Goal: Obtain resource: Download file/media

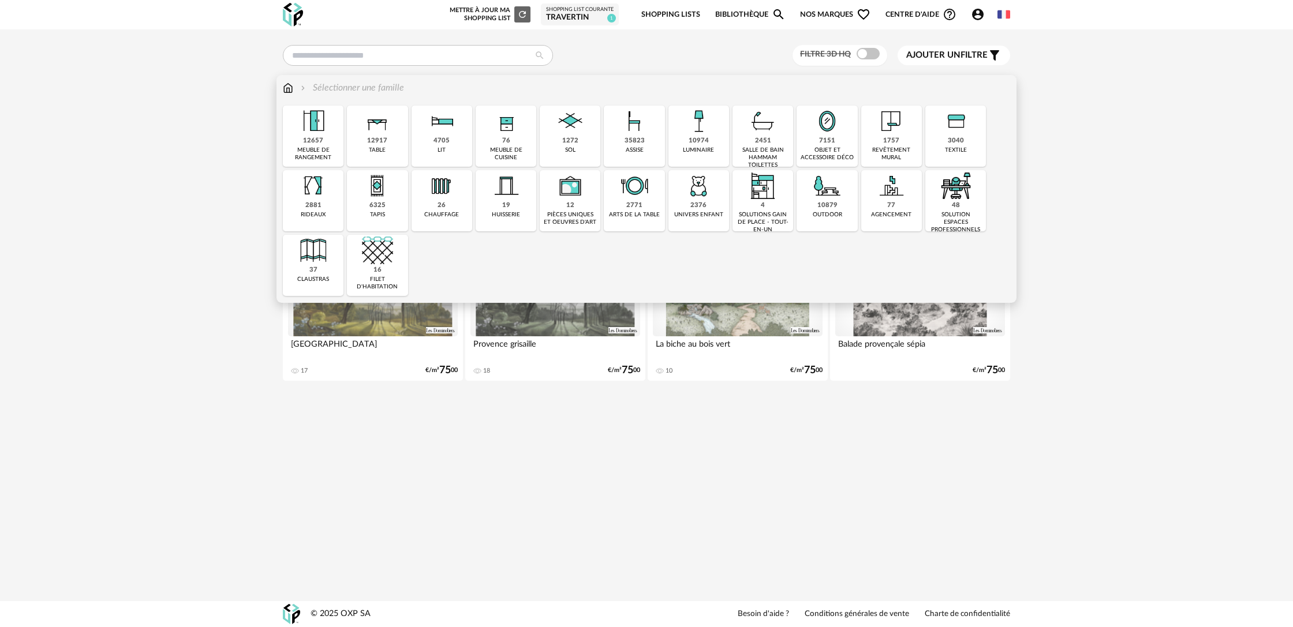
click at [385, 147] on div "table" at bounding box center [377, 151] width 17 height 8
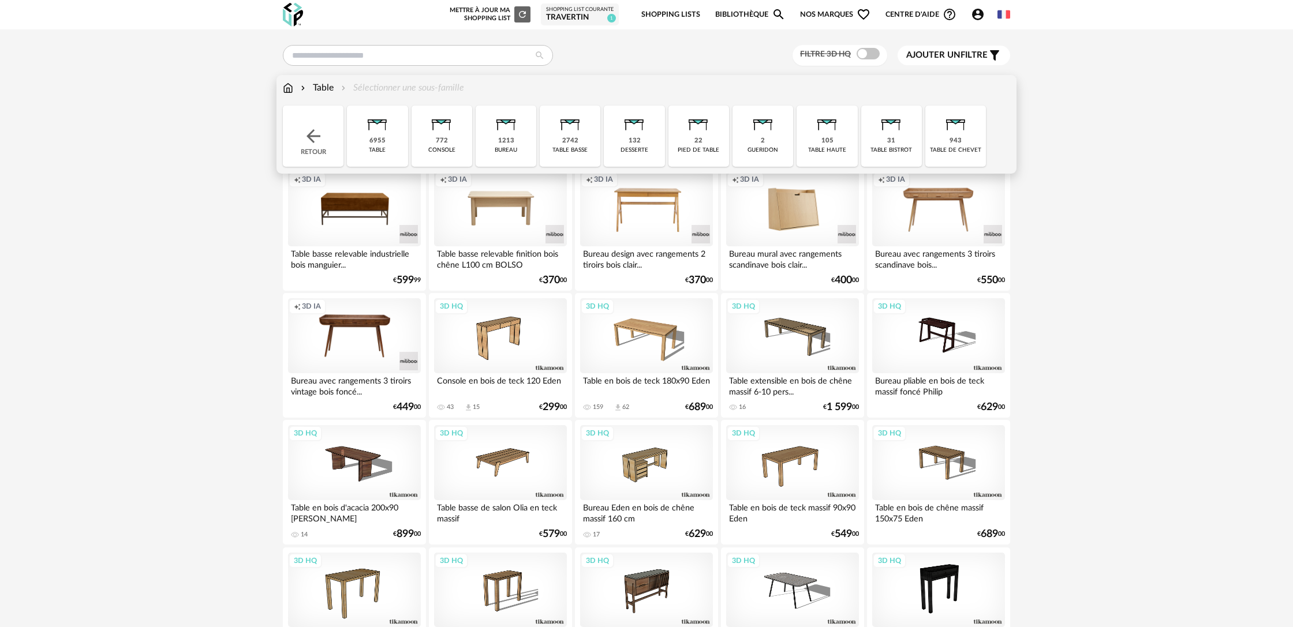
click at [559, 144] on div "2742 table basse" at bounding box center [570, 136] width 61 height 61
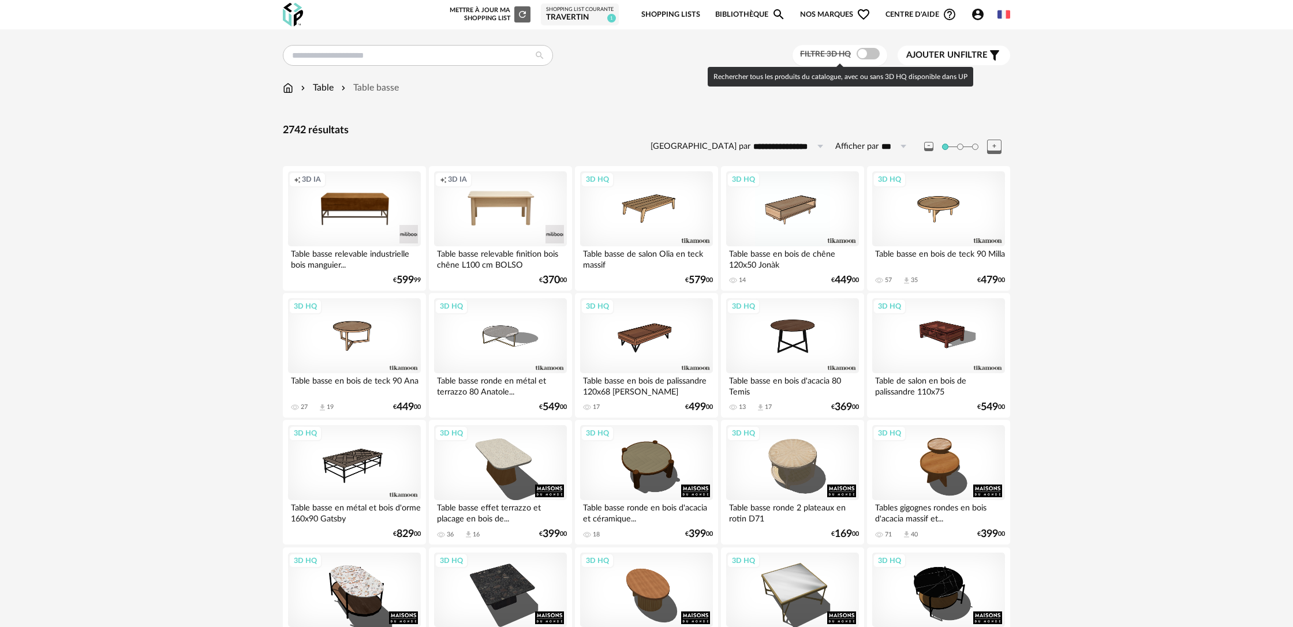
click at [866, 57] on span at bounding box center [867, 54] width 23 height 12
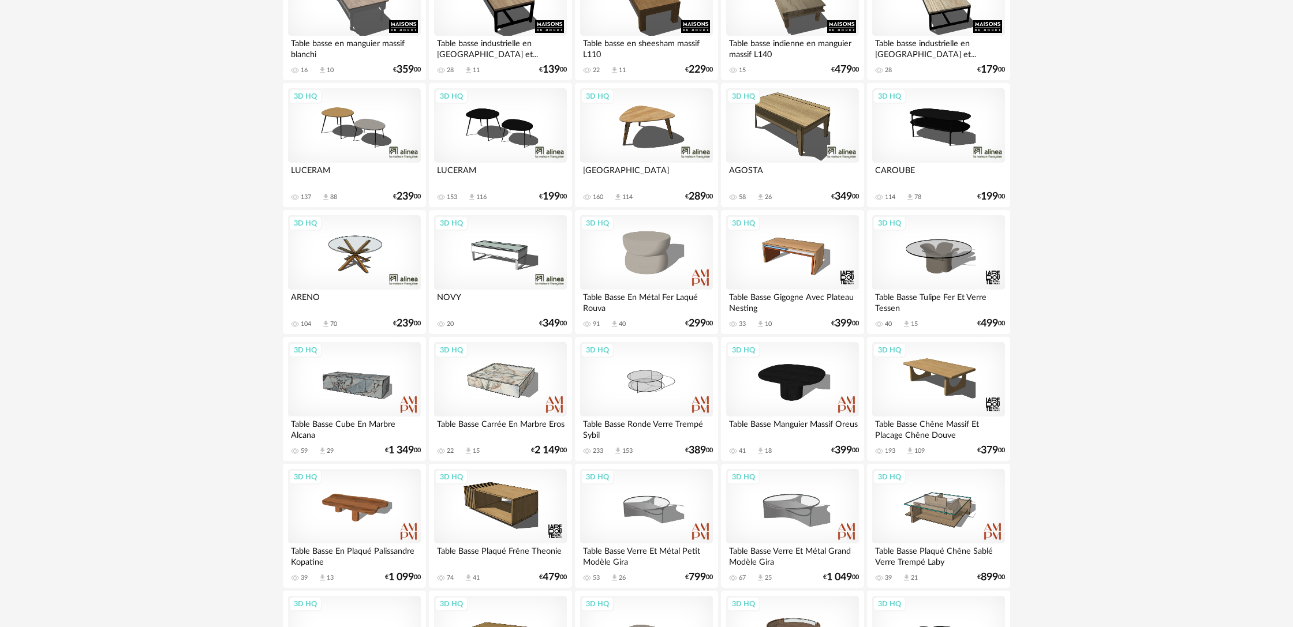
scroll to position [1888, 0]
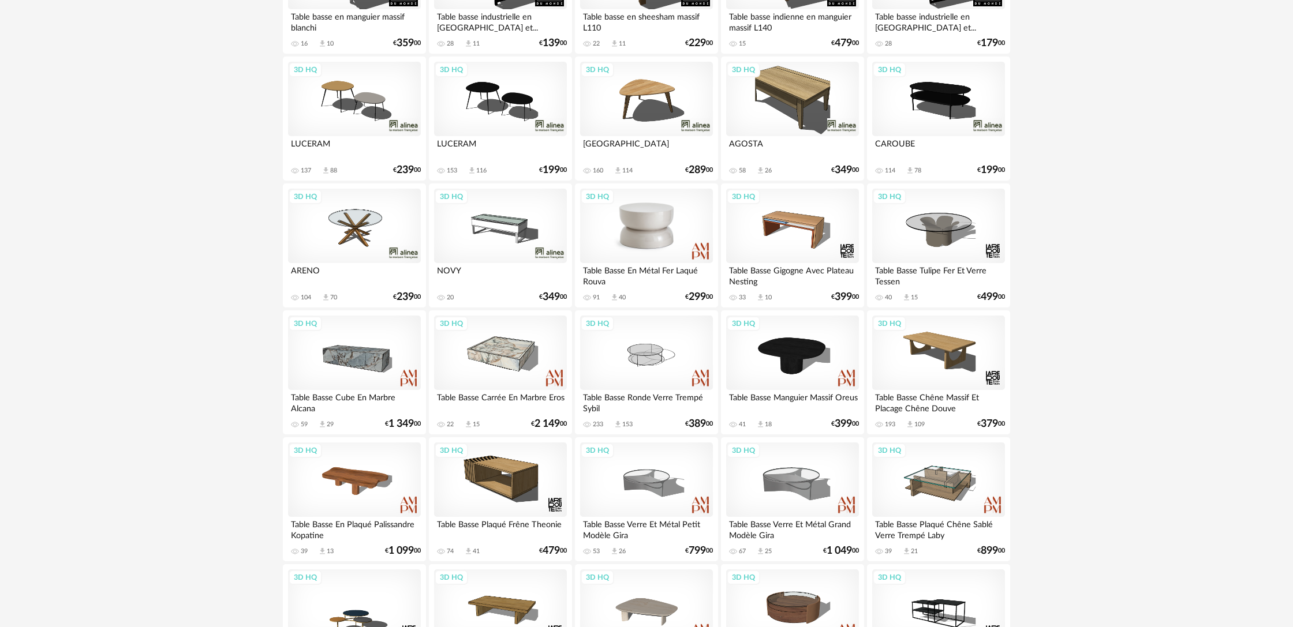
click at [675, 256] on div "3D HQ" at bounding box center [646, 226] width 133 height 75
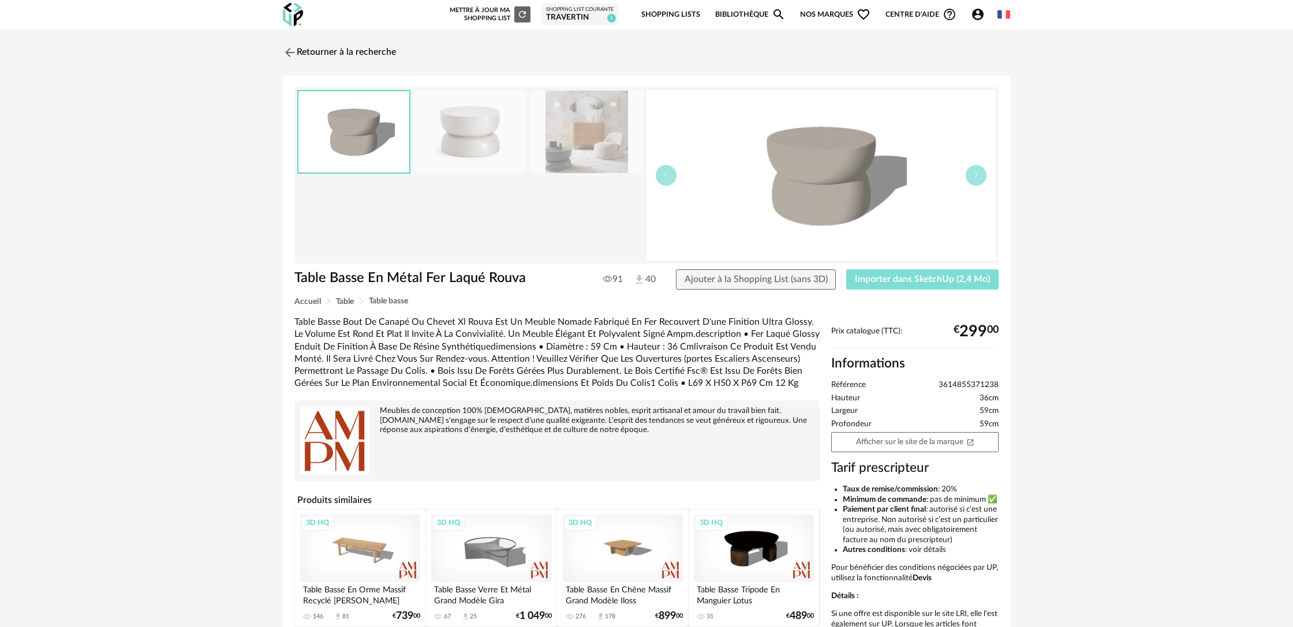
click at [900, 286] on button "Importer dans SketchUp (2,4 Mo)" at bounding box center [922, 279] width 152 height 21
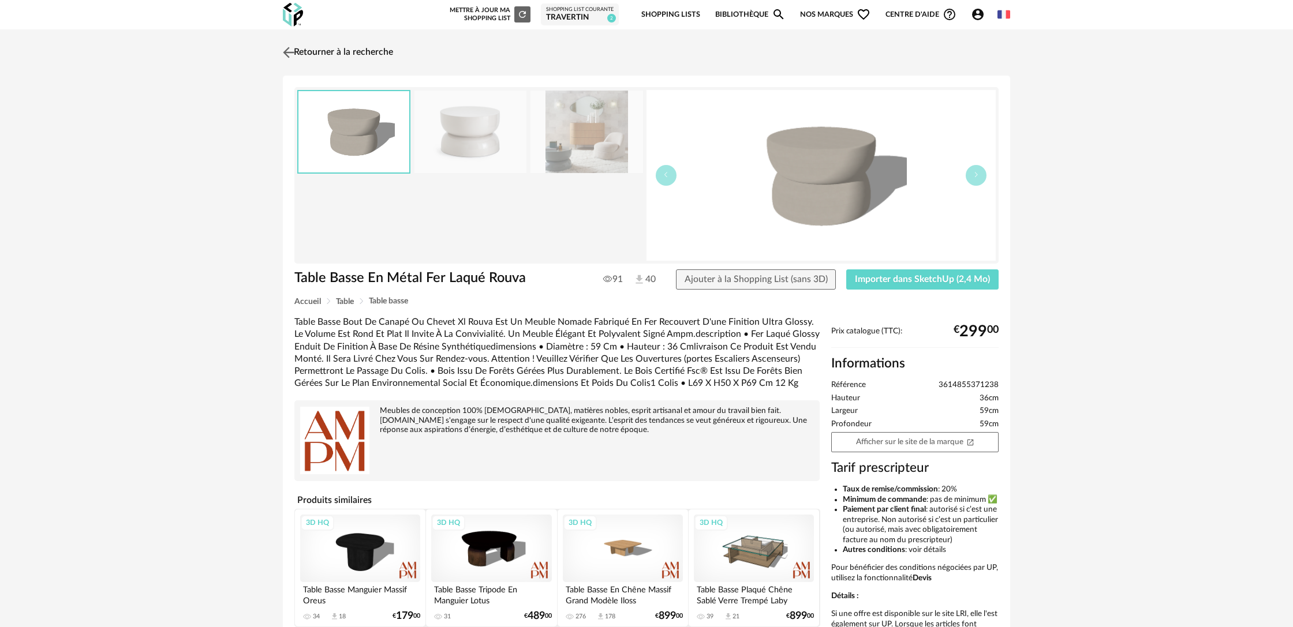
click at [296, 49] on img at bounding box center [288, 52] width 17 height 17
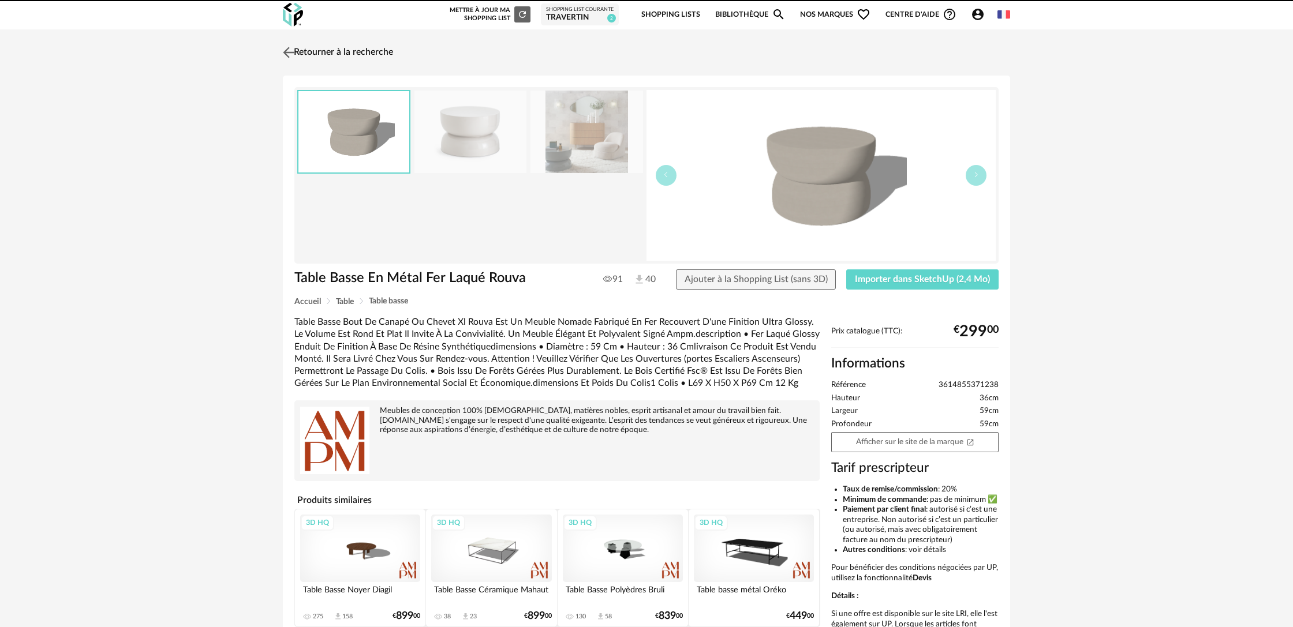
click at [295, 54] on img at bounding box center [288, 52] width 17 height 17
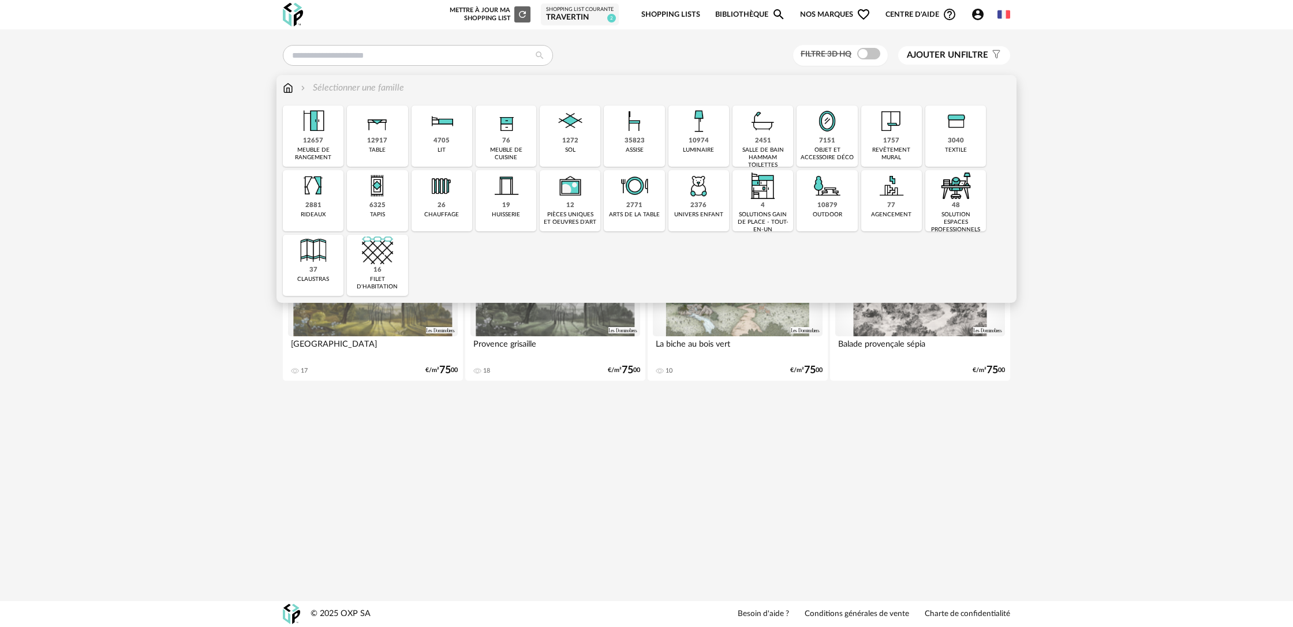
click at [825, 194] on img at bounding box center [826, 185] width 31 height 31
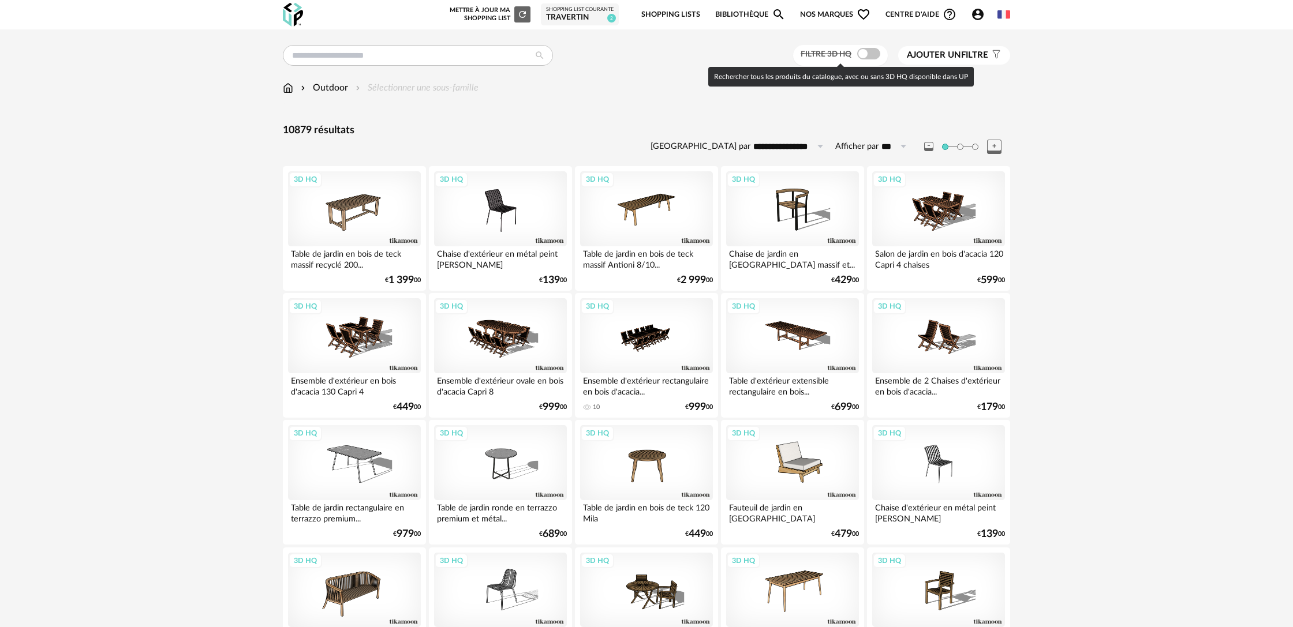
click at [871, 58] on span at bounding box center [868, 54] width 23 height 12
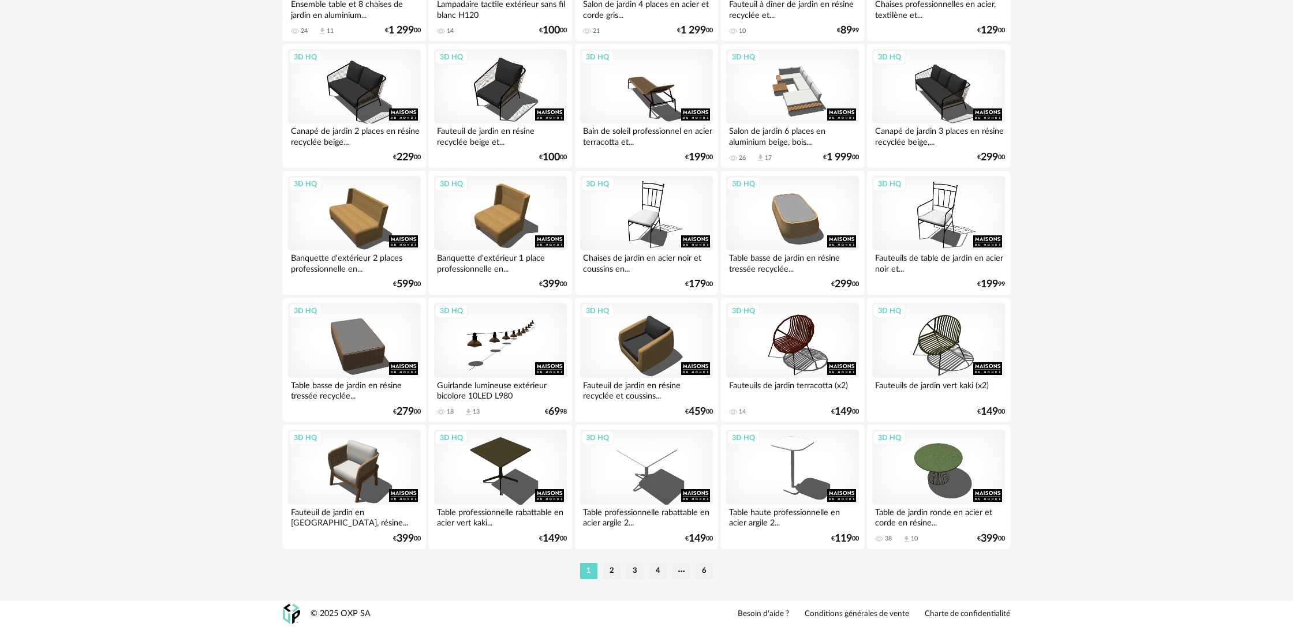
scroll to position [2163, 0]
click at [613, 572] on li "2" at bounding box center [611, 571] width 17 height 16
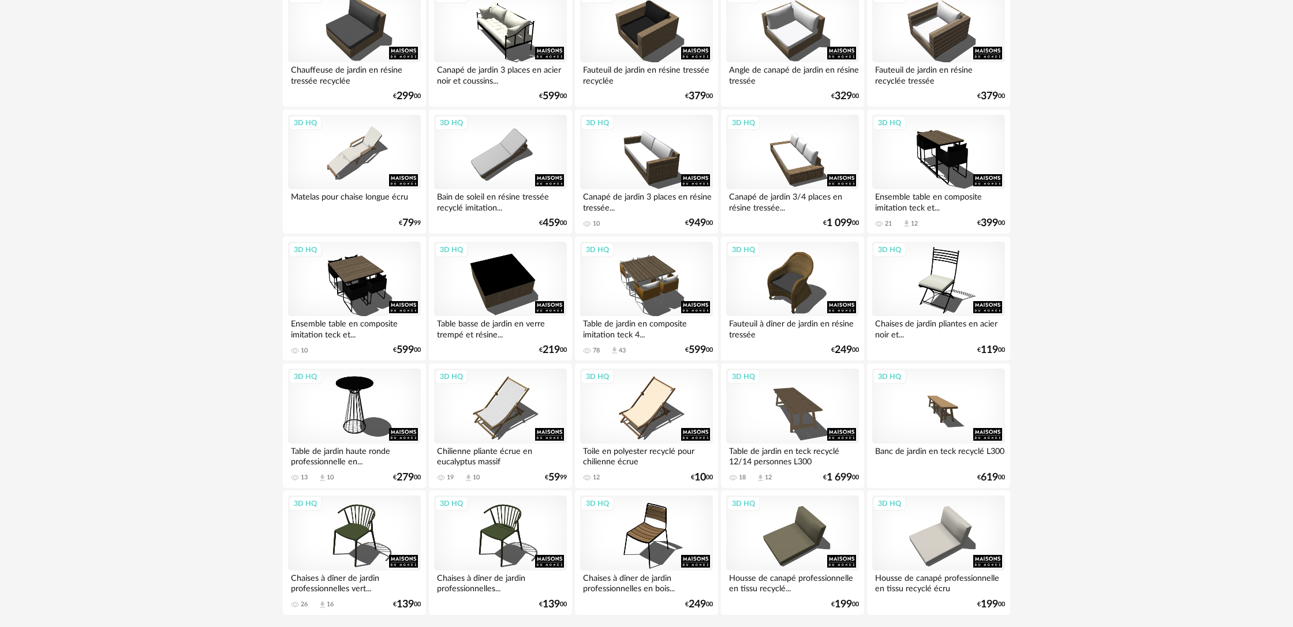
scroll to position [2163, 0]
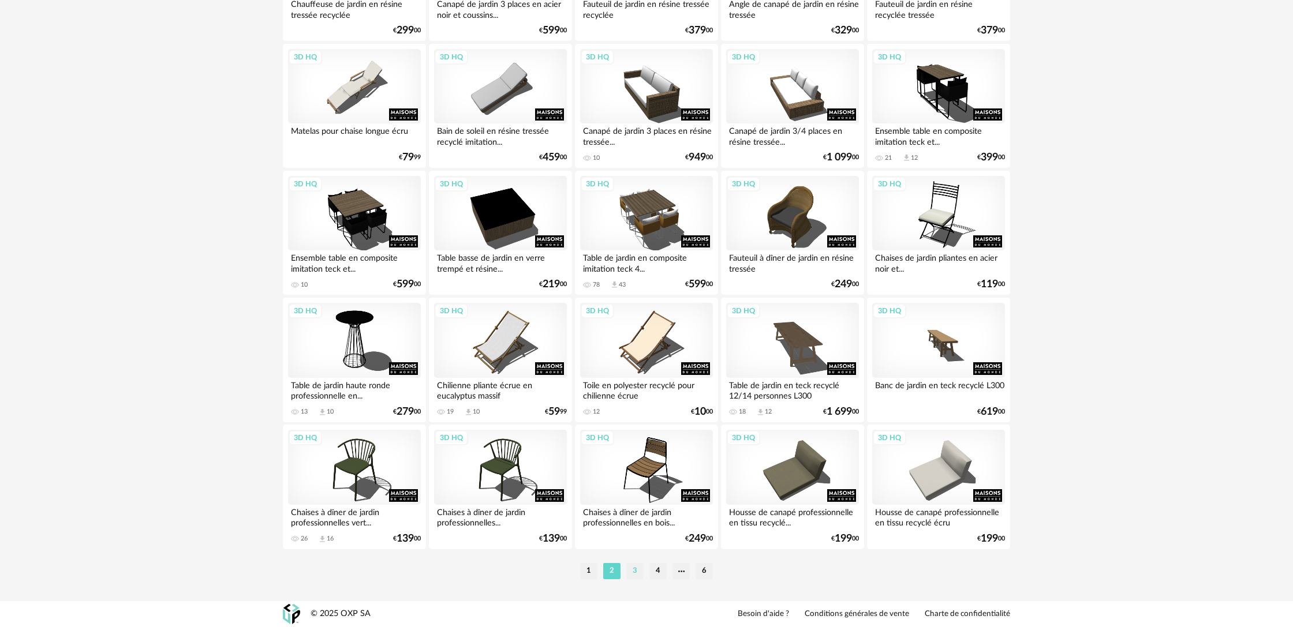
click at [637, 575] on li "3" at bounding box center [634, 571] width 17 height 16
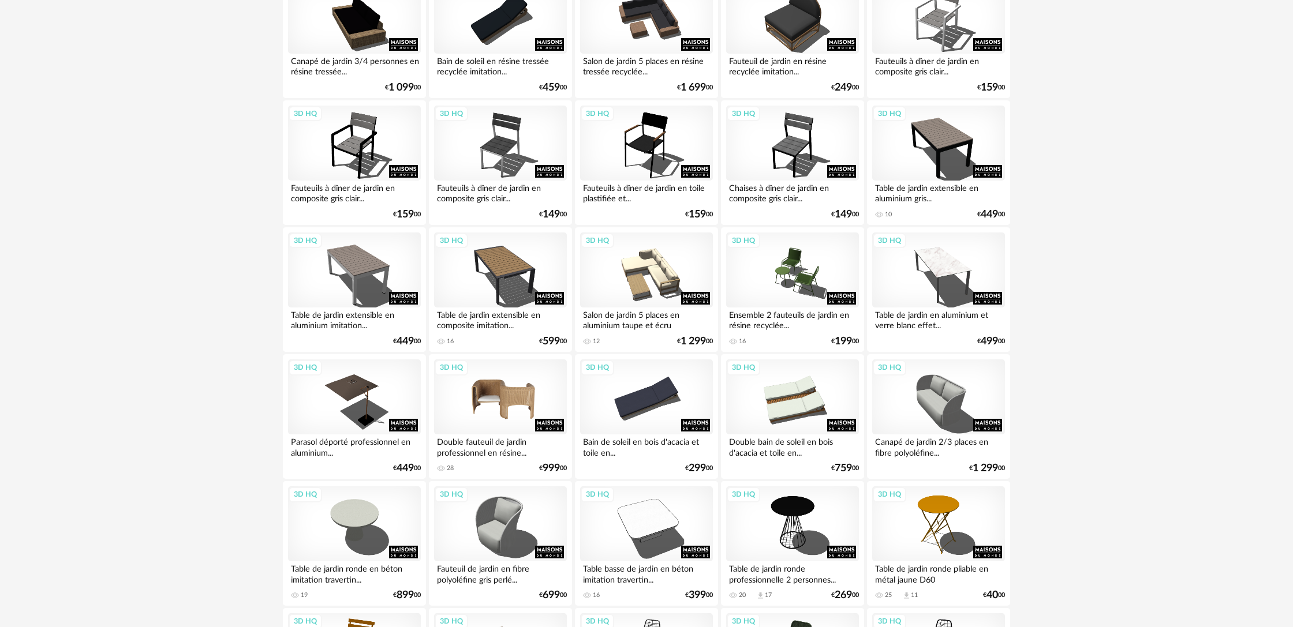
scroll to position [1085, 0]
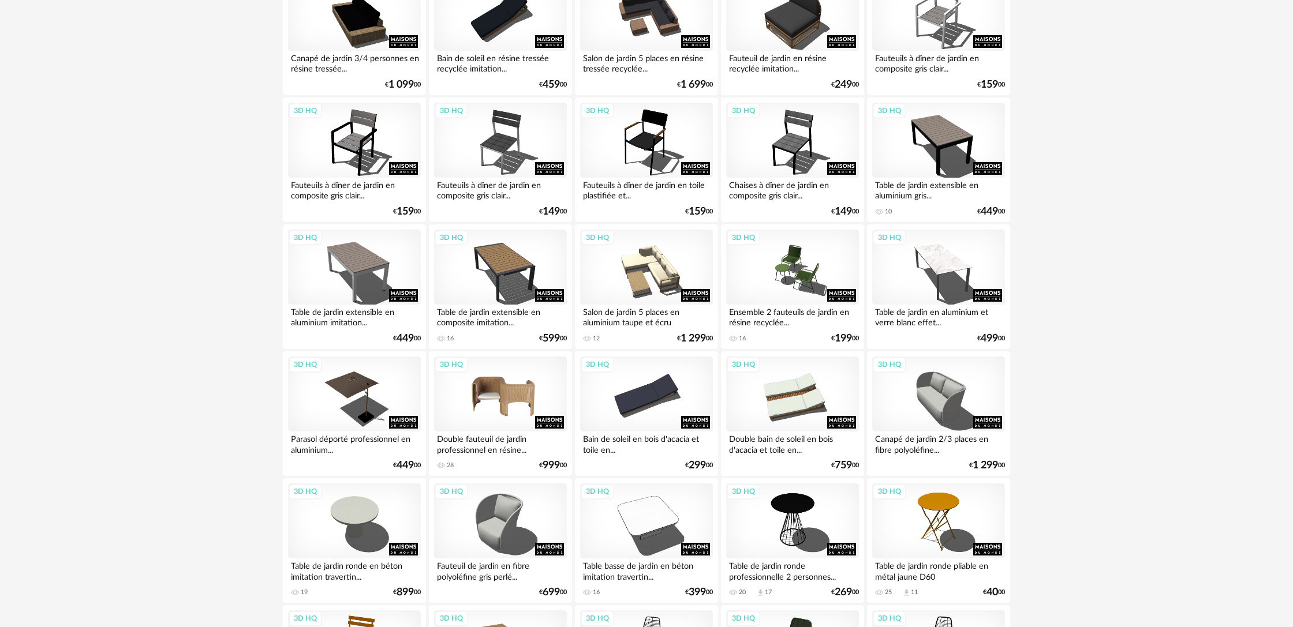
click at [525, 416] on div "3D HQ" at bounding box center [500, 394] width 133 height 75
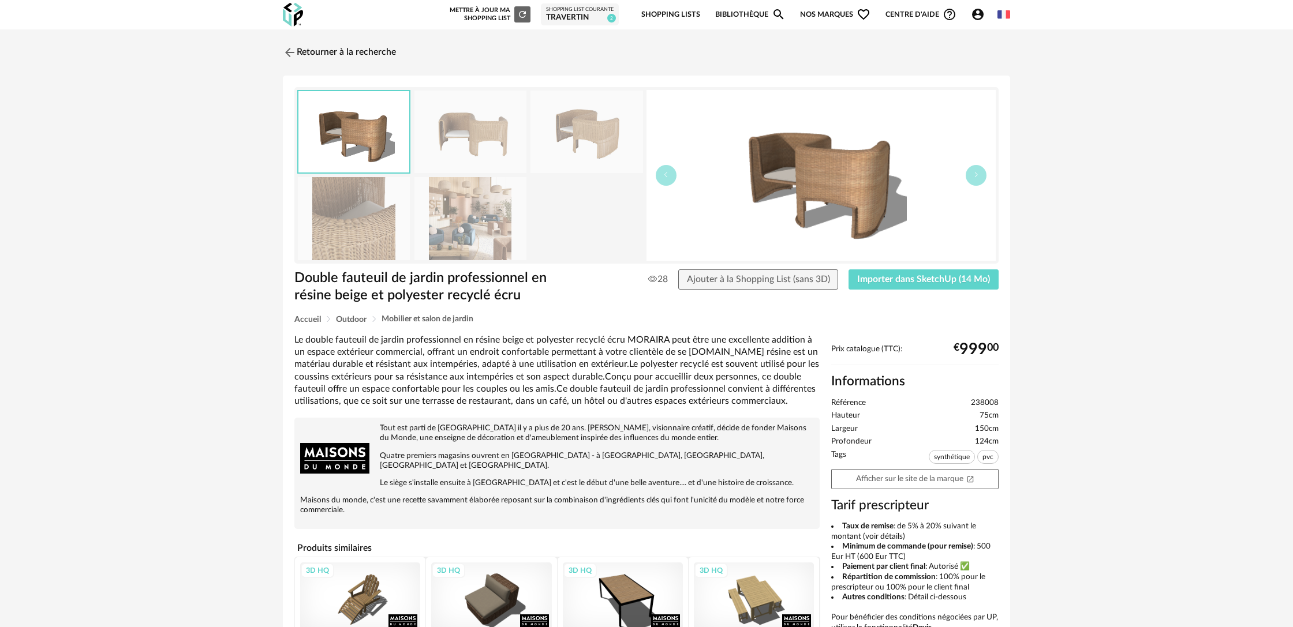
click at [460, 148] on img at bounding box center [470, 132] width 112 height 83
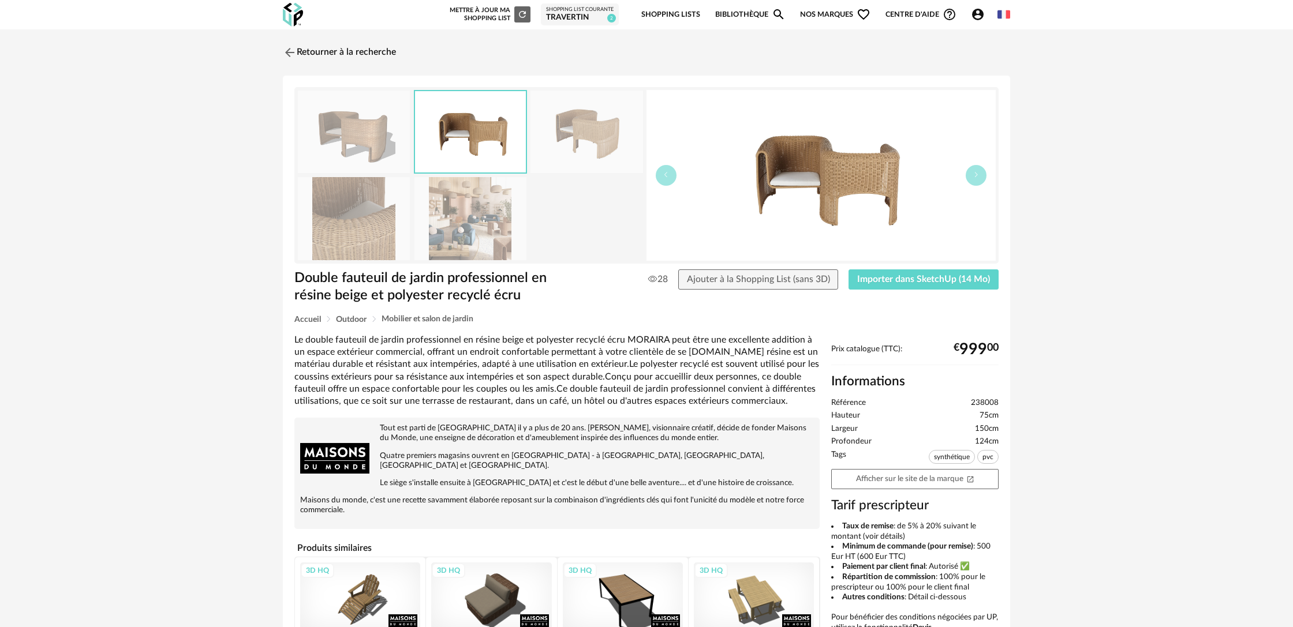
click at [561, 146] on img at bounding box center [586, 132] width 112 height 83
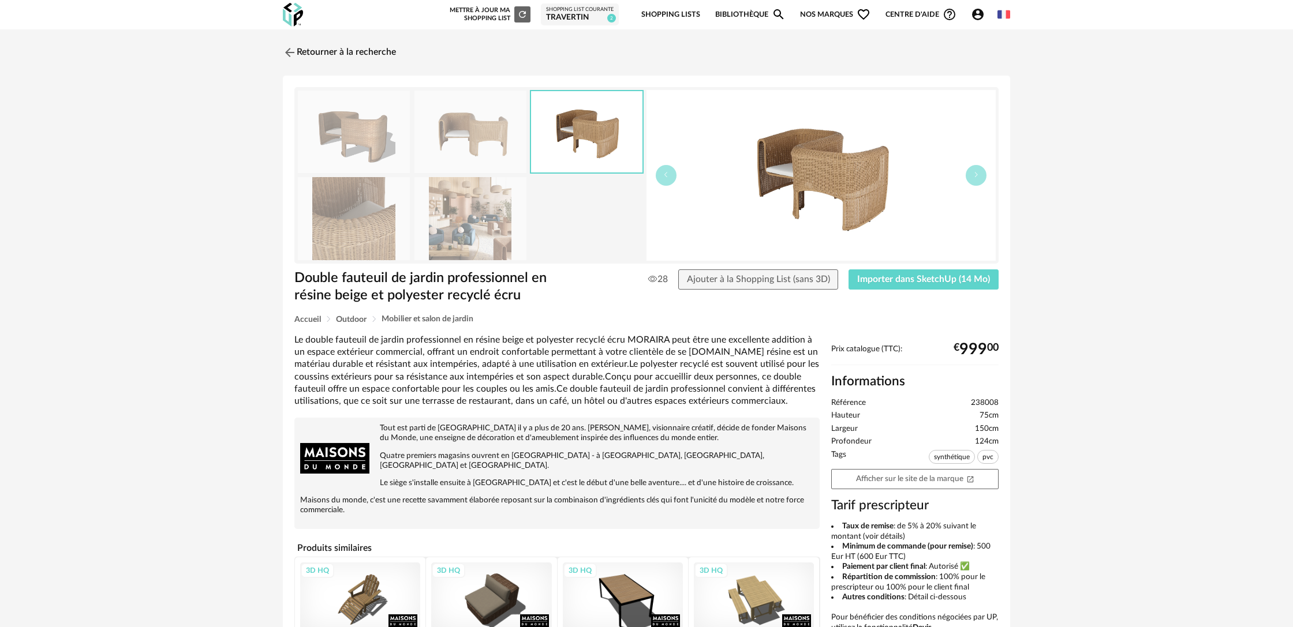
click at [481, 219] on img at bounding box center [470, 218] width 112 height 83
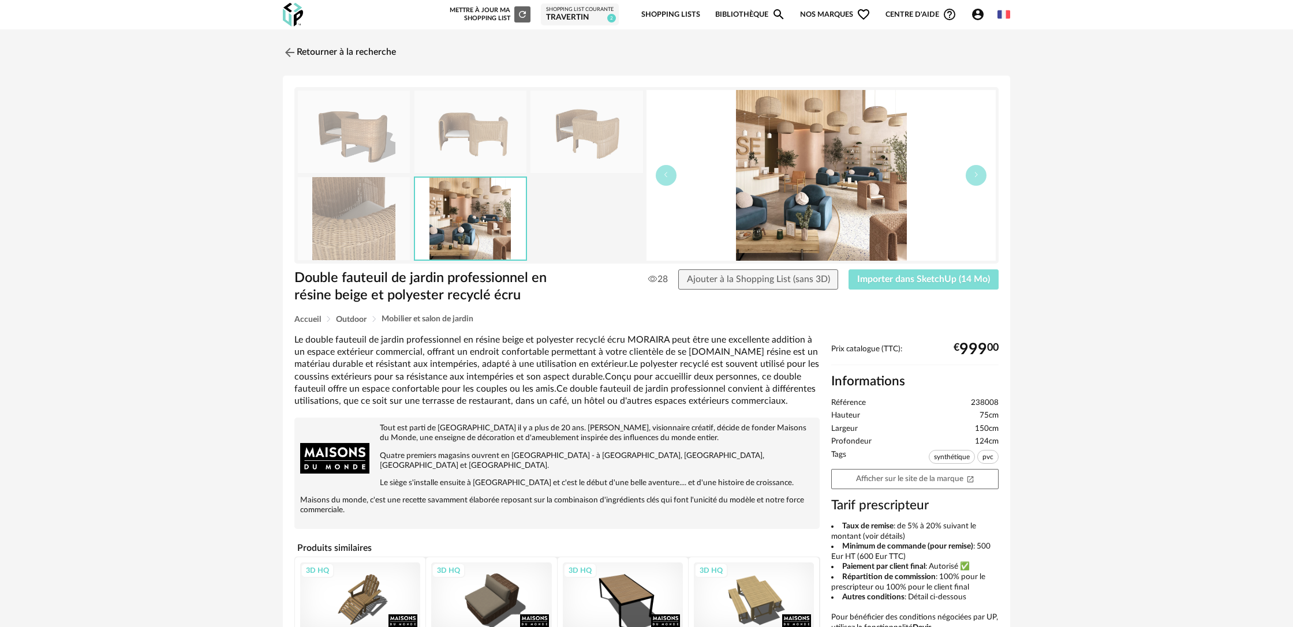
click at [890, 281] on span "Importer dans SketchUp (14 Mo)" at bounding box center [923, 279] width 133 height 9
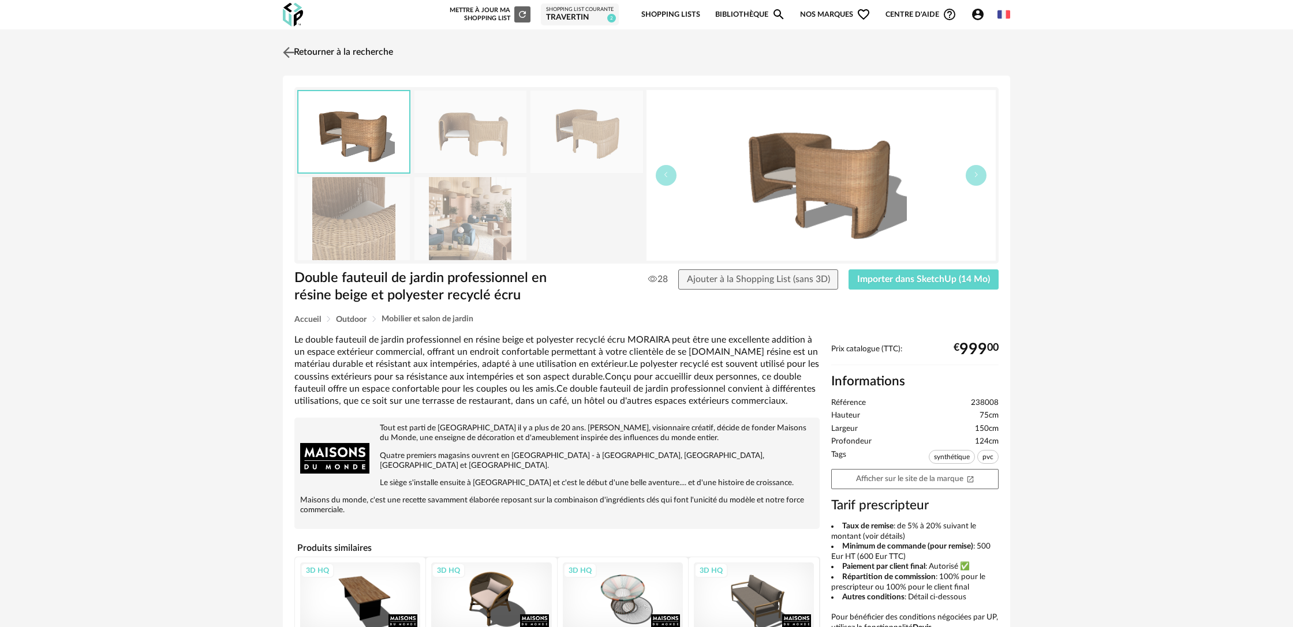
click at [369, 52] on link "Retourner à la recherche" at bounding box center [336, 52] width 113 height 25
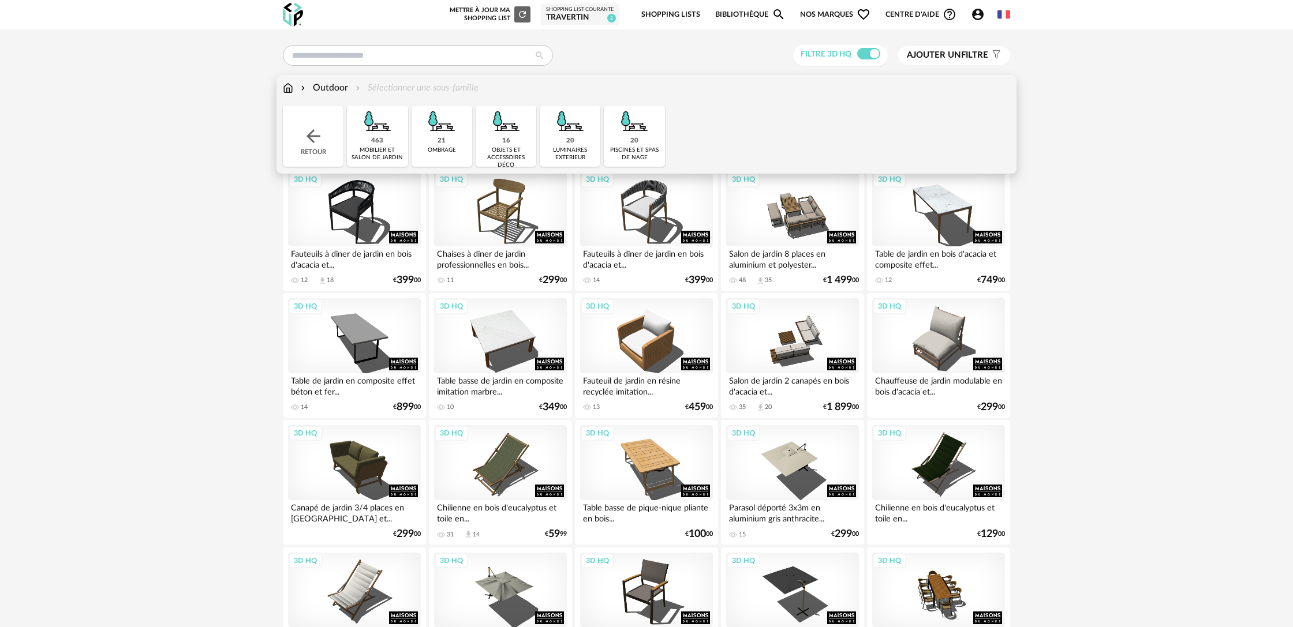
click at [394, 88] on div "Outdoor Sélectionner une sous-famille" at bounding box center [381, 87] width 196 height 13
click at [519, 147] on div "objets et accessoires déco" at bounding box center [506, 158] width 54 height 23
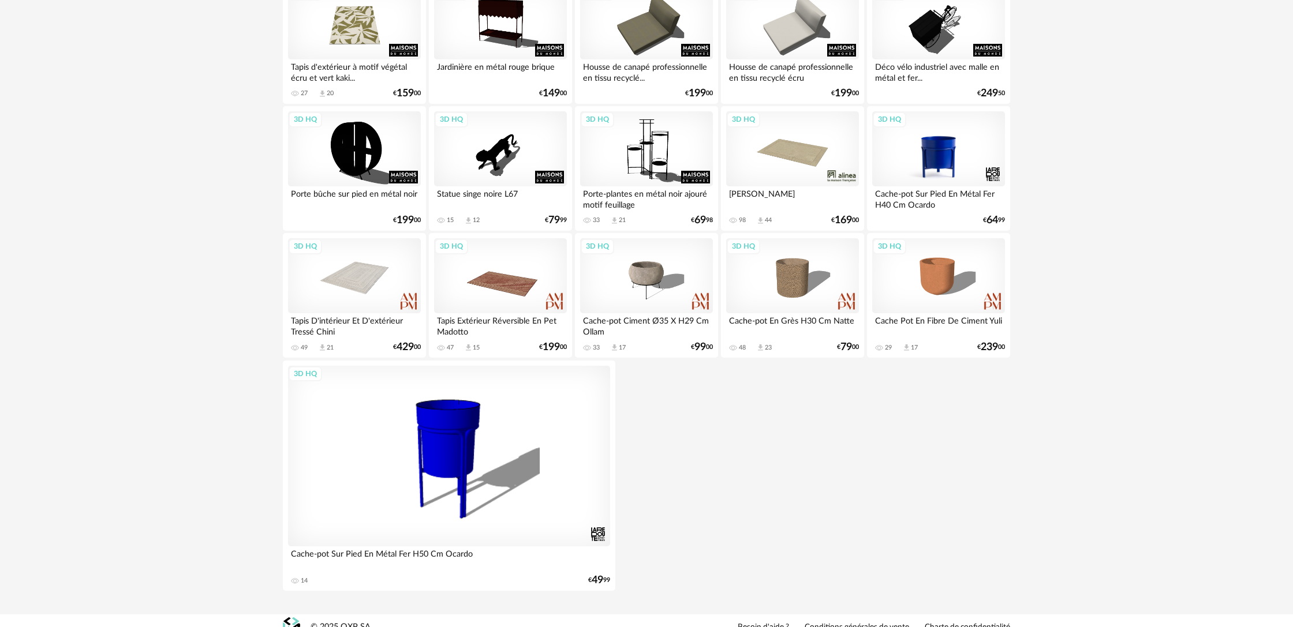
scroll to position [202, 0]
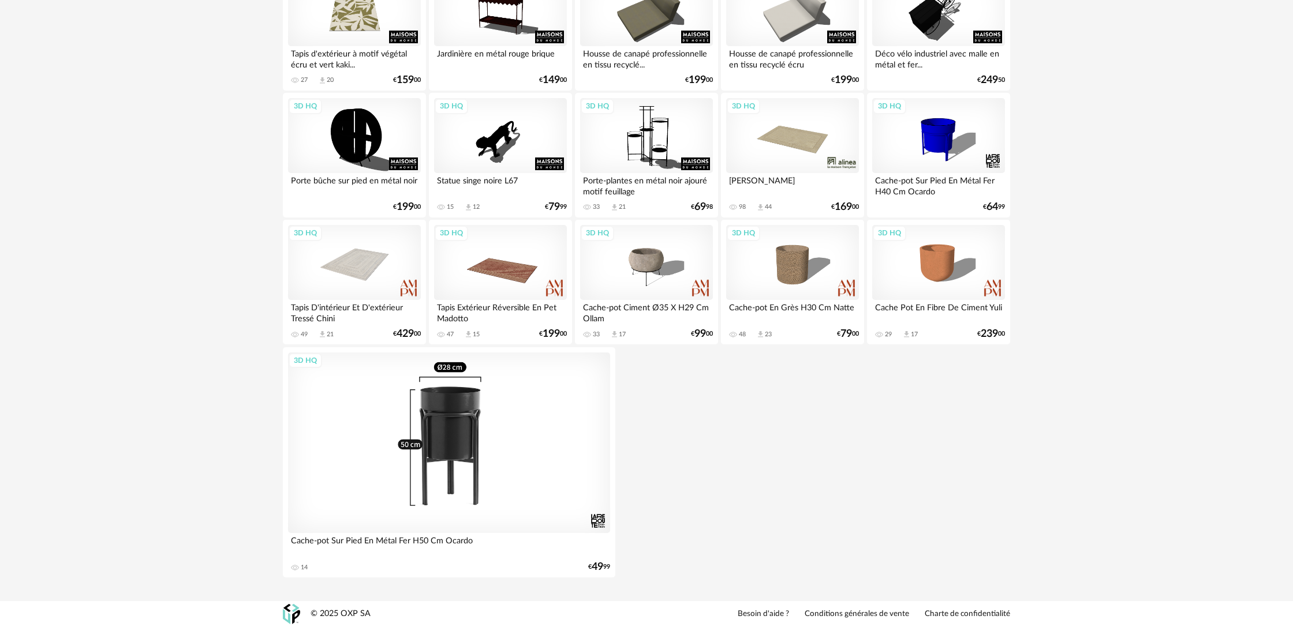
click at [547, 466] on div "3D HQ" at bounding box center [449, 443] width 322 height 181
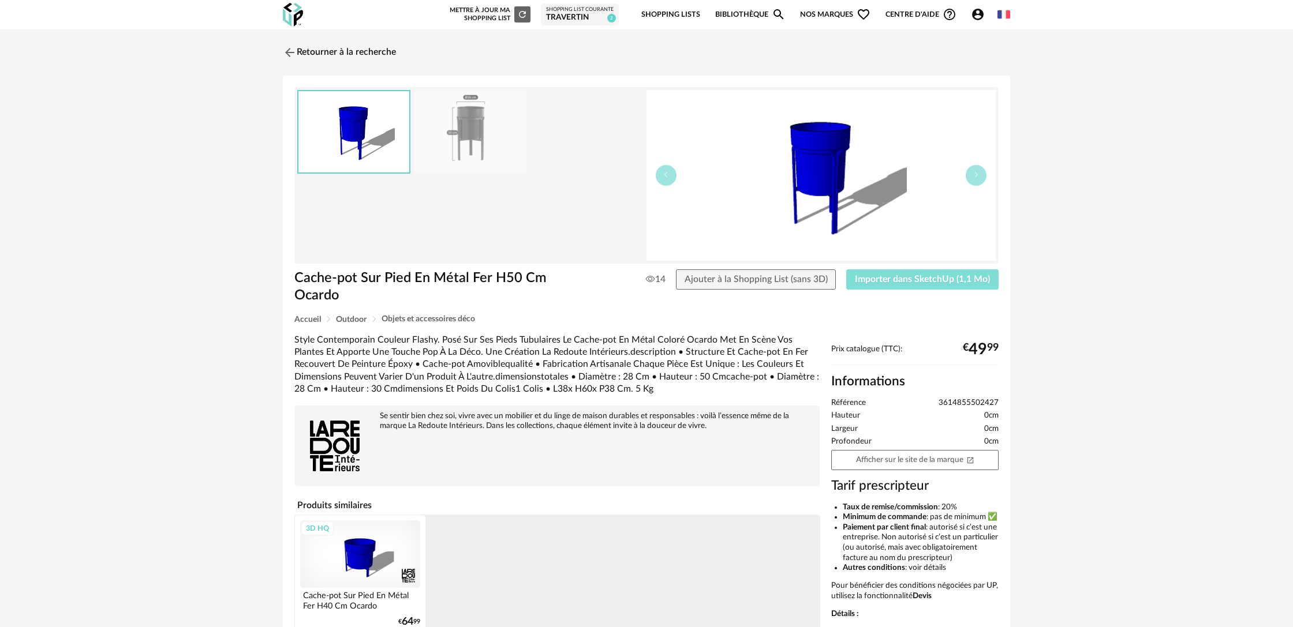
click at [912, 280] on span "Importer dans SketchUp (1,1 Mo)" at bounding box center [922, 279] width 135 height 9
click at [369, 55] on link "Retourner à la recherche" at bounding box center [336, 52] width 113 height 25
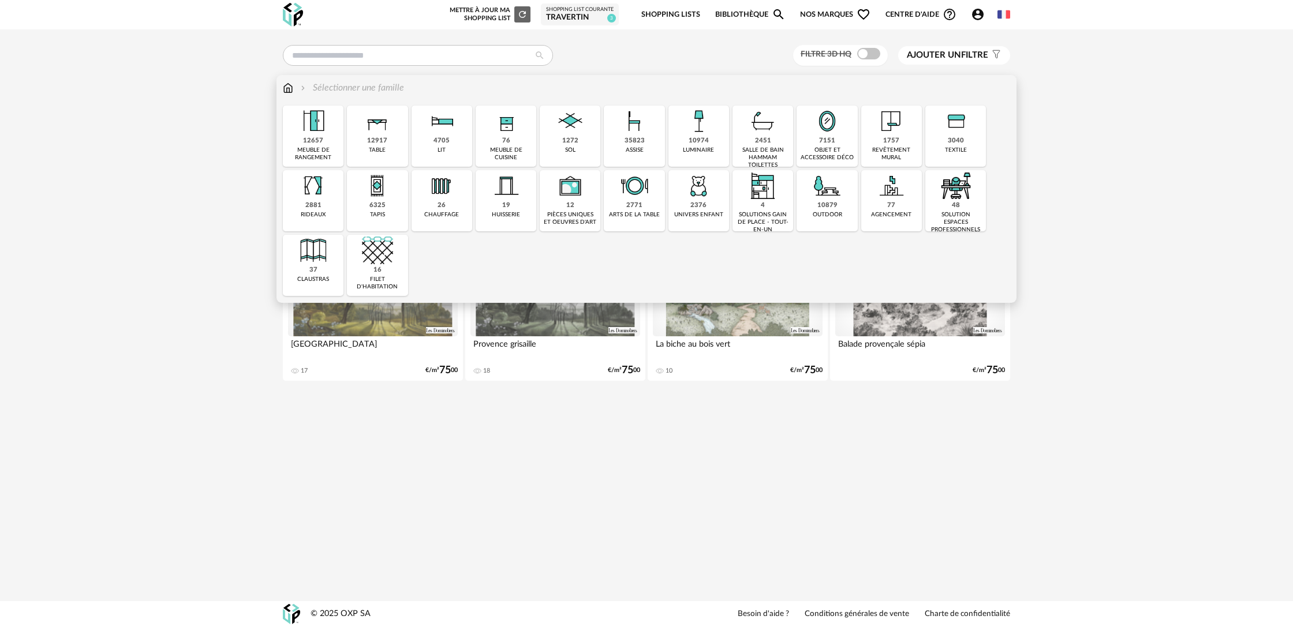
click at [844, 207] on div "10879 outdoor" at bounding box center [826, 200] width 61 height 61
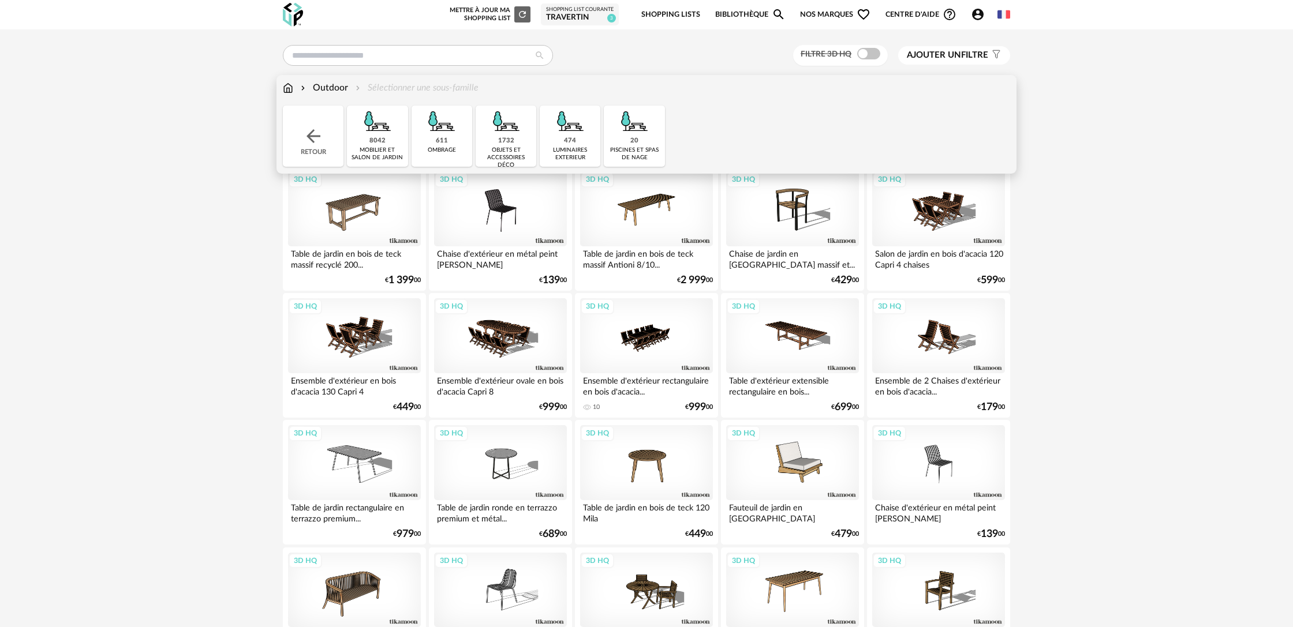
click at [515, 145] on div "1732 objets et accessoires déco" at bounding box center [506, 136] width 61 height 61
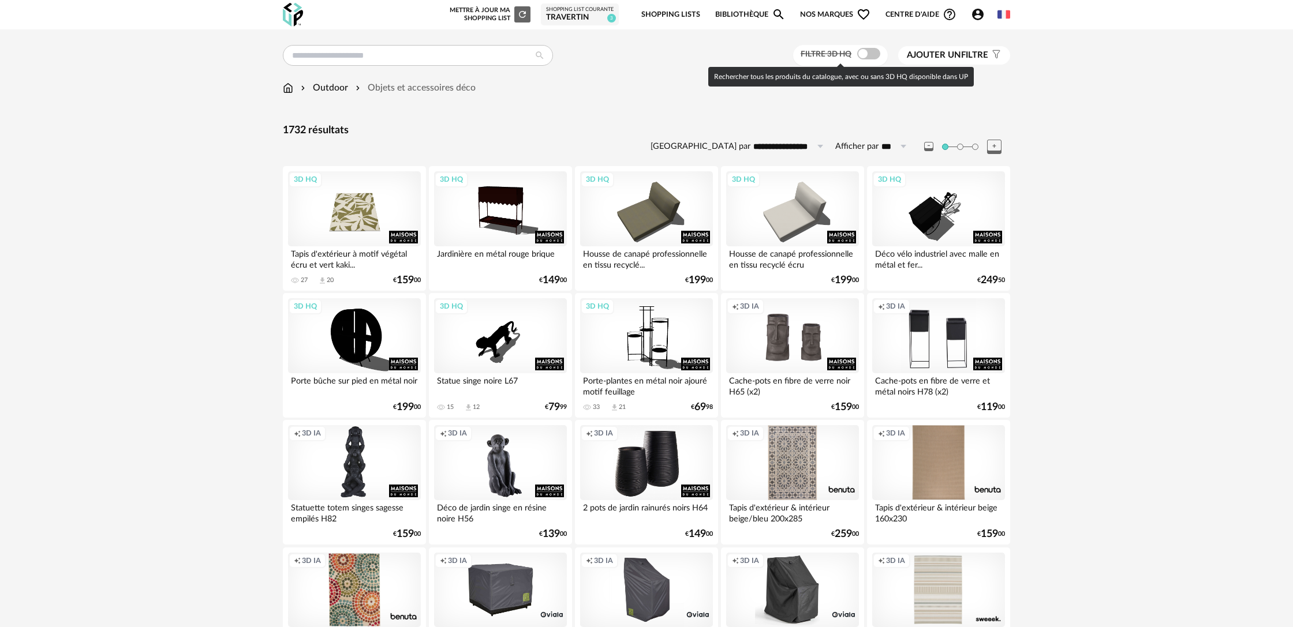
click at [864, 54] on span at bounding box center [868, 54] width 23 height 12
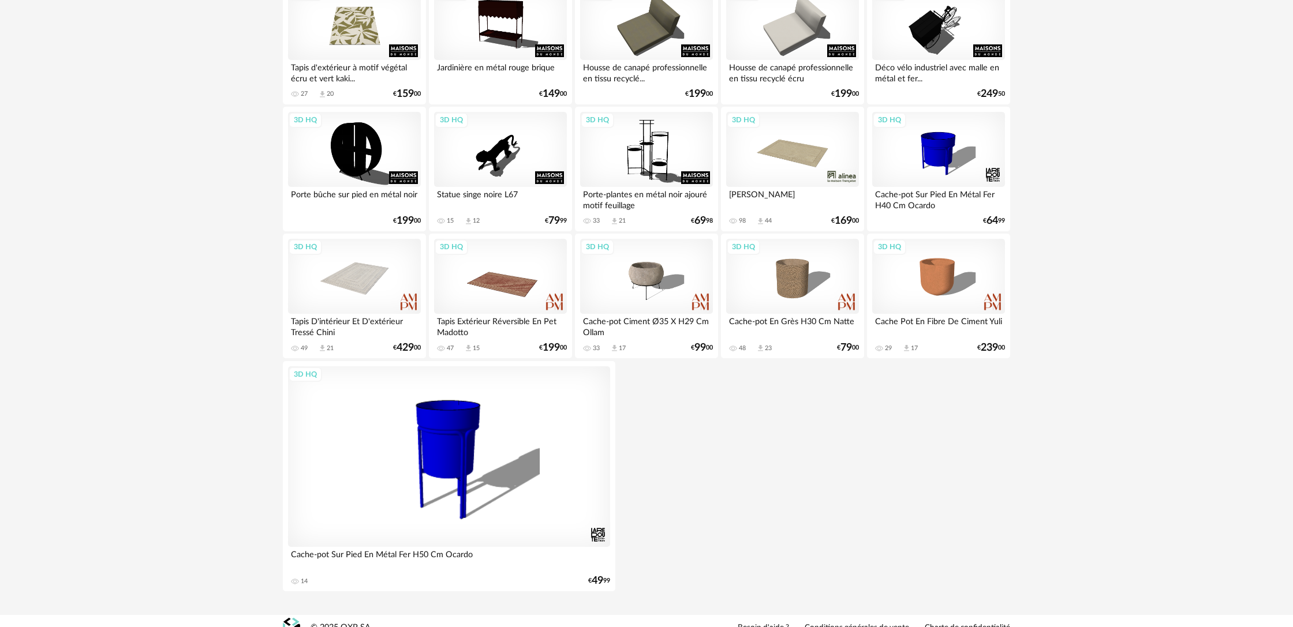
scroll to position [202, 0]
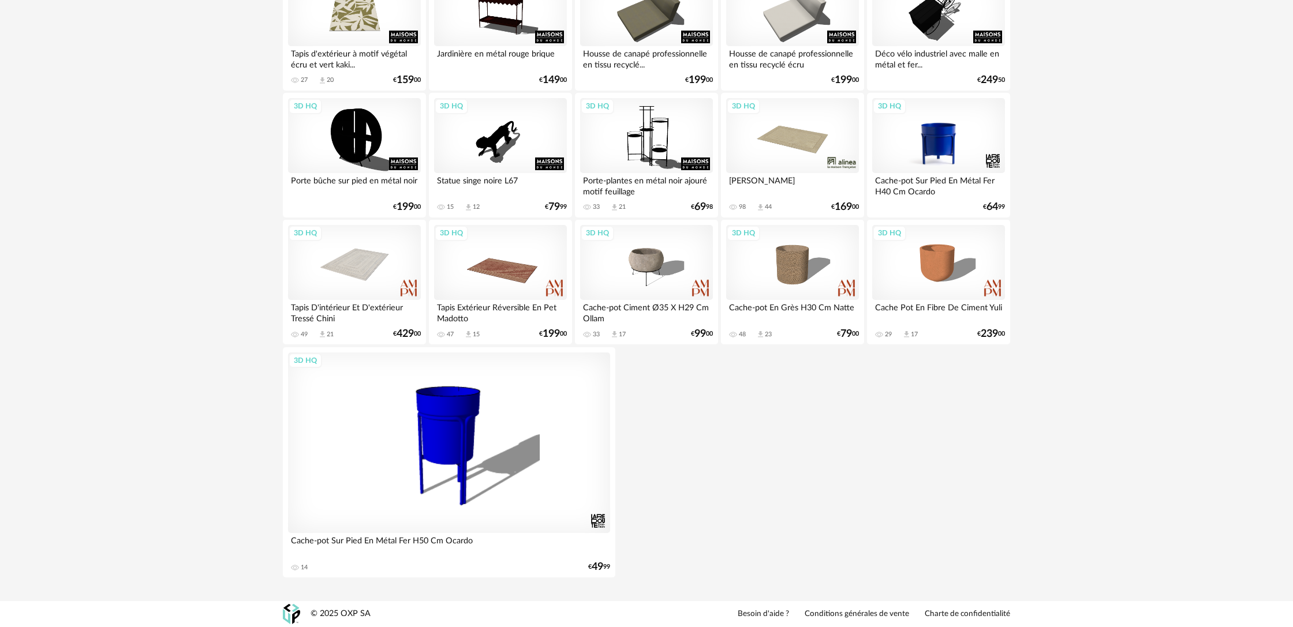
click at [952, 148] on div "3D HQ" at bounding box center [938, 135] width 133 height 75
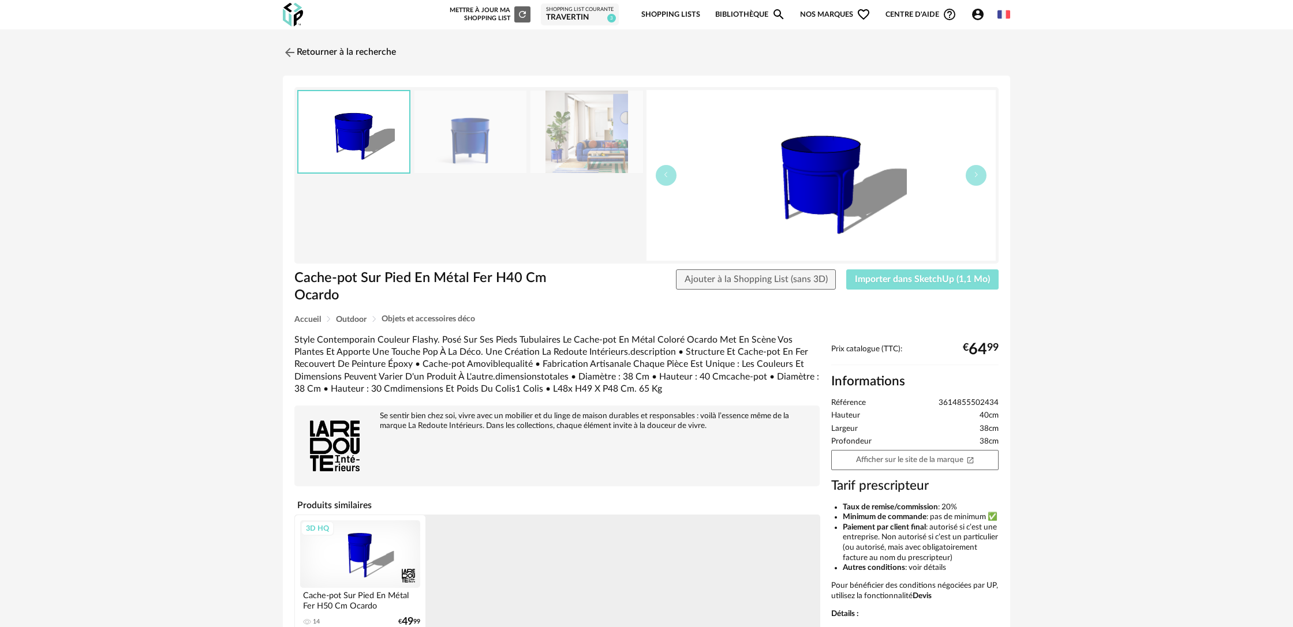
drag, startPoint x: 912, startPoint y: 280, endPoint x: 891, endPoint y: 293, distance: 24.3
click at [910, 282] on span "Importer dans SketchUp (1,1 Mo)" at bounding box center [922, 279] width 135 height 9
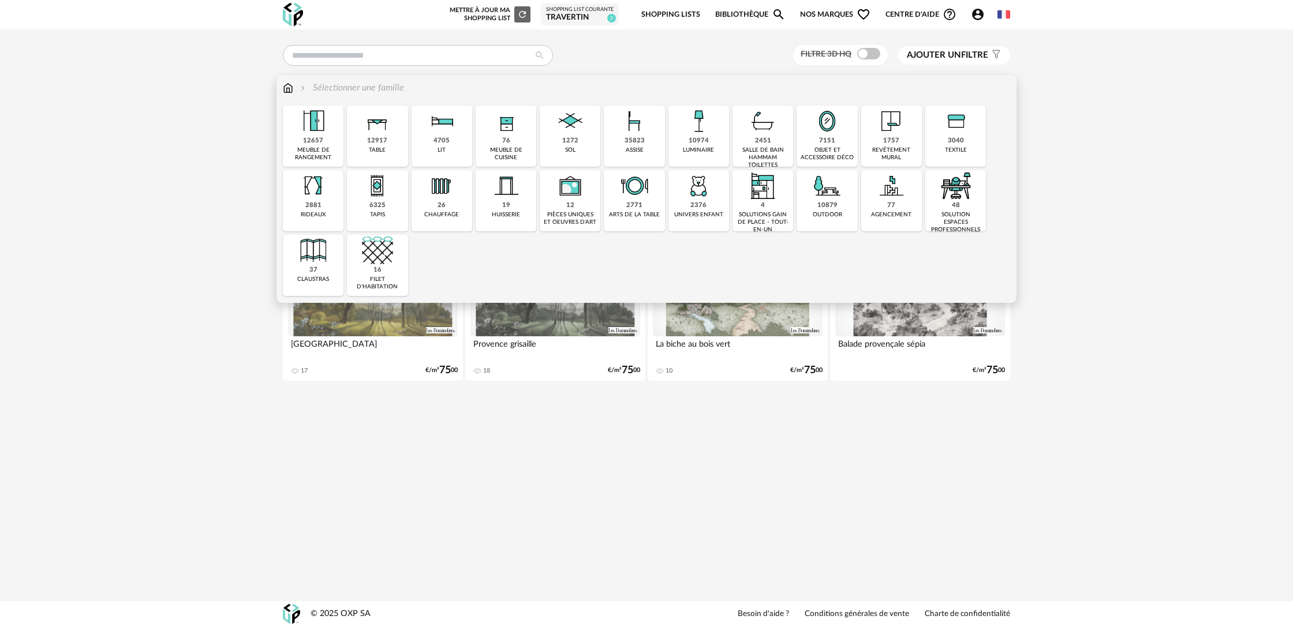
click at [811, 205] on div "10879 outdoor" at bounding box center [826, 200] width 61 height 61
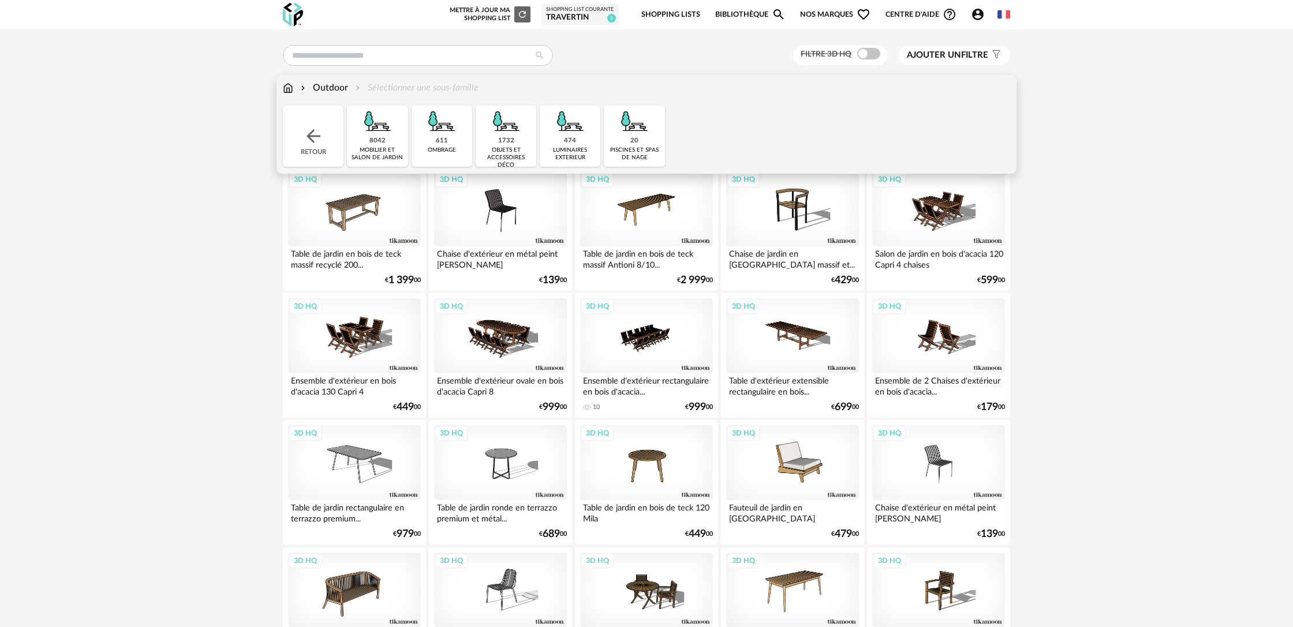
click at [501, 139] on div "1732" at bounding box center [506, 141] width 16 height 9
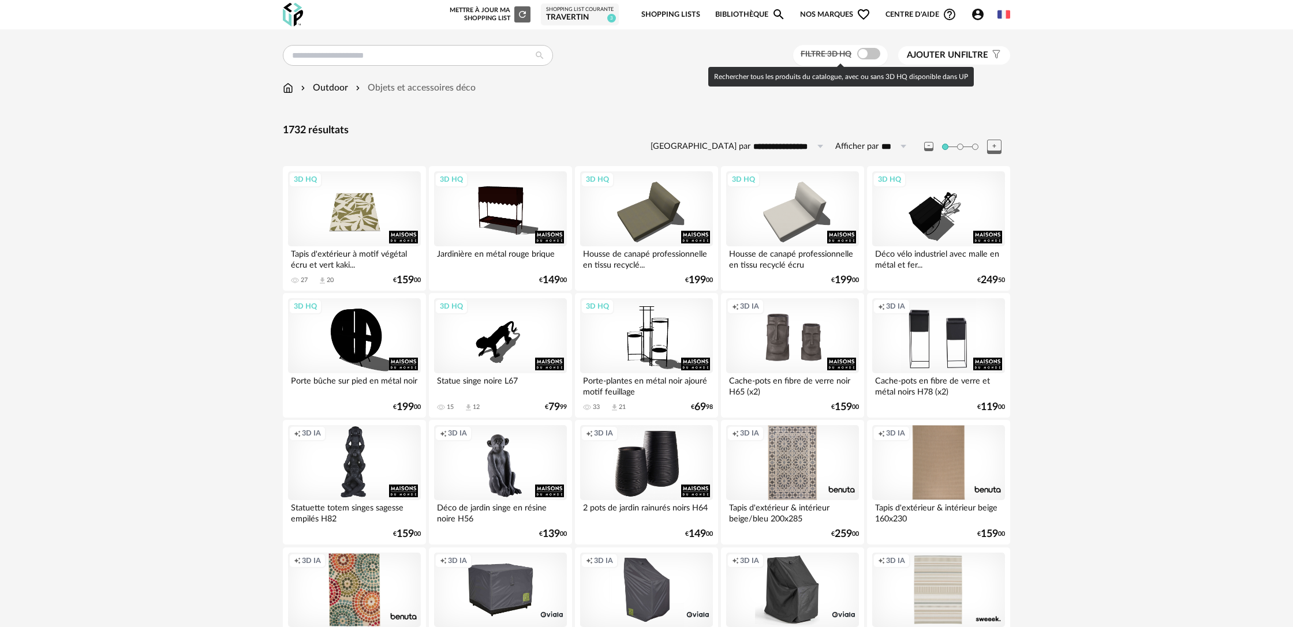
click at [868, 53] on span at bounding box center [868, 54] width 23 height 12
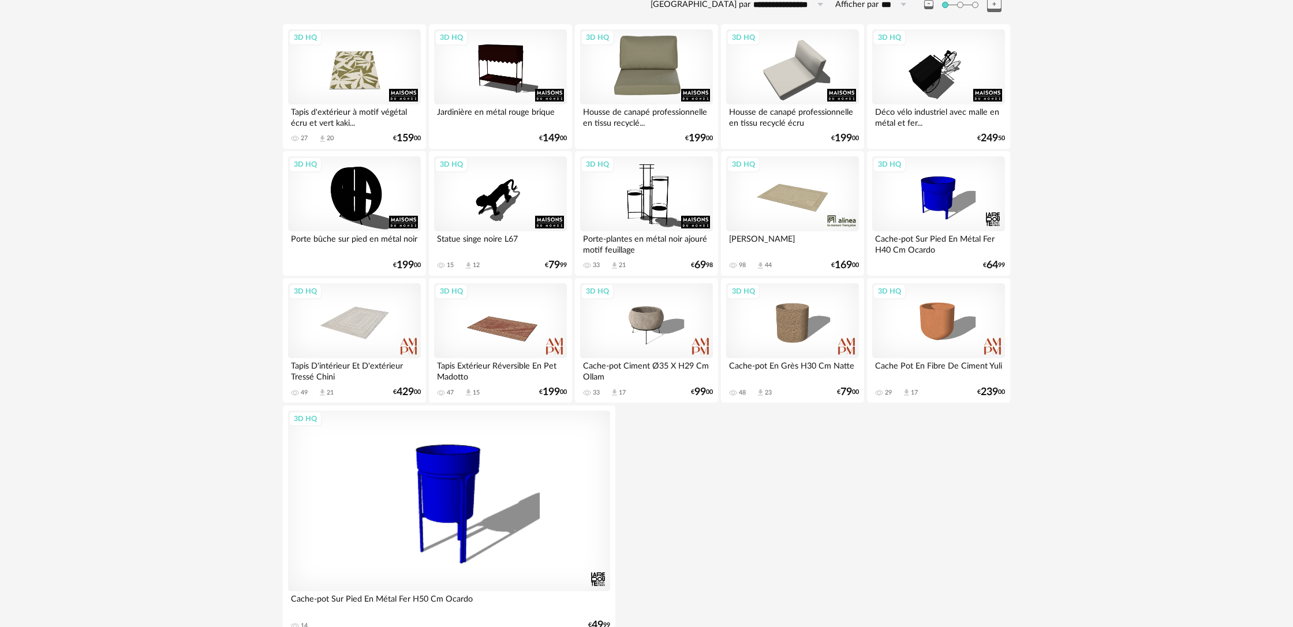
scroll to position [144, 0]
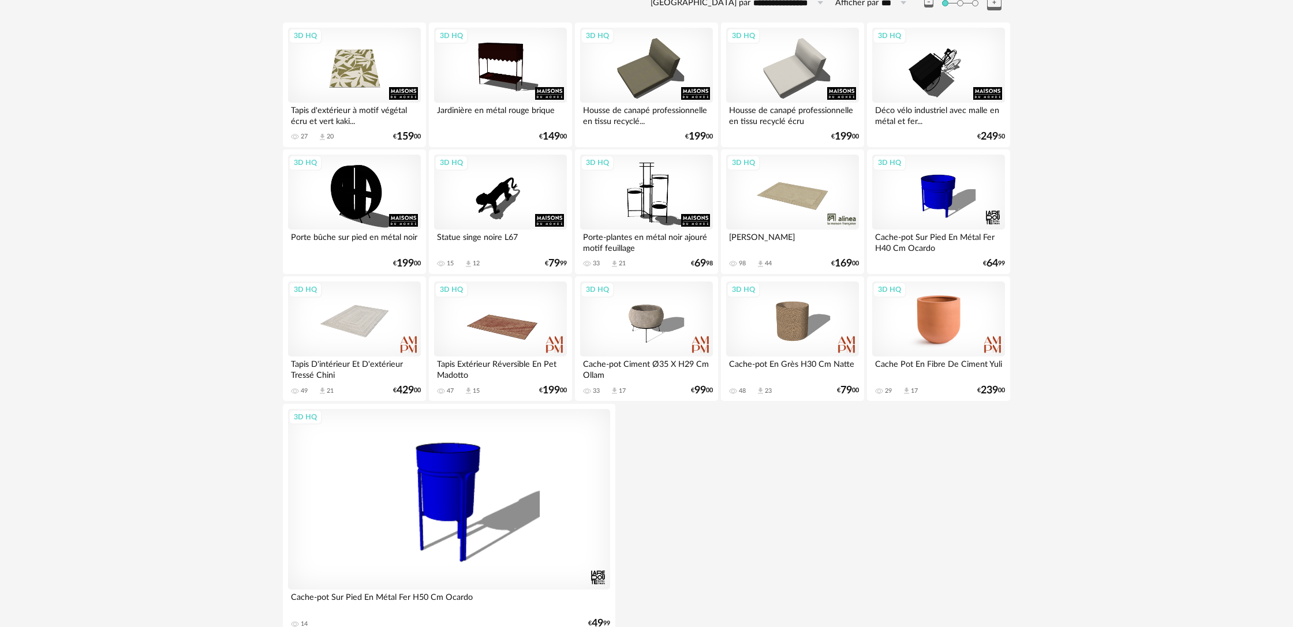
click at [935, 349] on div "3D HQ" at bounding box center [938, 319] width 133 height 75
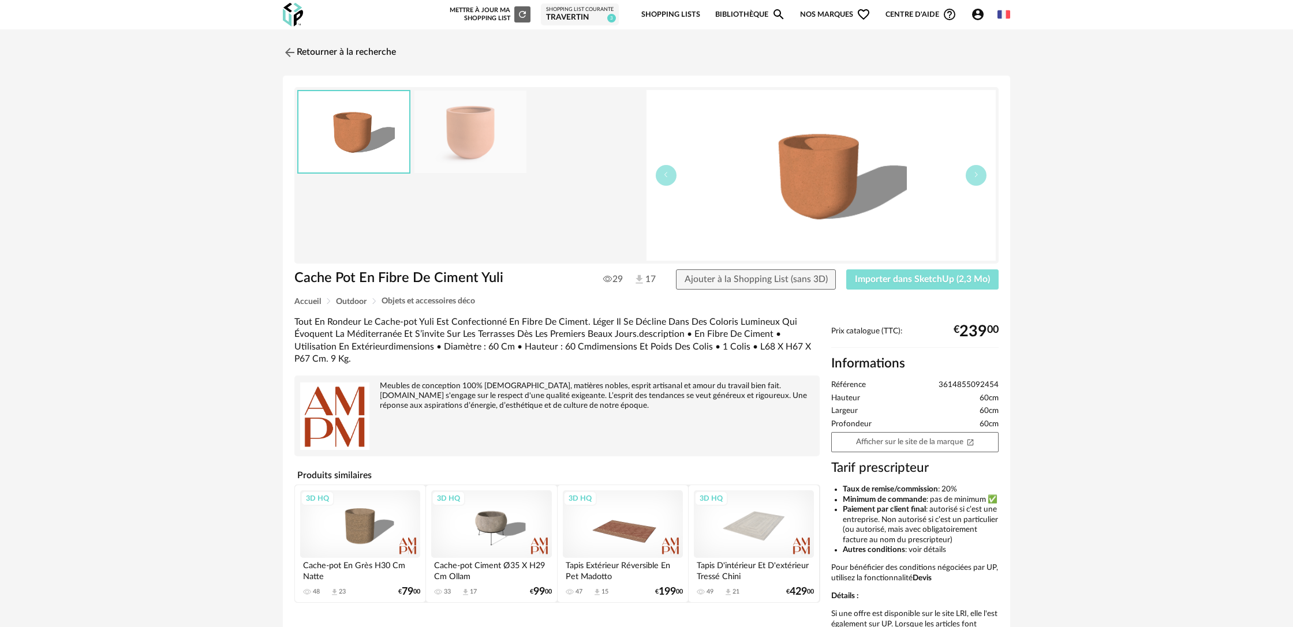
click at [903, 283] on span "Importer dans SketchUp (2,3 Mo)" at bounding box center [922, 279] width 135 height 9
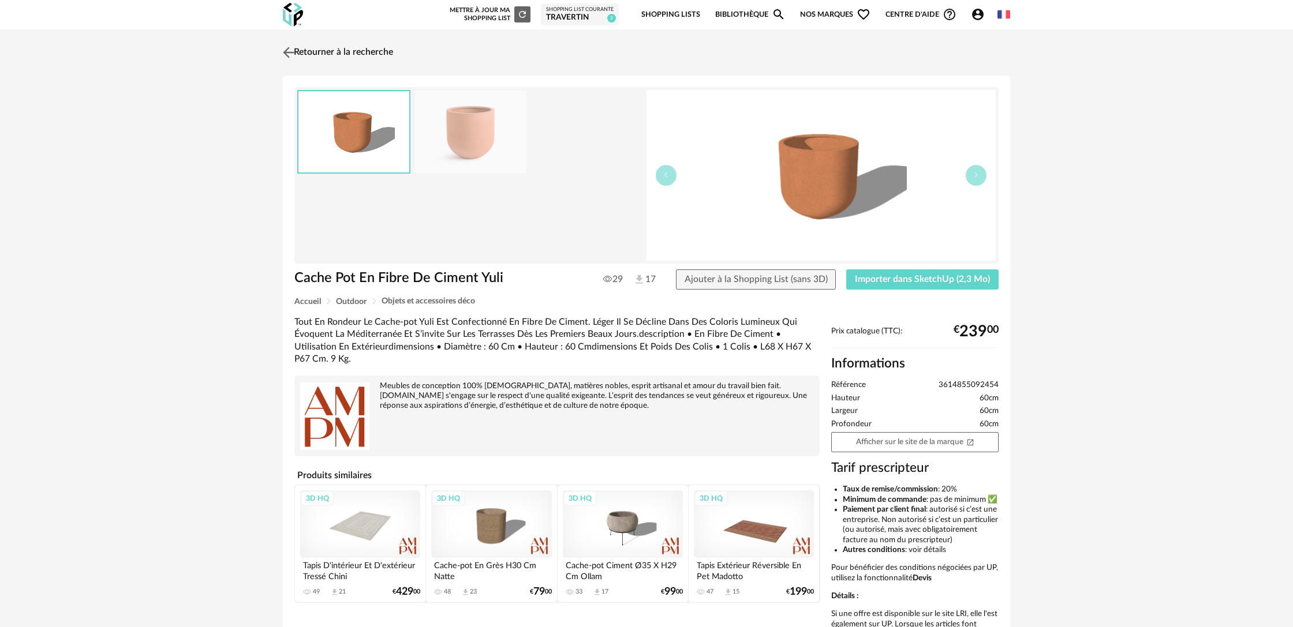
click at [335, 53] on link "Retourner à la recherche" at bounding box center [336, 52] width 113 height 25
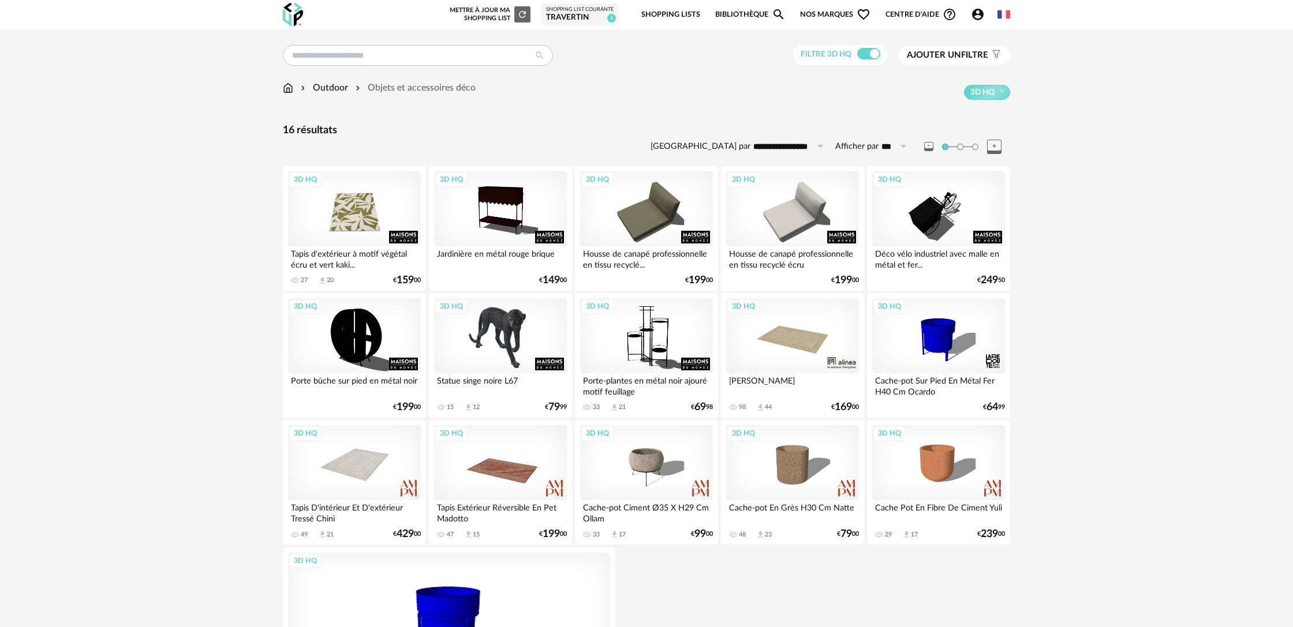
scroll to position [1, 0]
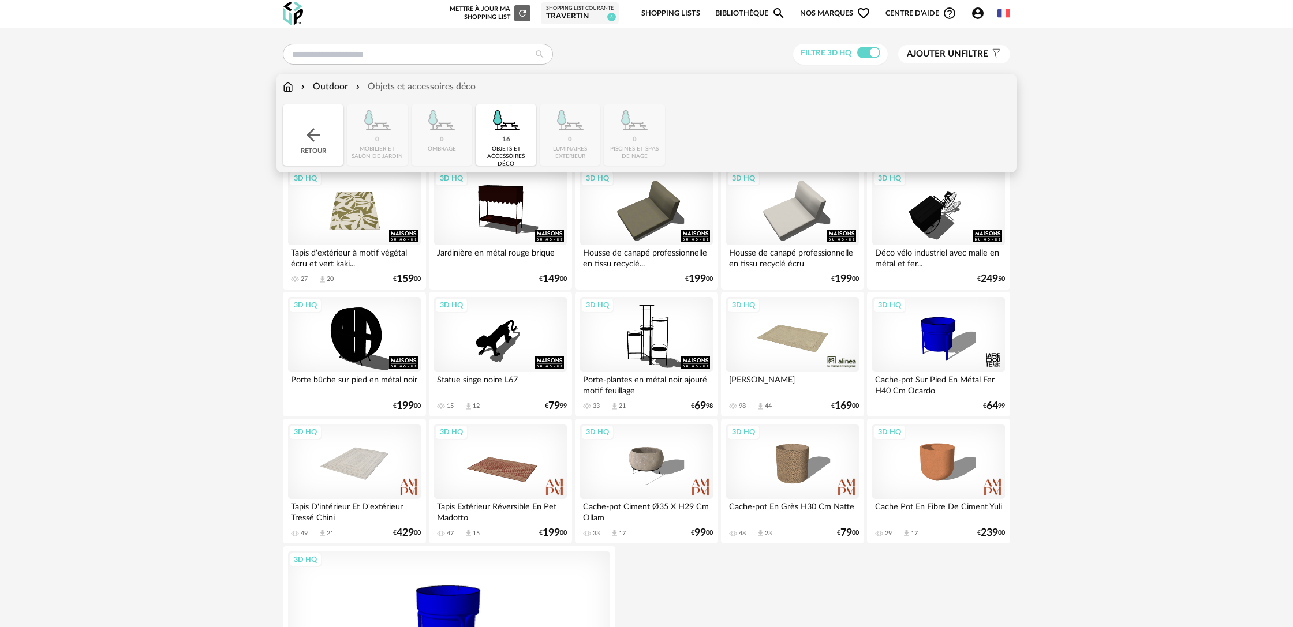
click at [335, 89] on div "Outdoor" at bounding box center [323, 86] width 50 height 13
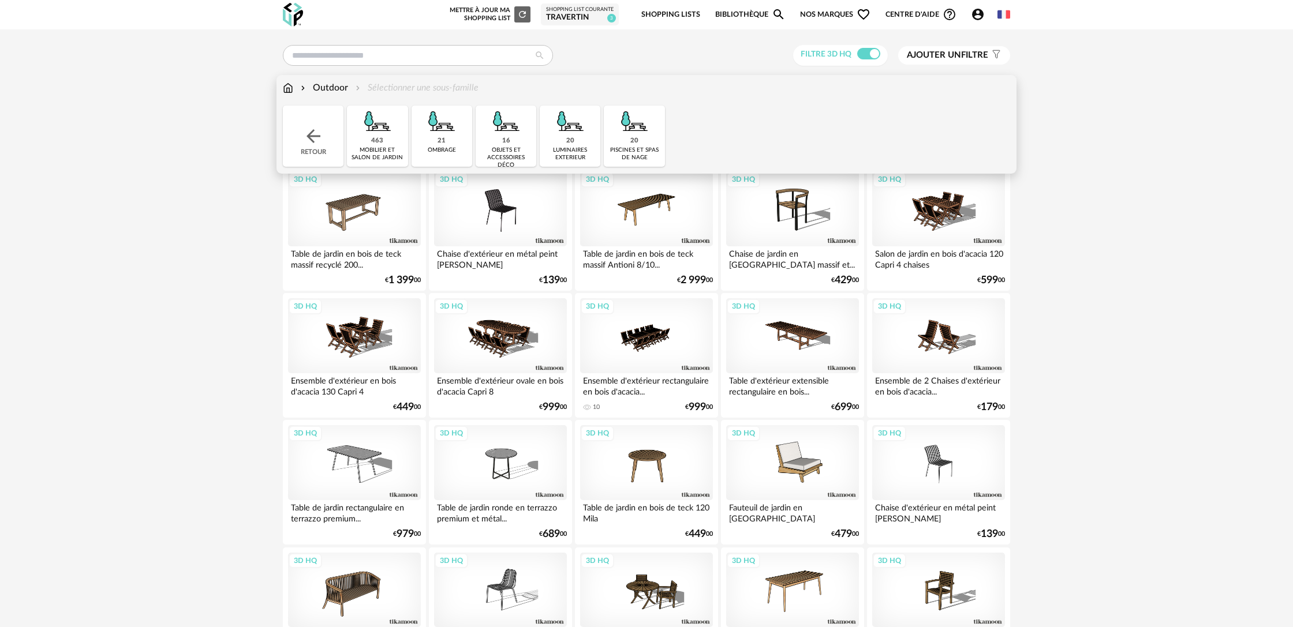
click at [376, 141] on div "463" at bounding box center [377, 141] width 12 height 9
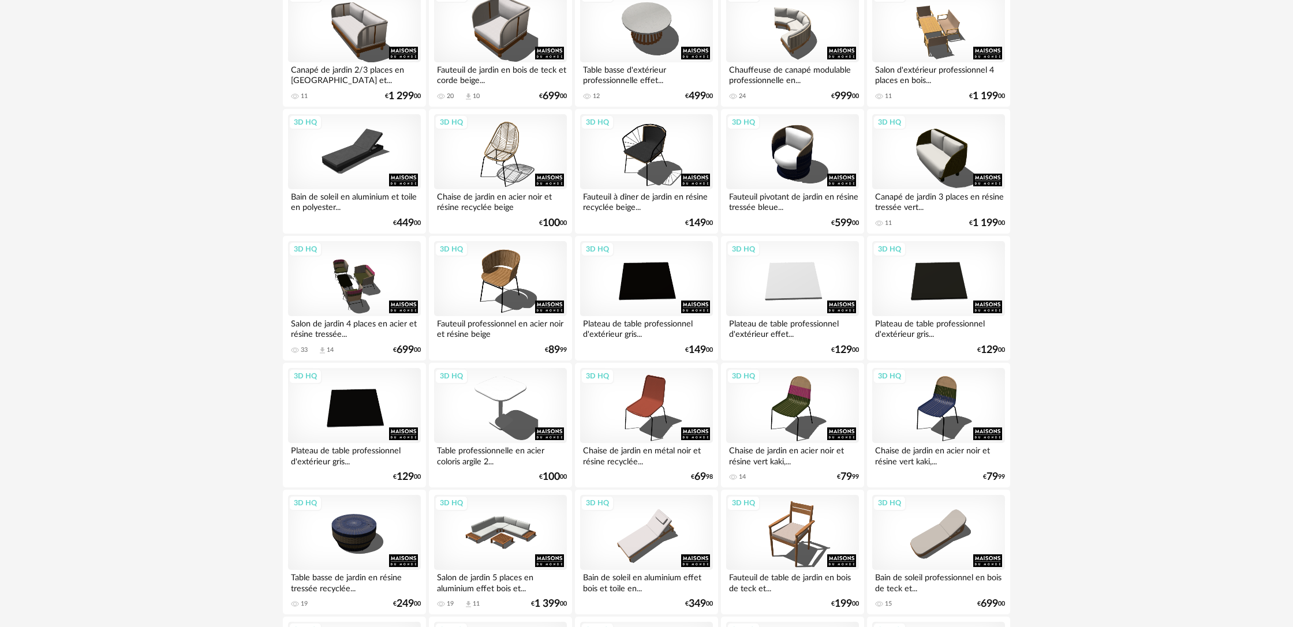
scroll to position [1080, 0]
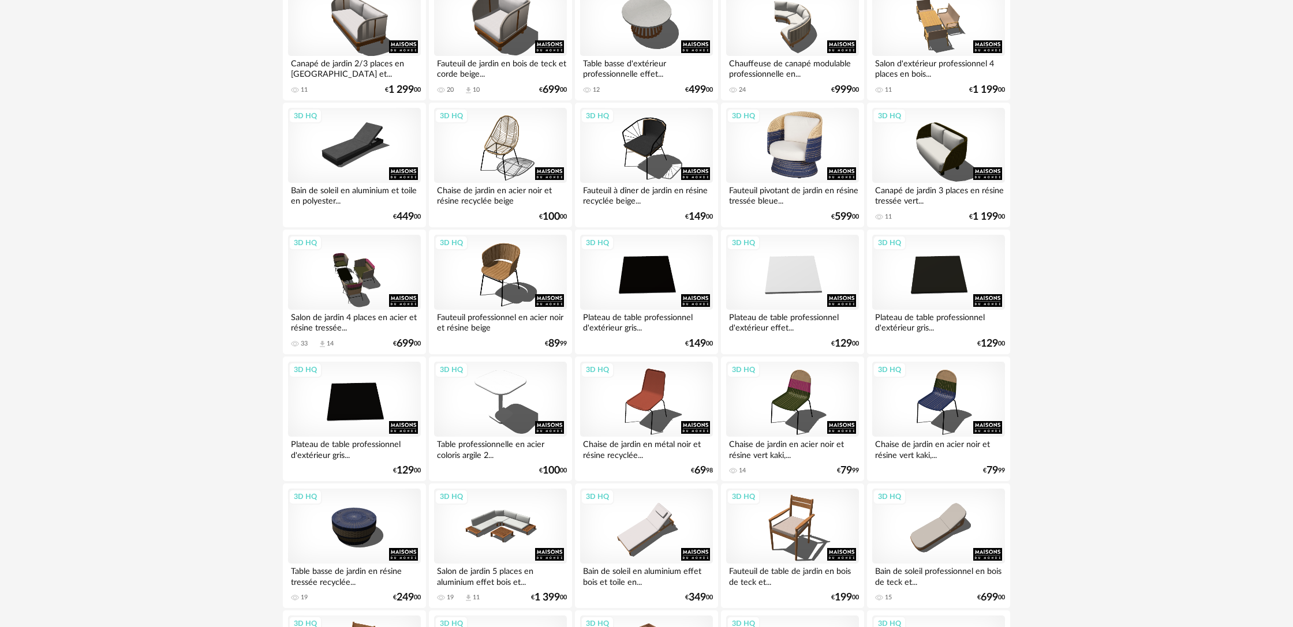
click at [802, 166] on div "3D HQ" at bounding box center [792, 145] width 133 height 75
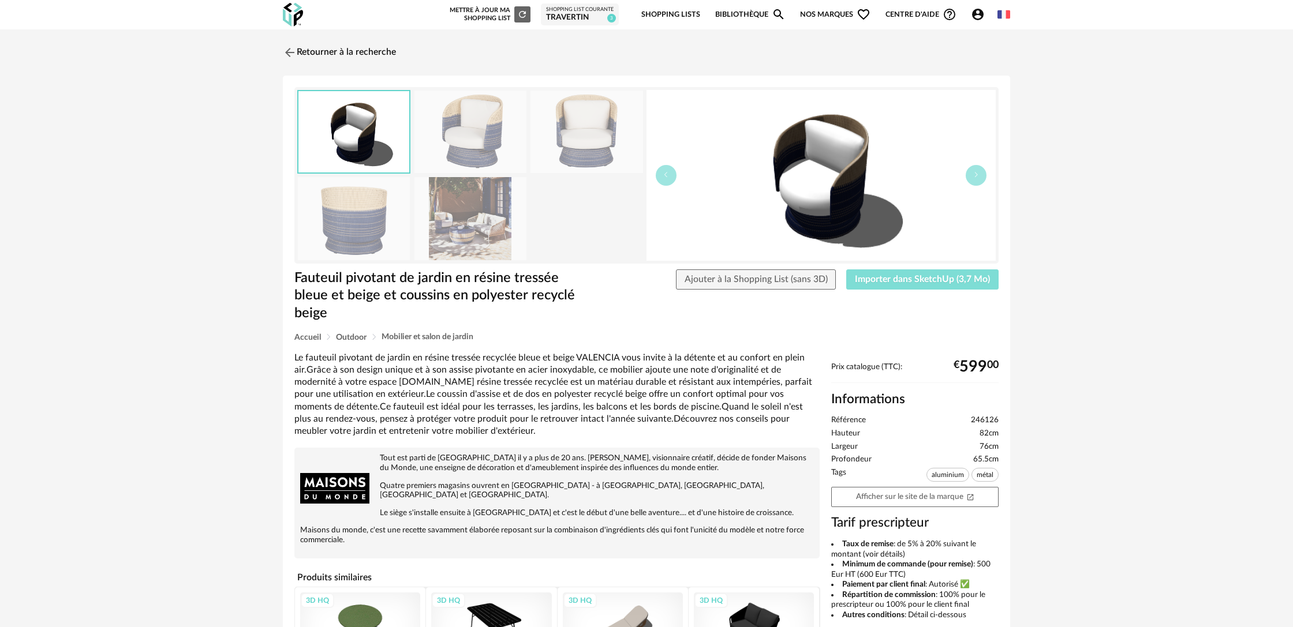
click at [943, 283] on span "Importer dans SketchUp (3,7 Mo)" at bounding box center [922, 279] width 135 height 9
click at [323, 49] on link "Retourner à la recherche" at bounding box center [336, 52] width 113 height 25
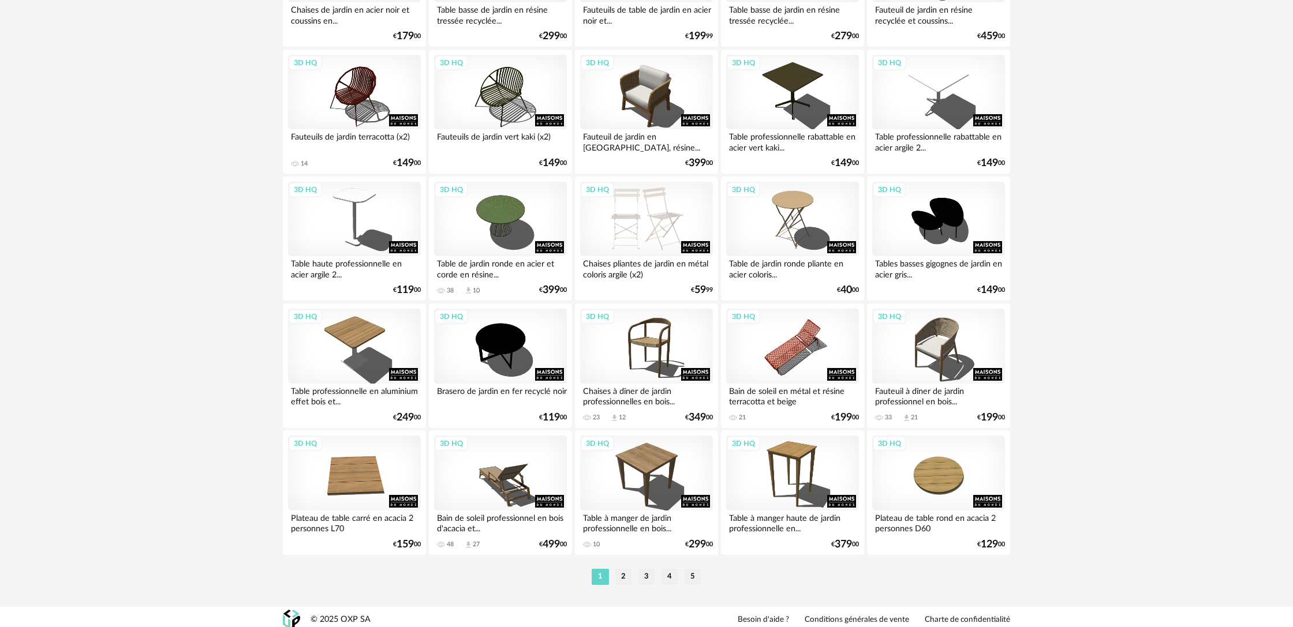
scroll to position [2163, 0]
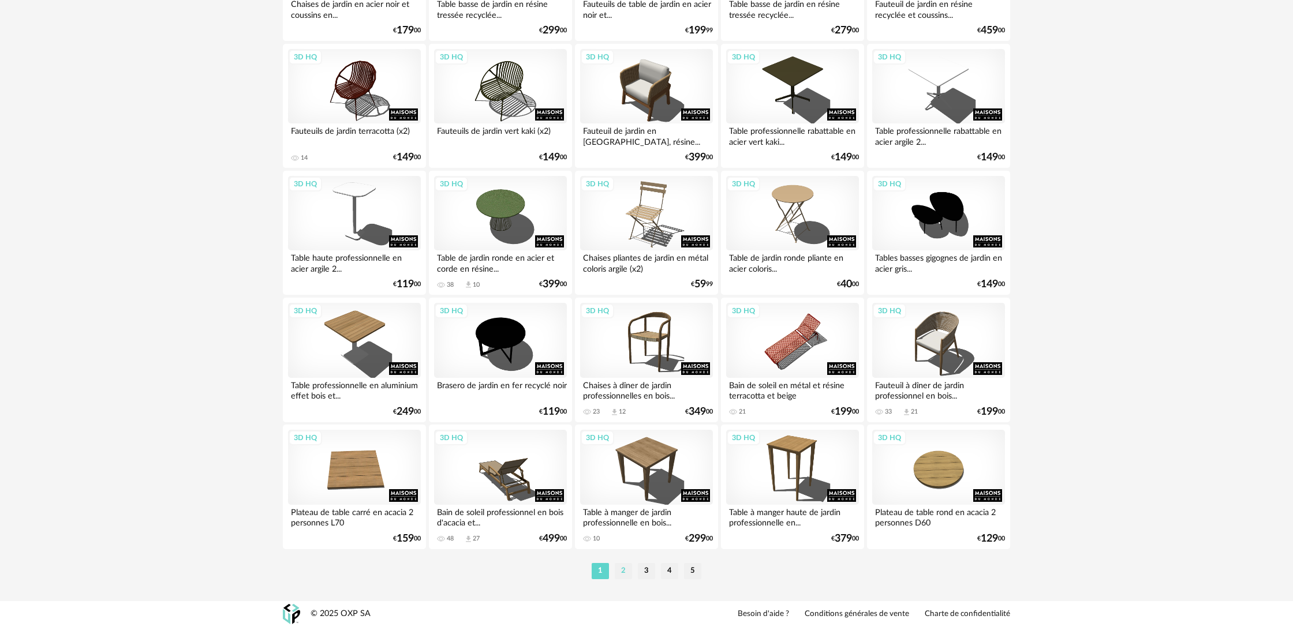
click at [626, 573] on li "2" at bounding box center [623, 571] width 17 height 16
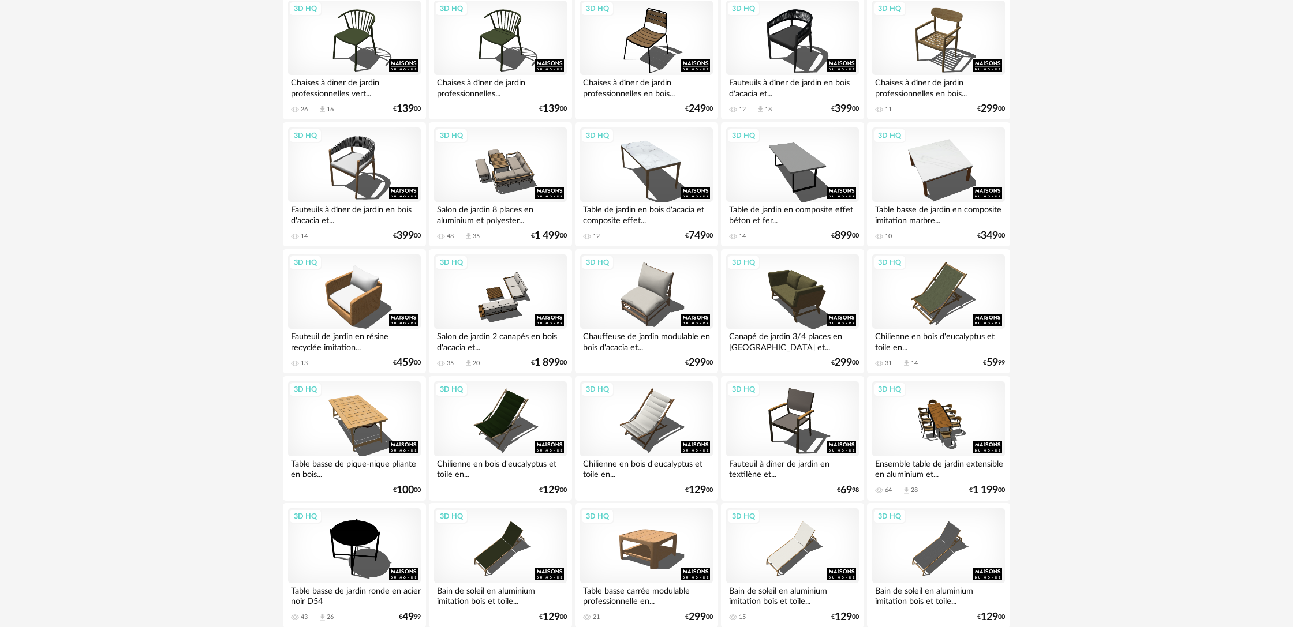
scroll to position [2163, 0]
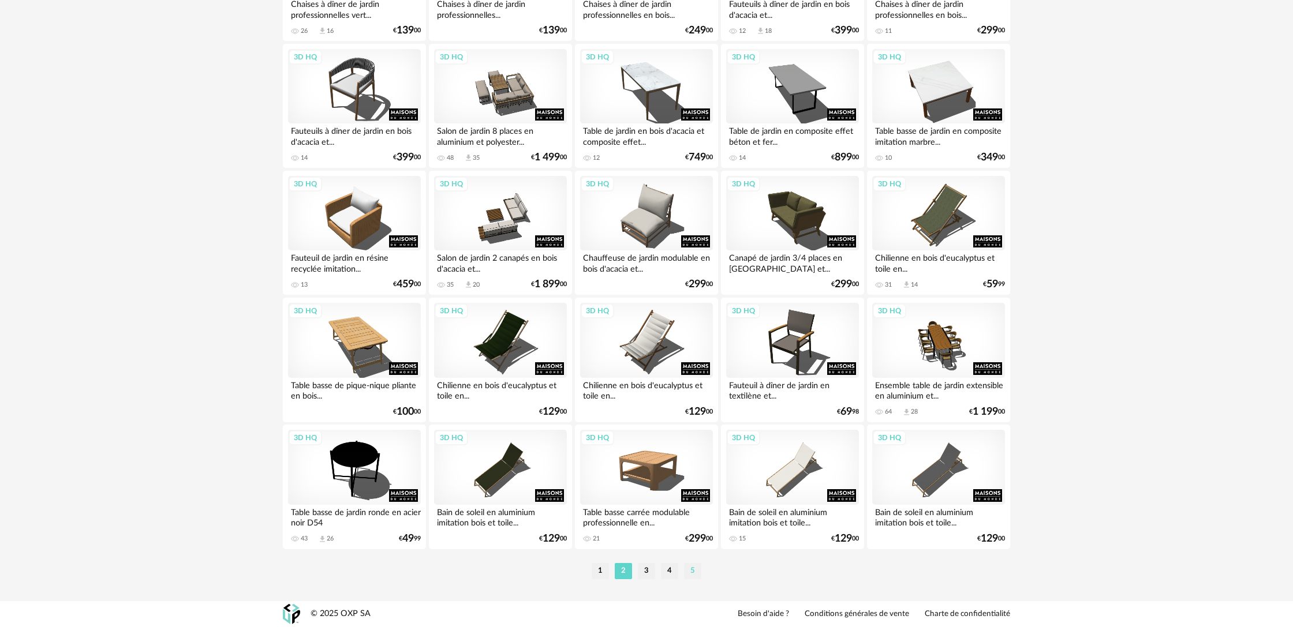
click at [694, 576] on li "5" at bounding box center [692, 571] width 17 height 16
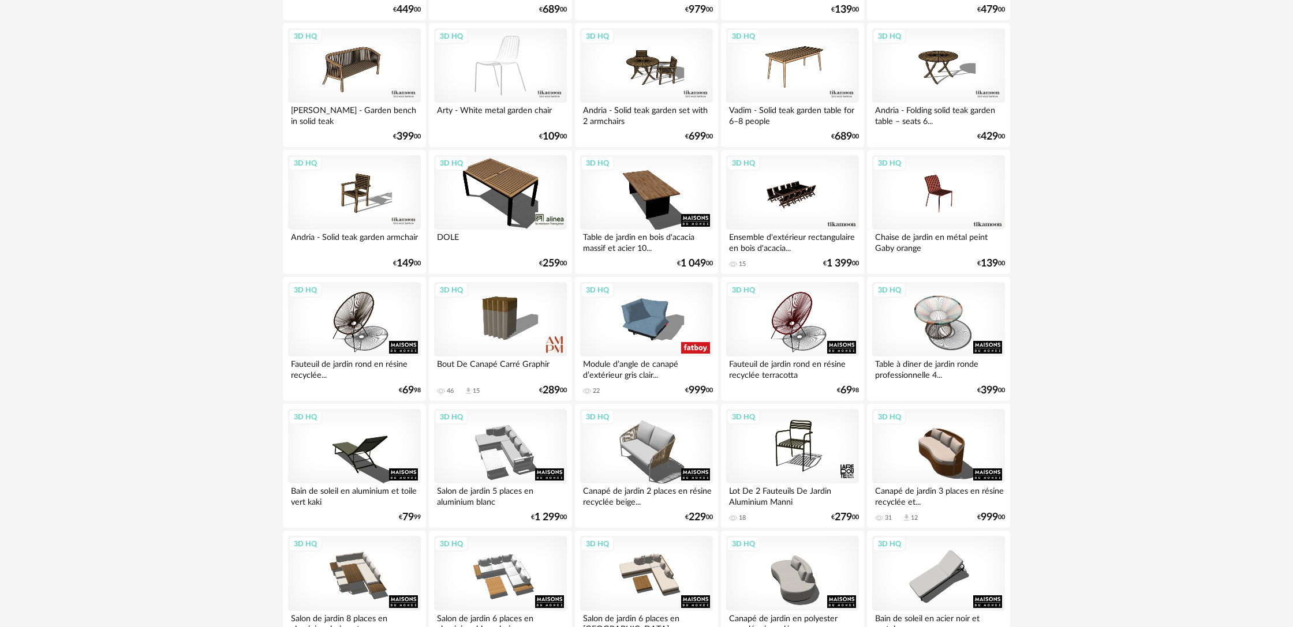
scroll to position [533, 0]
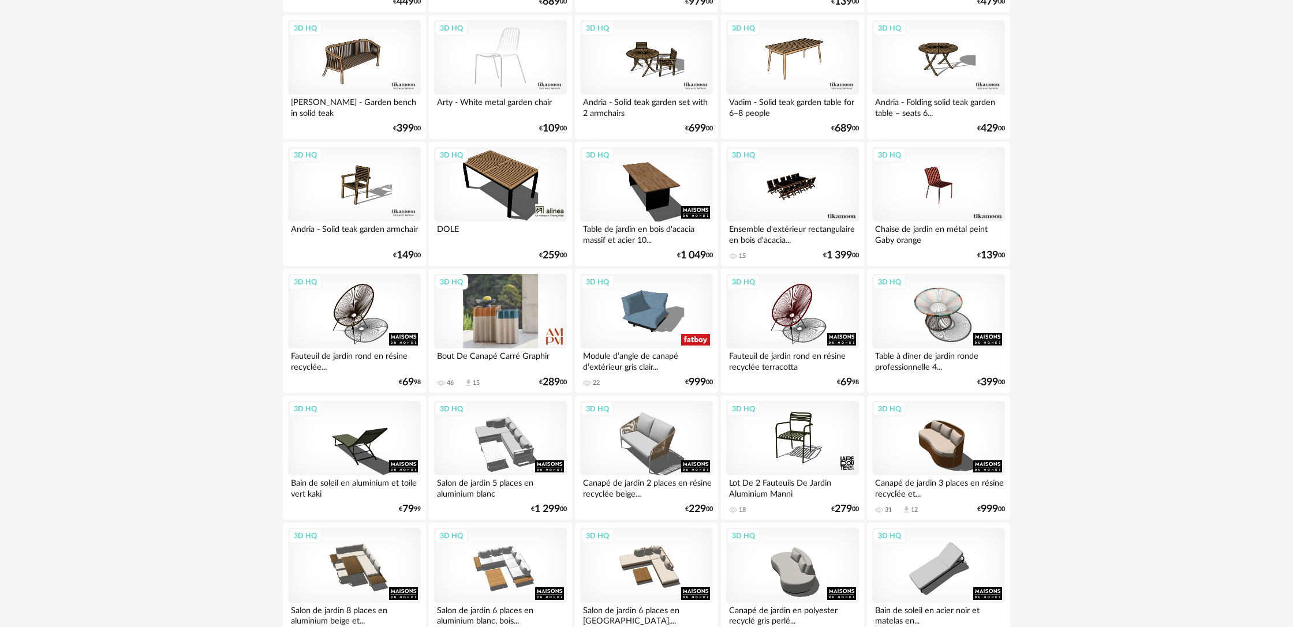
click at [507, 344] on div "3D HQ" at bounding box center [500, 311] width 133 height 75
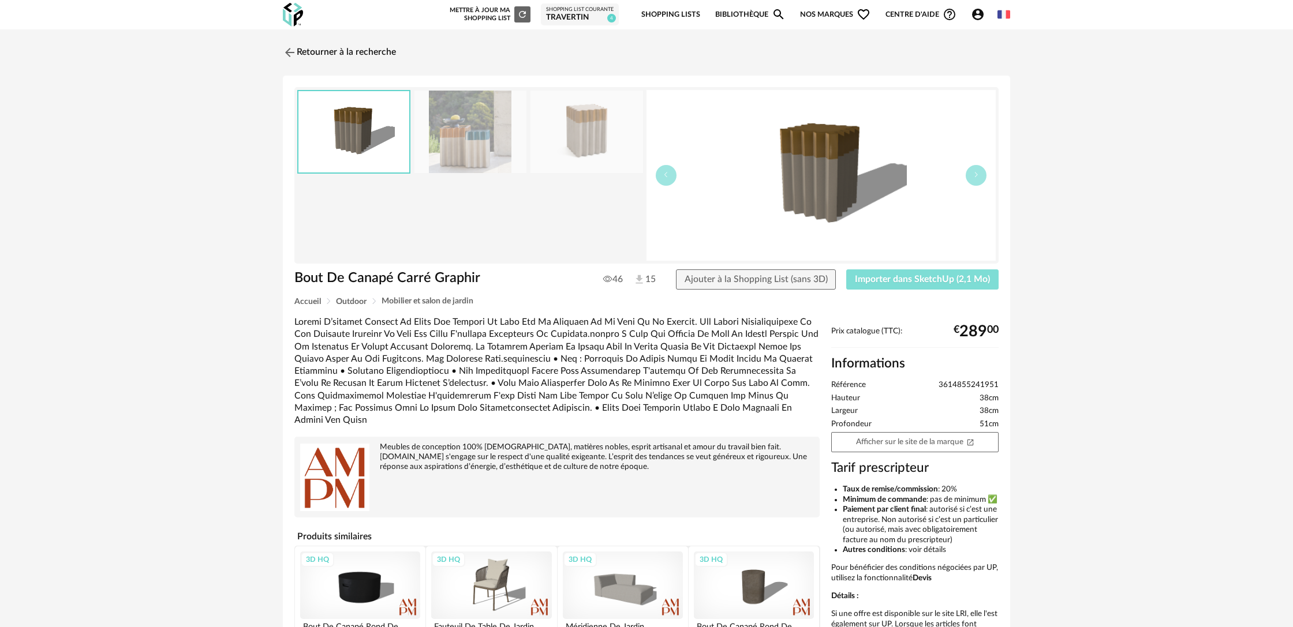
click at [892, 277] on span "Importer dans SketchUp (2,1 Mo)" at bounding box center [922, 279] width 135 height 9
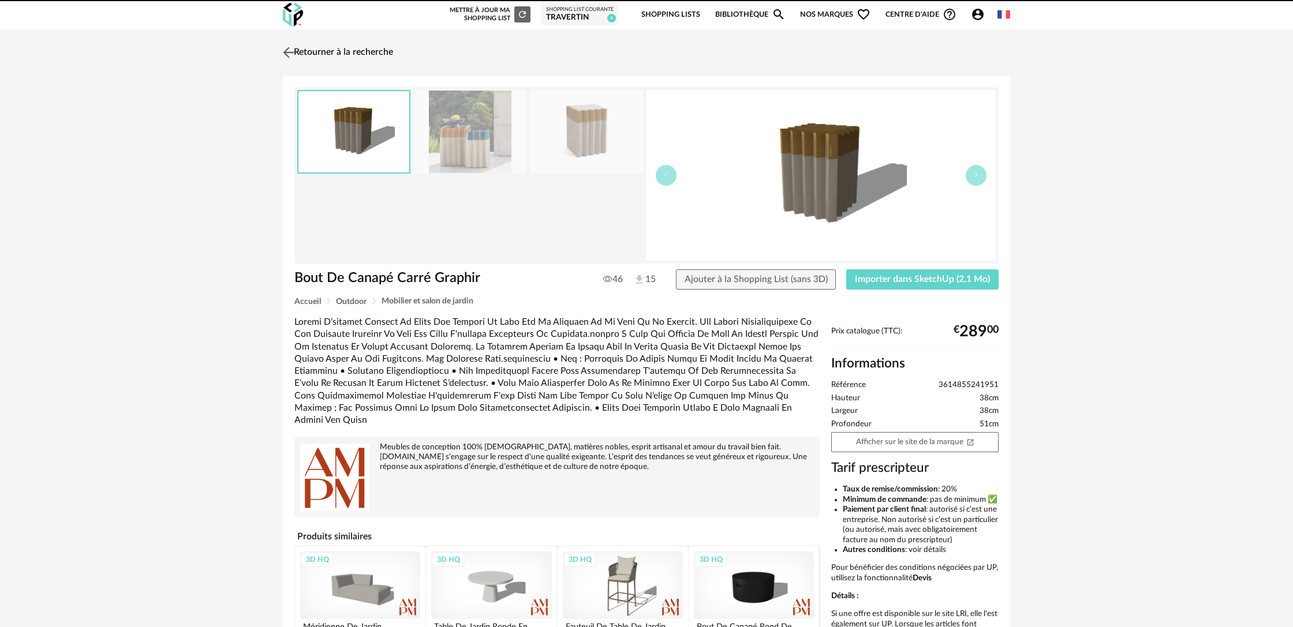
click at [330, 54] on link "Retourner à la recherche" at bounding box center [336, 52] width 113 height 25
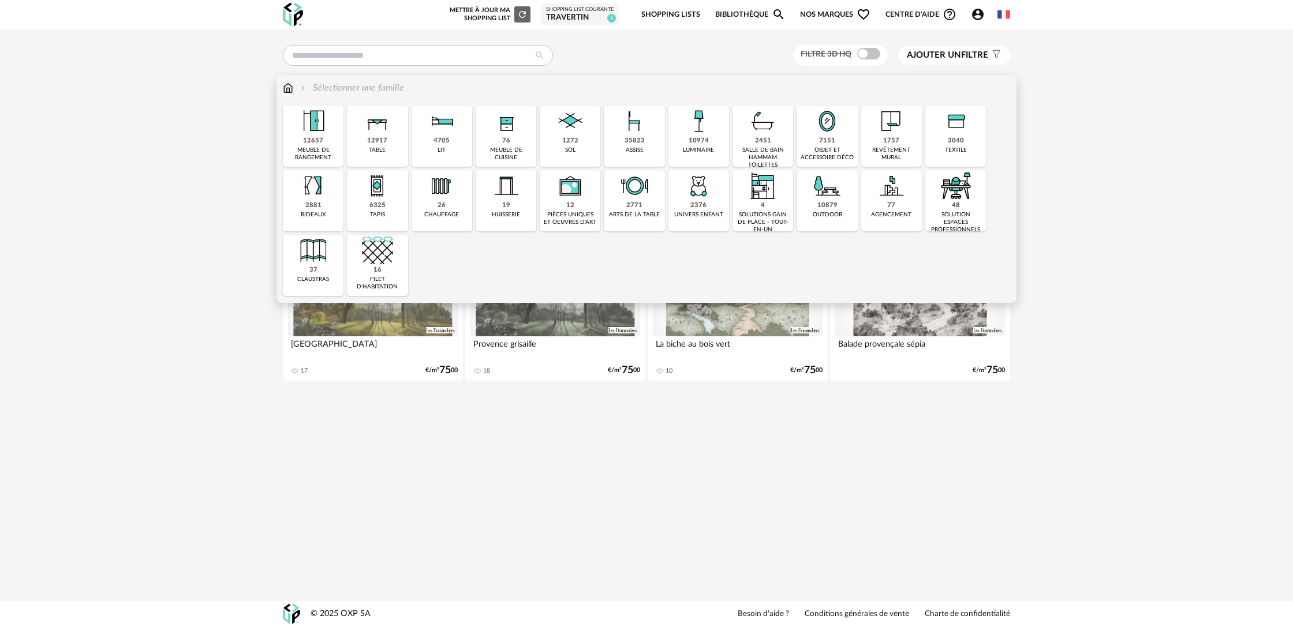
click at [811, 205] on div "10879 outdoor" at bounding box center [826, 200] width 61 height 61
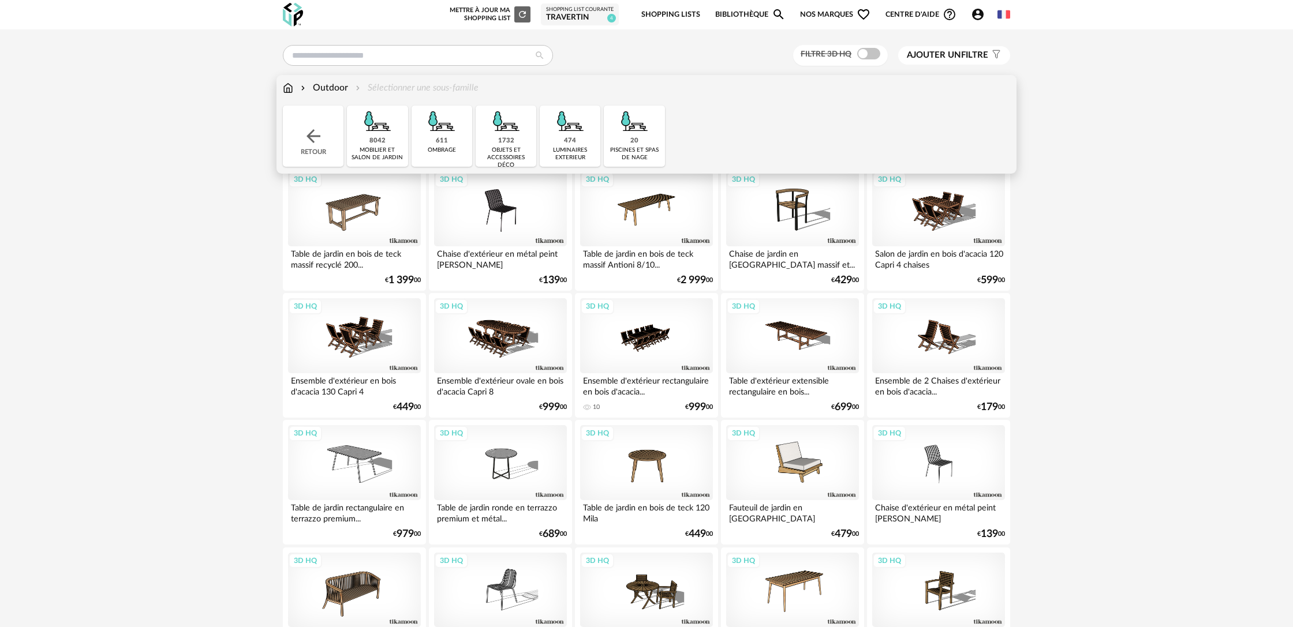
click at [387, 144] on div "8042 mobilier et salon de jardin" at bounding box center [377, 136] width 61 height 61
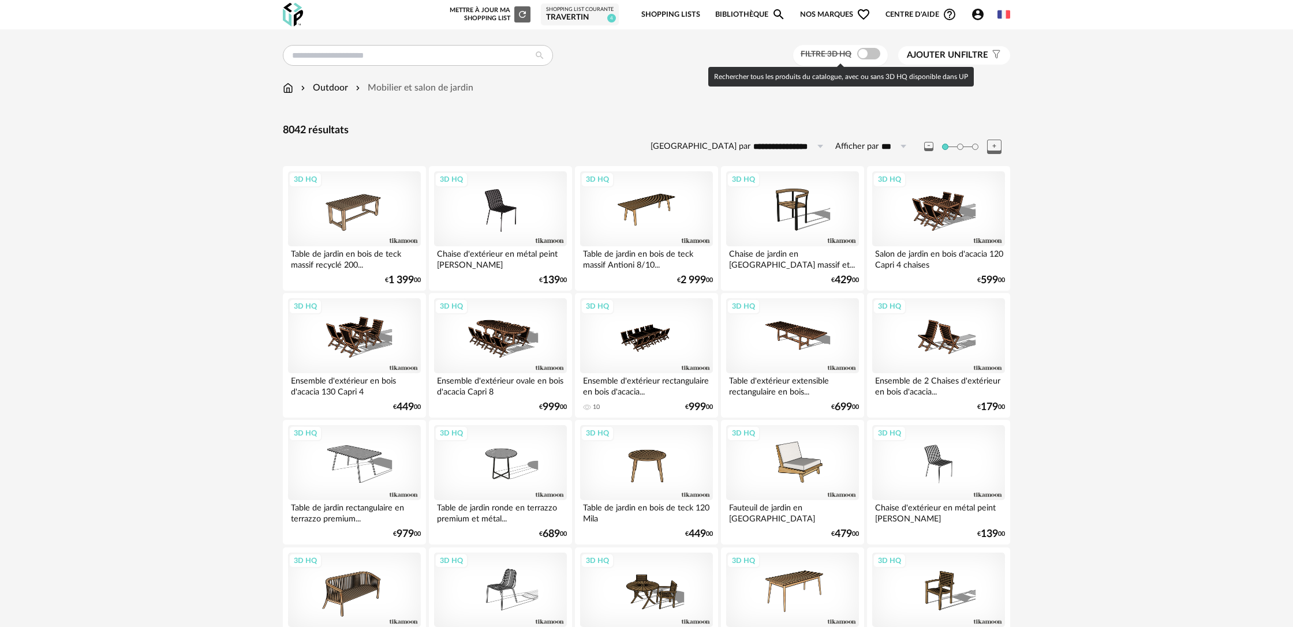
click at [874, 55] on span at bounding box center [868, 54] width 23 height 12
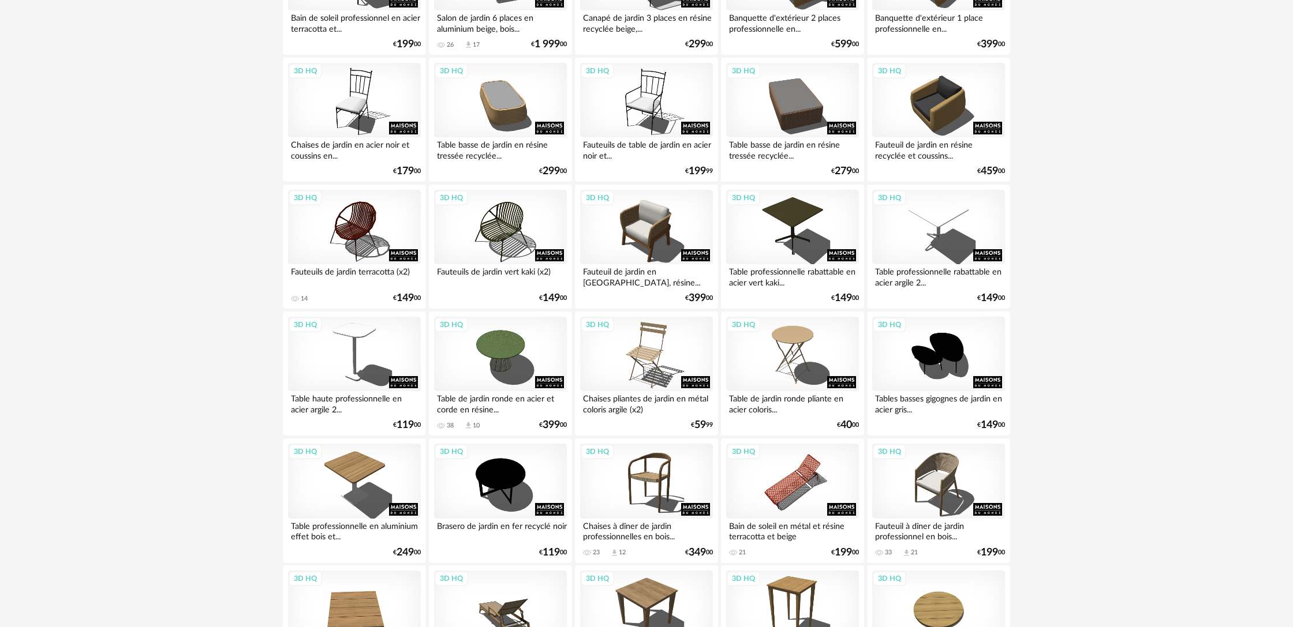
scroll to position [2163, 0]
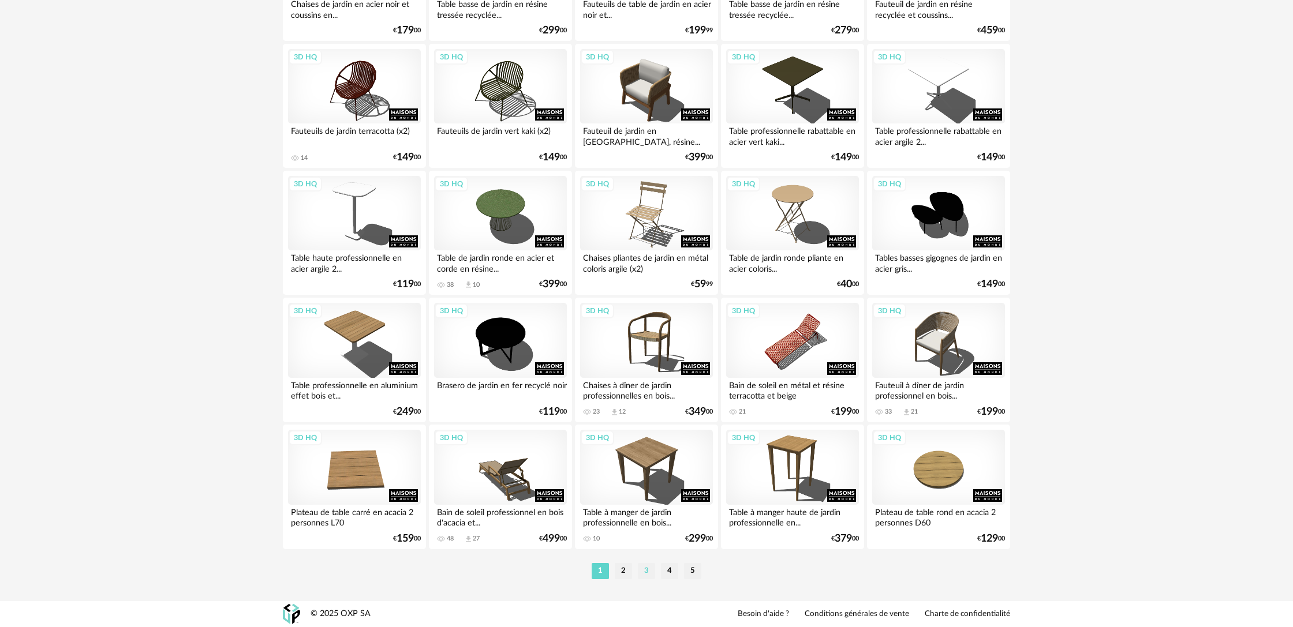
click at [650, 570] on li "3" at bounding box center [646, 571] width 17 height 16
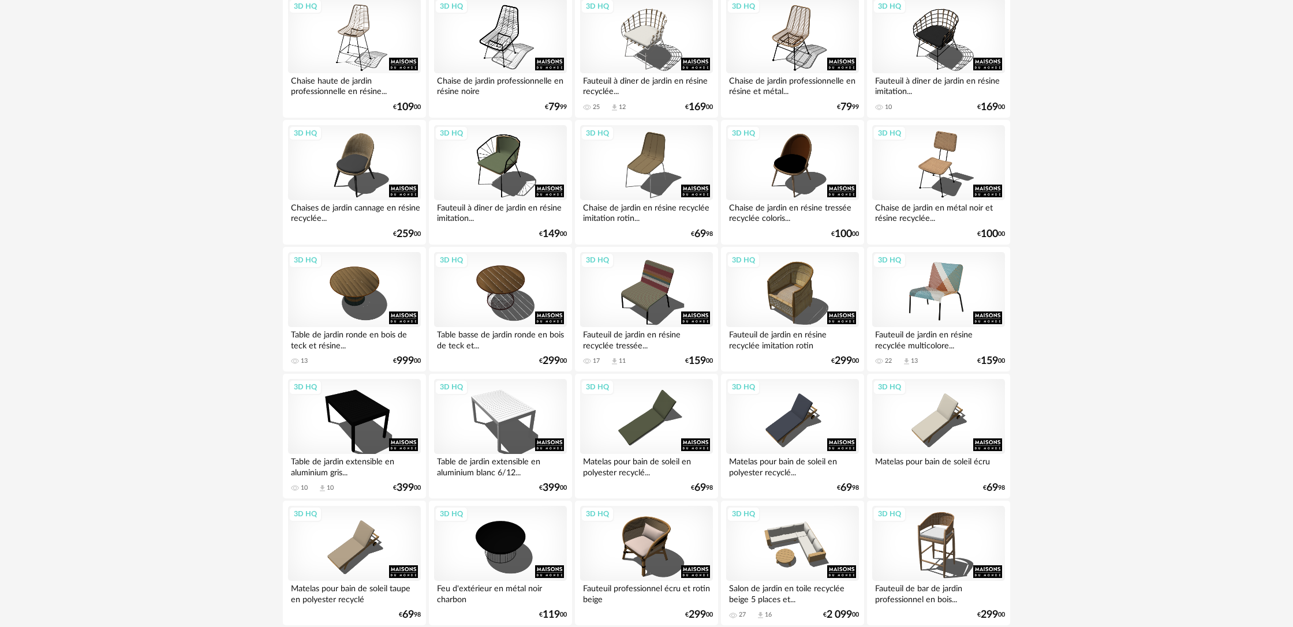
scroll to position [1192, 0]
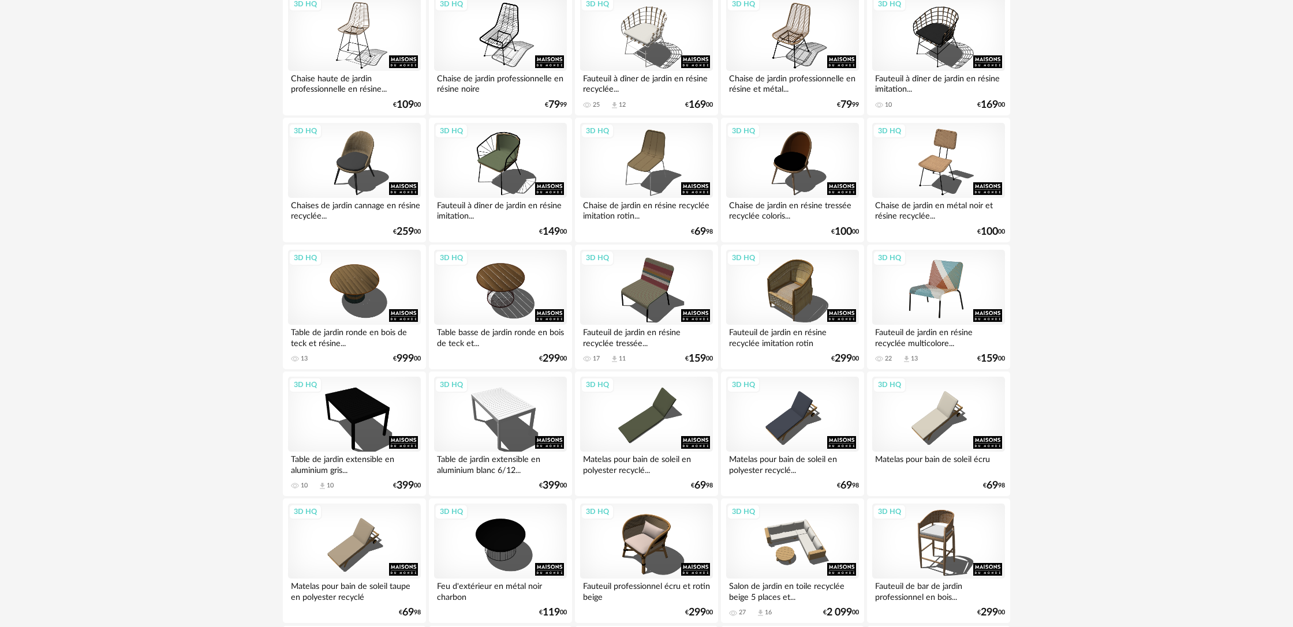
click at [925, 308] on div "3D HQ" at bounding box center [938, 287] width 133 height 75
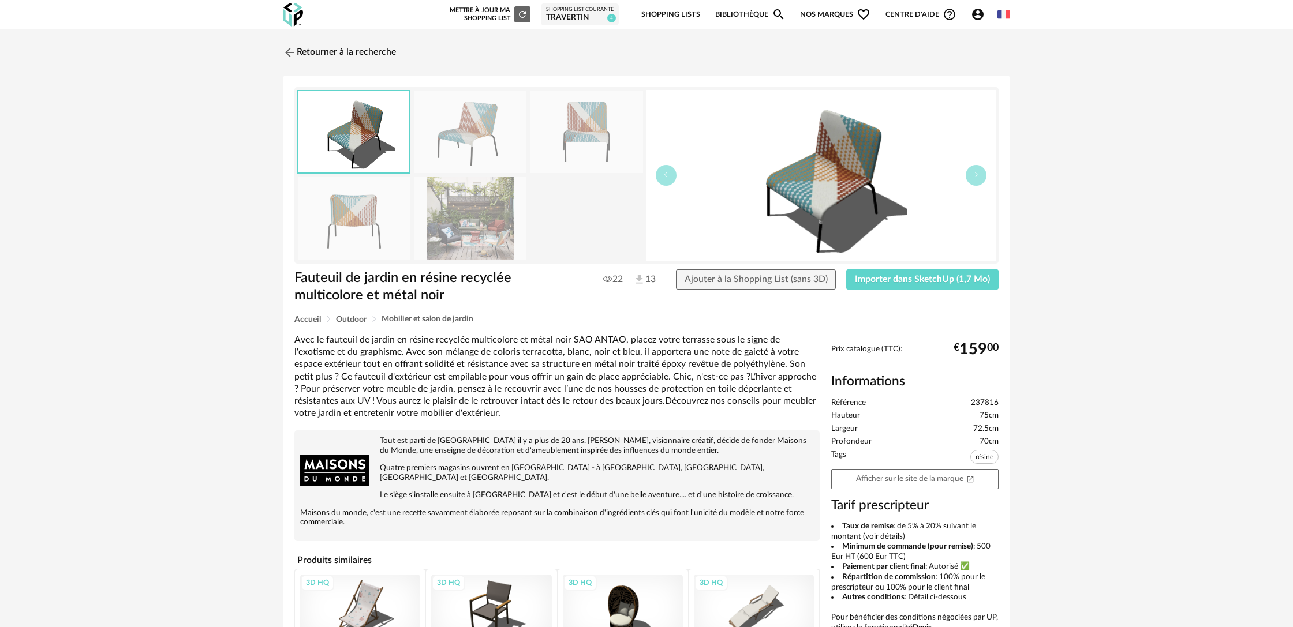
click at [482, 241] on img at bounding box center [470, 218] width 112 height 83
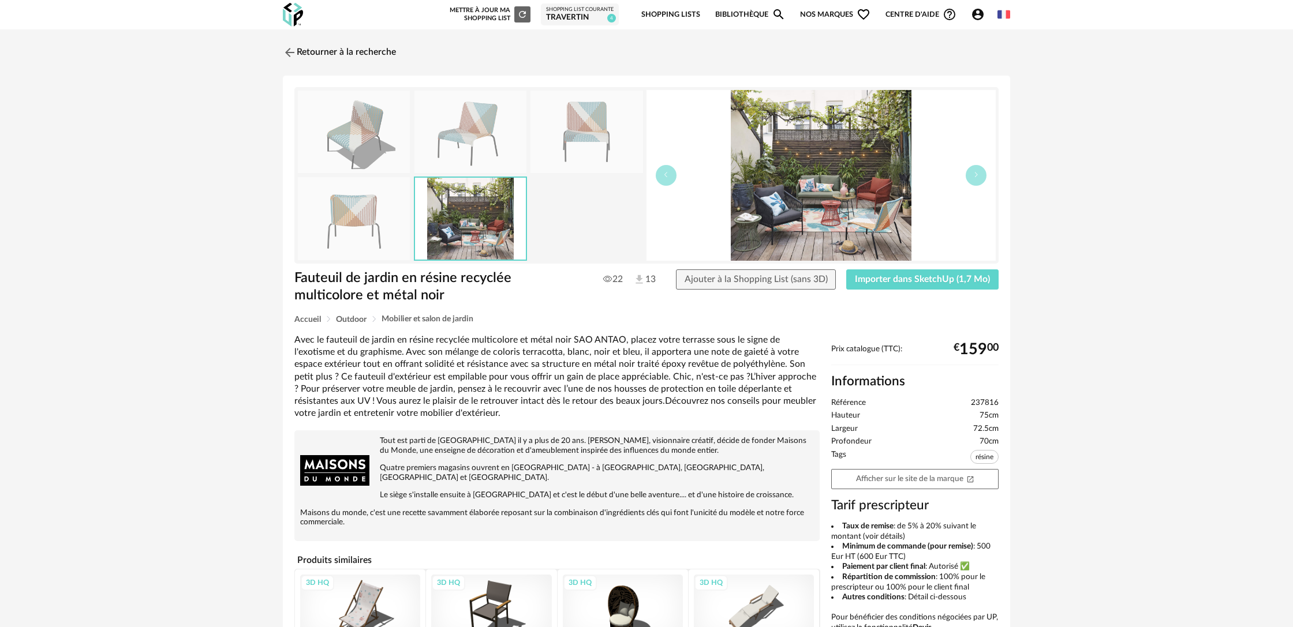
click at [772, 214] on img at bounding box center [820, 175] width 349 height 171
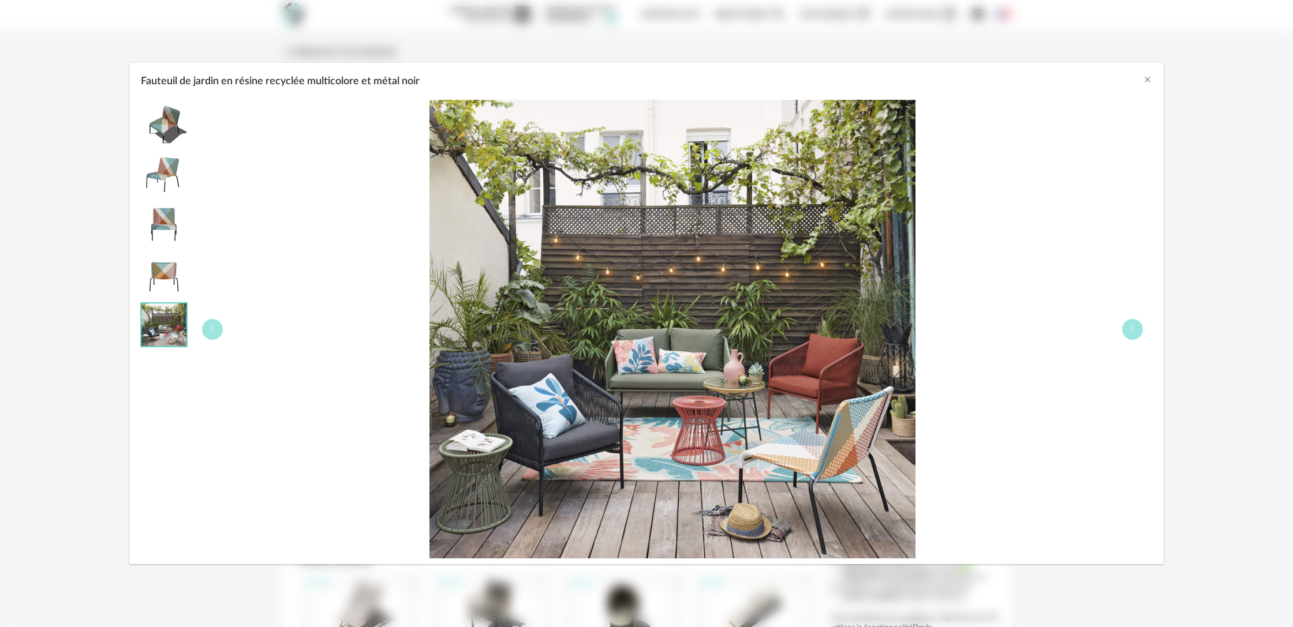
click at [956, 209] on div "Fauteuil de jardin en résine recyclée multicolore et métal noir" at bounding box center [672, 329] width 959 height 459
click at [971, 39] on div "Fauteuil de jardin en résine recyclée multicolore et métal noir" at bounding box center [646, 313] width 1293 height 627
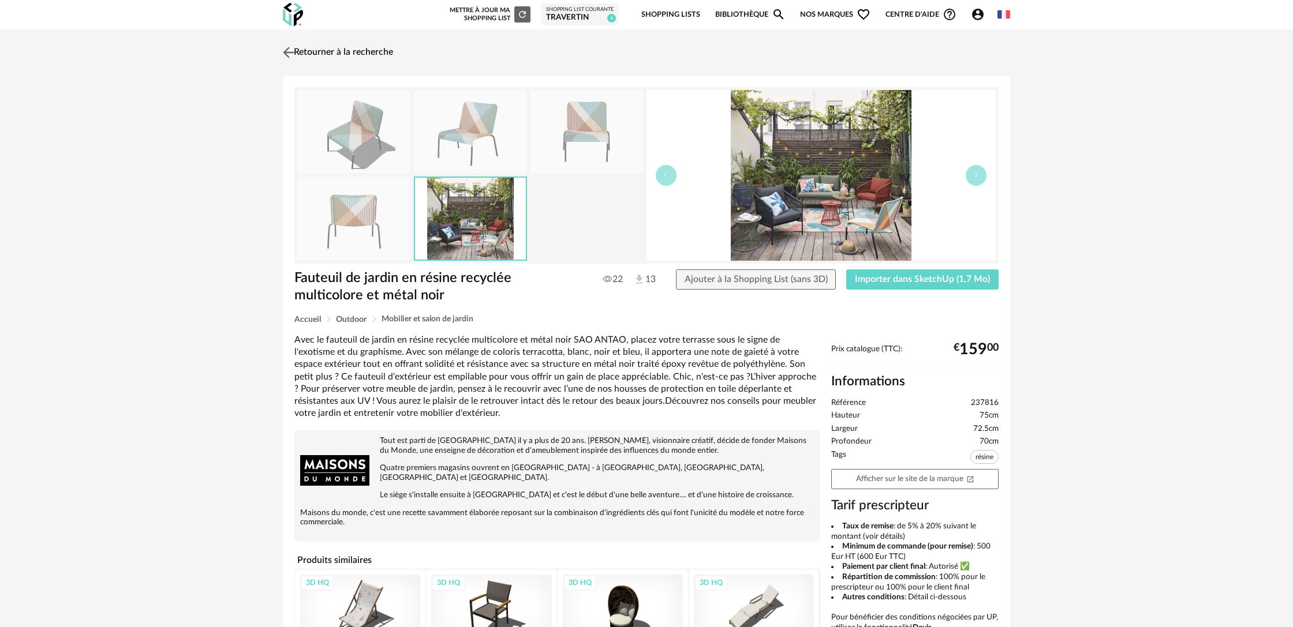
click at [331, 54] on link "Retourner à la recherche" at bounding box center [336, 52] width 113 height 25
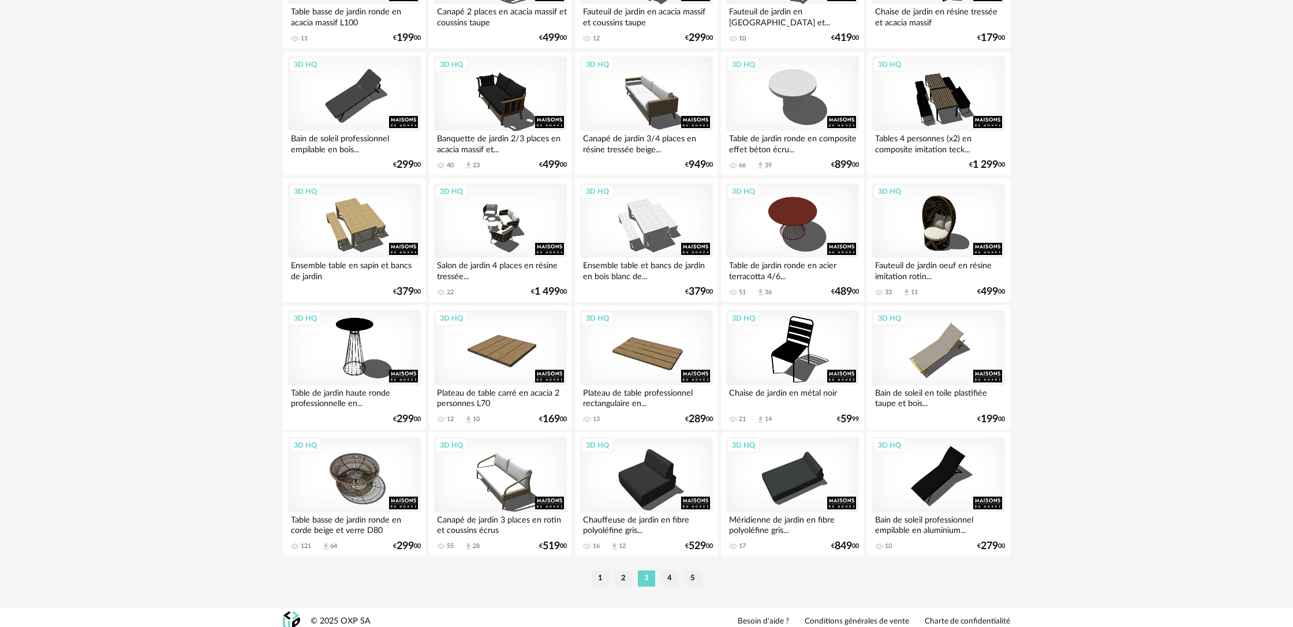
scroll to position [2150, 0]
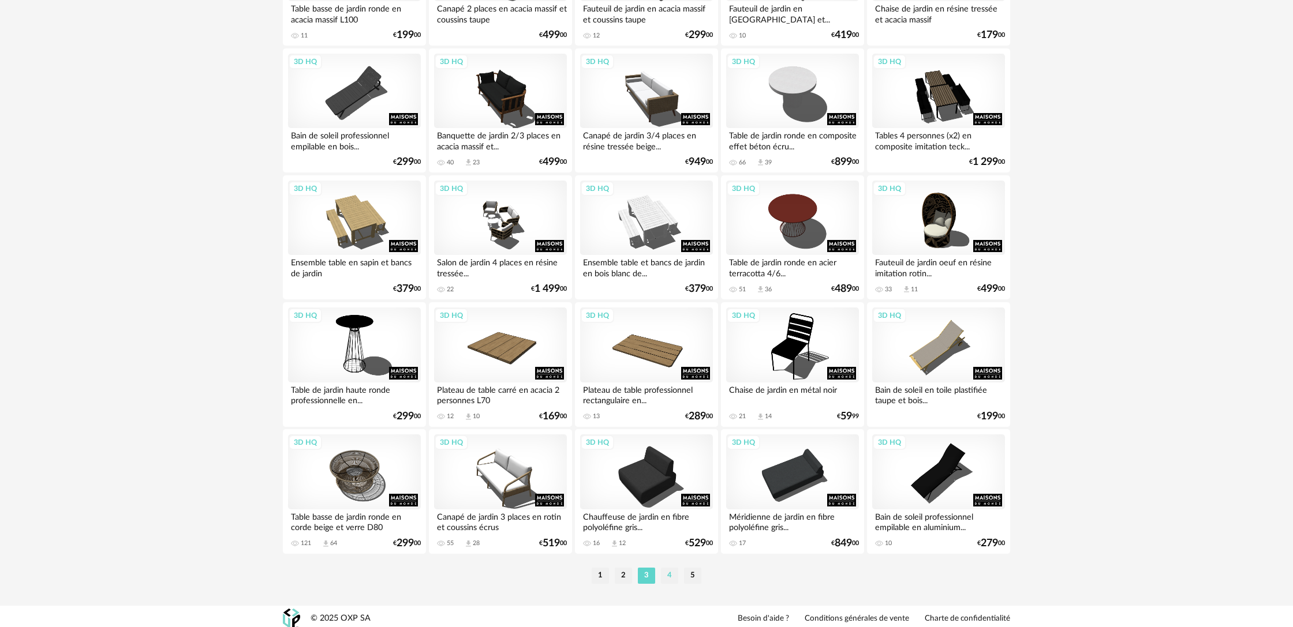
click at [669, 584] on li "4" at bounding box center [669, 576] width 17 height 16
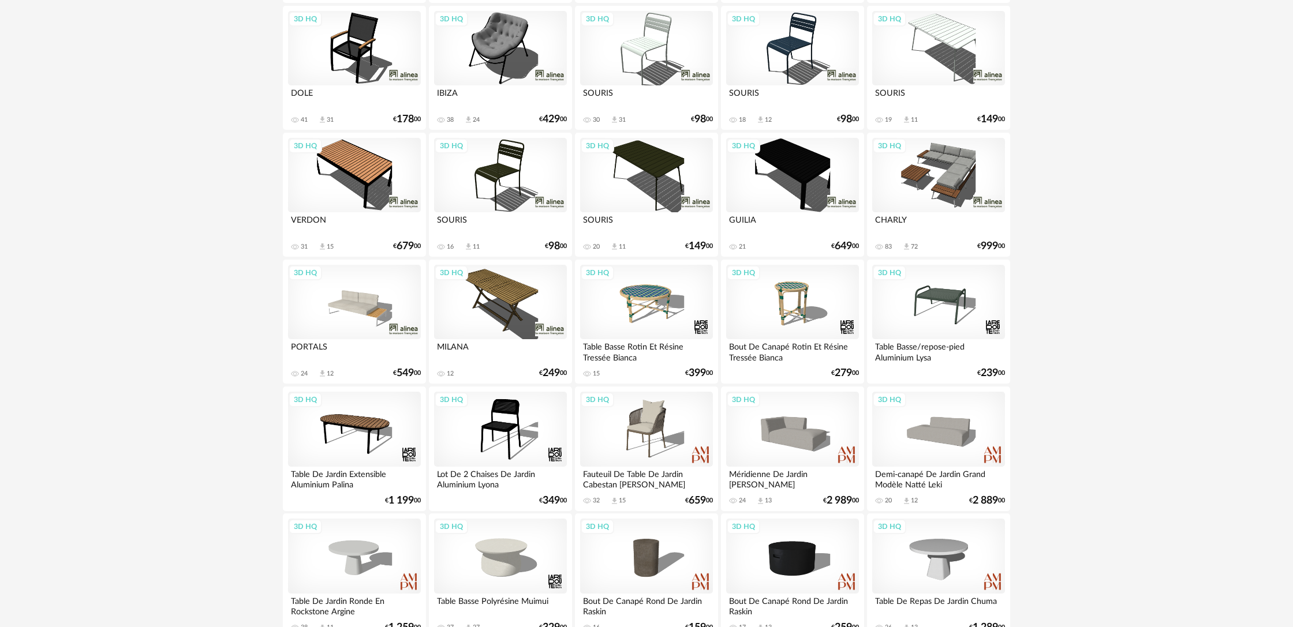
scroll to position [2136, 0]
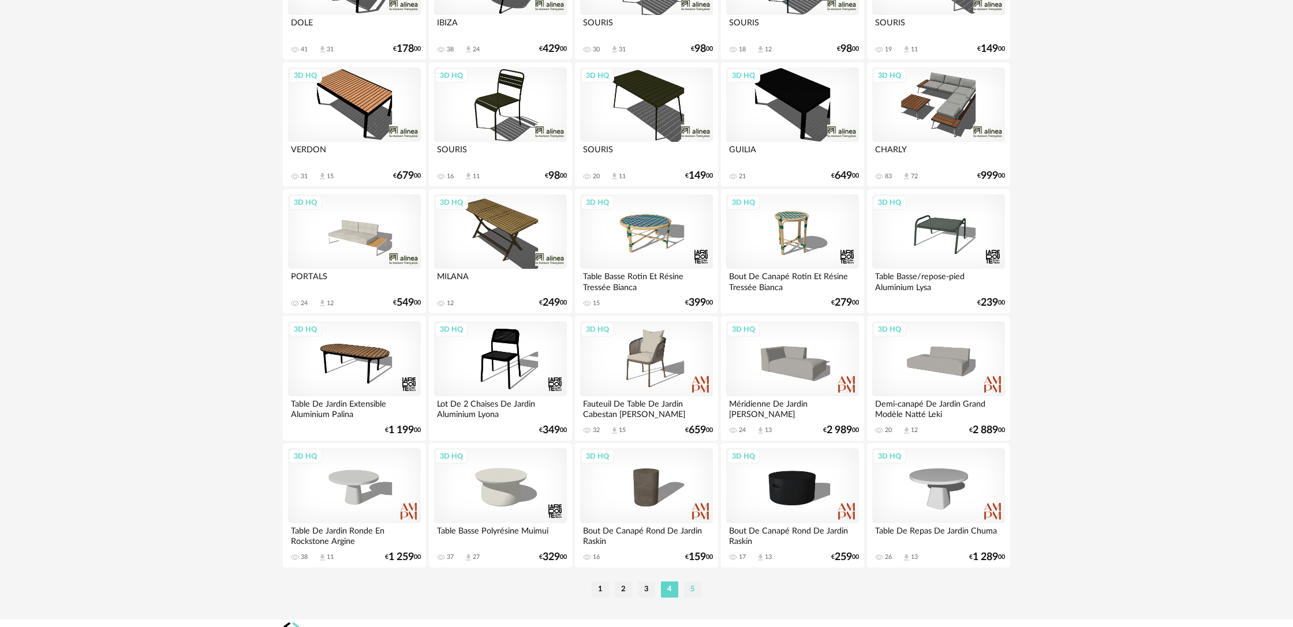
click at [689, 598] on li "5" at bounding box center [692, 590] width 17 height 16
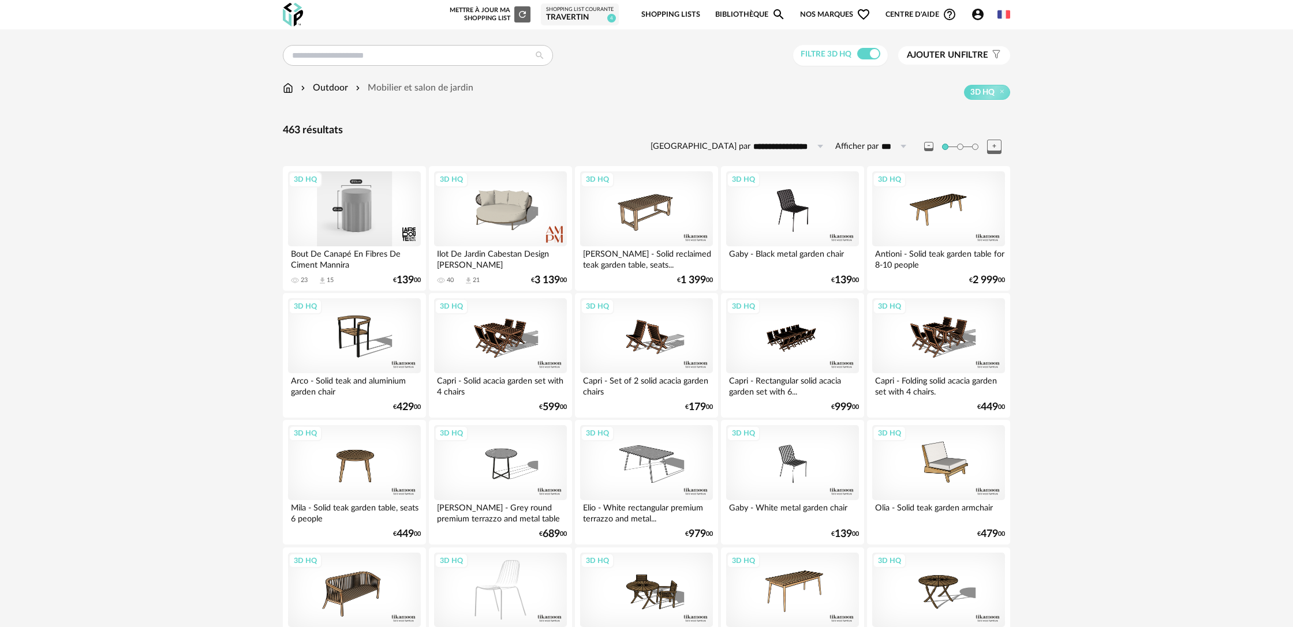
click at [385, 228] on div "3D HQ" at bounding box center [354, 208] width 133 height 75
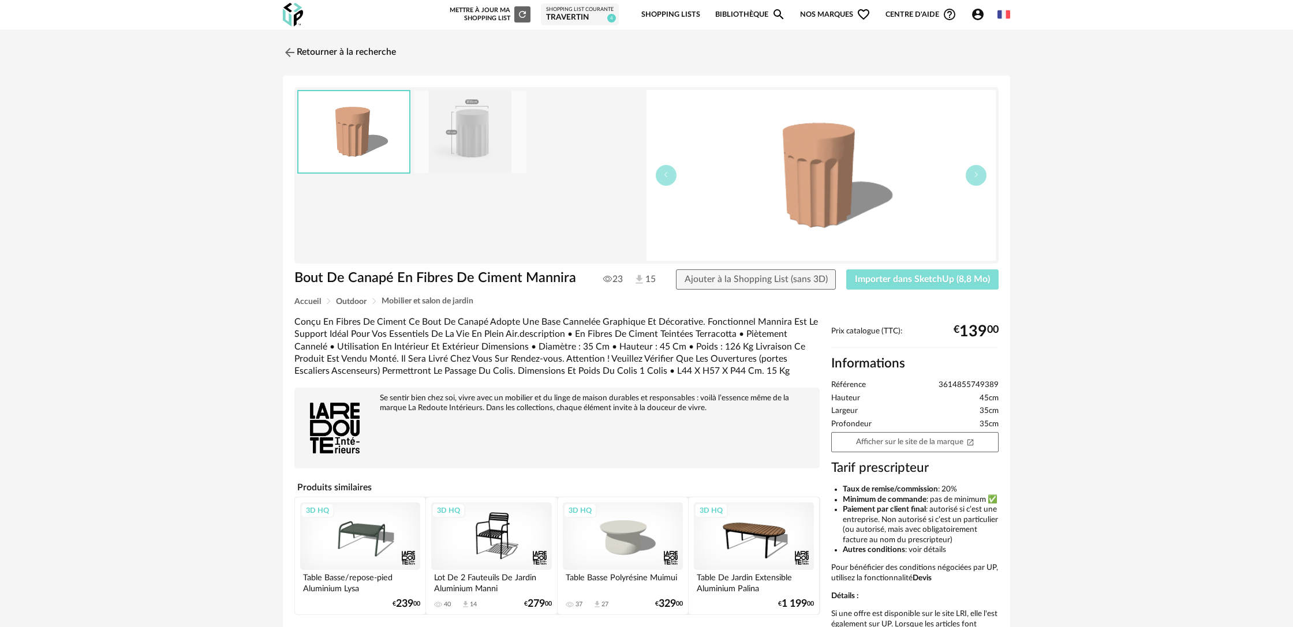
click at [863, 283] on span "Importer dans SketchUp (8,8 Mo)" at bounding box center [922, 279] width 135 height 9
click at [353, 53] on link "Retourner à la recherche" at bounding box center [336, 52] width 113 height 25
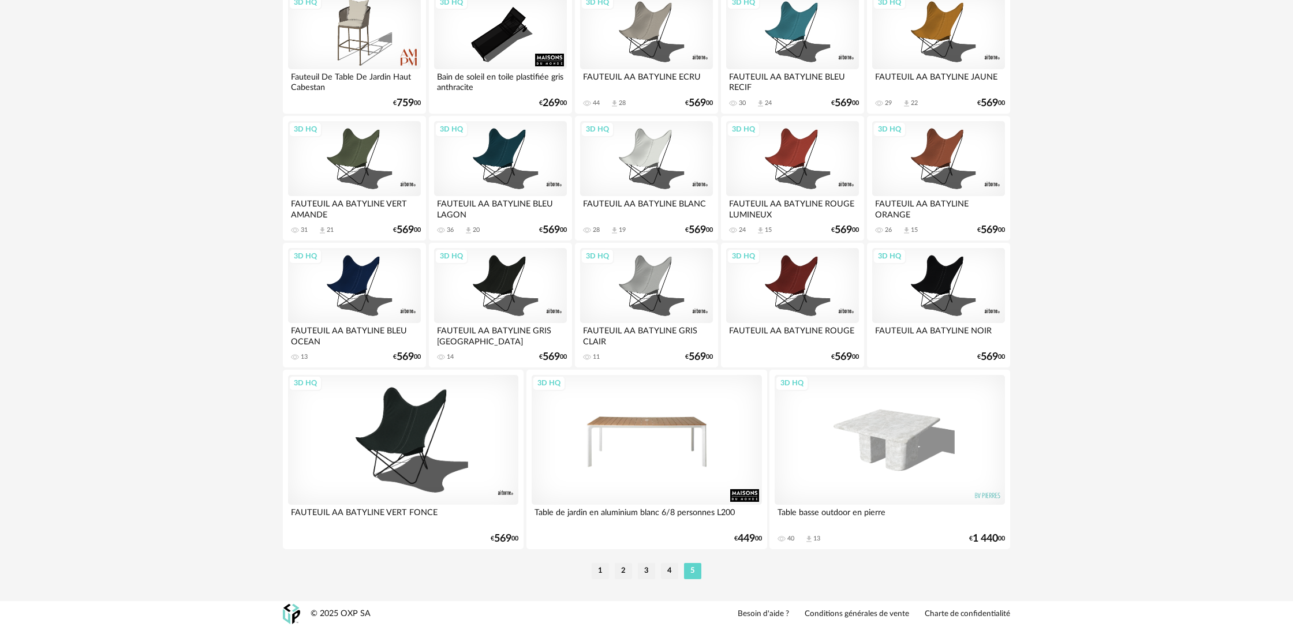
scroll to position [1319, 0]
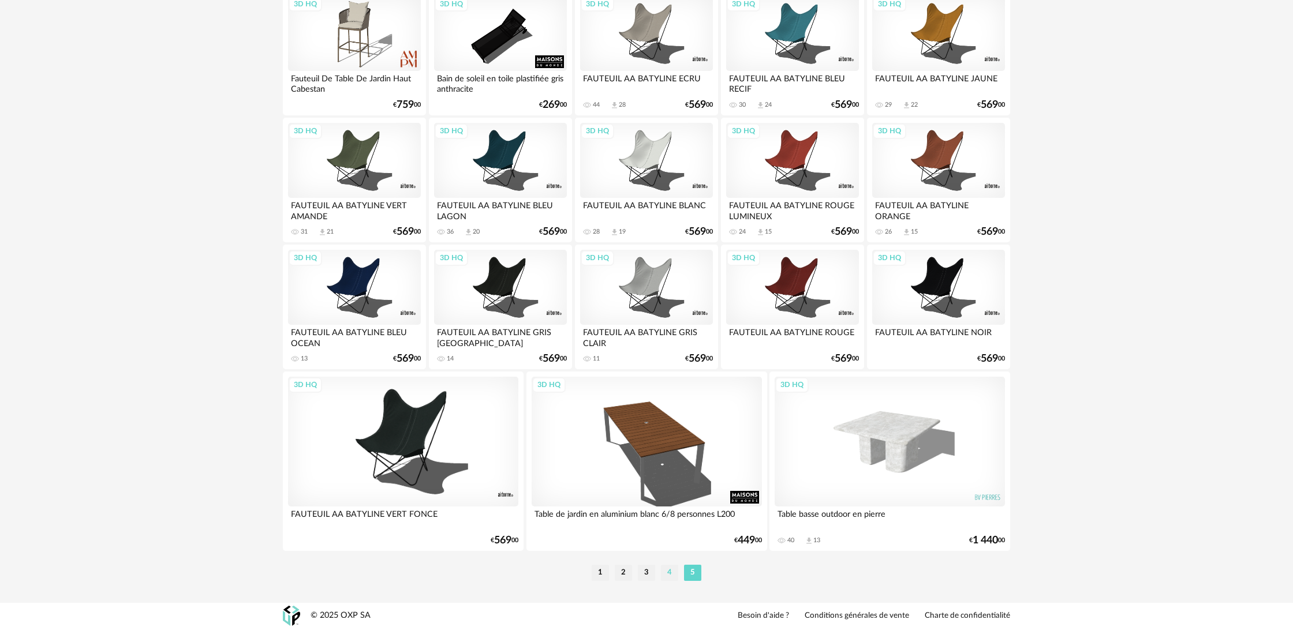
click at [672, 578] on li "4" at bounding box center [669, 573] width 17 height 16
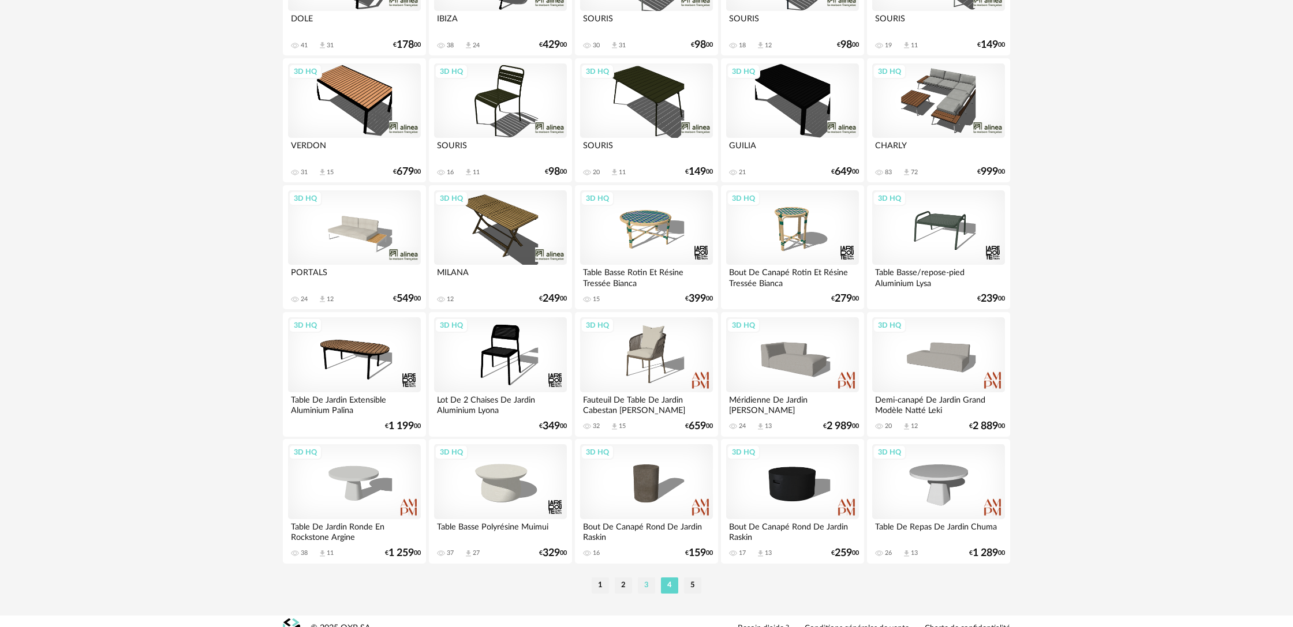
scroll to position [2139, 0]
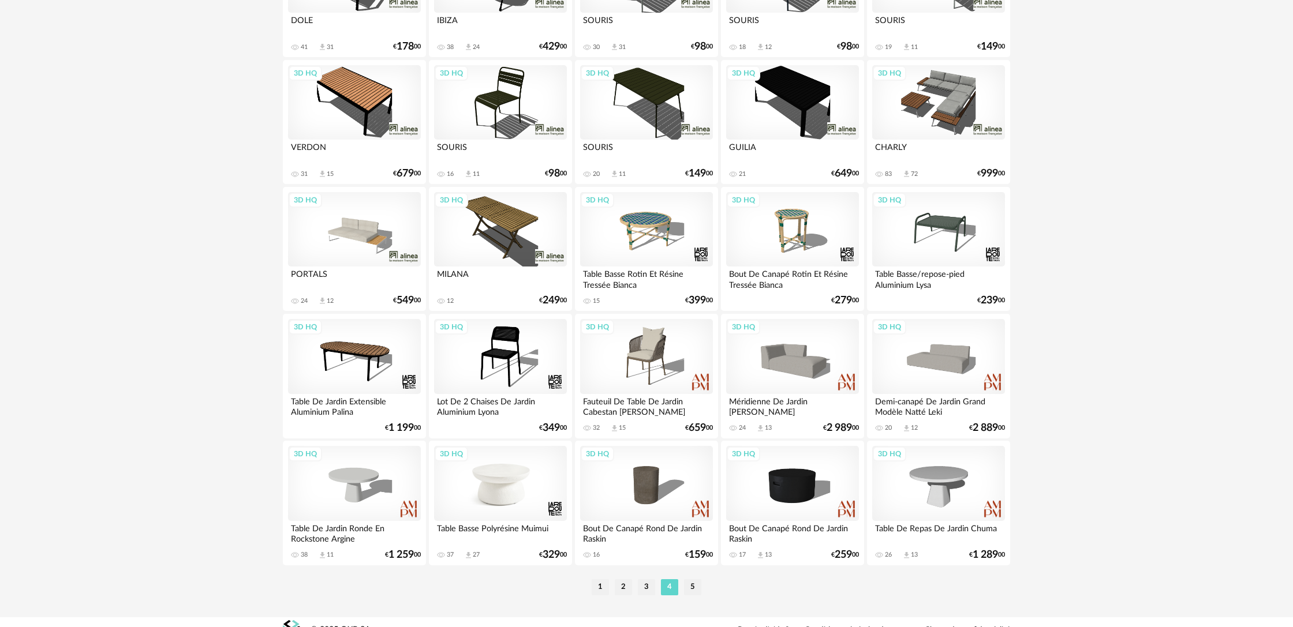
click at [530, 514] on div "3D HQ" at bounding box center [500, 483] width 133 height 75
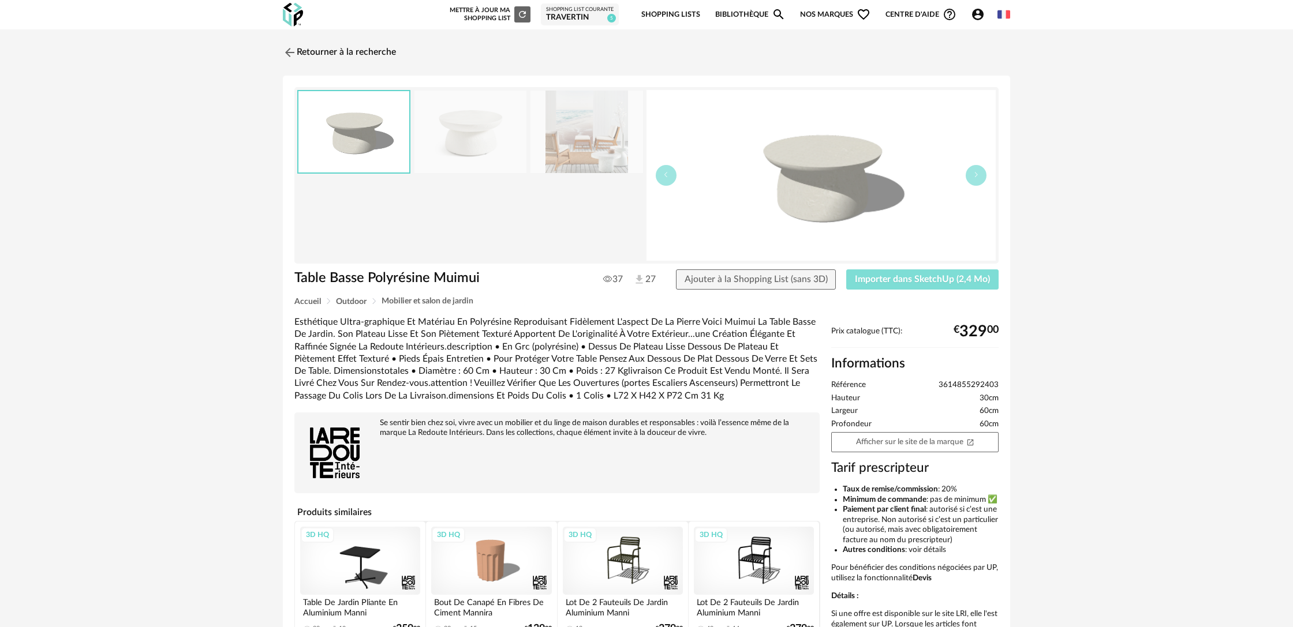
click at [885, 280] on span "Importer dans SketchUp (2,4 Mo)" at bounding box center [922, 279] width 135 height 9
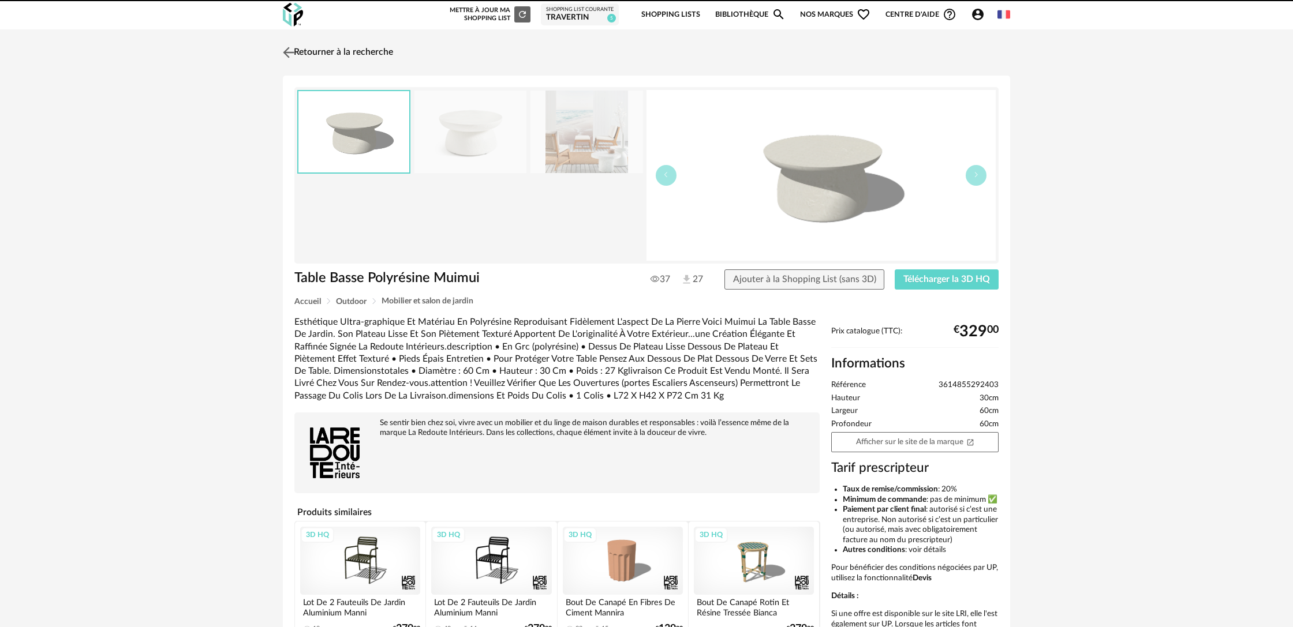
click at [362, 54] on link "Retourner à la recherche" at bounding box center [336, 52] width 113 height 25
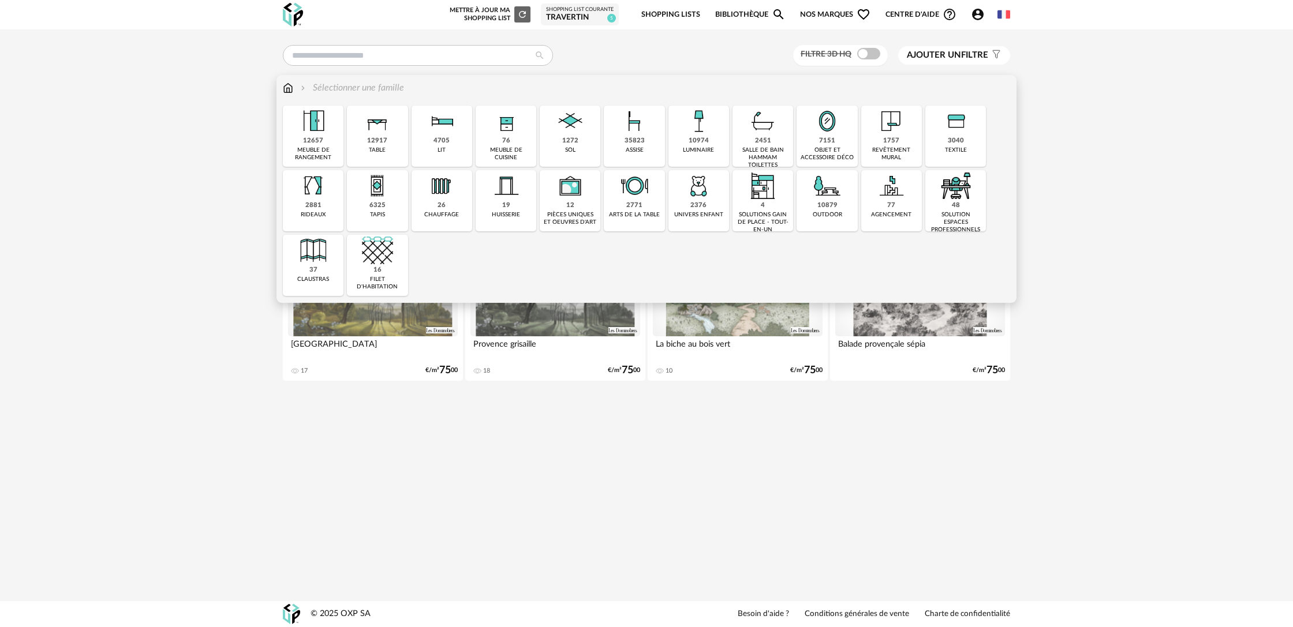
click at [822, 207] on div "10879" at bounding box center [827, 205] width 20 height 9
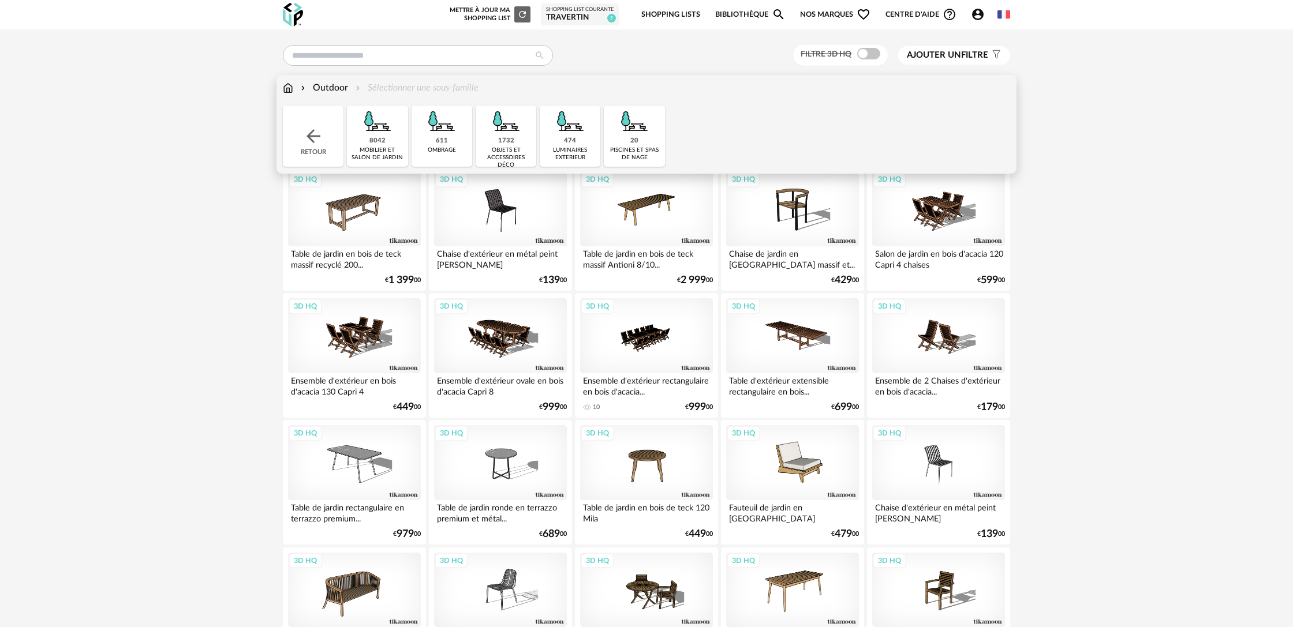
click at [507, 145] on div "1732 objets et accessoires déco" at bounding box center [506, 136] width 61 height 61
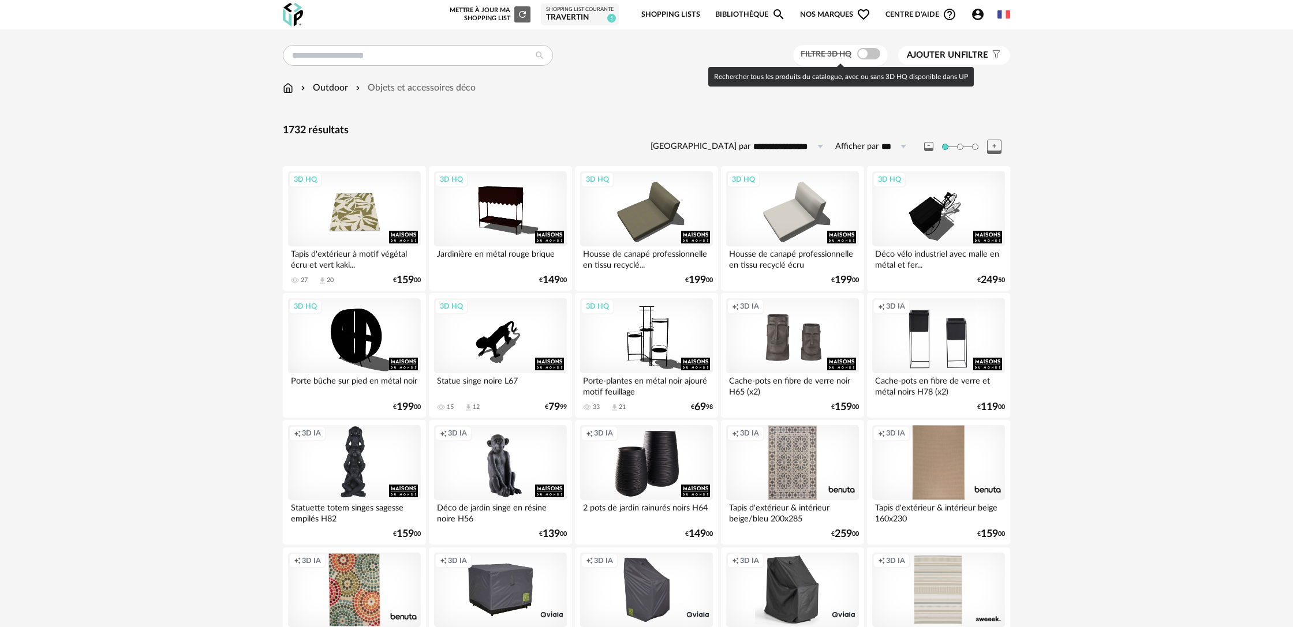
click at [866, 58] on span at bounding box center [868, 54] width 23 height 12
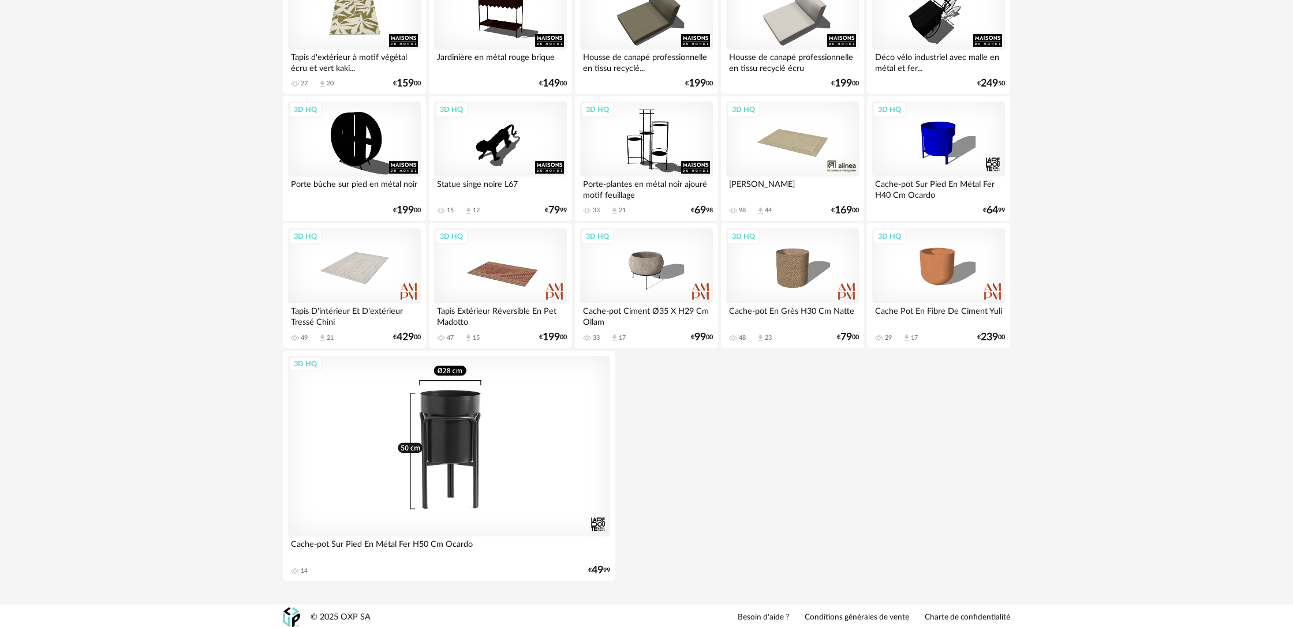
scroll to position [202, 0]
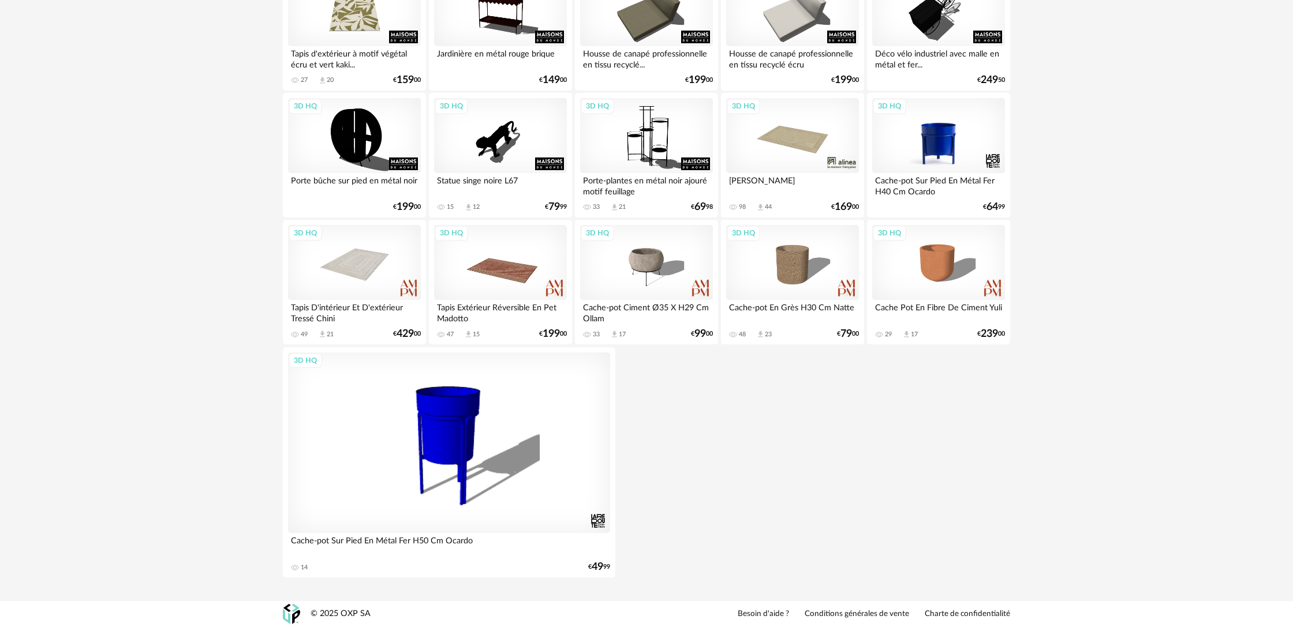
click at [960, 158] on div "3D HQ" at bounding box center [938, 135] width 133 height 75
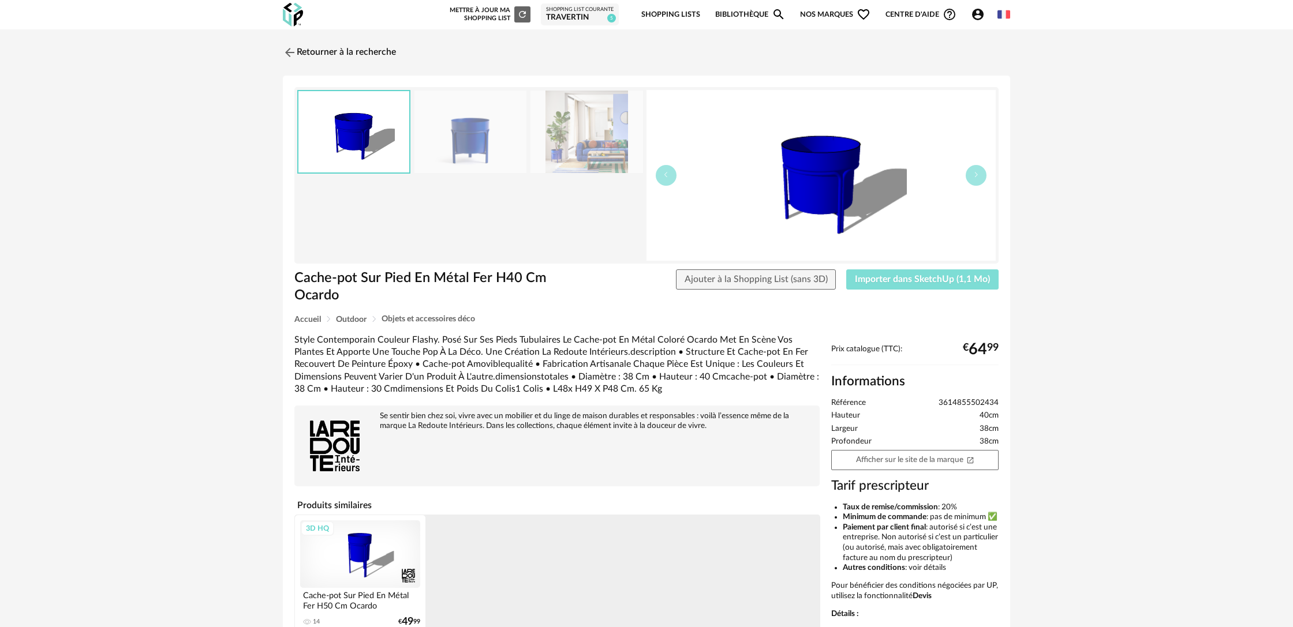
click at [928, 280] on span "Importer dans SketchUp (1,1 Mo)" at bounding box center [922, 279] width 135 height 9
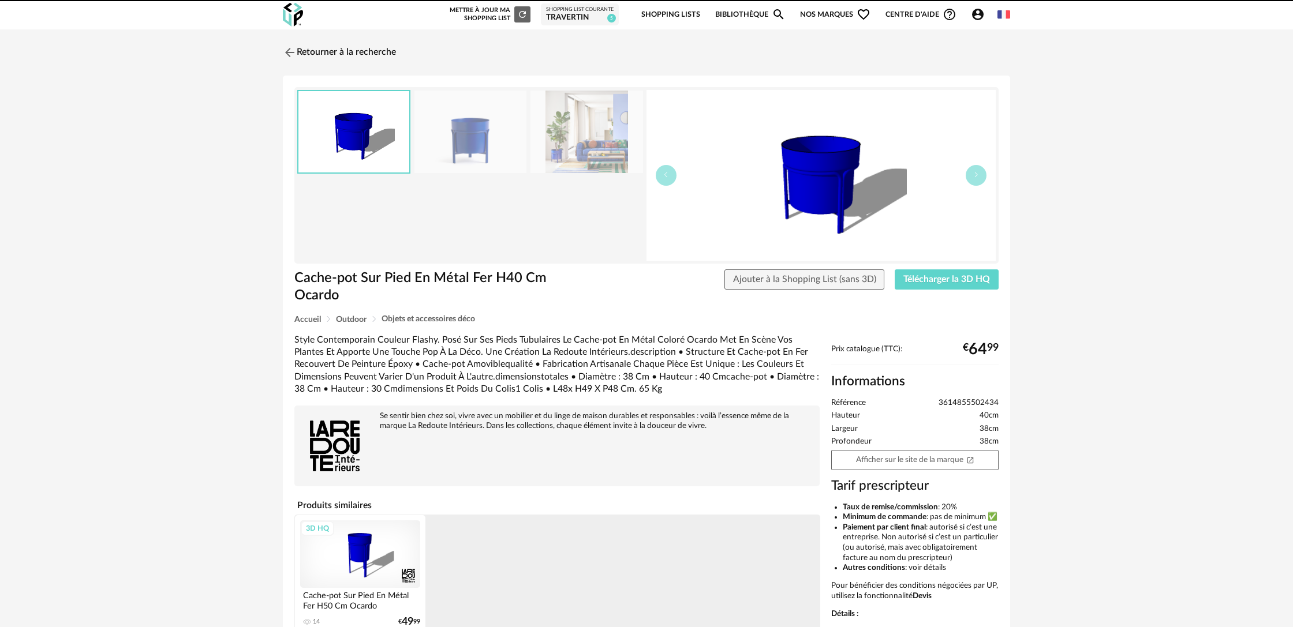
click at [346, 53] on link "Retourner à la recherche" at bounding box center [339, 52] width 113 height 25
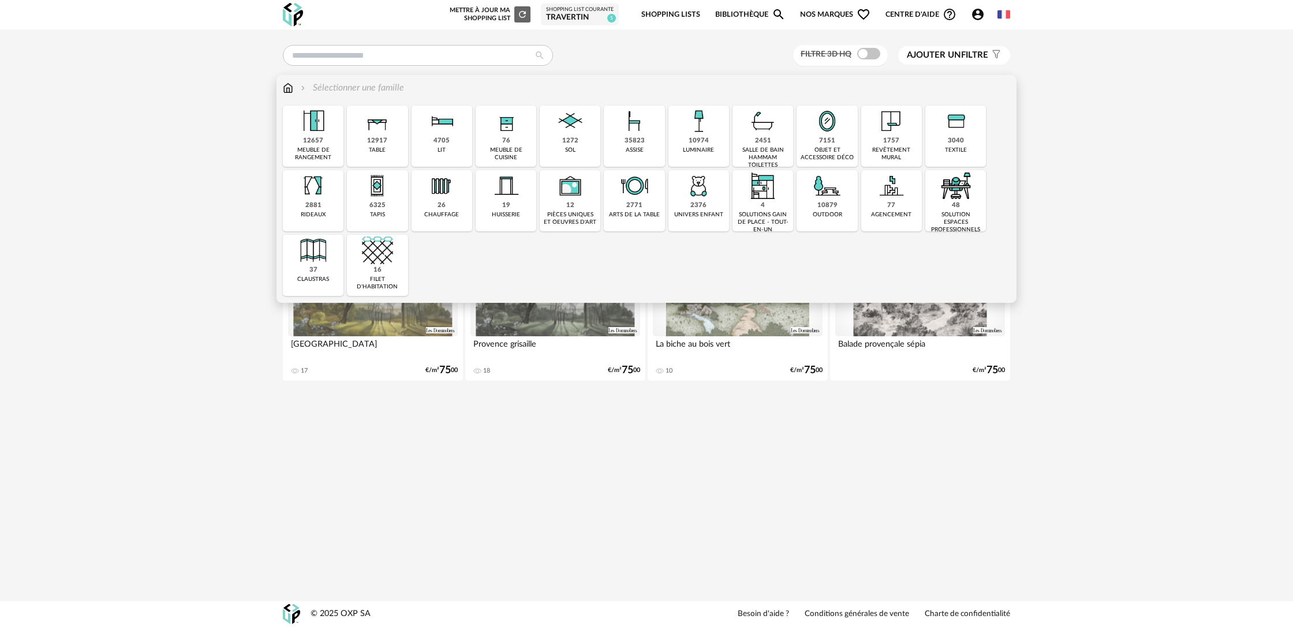
click at [817, 204] on div "10879 outdoor" at bounding box center [826, 200] width 61 height 61
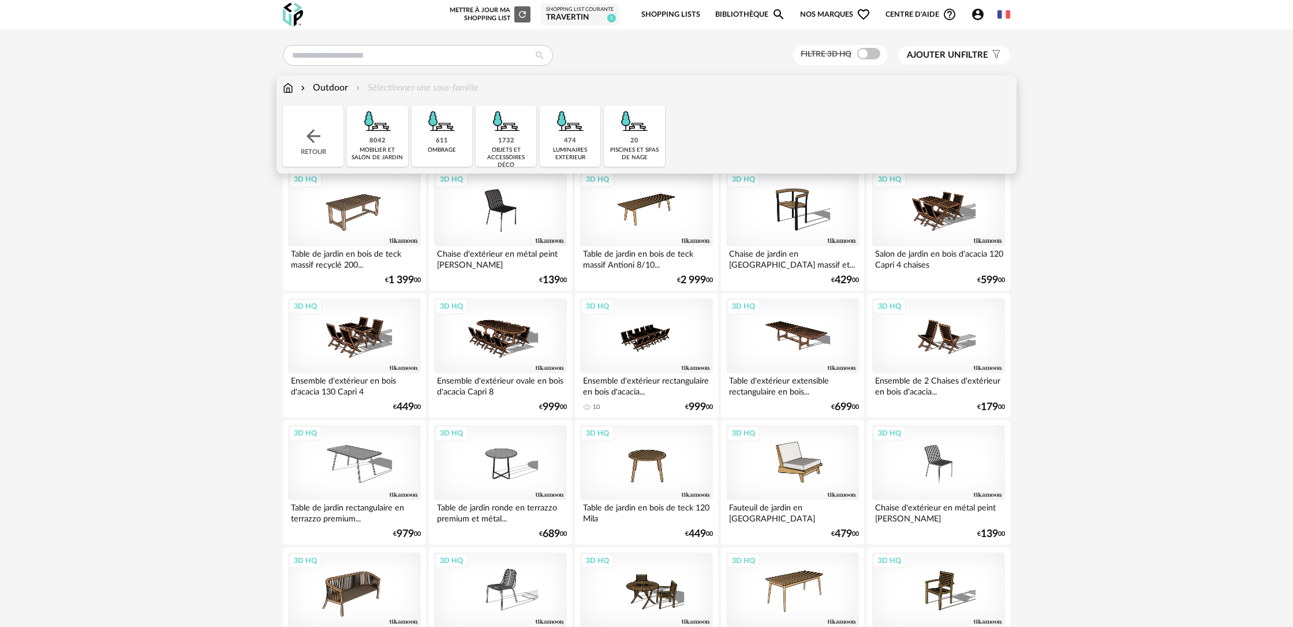
click at [571, 142] on div "474" at bounding box center [570, 141] width 12 height 9
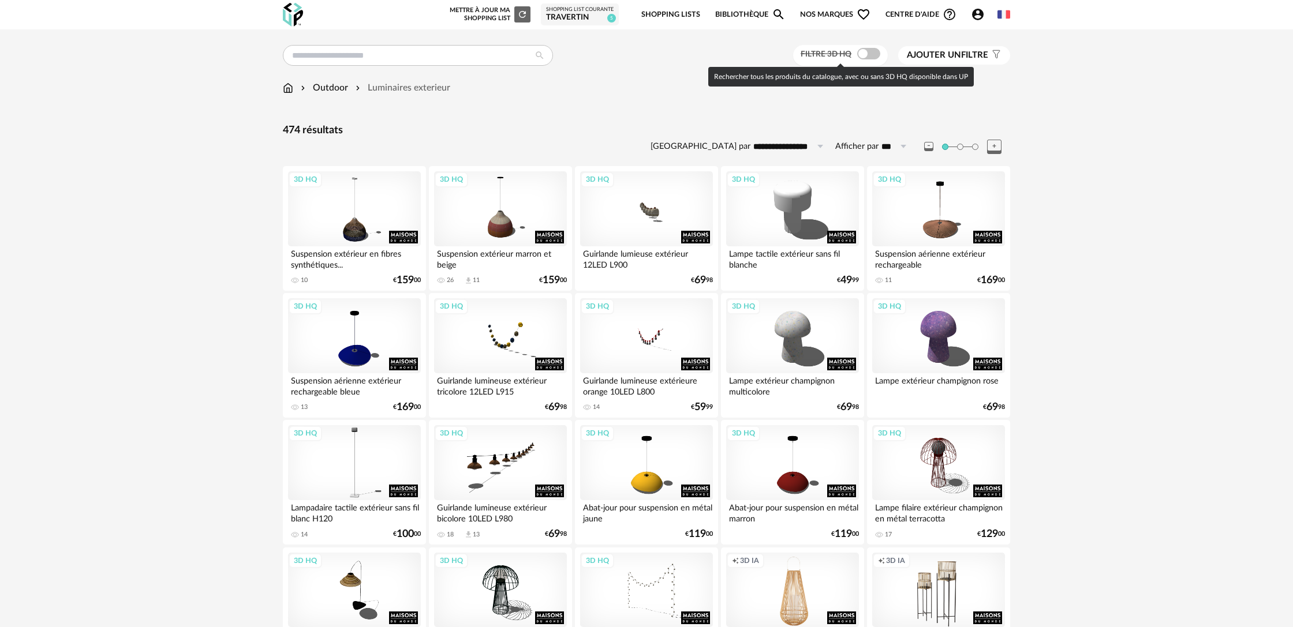
click at [868, 55] on span at bounding box center [868, 54] width 23 height 12
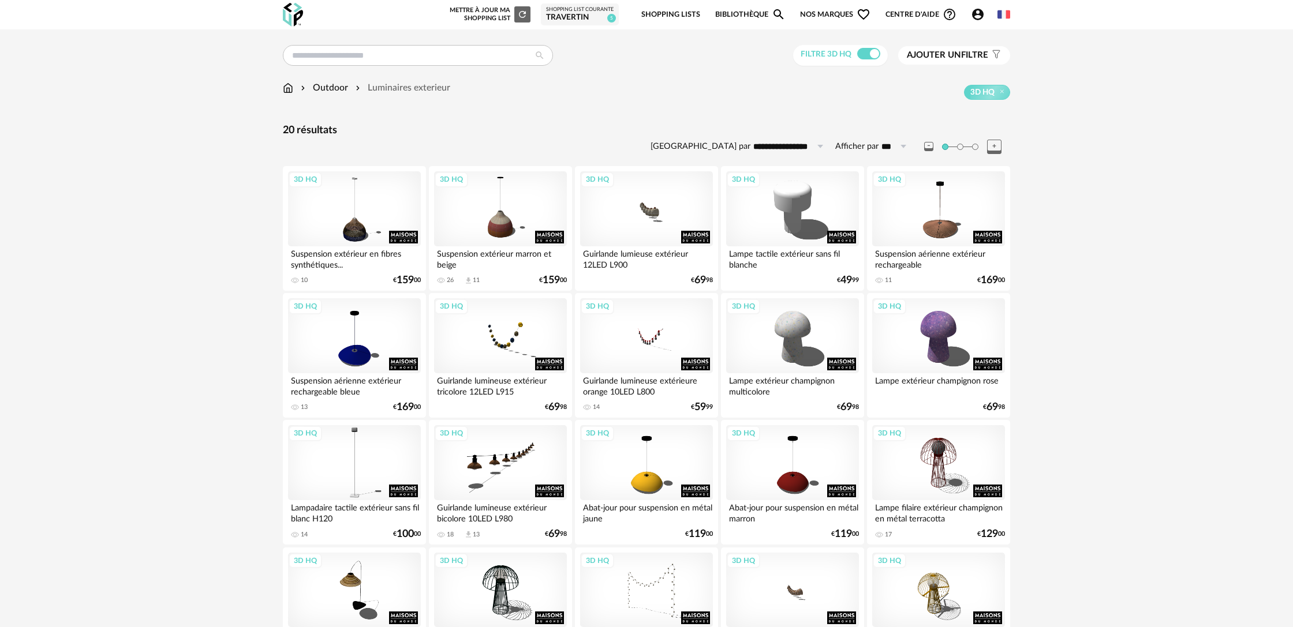
scroll to position [96, 0]
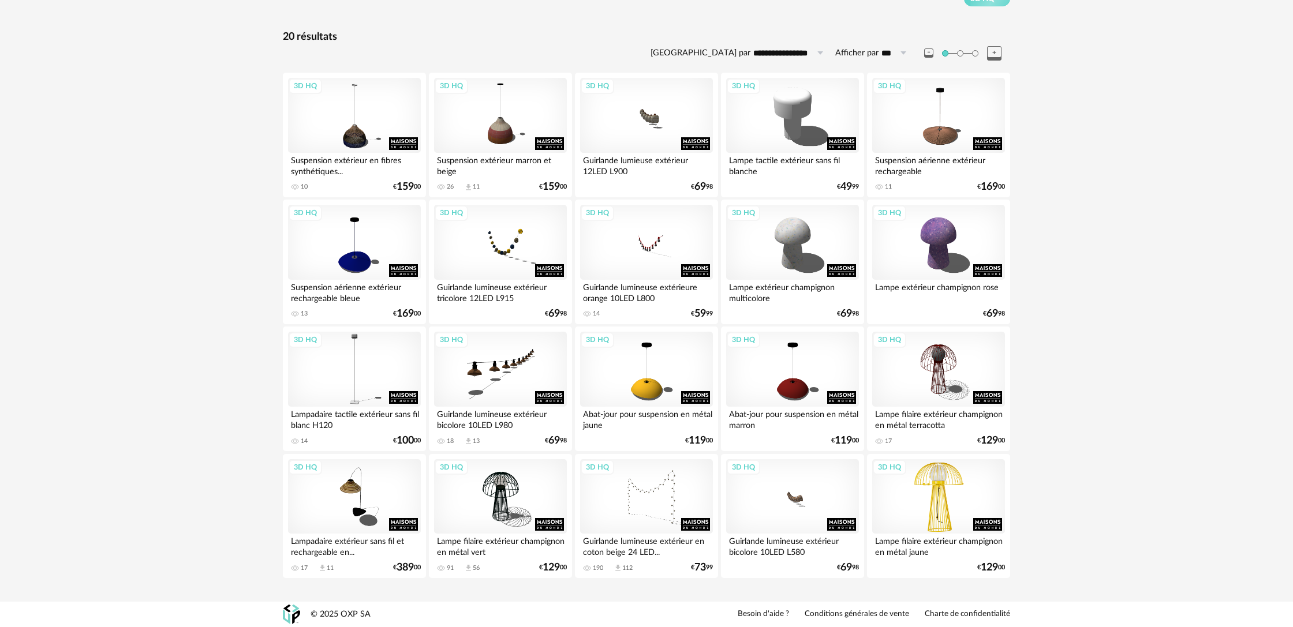
click at [951, 507] on div "3D HQ" at bounding box center [938, 496] width 133 height 75
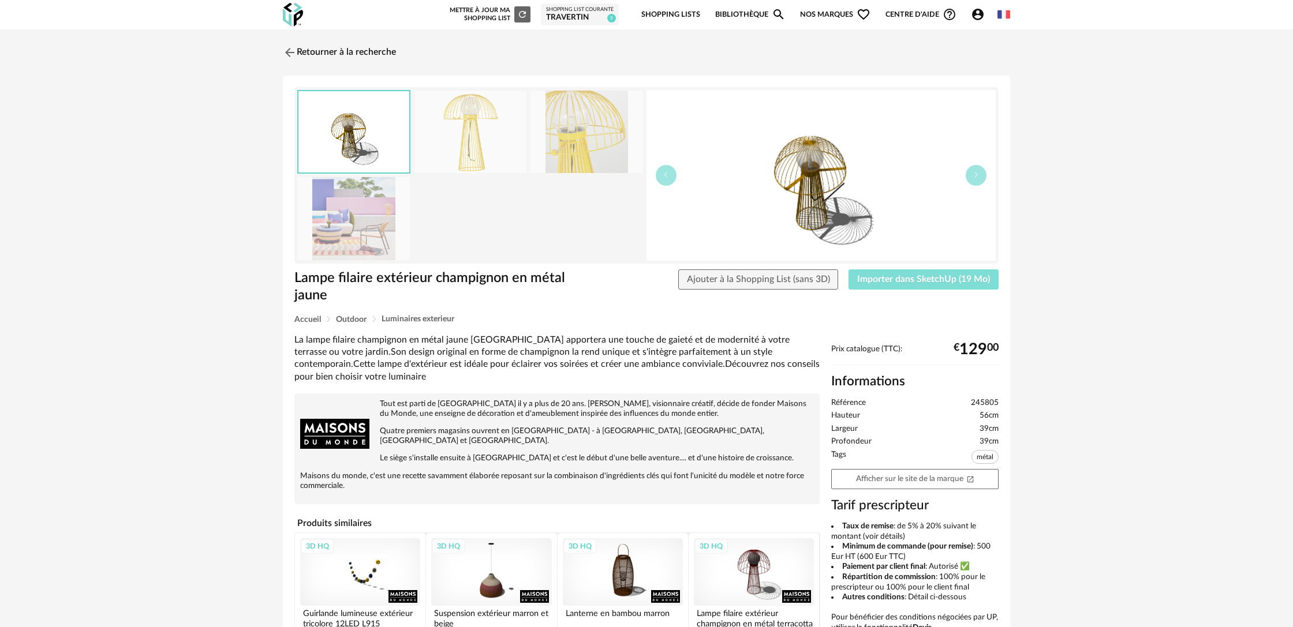
click at [879, 283] on span "Importer dans SketchUp (19 Mo)" at bounding box center [923, 279] width 133 height 9
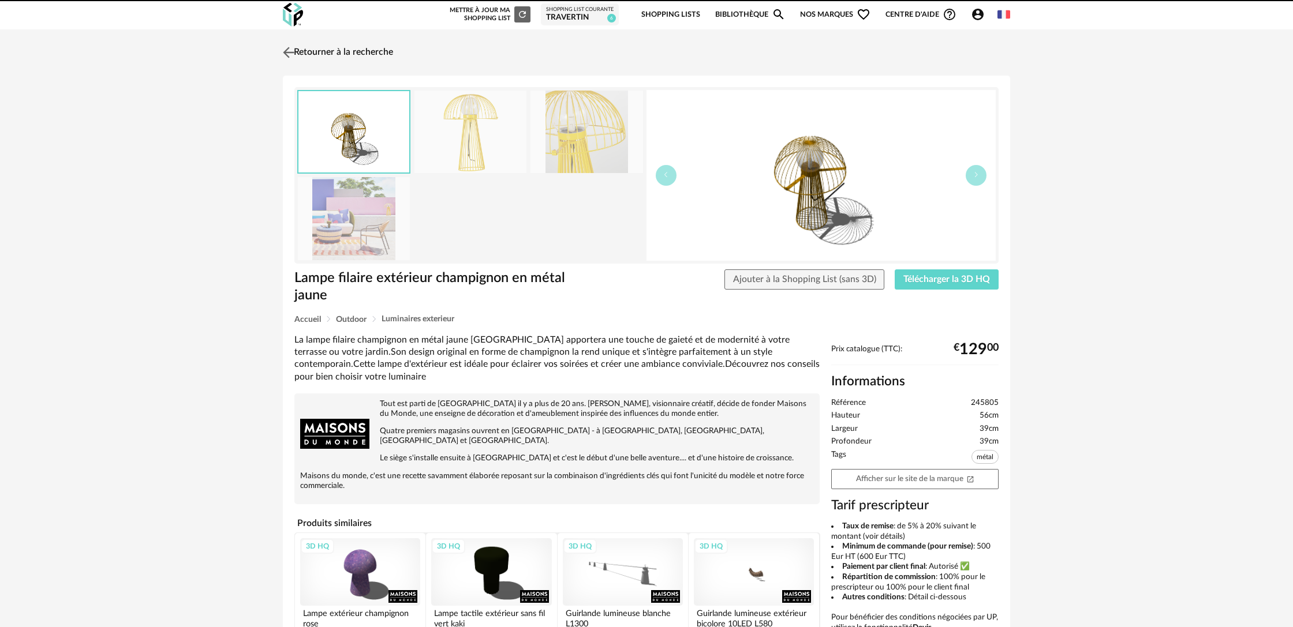
click at [381, 53] on link "Retourner à la recherche" at bounding box center [336, 52] width 113 height 25
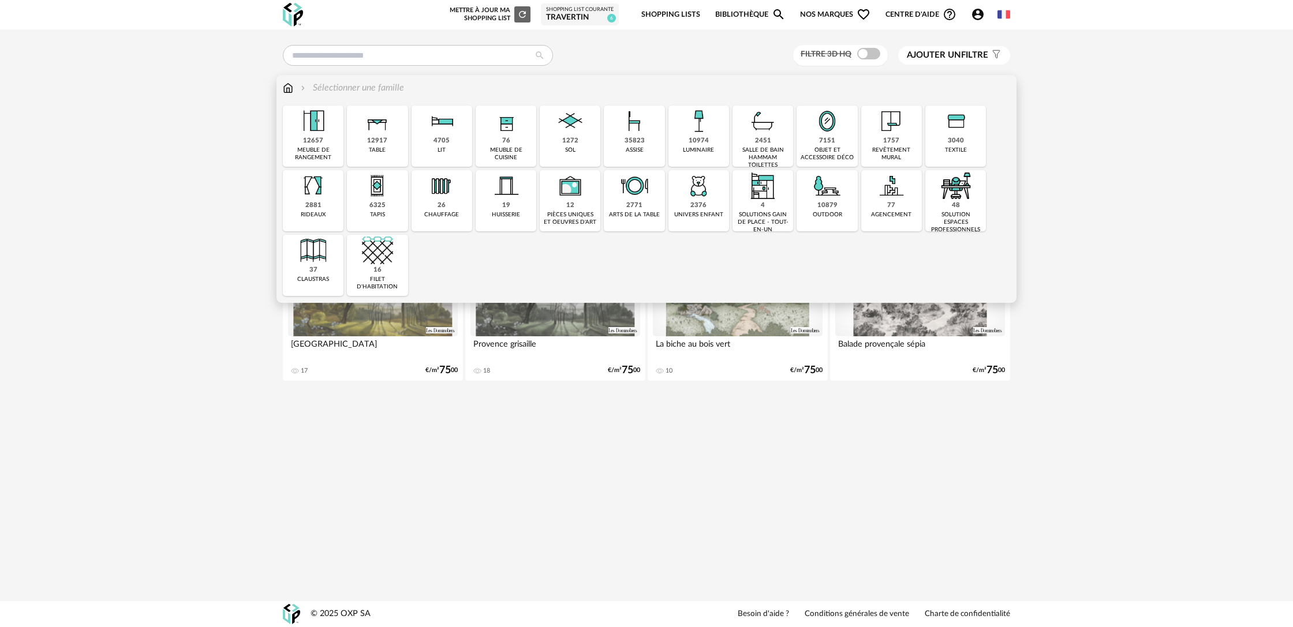
click at [823, 206] on div "10879" at bounding box center [827, 205] width 20 height 9
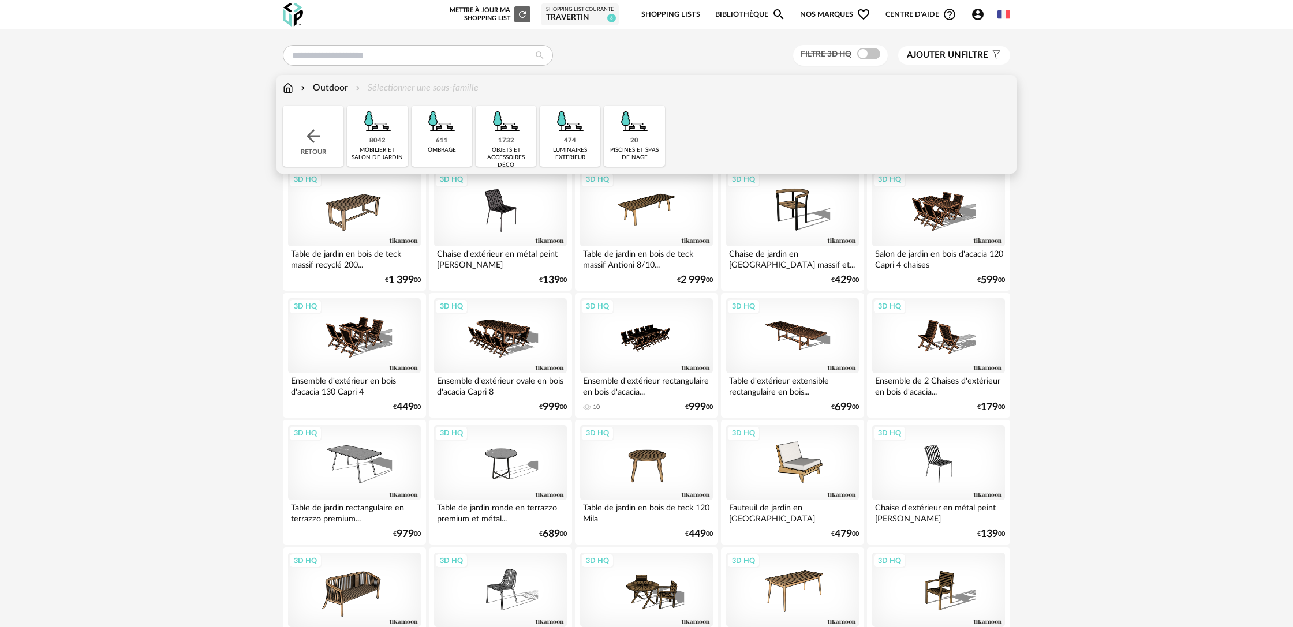
click at [572, 144] on div "474" at bounding box center [570, 141] width 12 height 9
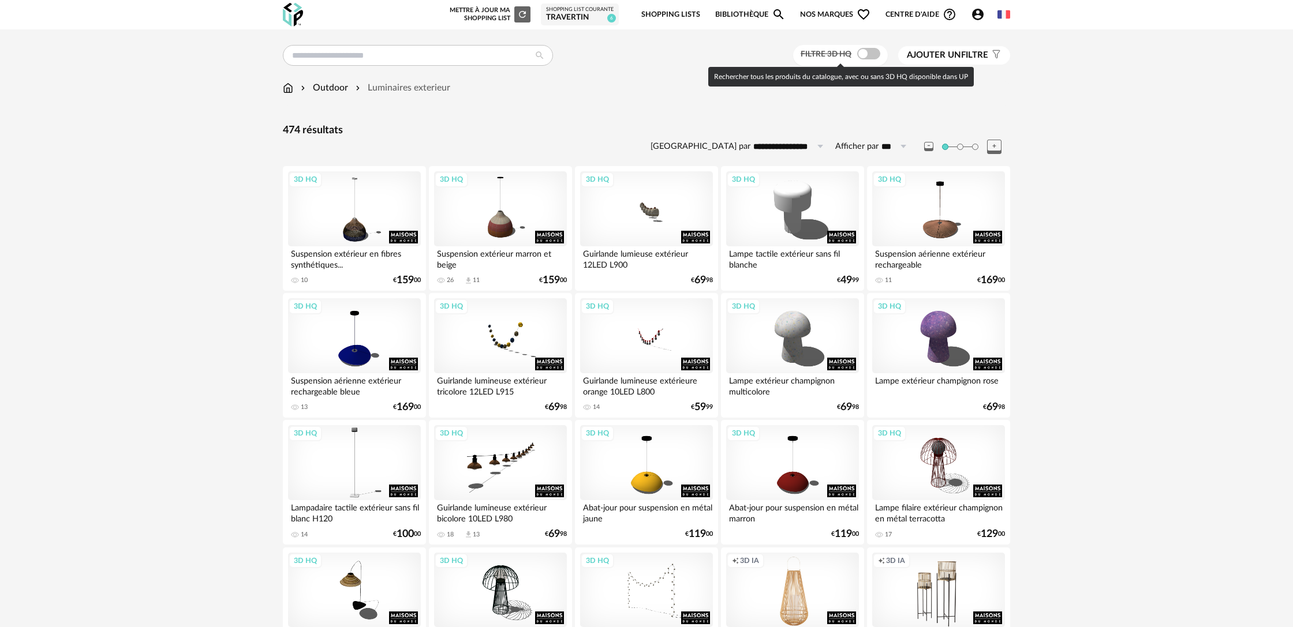
click at [871, 53] on span at bounding box center [868, 54] width 23 height 12
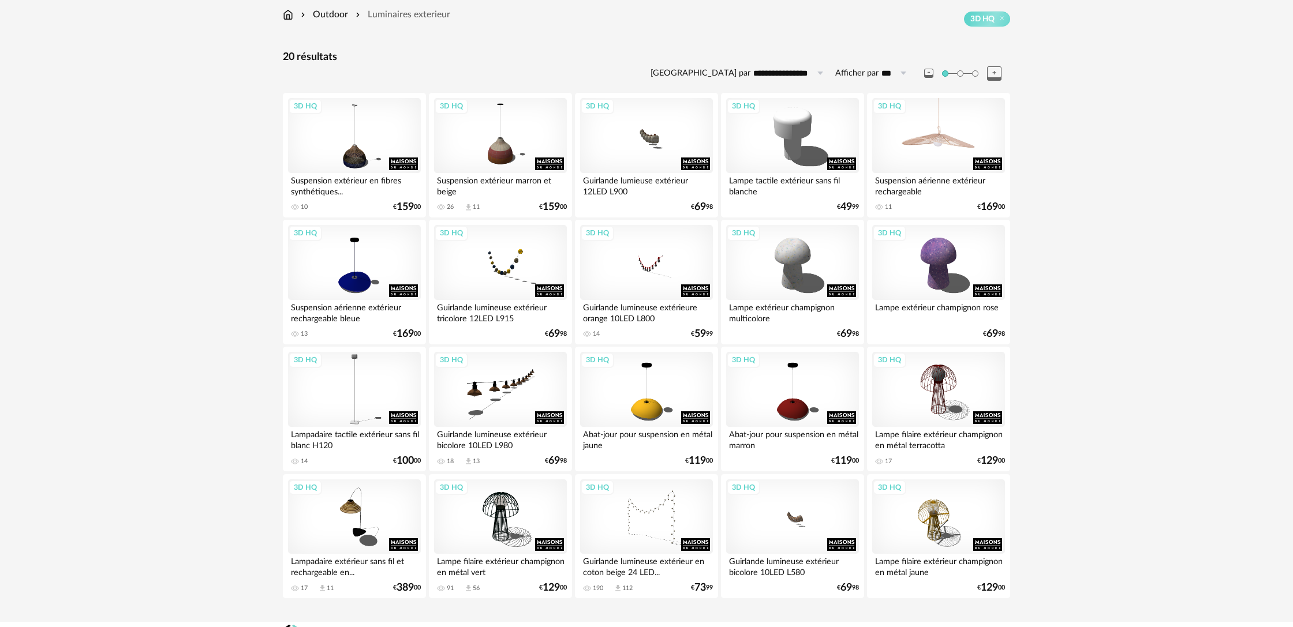
scroll to position [75, 0]
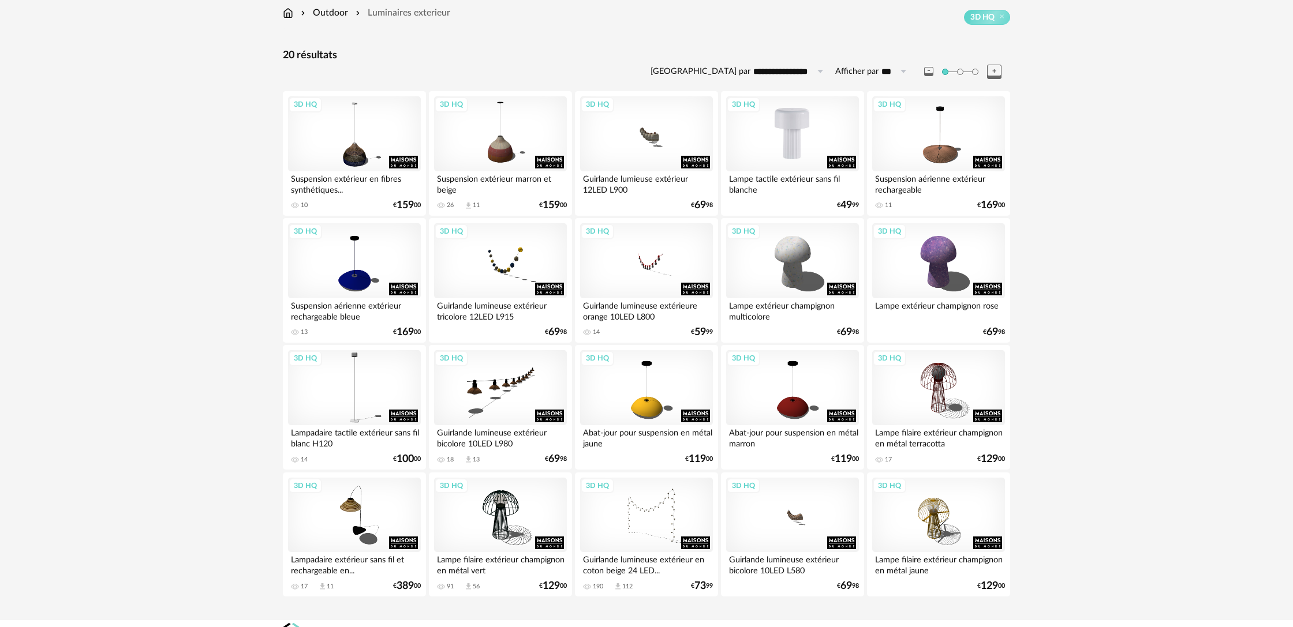
click at [797, 146] on div "3D HQ" at bounding box center [792, 133] width 133 height 75
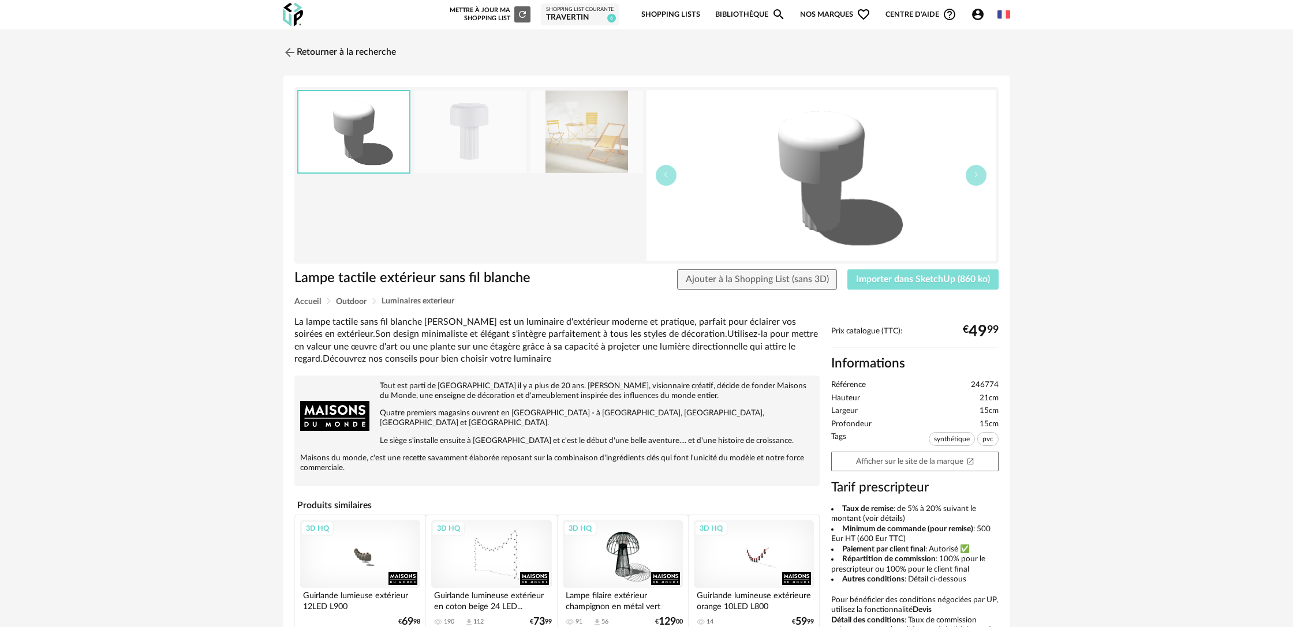
click at [911, 284] on span "Importer dans SketchUp (860 ko)" at bounding box center [923, 279] width 134 height 9
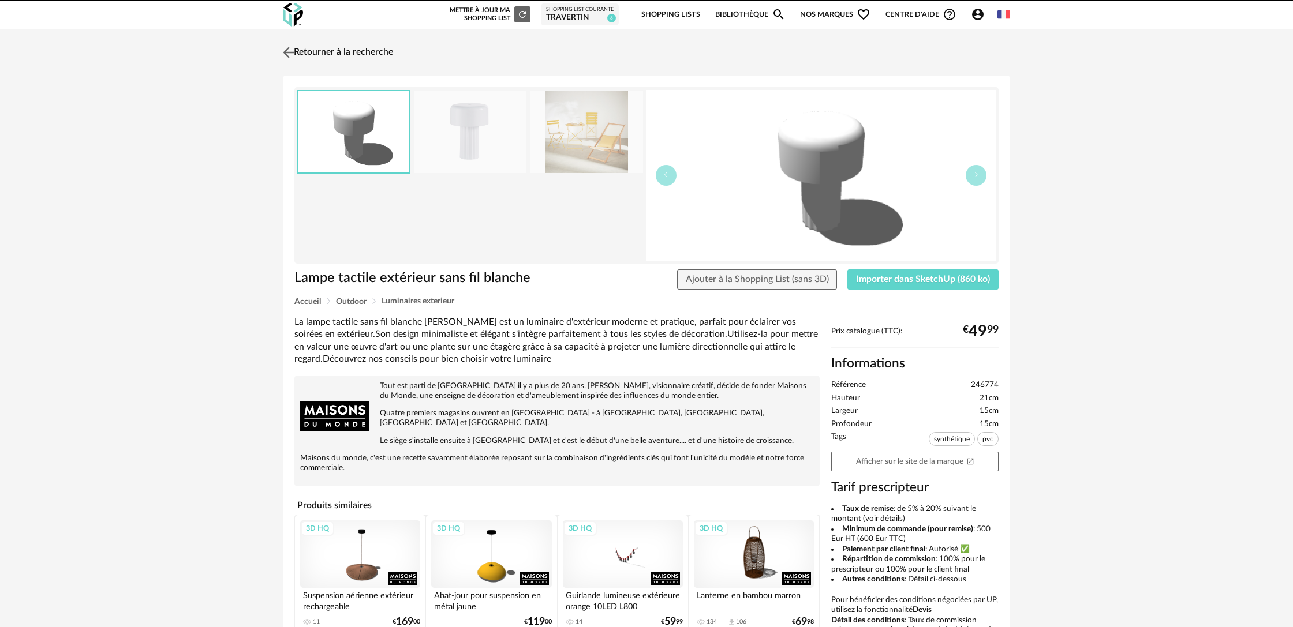
click at [352, 53] on link "Retourner à la recherche" at bounding box center [336, 52] width 113 height 25
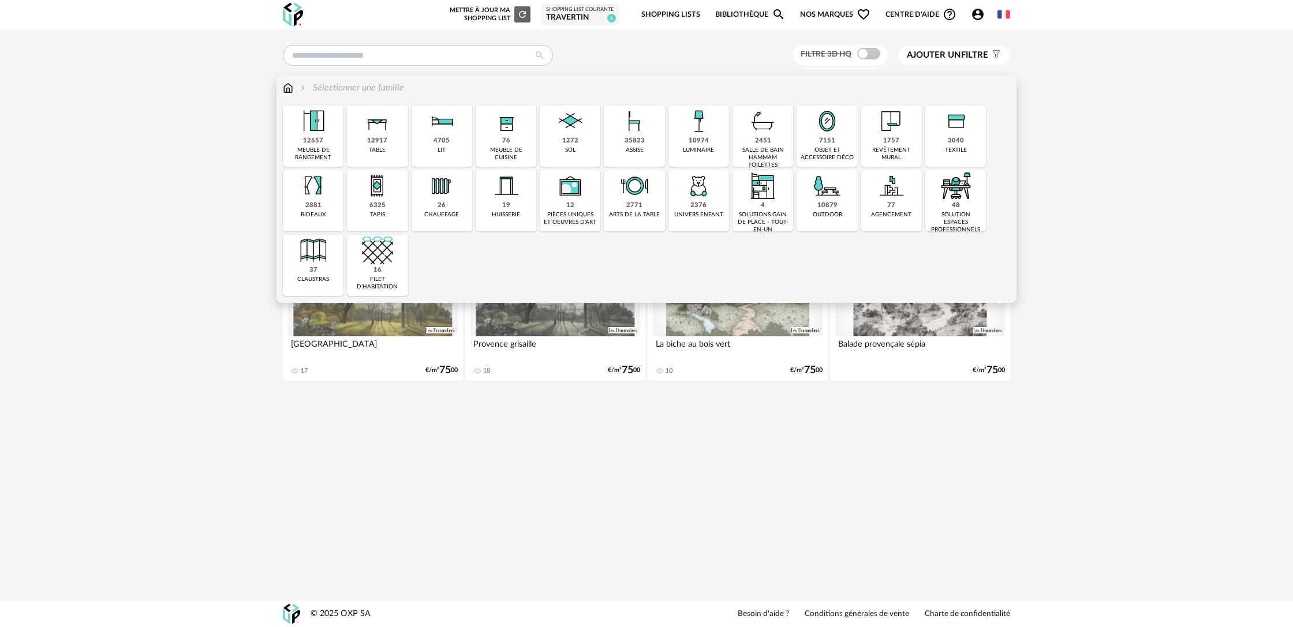
click at [696, 136] on img at bounding box center [698, 121] width 31 height 31
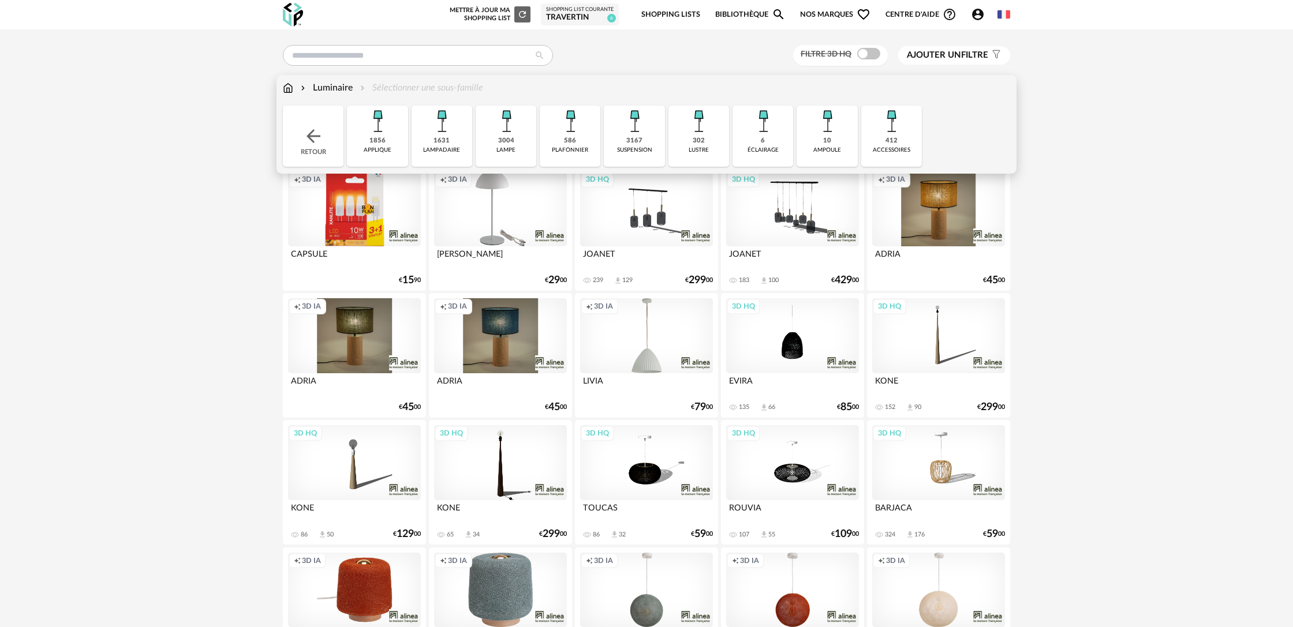
click at [381, 134] on img at bounding box center [377, 121] width 31 height 31
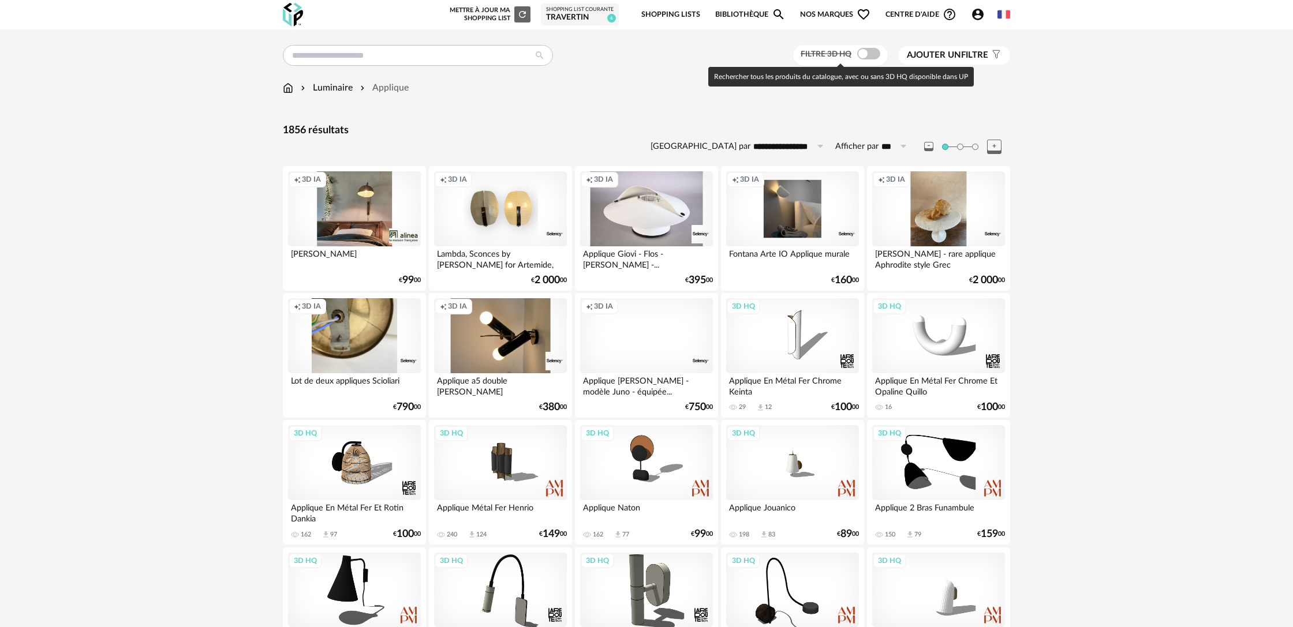
click at [864, 55] on span at bounding box center [868, 54] width 23 height 12
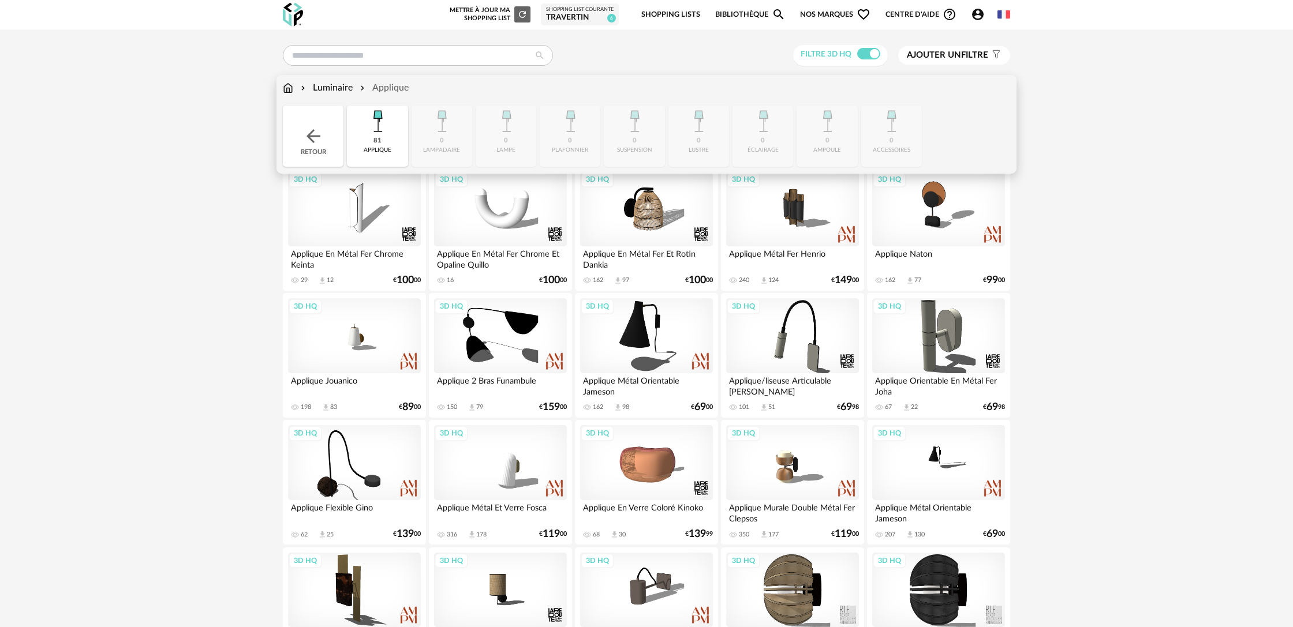
click at [333, 88] on div "Luminaire" at bounding box center [325, 87] width 54 height 13
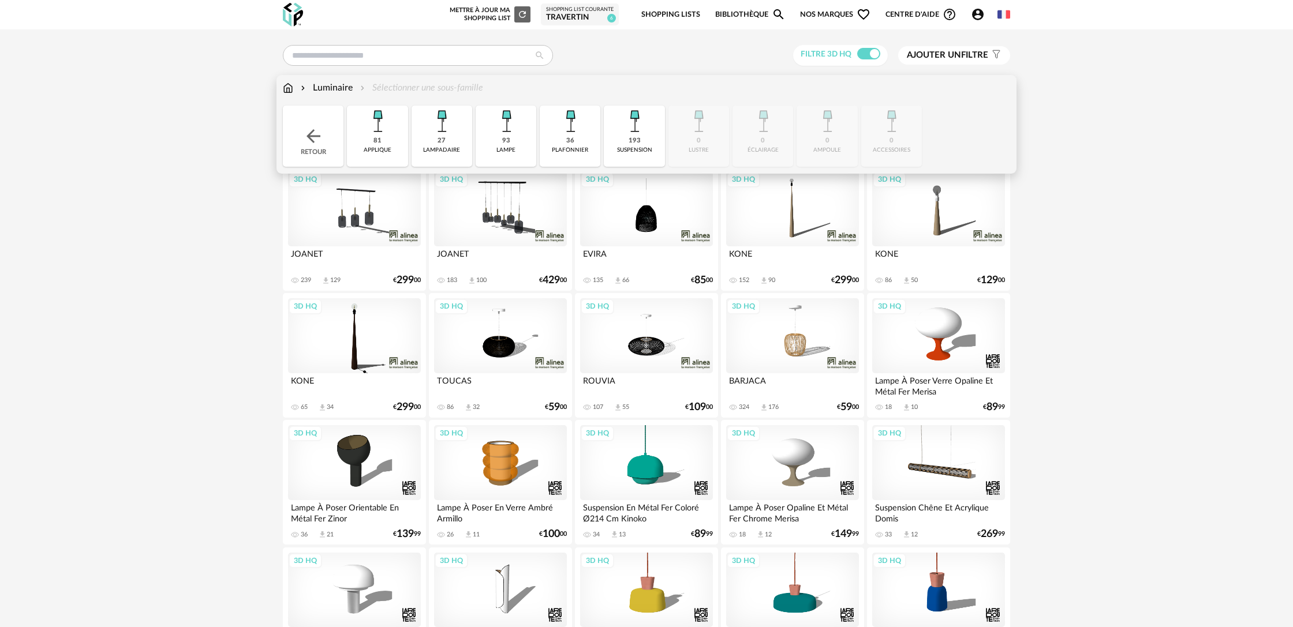
click at [316, 133] on img at bounding box center [313, 136] width 21 height 21
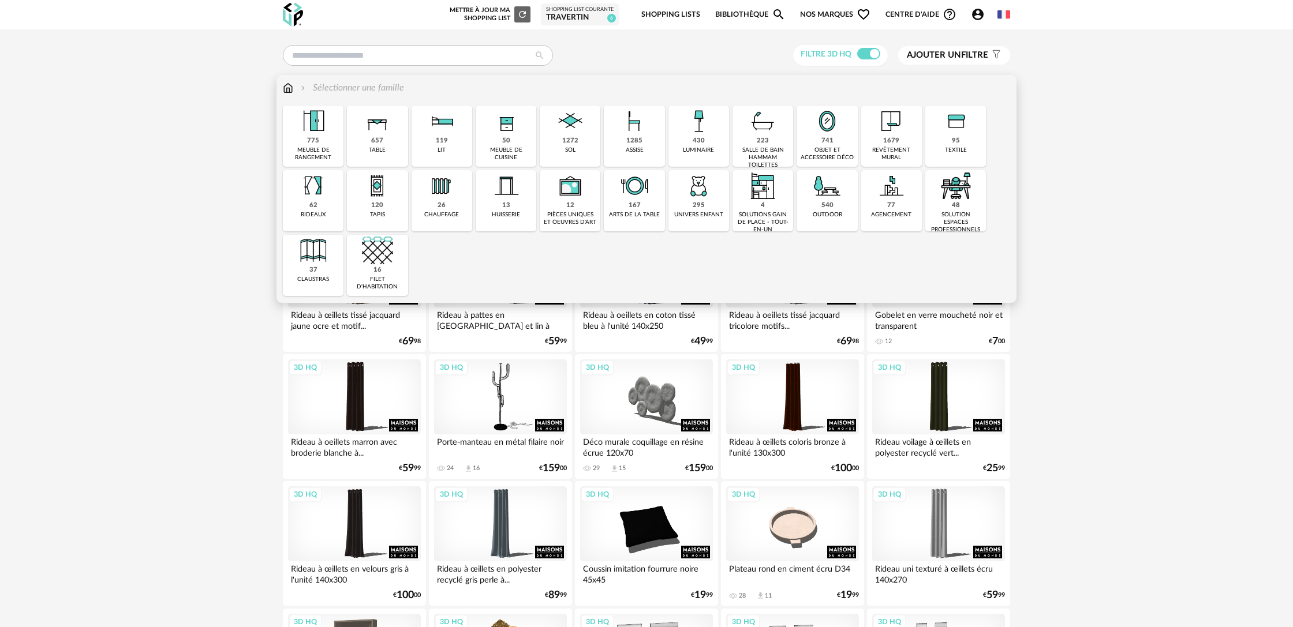
click at [700, 136] on img at bounding box center [698, 121] width 31 height 31
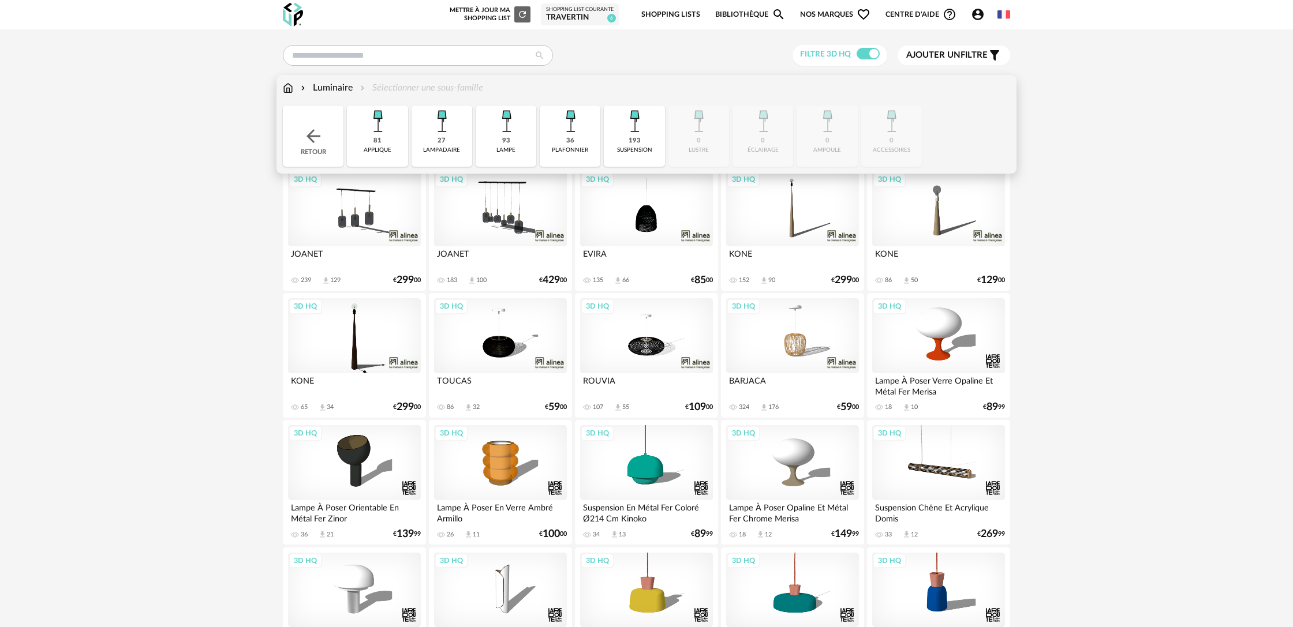
click at [320, 141] on img at bounding box center [313, 136] width 21 height 21
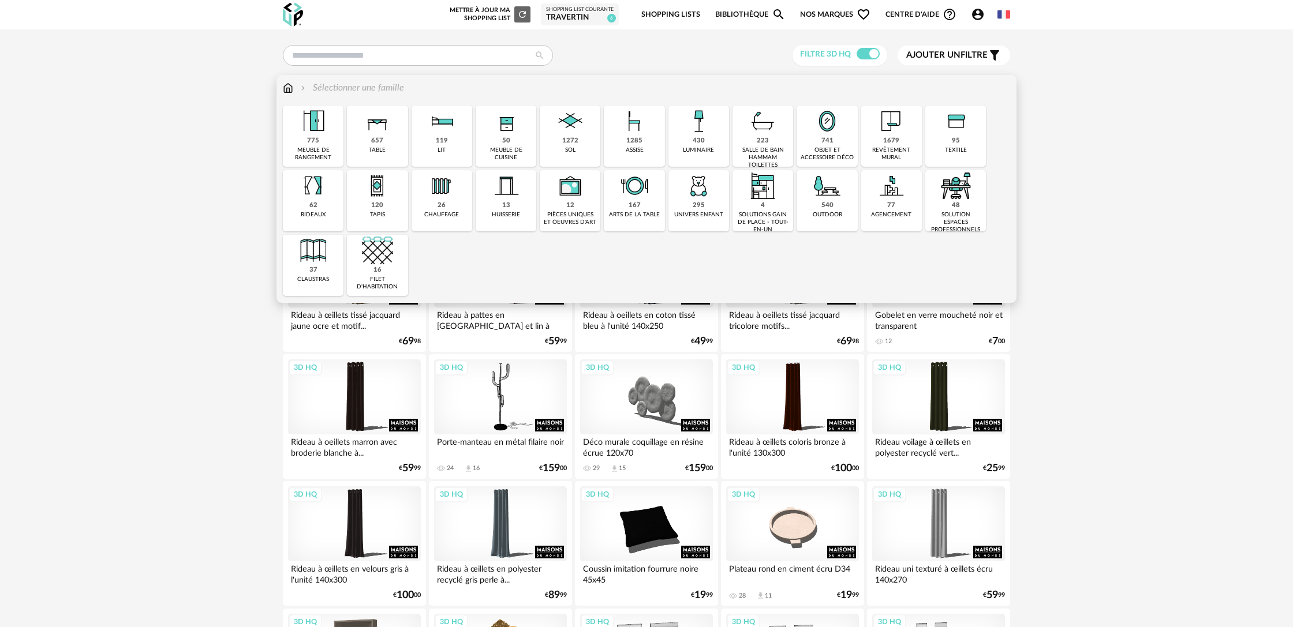
click at [808, 204] on div "540 outdoor" at bounding box center [826, 200] width 61 height 61
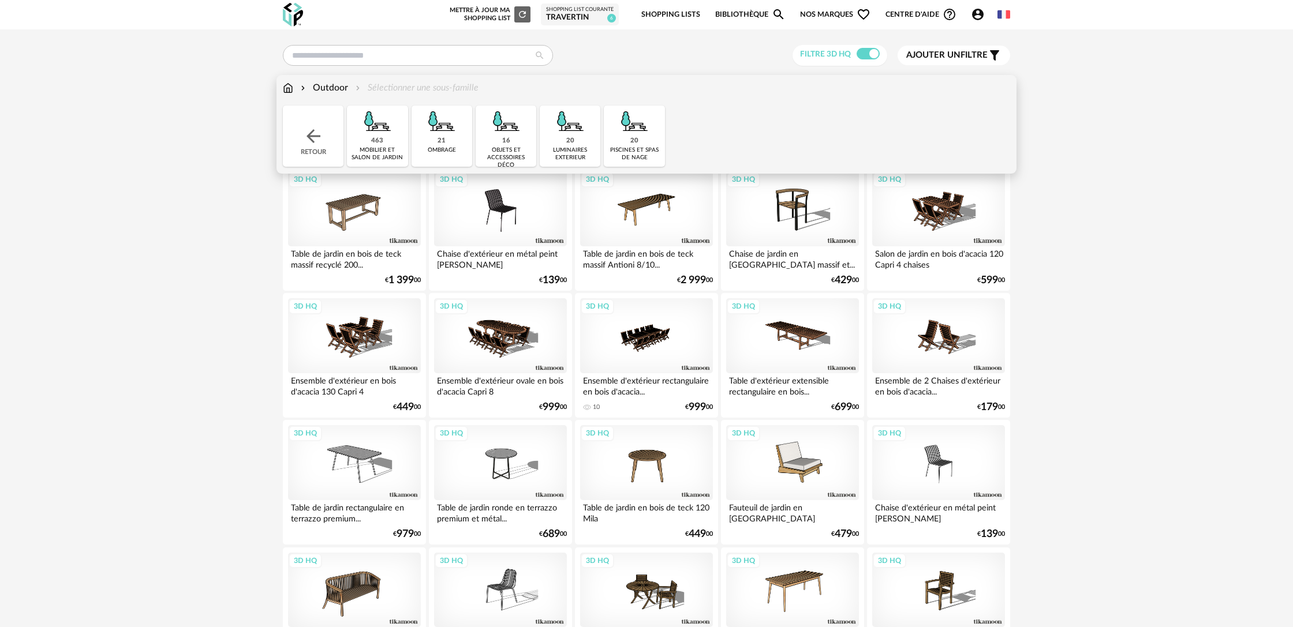
click at [382, 135] on img at bounding box center [377, 121] width 31 height 31
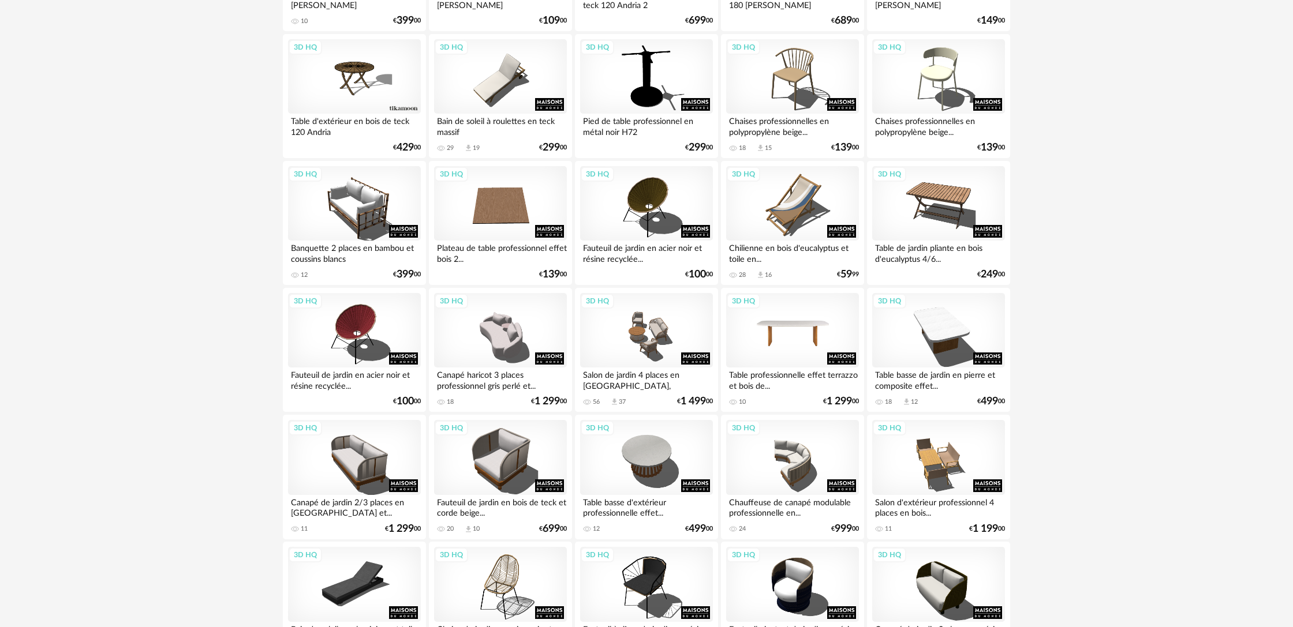
scroll to position [651, 0]
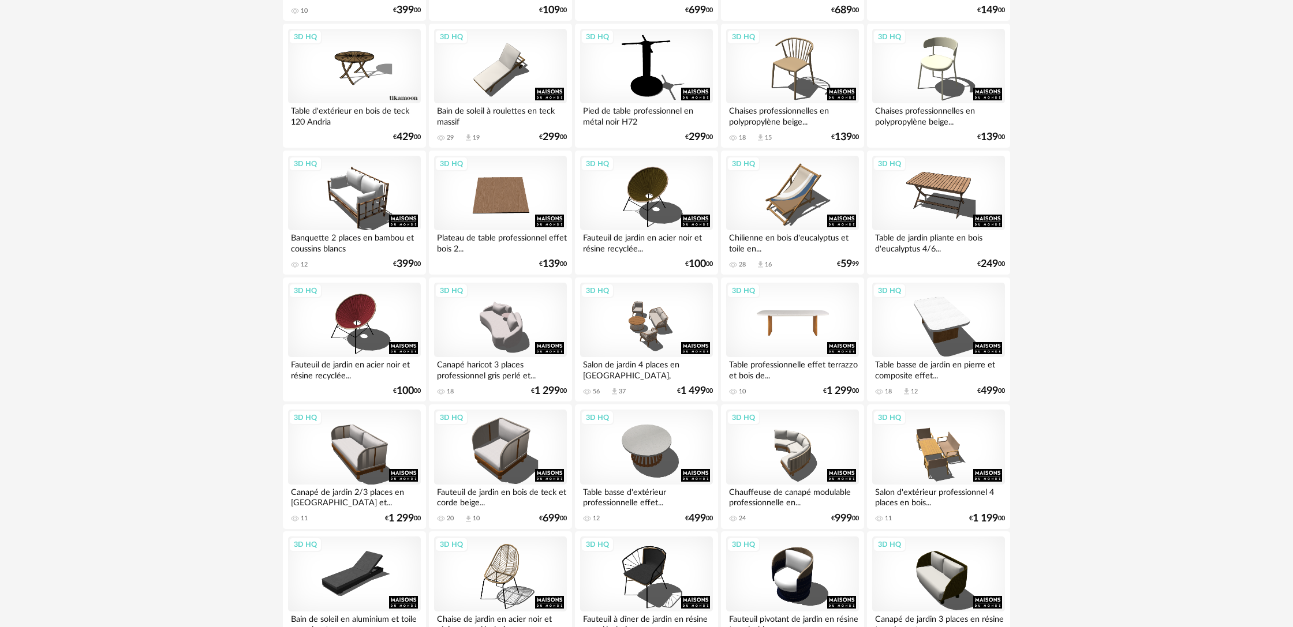
click at [798, 345] on div "3D HQ" at bounding box center [792, 320] width 133 height 75
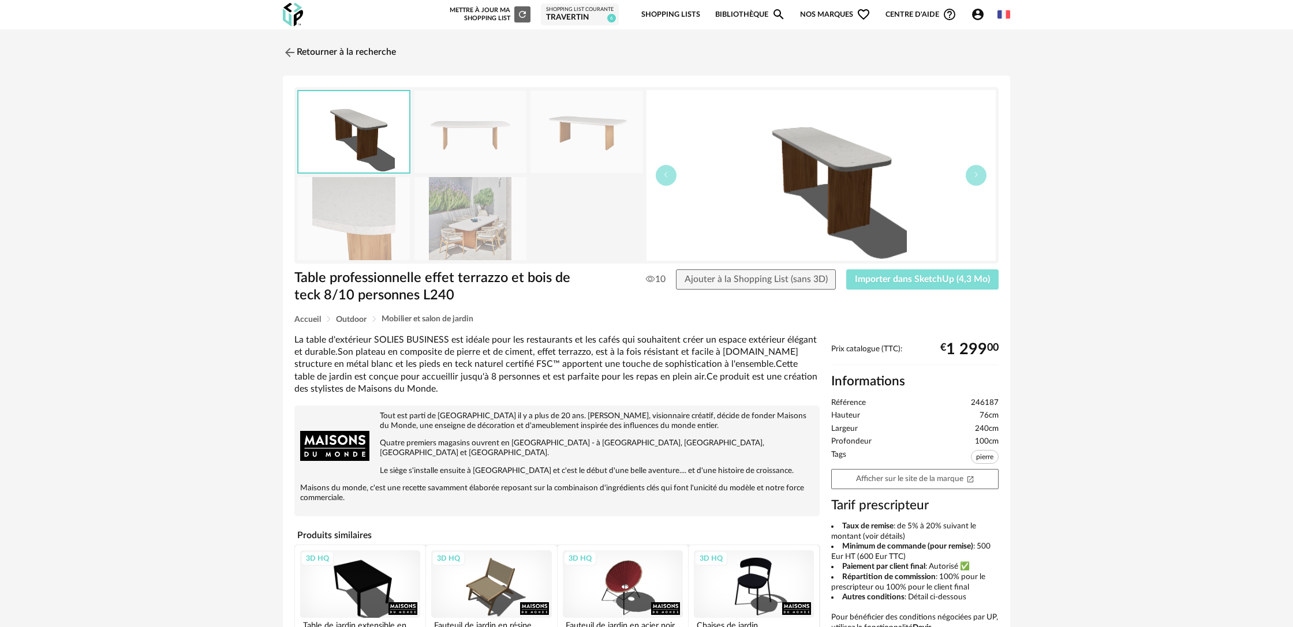
click at [896, 280] on span "Importer dans SketchUp (4,3 Mo)" at bounding box center [922, 279] width 135 height 9
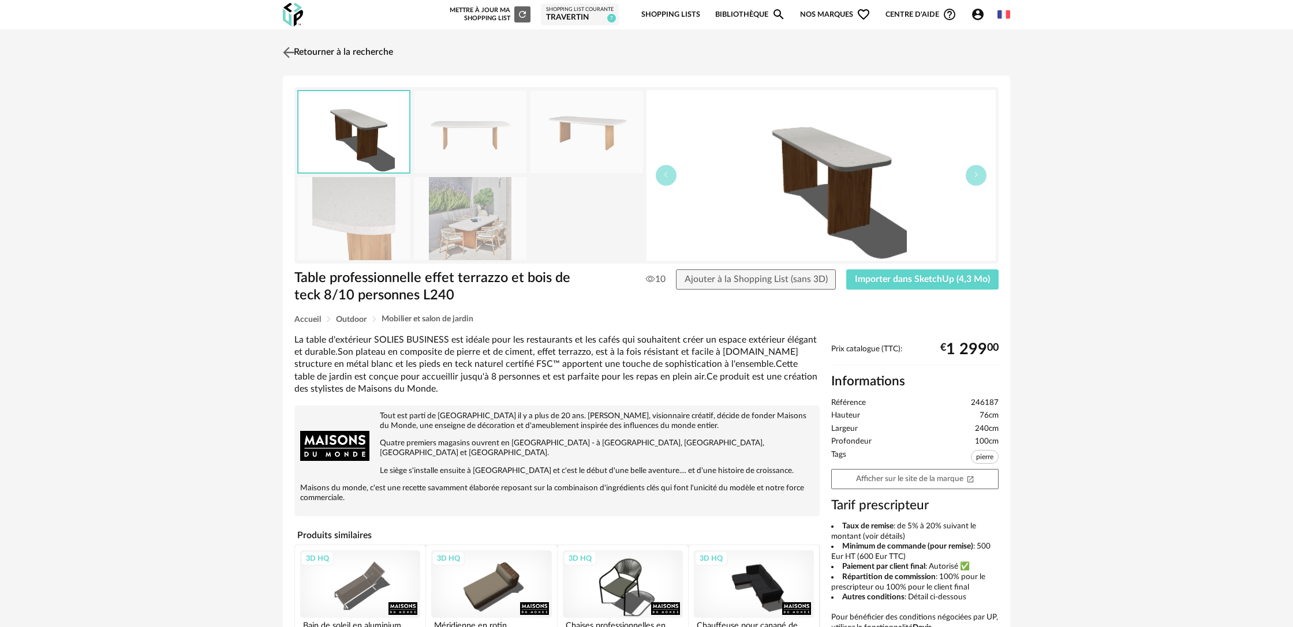
click at [339, 49] on link "Retourner à la recherche" at bounding box center [336, 52] width 113 height 25
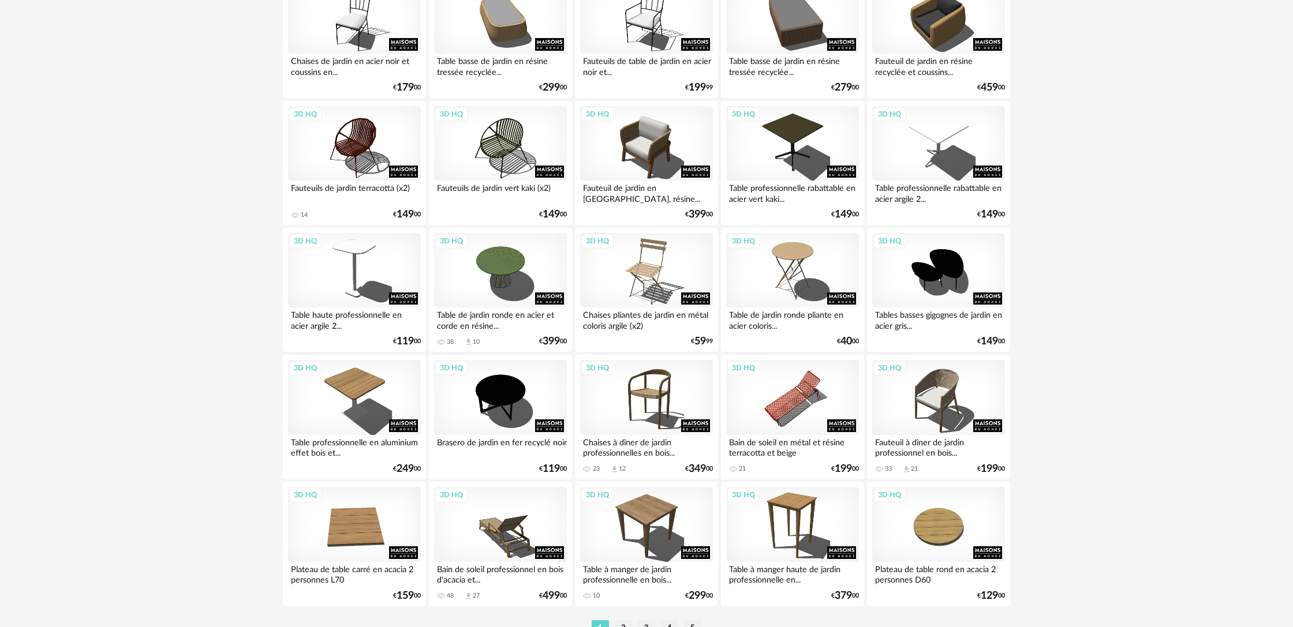
scroll to position [2163, 0]
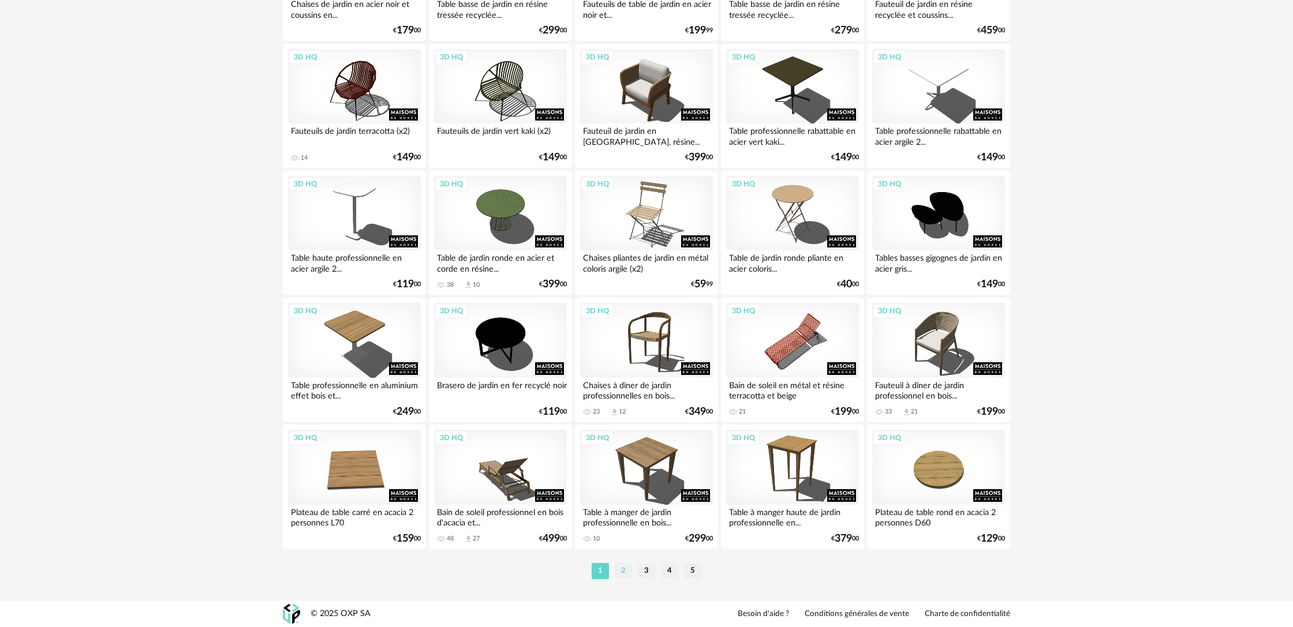
click at [626, 574] on li "2" at bounding box center [623, 571] width 17 height 16
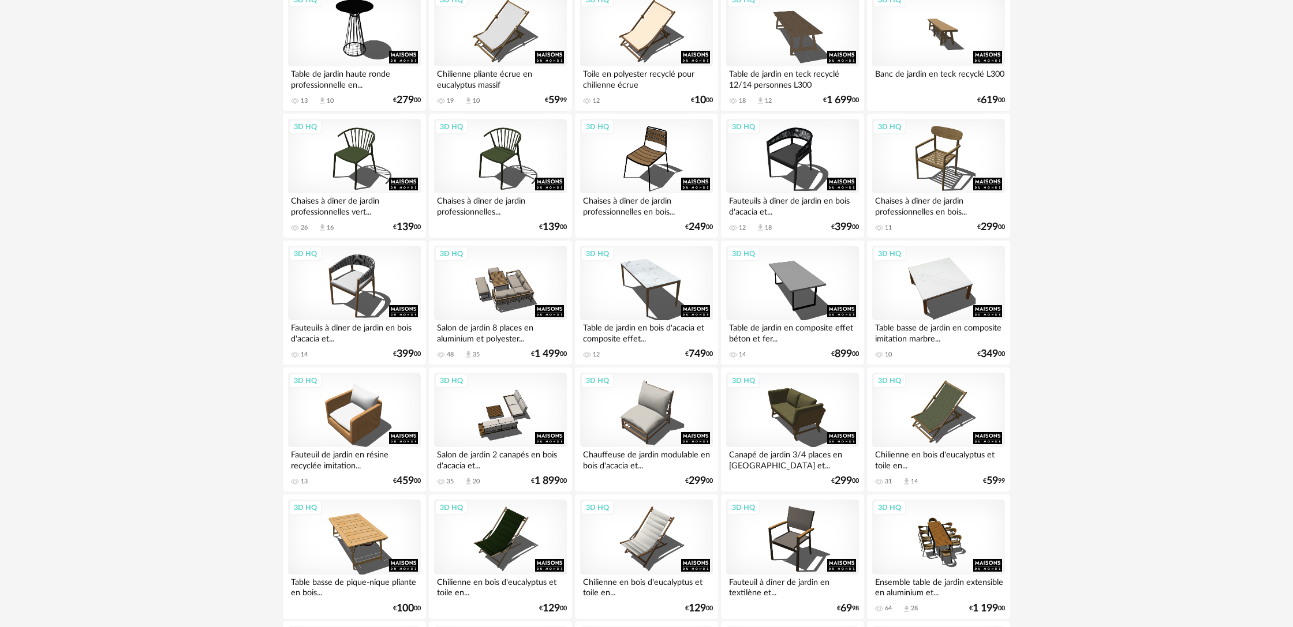
scroll to position [1960, 0]
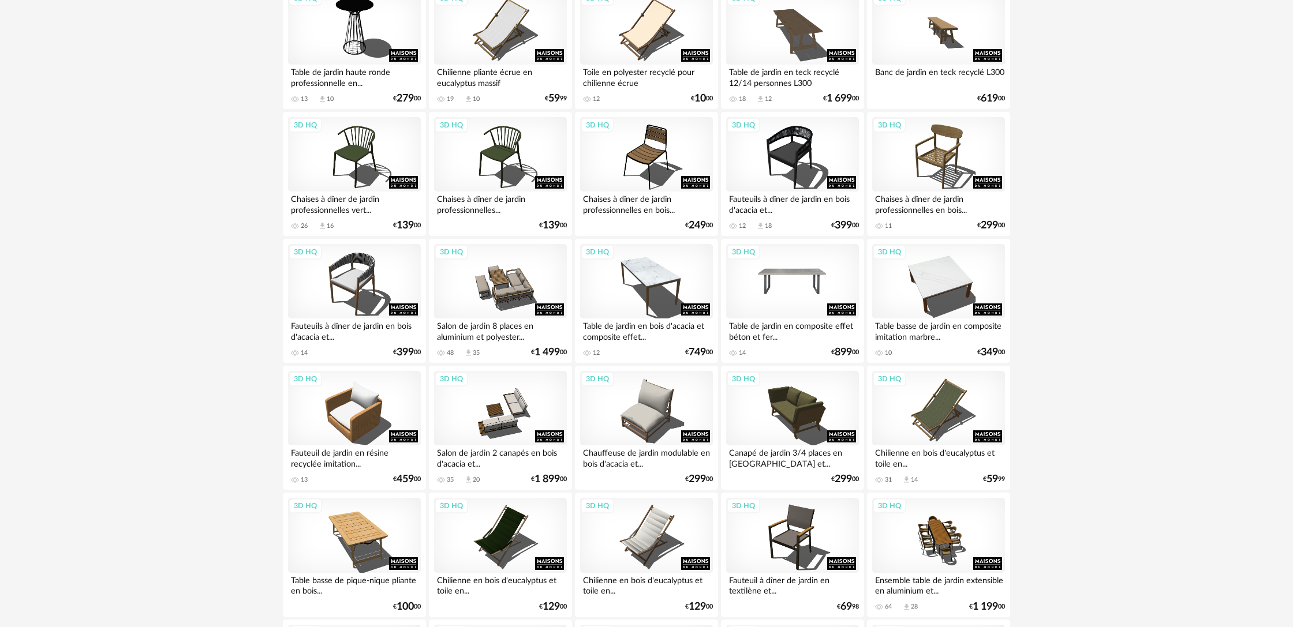
click at [810, 304] on div "3D HQ" at bounding box center [792, 281] width 133 height 75
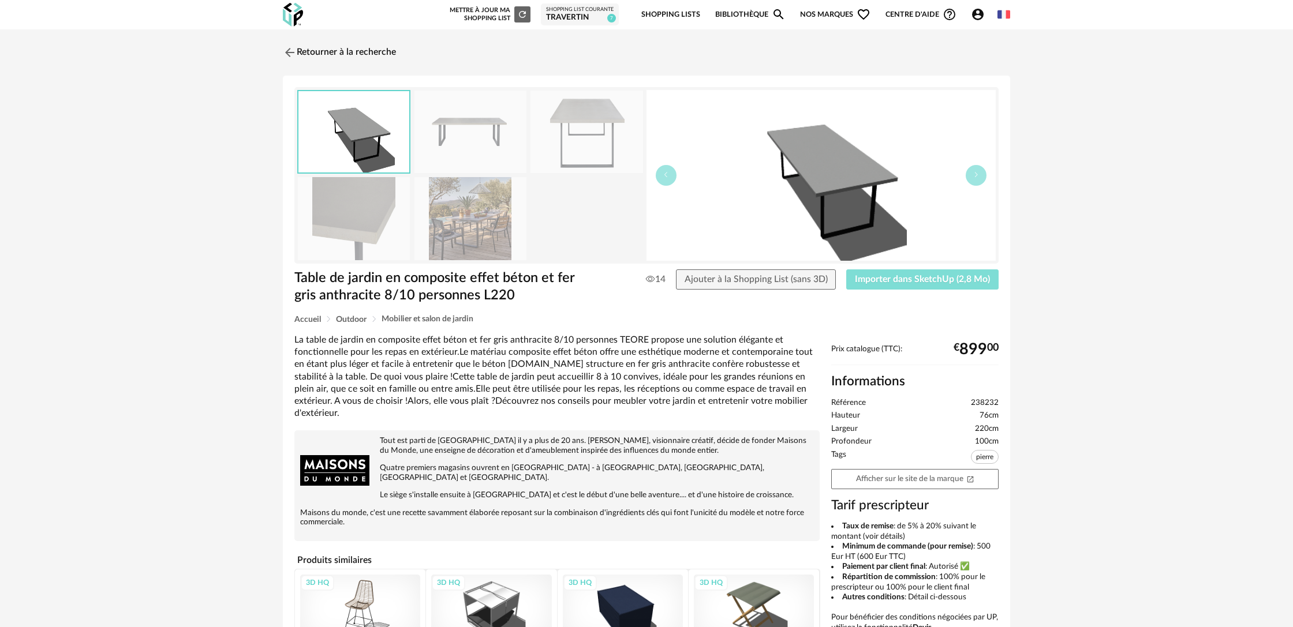
click at [915, 286] on button "Importer dans SketchUp (2,8 Mo)" at bounding box center [922, 279] width 152 height 21
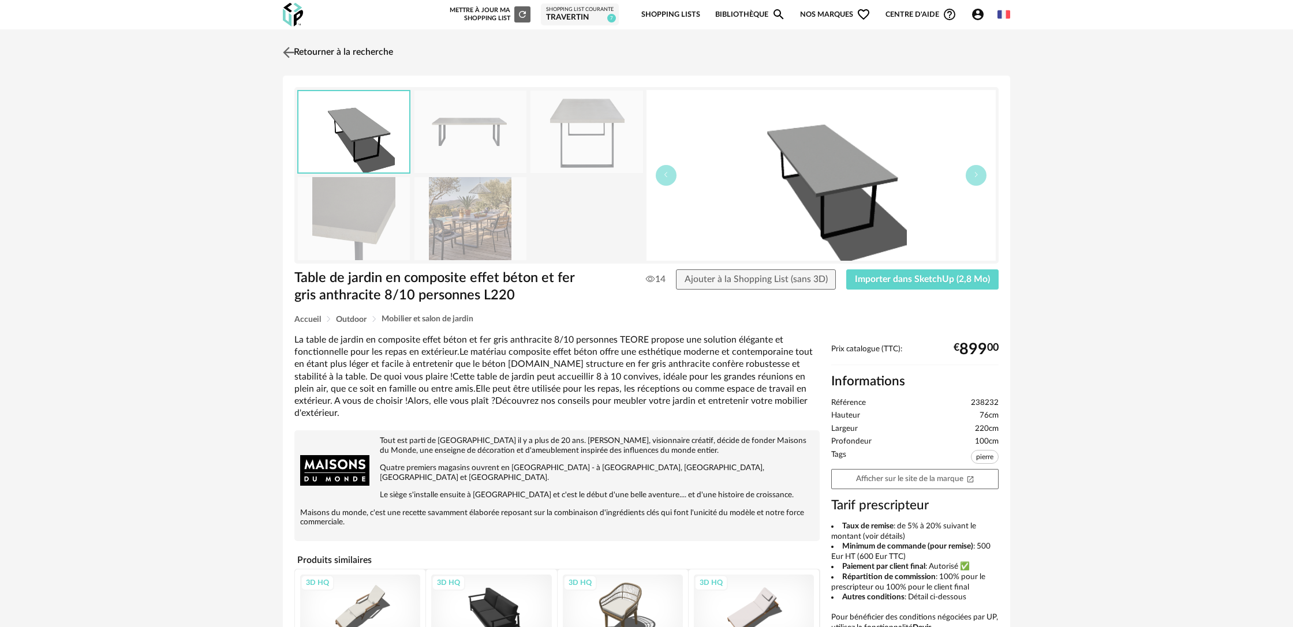
click at [364, 55] on link "Retourner à la recherche" at bounding box center [336, 52] width 113 height 25
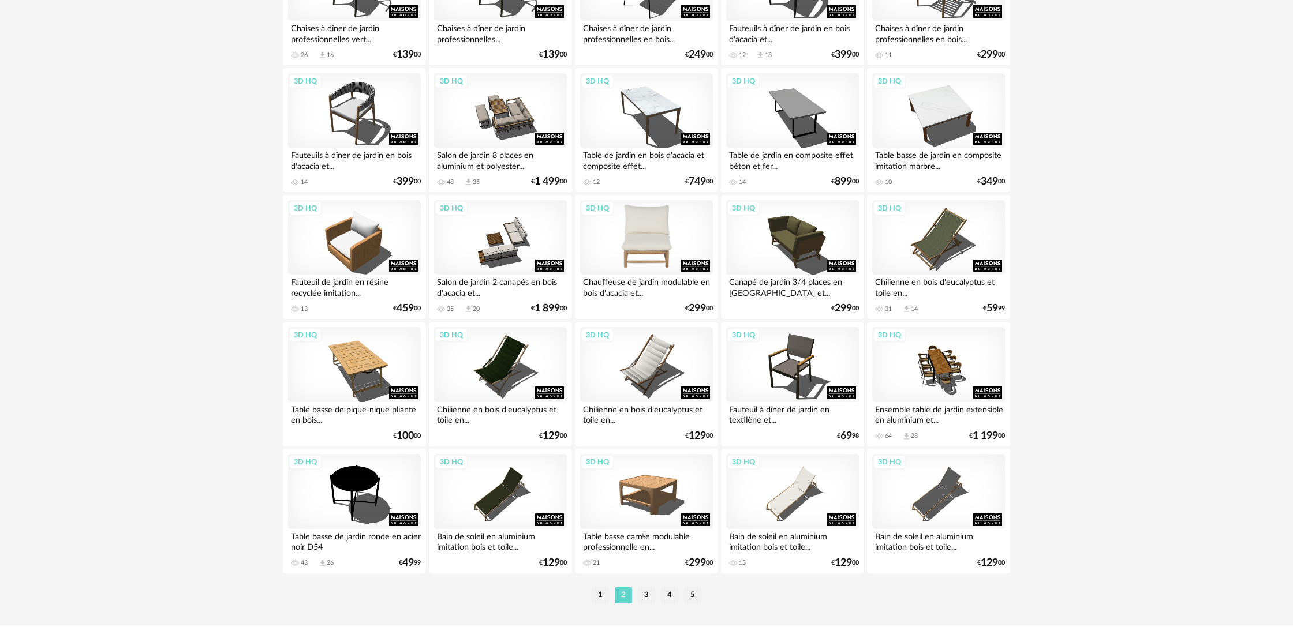
scroll to position [2163, 0]
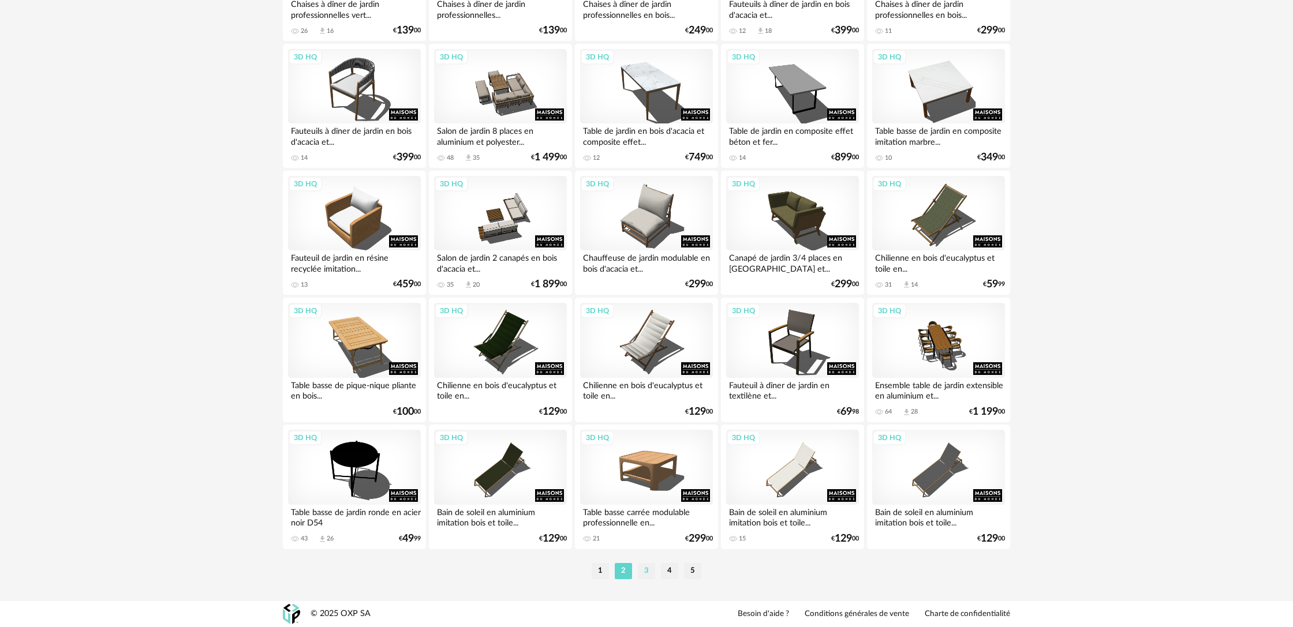
click at [650, 573] on li "3" at bounding box center [646, 571] width 17 height 16
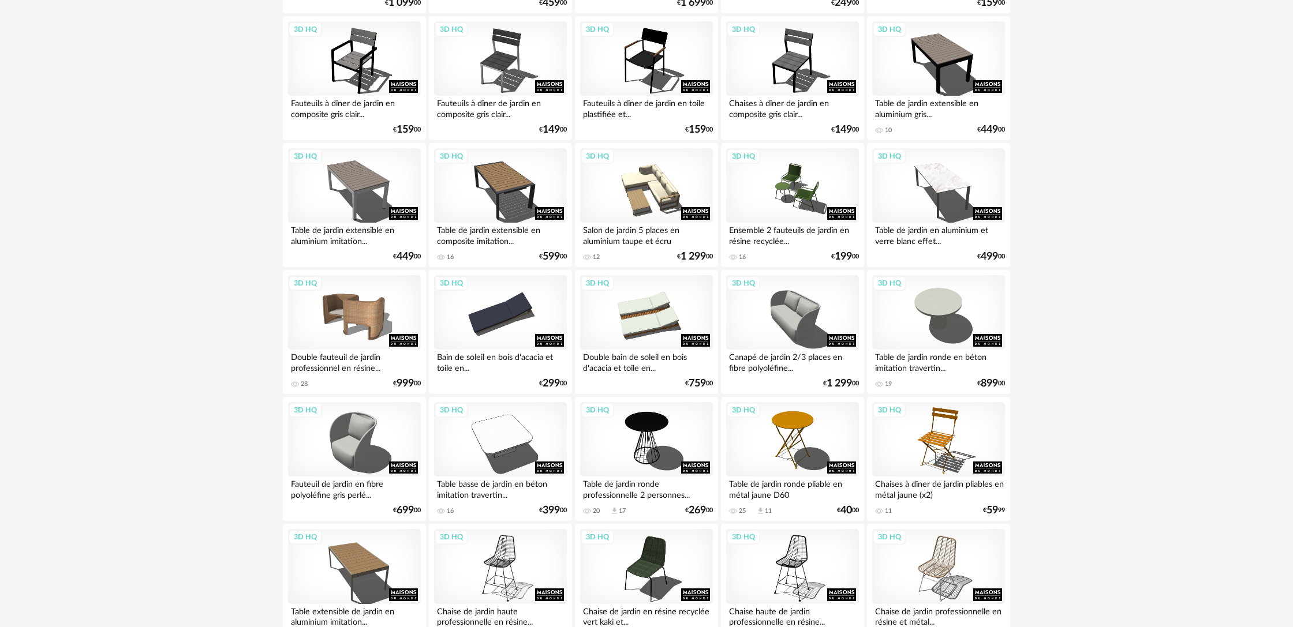
scroll to position [540, 0]
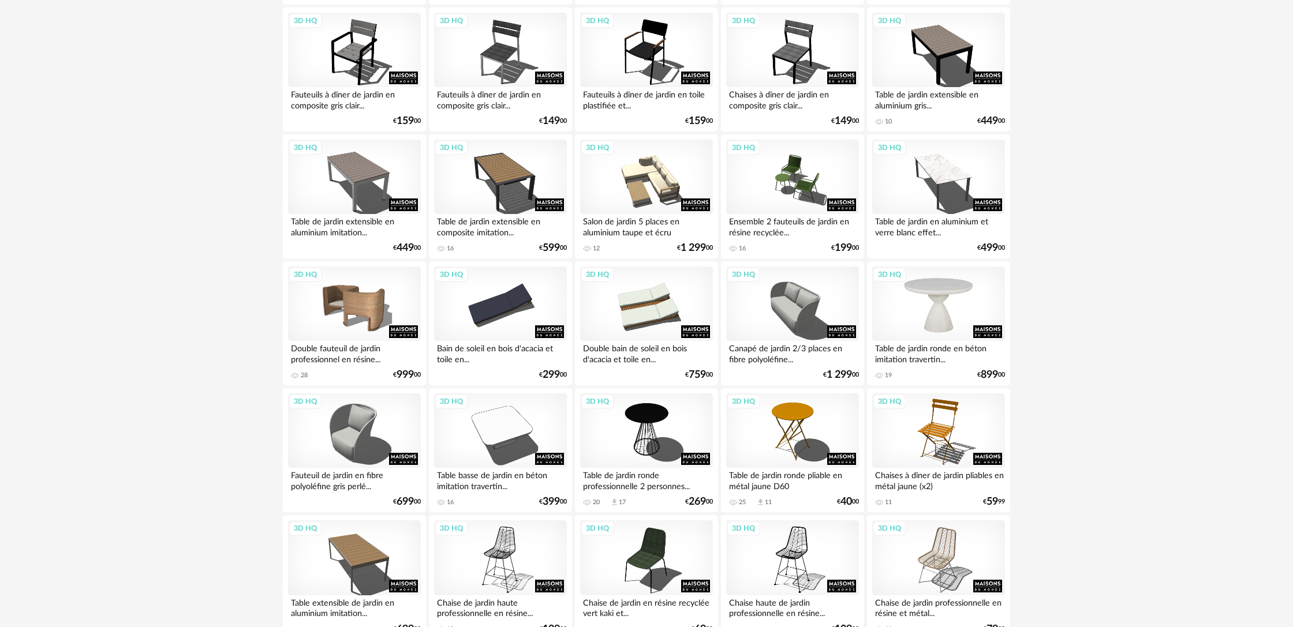
click at [935, 321] on div "3D HQ" at bounding box center [938, 304] width 133 height 75
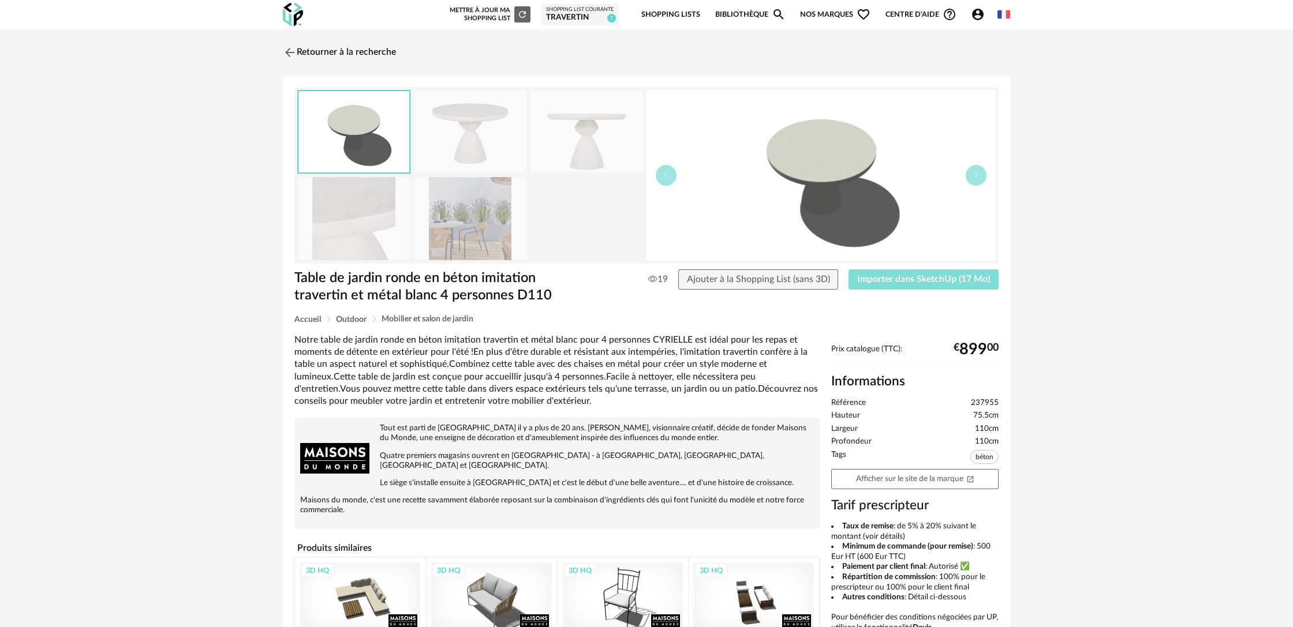
click at [884, 281] on span "Importer dans SketchUp (17 Mo)" at bounding box center [923, 279] width 133 height 9
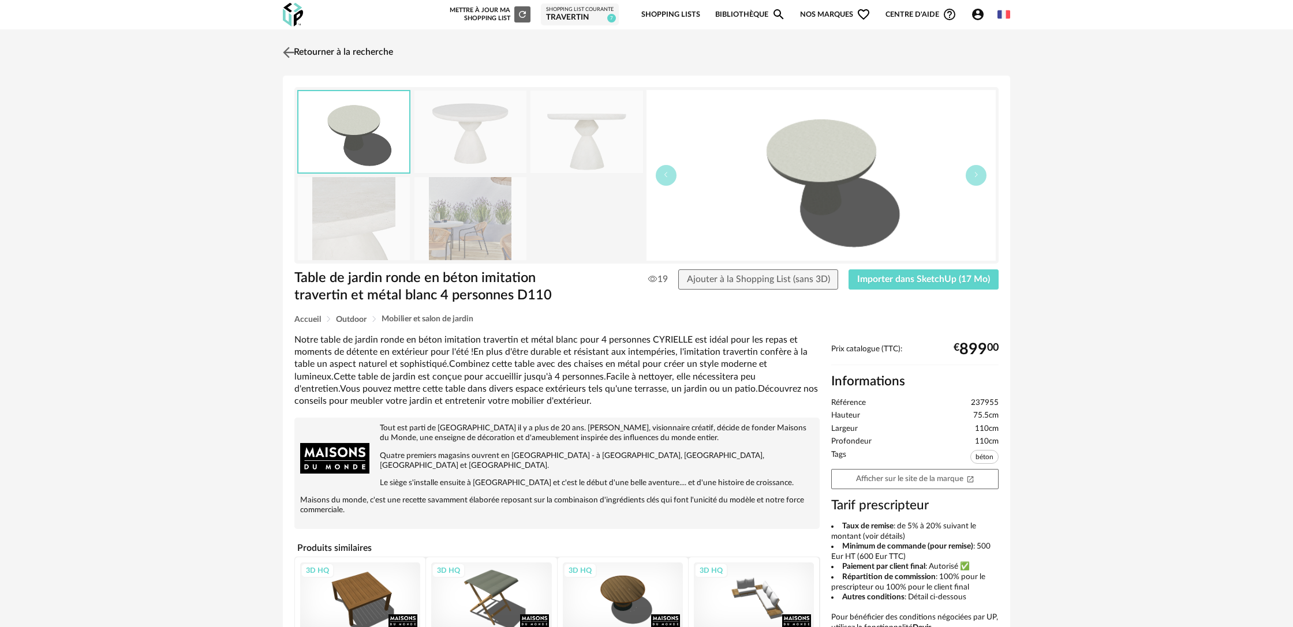
click at [322, 49] on link "Retourner à la recherche" at bounding box center [336, 52] width 113 height 25
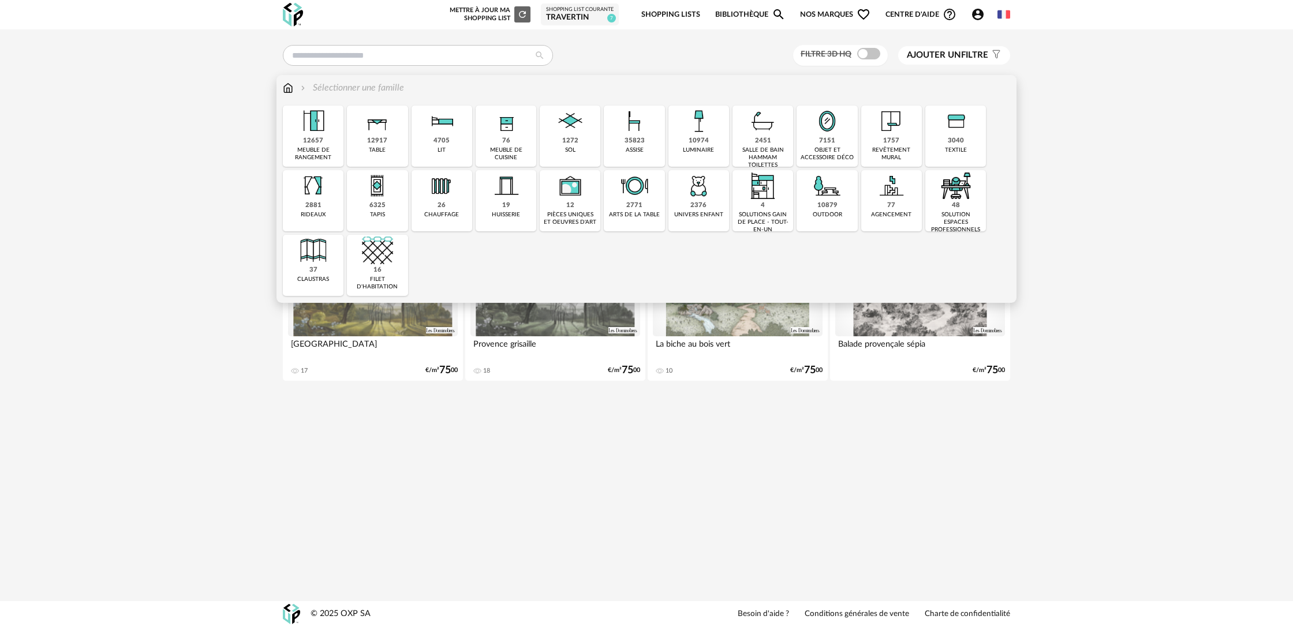
click at [829, 204] on div "10879" at bounding box center [827, 205] width 20 height 9
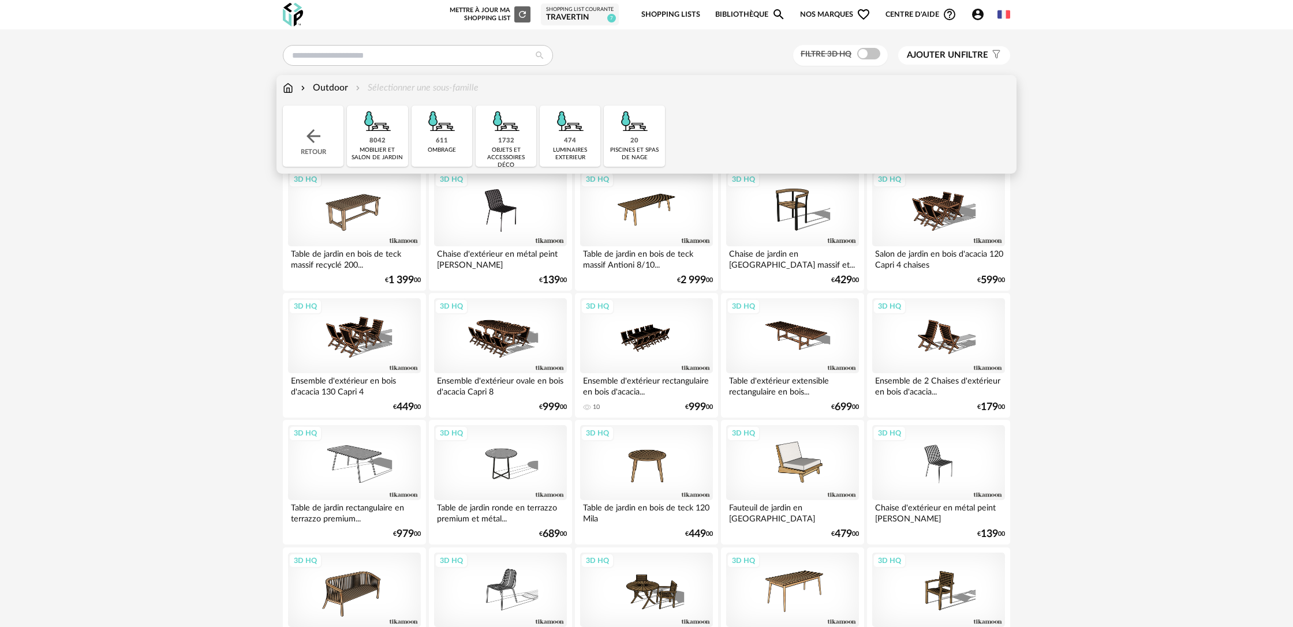
click at [383, 147] on div "mobilier et salon de jardin" at bounding box center [377, 154] width 54 height 15
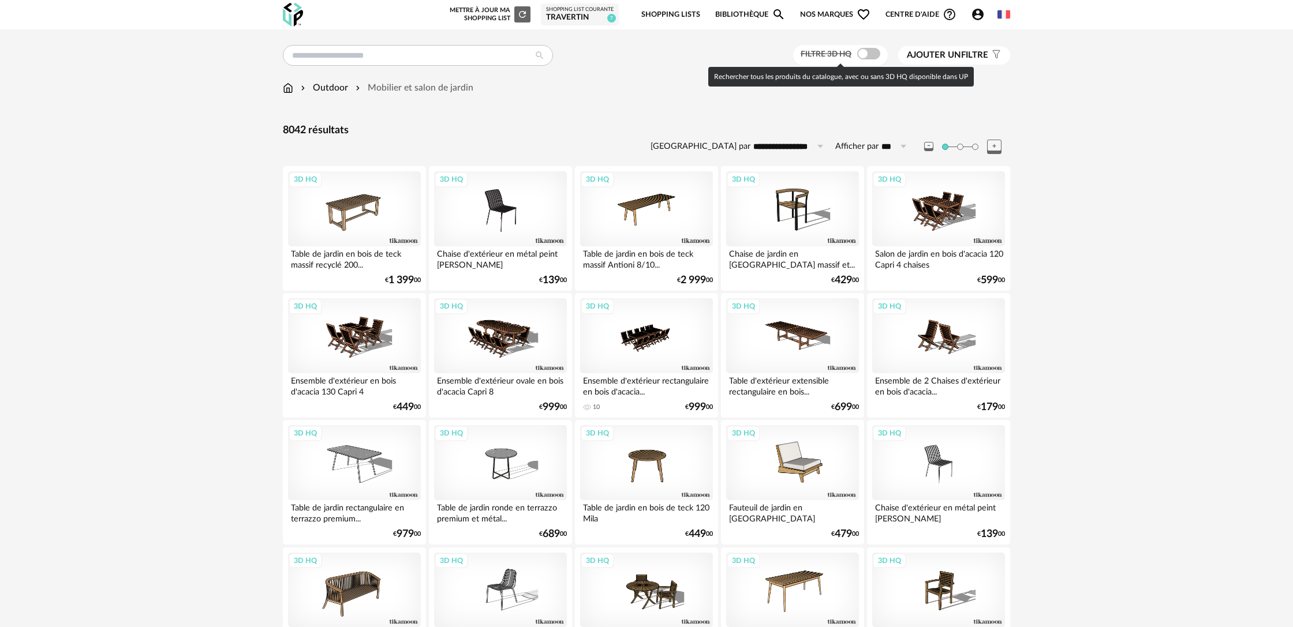
click at [868, 58] on span at bounding box center [868, 54] width 23 height 12
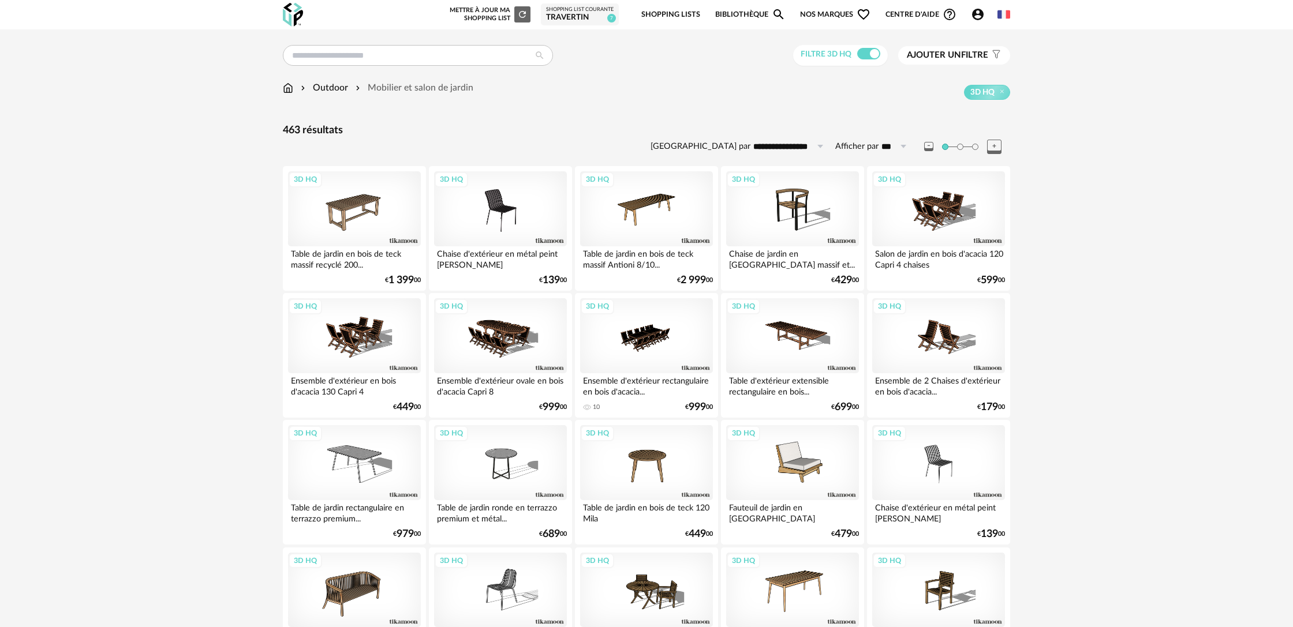
click at [939, 57] on span "Ajouter un" at bounding box center [934, 55] width 54 height 9
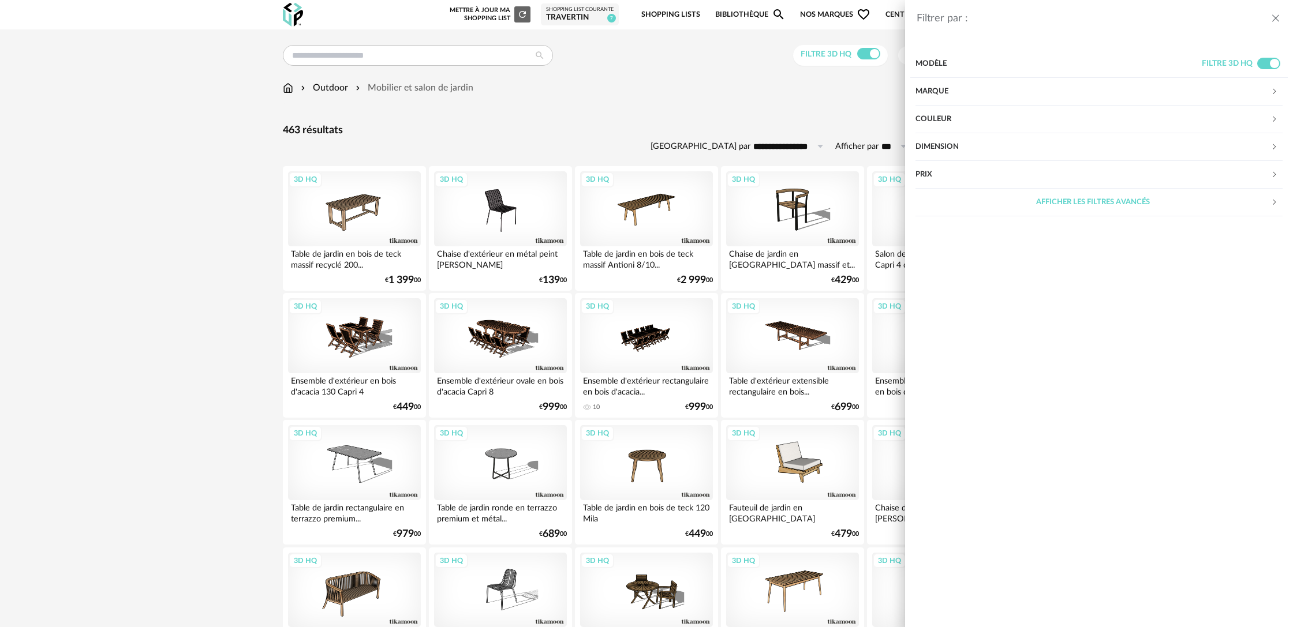
click at [978, 96] on div "Marque" at bounding box center [1092, 92] width 355 height 28
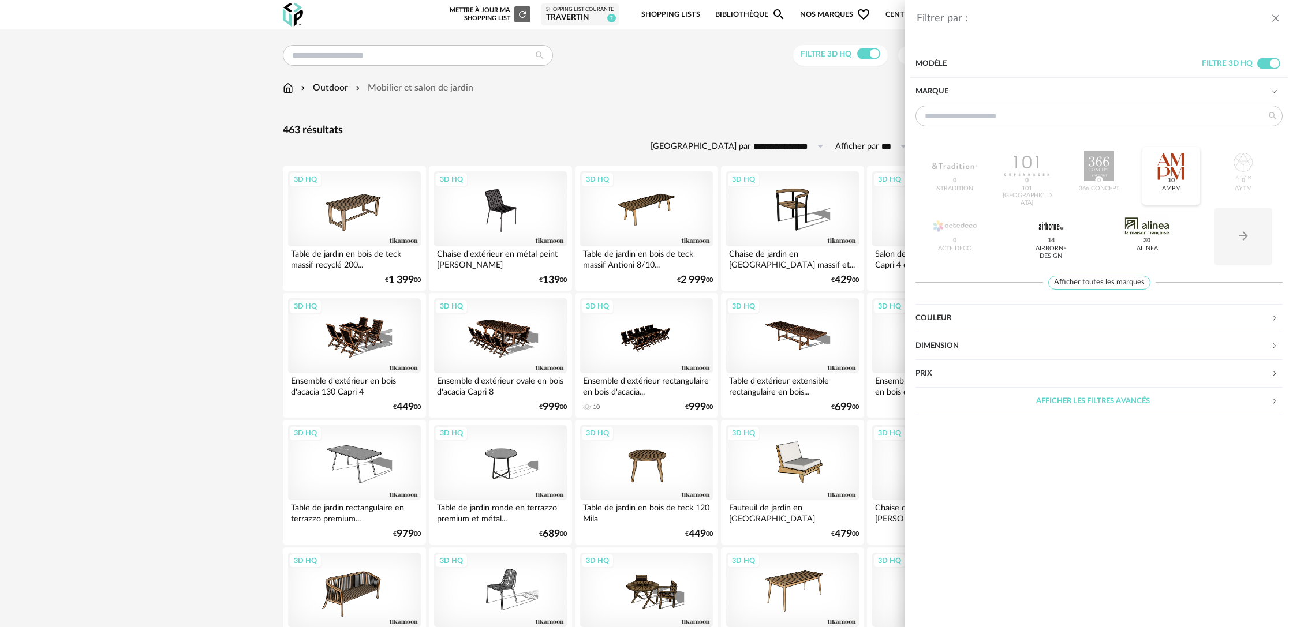
click at [1173, 180] on span "10" at bounding box center [1171, 180] width 11 height 9
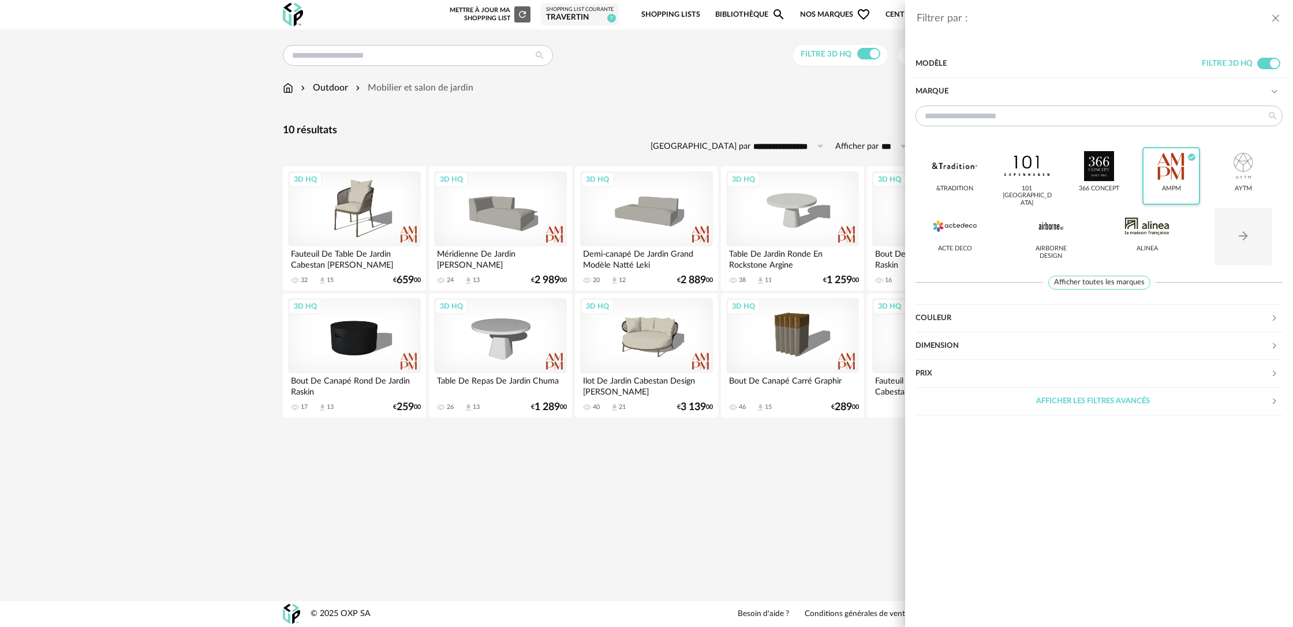
click at [1278, 21] on icon "close drawer" at bounding box center [1276, 19] width 12 height 12
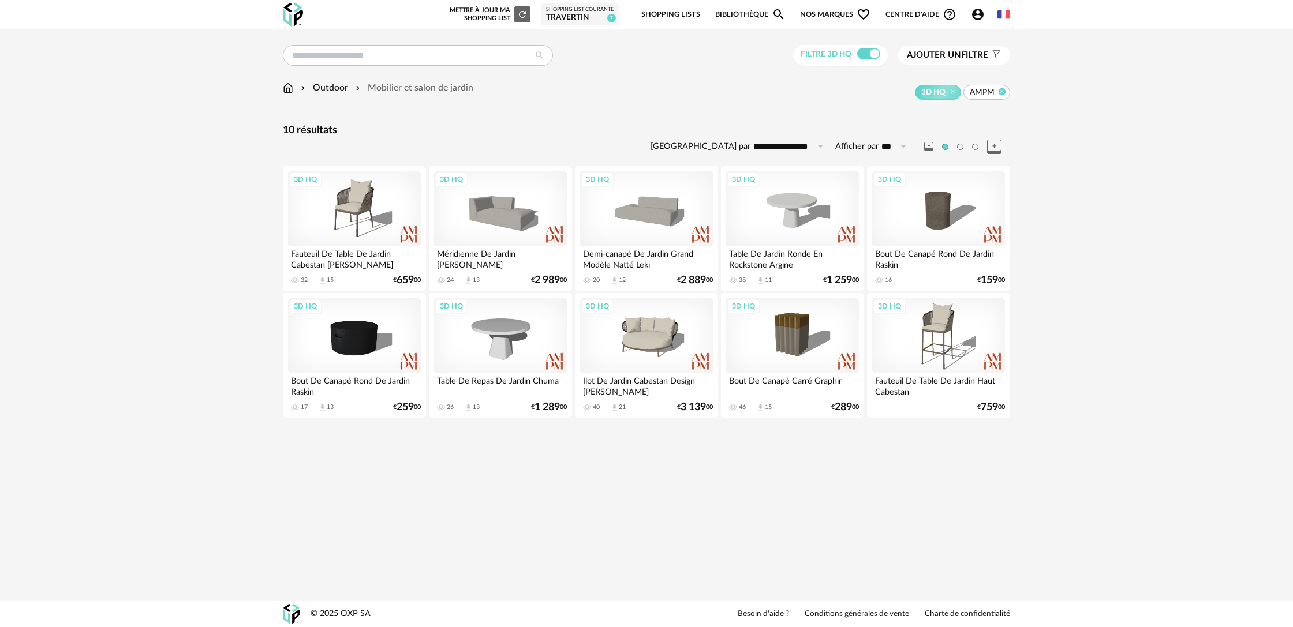
click at [1002, 93] on icon at bounding box center [1002, 92] width 8 height 8
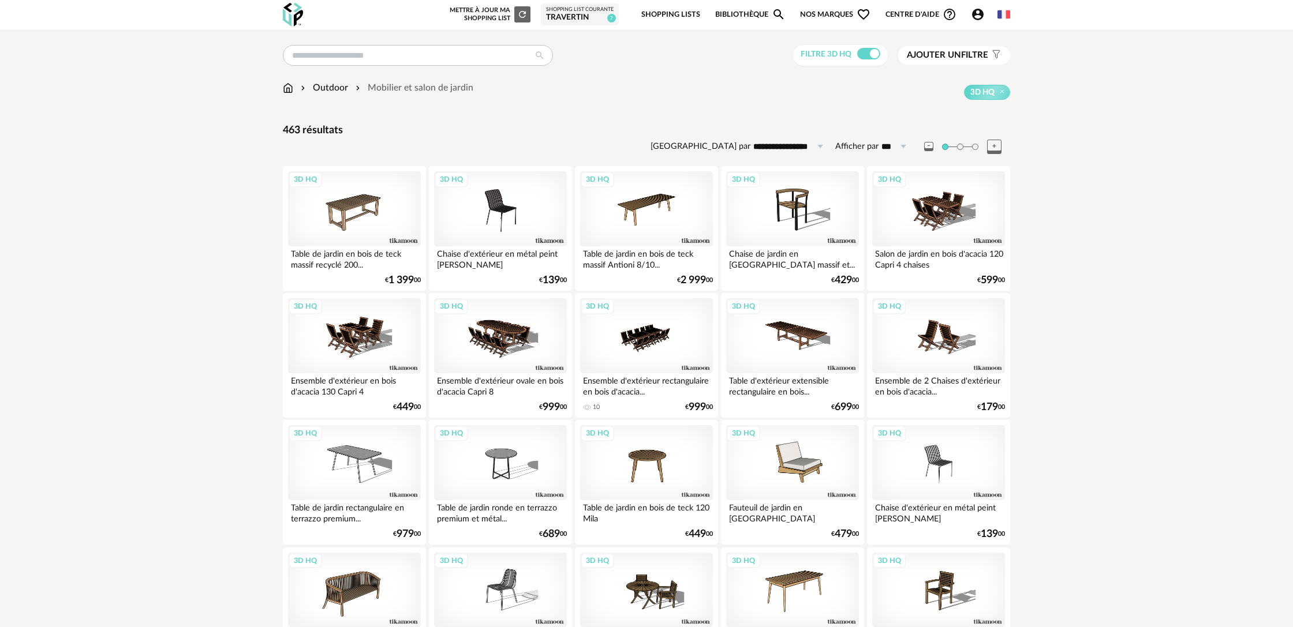
click at [971, 59] on span "Ajouter un filtre" at bounding box center [947, 56] width 81 height 12
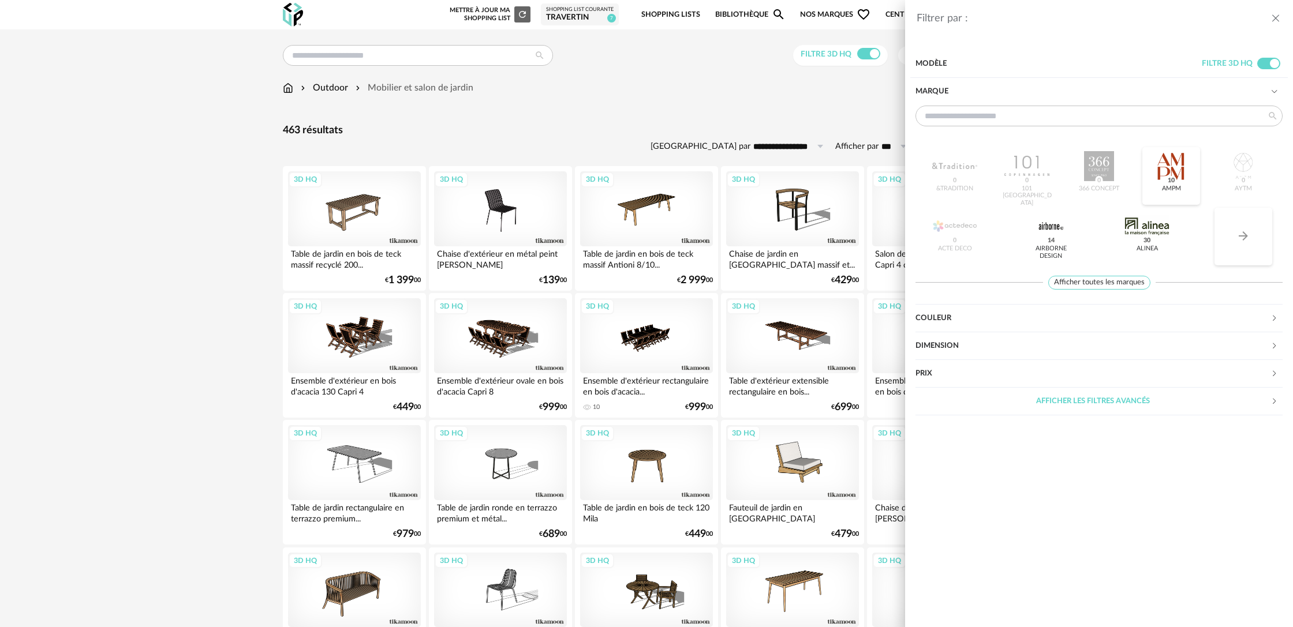
click at [1248, 233] on icon "Arrow Right icon" at bounding box center [1243, 236] width 14 height 14
click at [1244, 234] on icon "Arrow Right icon" at bounding box center [1242, 235] width 9 height 9
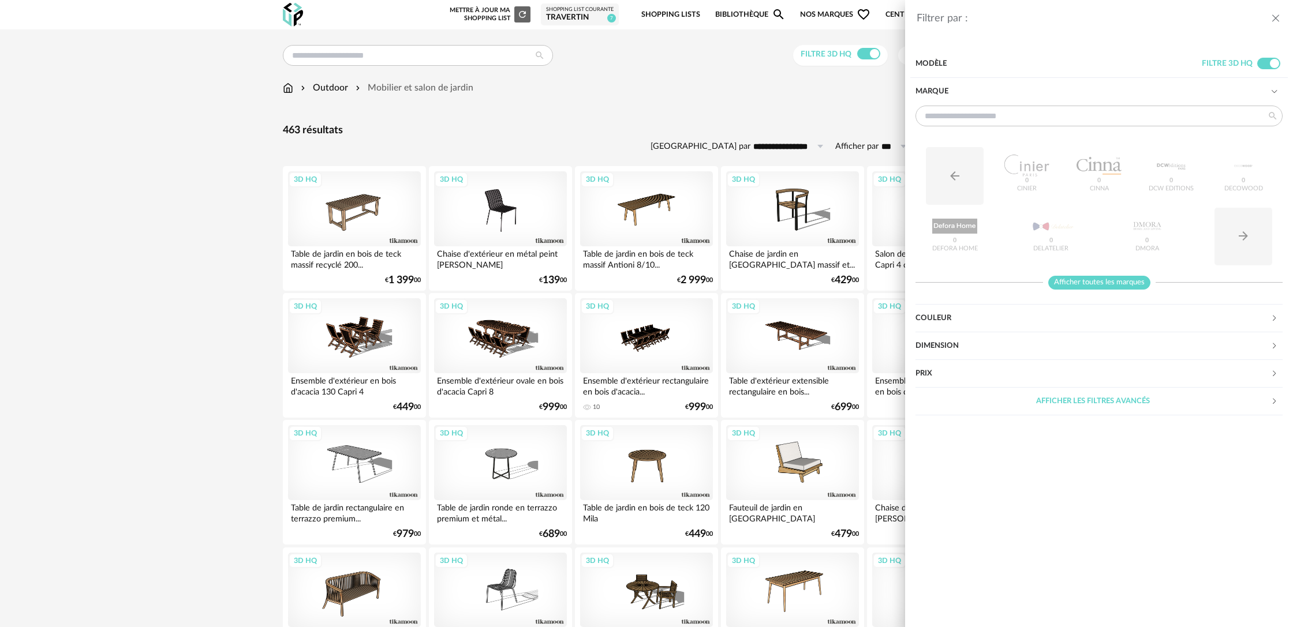
click at [1074, 283] on span "Afficher toutes les marques" at bounding box center [1099, 283] width 102 height 14
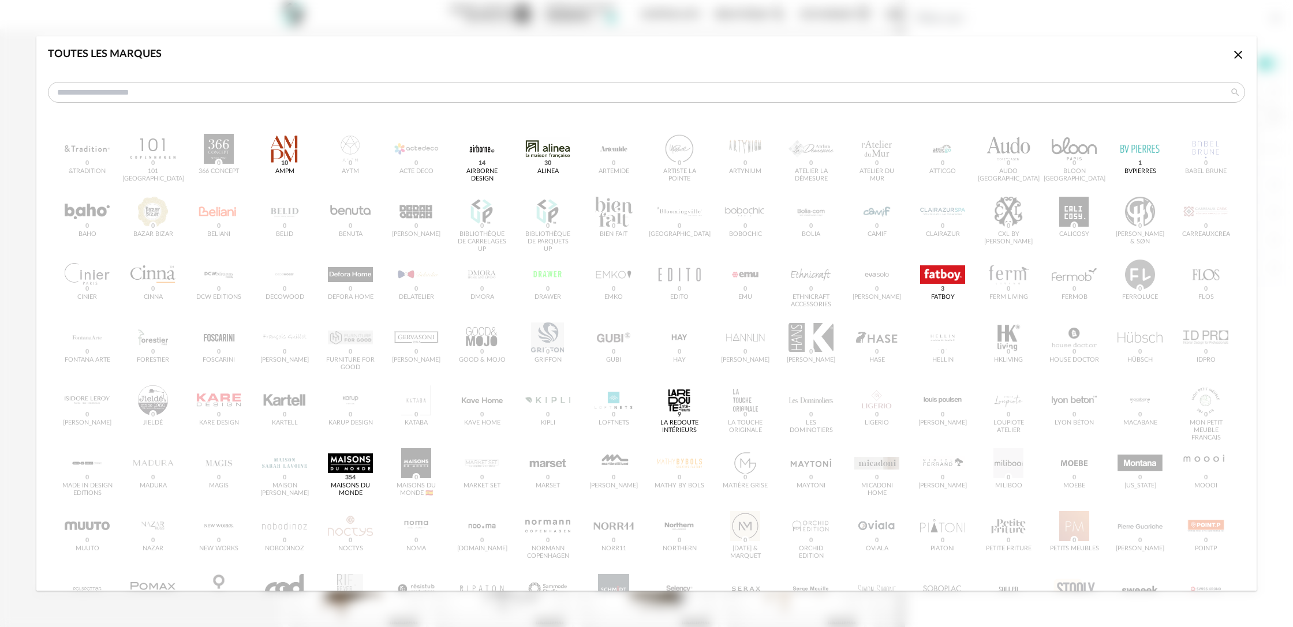
click at [318, 172] on div "&tradition 0 101 Copenhagen 0 366 Concept 0 AMPM 10 AYTM 0 Acte DECO 0 Airborne…" at bounding box center [646, 413] width 1197 height 576
click at [543, 156] on div "dialog" at bounding box center [547, 149] width 45 height 30
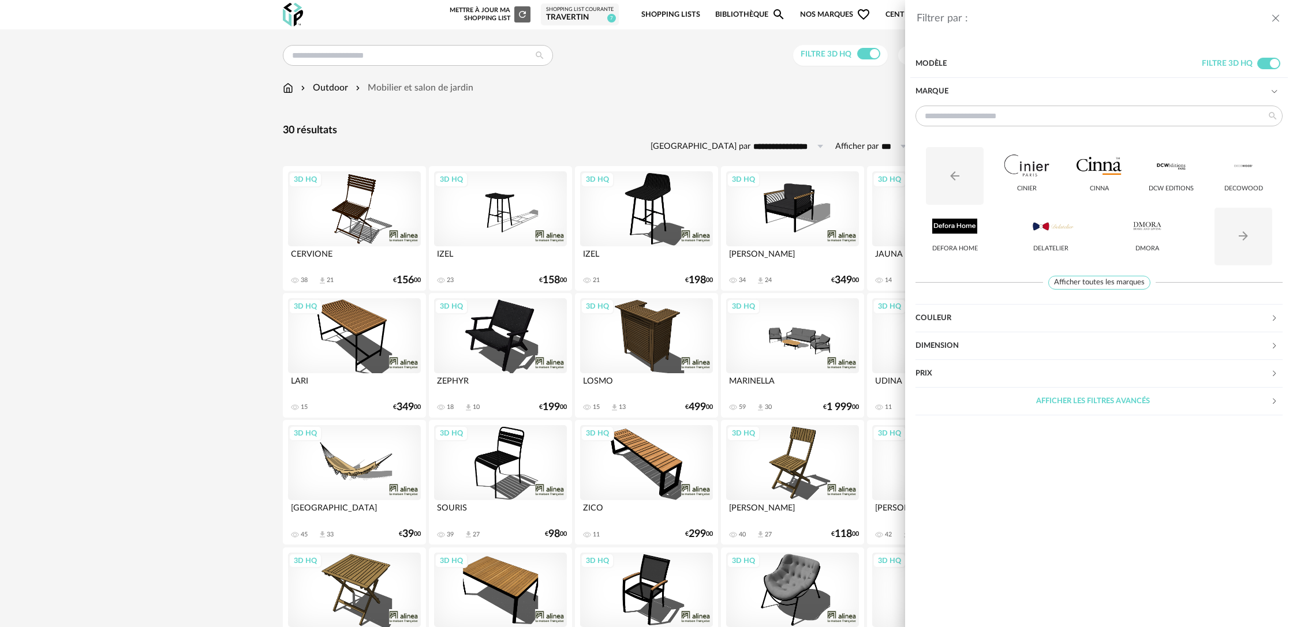
click at [591, 121] on div "Filtrer par : Modèle Filtre 3D HQ Marque Arrow Left icon Cinier Cinna DCW Editi…" at bounding box center [646, 313] width 1293 height 627
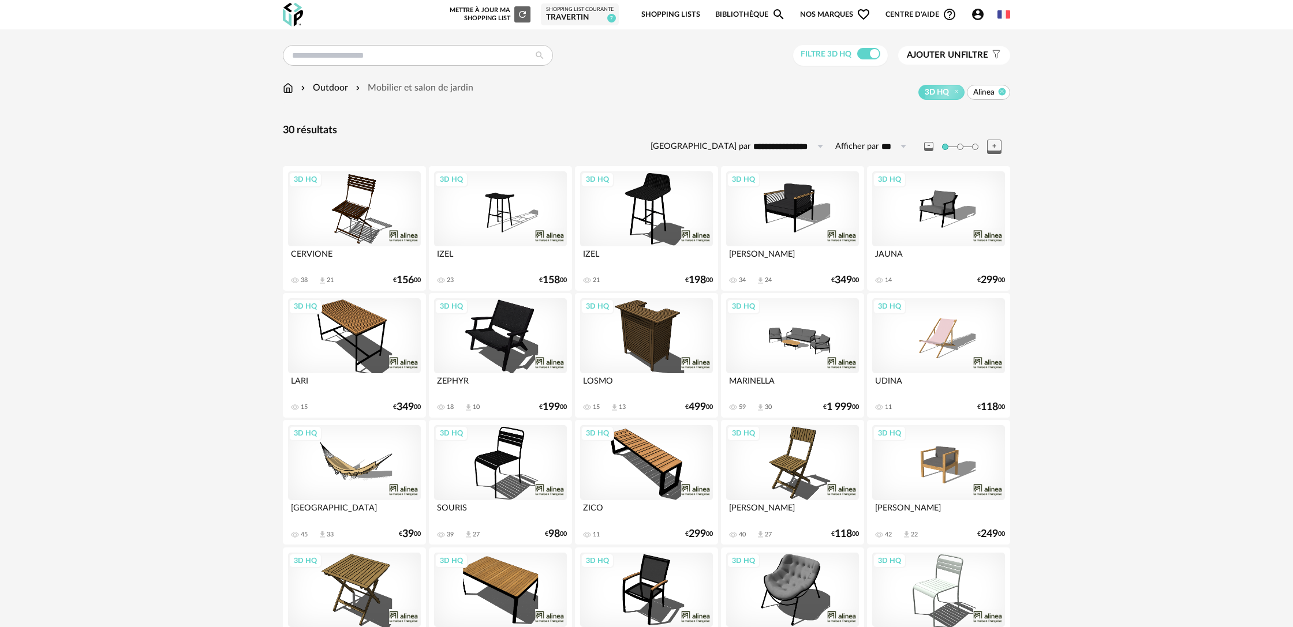
click at [1002, 93] on icon at bounding box center [1002, 92] width 8 height 8
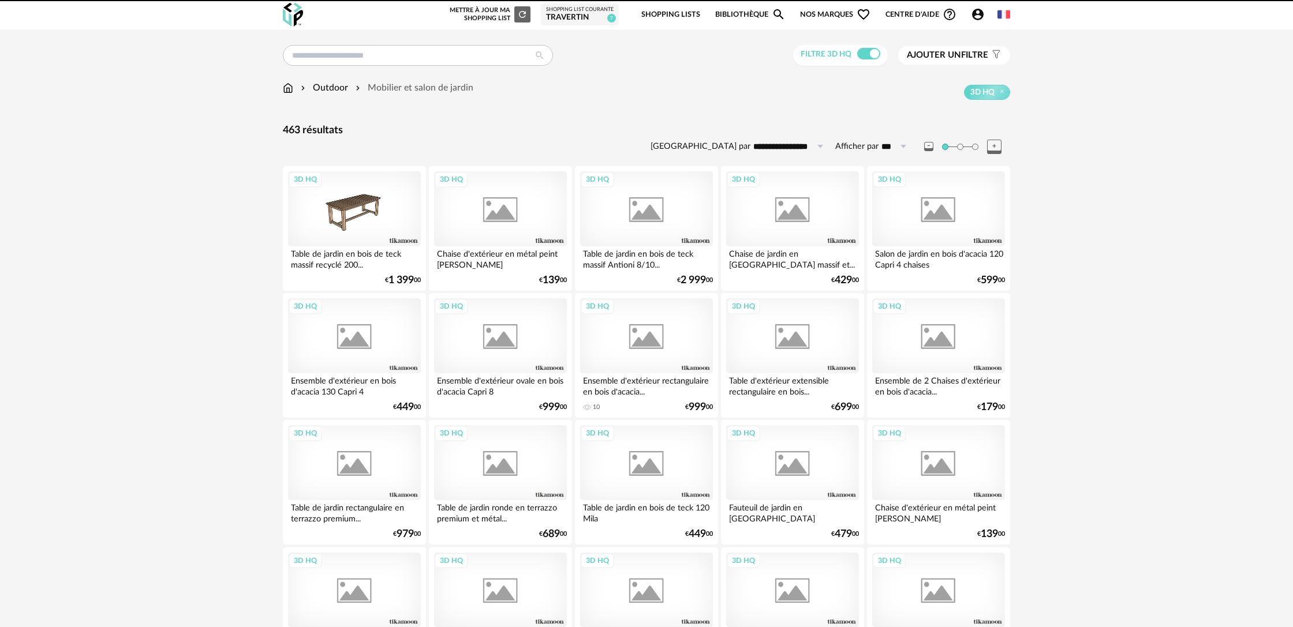
click at [966, 57] on span "Ajouter un filtre" at bounding box center [947, 56] width 81 height 12
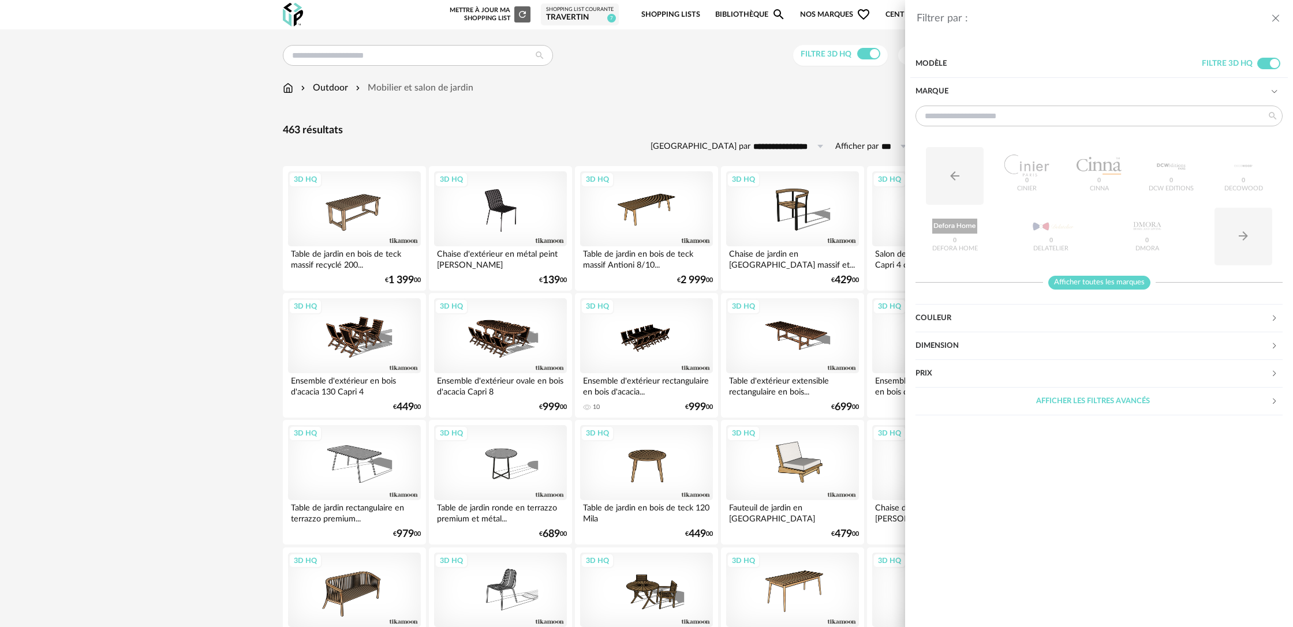
click at [1110, 286] on span "Afficher toutes les marques" at bounding box center [1099, 283] width 102 height 14
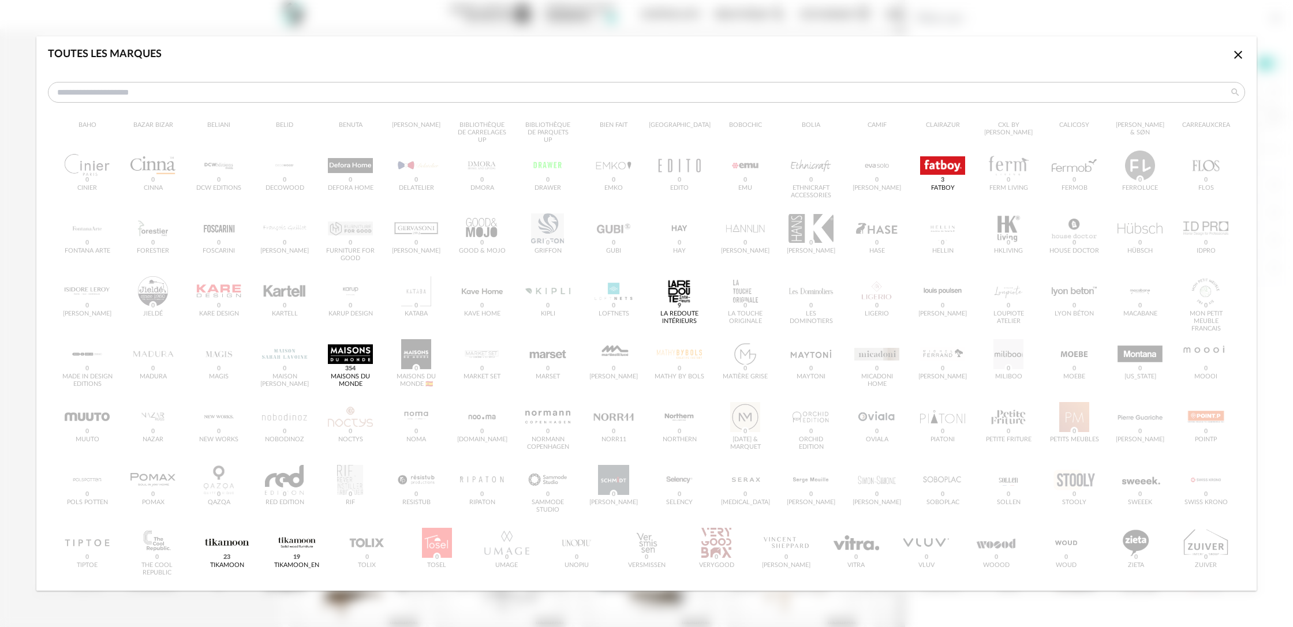
scroll to position [116, 0]
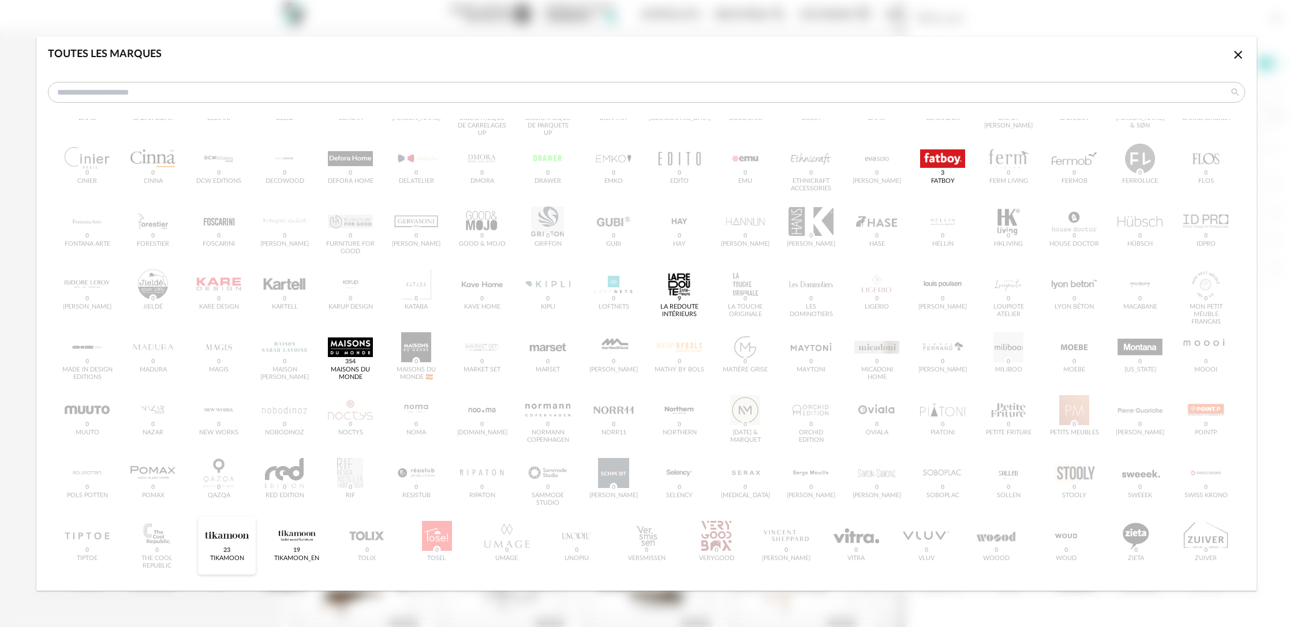
click at [244, 551] on div "Tikamoon 23" at bounding box center [227, 546] width 58 height 58
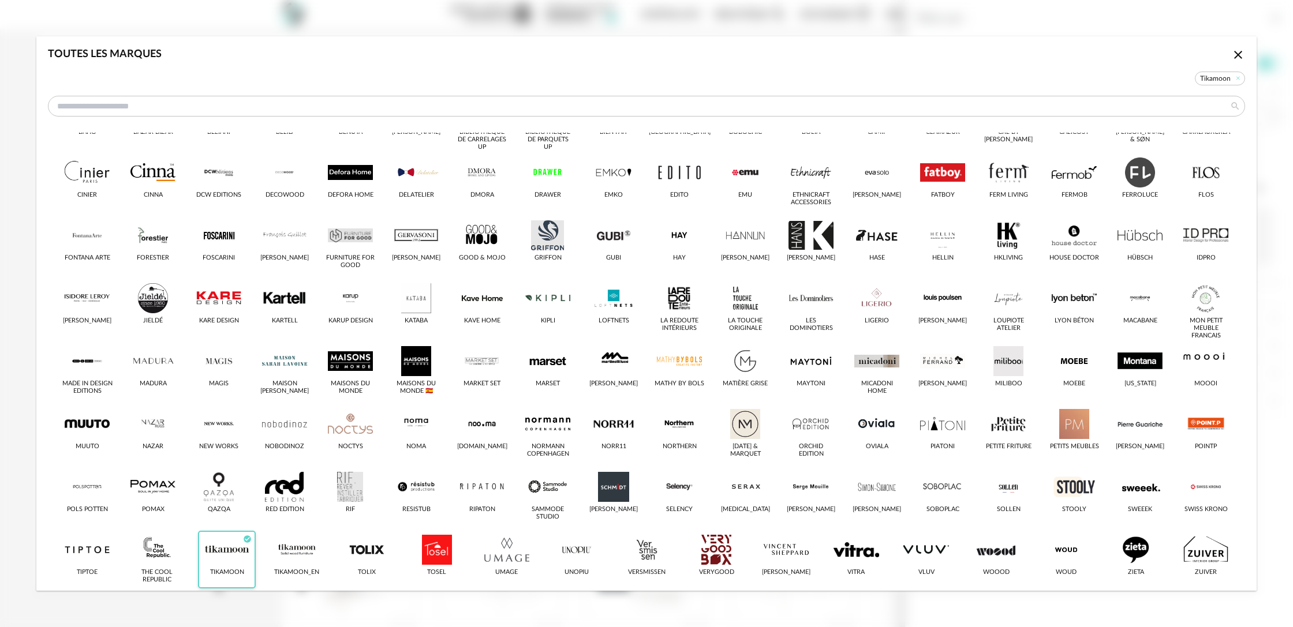
scroll to position [130, 0]
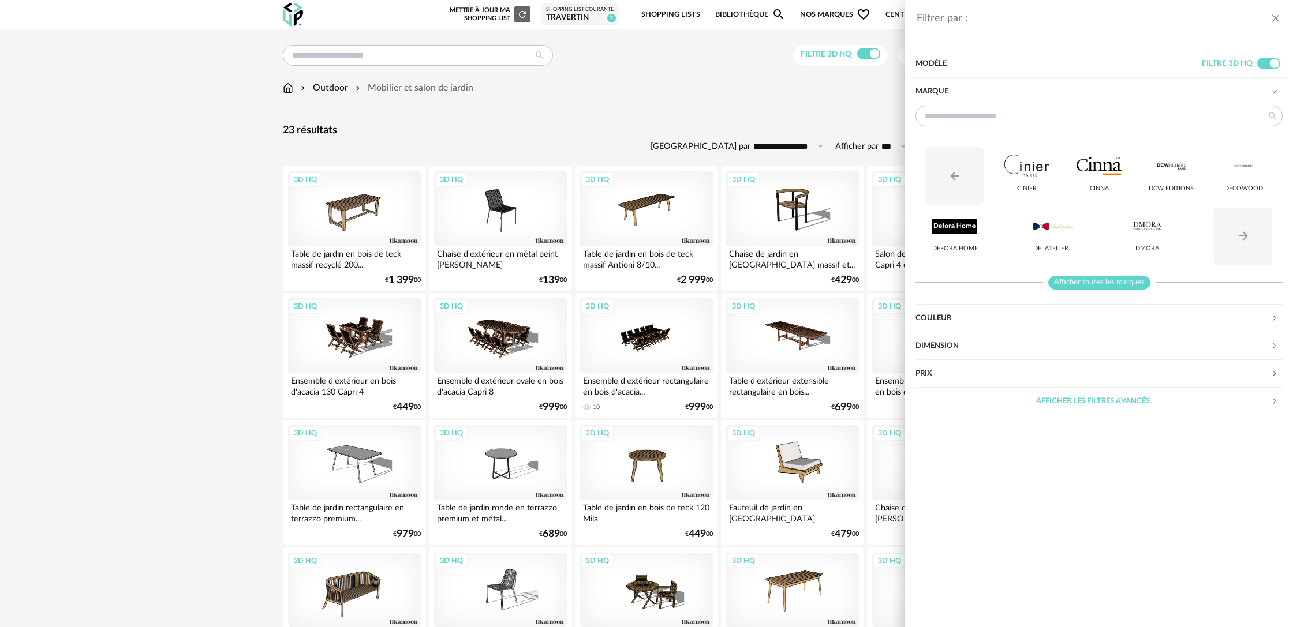
click at [1066, 283] on span "Afficher toutes les marques" at bounding box center [1099, 283] width 102 height 14
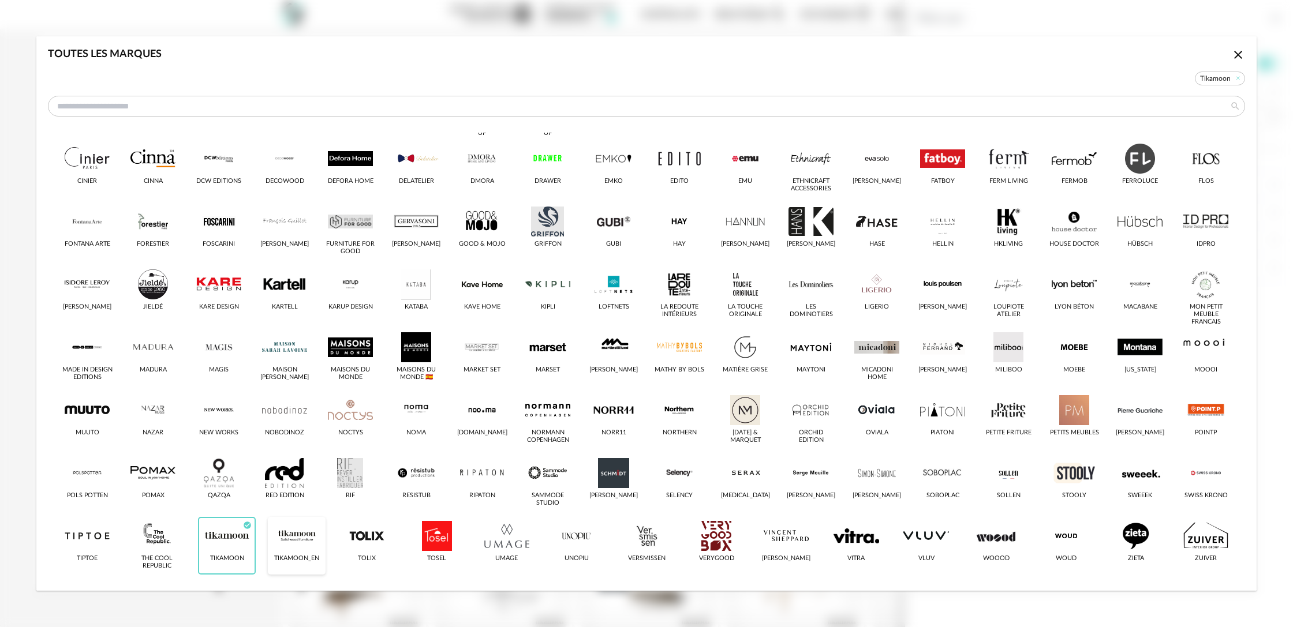
click at [313, 548] on div "dialog" at bounding box center [296, 536] width 45 height 30
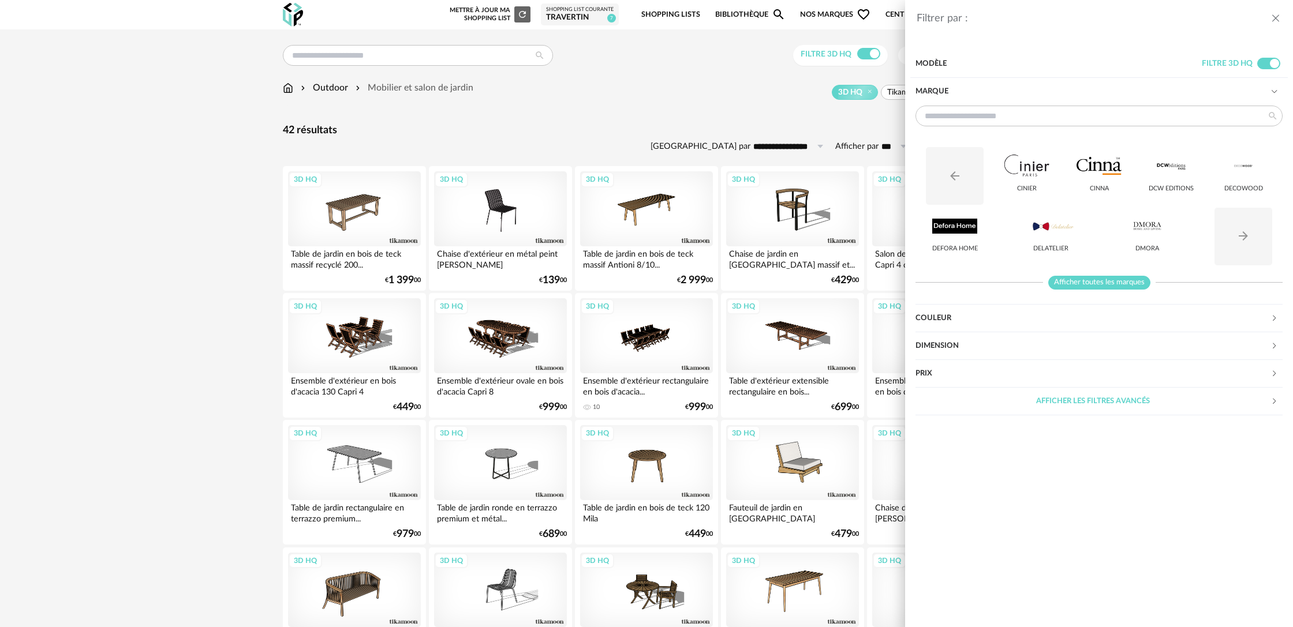
click at [1085, 283] on span "Afficher toutes les marques" at bounding box center [1099, 283] width 102 height 14
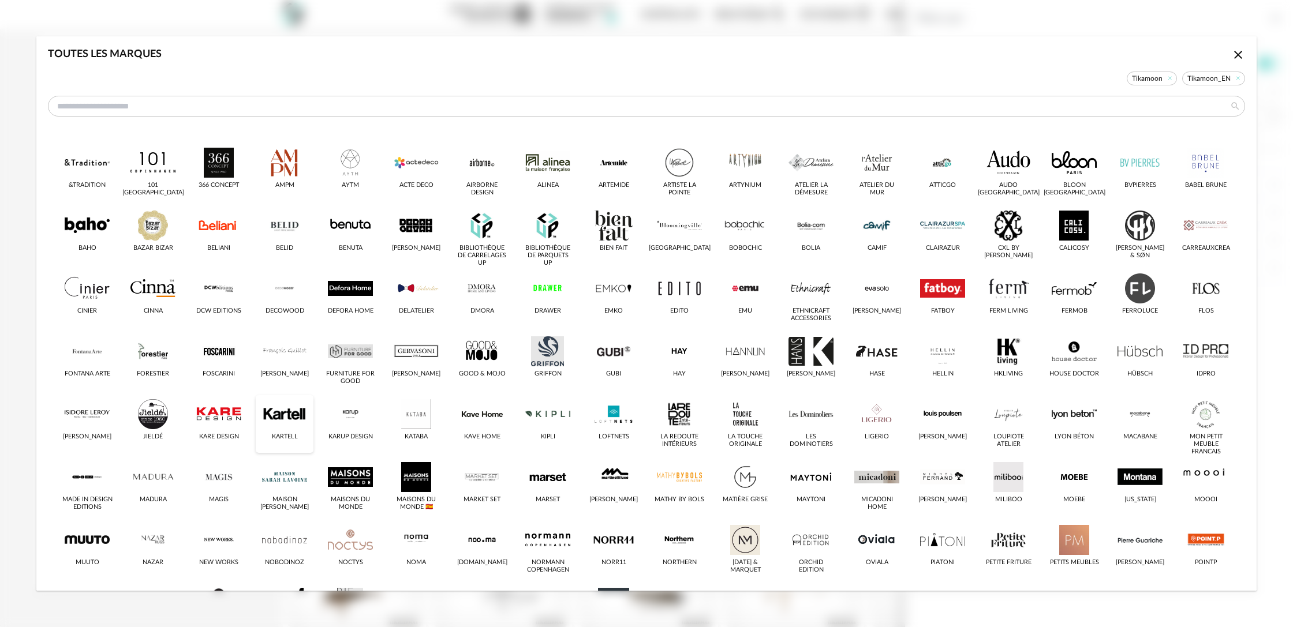
click at [265, 418] on div "dialog" at bounding box center [284, 414] width 45 height 30
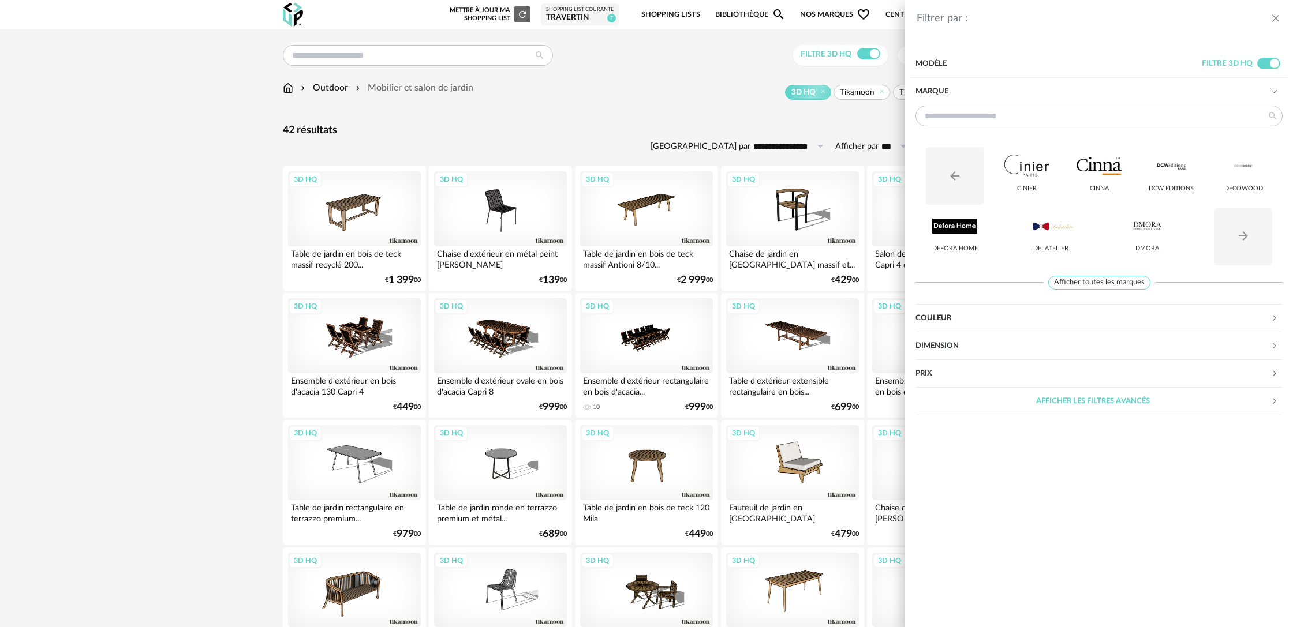
click at [717, 114] on div "Filtrer par : Modèle Filtre 3D HQ Marque Arrow Left icon Cinier Cinna DCW Editi…" at bounding box center [646, 313] width 1293 height 627
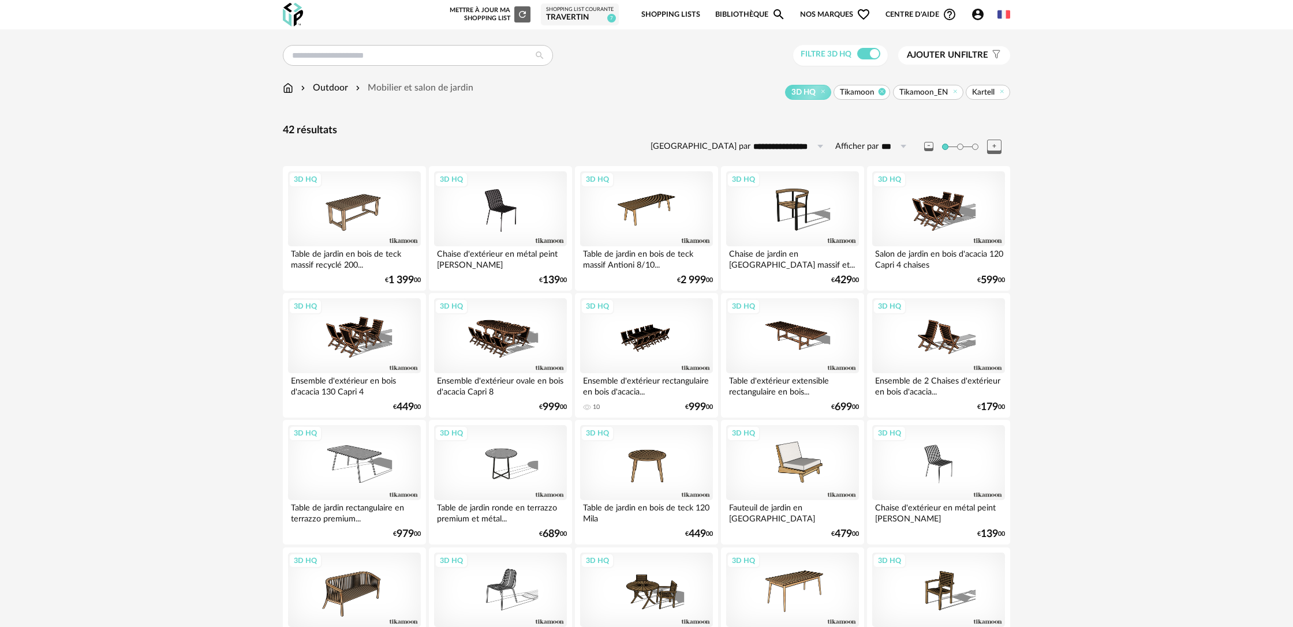
click at [884, 93] on icon at bounding box center [882, 92] width 8 height 8
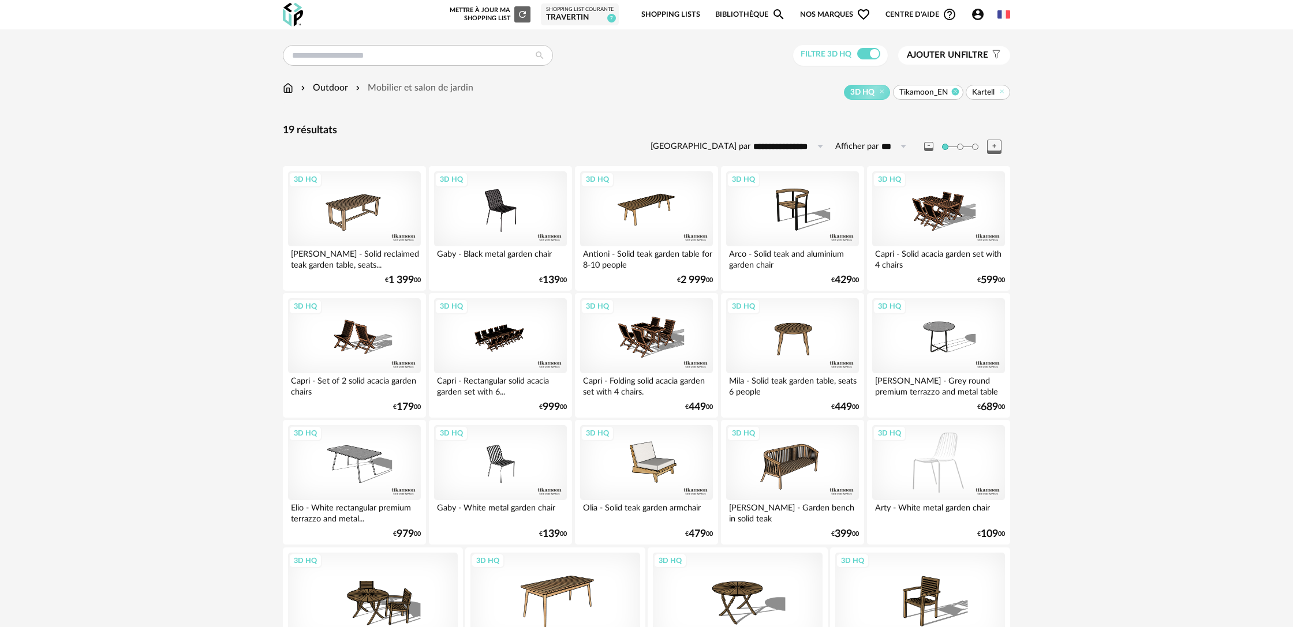
click at [954, 91] on icon at bounding box center [955, 92] width 8 height 8
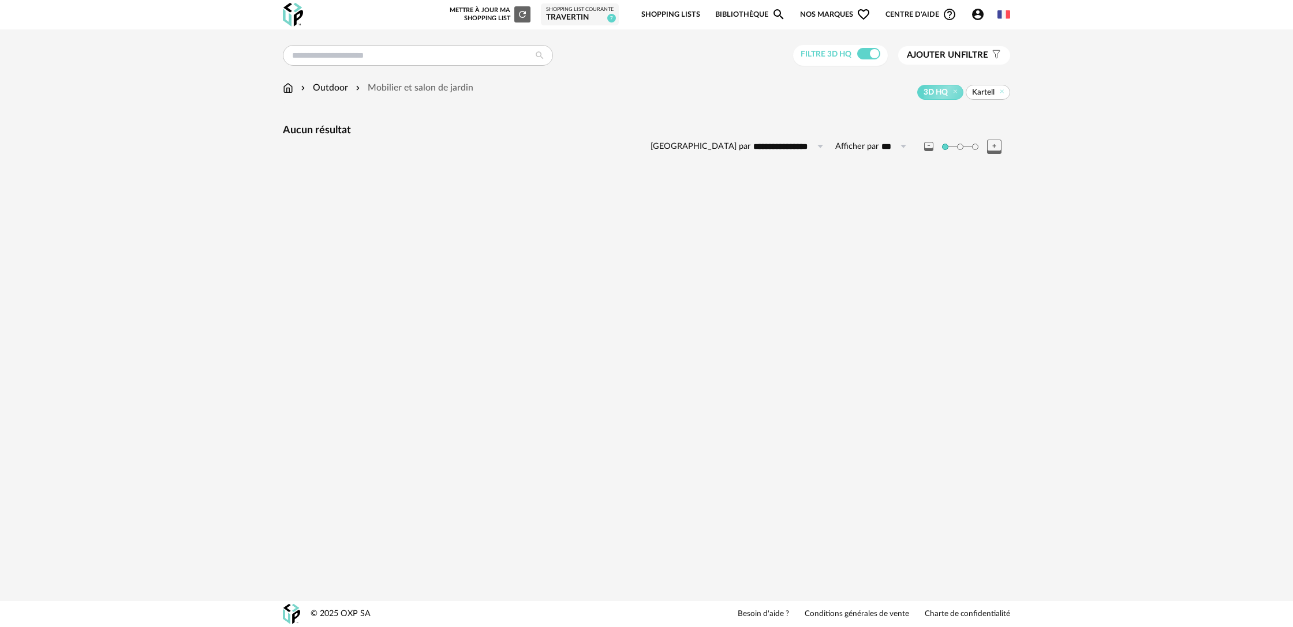
click at [997, 92] on span "Kartell" at bounding box center [987, 92] width 44 height 15
click at [999, 91] on icon at bounding box center [1002, 92] width 8 height 8
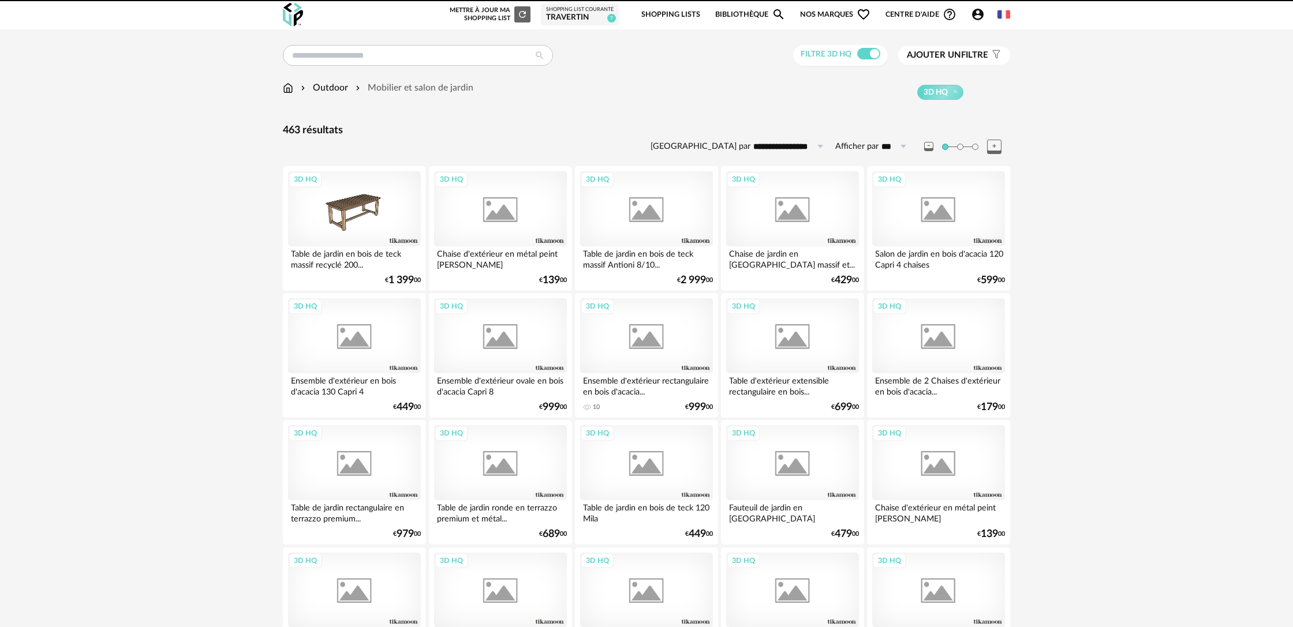
click at [961, 55] on span "Ajouter un filtre" at bounding box center [947, 56] width 81 height 12
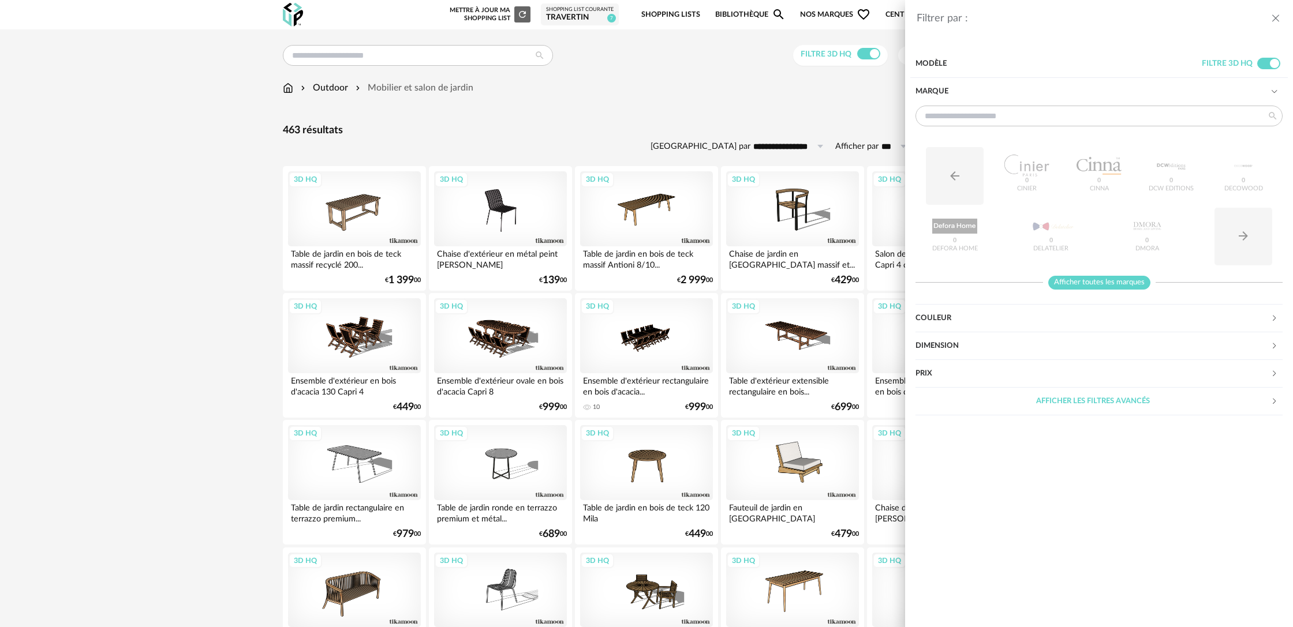
click at [1122, 280] on span "Afficher toutes les marques" at bounding box center [1099, 283] width 102 height 14
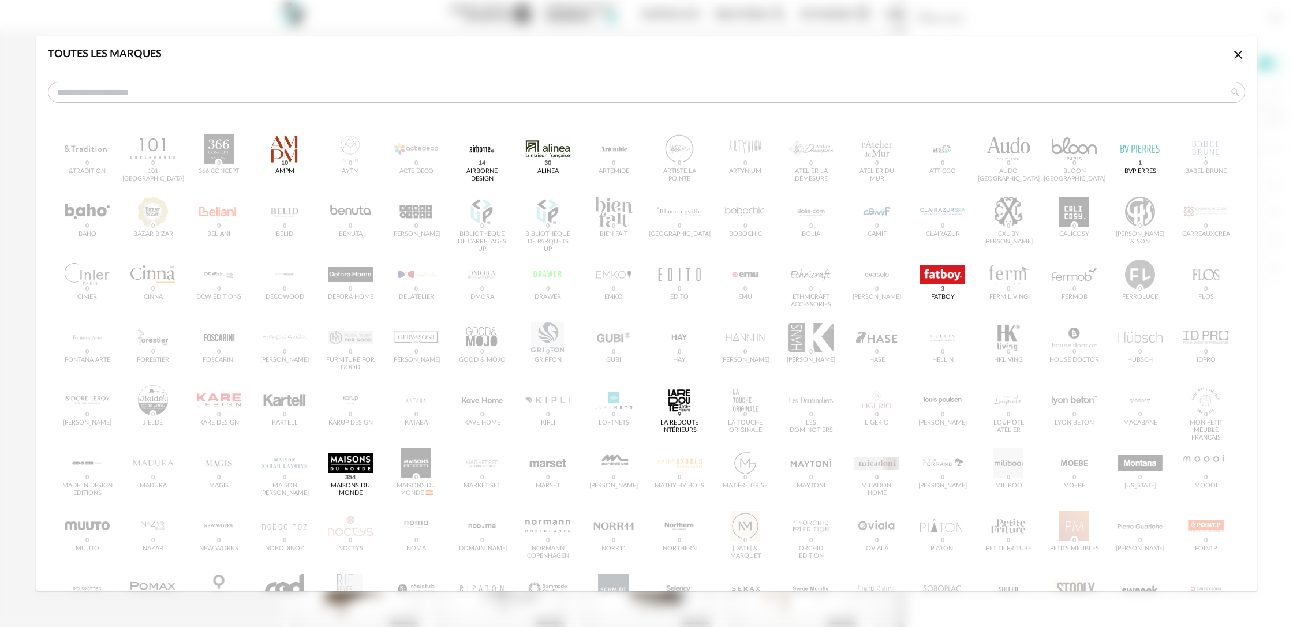
click at [1237, 57] on icon "Close icon" at bounding box center [1238, 55] width 14 height 14
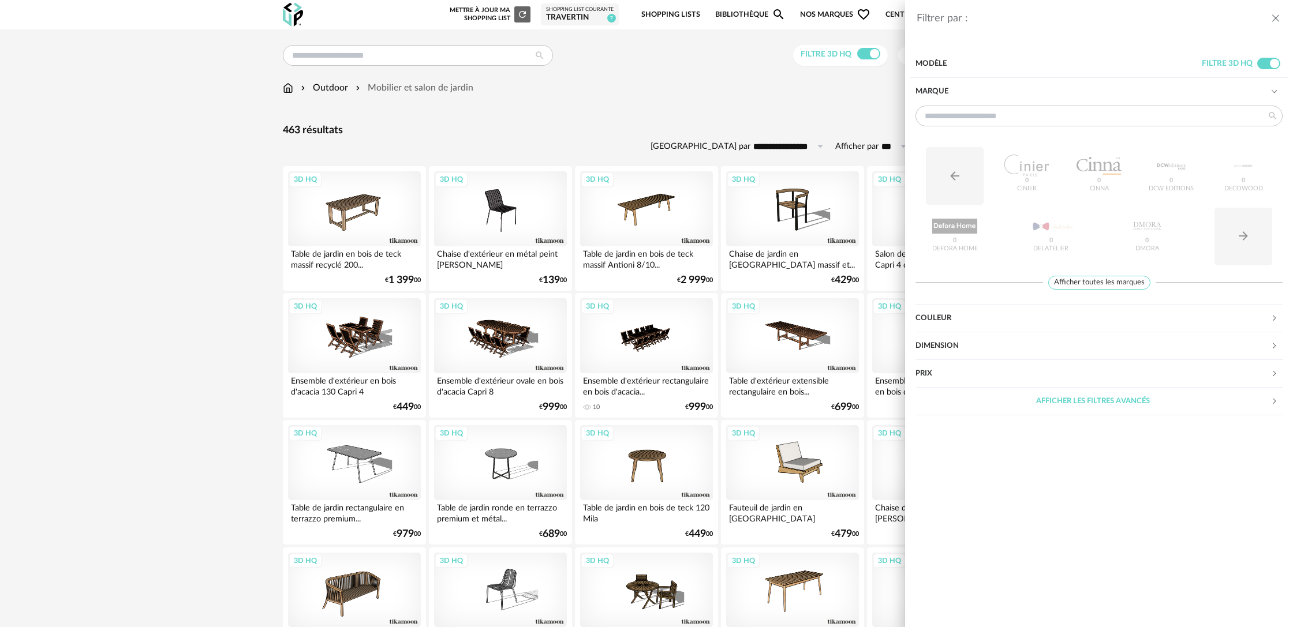
click at [49, 330] on div "Filtrer par : Modèle Filtre 3D HQ Marque Arrow Left icon Cinier 0 Cinna 0 DCW E…" at bounding box center [646, 313] width 1293 height 627
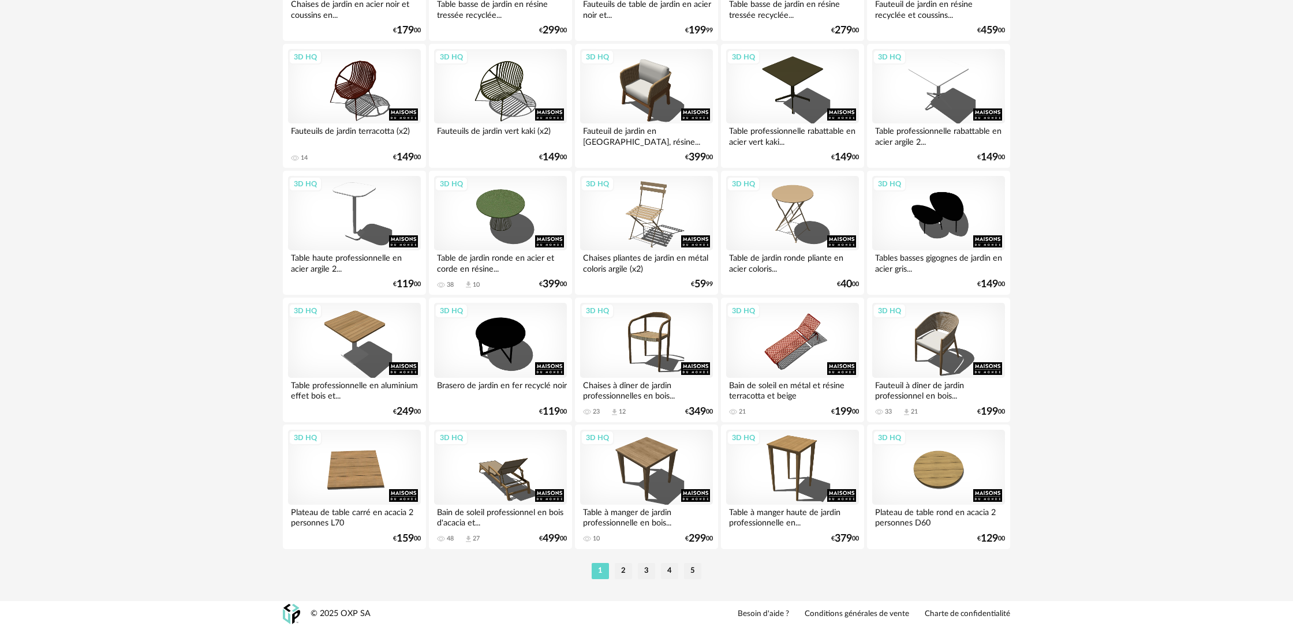
scroll to position [2163, 0]
click at [626, 574] on li "2" at bounding box center [623, 571] width 17 height 16
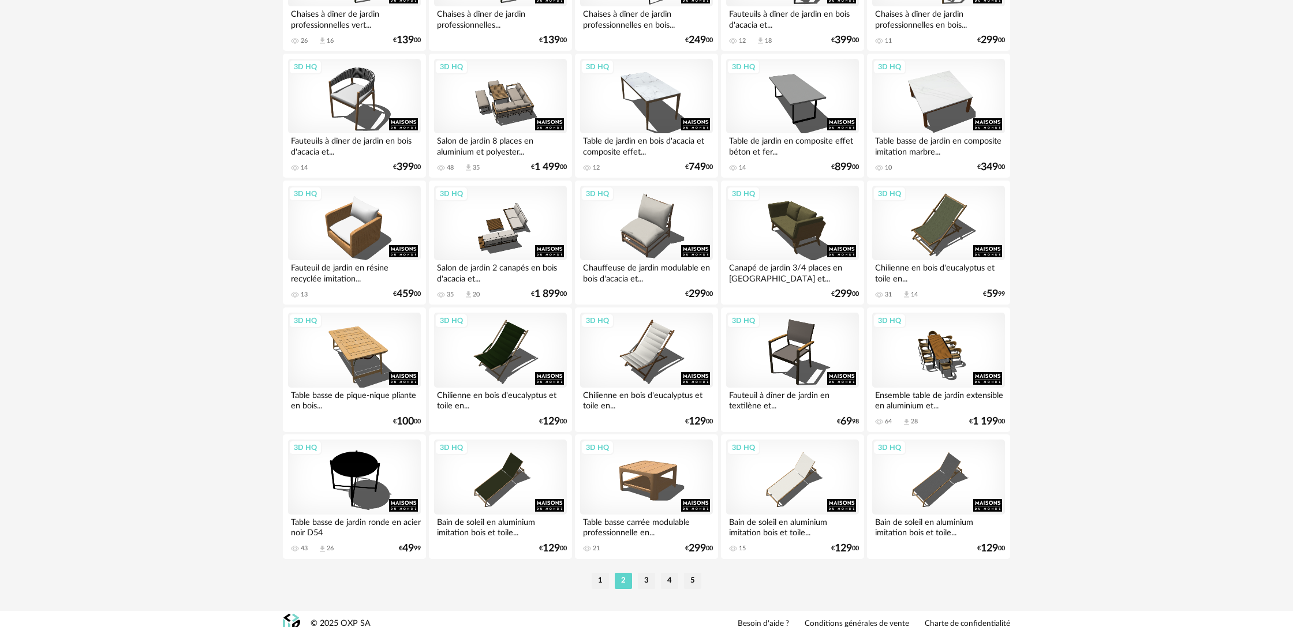
scroll to position [2163, 0]
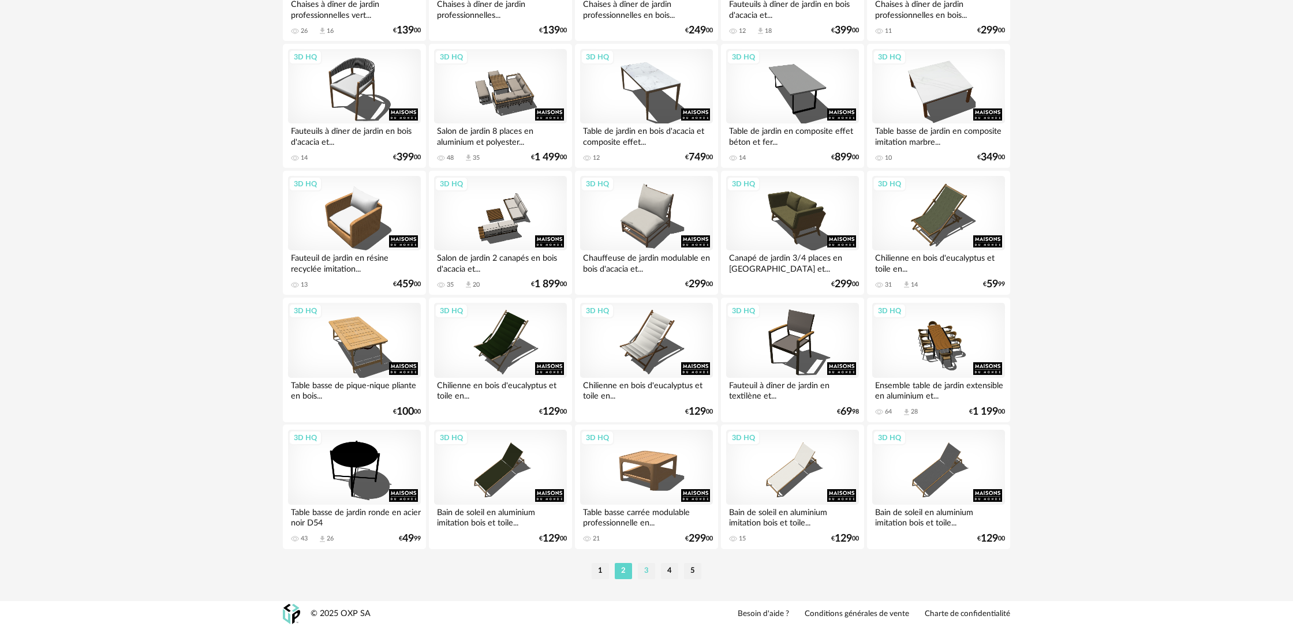
click at [647, 574] on li "3" at bounding box center [646, 571] width 17 height 16
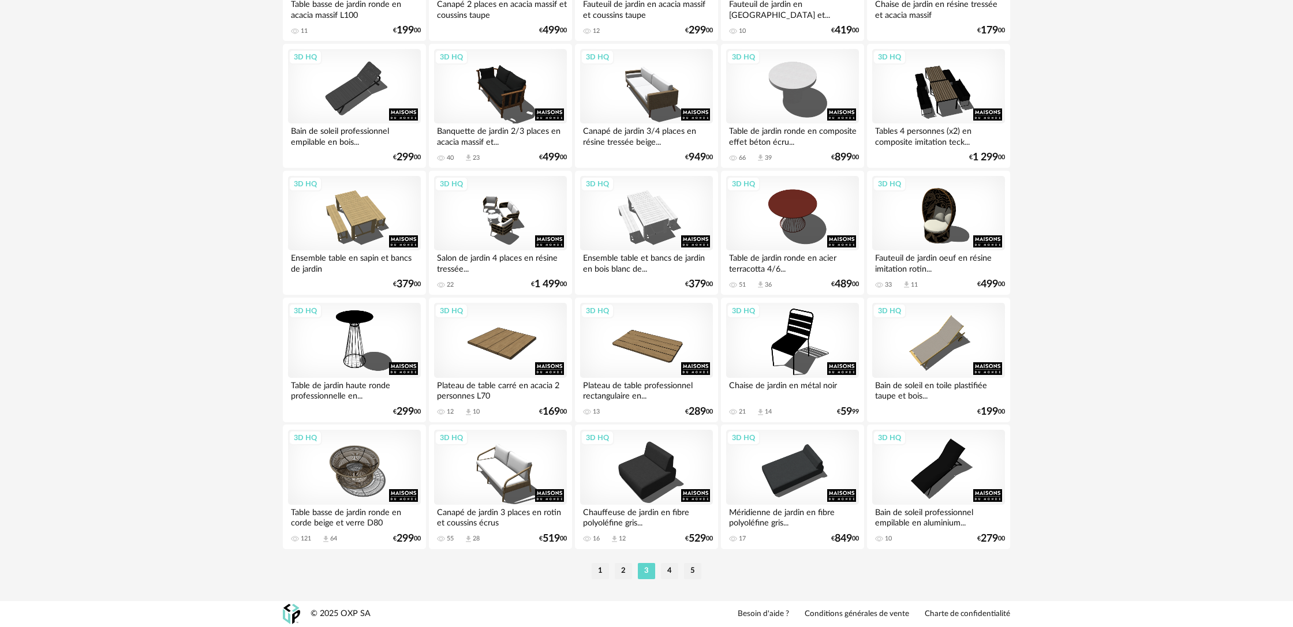
scroll to position [2163, 0]
click at [668, 574] on li "4" at bounding box center [669, 571] width 17 height 16
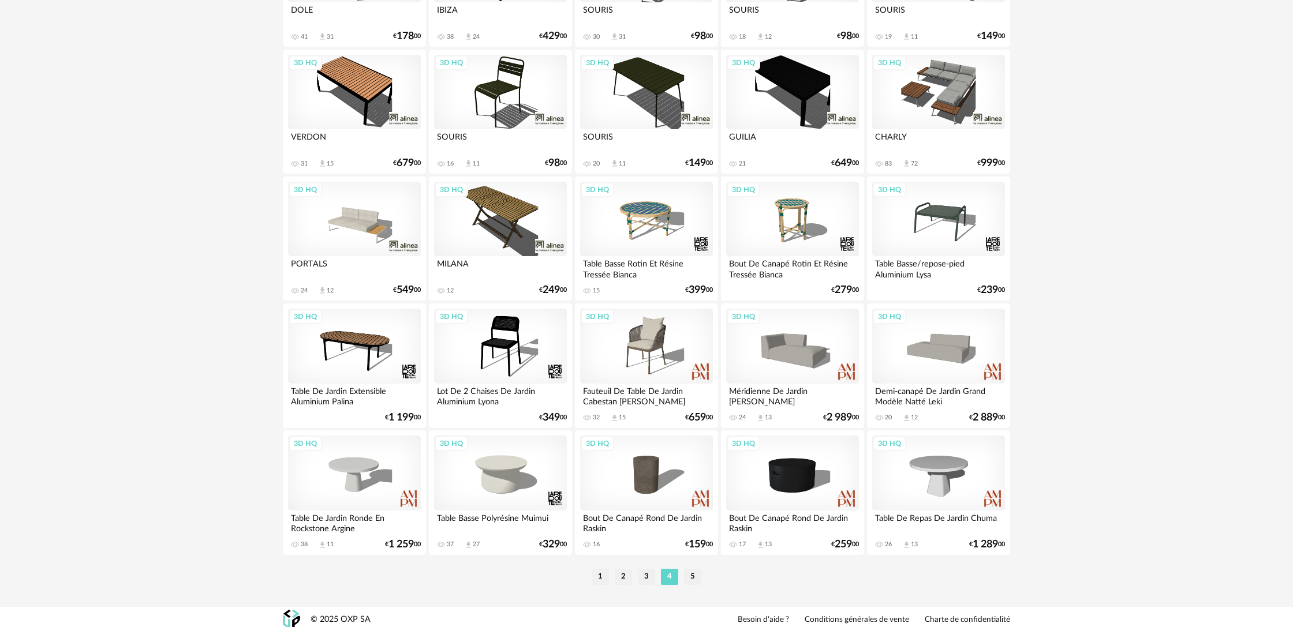
scroll to position [2151, 0]
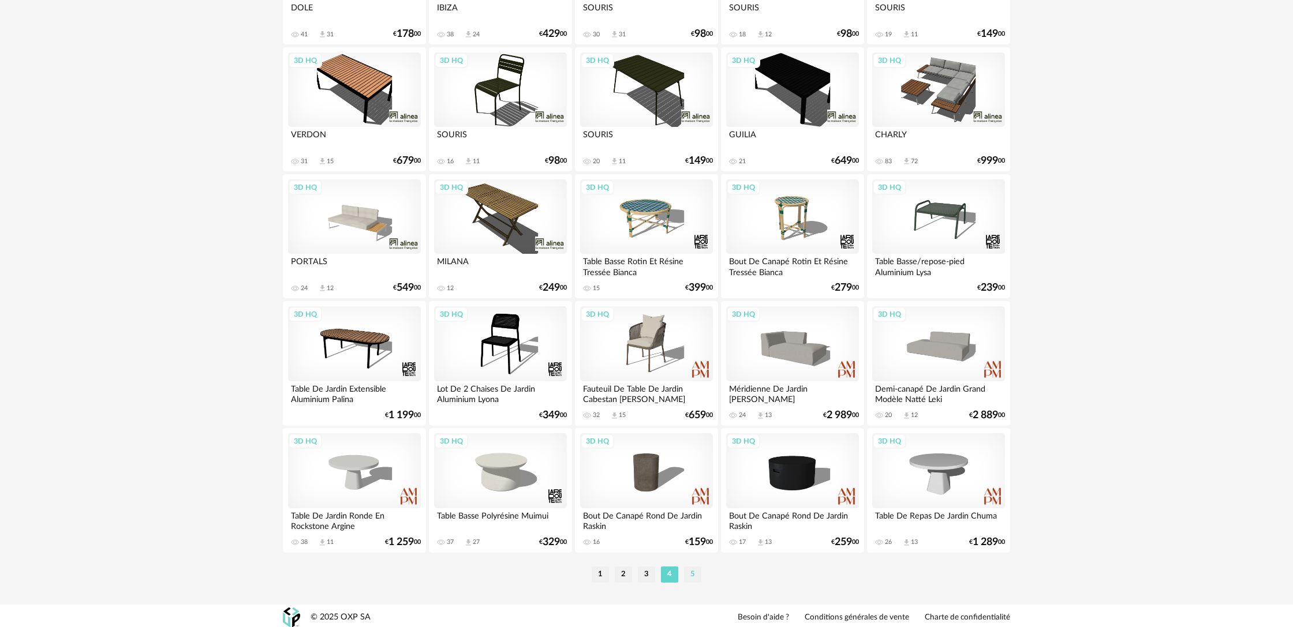
click at [691, 583] on li "5" at bounding box center [692, 575] width 17 height 16
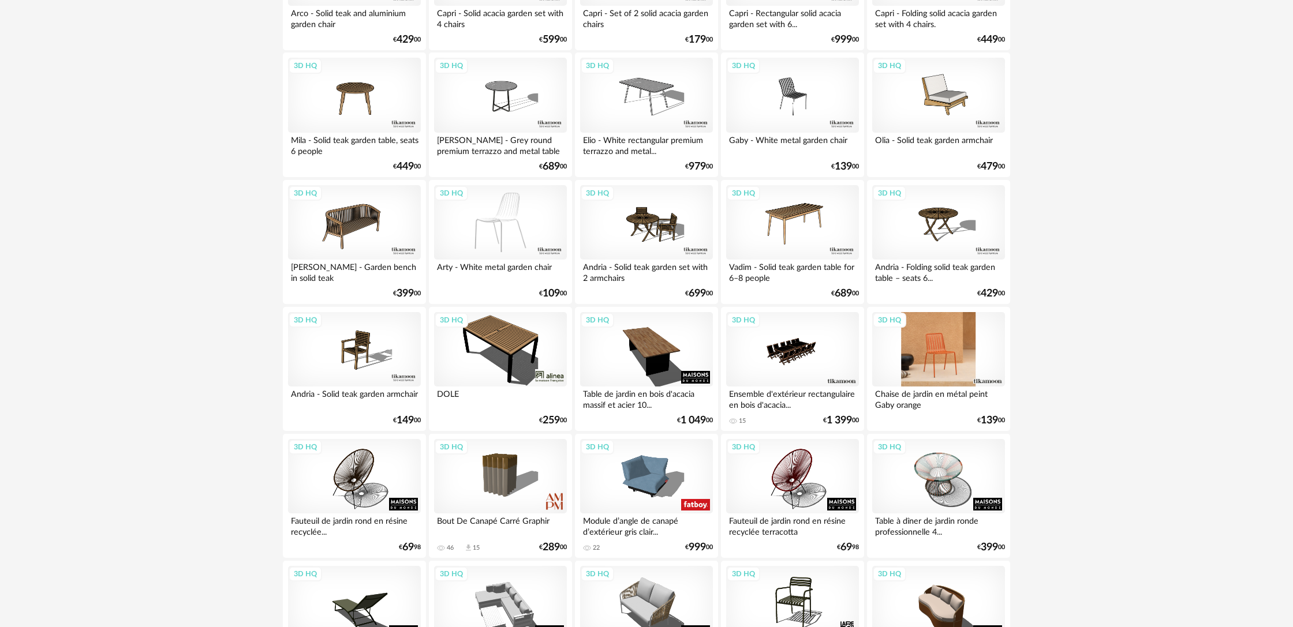
scroll to position [370, 0]
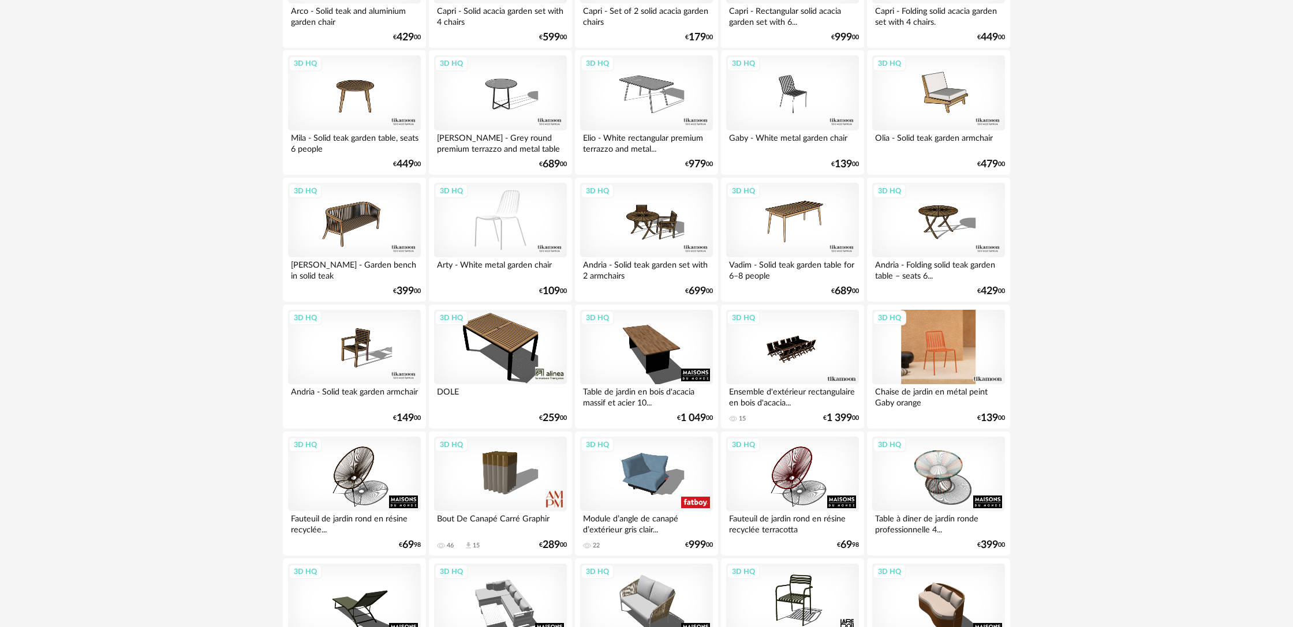
click at [949, 369] on div "3D HQ" at bounding box center [938, 347] width 133 height 75
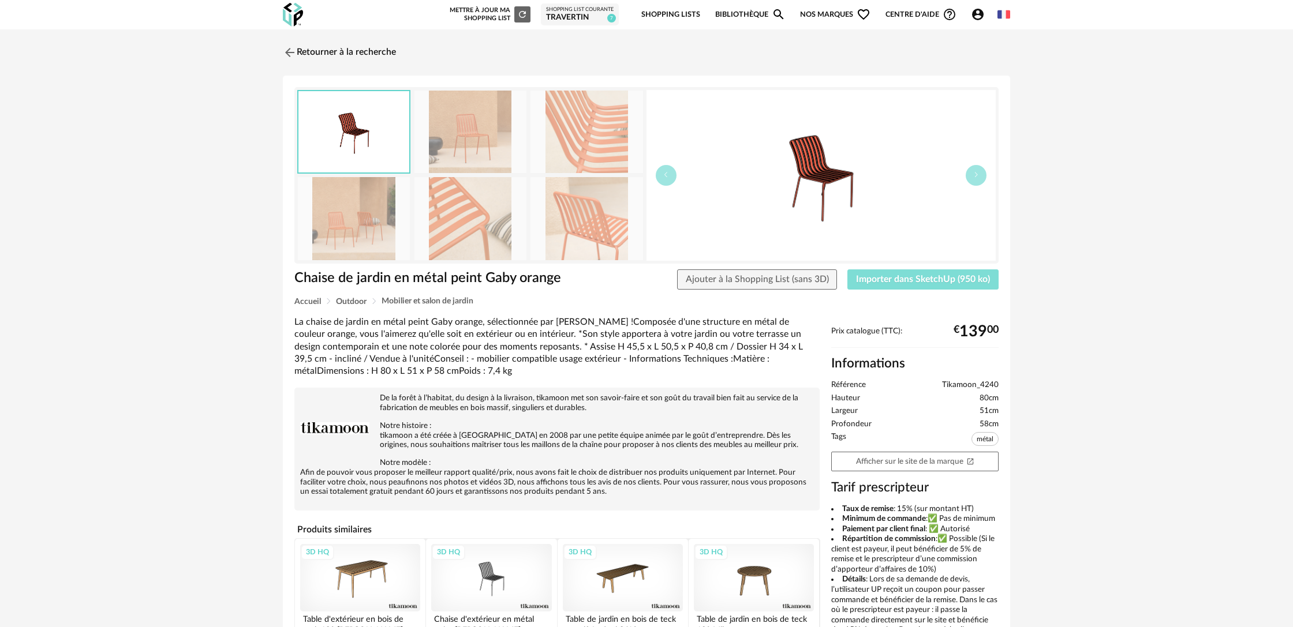
click at [890, 280] on span "Importer dans SketchUp (950 ko)" at bounding box center [923, 279] width 134 height 9
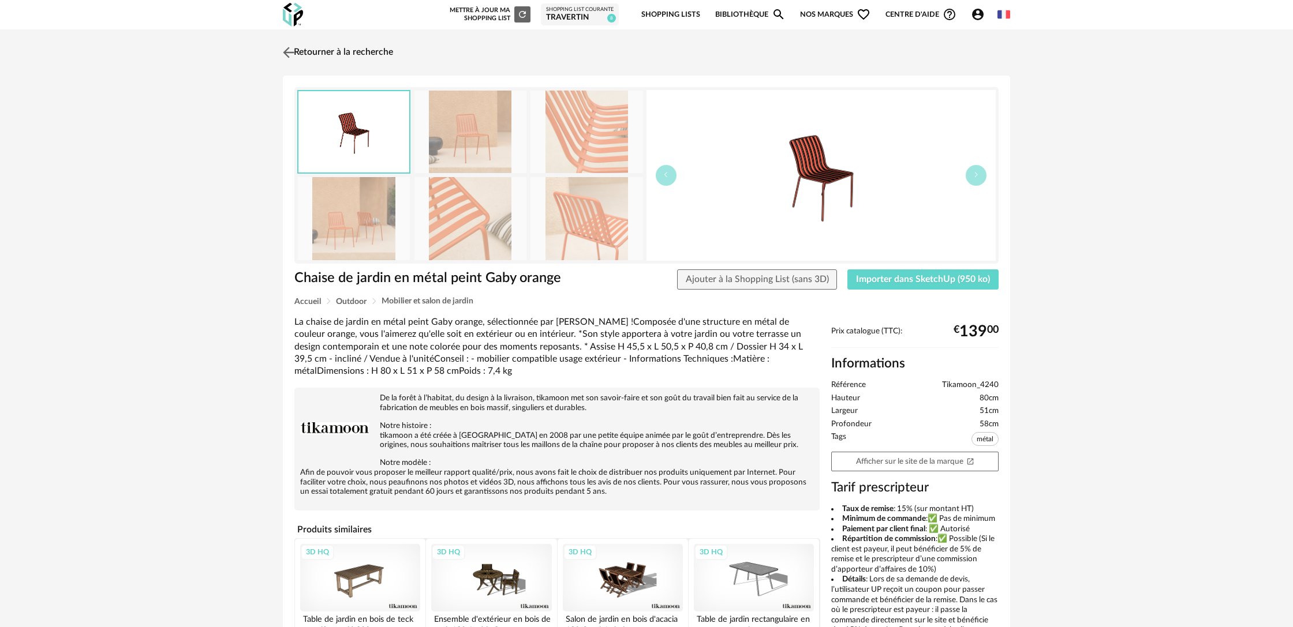
click at [291, 51] on img at bounding box center [288, 52] width 17 height 17
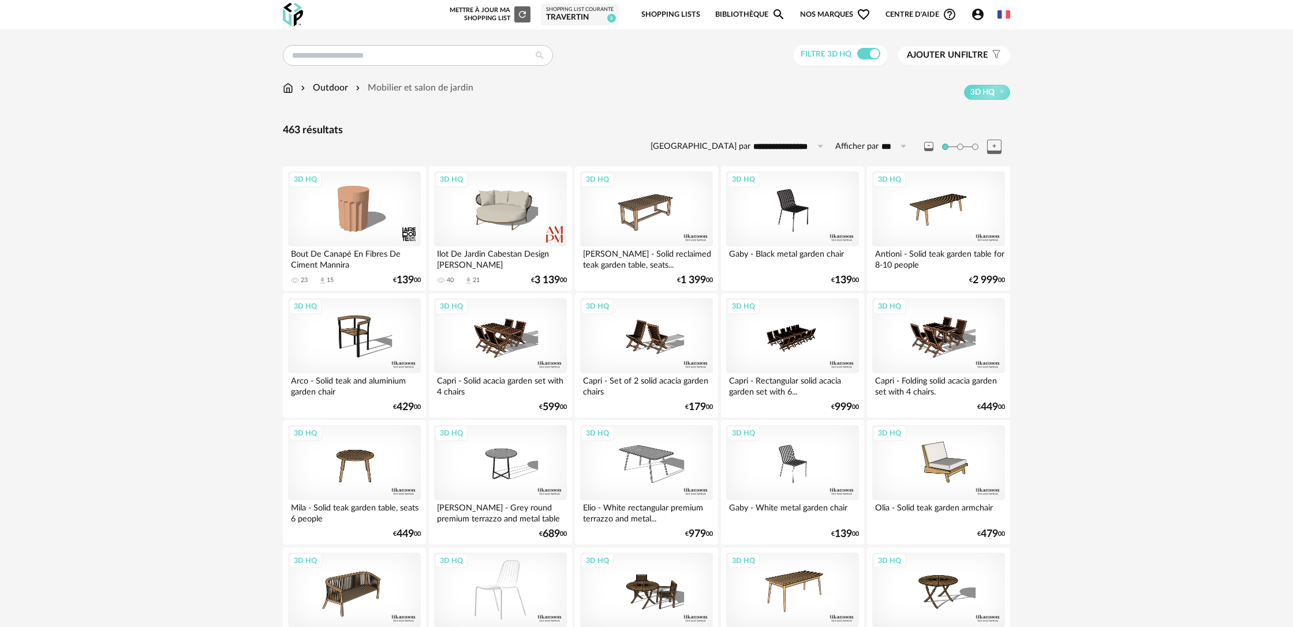
click at [964, 55] on span "Ajouter un filtre" at bounding box center [947, 56] width 81 height 12
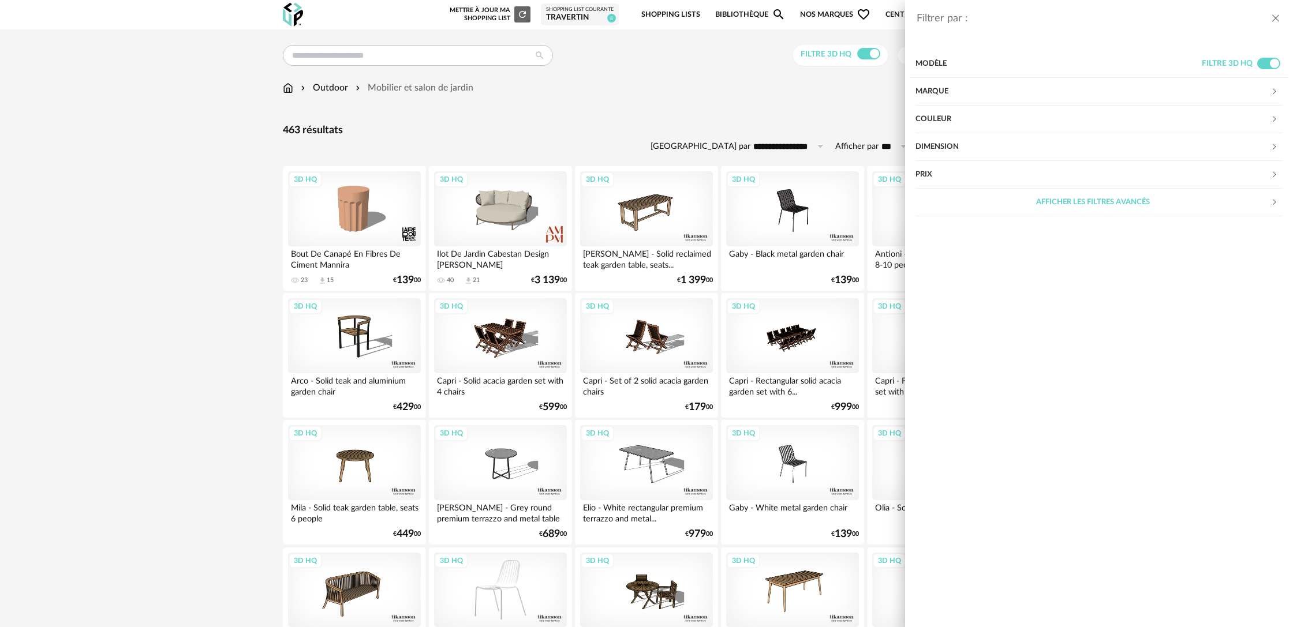
click at [938, 87] on div "Marque" at bounding box center [1092, 92] width 355 height 28
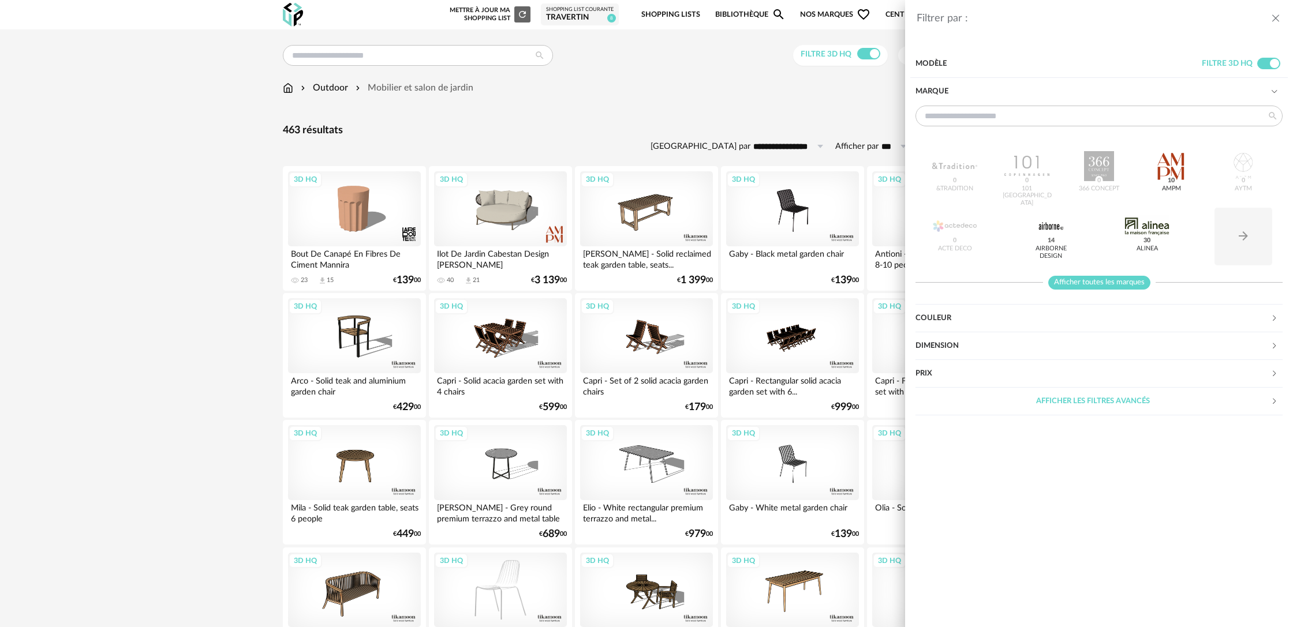
click at [1096, 284] on span "Afficher toutes les marques" at bounding box center [1099, 283] width 102 height 14
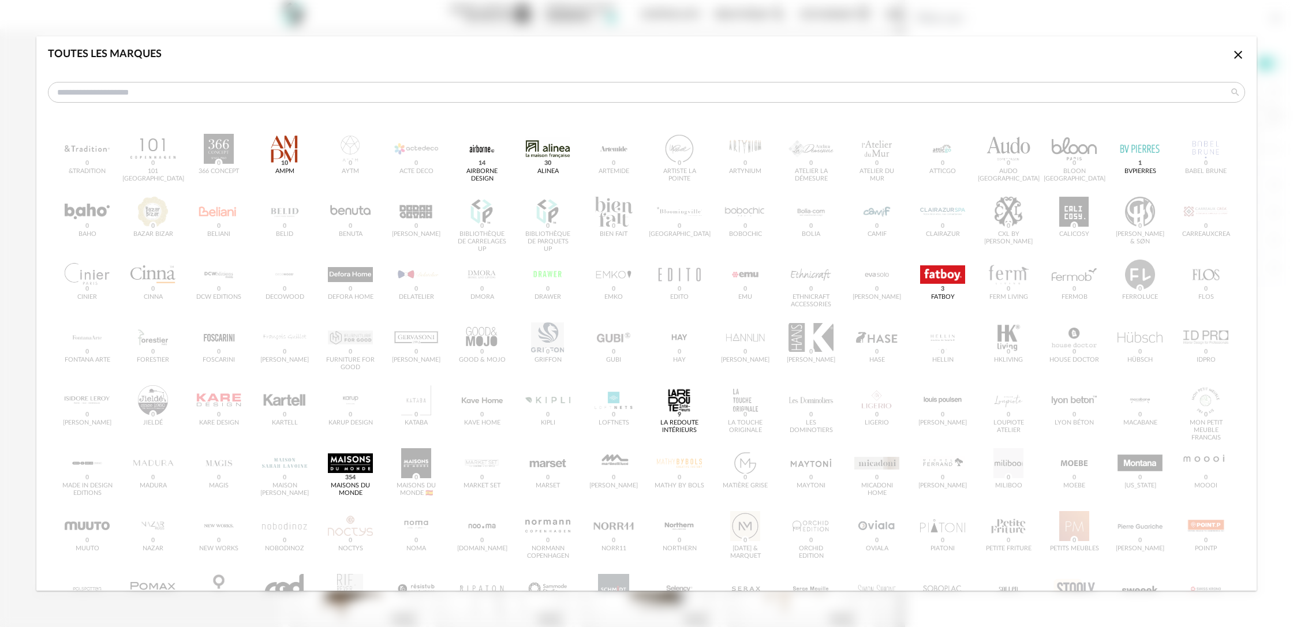
scroll to position [116, 0]
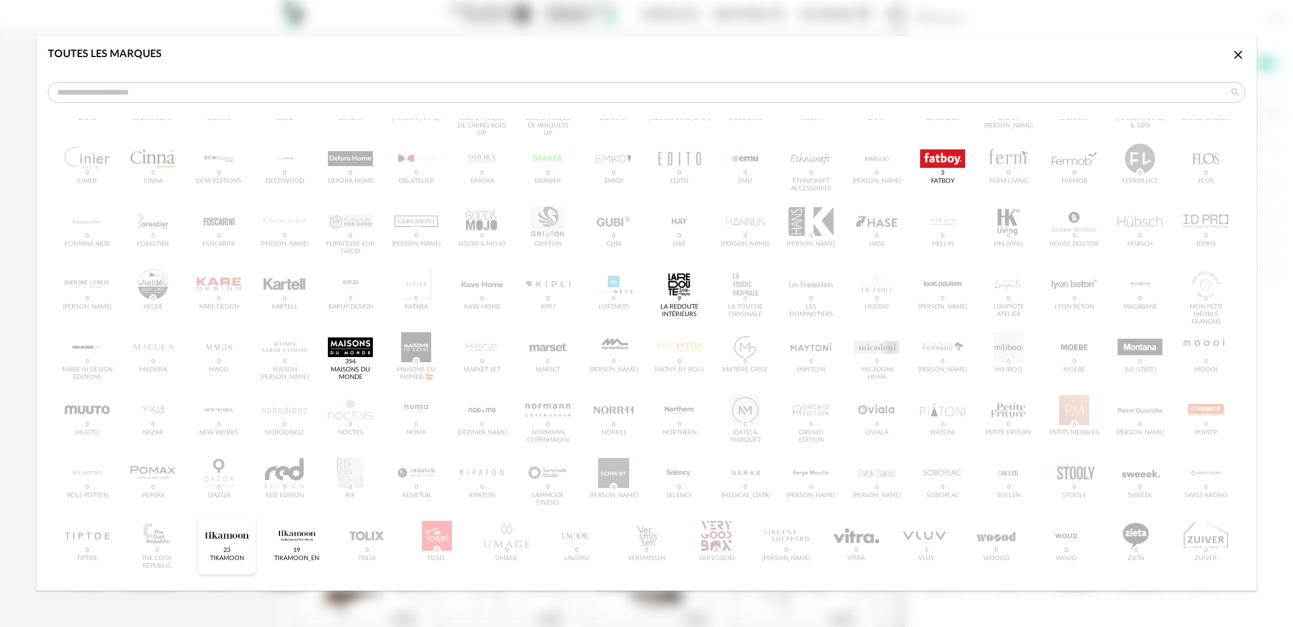
click at [229, 541] on div "dialog" at bounding box center [226, 536] width 45 height 30
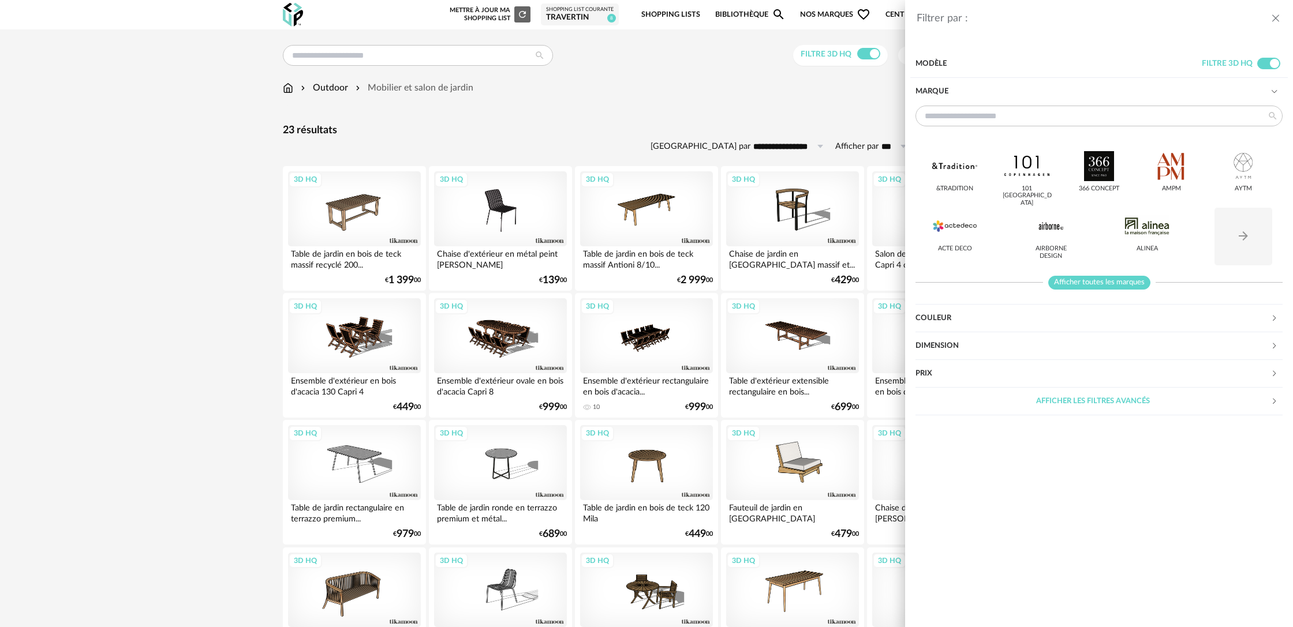
click at [1102, 283] on span "Afficher toutes les marques" at bounding box center [1099, 283] width 102 height 14
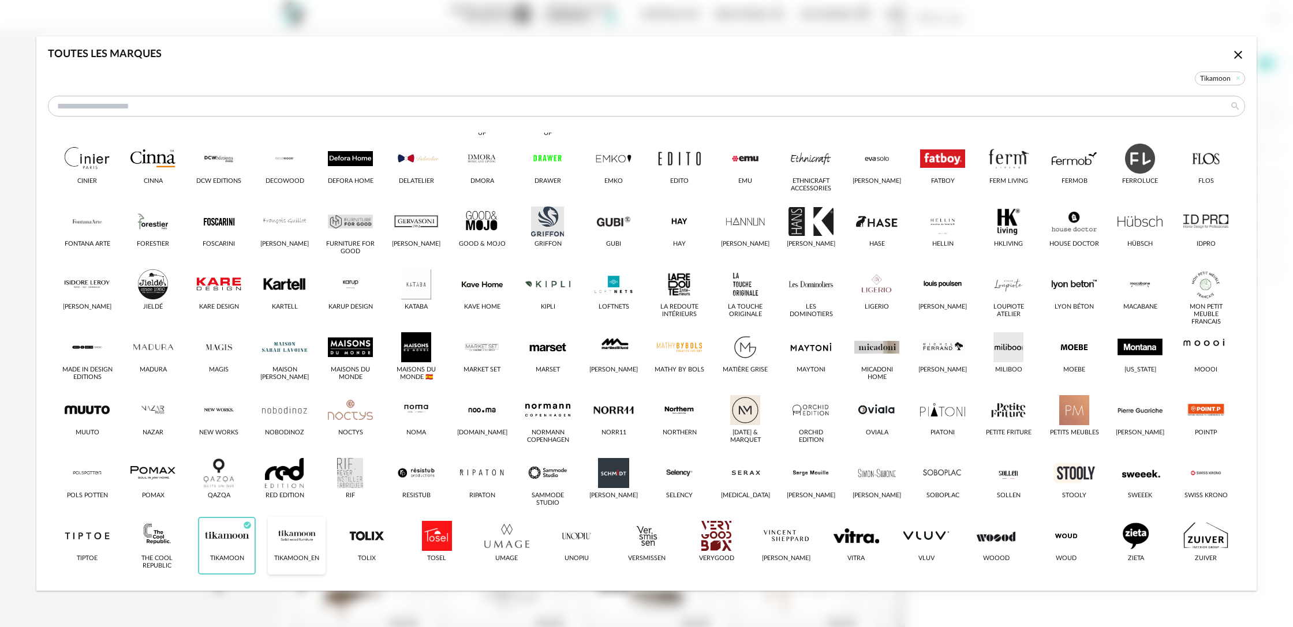
click at [282, 542] on div "dialog" at bounding box center [296, 536] width 45 height 30
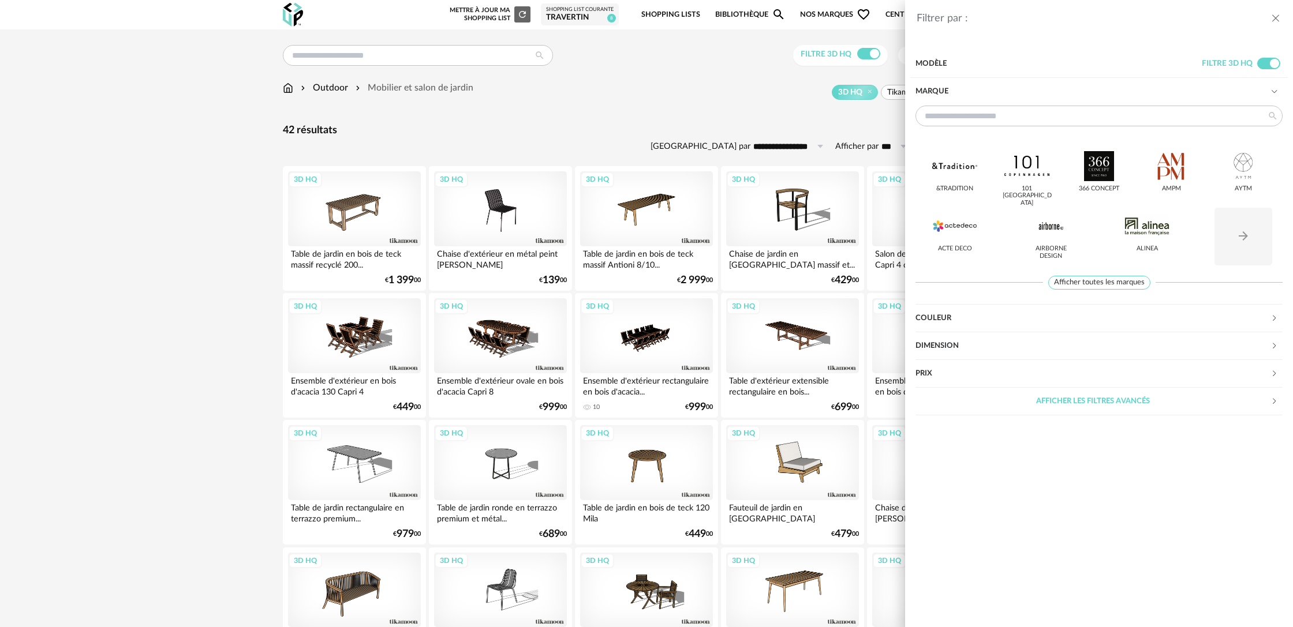
click at [661, 118] on div "Filtrer par : Modèle Filtre 3D HQ Marque &tradition 101 Copenhagen 366 Concept …" at bounding box center [646, 313] width 1293 height 627
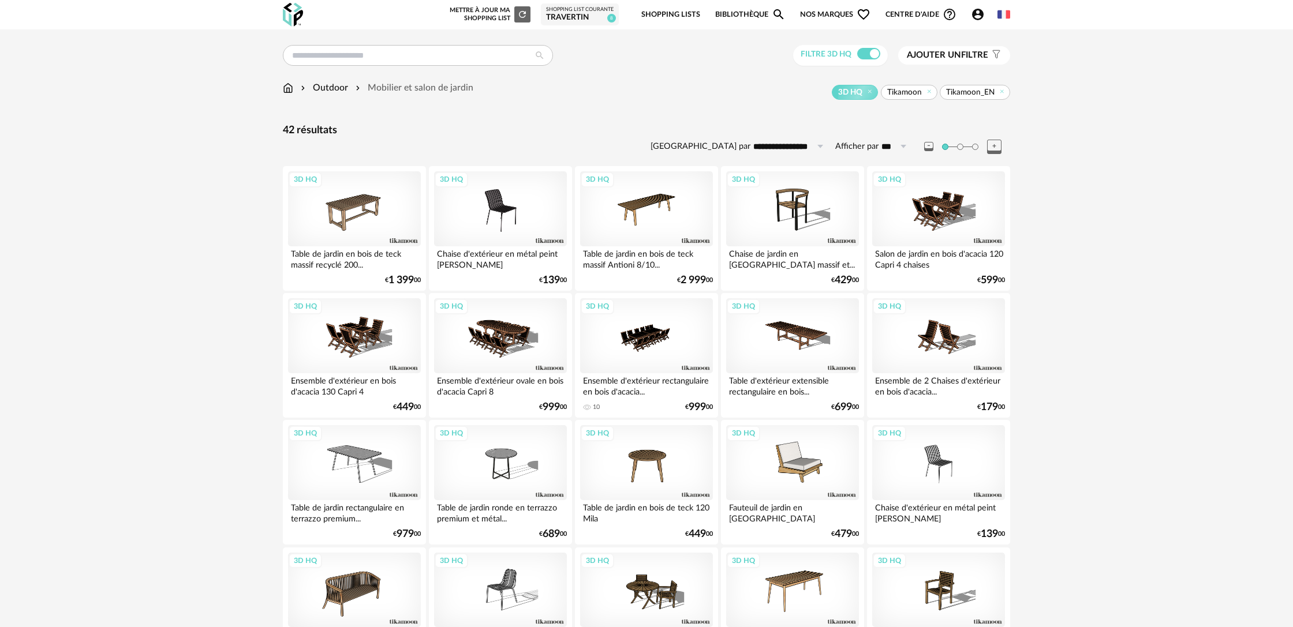
click at [949, 61] on button "Ajouter un filtre s Filter icon" at bounding box center [954, 55] width 112 height 18
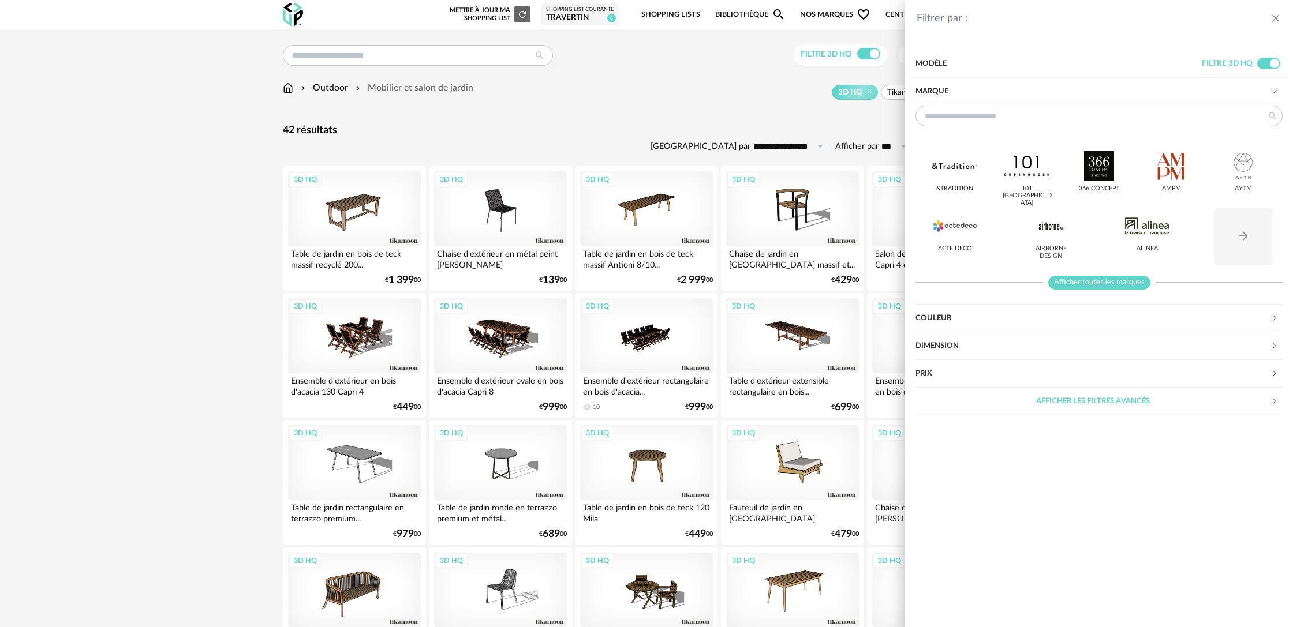
click at [1073, 288] on span "Afficher toutes les marques" at bounding box center [1099, 283] width 102 height 14
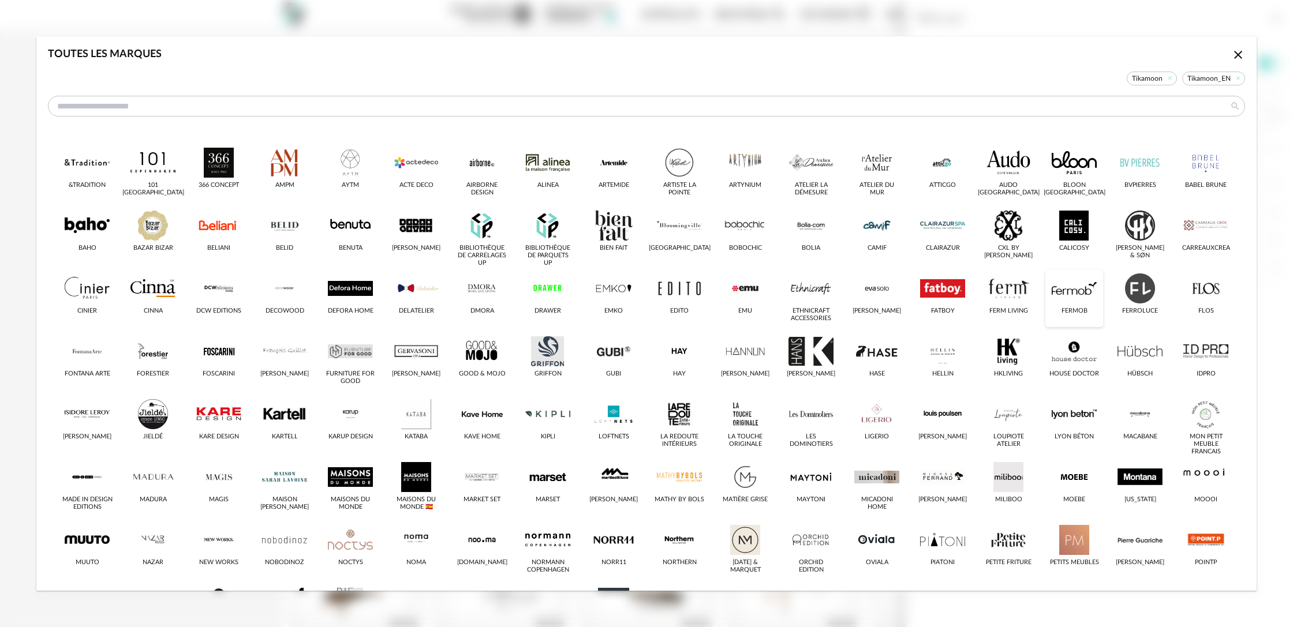
click at [1077, 294] on div "dialog" at bounding box center [1073, 289] width 45 height 30
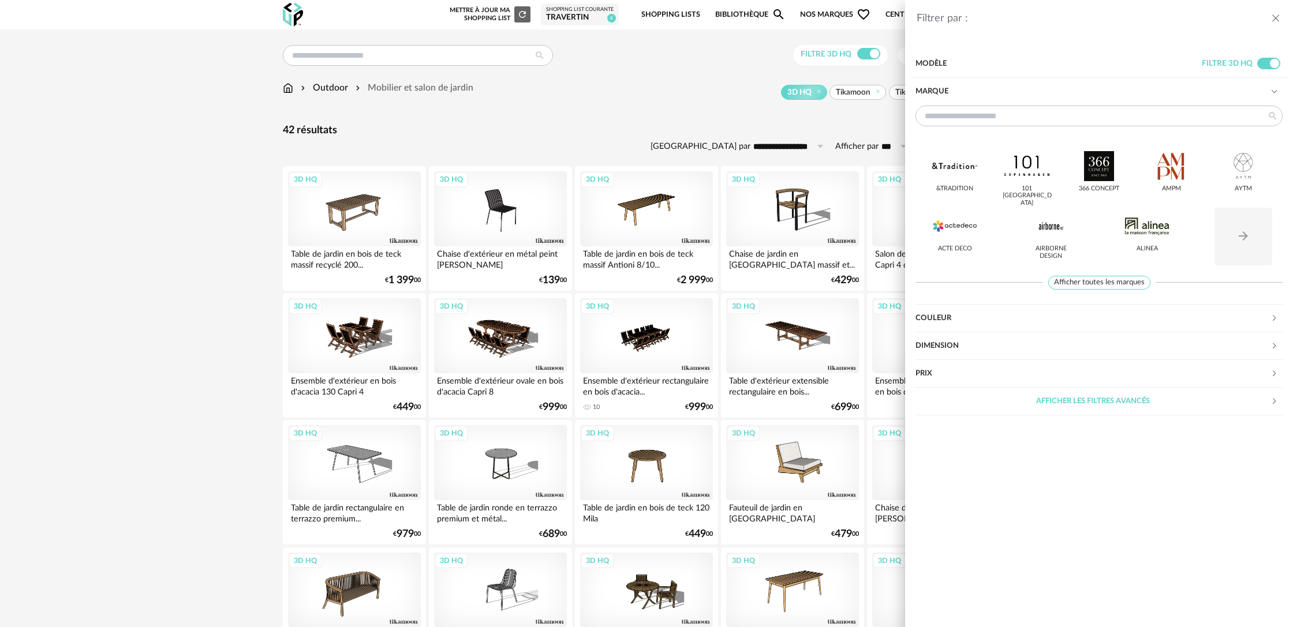
click at [654, 125] on div "Filtrer par : Modèle Filtre 3D HQ Marque &tradition 101 Copenhagen 366 Concept …" at bounding box center [646, 313] width 1293 height 627
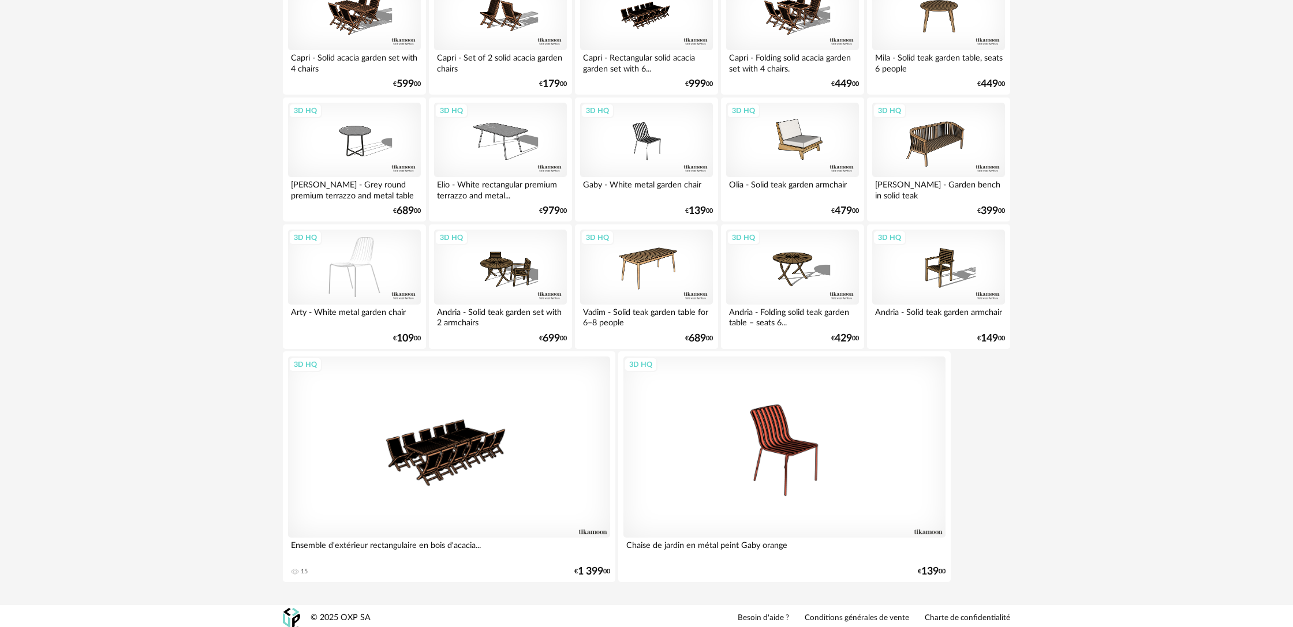
scroll to position [839, 0]
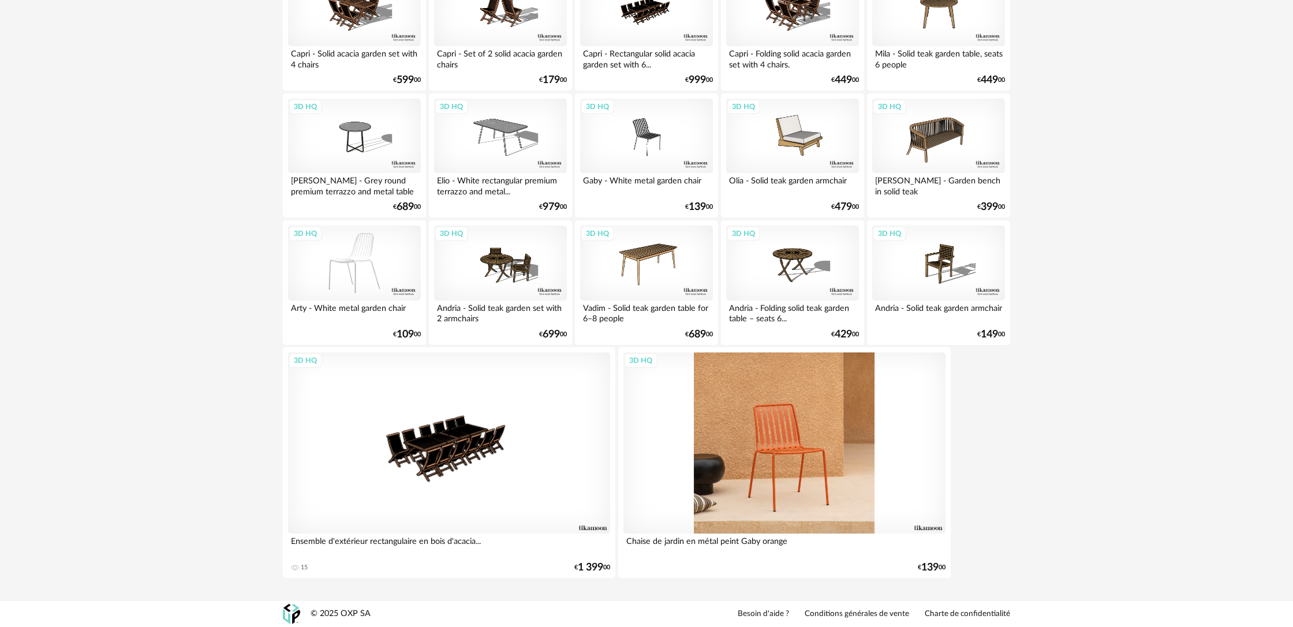
click at [819, 459] on div "3D HQ" at bounding box center [784, 443] width 322 height 181
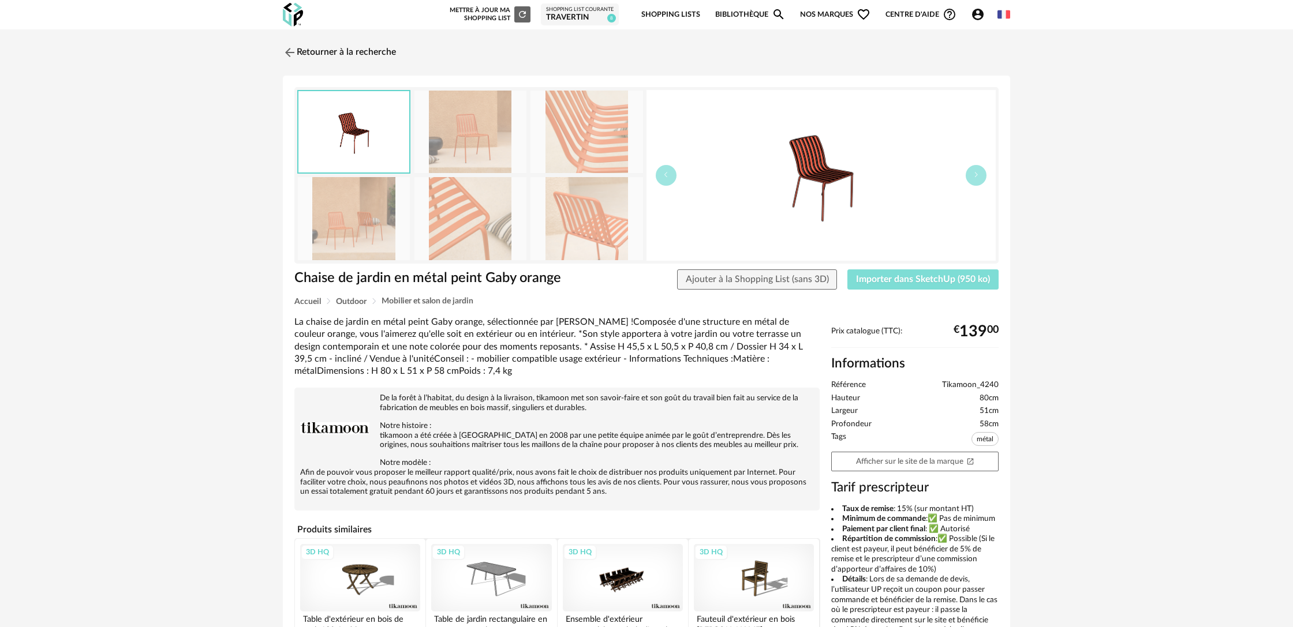
click at [898, 278] on span "Importer dans SketchUp (950 ko)" at bounding box center [923, 279] width 134 height 9
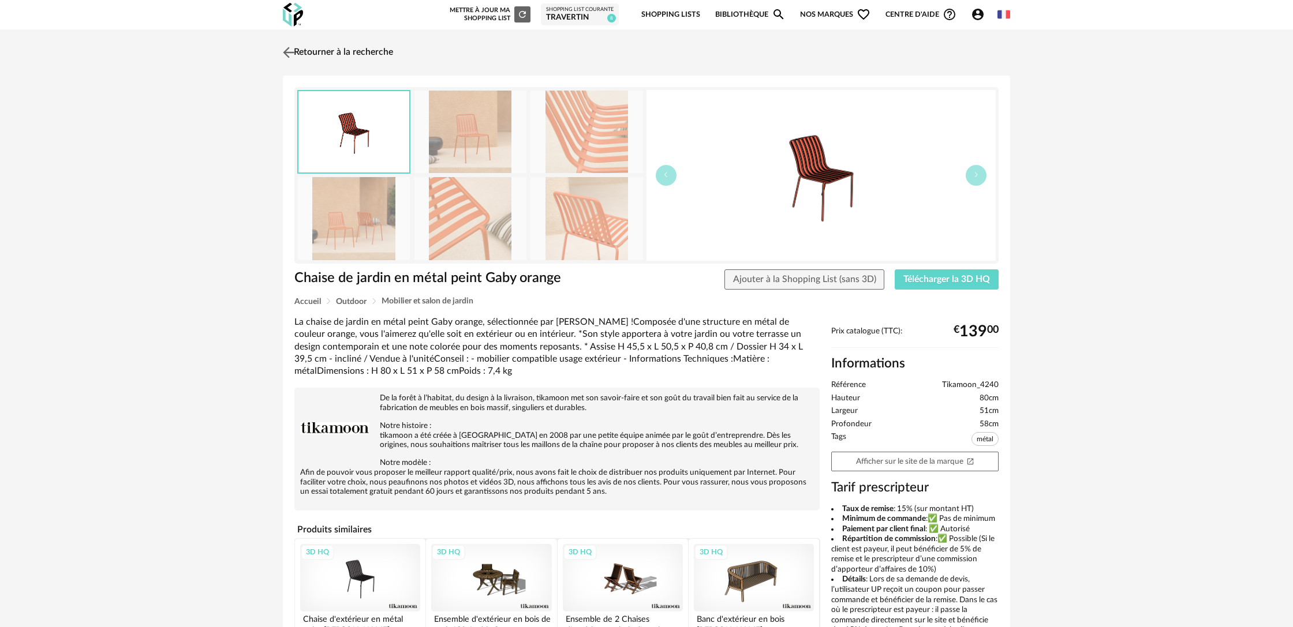
click at [354, 51] on link "Retourner à la recherche" at bounding box center [336, 52] width 113 height 25
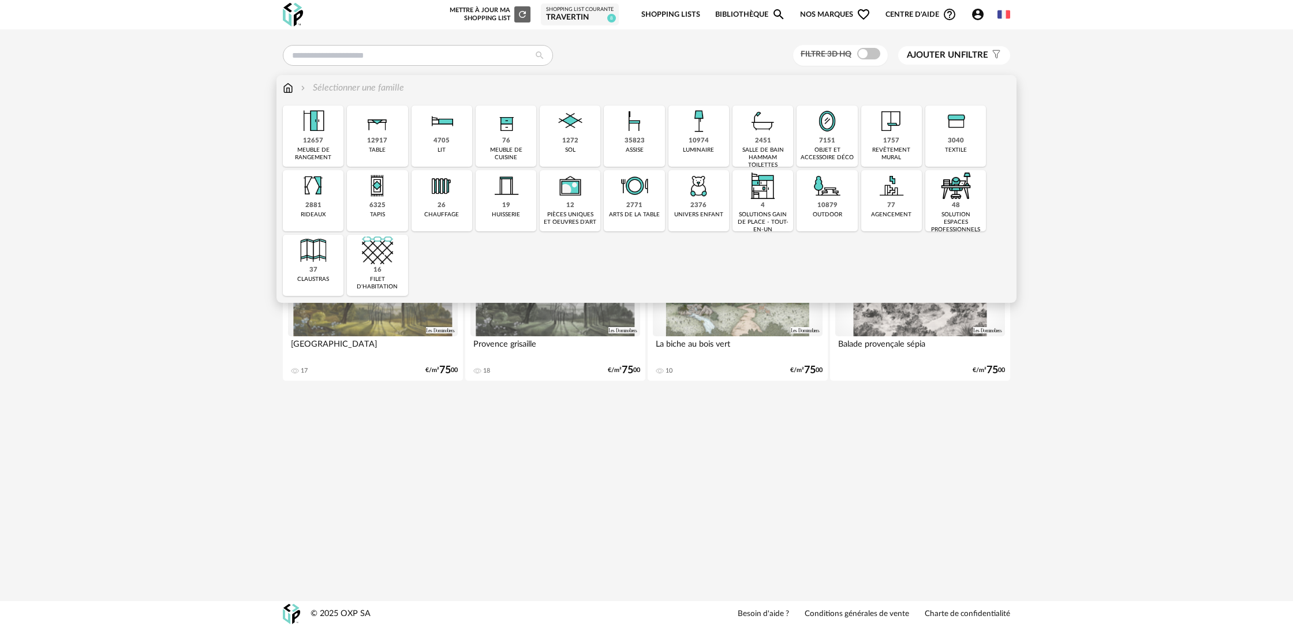
click at [387, 252] on img at bounding box center [377, 250] width 31 height 31
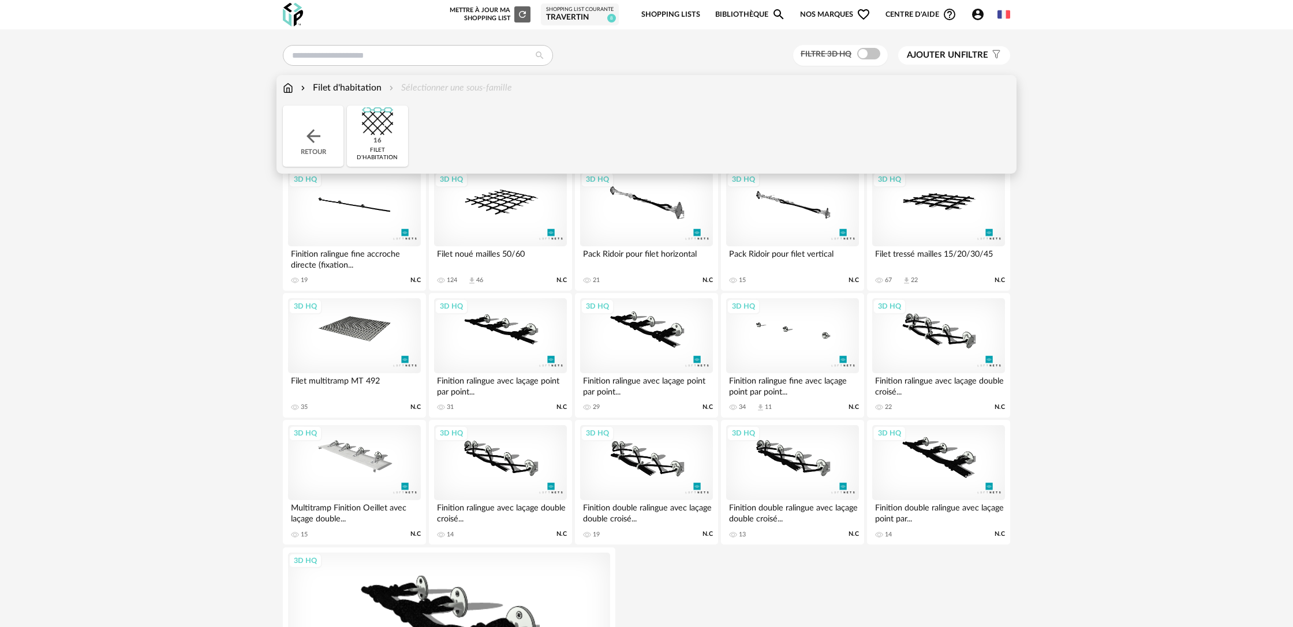
click at [312, 143] on img at bounding box center [313, 136] width 21 height 21
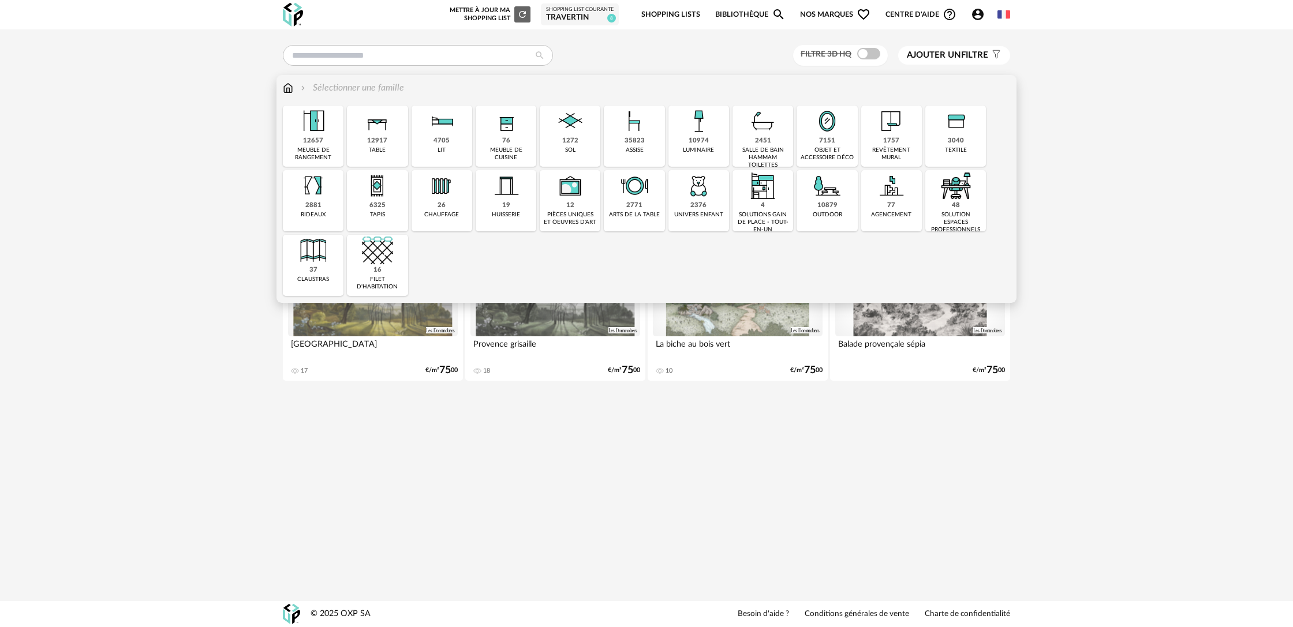
click at [818, 205] on div "10879" at bounding box center [827, 205] width 20 height 9
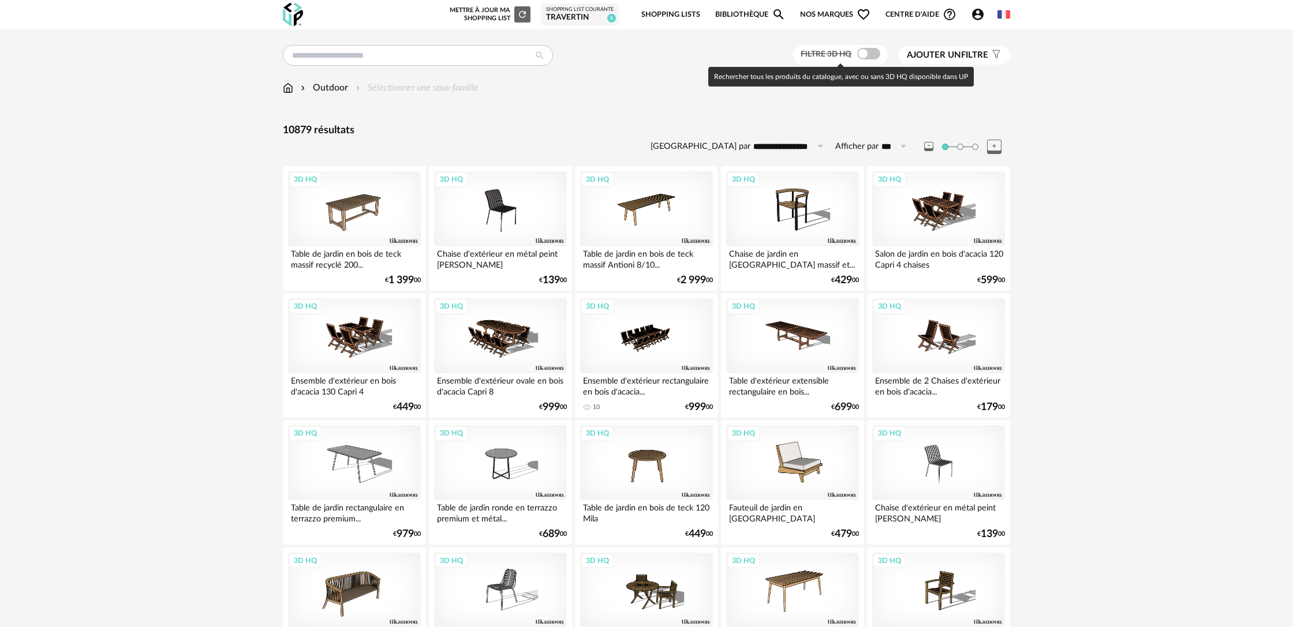
click at [866, 55] on span at bounding box center [868, 54] width 23 height 12
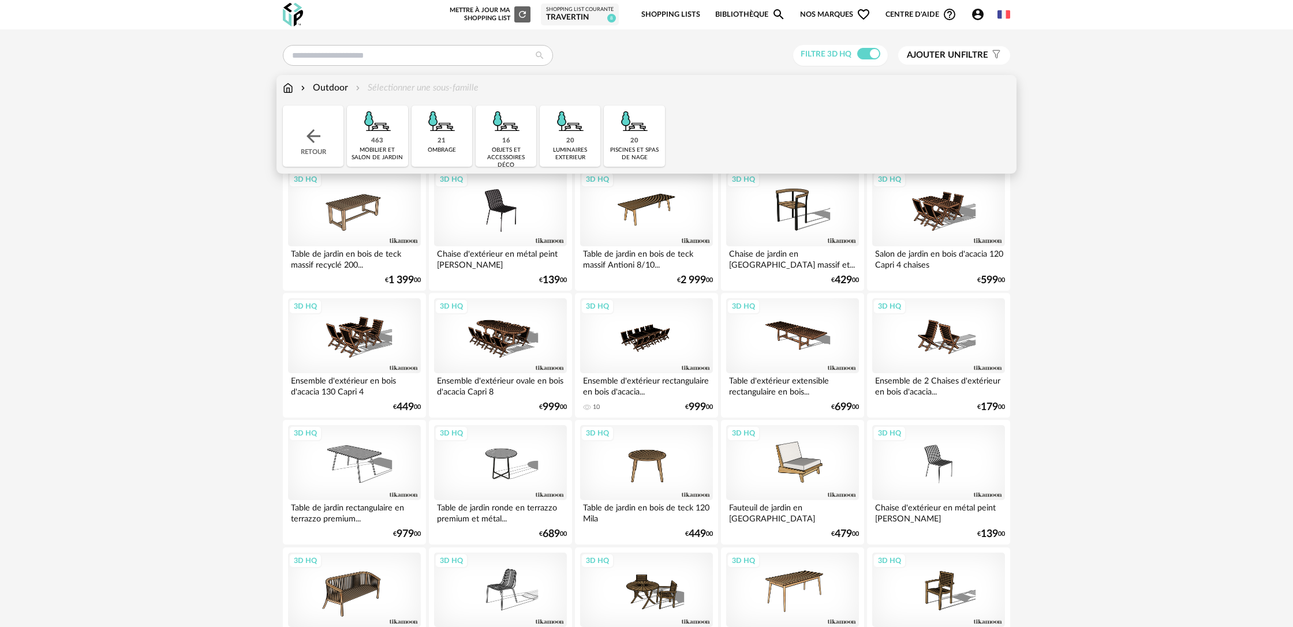
click at [437, 89] on div "Outdoor Sélectionner une sous-famille" at bounding box center [381, 87] width 196 height 13
click at [376, 137] on div "463" at bounding box center [377, 141] width 12 height 9
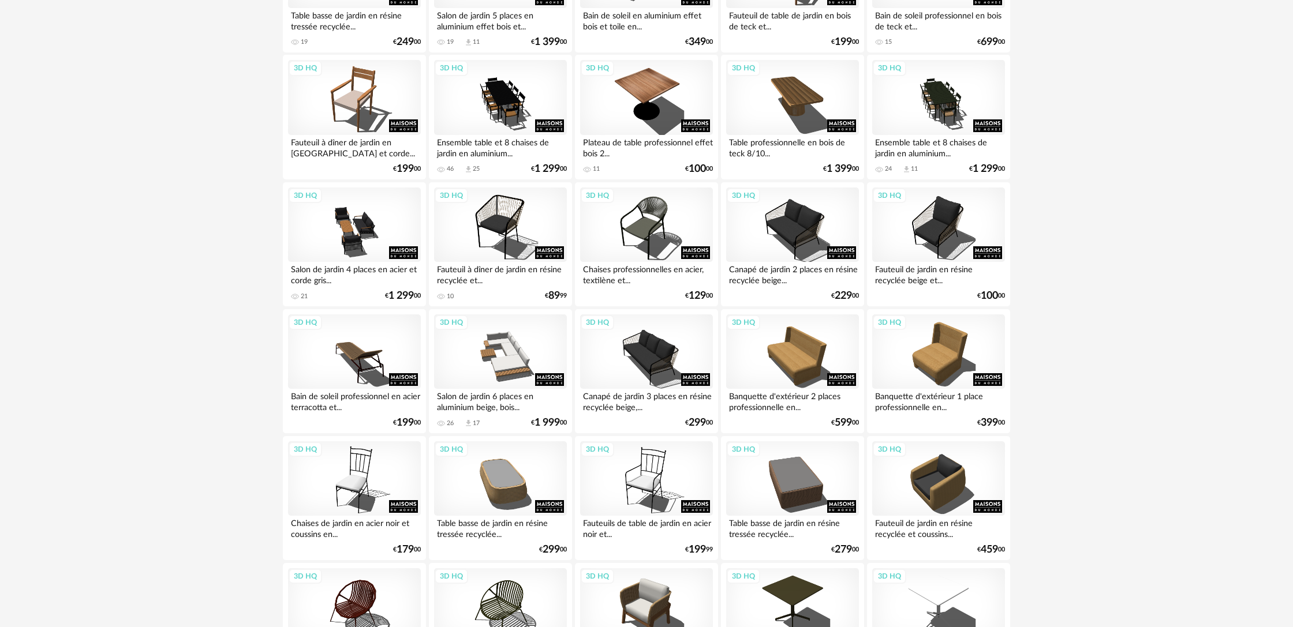
scroll to position [1636, 0]
click at [795, 377] on div "3D HQ" at bounding box center [792, 351] width 133 height 75
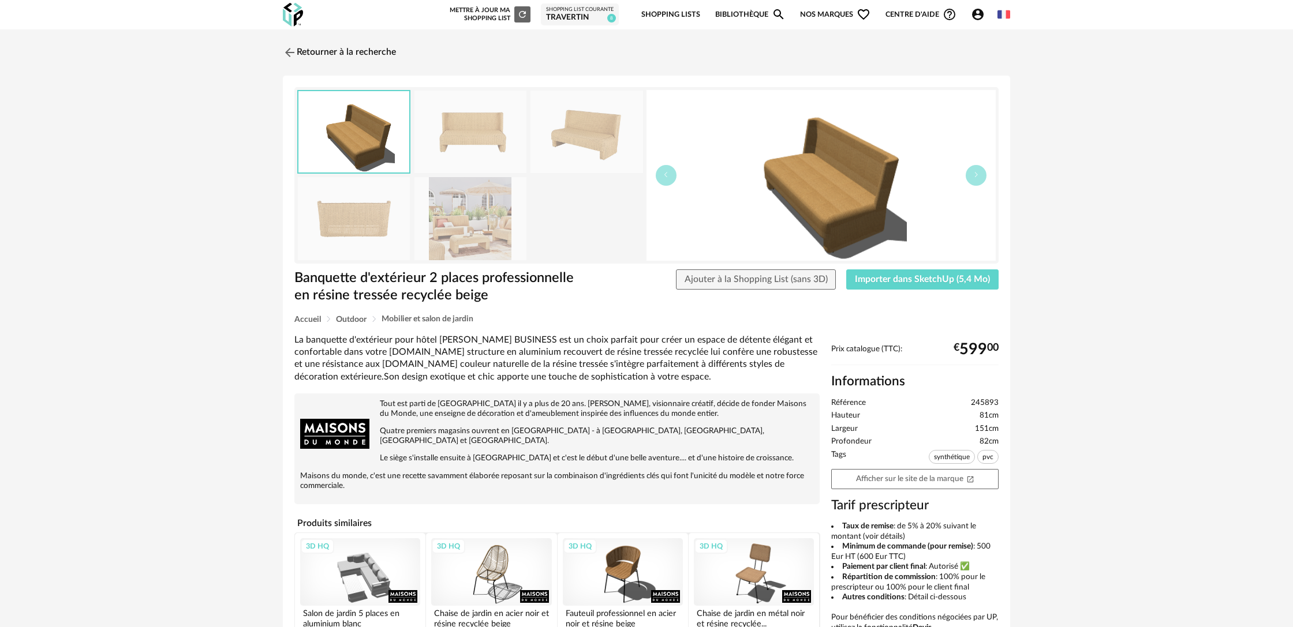
click at [461, 219] on img at bounding box center [470, 218] width 112 height 83
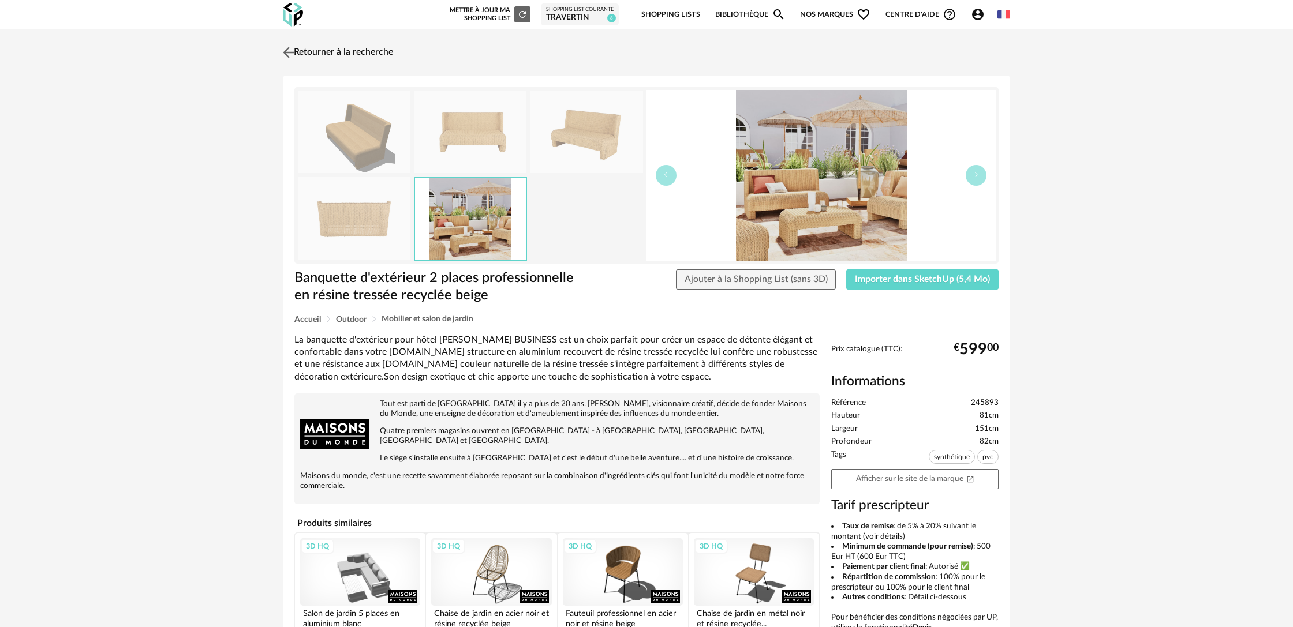
click at [291, 55] on img at bounding box center [288, 52] width 17 height 17
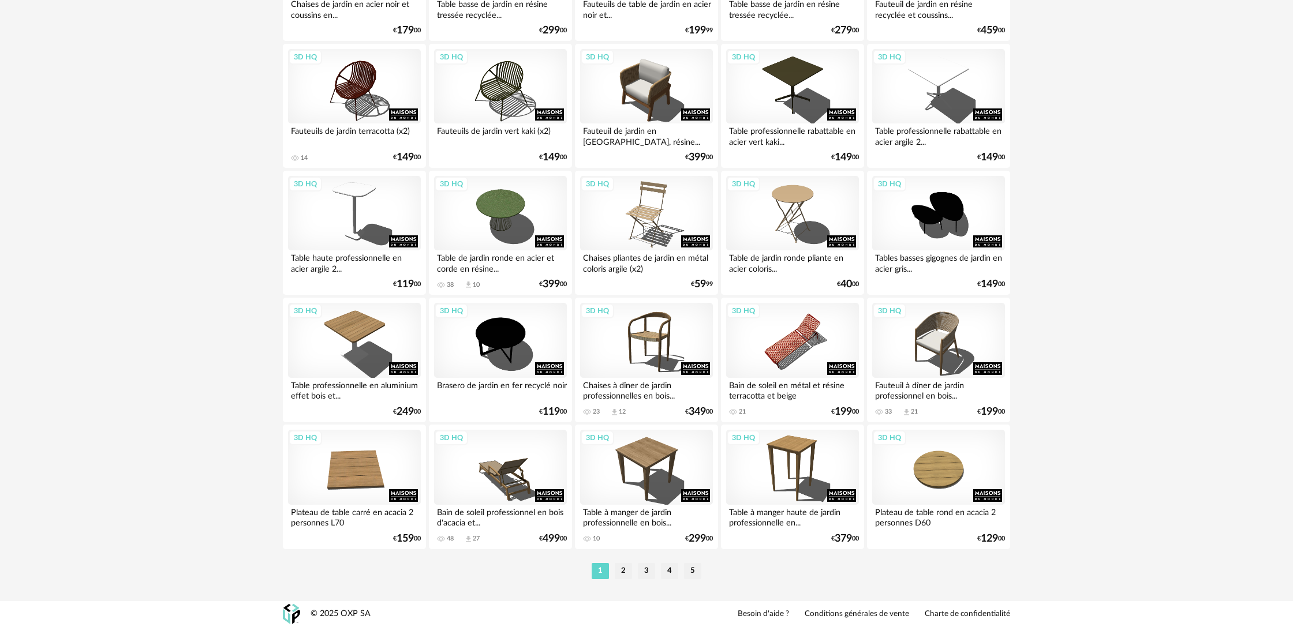
scroll to position [2163, 0]
click at [623, 574] on li "2" at bounding box center [623, 571] width 17 height 16
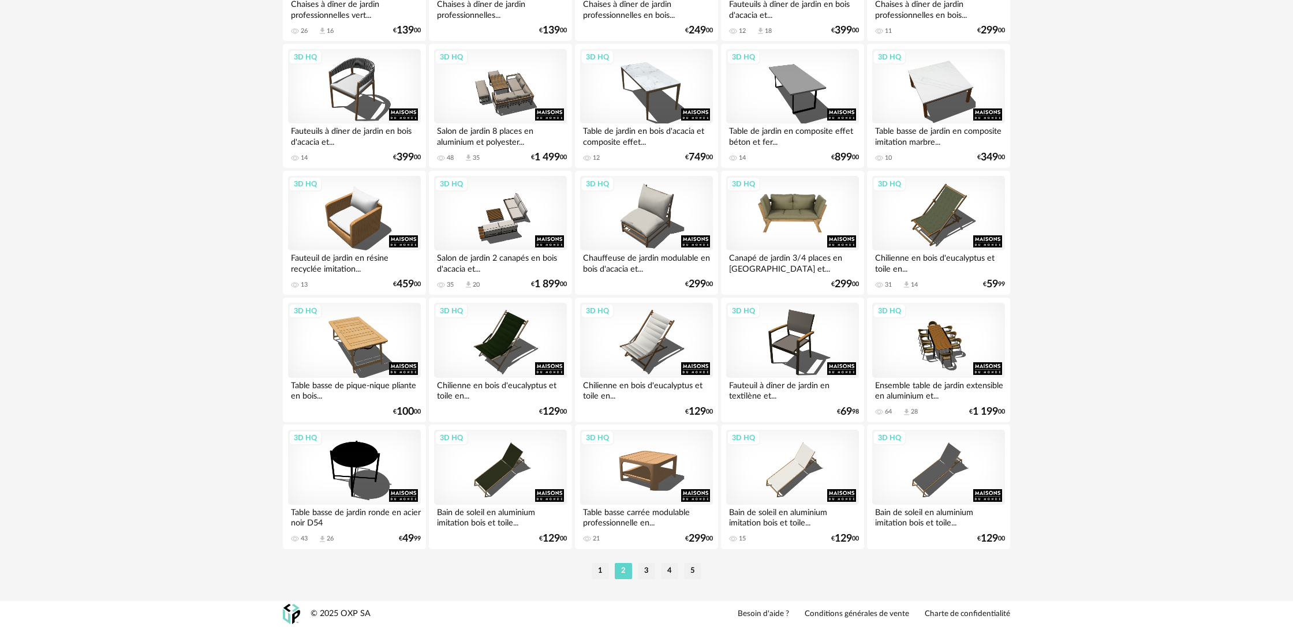
scroll to position [2163, 0]
click at [650, 574] on li "3" at bounding box center [646, 571] width 17 height 16
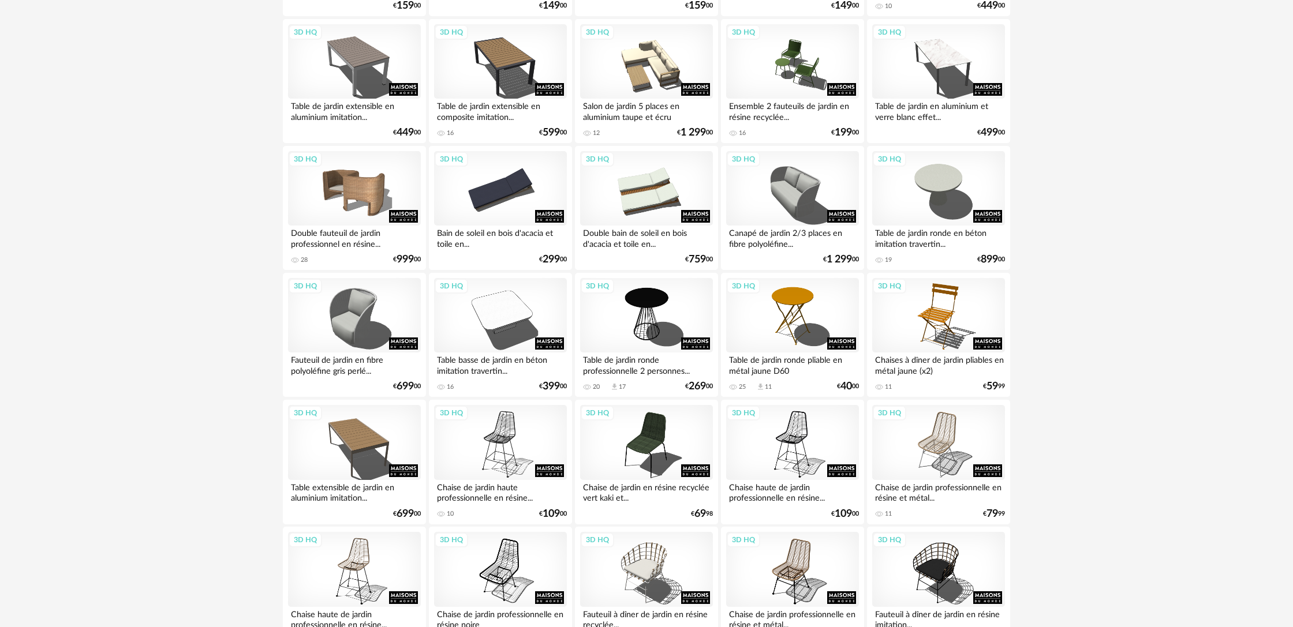
scroll to position [665, 0]
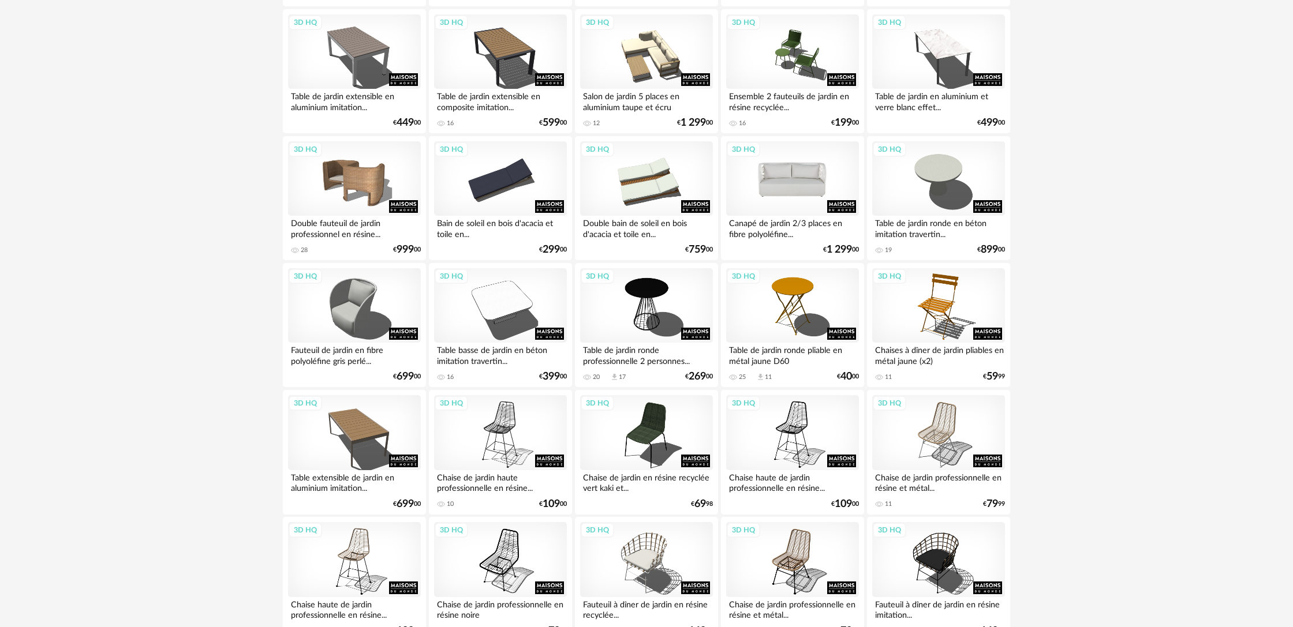
click at [793, 202] on div "3D HQ" at bounding box center [792, 178] width 133 height 75
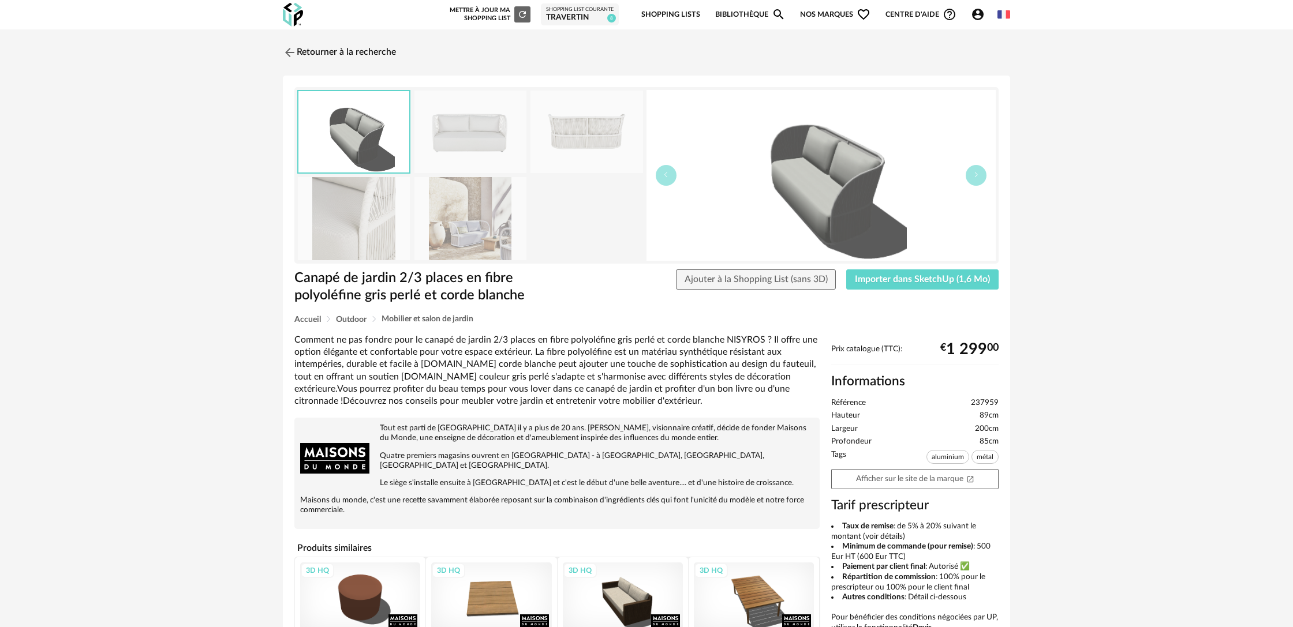
click at [471, 244] on img at bounding box center [470, 218] width 112 height 83
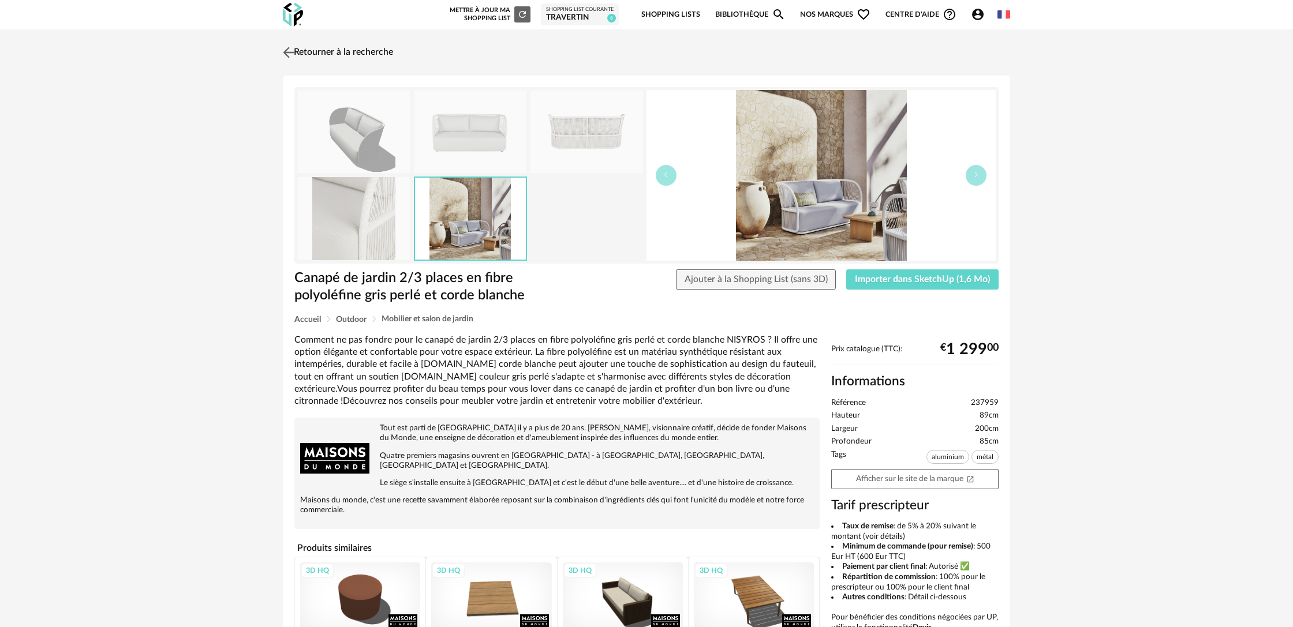
click at [342, 53] on link "Retourner à la recherche" at bounding box center [336, 52] width 113 height 25
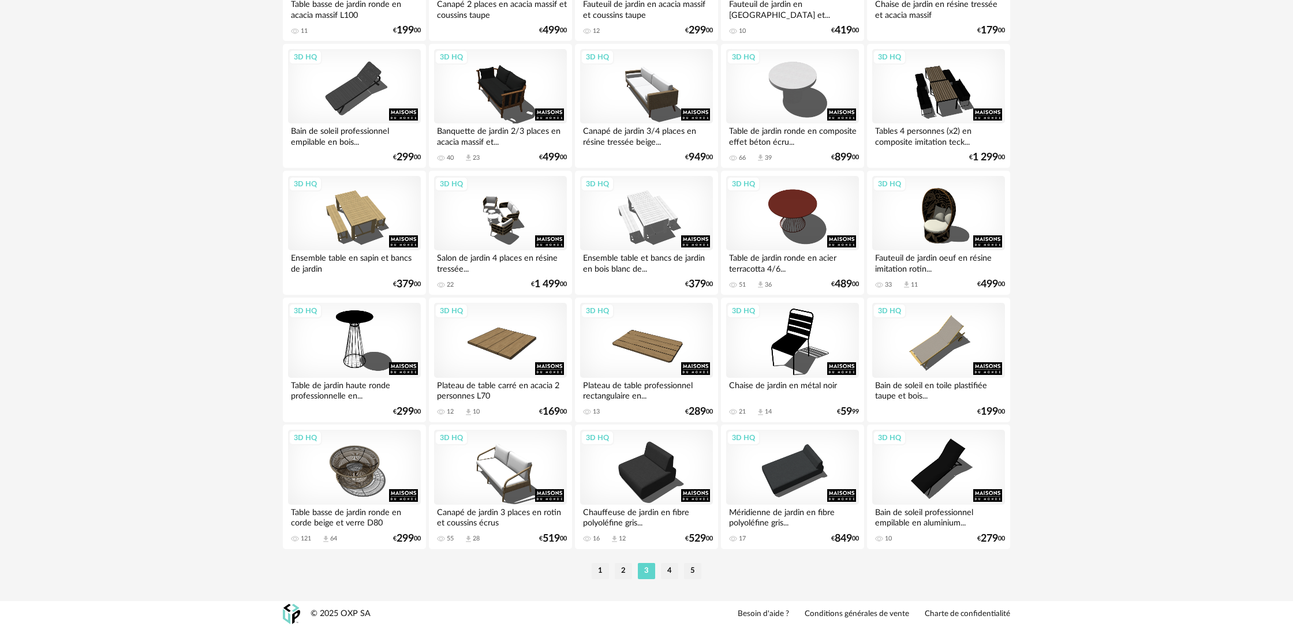
scroll to position [2163, 0]
click at [667, 574] on li "4" at bounding box center [669, 571] width 17 height 16
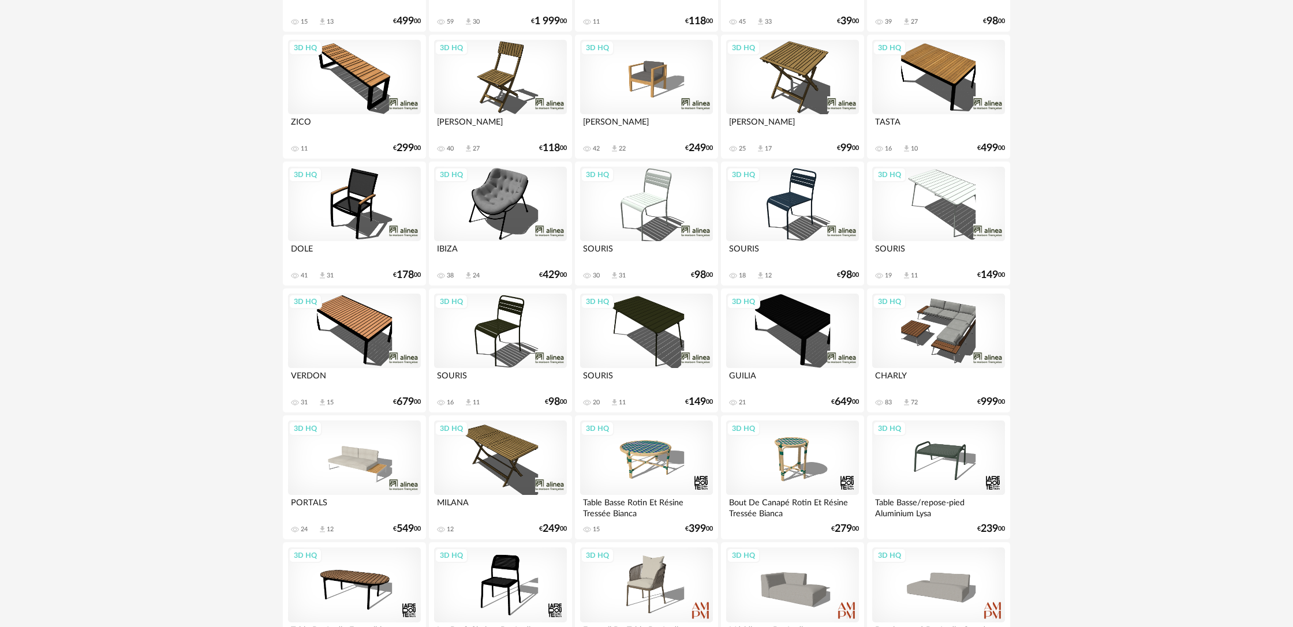
scroll to position [1912, 0]
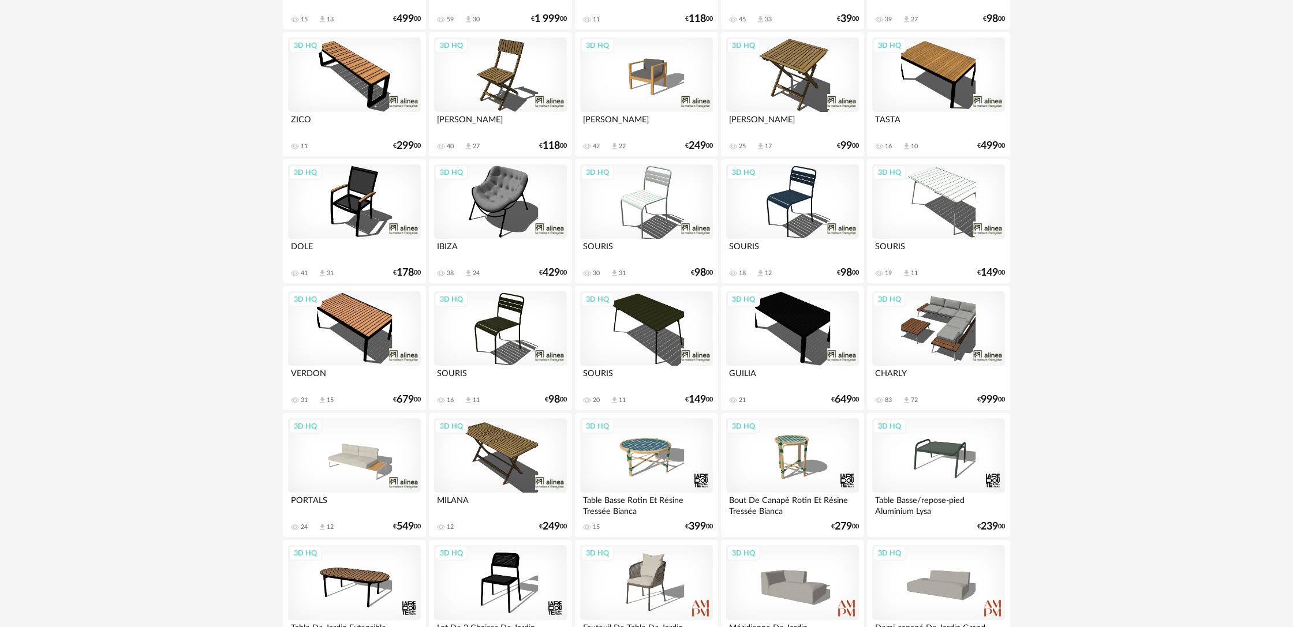
click at [498, 227] on div "3D HQ" at bounding box center [500, 201] width 133 height 75
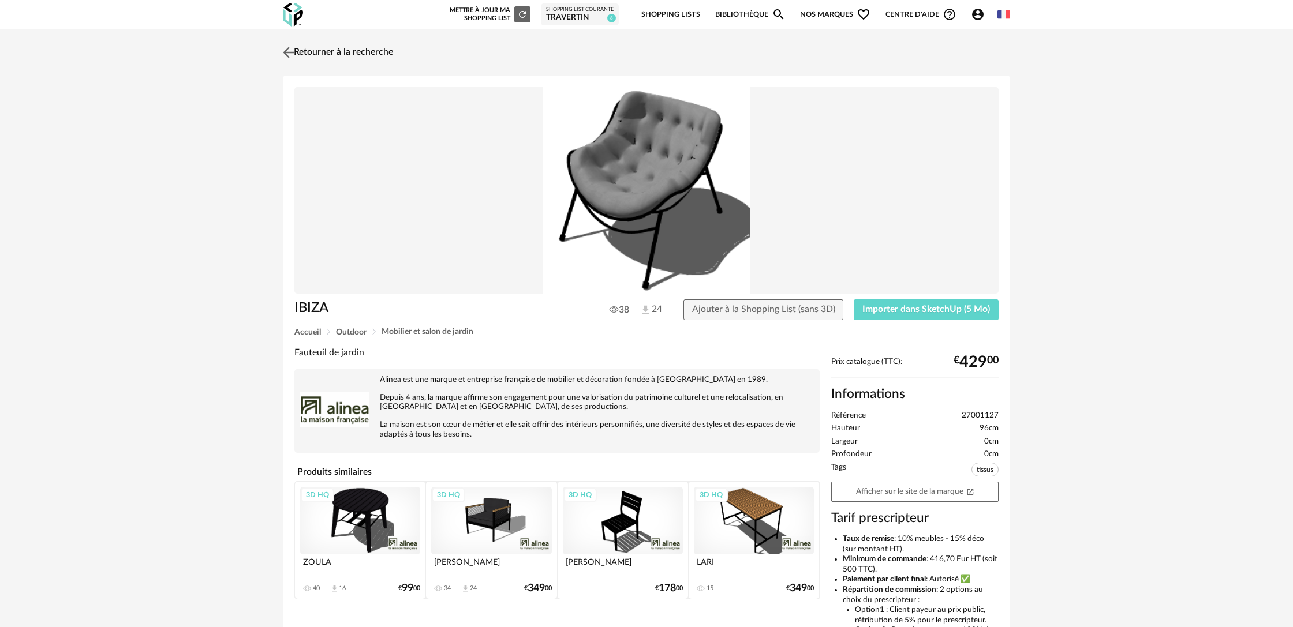
click at [297, 54] on link "Retourner à la recherche" at bounding box center [336, 52] width 113 height 25
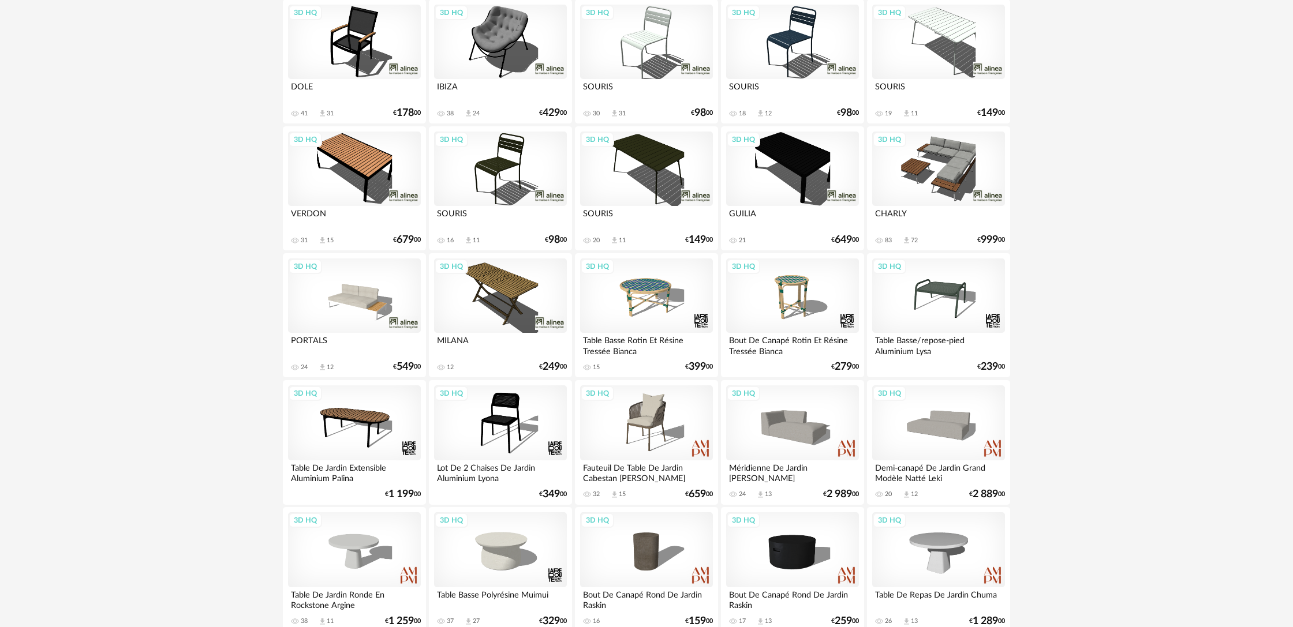
scroll to position [2163, 0]
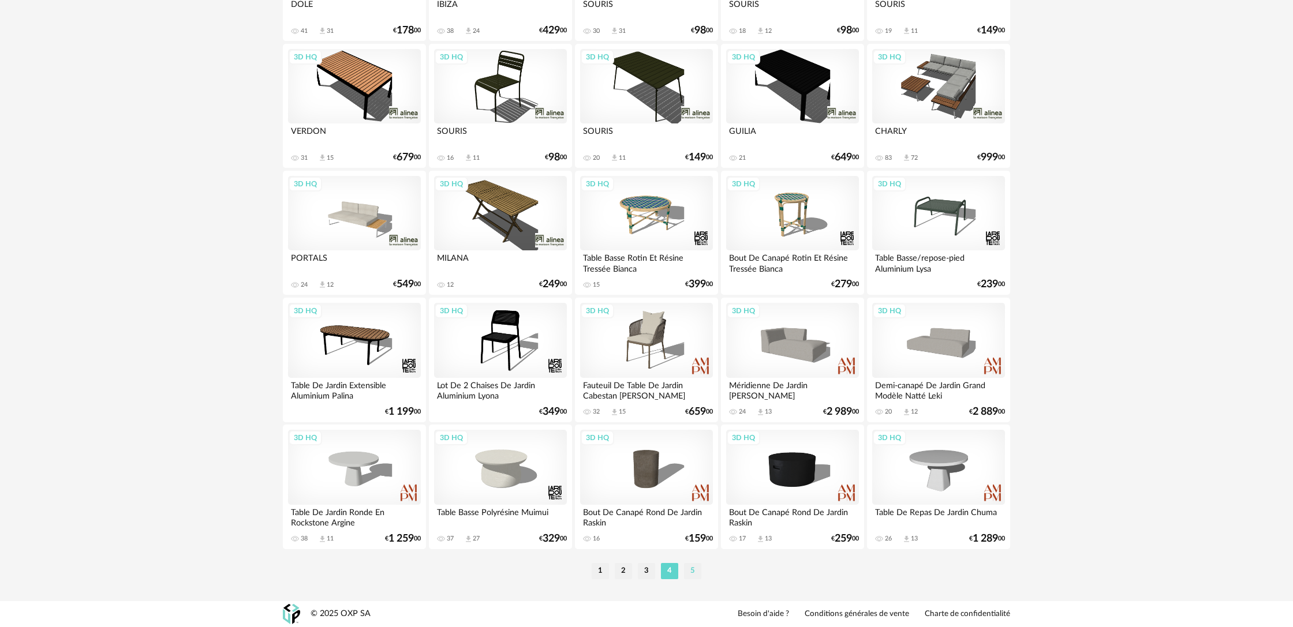
click at [695, 572] on li "5" at bounding box center [692, 571] width 17 height 16
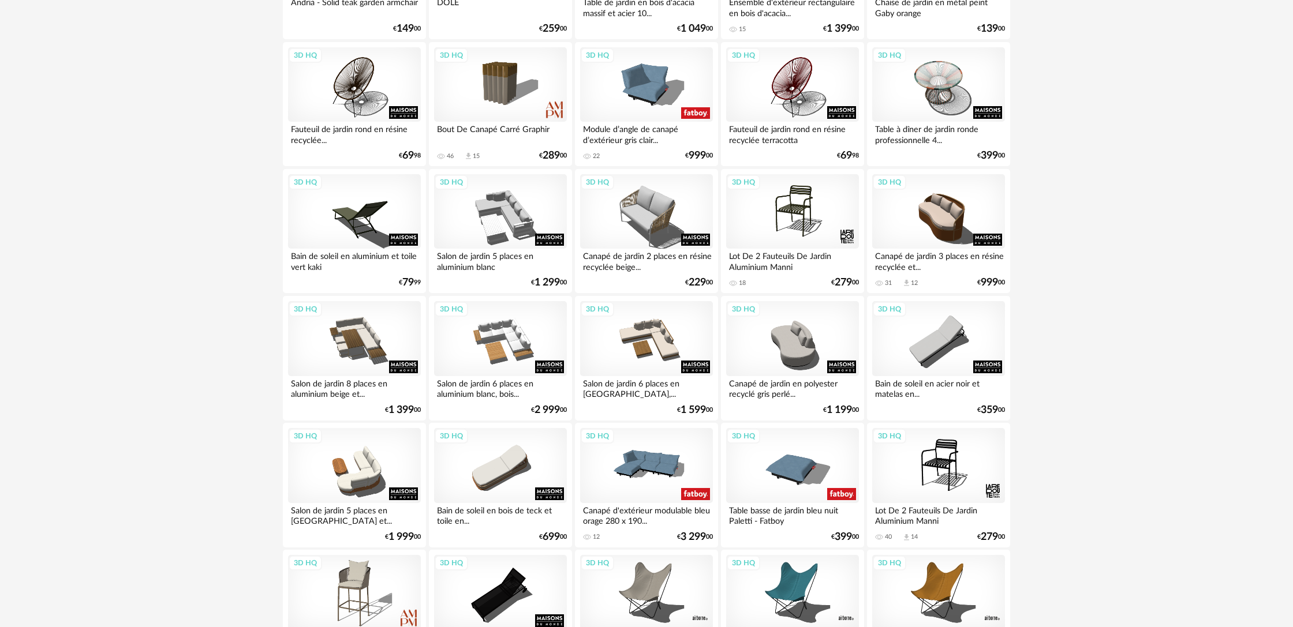
scroll to position [761, 0]
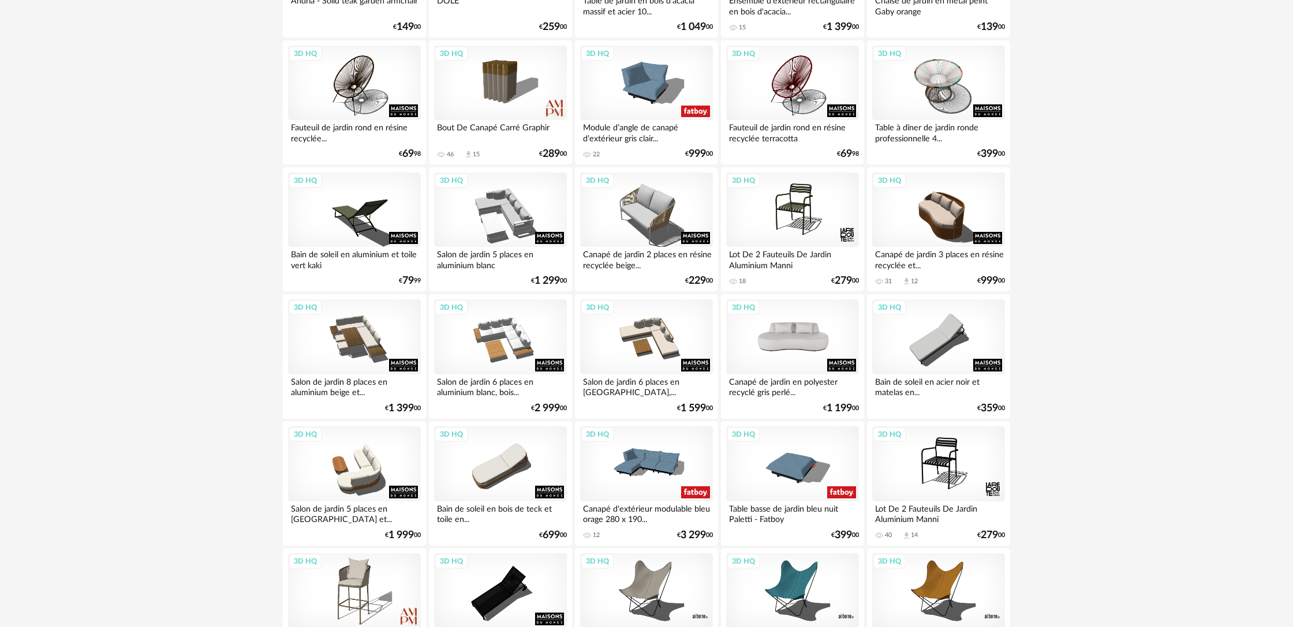
click at [808, 365] on div "3D HQ" at bounding box center [792, 336] width 133 height 75
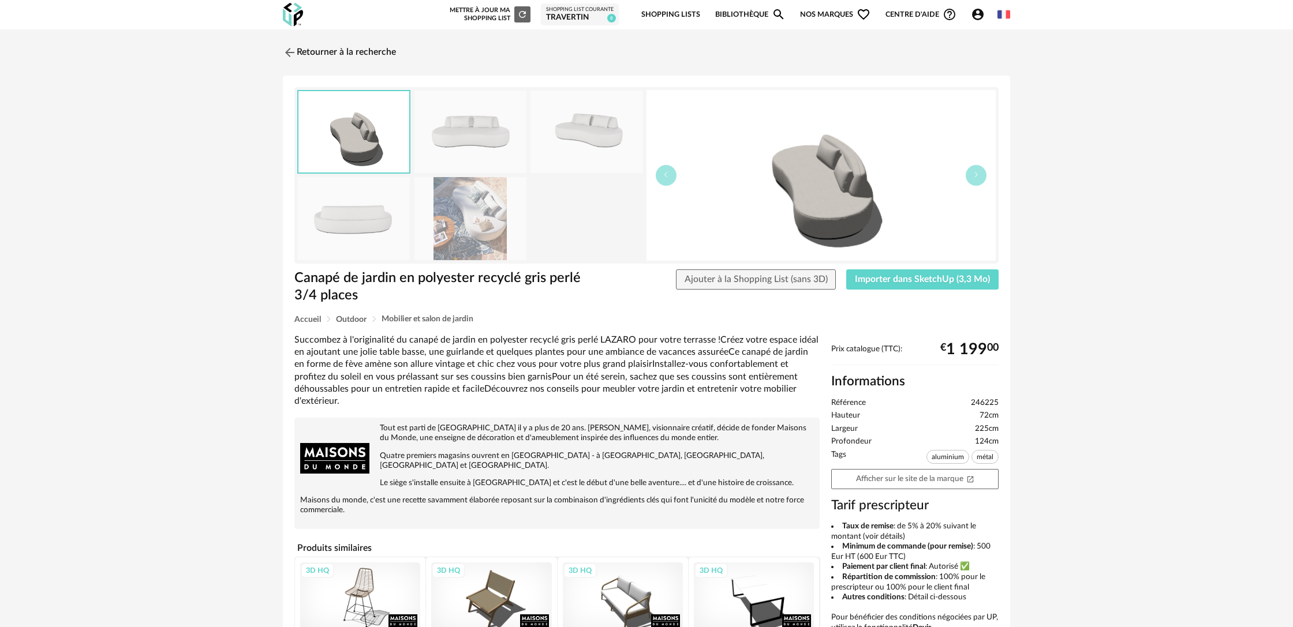
click at [492, 143] on img at bounding box center [470, 132] width 112 height 83
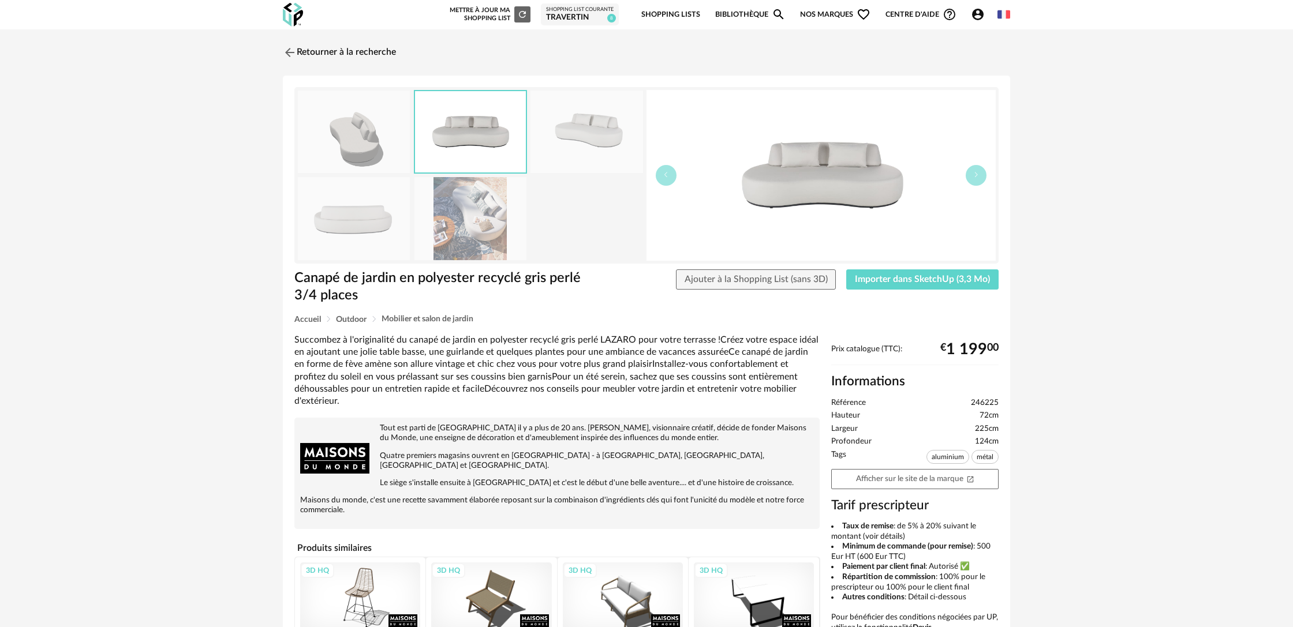
click at [590, 141] on img at bounding box center [586, 132] width 112 height 83
click at [497, 211] on img at bounding box center [470, 218] width 112 height 83
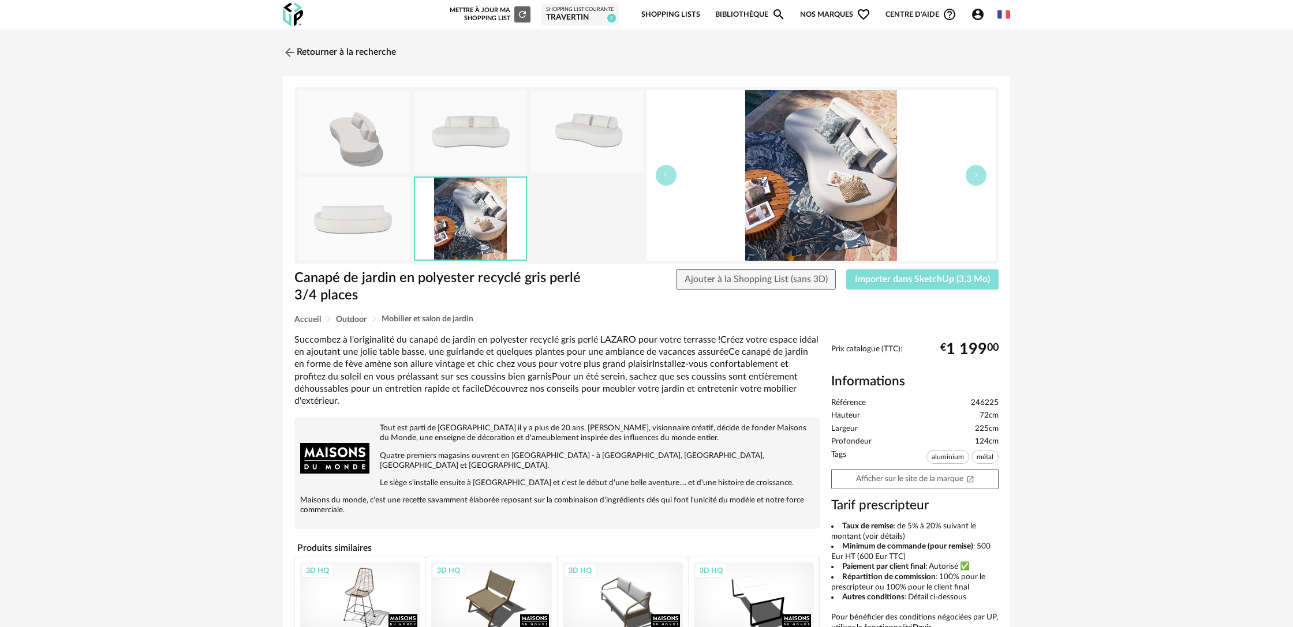
click at [961, 282] on span "Importer dans SketchUp (3,3 Mo)" at bounding box center [922, 279] width 135 height 9
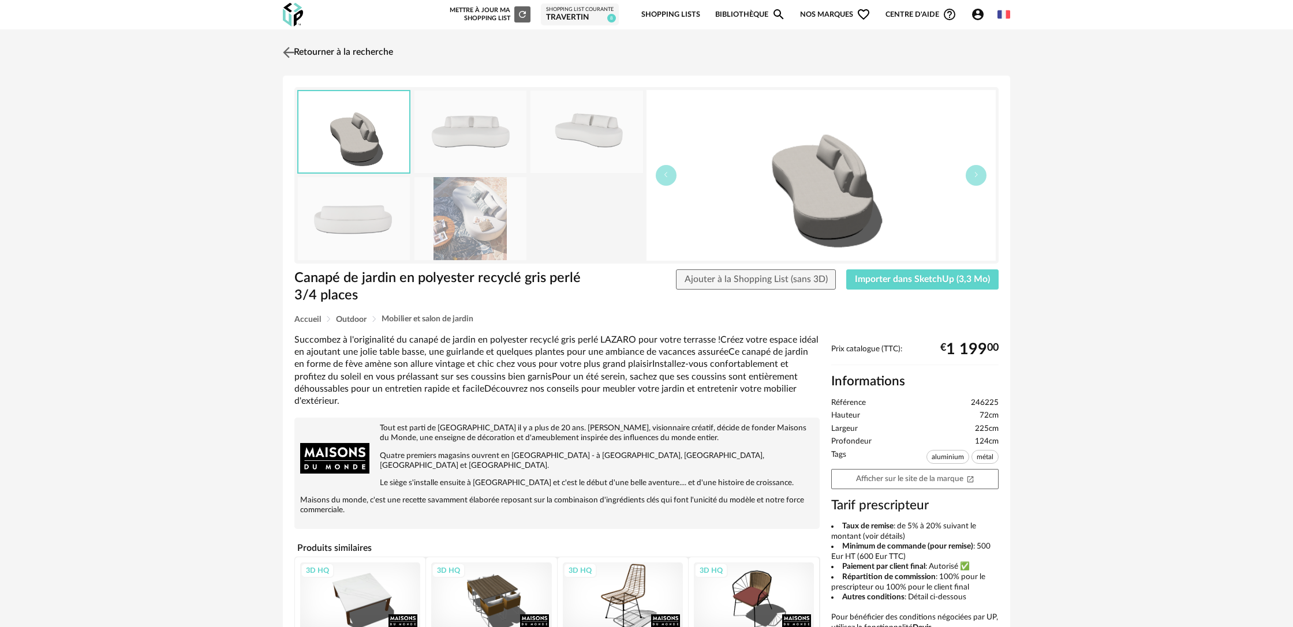
click at [362, 53] on link "Retourner à la recherche" at bounding box center [336, 52] width 113 height 25
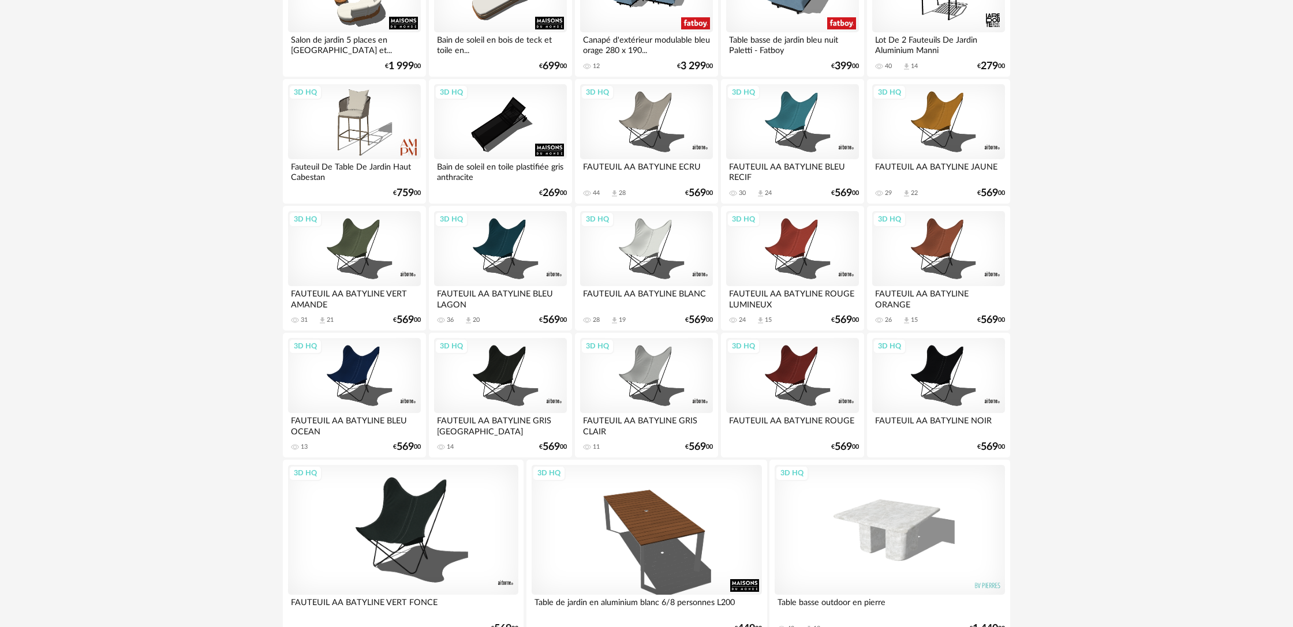
scroll to position [1326, 0]
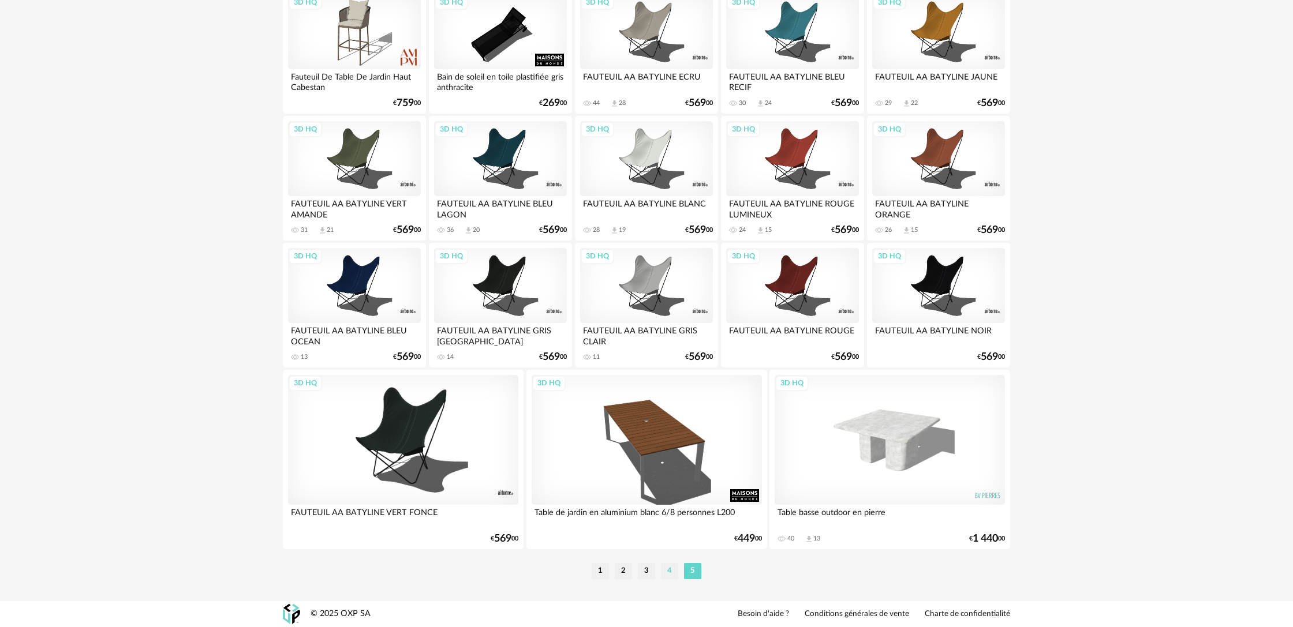
click at [670, 573] on li "4" at bounding box center [669, 571] width 17 height 16
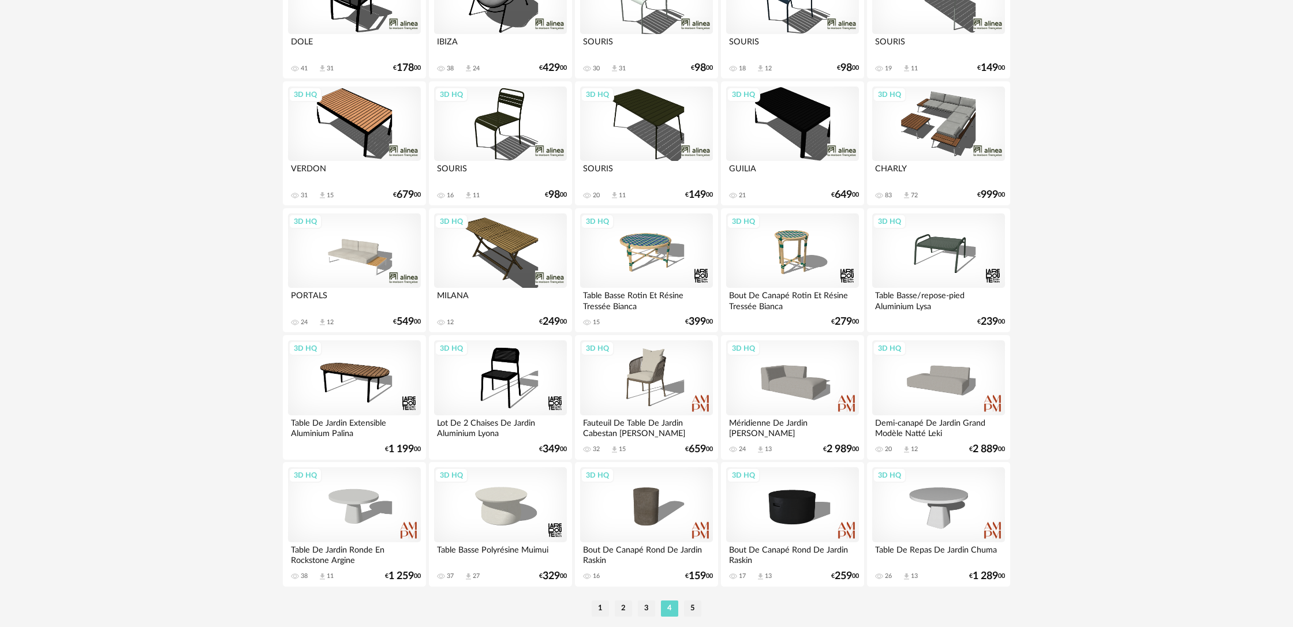
scroll to position [2163, 0]
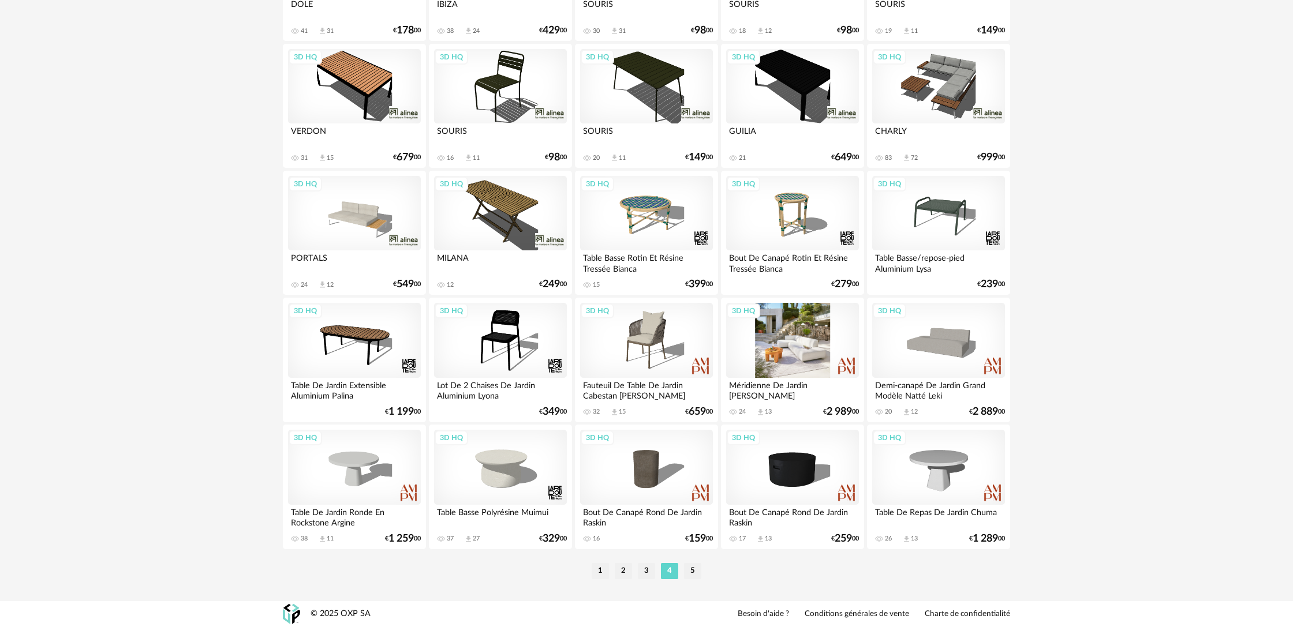
click at [810, 367] on div "3D HQ" at bounding box center [792, 340] width 133 height 75
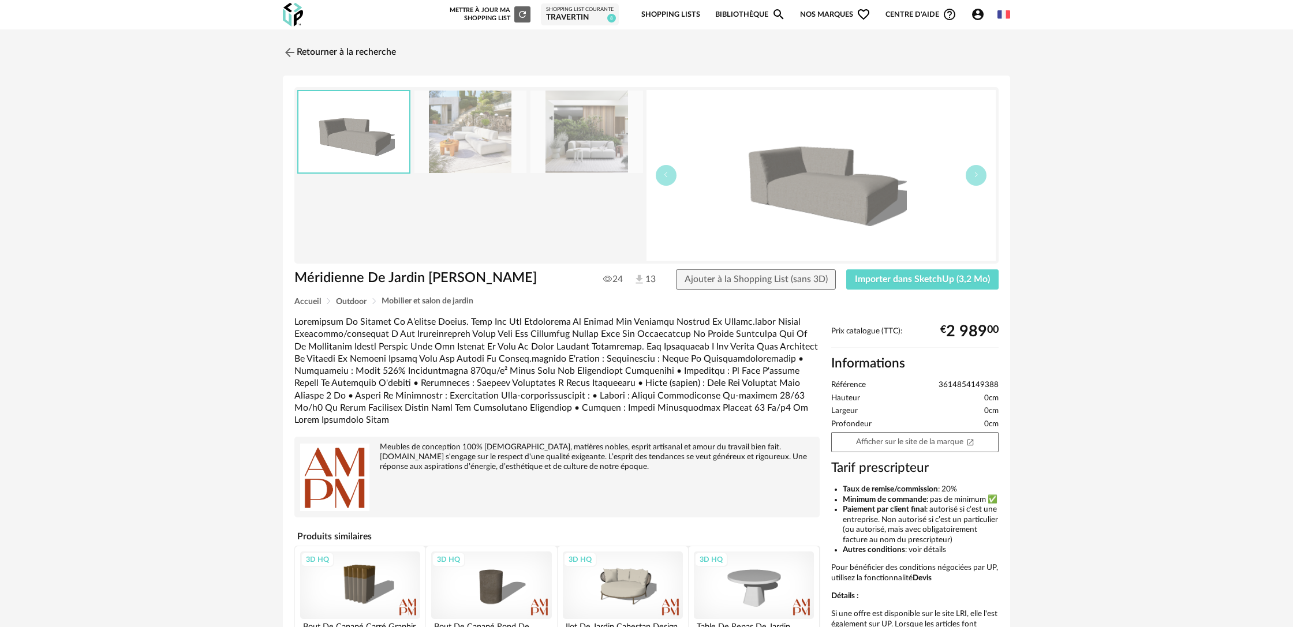
click at [473, 152] on img at bounding box center [470, 132] width 112 height 83
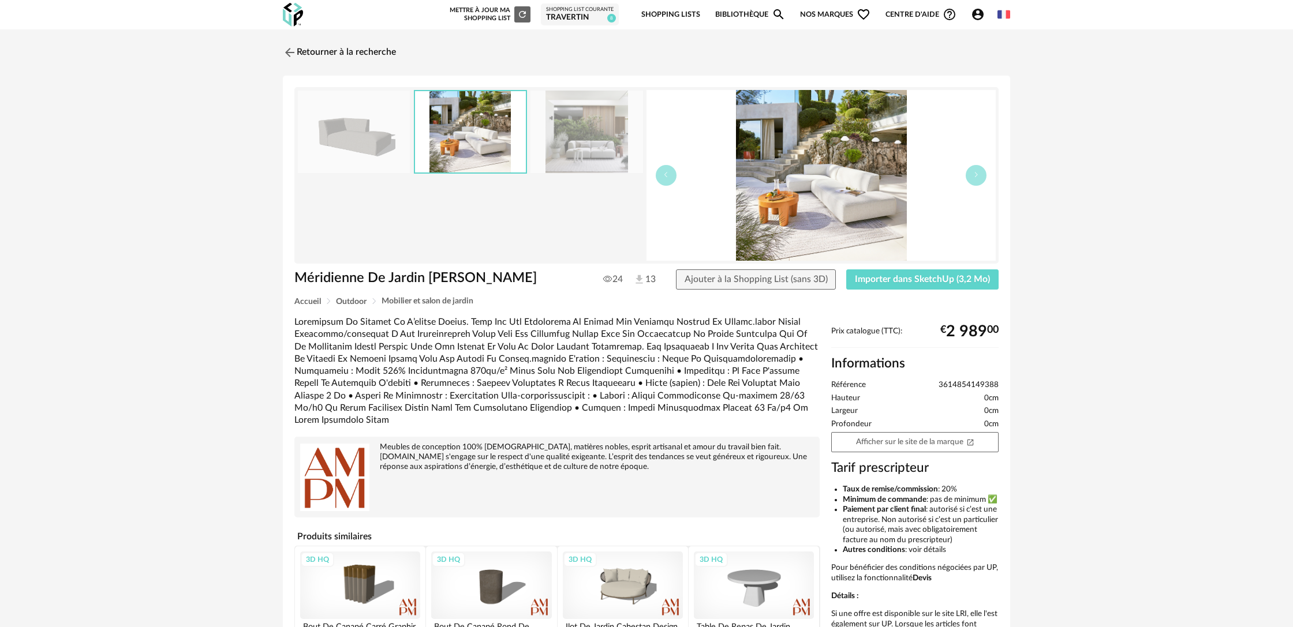
click at [593, 155] on img at bounding box center [586, 132] width 112 height 83
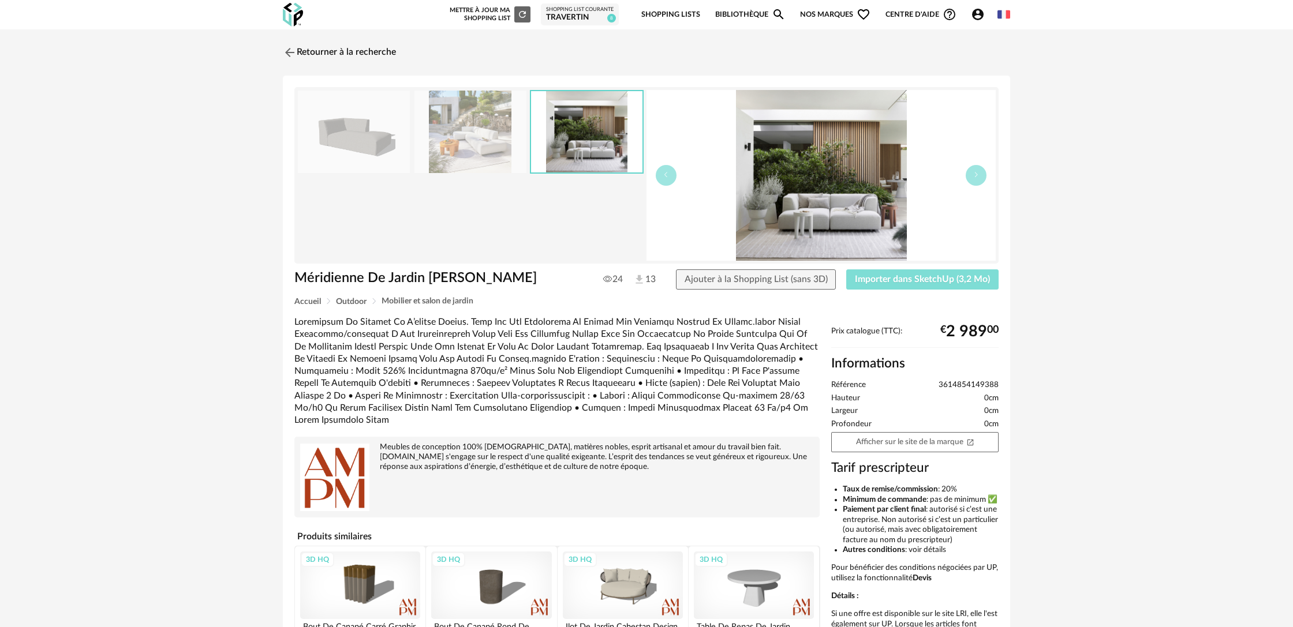
click at [878, 288] on button "Importer dans SketchUp (3,2 Mo)" at bounding box center [922, 279] width 152 height 21
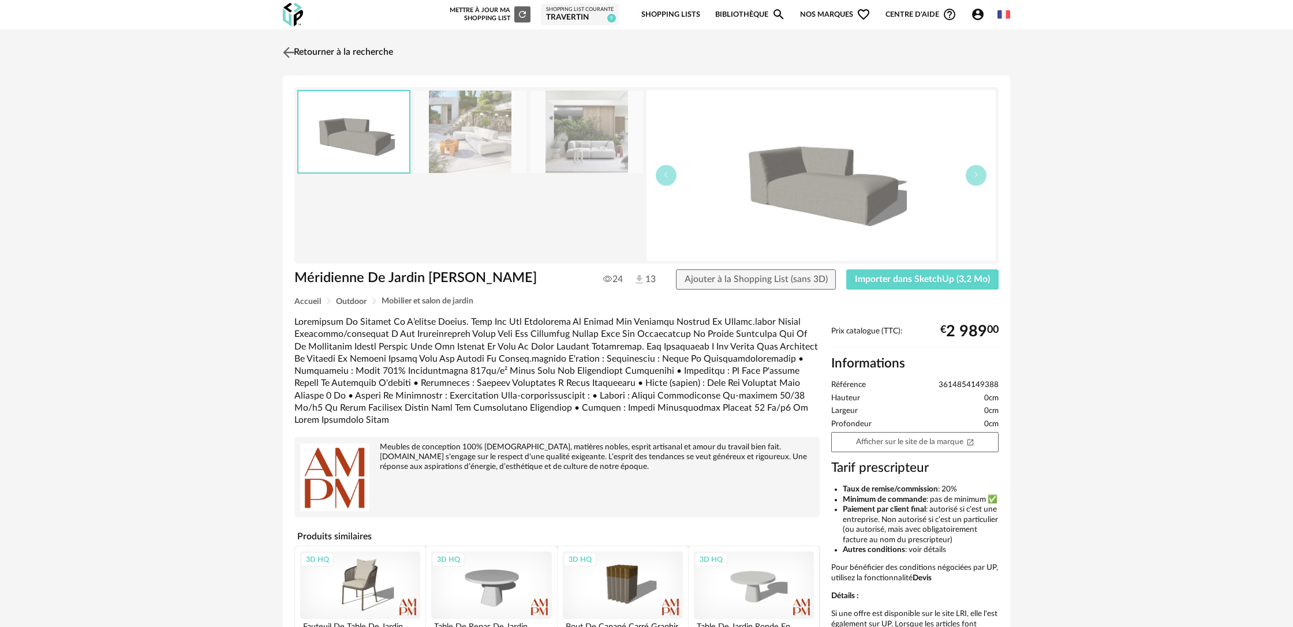
click at [317, 57] on link "Retourner à la recherche" at bounding box center [336, 52] width 113 height 25
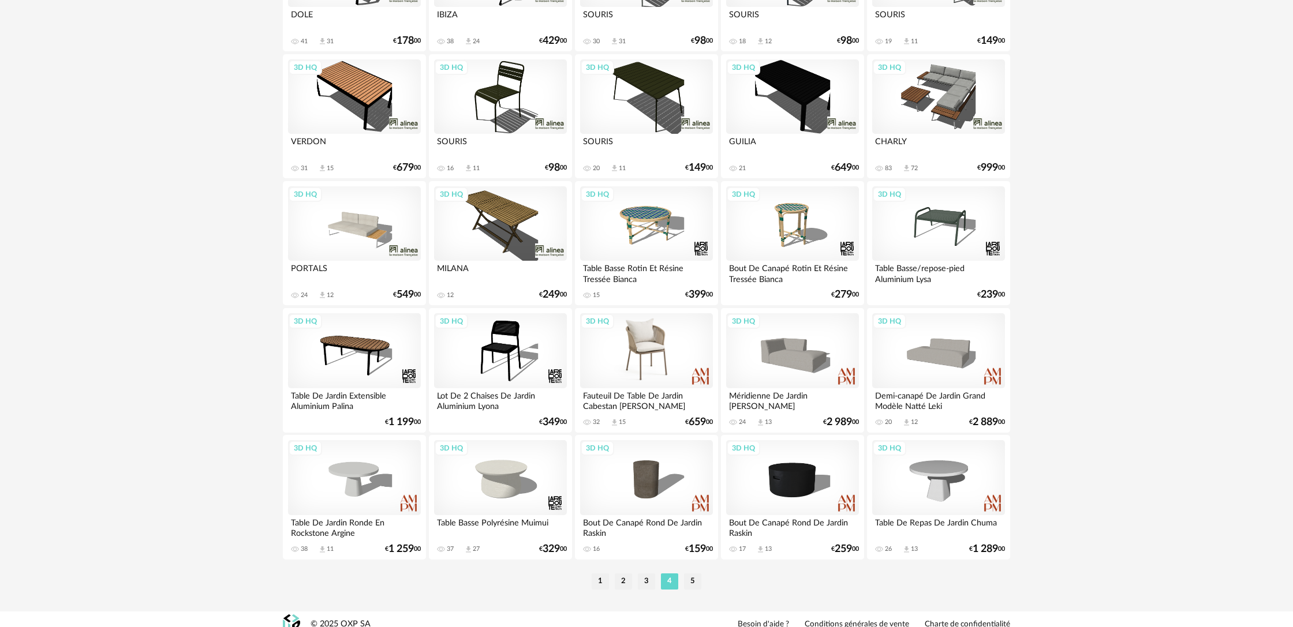
scroll to position [2163, 0]
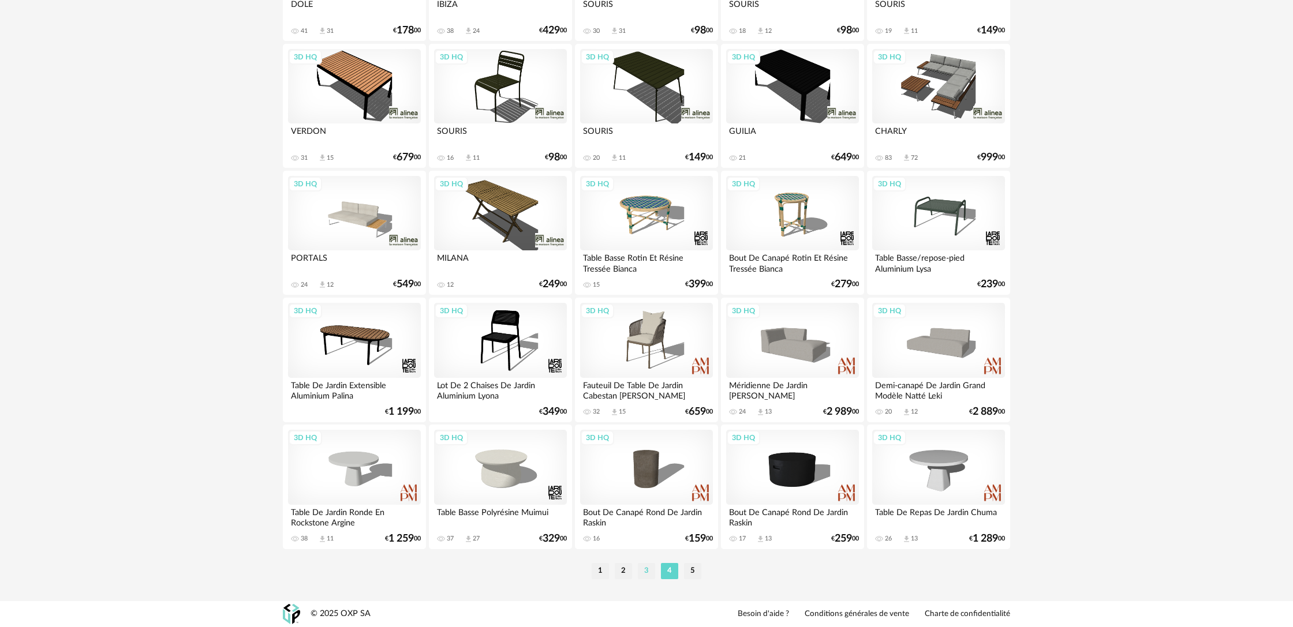
click at [647, 572] on li "3" at bounding box center [646, 571] width 17 height 16
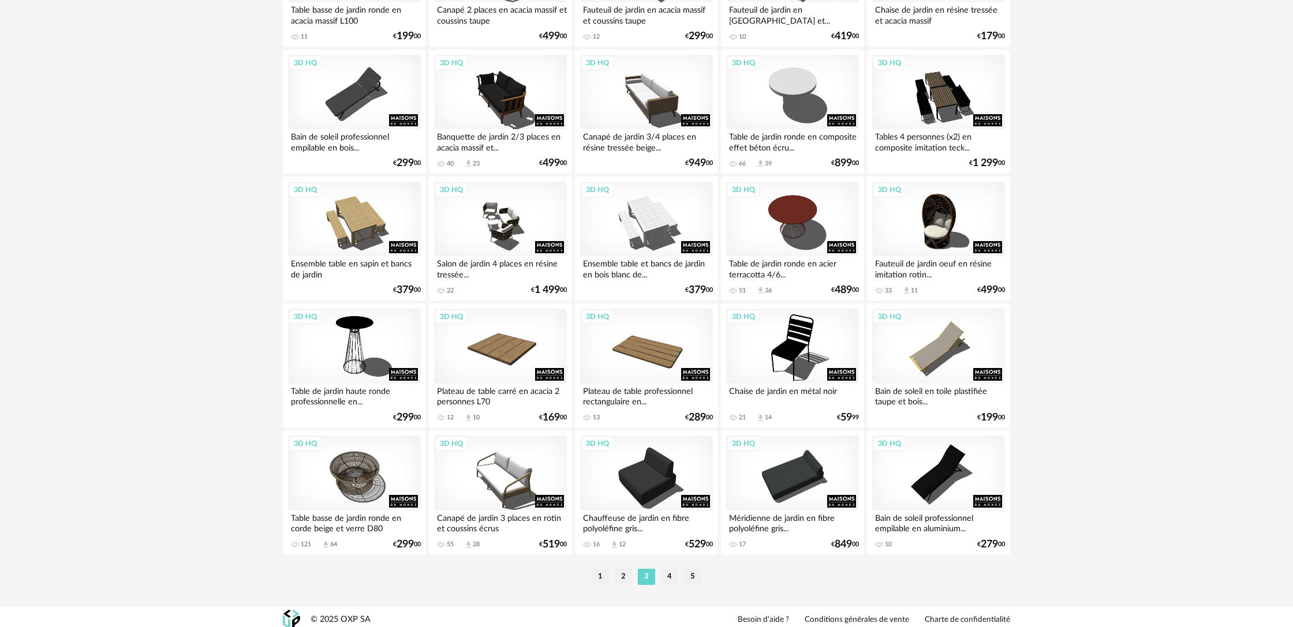
scroll to position [2163, 0]
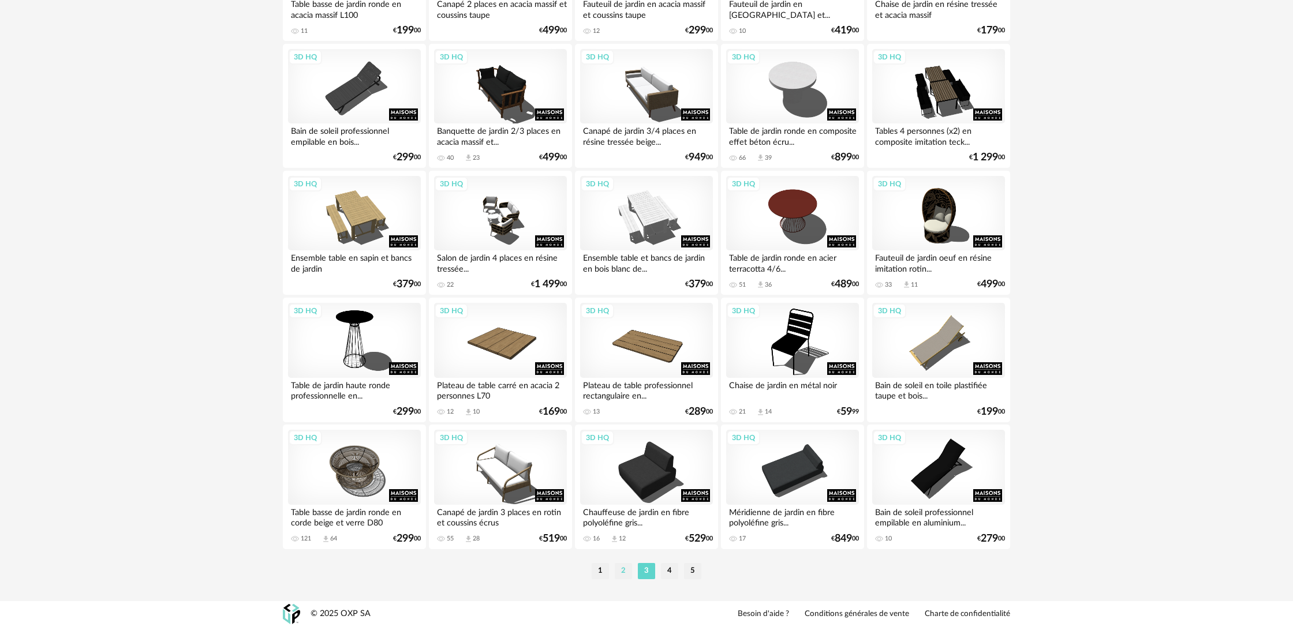
click at [621, 573] on li "2" at bounding box center [623, 571] width 17 height 16
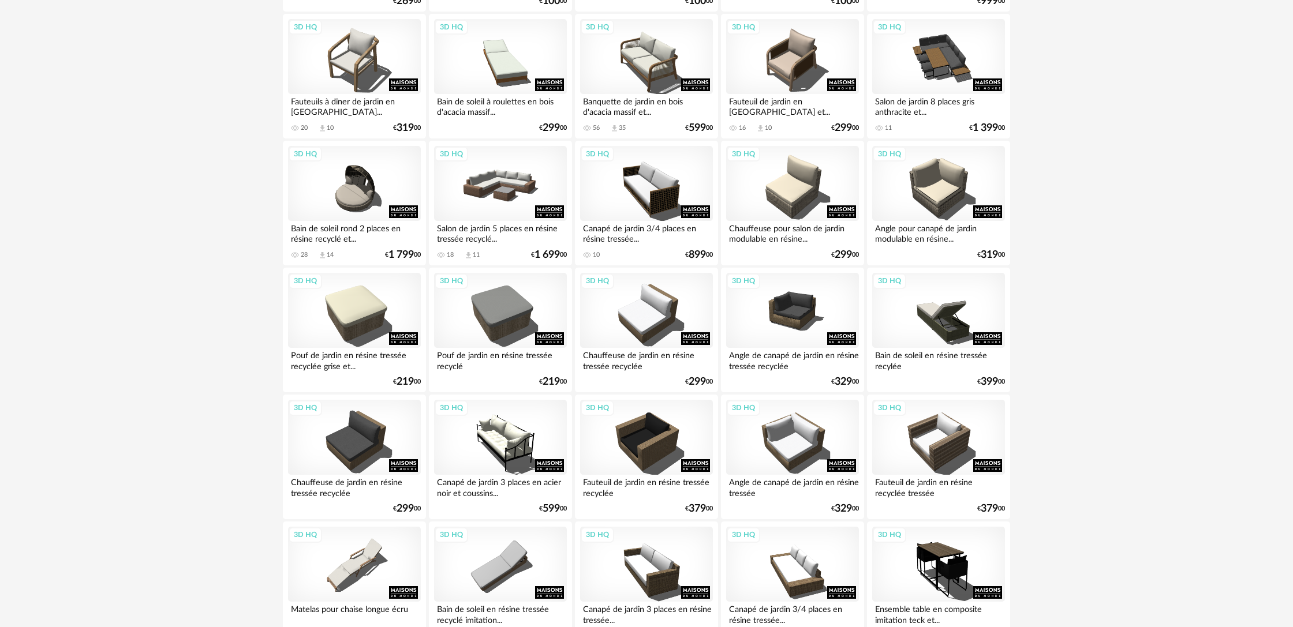
scroll to position [1220, 0]
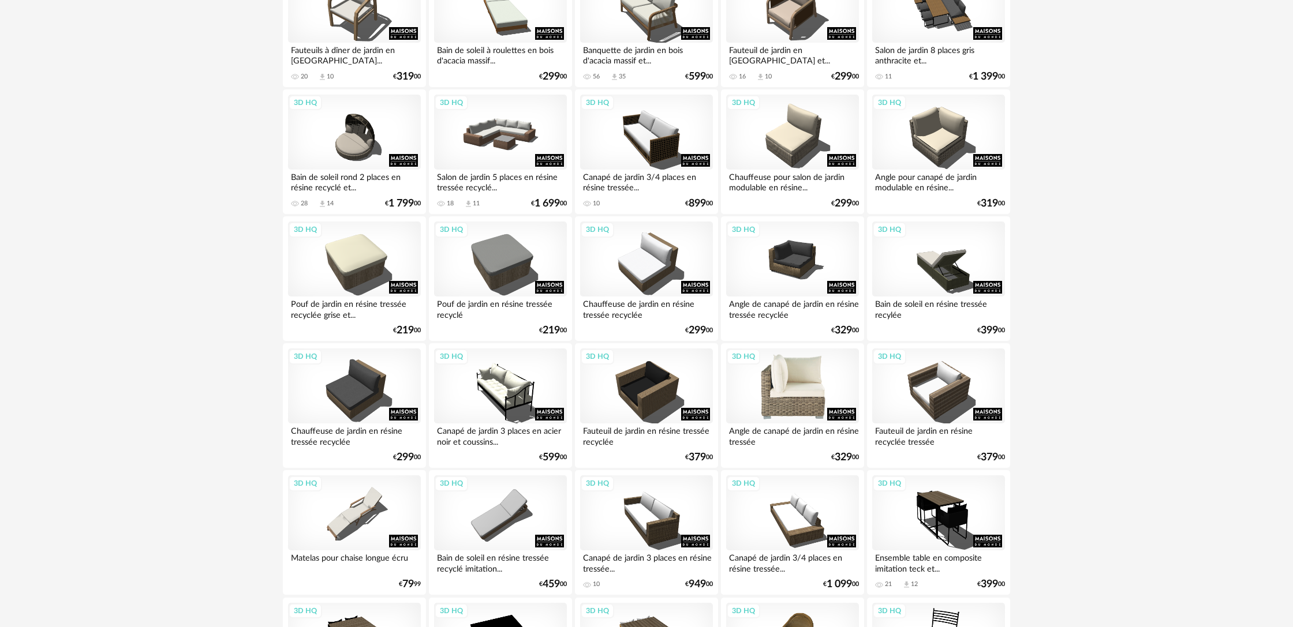
click at [774, 404] on div "3D HQ" at bounding box center [792, 386] width 133 height 75
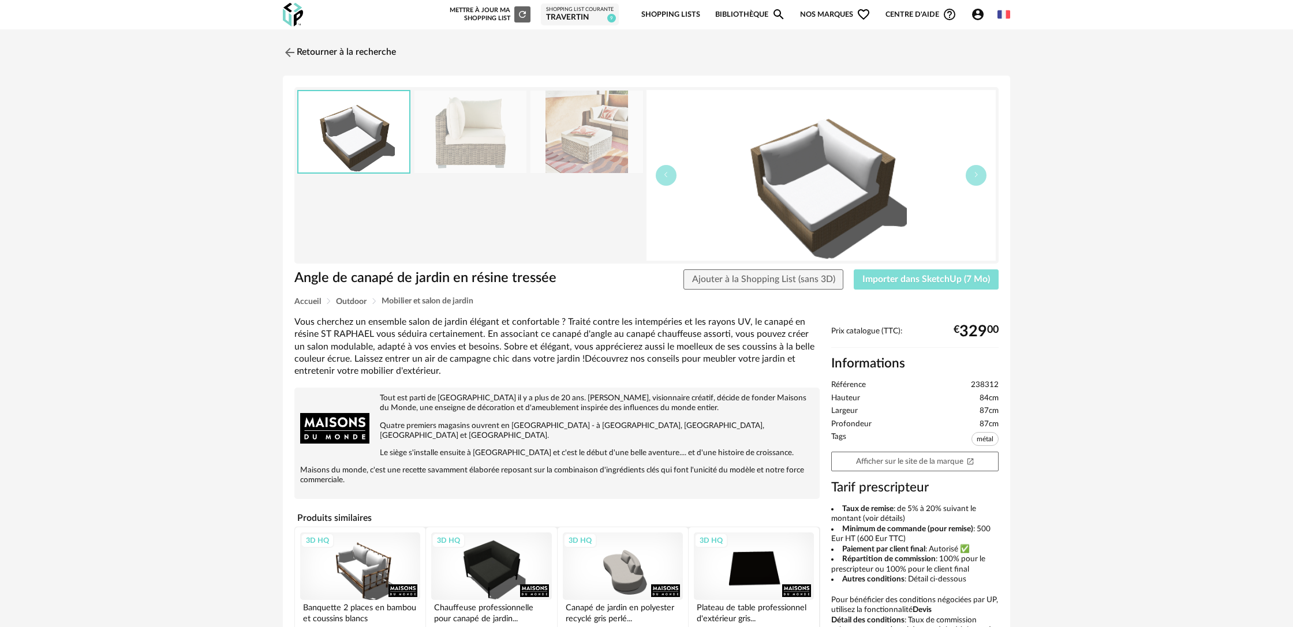
click at [922, 280] on span "Importer dans SketchUp (7 Mo)" at bounding box center [926, 279] width 128 height 9
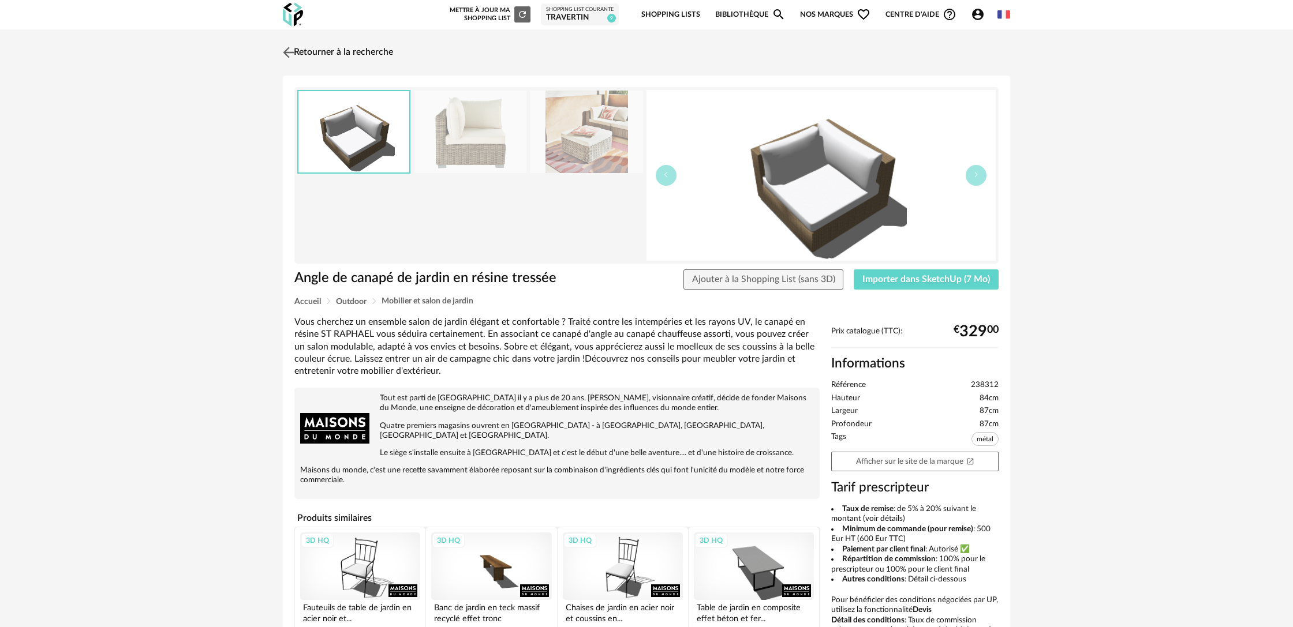
click at [367, 50] on link "Retourner à la recherche" at bounding box center [336, 52] width 113 height 25
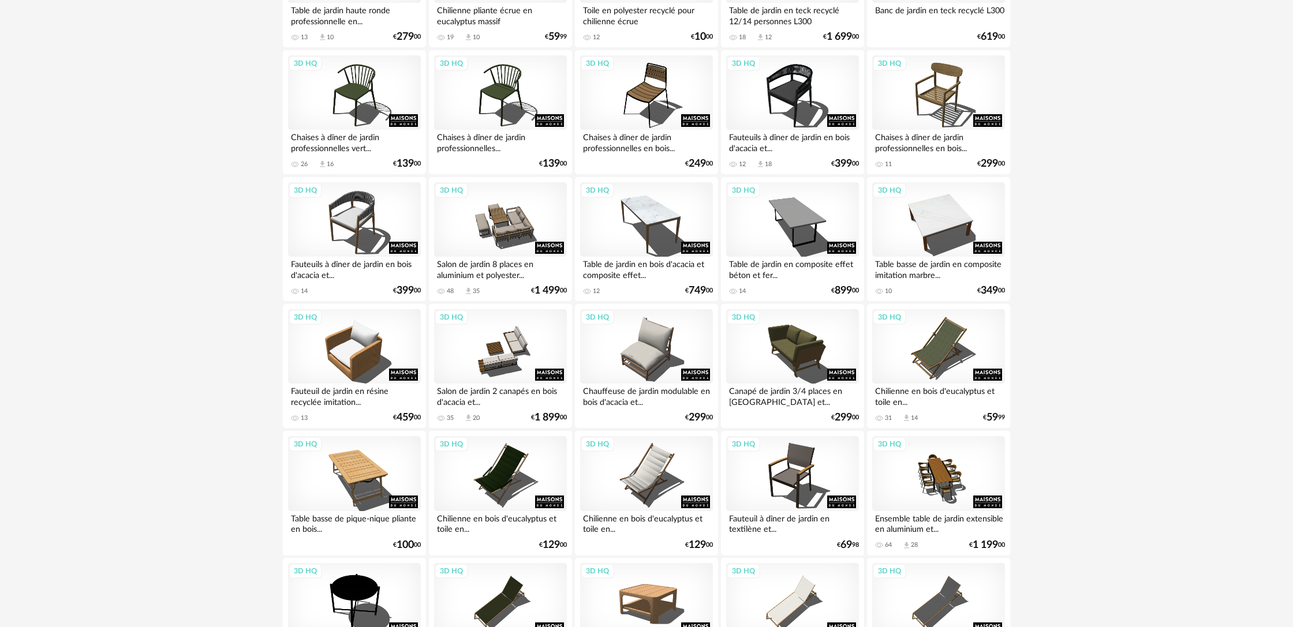
scroll to position [2163, 0]
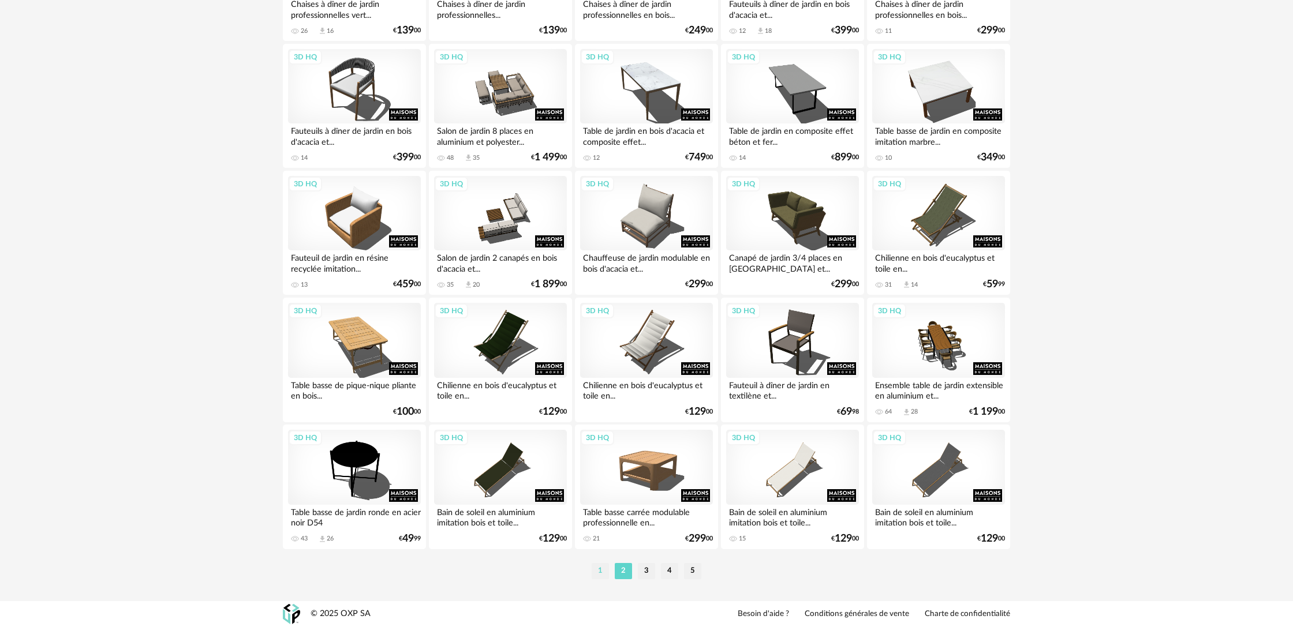
click at [597, 573] on li "1" at bounding box center [599, 571] width 17 height 16
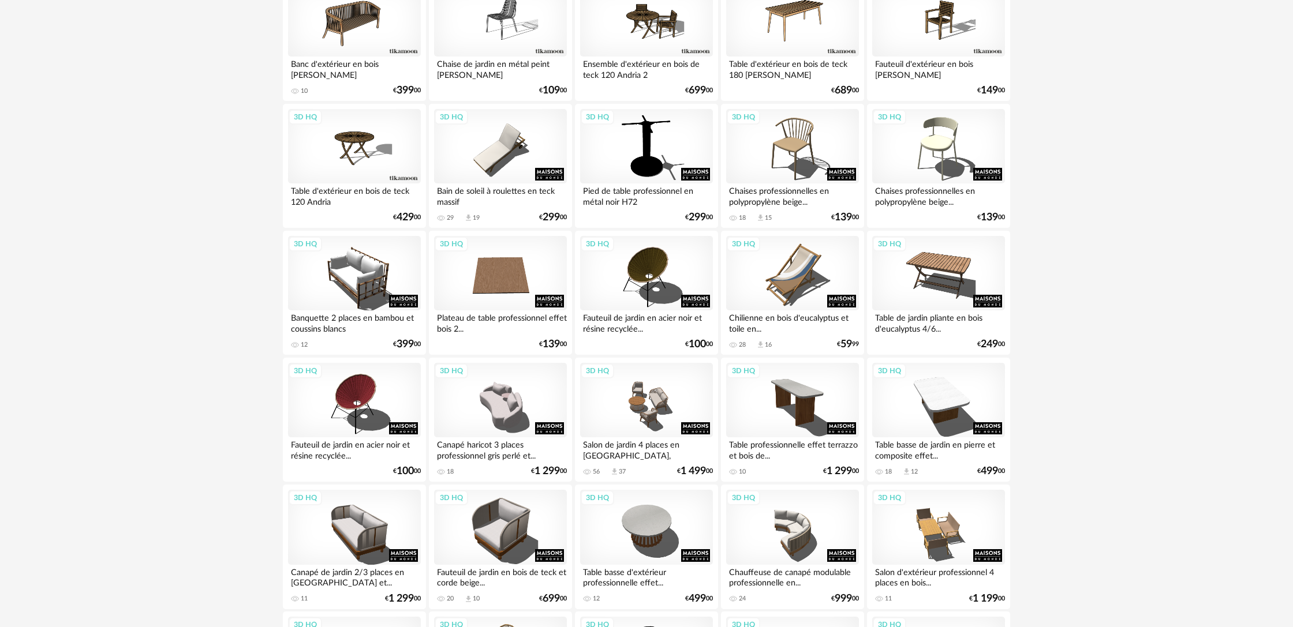
scroll to position [573, 0]
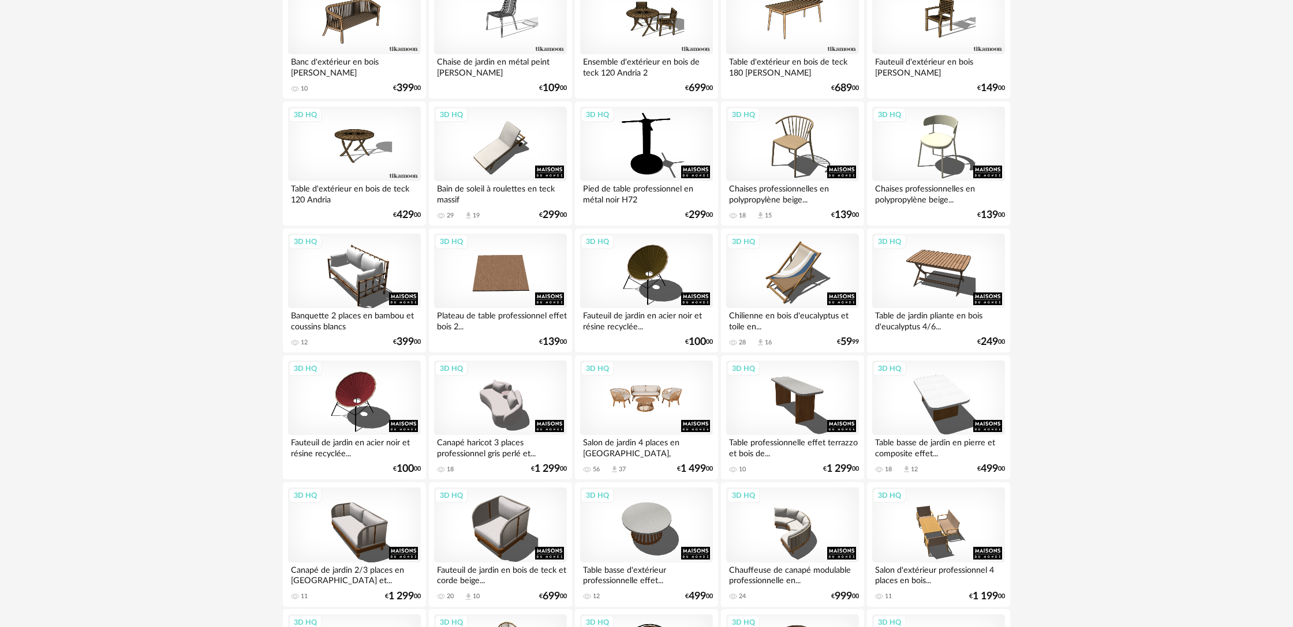
click at [658, 420] on div "3D HQ" at bounding box center [646, 398] width 133 height 75
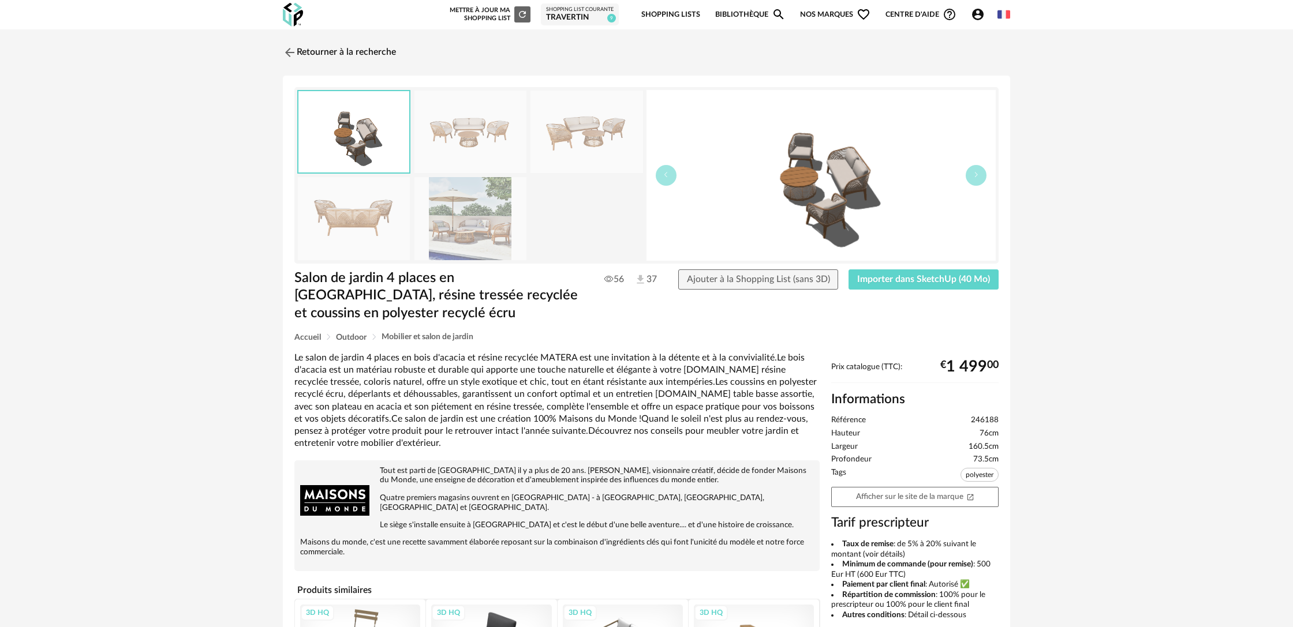
click at [473, 229] on img at bounding box center [470, 218] width 112 height 83
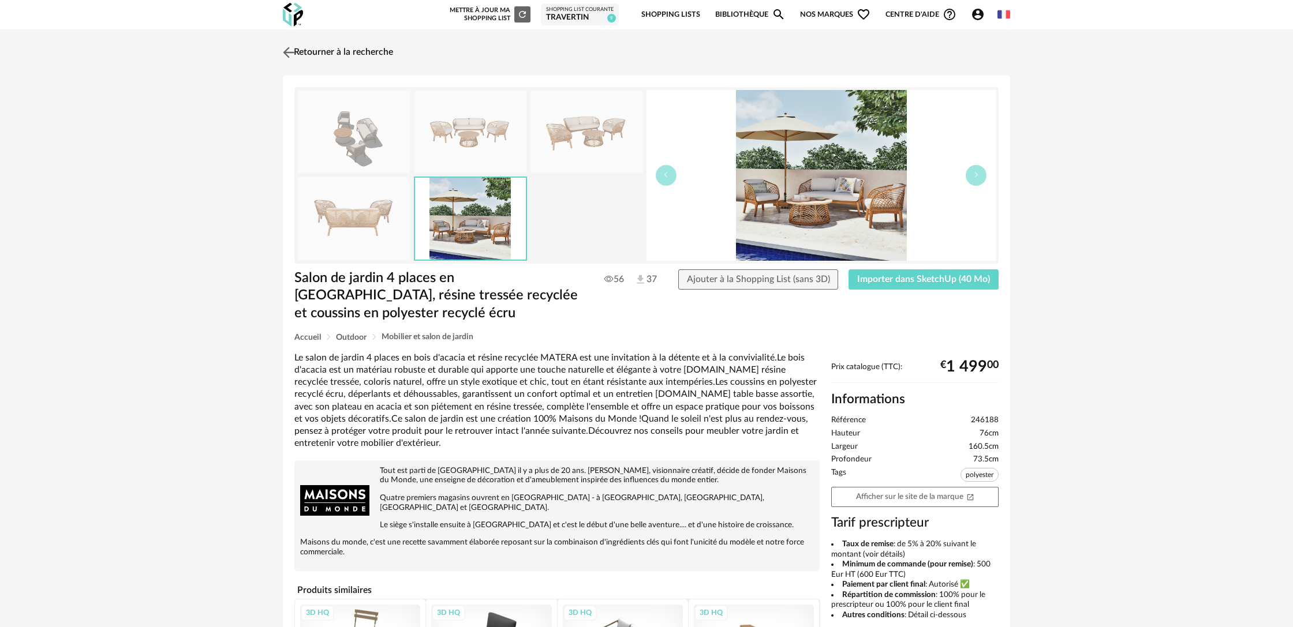
click at [313, 50] on link "Retourner à la recherche" at bounding box center [336, 52] width 113 height 25
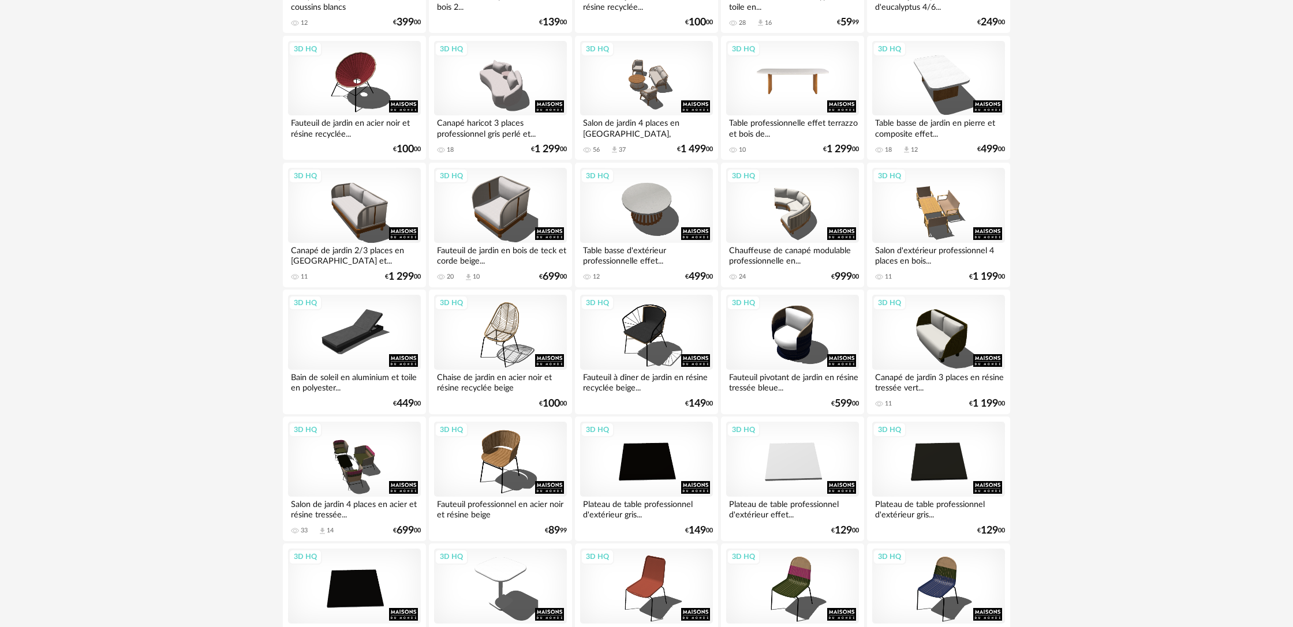
scroll to position [951, 0]
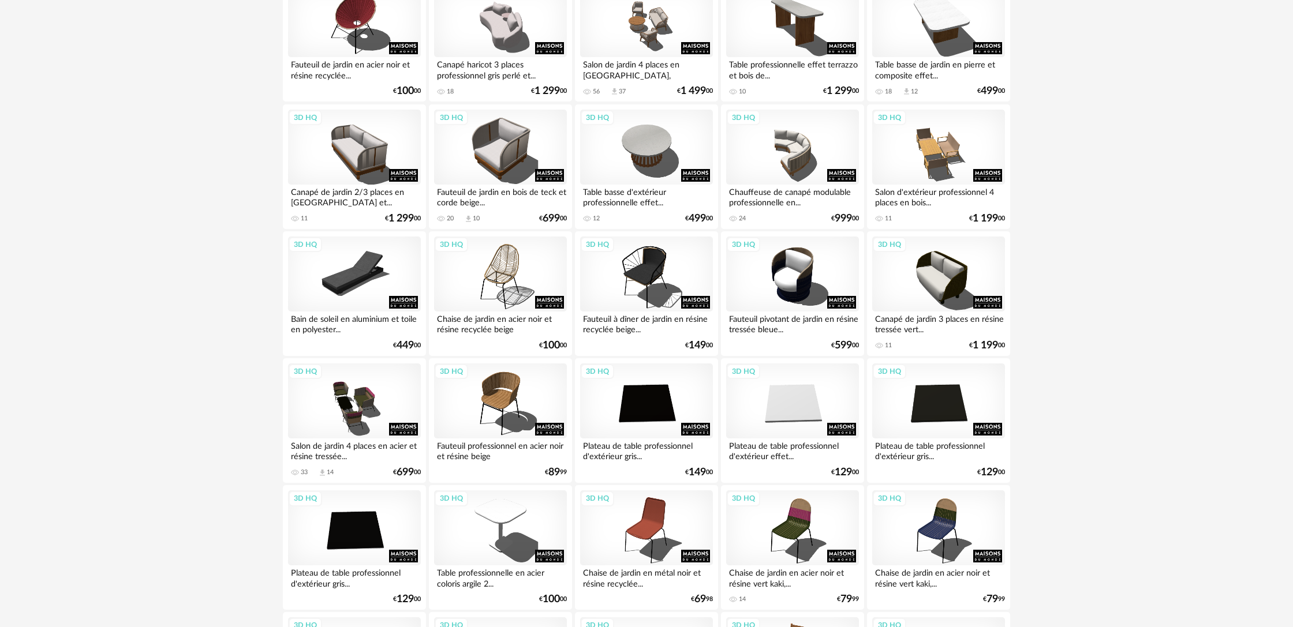
click at [939, 323] on div "Canapé de jardin 3 places en résine tressée vert..." at bounding box center [938, 323] width 133 height 23
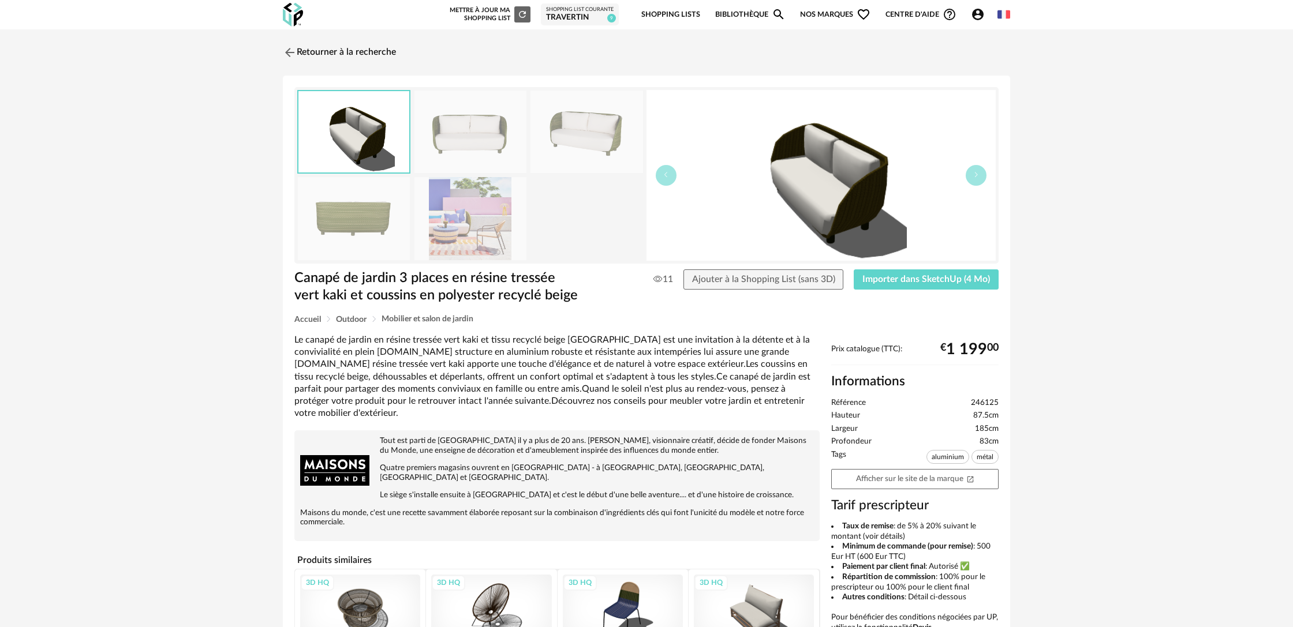
click at [484, 143] on img at bounding box center [470, 132] width 112 height 83
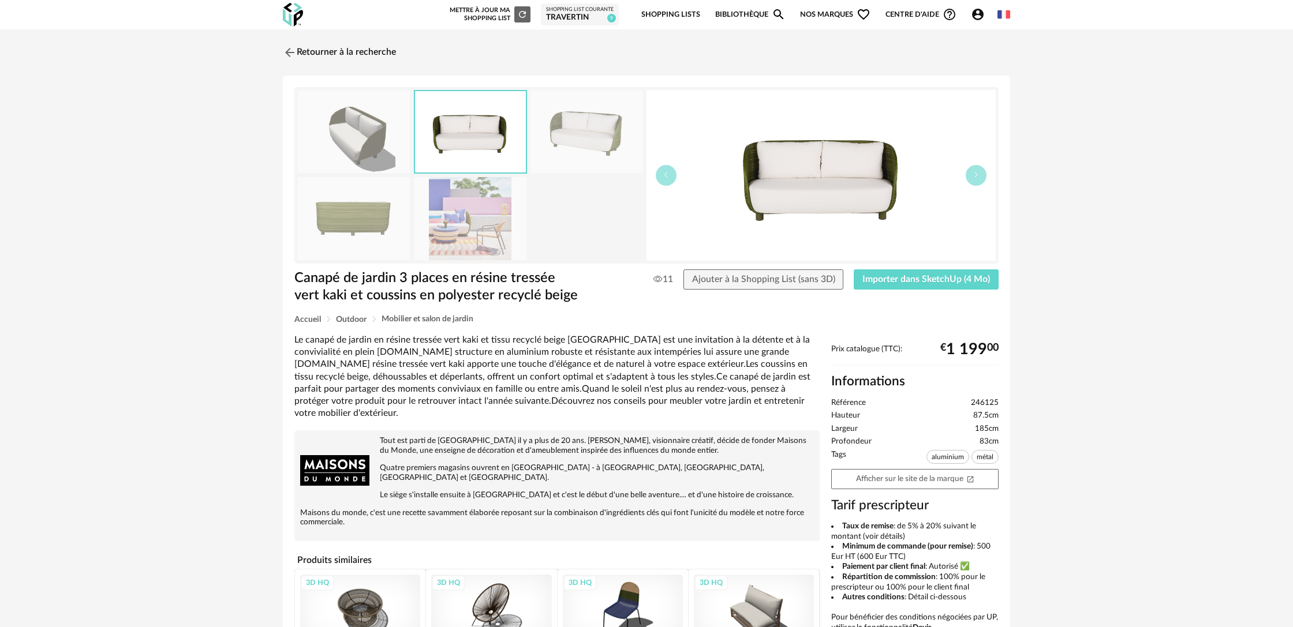
click at [581, 143] on img at bounding box center [586, 132] width 112 height 83
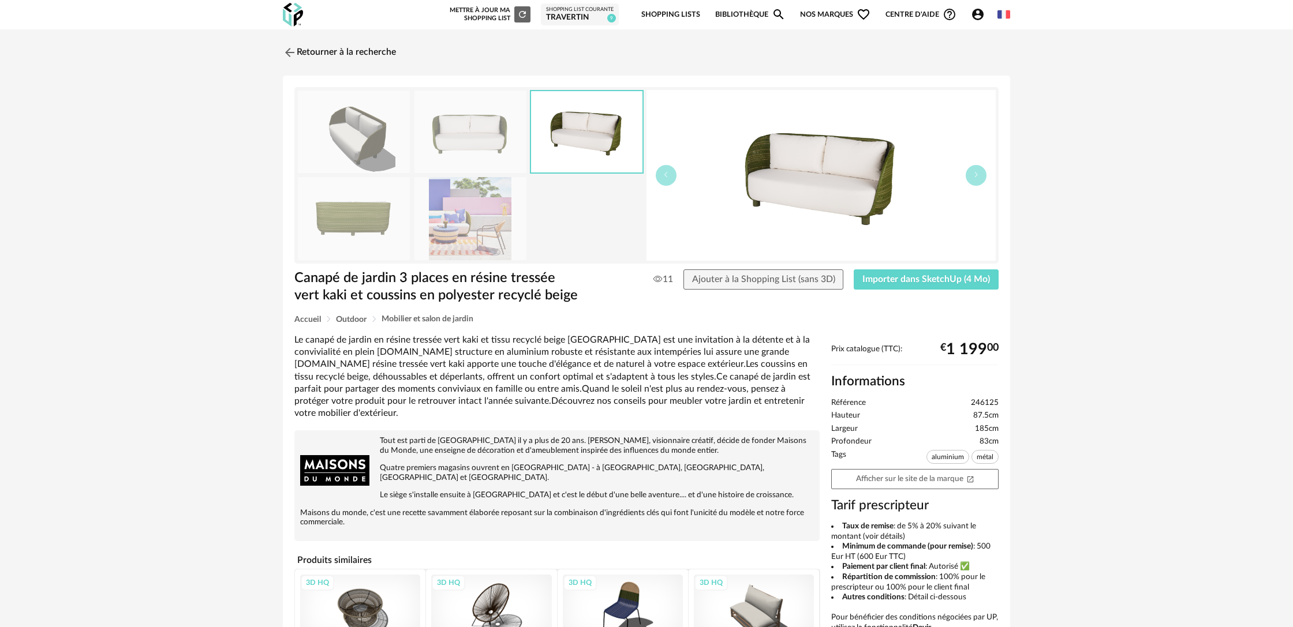
click at [468, 223] on img at bounding box center [470, 218] width 112 height 83
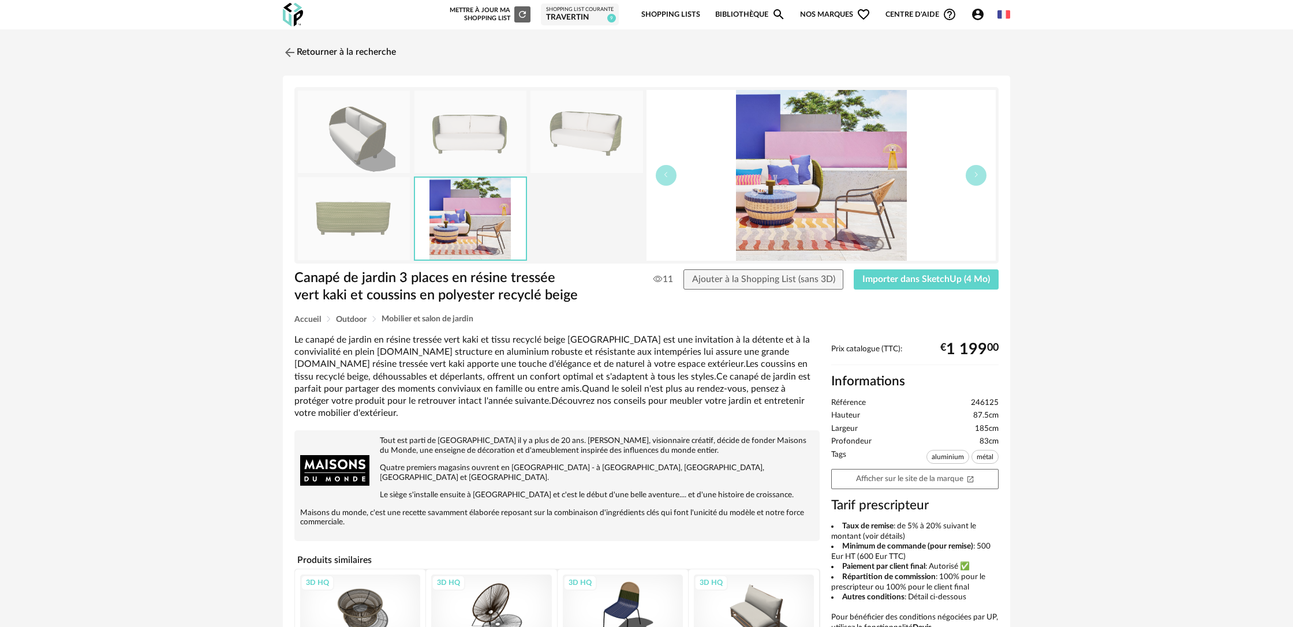
click at [377, 237] on img at bounding box center [354, 218] width 112 height 83
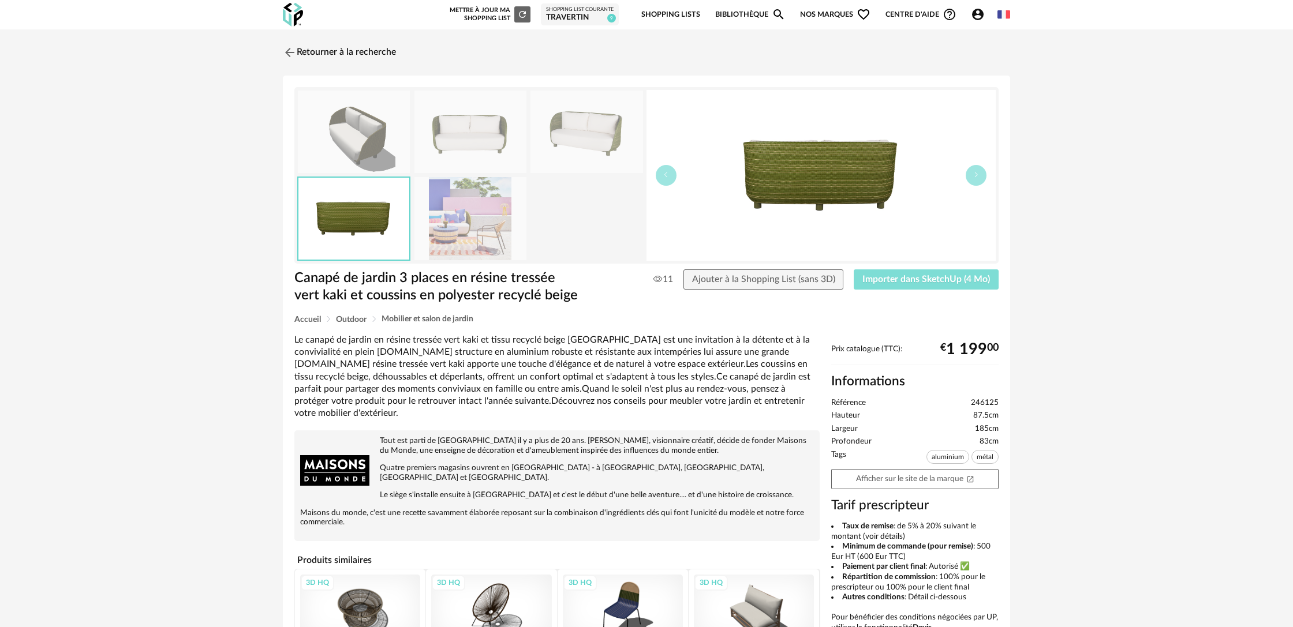
click at [929, 280] on span "Importer dans SketchUp (4 Mo)" at bounding box center [926, 279] width 128 height 9
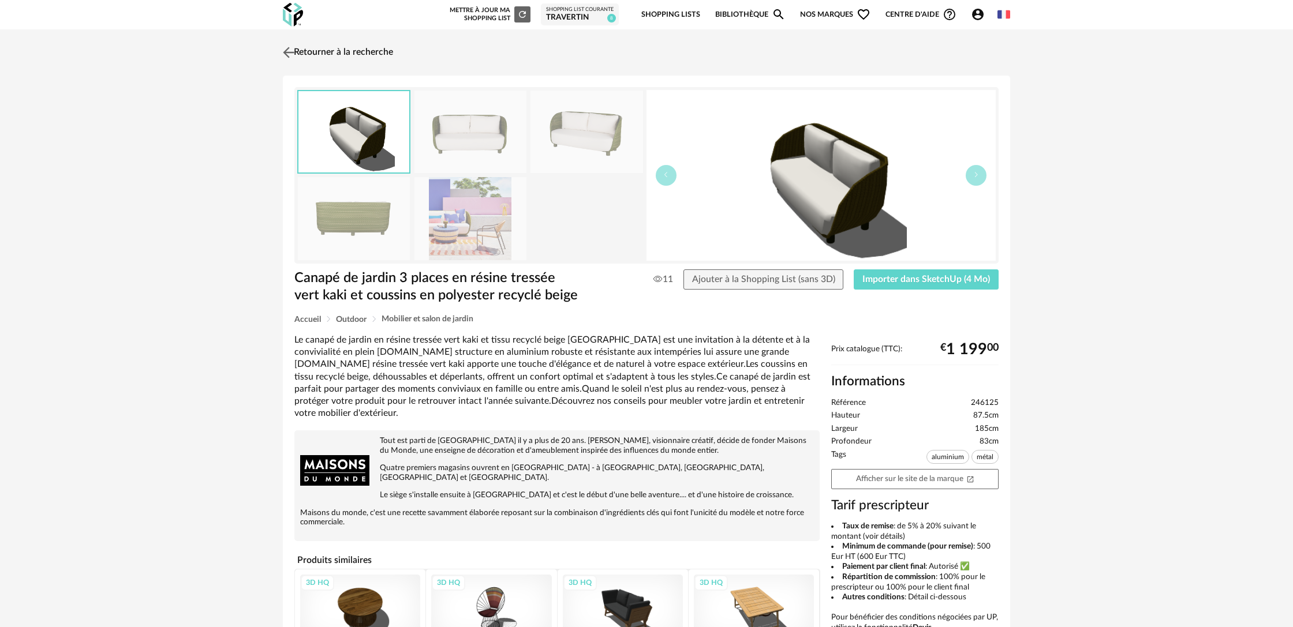
click at [359, 55] on link "Retourner à la recherche" at bounding box center [336, 52] width 113 height 25
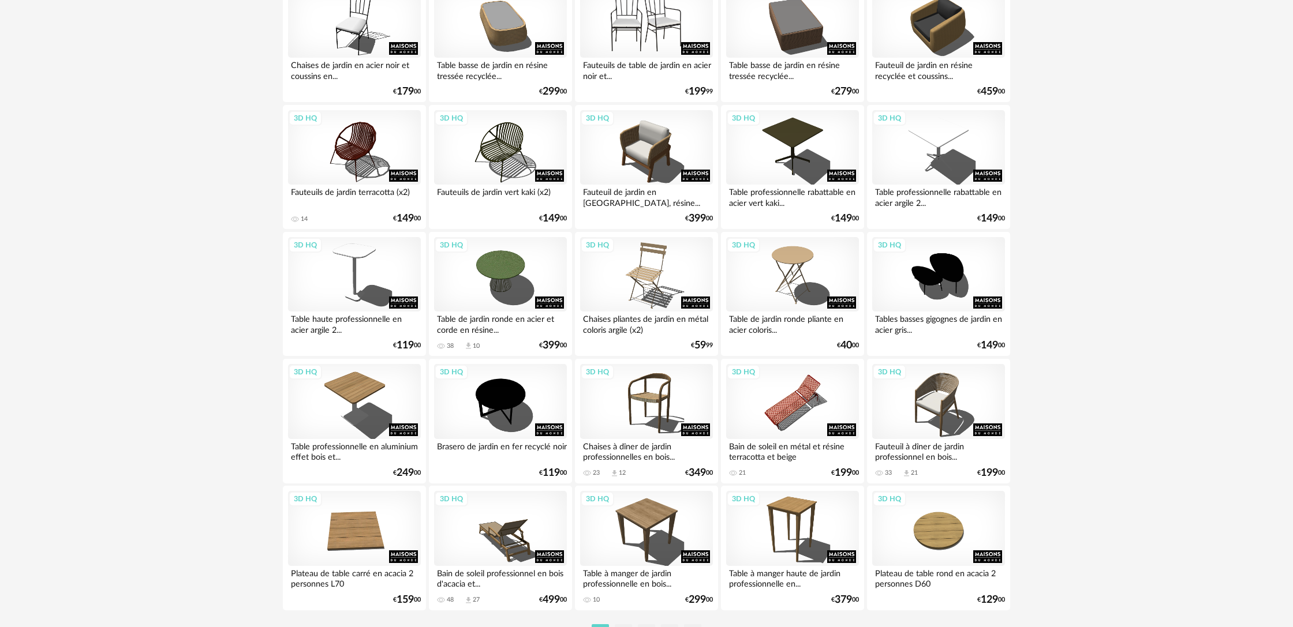
scroll to position [2163, 0]
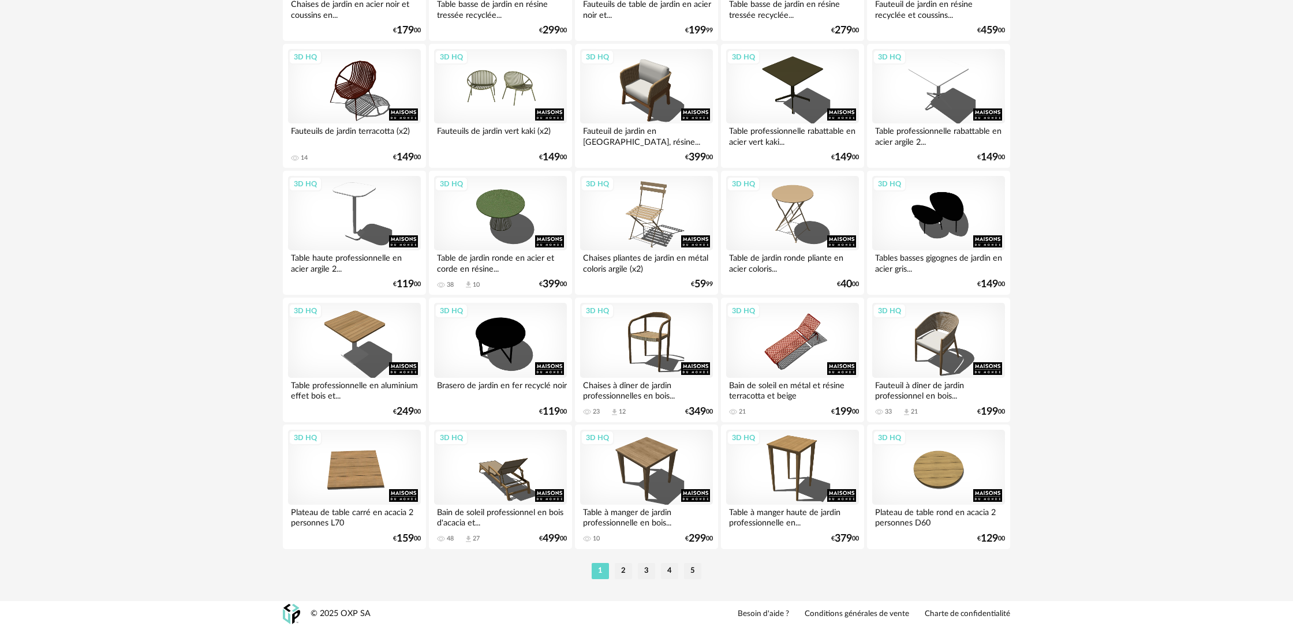
click at [522, 108] on div "3D HQ" at bounding box center [500, 86] width 133 height 75
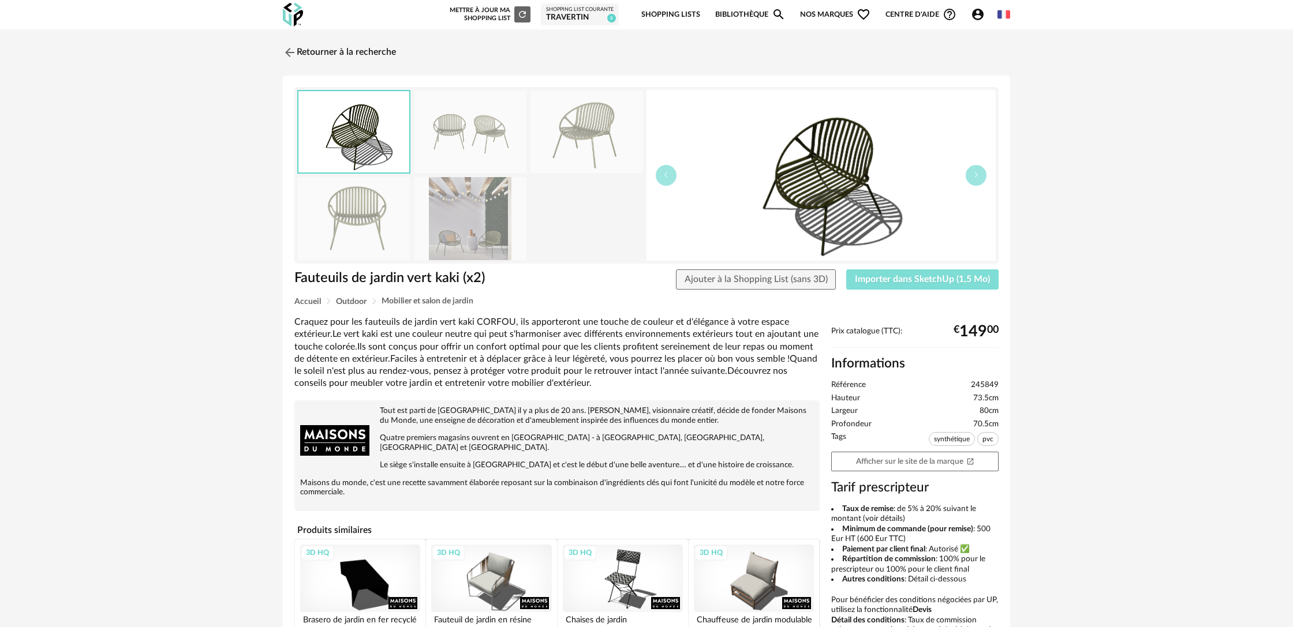
click at [905, 284] on button "Importer dans SketchUp (1,5 Mo)" at bounding box center [922, 279] width 152 height 21
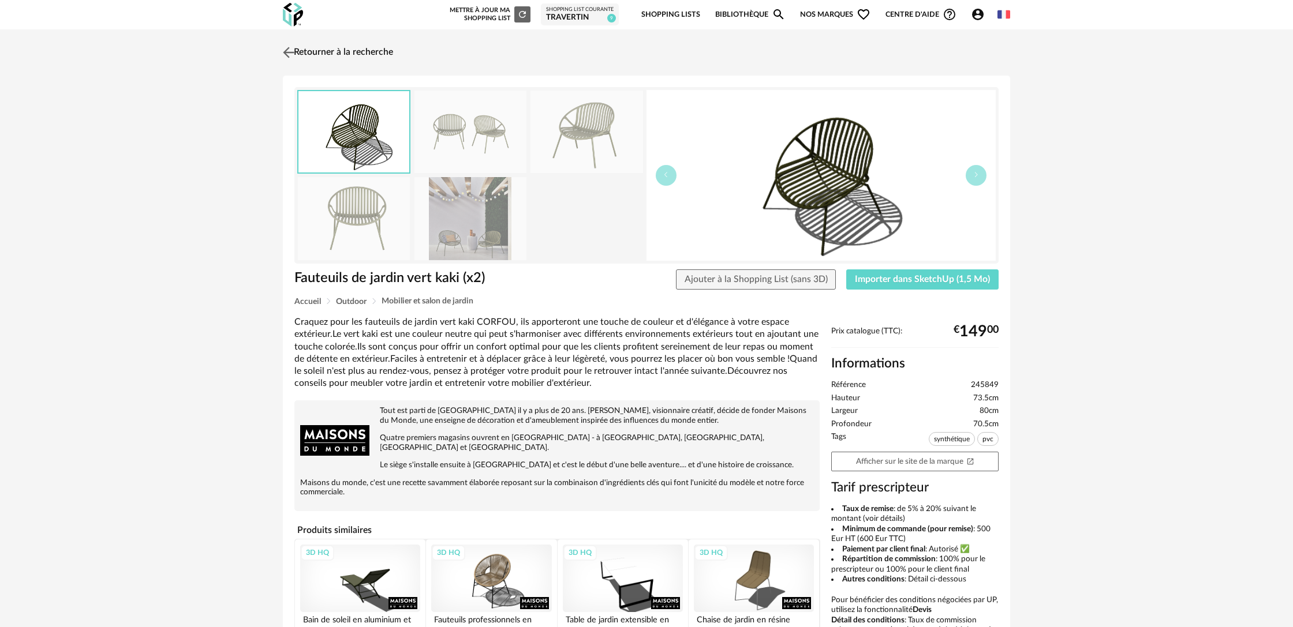
click at [303, 51] on link "Retourner à la recherche" at bounding box center [336, 52] width 113 height 25
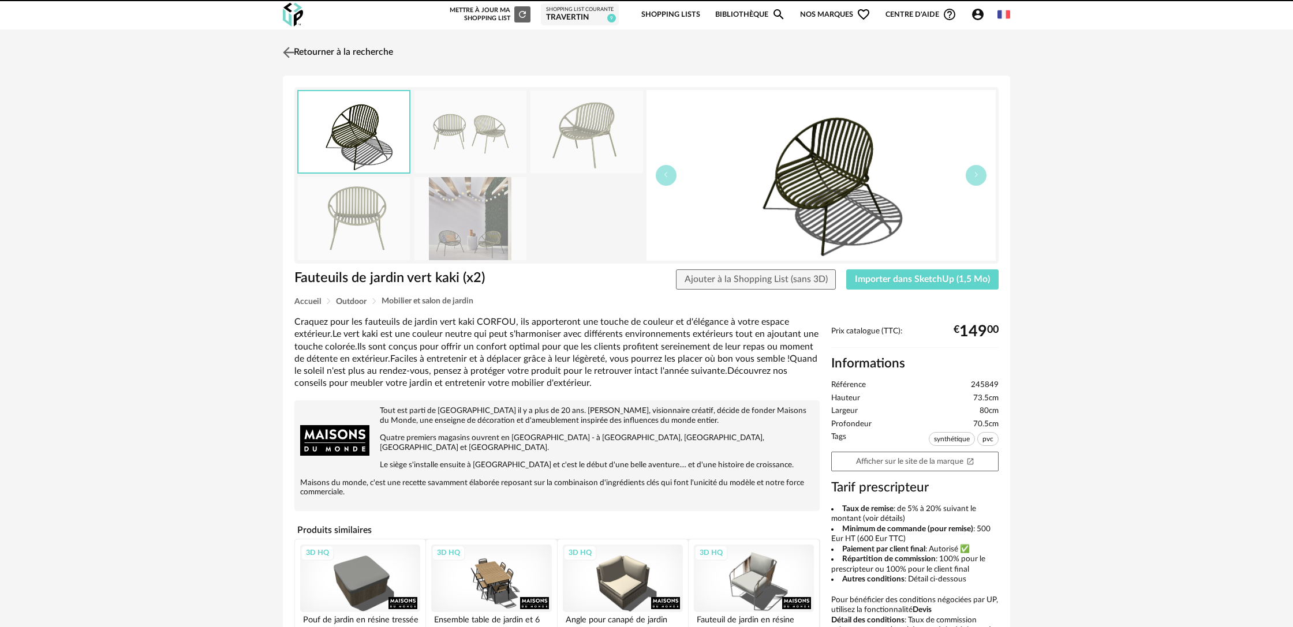
click at [359, 51] on link "Retourner à la recherche" at bounding box center [336, 52] width 113 height 25
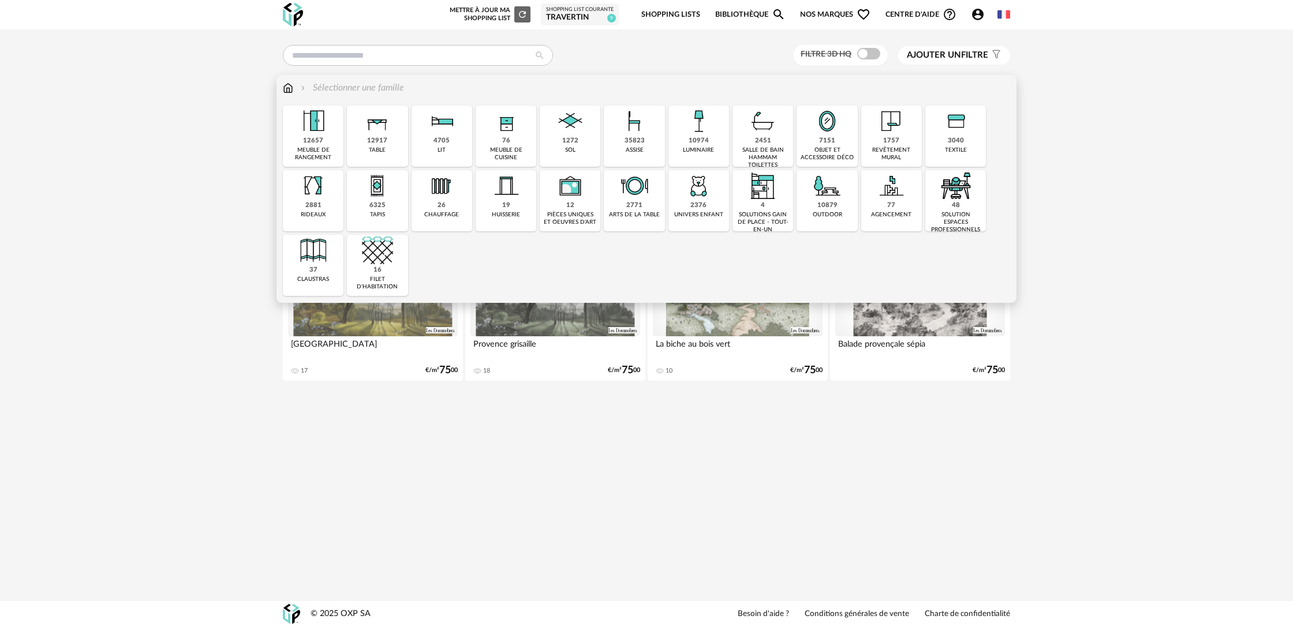
click at [822, 211] on div "10879 outdoor" at bounding box center [826, 200] width 61 height 61
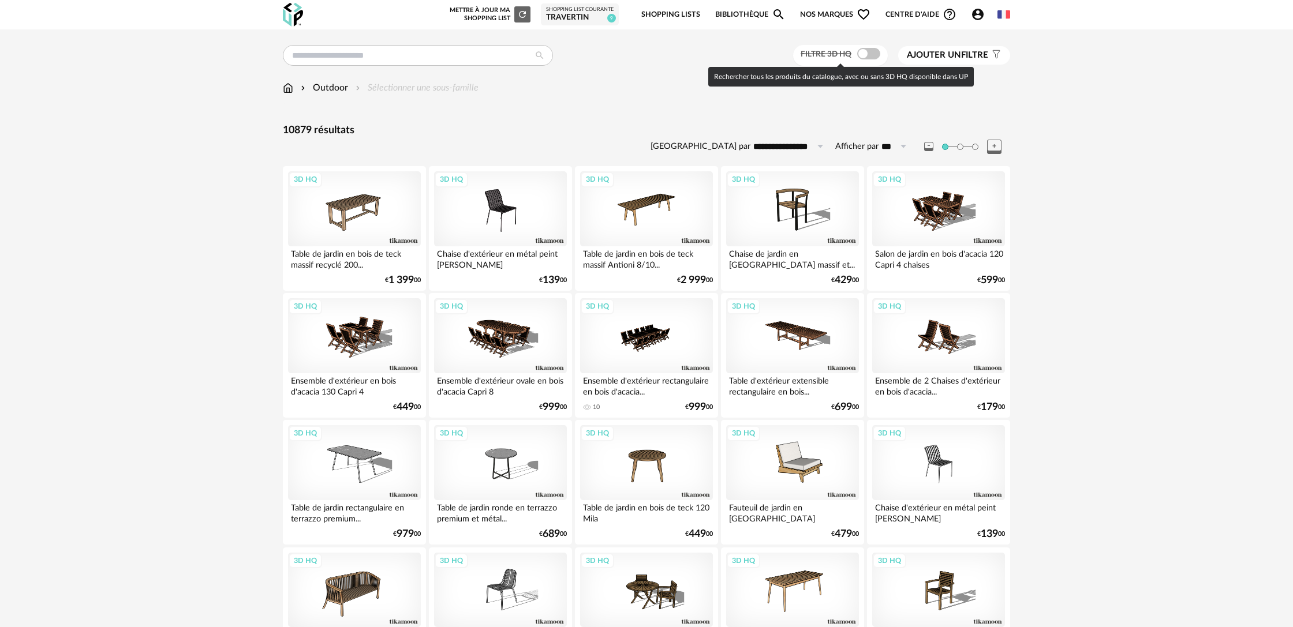
click at [871, 53] on span at bounding box center [868, 54] width 23 height 12
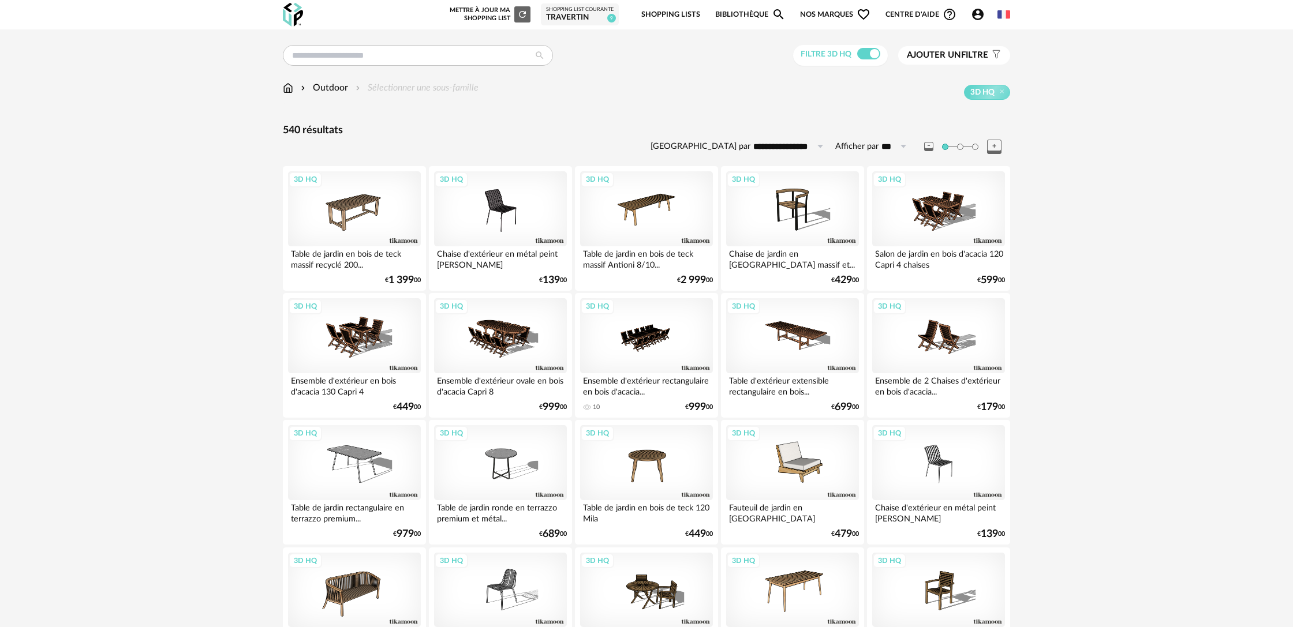
click at [470, 83] on div "Outdoor Sélectionner une sous-famille" at bounding box center [381, 87] width 196 height 13
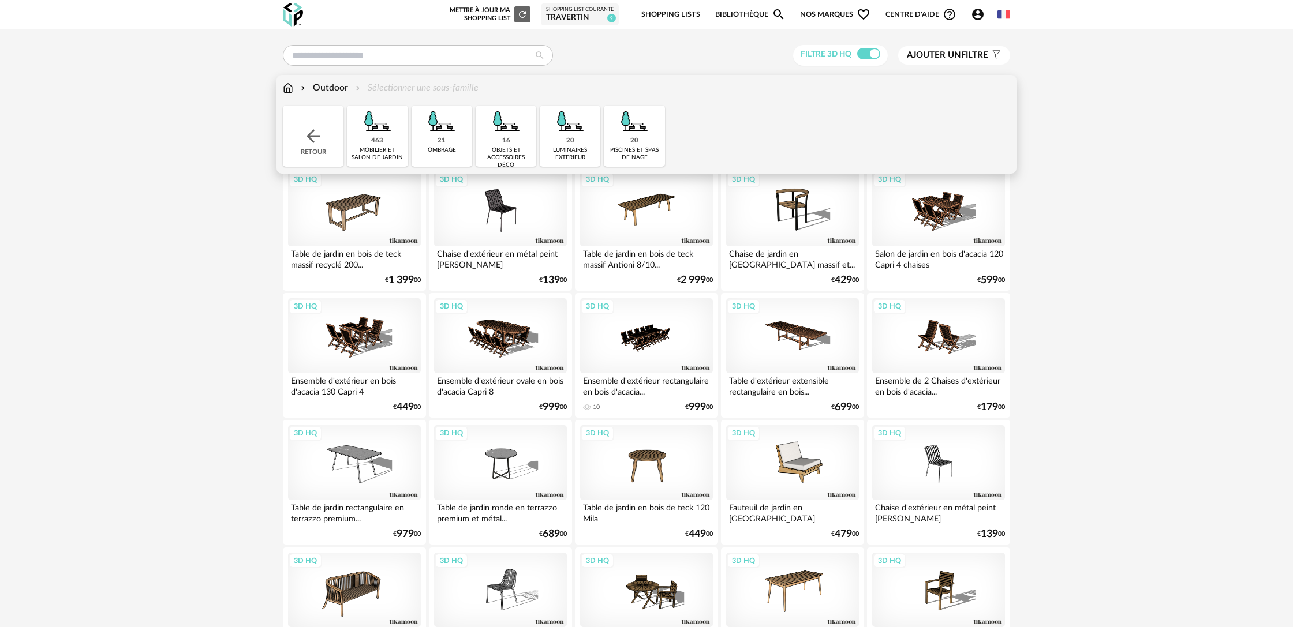
click at [384, 130] on img at bounding box center [377, 121] width 31 height 31
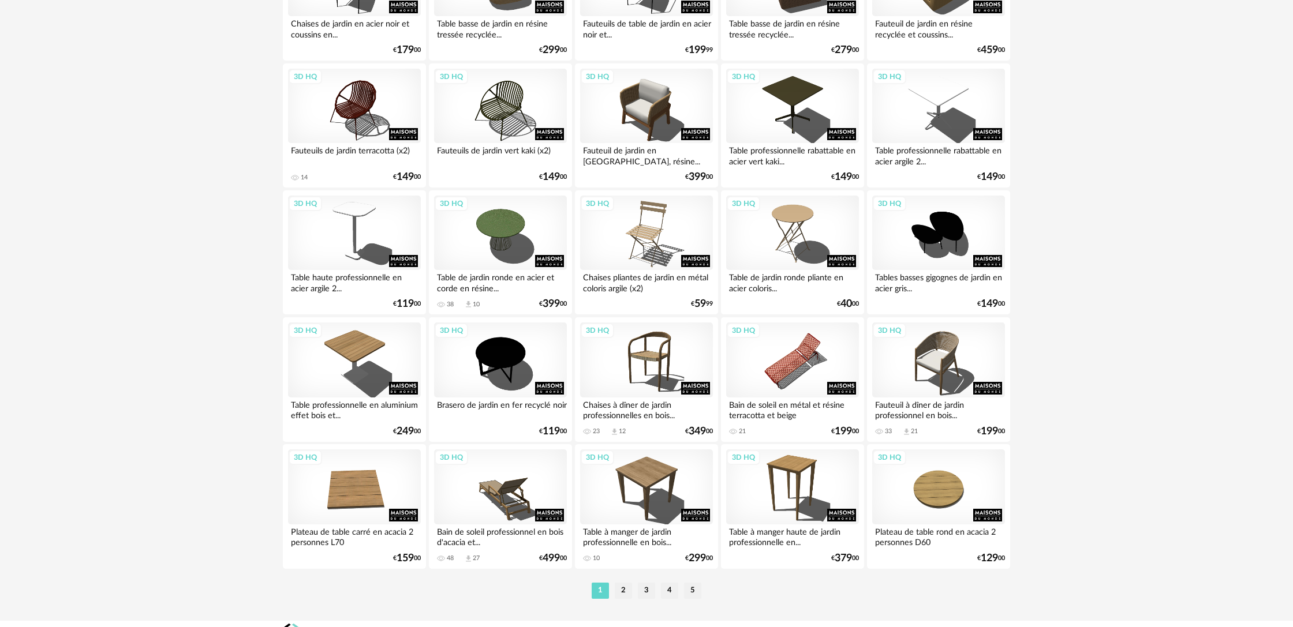
scroll to position [2163, 0]
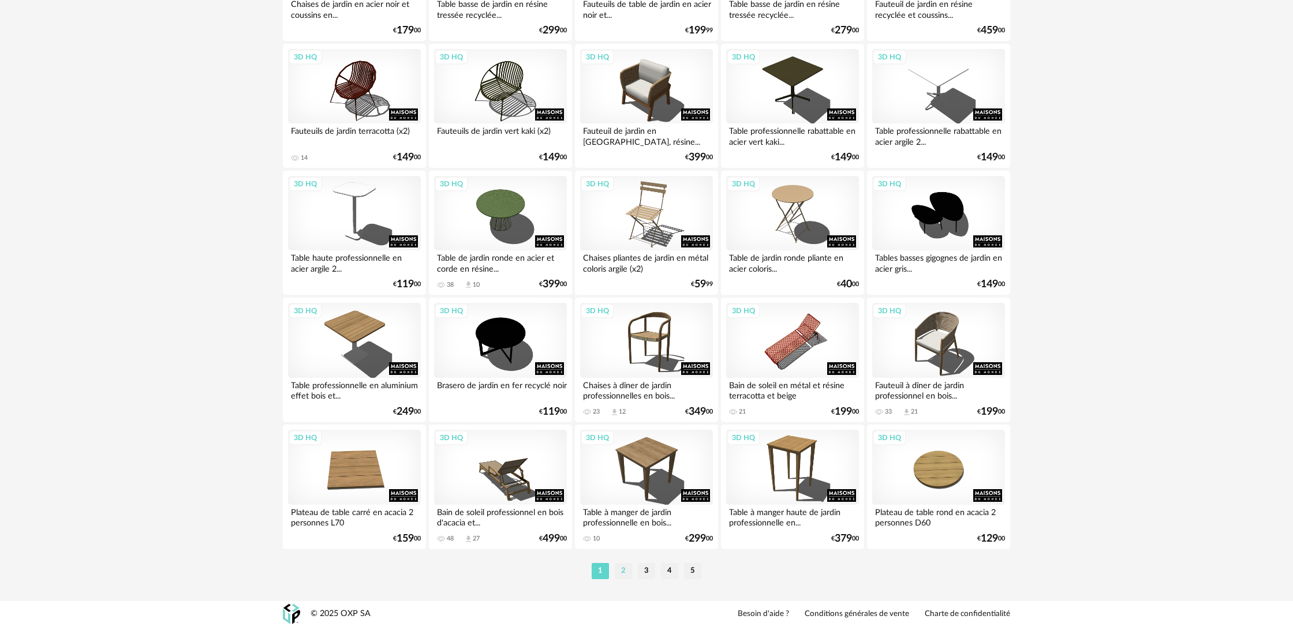
click at [621, 574] on li "2" at bounding box center [623, 571] width 17 height 16
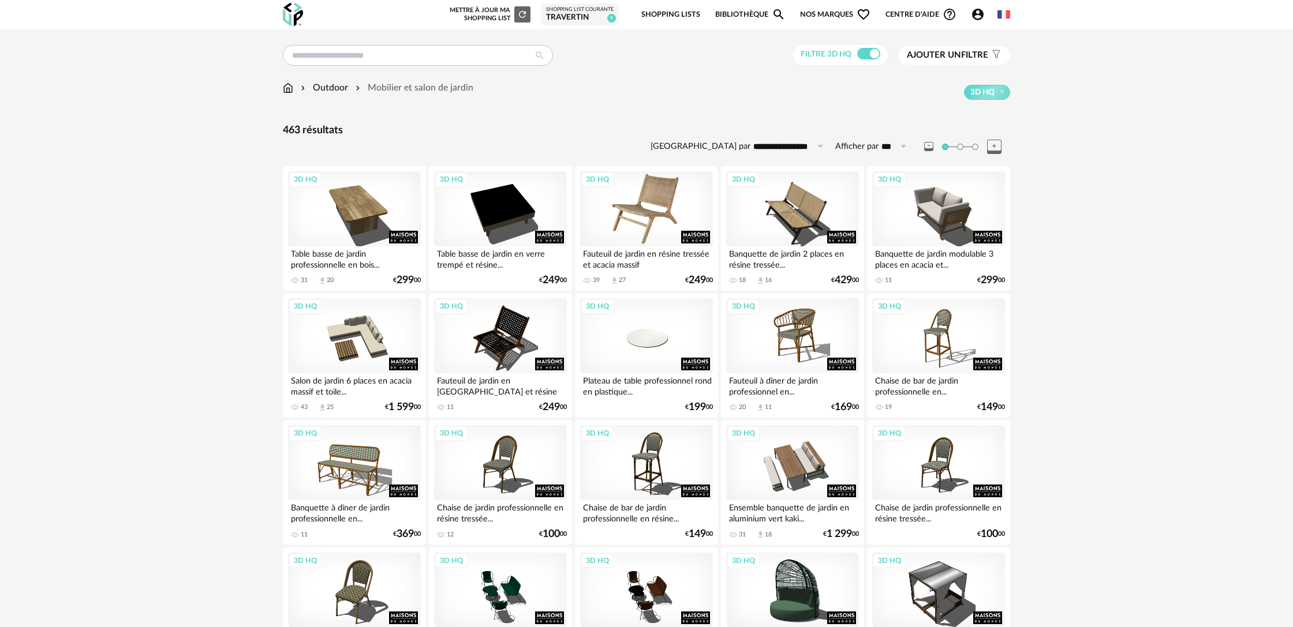
click at [654, 225] on div "3D HQ" at bounding box center [646, 208] width 133 height 75
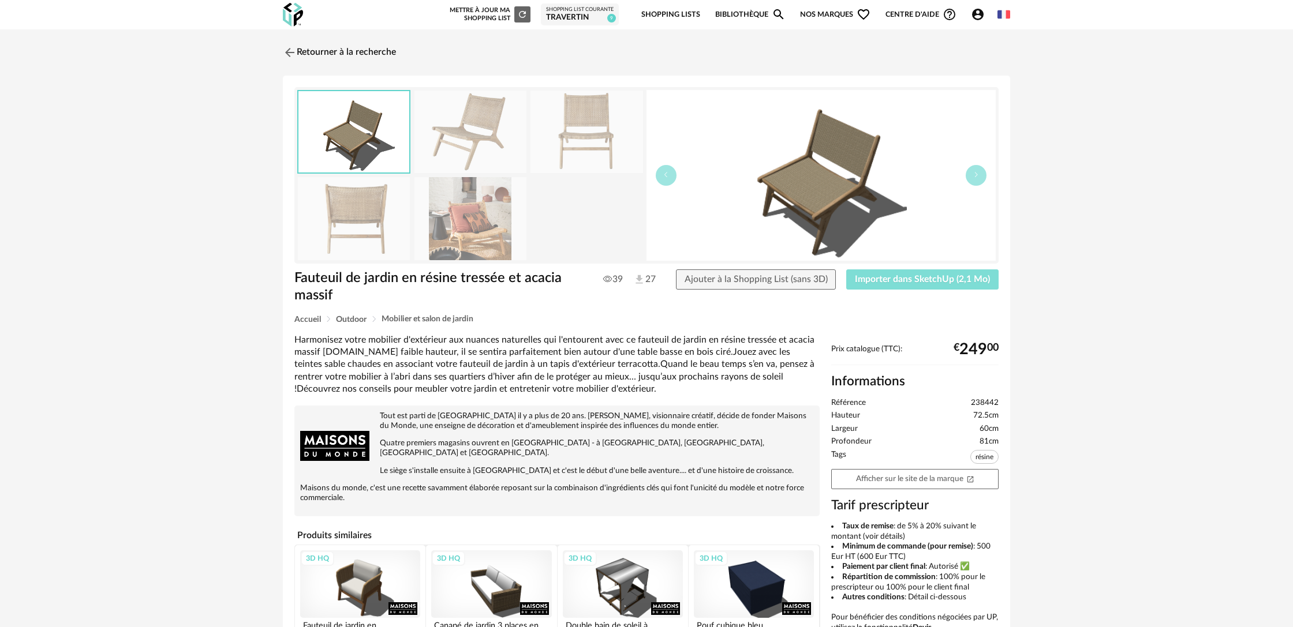
click at [888, 279] on span "Importer dans SketchUp (2,1 Mo)" at bounding box center [922, 279] width 135 height 9
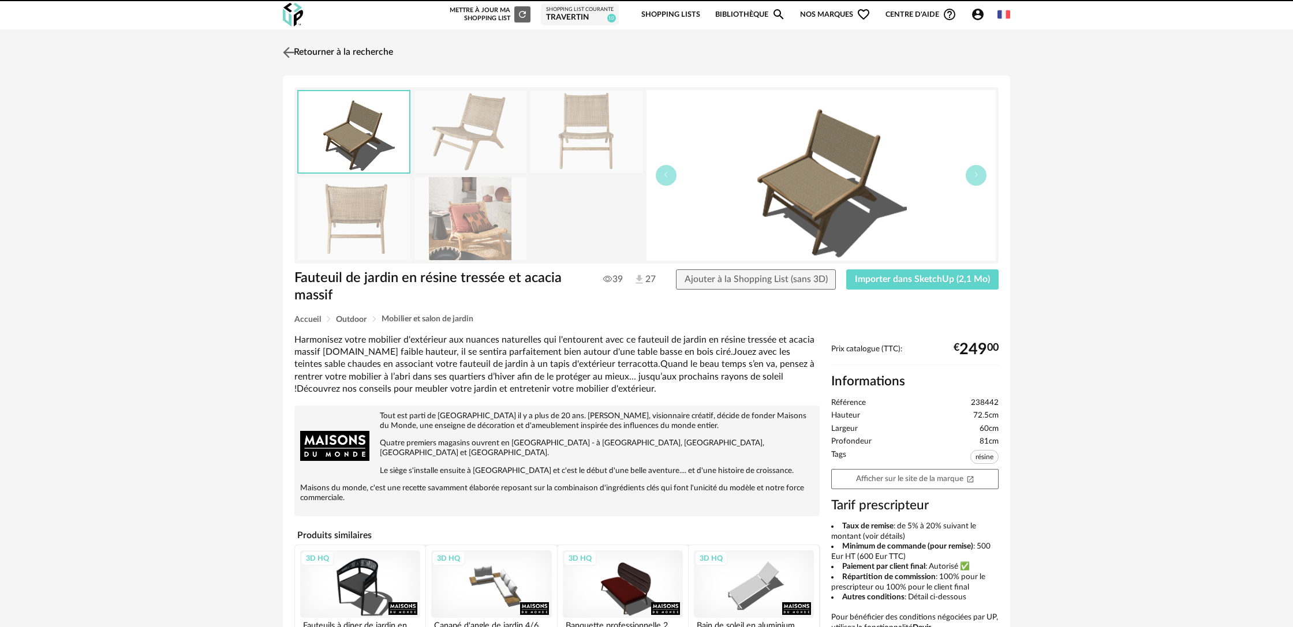
click at [334, 54] on link "Retourner à la recherche" at bounding box center [336, 52] width 113 height 25
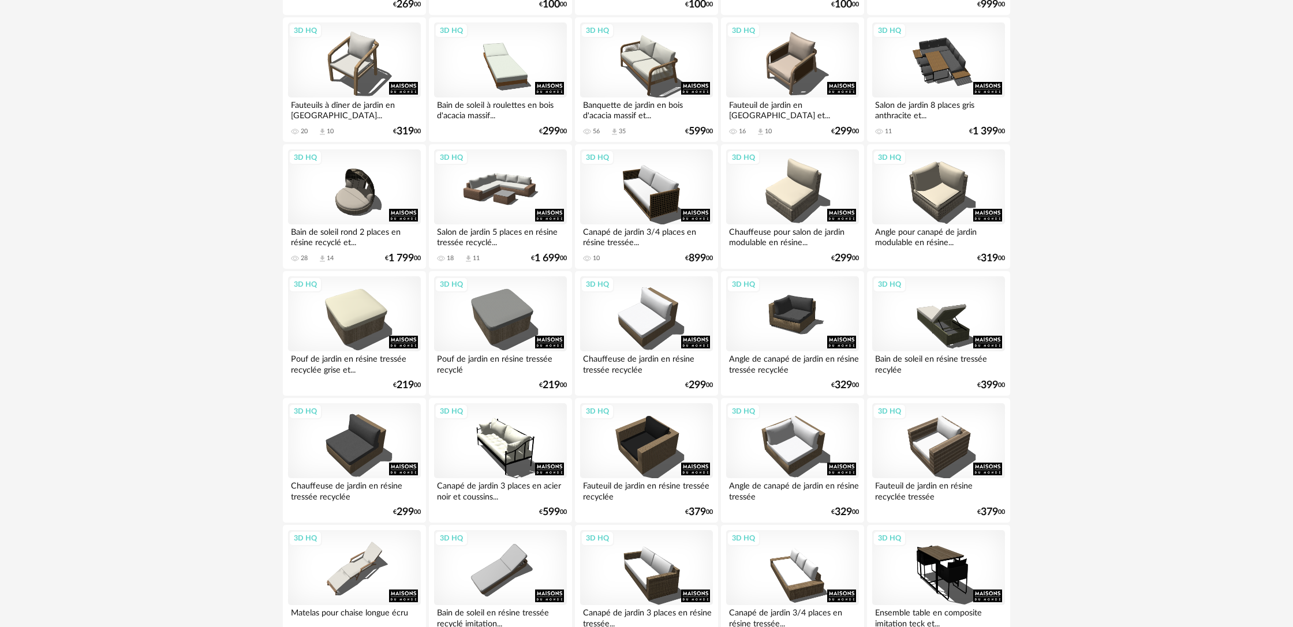
scroll to position [1161, 0]
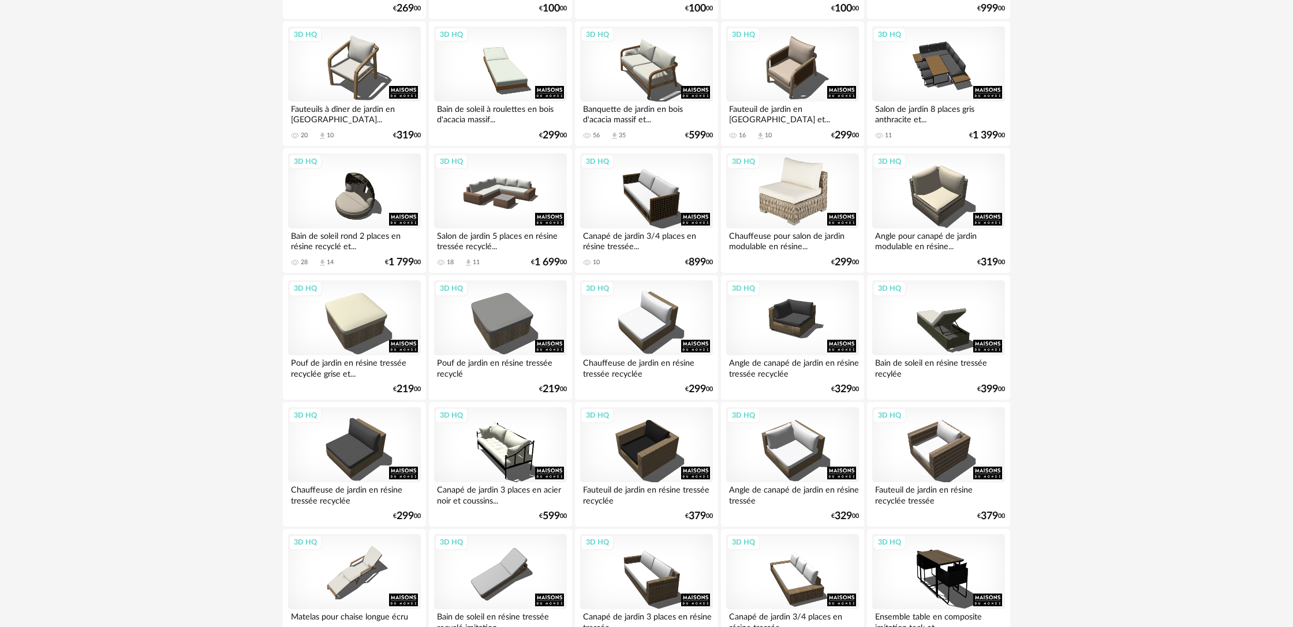
click at [790, 223] on div "3D HQ" at bounding box center [792, 190] width 133 height 75
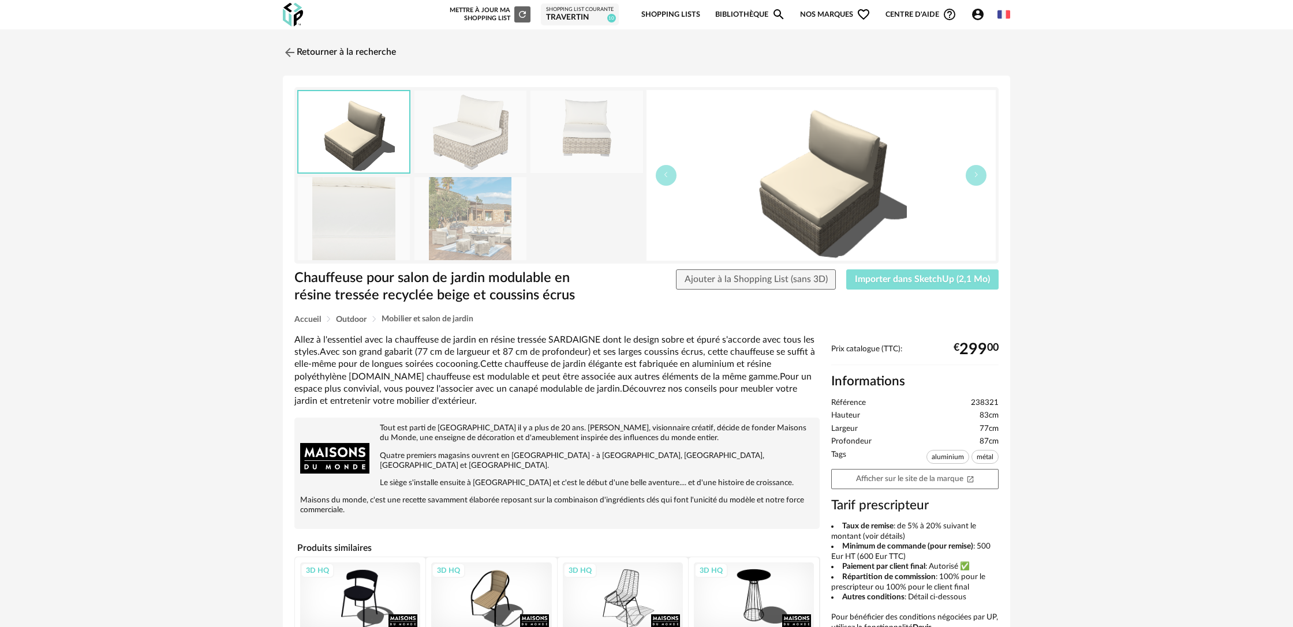
click at [899, 287] on button "Importer dans SketchUp (2,1 Mo)" at bounding box center [922, 279] width 152 height 21
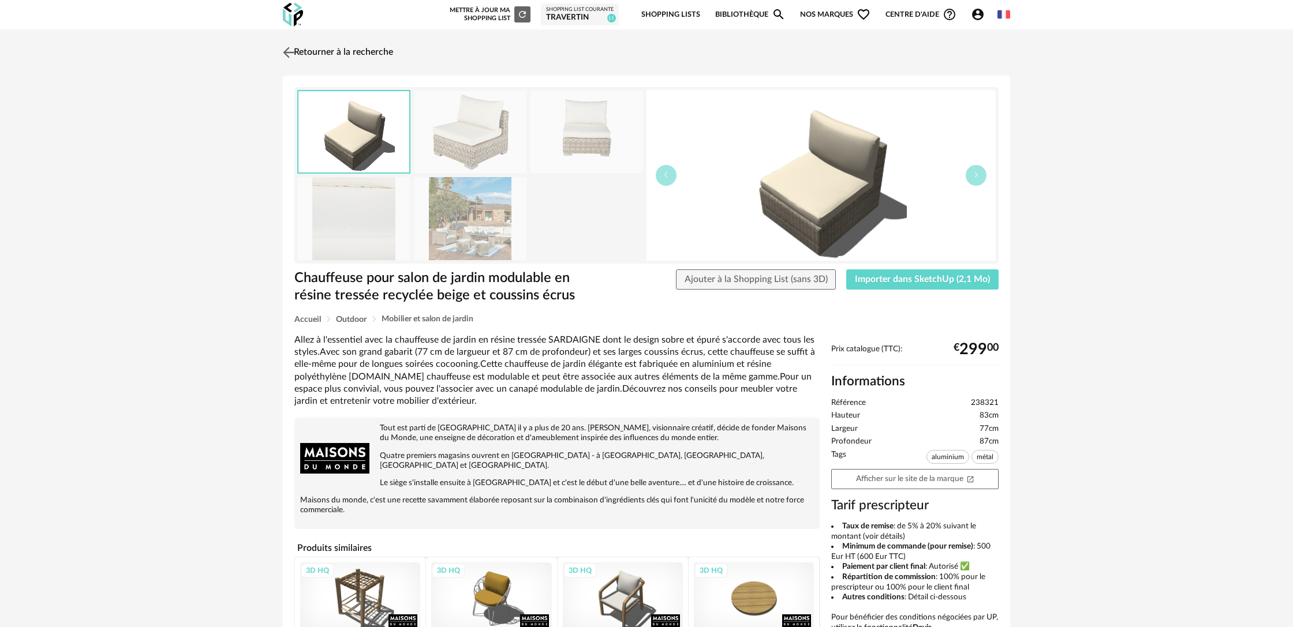
click at [372, 52] on link "Retourner à la recherche" at bounding box center [336, 52] width 113 height 25
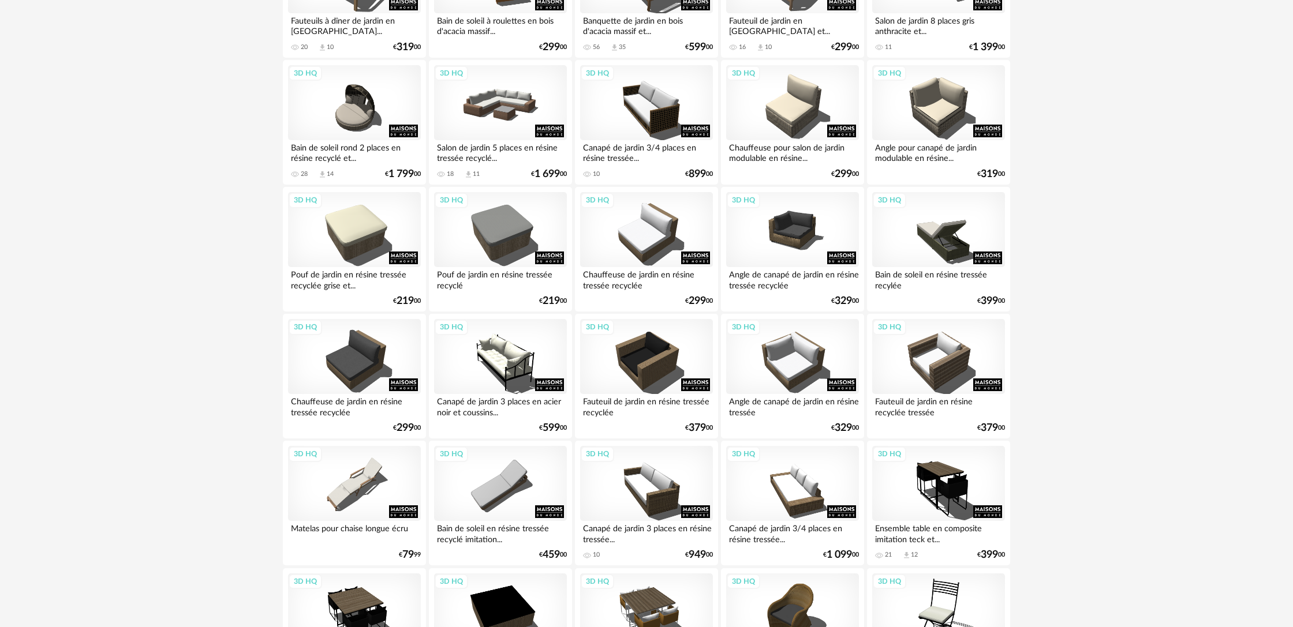
scroll to position [1248, 0]
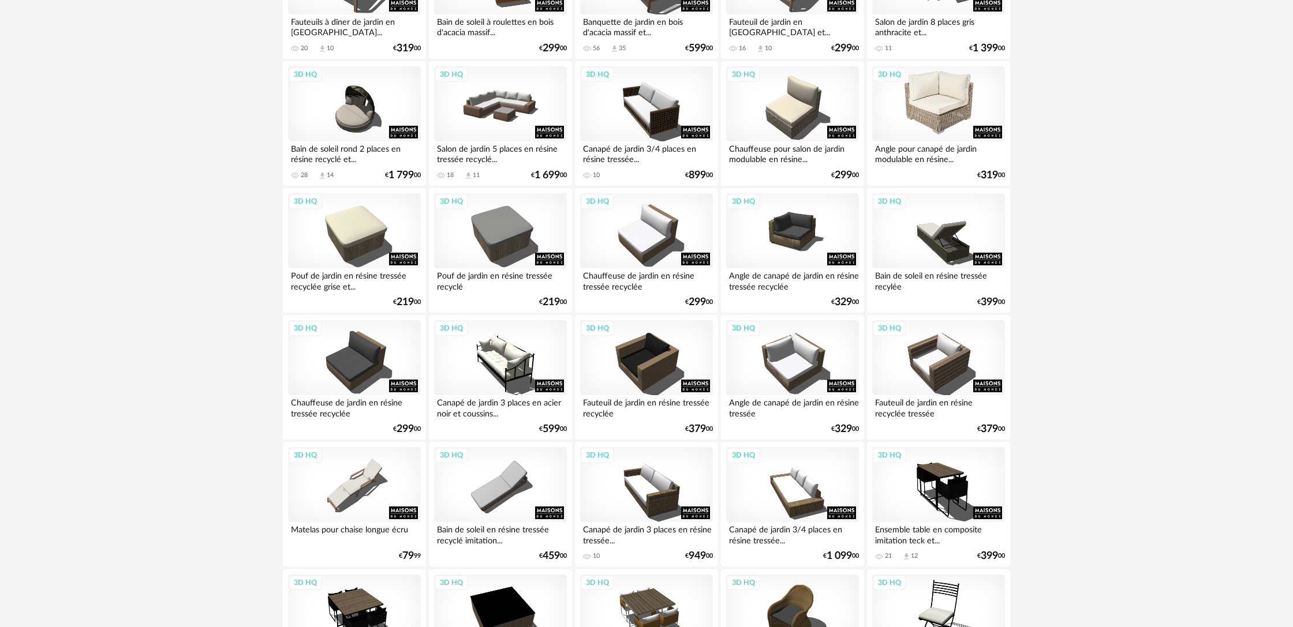
click at [953, 134] on div "3D HQ" at bounding box center [938, 103] width 133 height 75
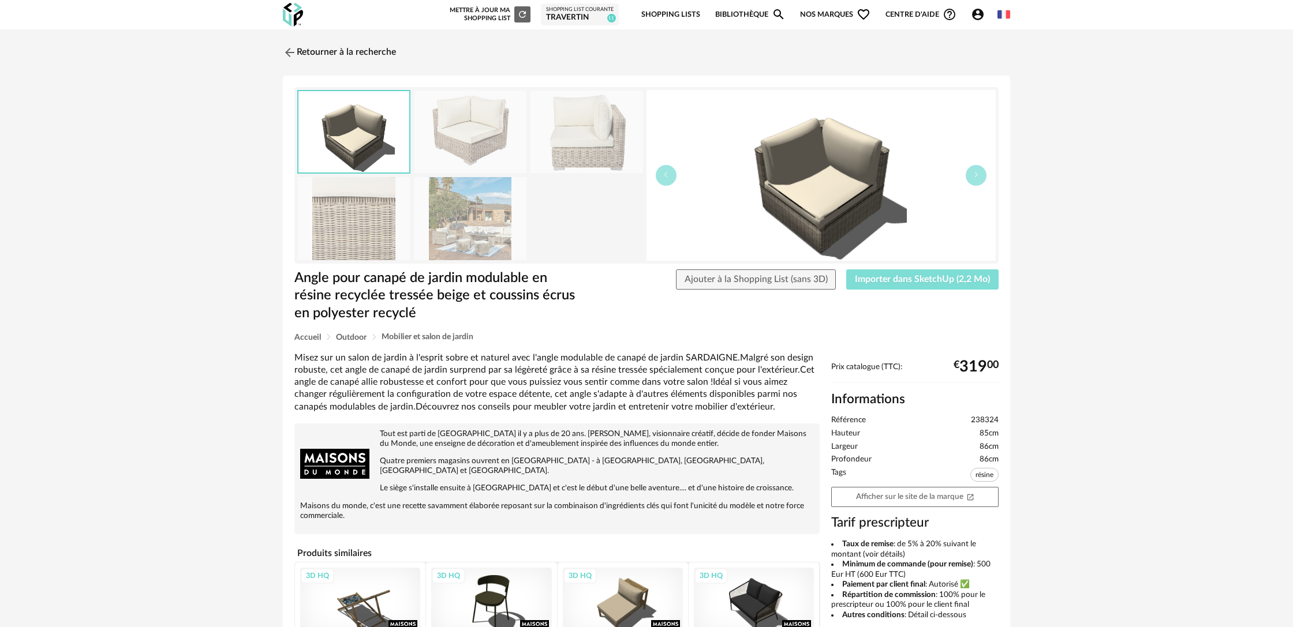
click at [936, 286] on button "Importer dans SketchUp (2,2 Mo)" at bounding box center [922, 279] width 152 height 21
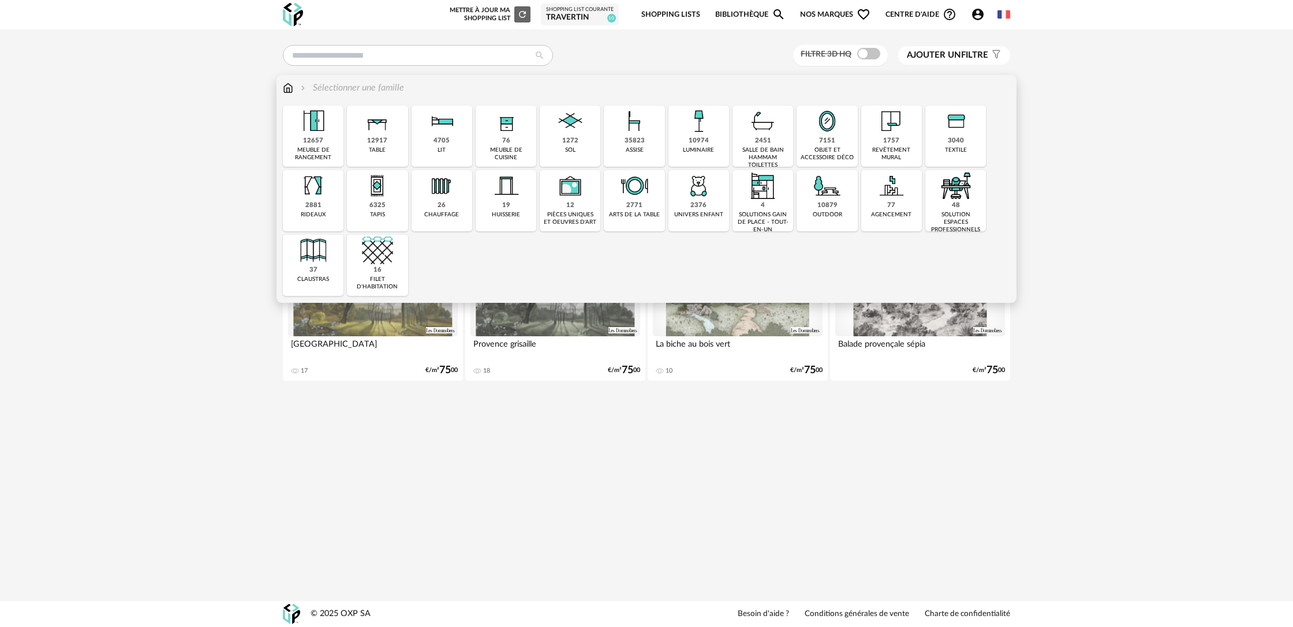
click at [830, 211] on div "outdoor" at bounding box center [827, 215] width 29 height 8
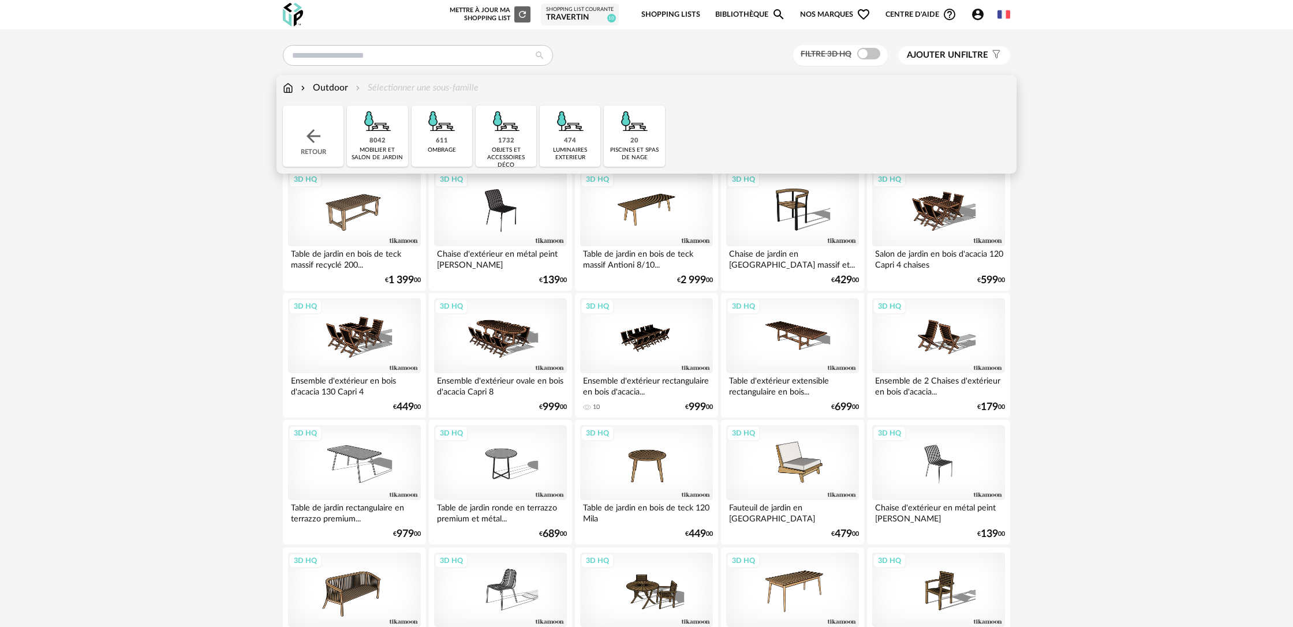
click at [378, 152] on div "mobilier et salon de jardin" at bounding box center [377, 154] width 54 height 15
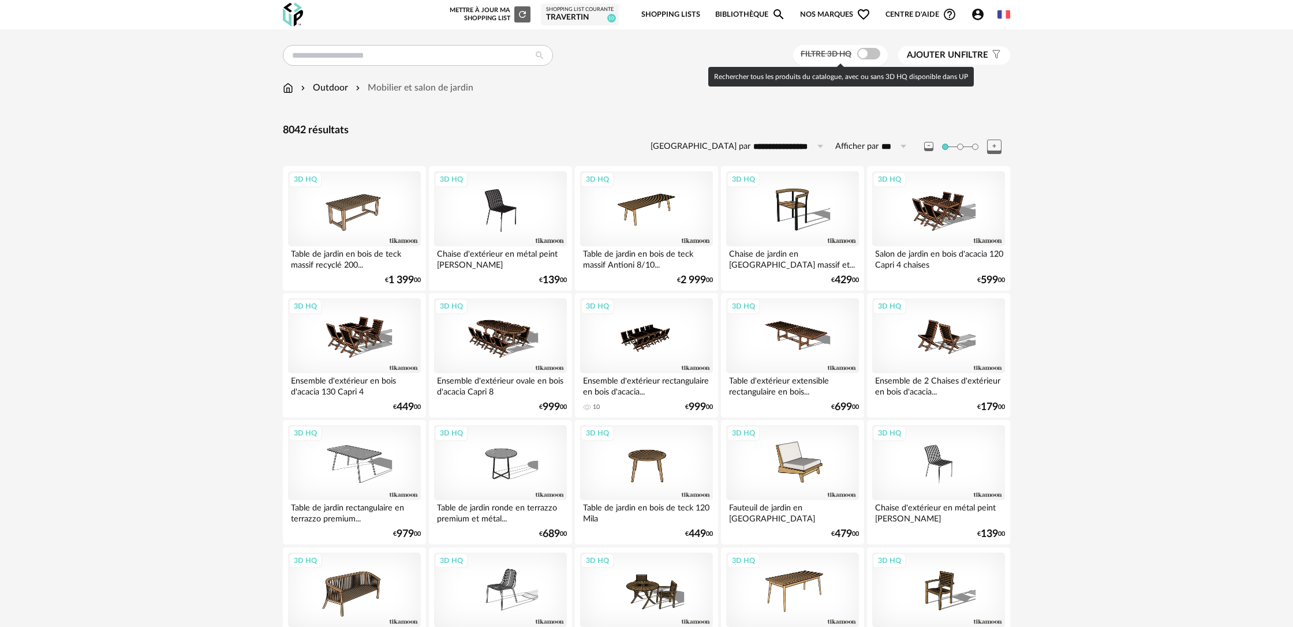
click at [873, 48] on label "Filtre 3D HQ" at bounding box center [841, 53] width 82 height 10
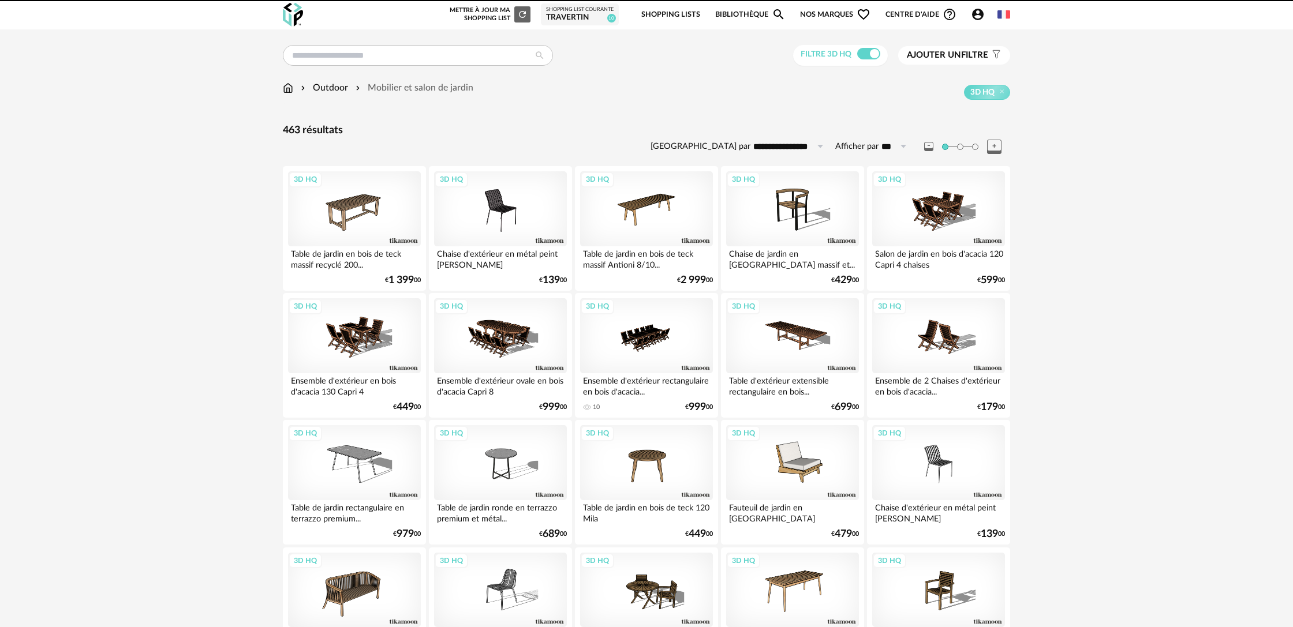
click at [873, 54] on span at bounding box center [868, 54] width 23 height 12
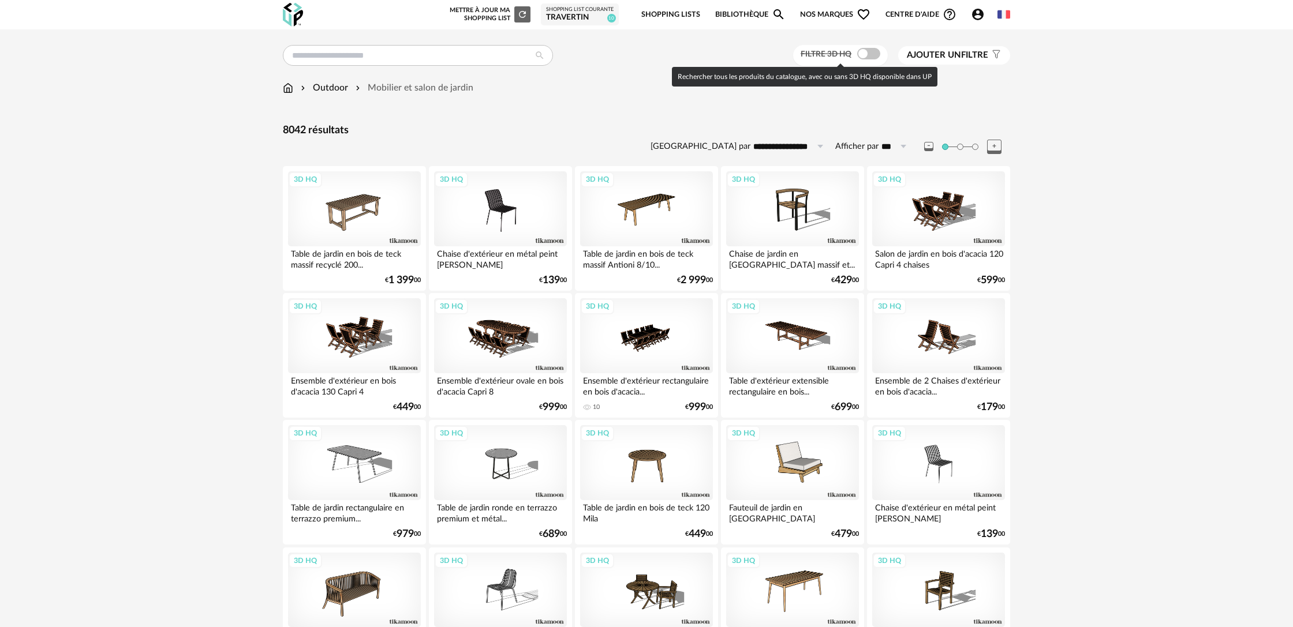
click at [872, 55] on span at bounding box center [868, 54] width 23 height 12
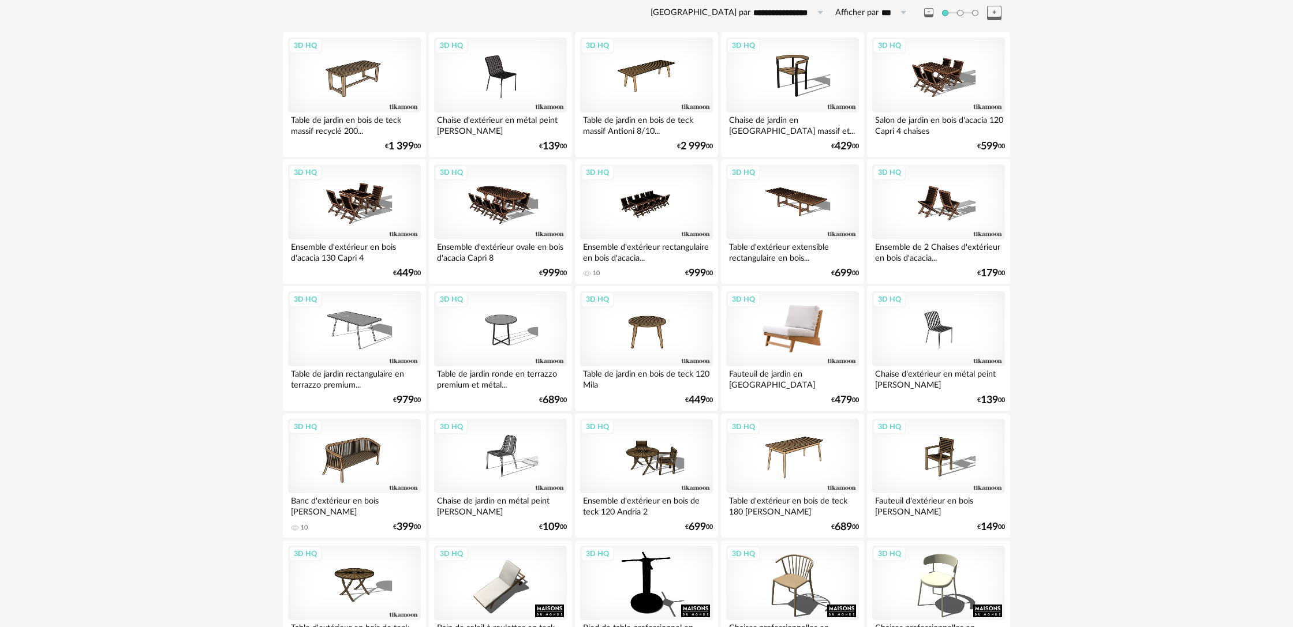
scroll to position [137, 0]
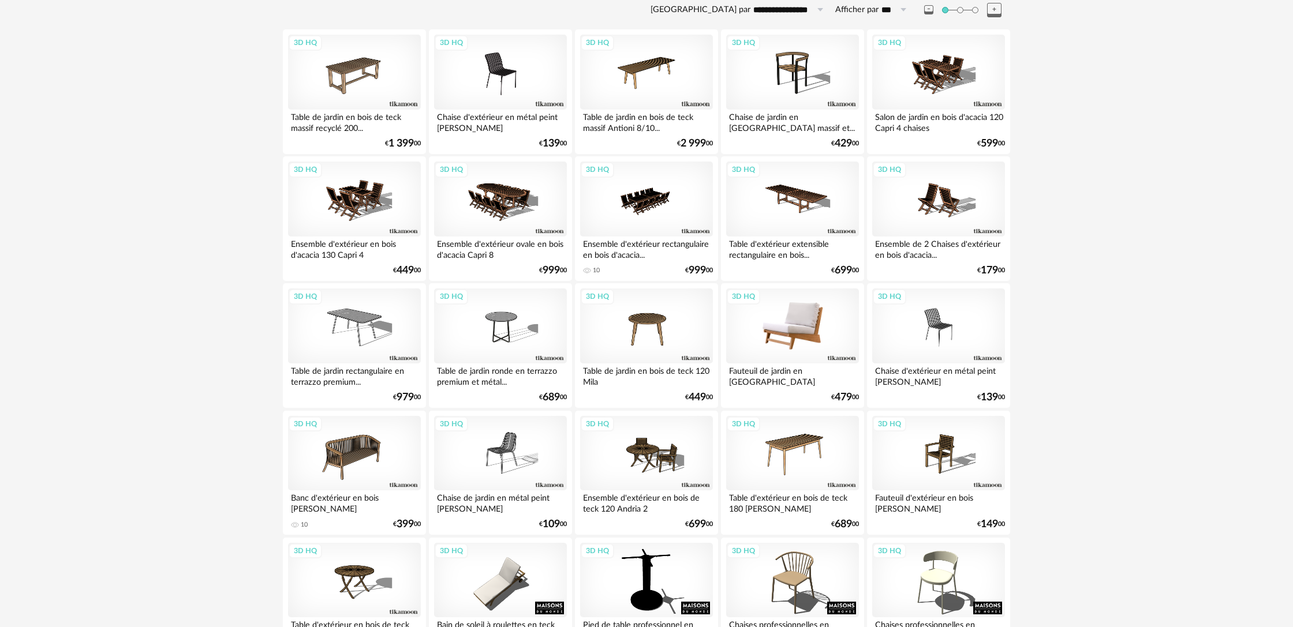
click at [779, 340] on div "3D HQ" at bounding box center [792, 326] width 133 height 75
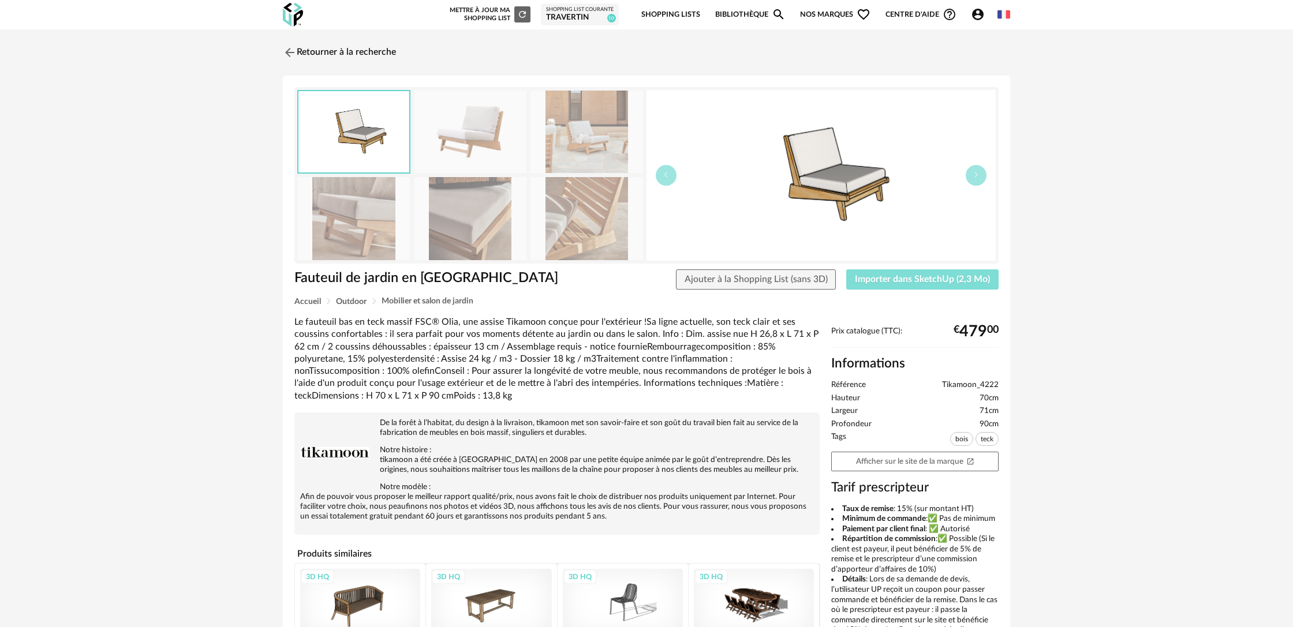
click at [879, 278] on span "Importer dans SketchUp (2,3 Mo)" at bounding box center [922, 279] width 135 height 9
click at [336, 55] on link "Retourner à la recherche" at bounding box center [336, 52] width 113 height 25
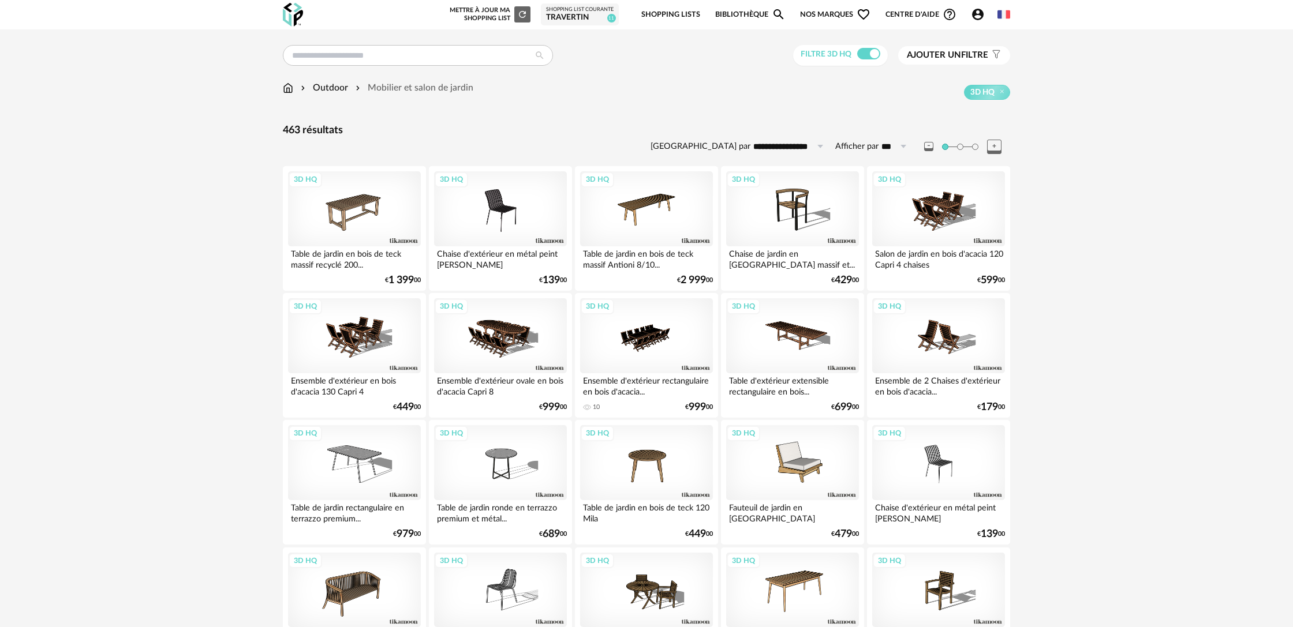
click at [967, 58] on span "Ajouter un filtre" at bounding box center [947, 56] width 81 height 12
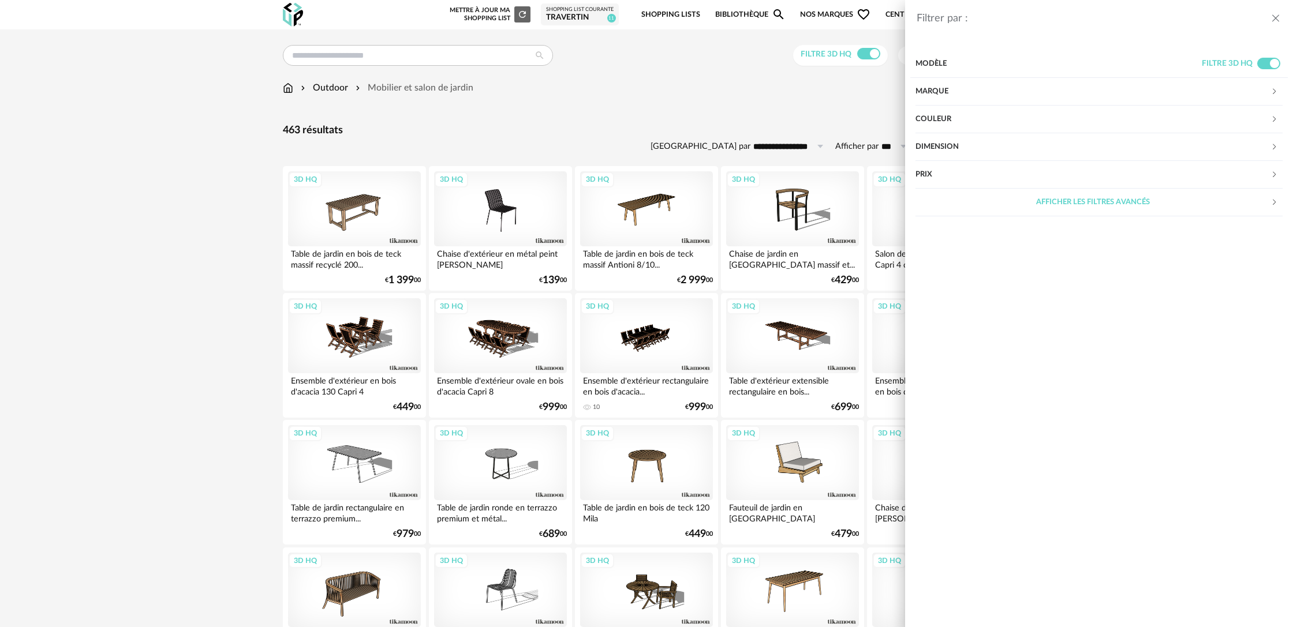
click at [945, 95] on div "Marque" at bounding box center [1092, 92] width 355 height 28
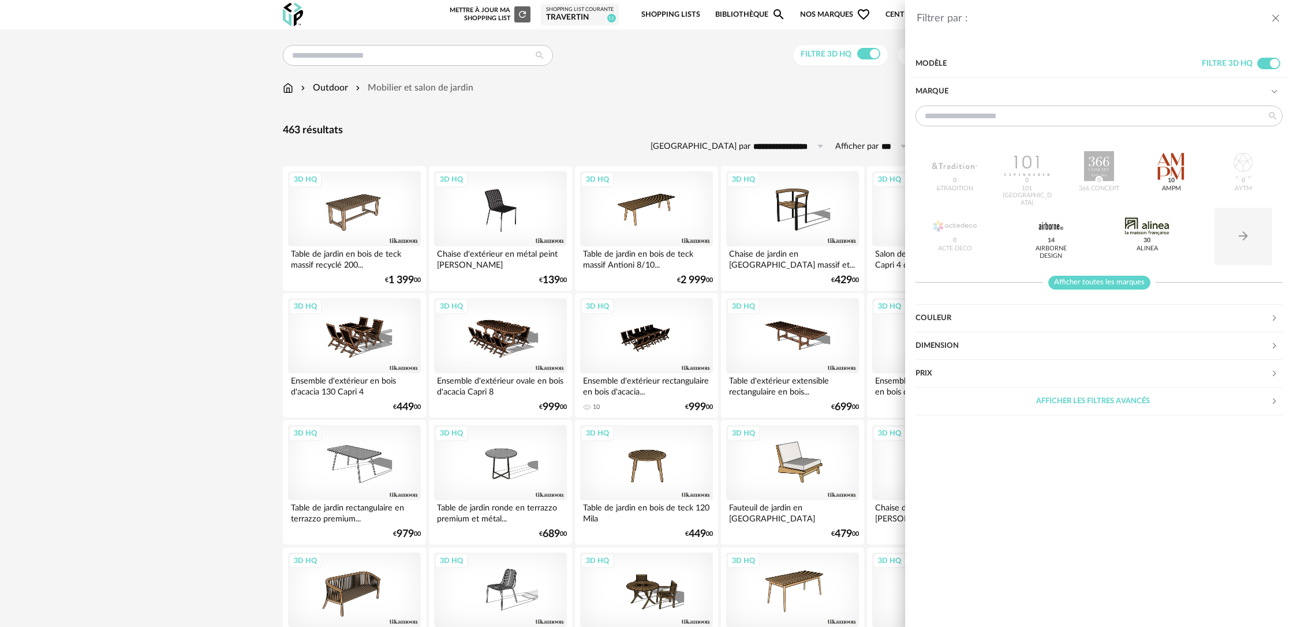
click at [1092, 283] on span "Afficher toutes les marques" at bounding box center [1099, 283] width 102 height 14
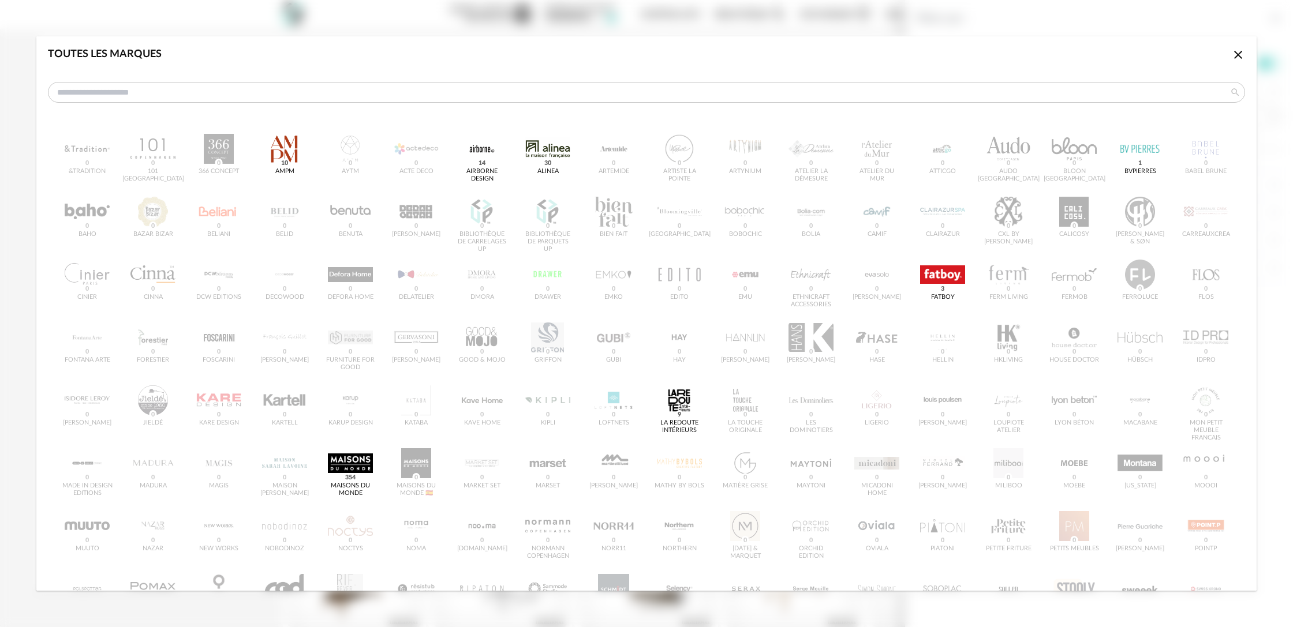
scroll to position [116, 0]
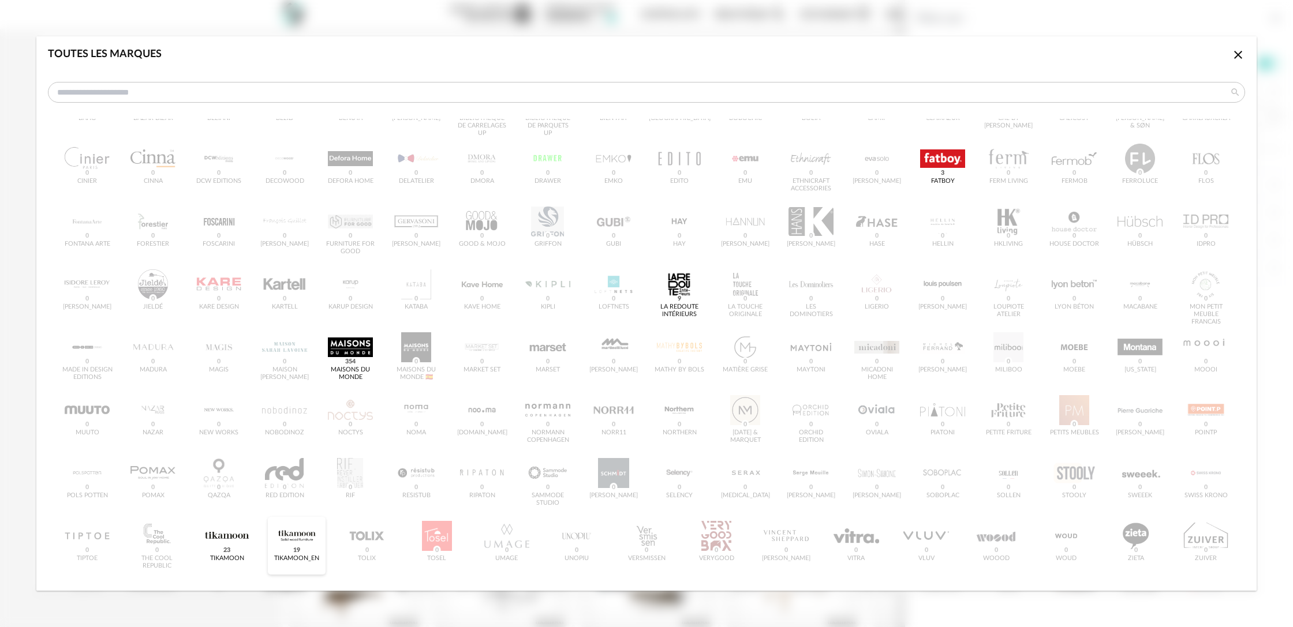
click at [305, 546] on div "dialog" at bounding box center [296, 536] width 45 height 30
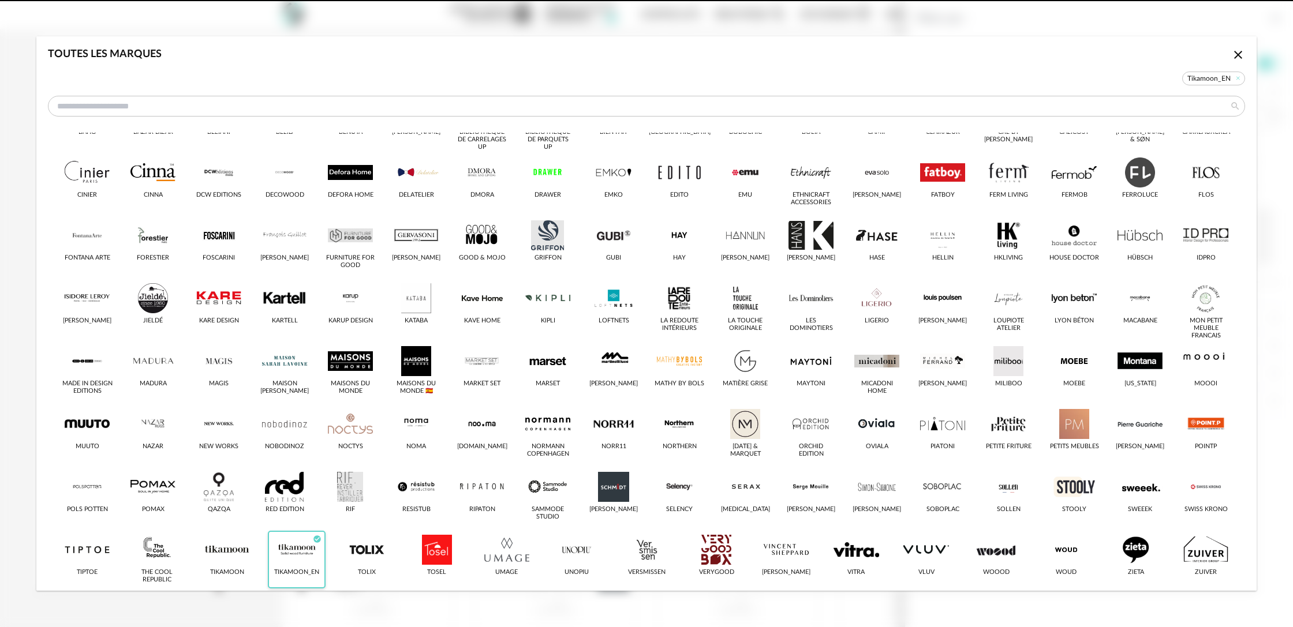
scroll to position [130, 0]
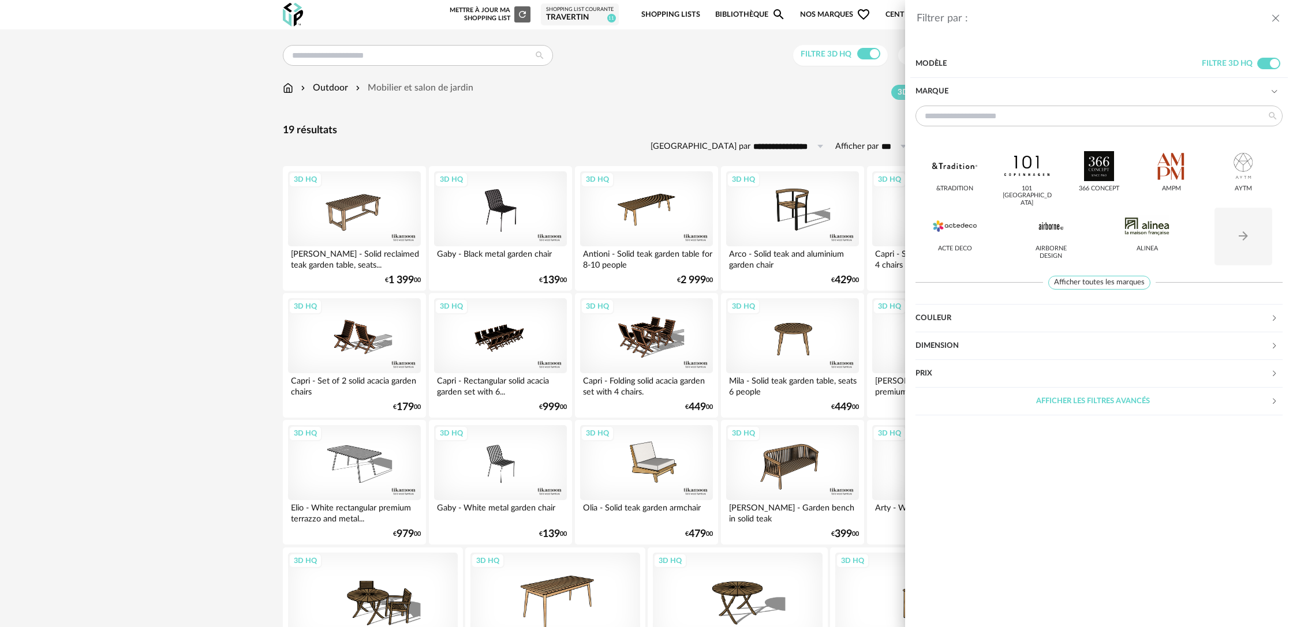
click at [203, 313] on div "Filtrer par : Modèle Filtre 3D HQ Marque &tradition 101 Copenhagen 366 Concept …" at bounding box center [646, 313] width 1293 height 627
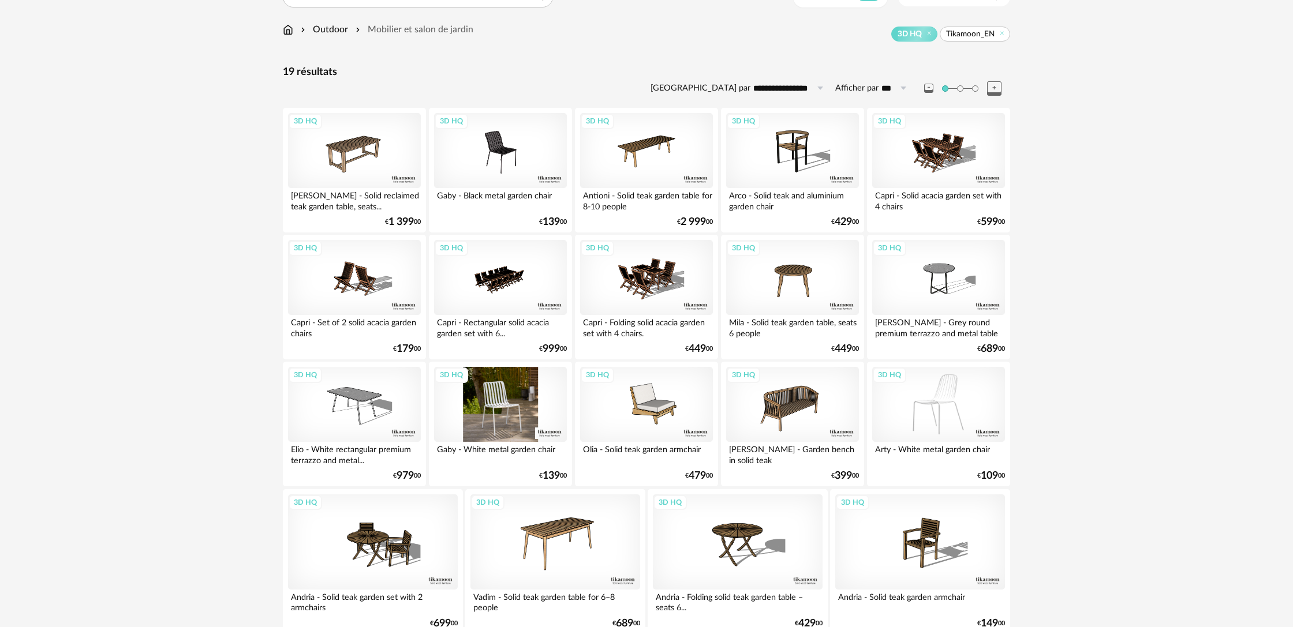
scroll to position [0, 0]
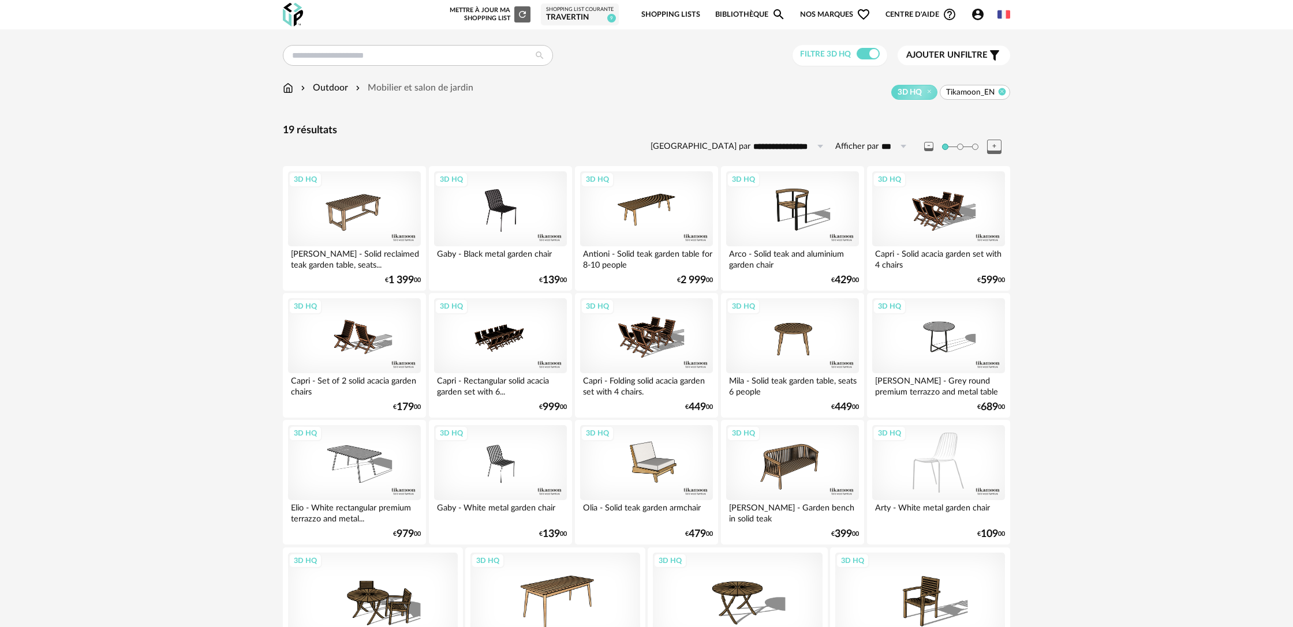
click at [1003, 93] on icon at bounding box center [1002, 92] width 8 height 8
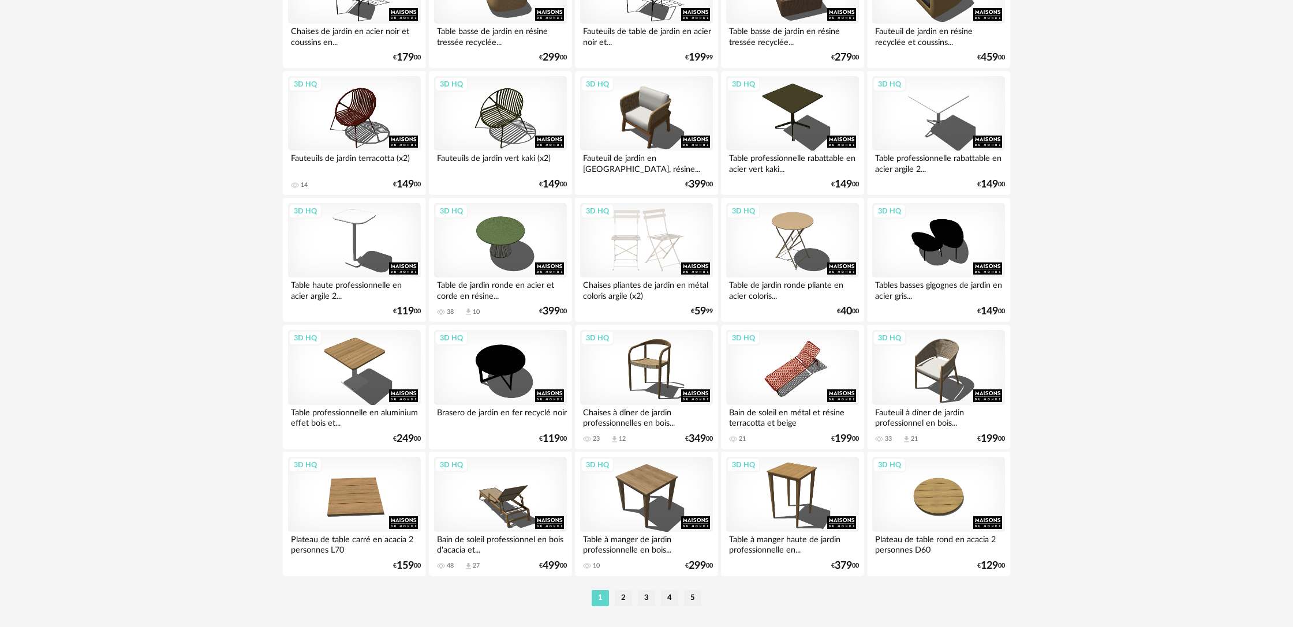
scroll to position [2163, 0]
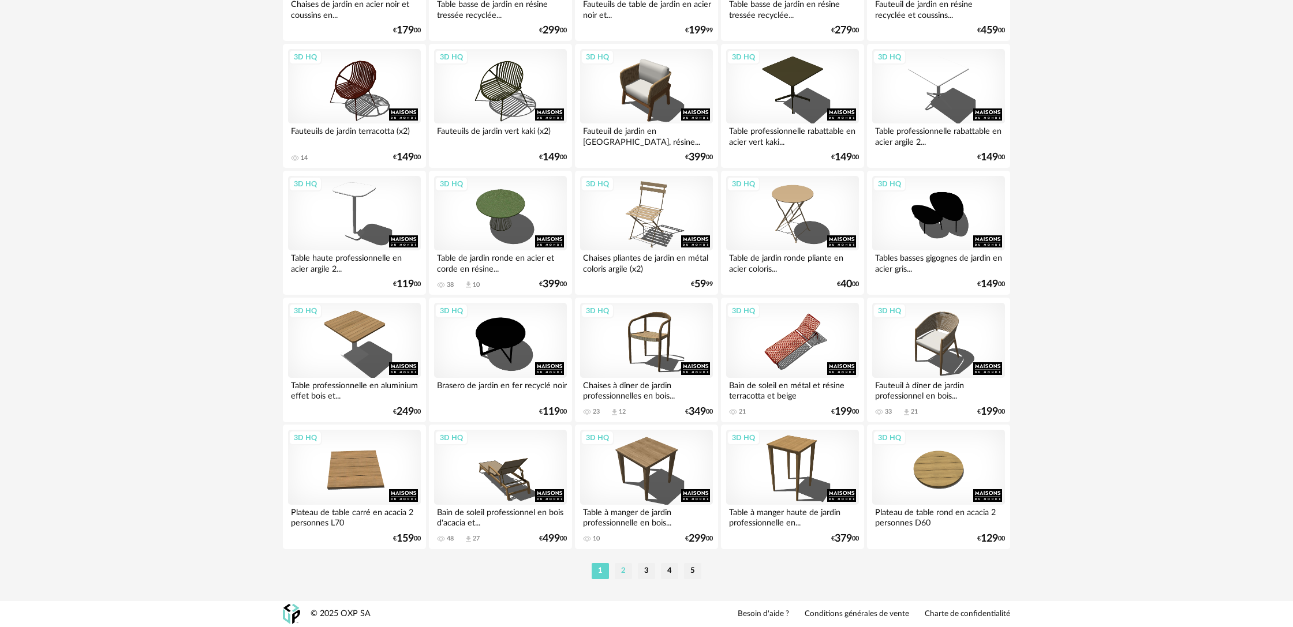
click at [625, 575] on li "2" at bounding box center [623, 571] width 17 height 16
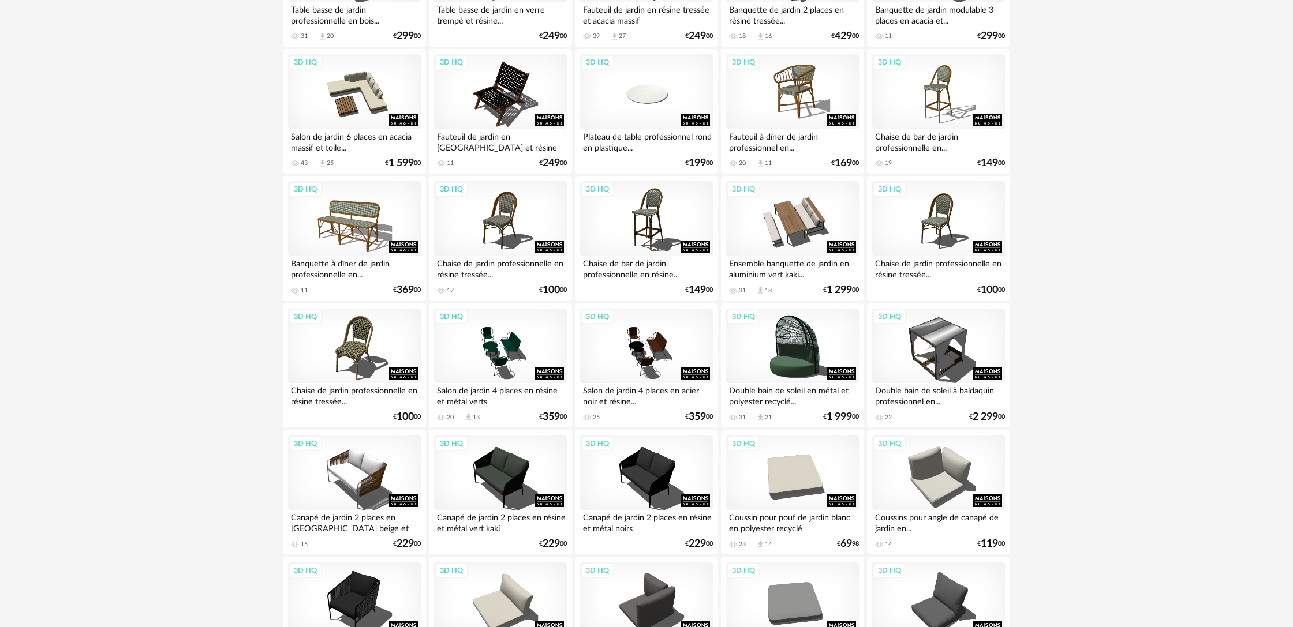
scroll to position [351, 0]
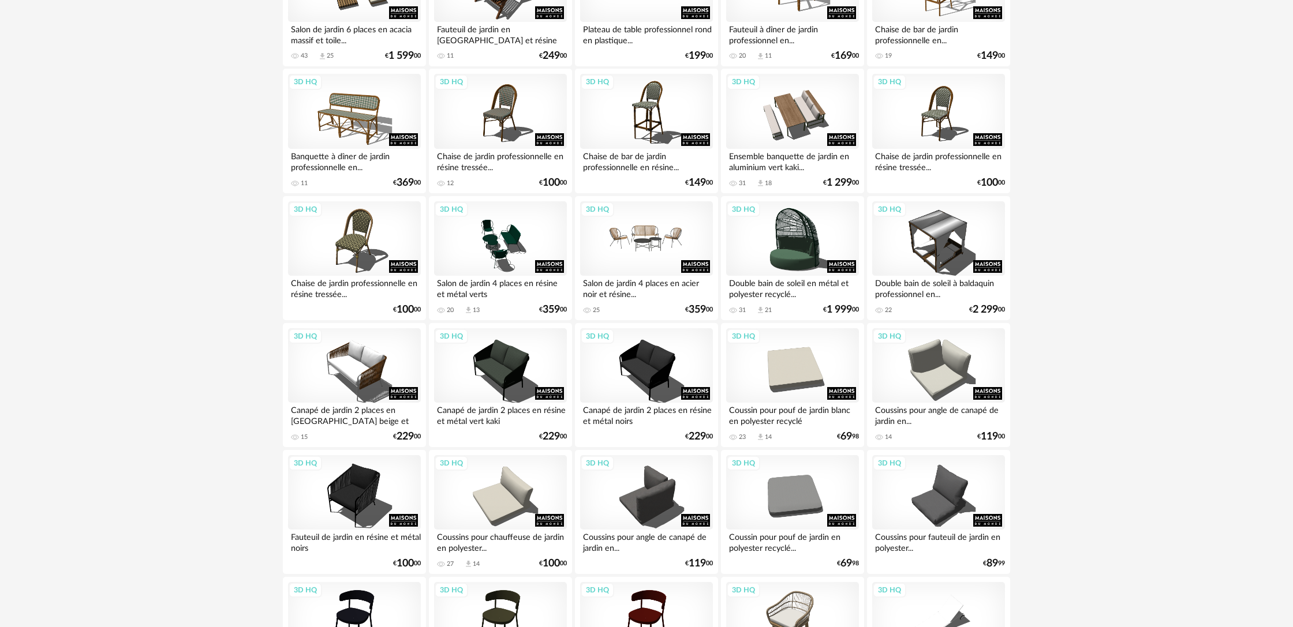
click at [660, 264] on div "3D HQ" at bounding box center [646, 238] width 133 height 75
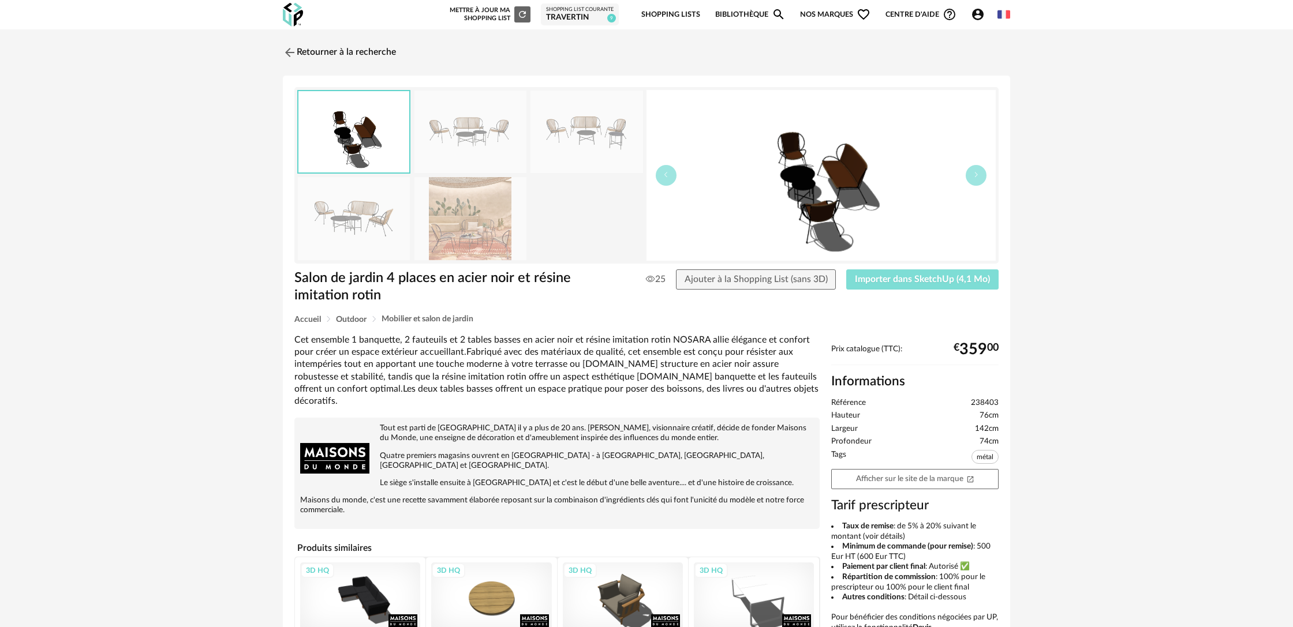
click at [893, 283] on span "Importer dans SketchUp (4,1 Mo)" at bounding box center [922, 279] width 135 height 9
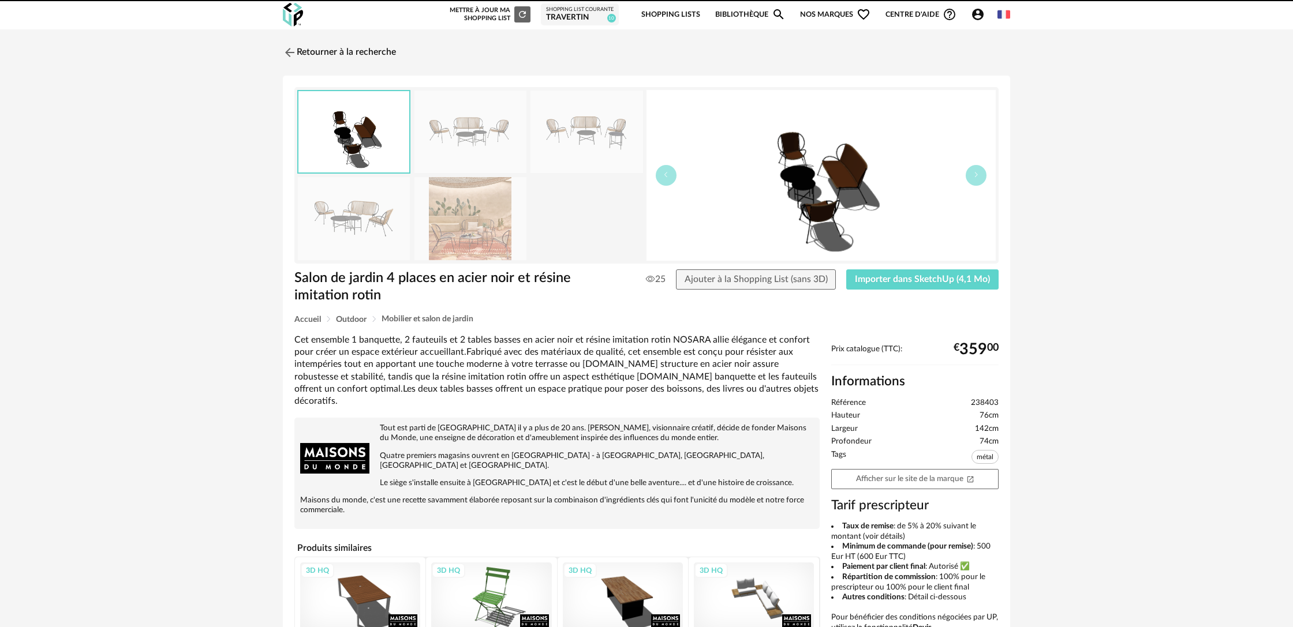
click at [482, 219] on img at bounding box center [470, 218] width 112 height 83
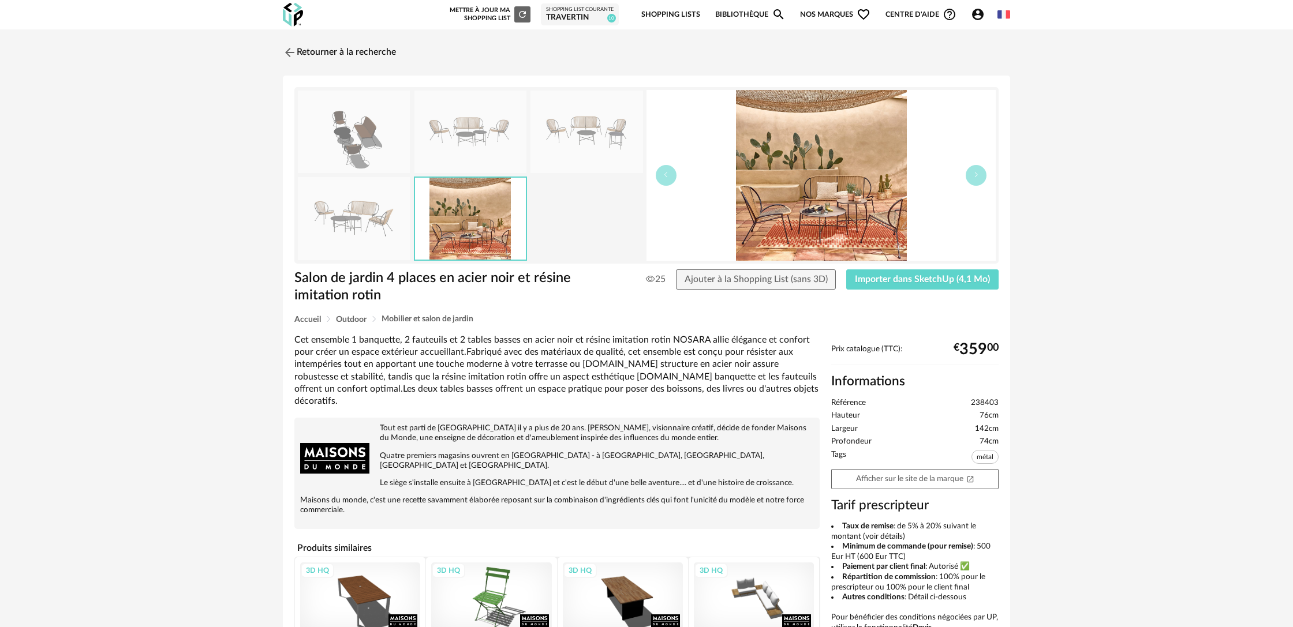
click at [791, 216] on img at bounding box center [820, 175] width 349 height 171
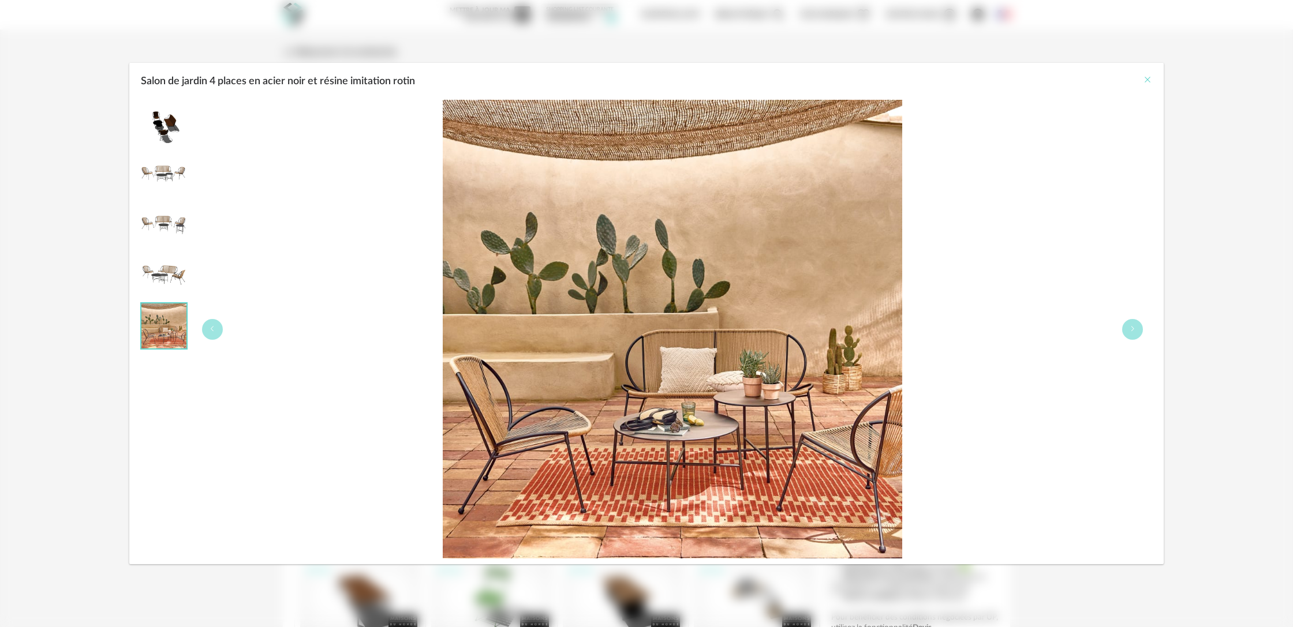
click at [1149, 82] on icon "Close" at bounding box center [1147, 79] width 9 height 9
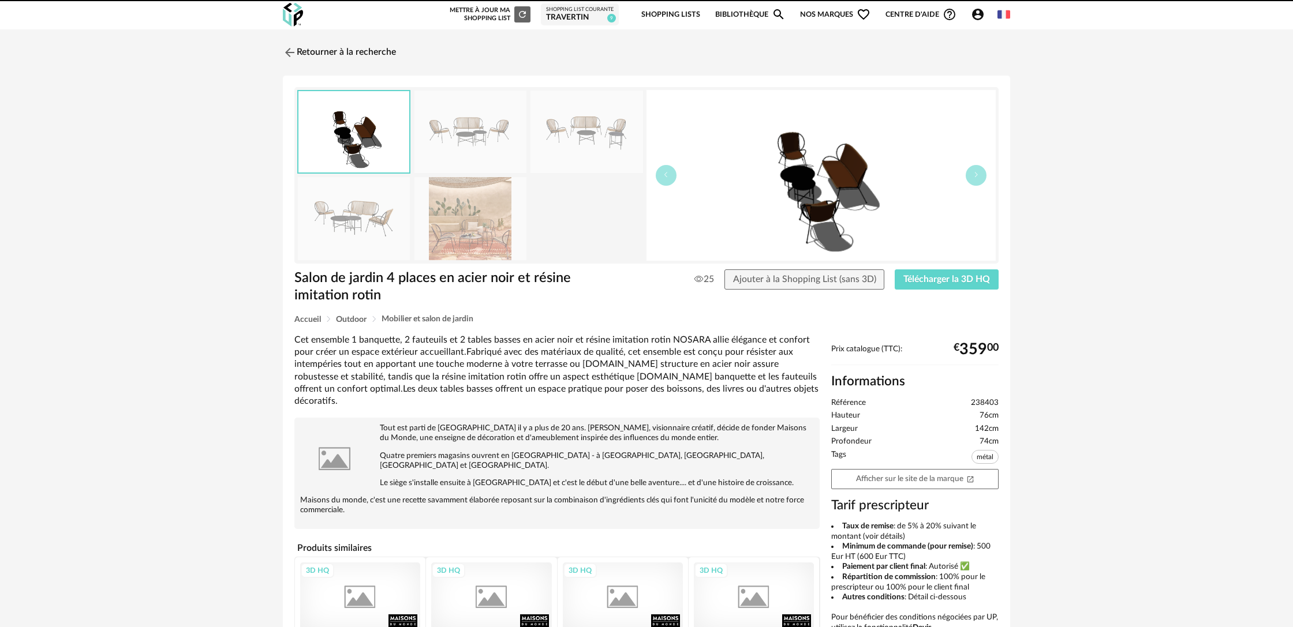
click at [380, 53] on link "Retourner à la recherche" at bounding box center [339, 52] width 113 height 25
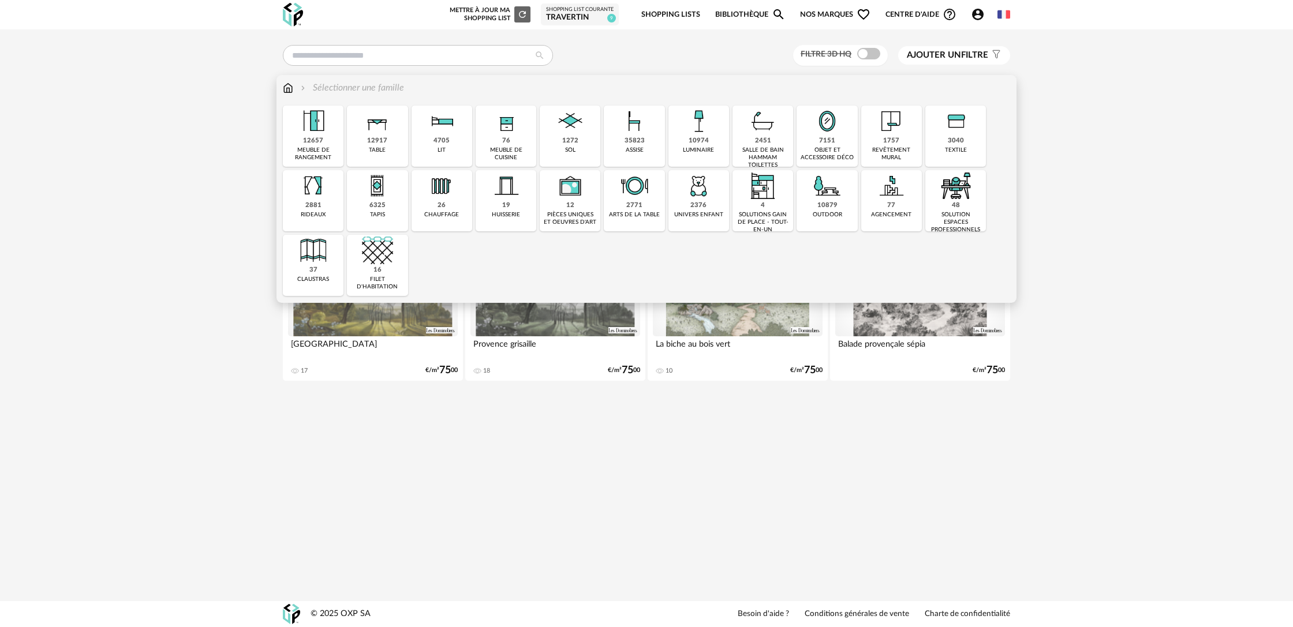
click at [839, 212] on div "outdoor" at bounding box center [827, 215] width 29 height 8
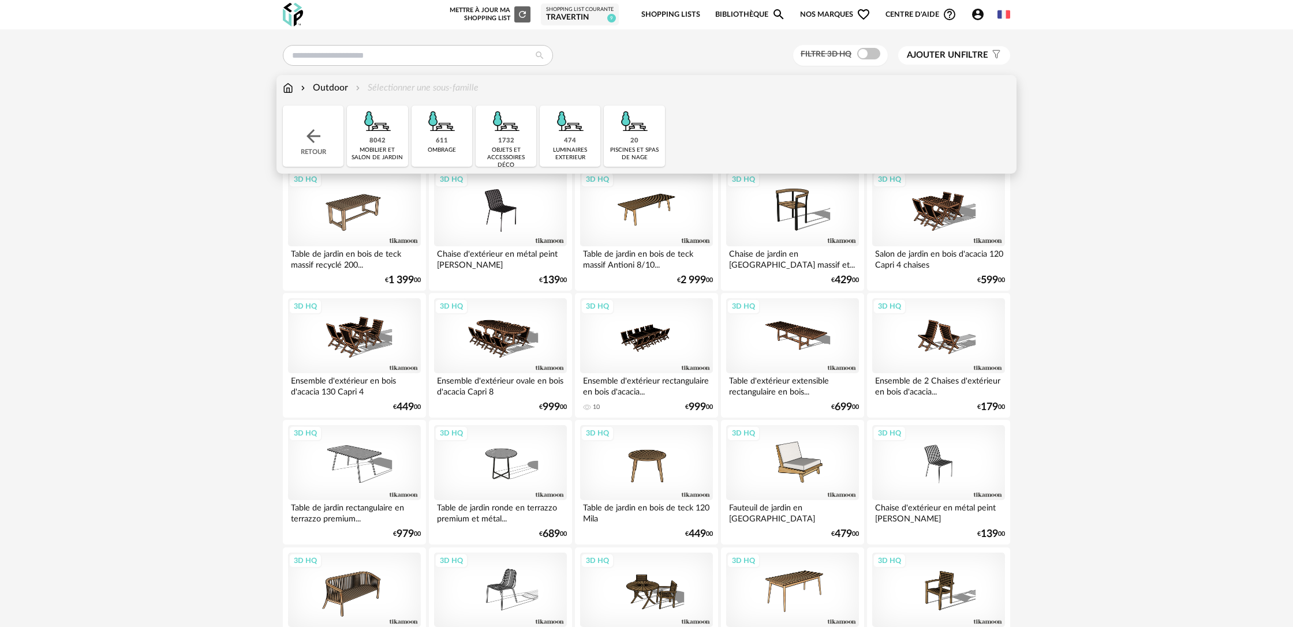
click at [500, 144] on div "1732" at bounding box center [506, 141] width 16 height 9
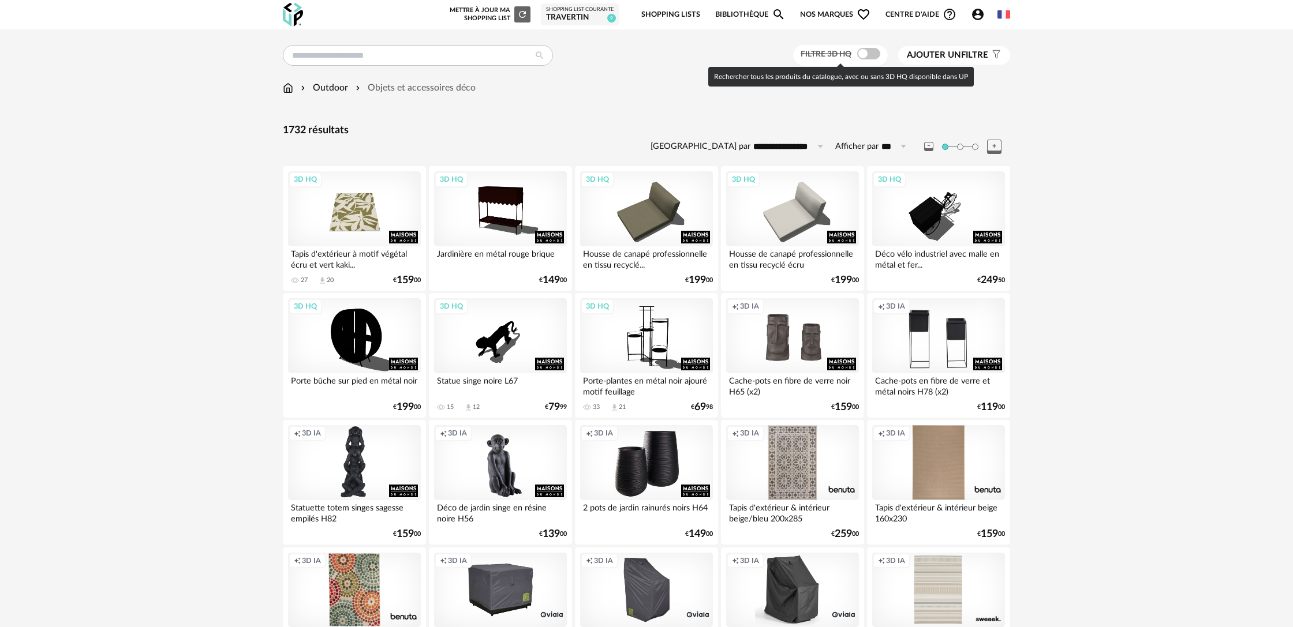
click at [876, 56] on span at bounding box center [868, 54] width 23 height 12
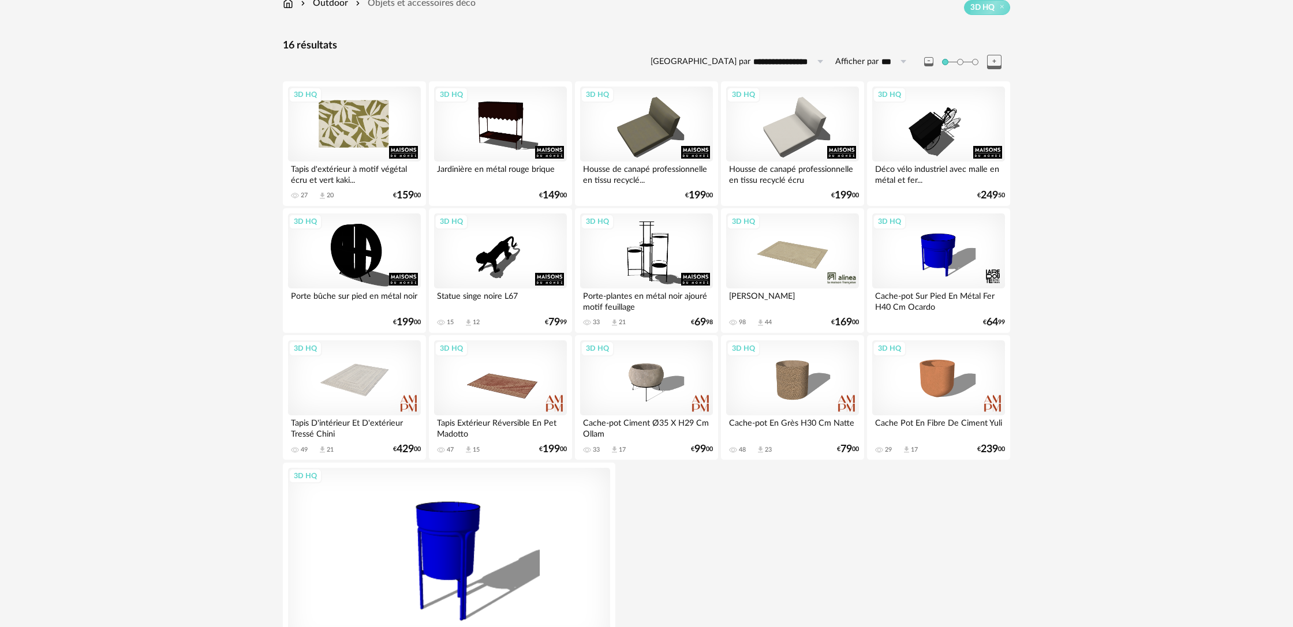
scroll to position [97, 0]
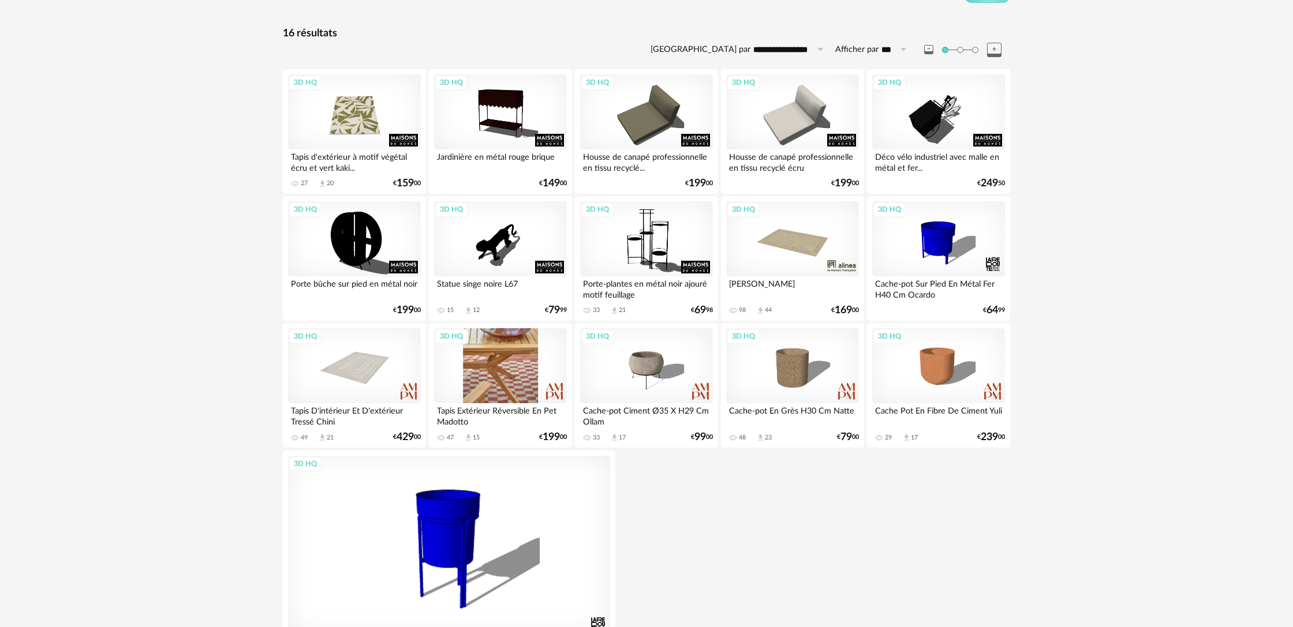
click at [511, 362] on div "3D HQ" at bounding box center [500, 365] width 133 height 75
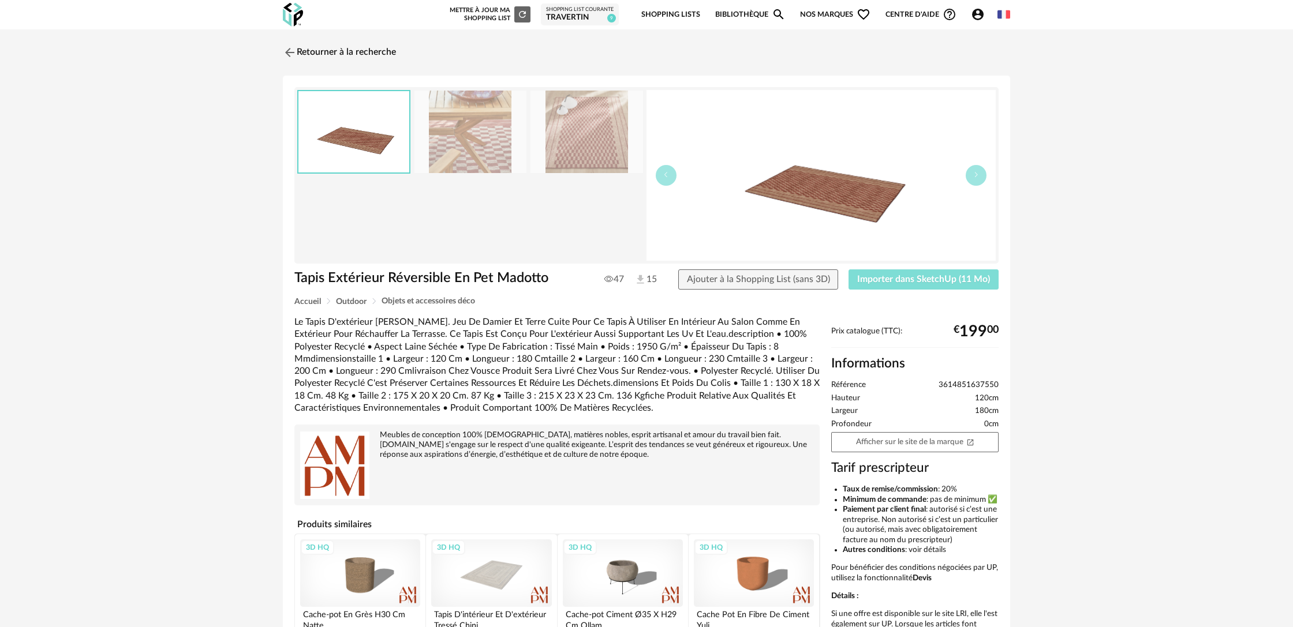
click at [895, 280] on span "Importer dans SketchUp (11 Mo)" at bounding box center [923, 279] width 133 height 9
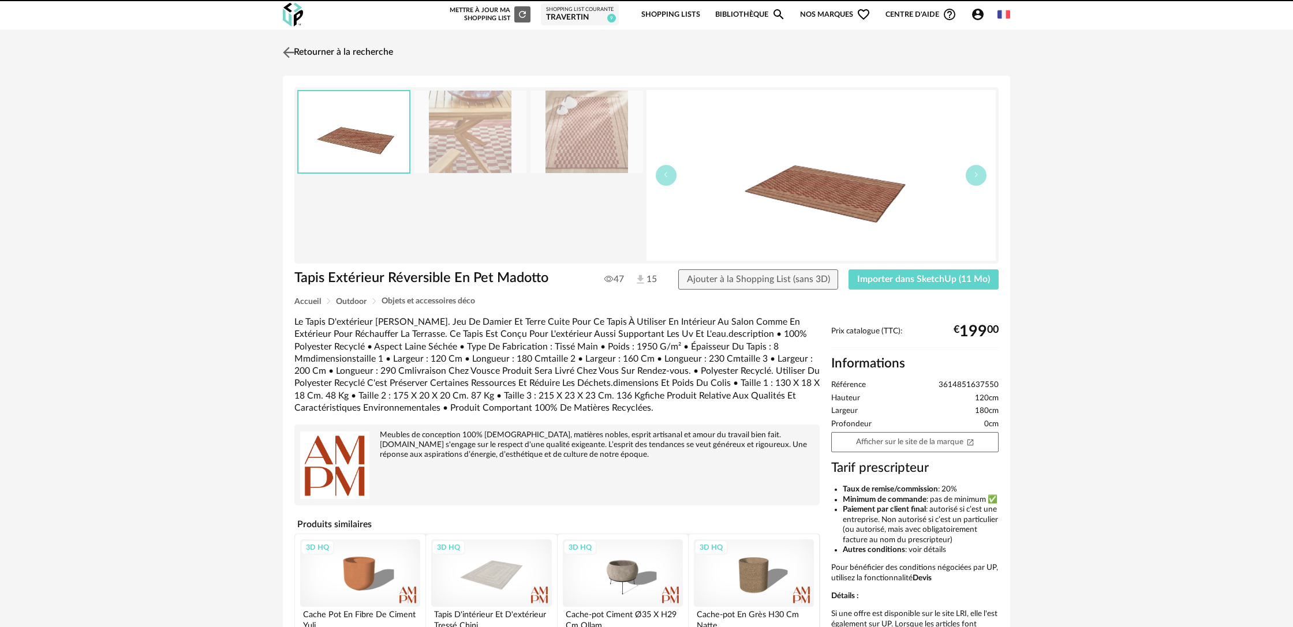
click at [338, 51] on link "Retourner à la recherche" at bounding box center [336, 52] width 113 height 25
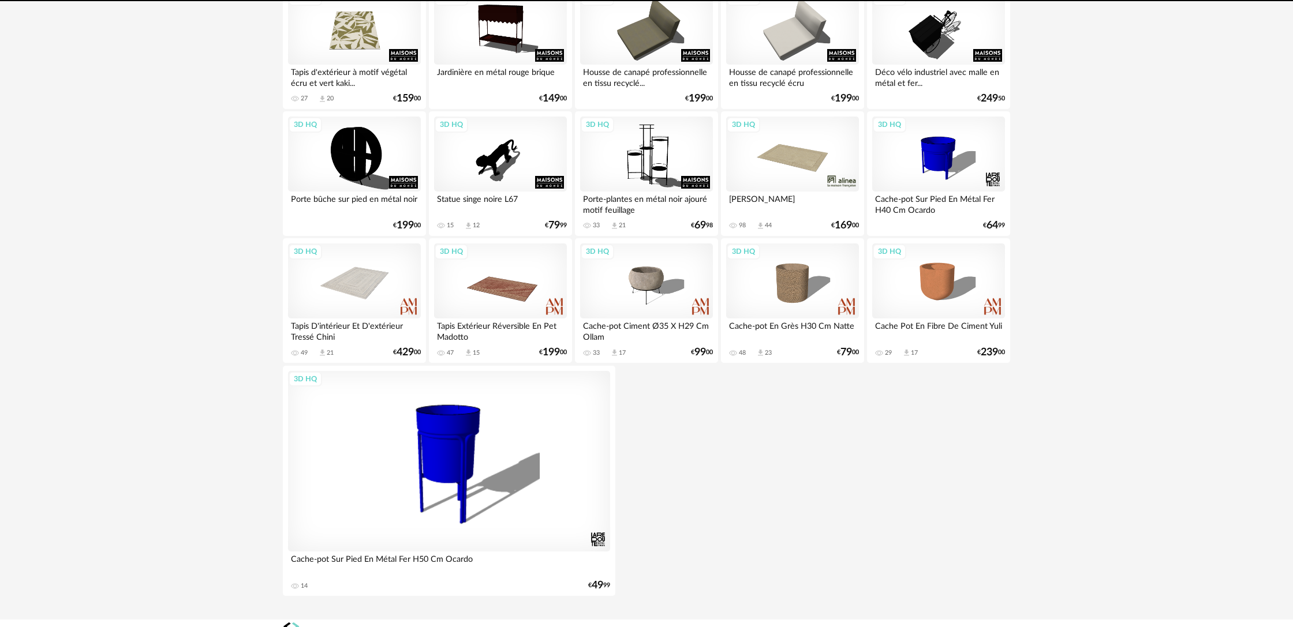
scroll to position [197, 0]
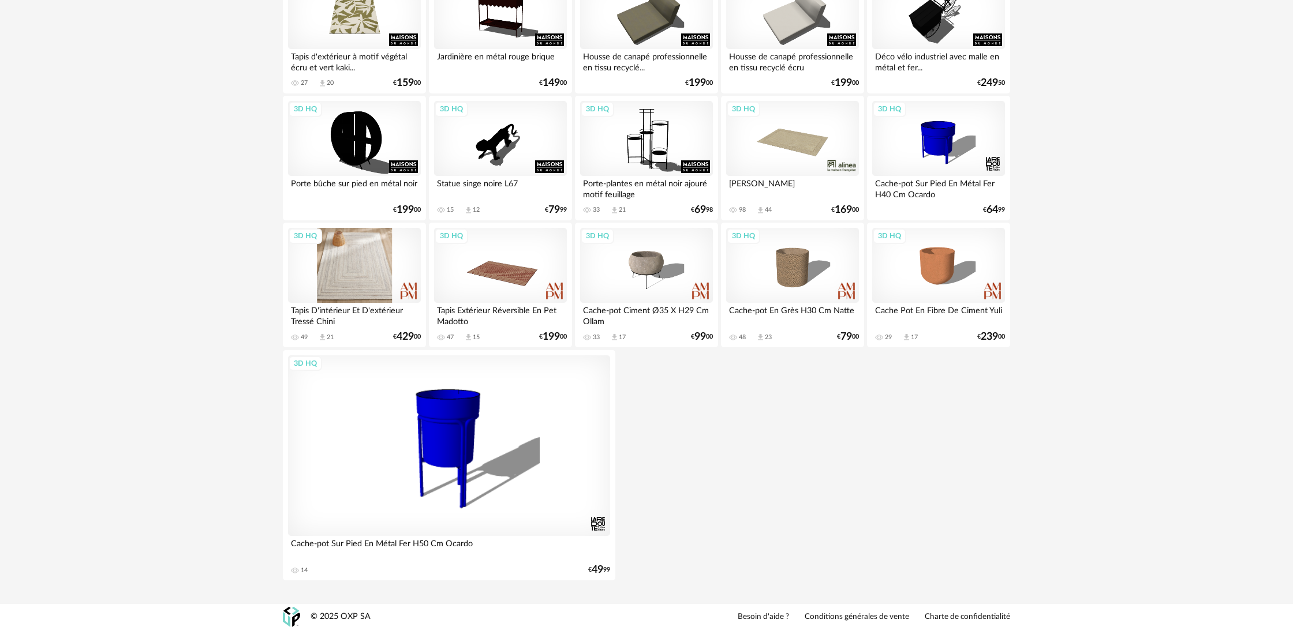
click at [401, 286] on div "3D HQ" at bounding box center [354, 265] width 133 height 75
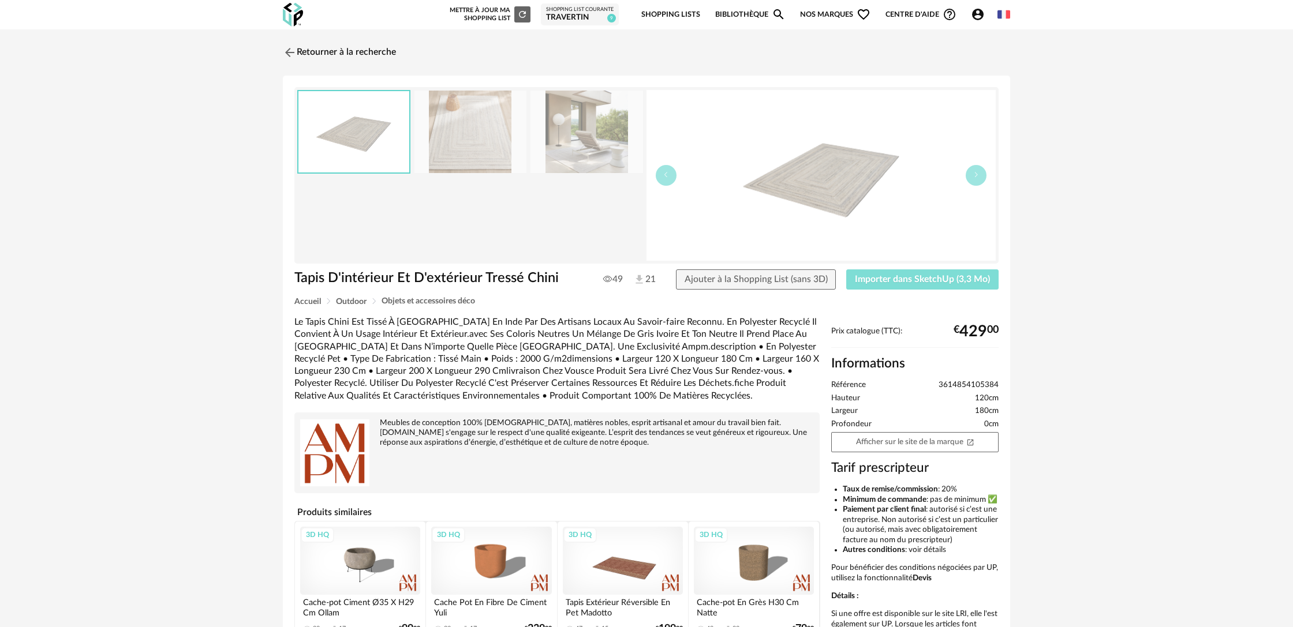
click at [882, 282] on span "Importer dans SketchUp (3,3 Mo)" at bounding box center [922, 279] width 135 height 9
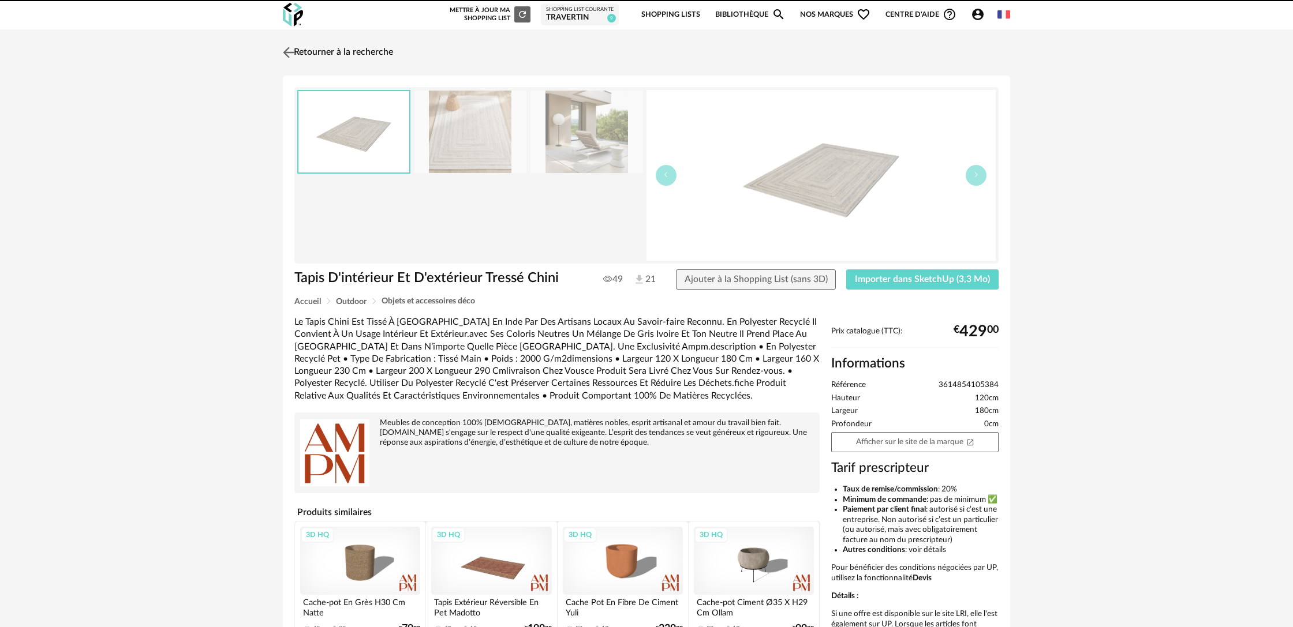
click at [387, 56] on link "Retourner à la recherche" at bounding box center [336, 52] width 113 height 25
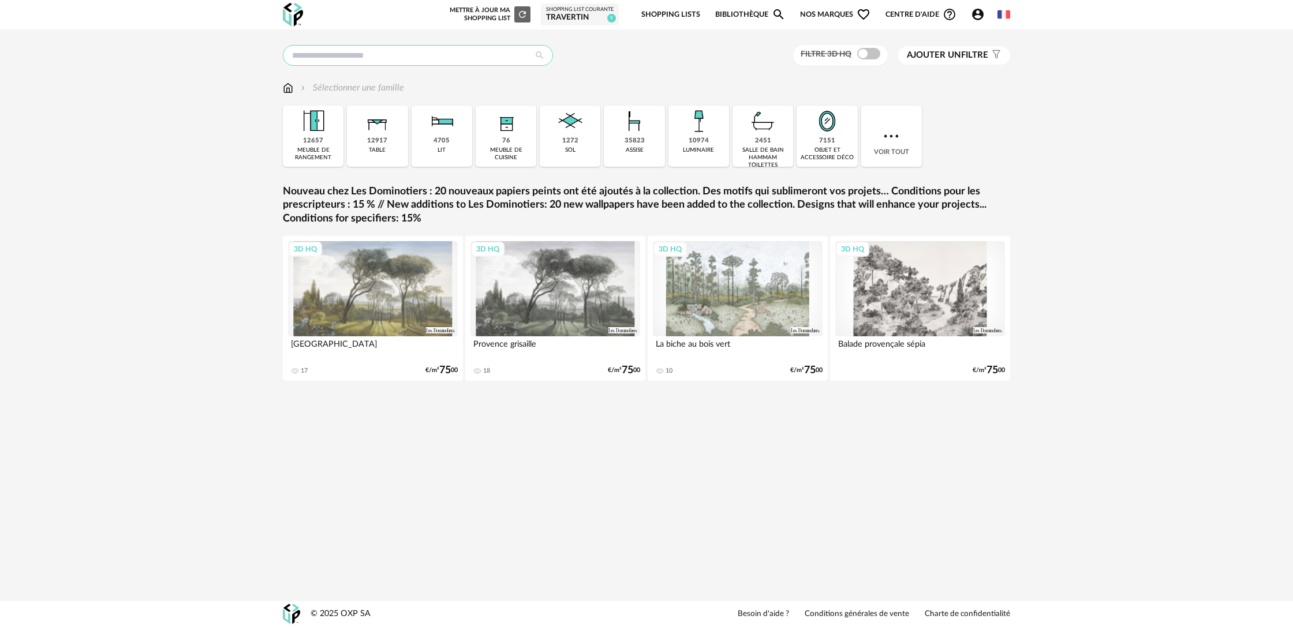
click at [408, 61] on input "text" at bounding box center [418, 55] width 270 height 21
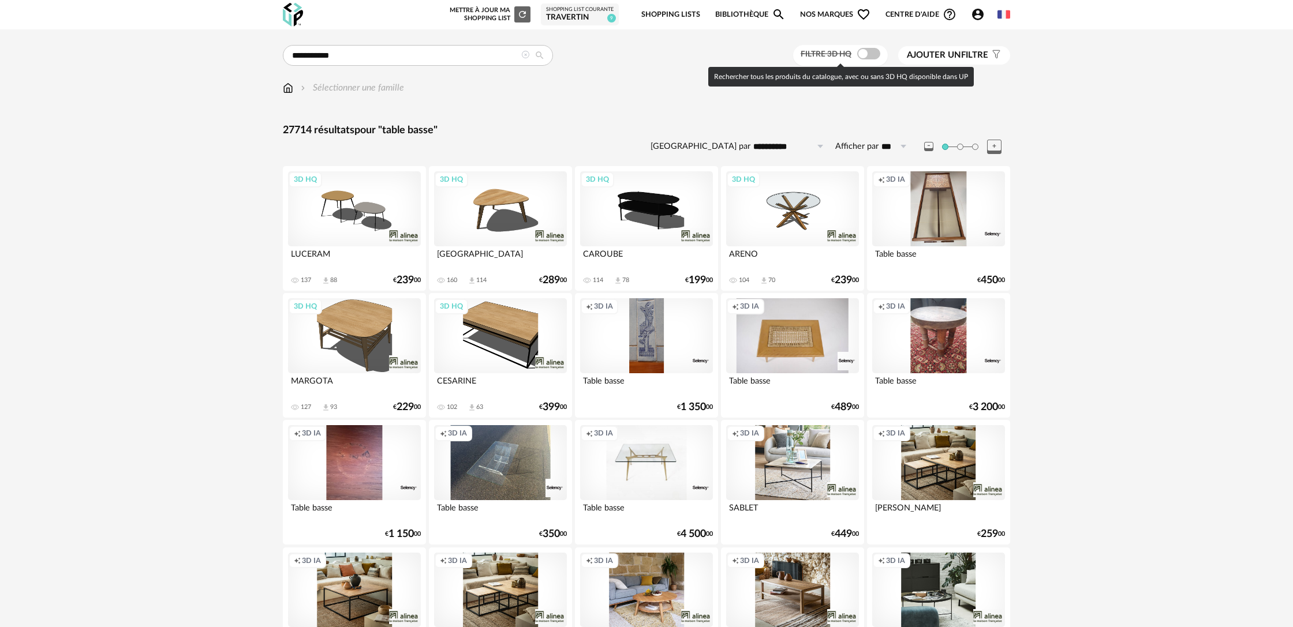
click at [871, 58] on span at bounding box center [868, 54] width 23 height 12
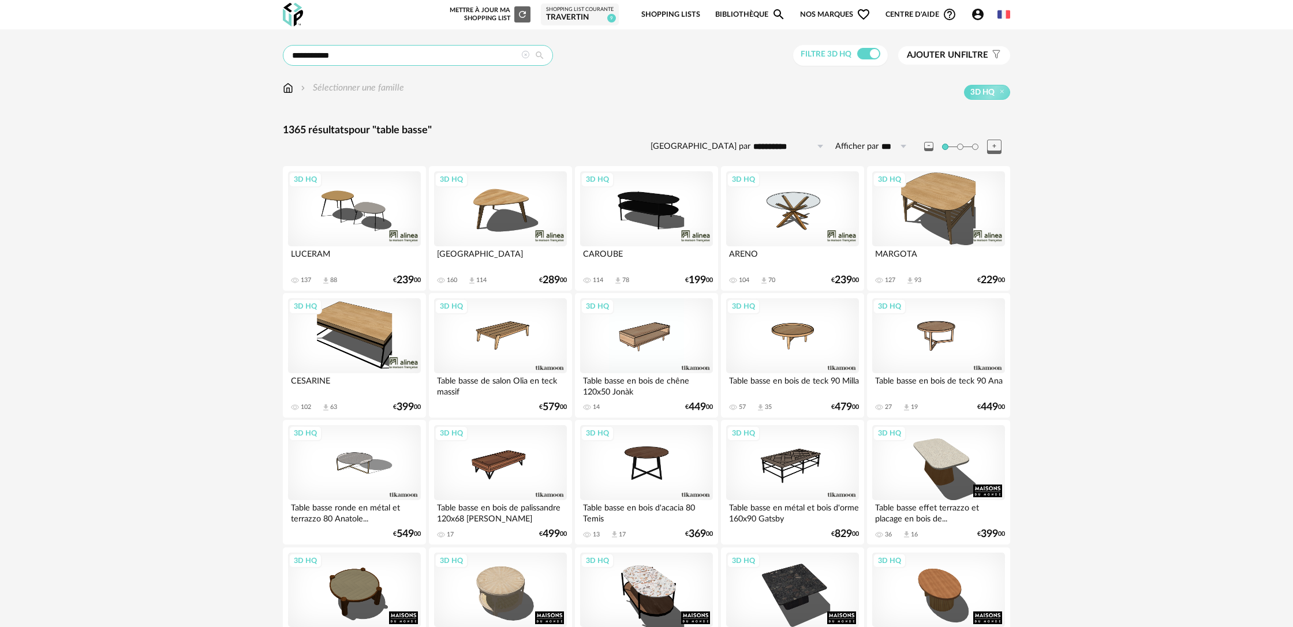
click at [354, 51] on input "**********" at bounding box center [418, 55] width 270 height 21
type input "**********"
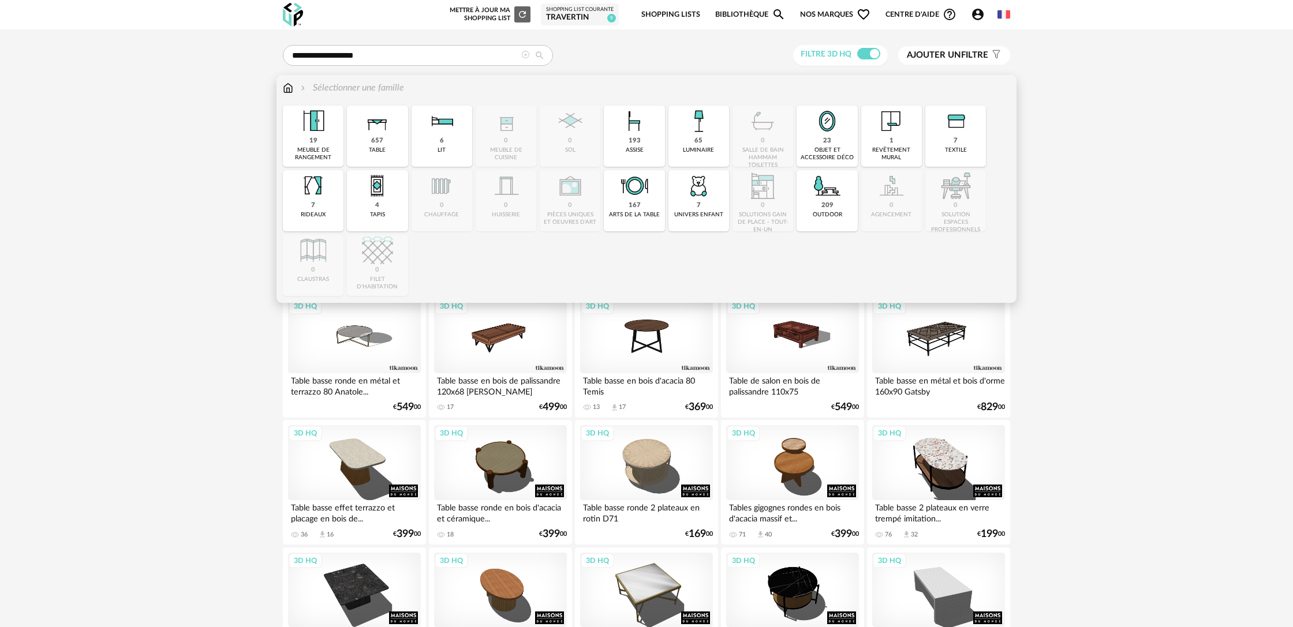
click at [826, 207] on div "209" at bounding box center [827, 205] width 12 height 9
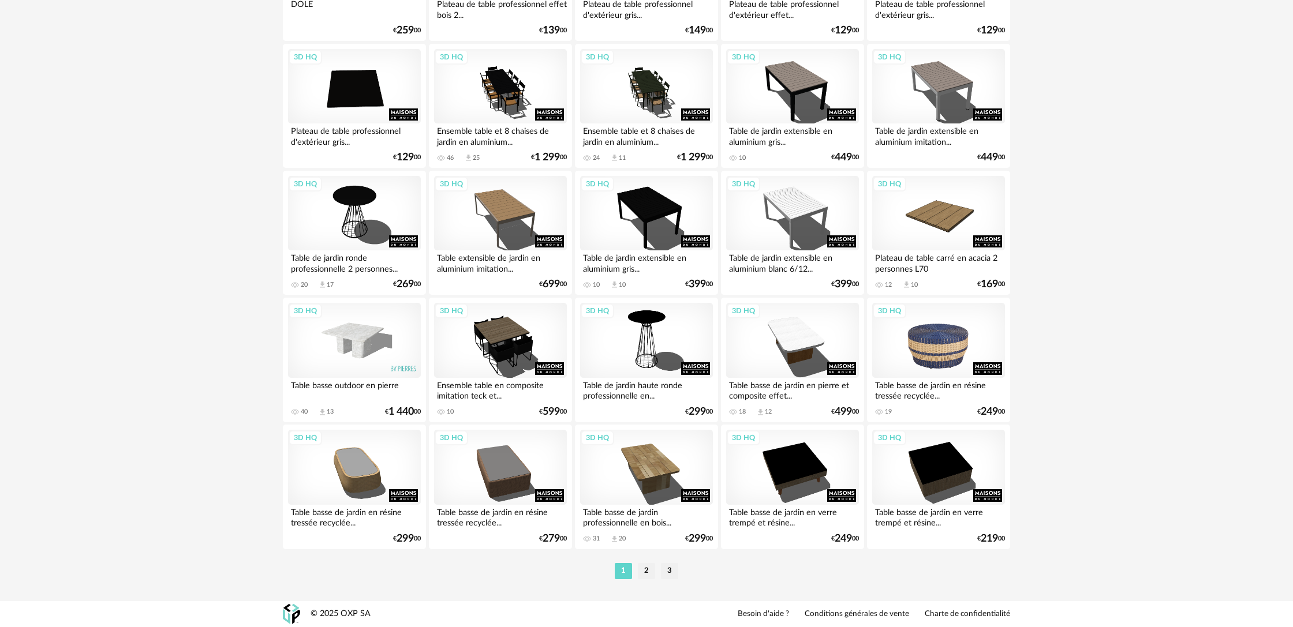
scroll to position [2163, 0]
click at [646, 576] on li "2" at bounding box center [646, 571] width 17 height 16
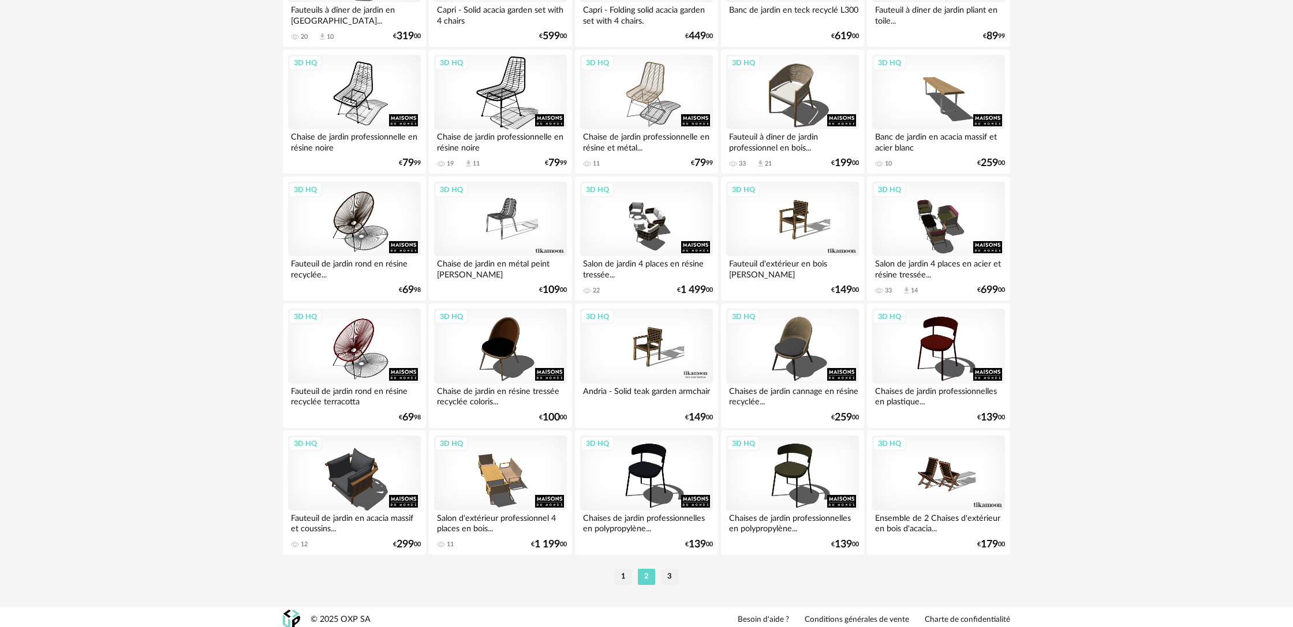
scroll to position [2163, 0]
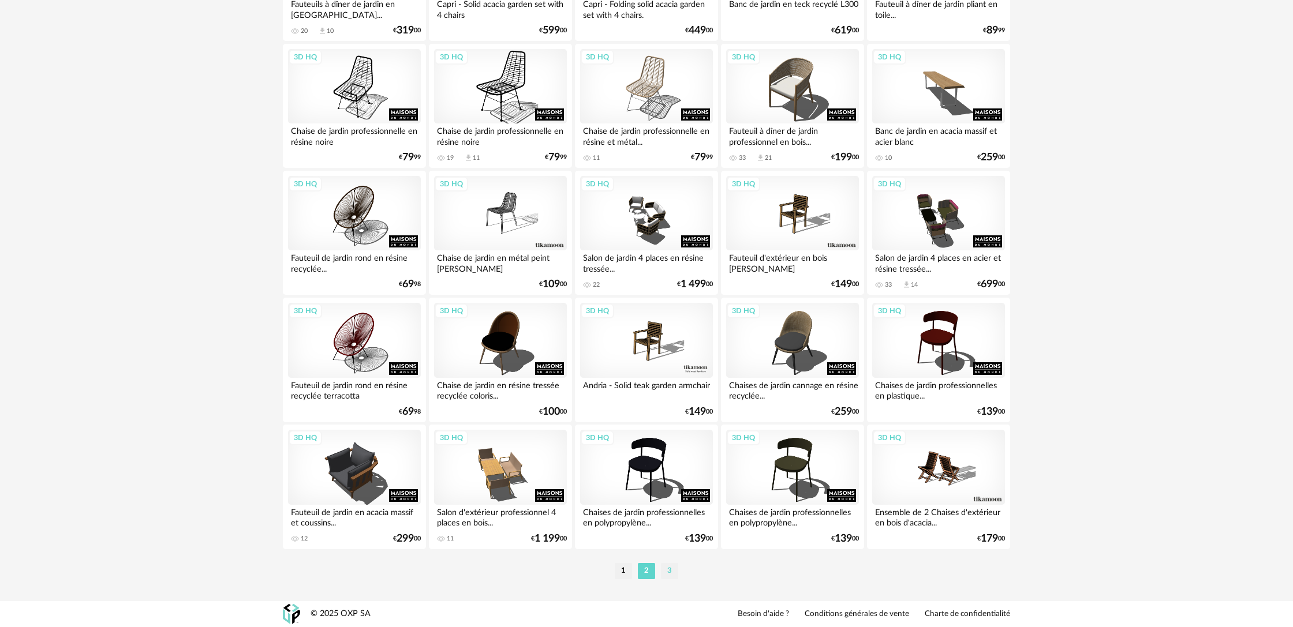
click at [666, 574] on li "3" at bounding box center [669, 571] width 17 height 16
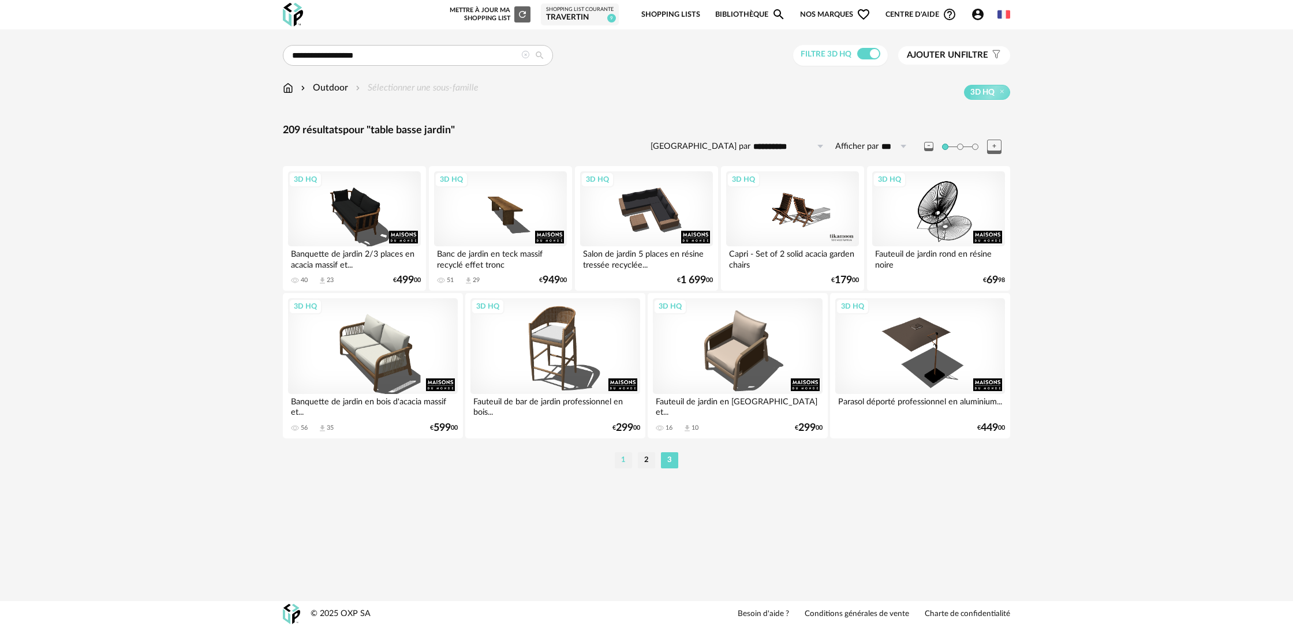
click at [619, 466] on li "1" at bounding box center [623, 460] width 17 height 16
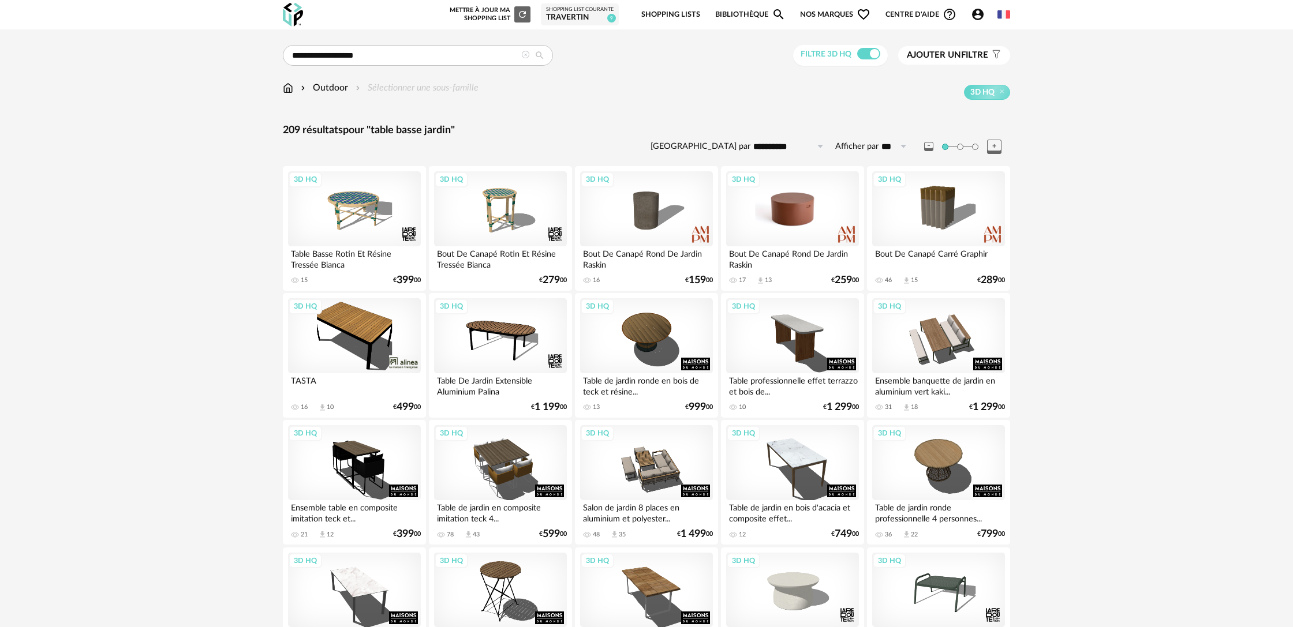
click at [828, 234] on div "3D HQ" at bounding box center [792, 208] width 133 height 75
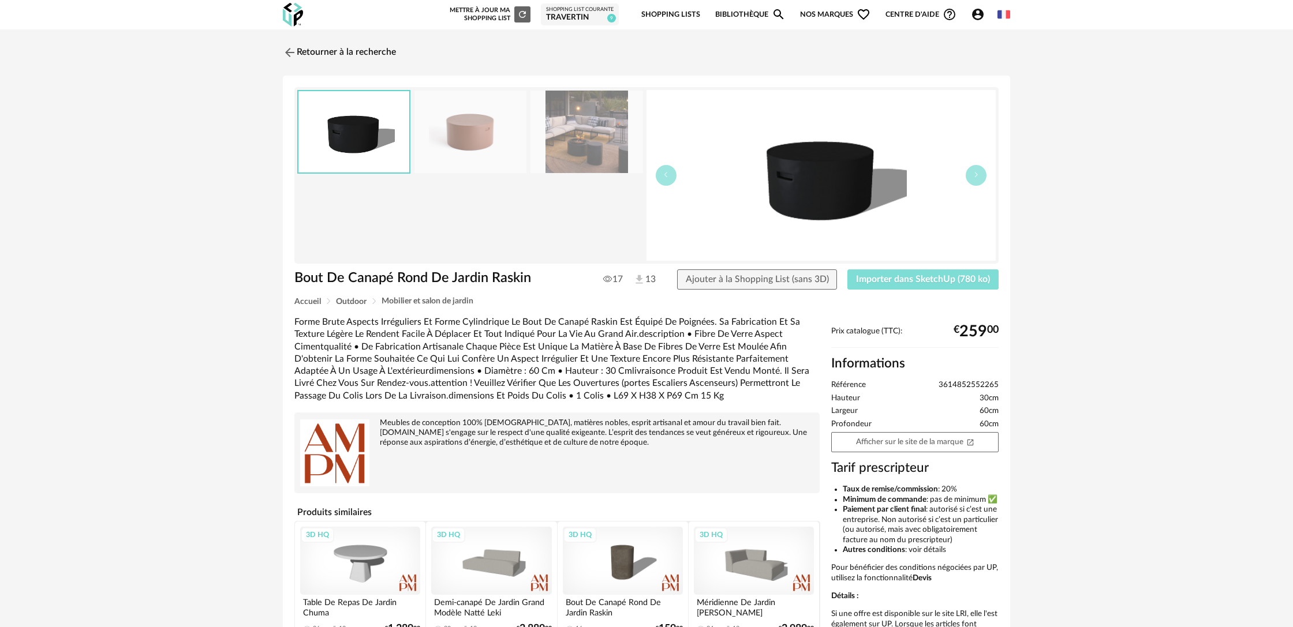
click at [896, 279] on span "Importer dans SketchUp (780 ko)" at bounding box center [923, 279] width 134 height 9
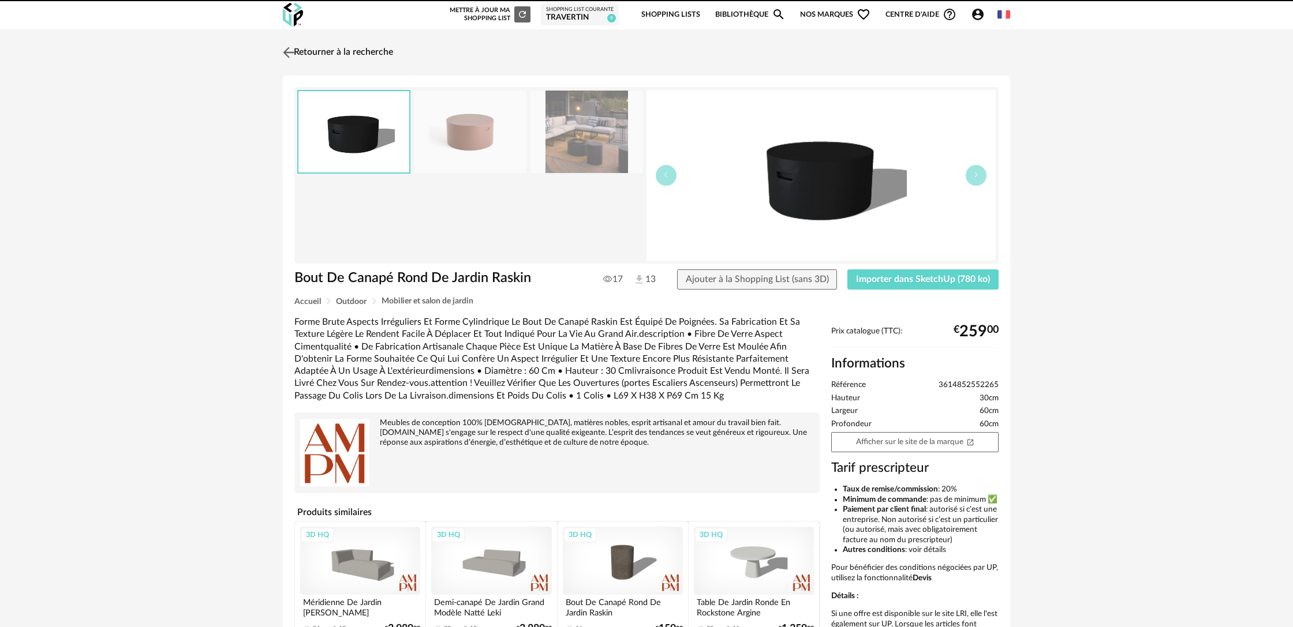
click at [375, 54] on link "Retourner à la recherche" at bounding box center [336, 52] width 113 height 25
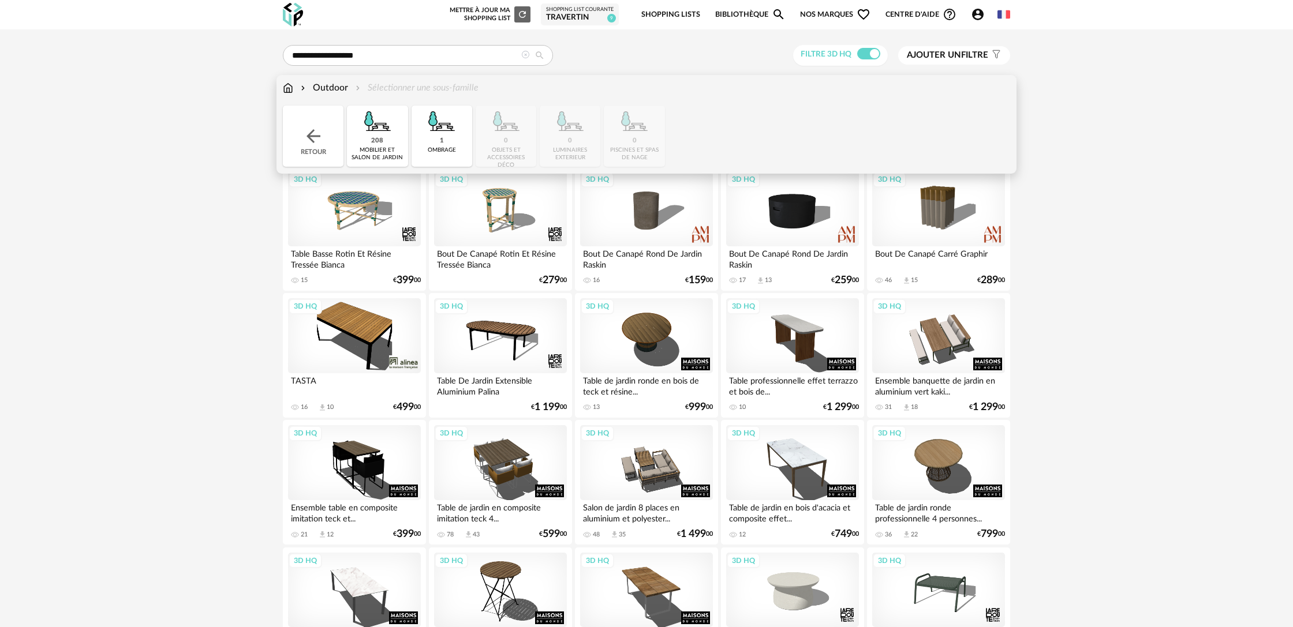
click at [289, 88] on img at bounding box center [288, 87] width 10 height 13
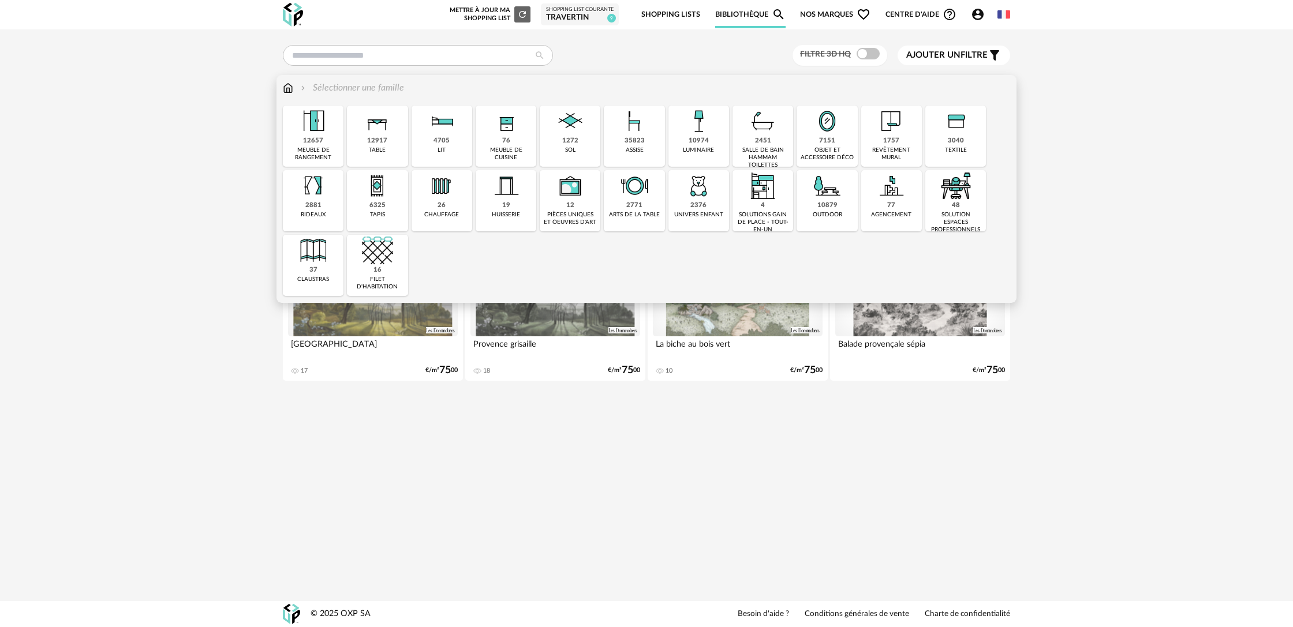
click at [374, 138] on div "12917" at bounding box center [377, 141] width 20 height 9
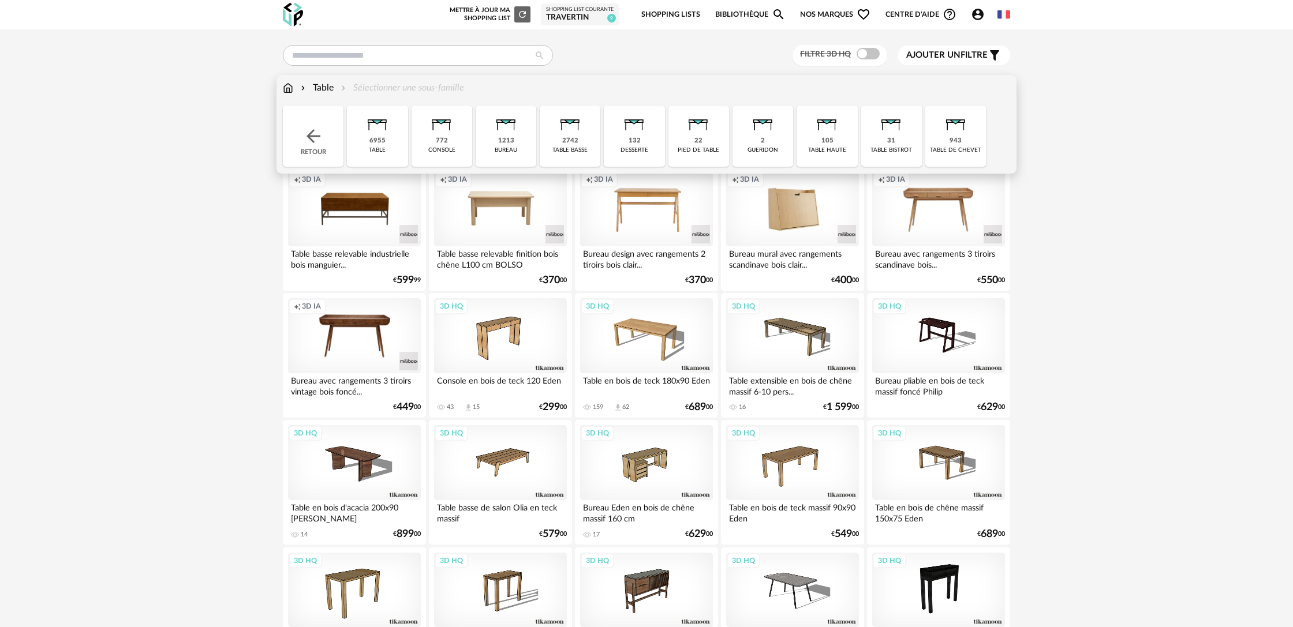
click at [579, 138] on div "2742 table basse" at bounding box center [570, 136] width 61 height 61
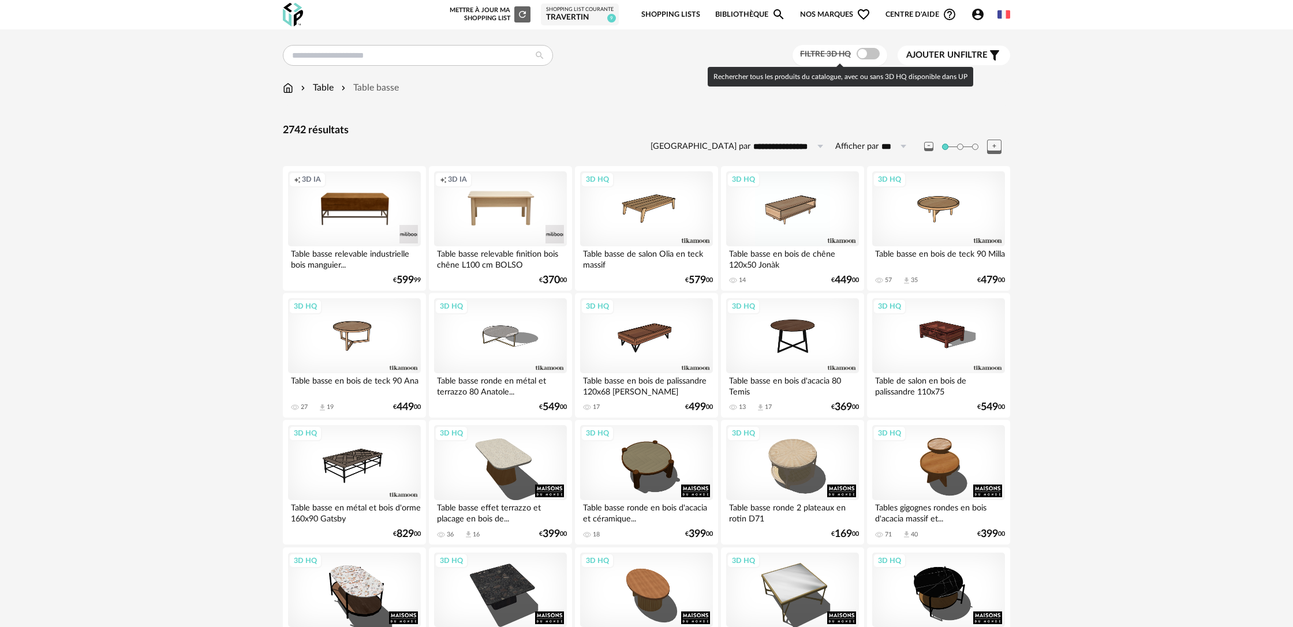
click at [868, 56] on span at bounding box center [867, 54] width 23 height 12
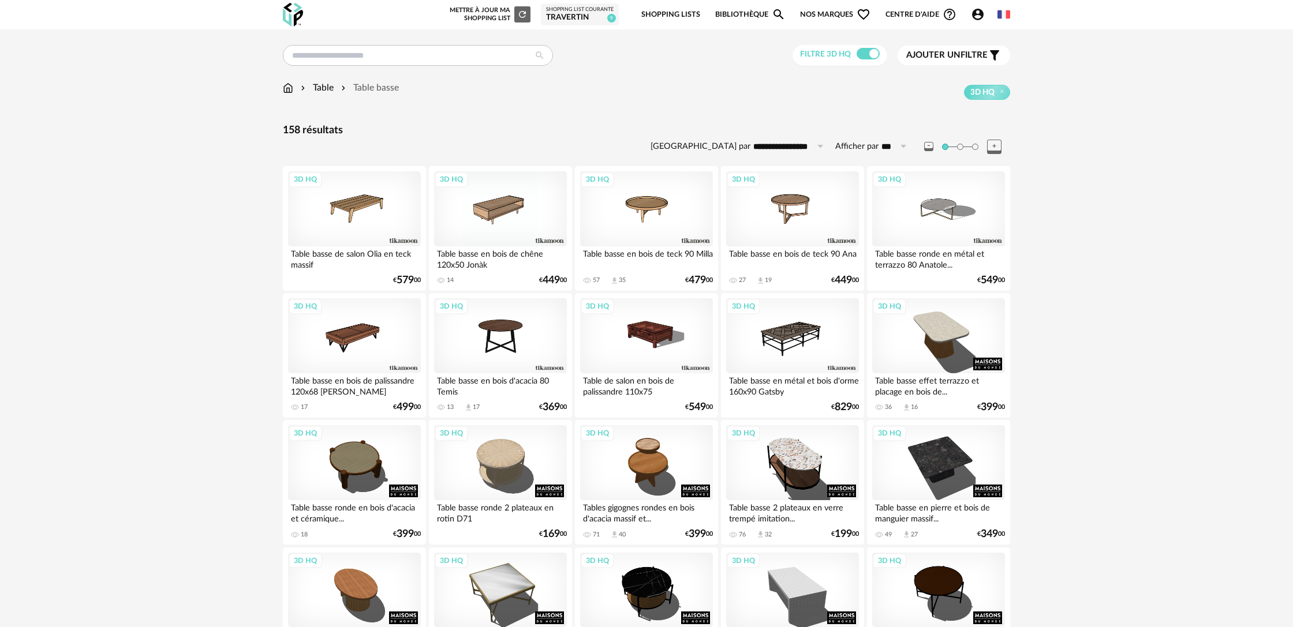
click at [942, 58] on span "Ajouter un" at bounding box center [933, 55] width 54 height 9
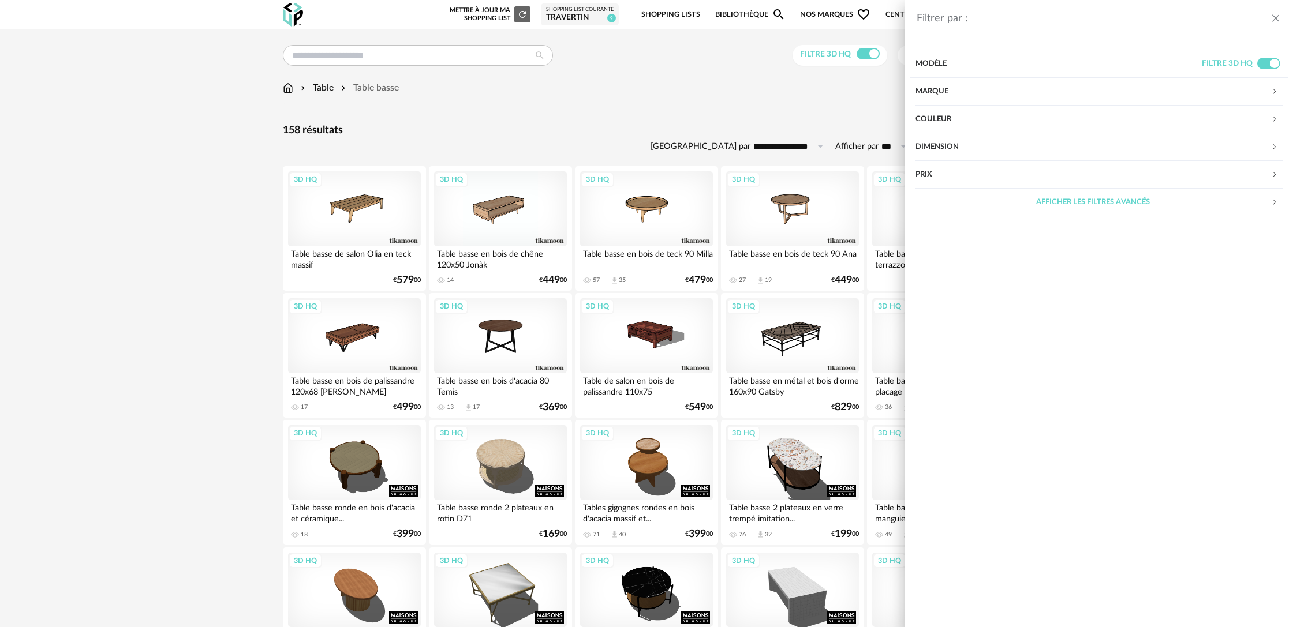
click at [940, 97] on div "Marque" at bounding box center [1092, 92] width 355 height 28
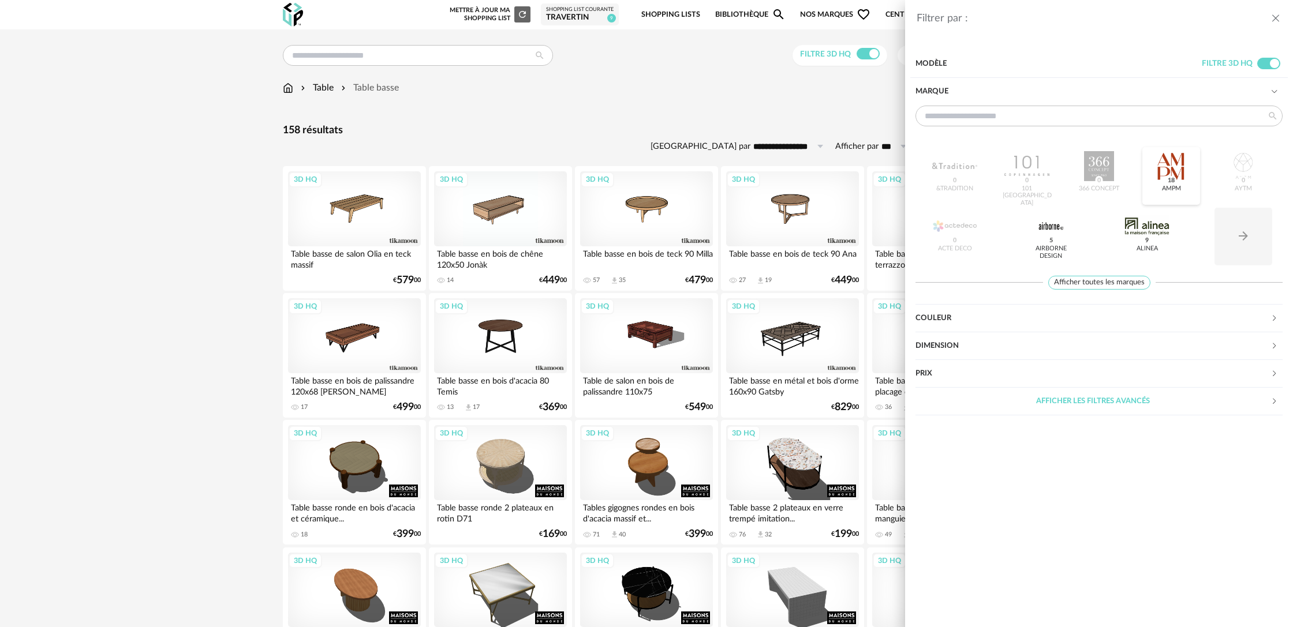
click at [1177, 168] on div at bounding box center [1170, 166] width 45 height 30
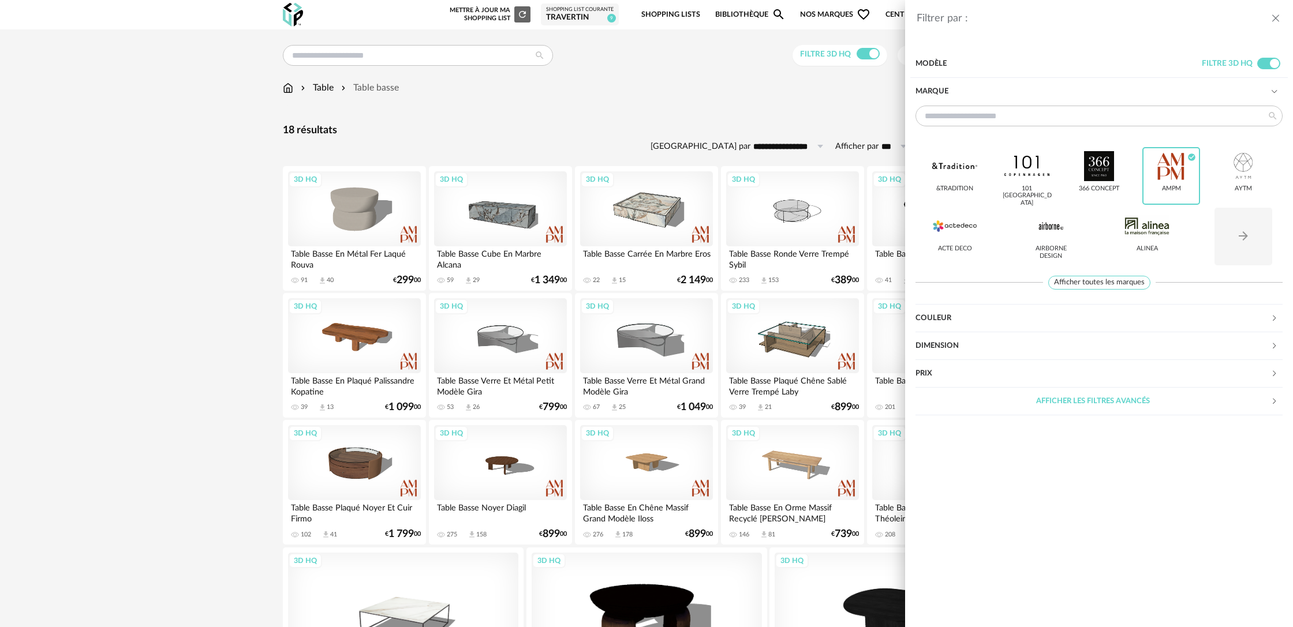
click at [235, 206] on div "Filtrer par : Modèle Filtre 3D HQ Marque &tradition 101 Copenhagen 366 Concept …" at bounding box center [646, 313] width 1293 height 627
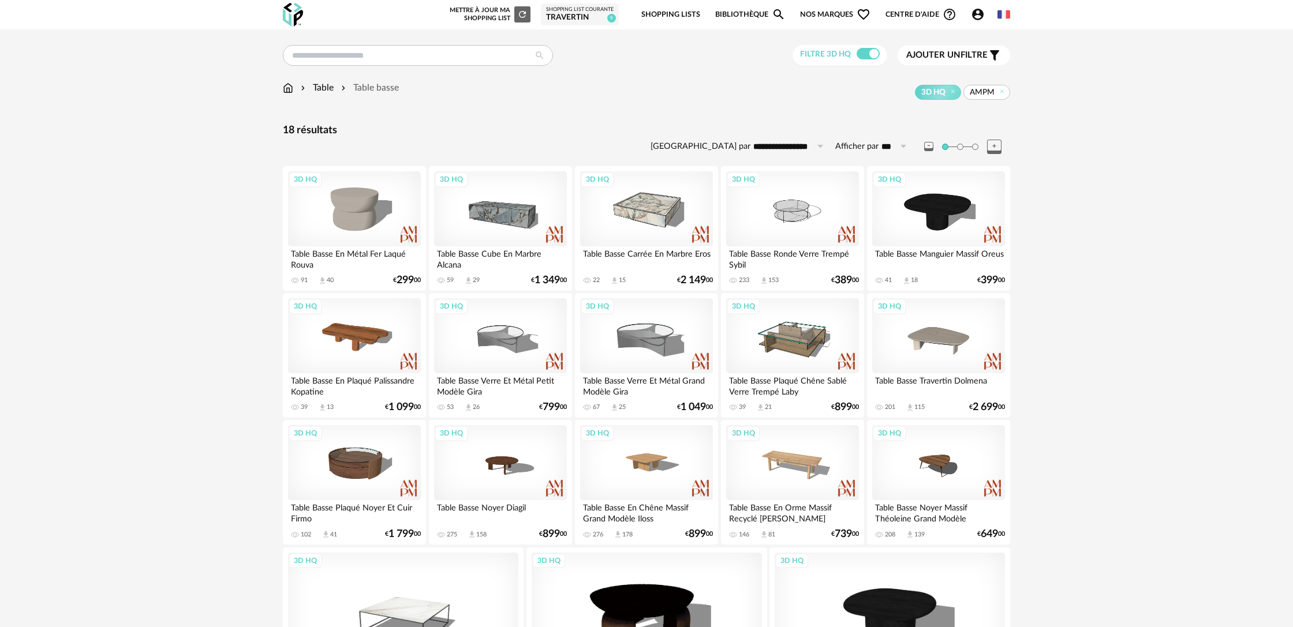
drag, startPoint x: 1003, startPoint y: 93, endPoint x: 992, endPoint y: 84, distance: 14.7
click at [1003, 93] on icon at bounding box center [1002, 92] width 8 height 8
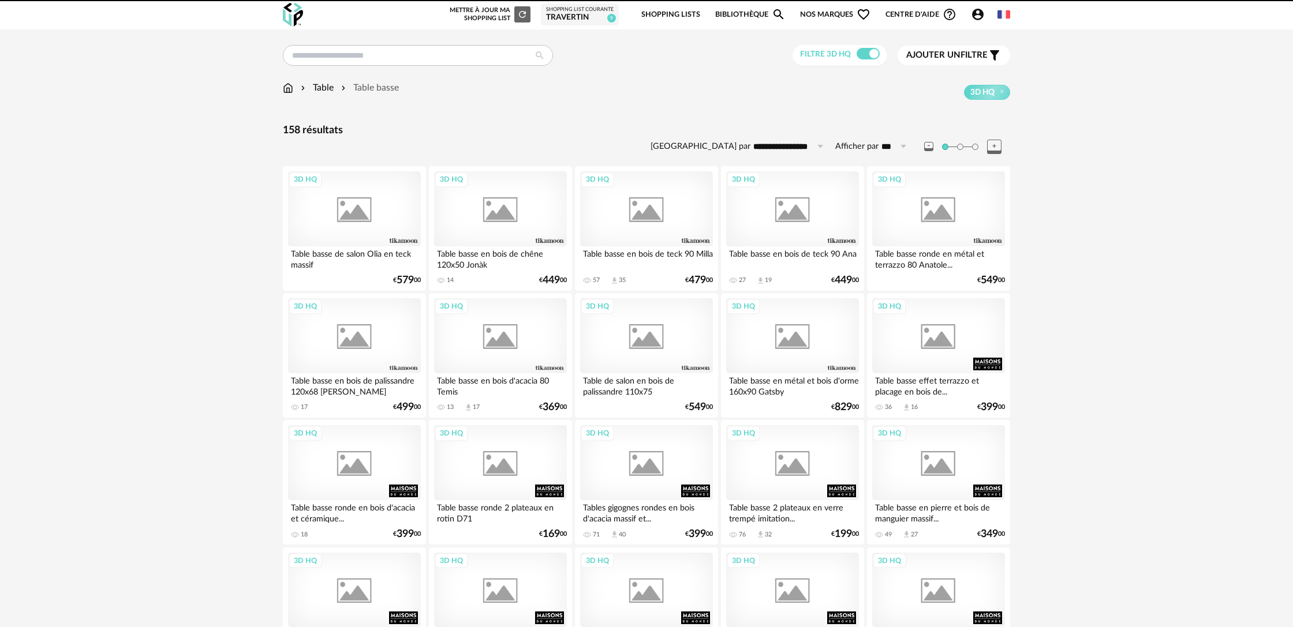
click at [957, 57] on span "Ajouter un" at bounding box center [933, 55] width 54 height 9
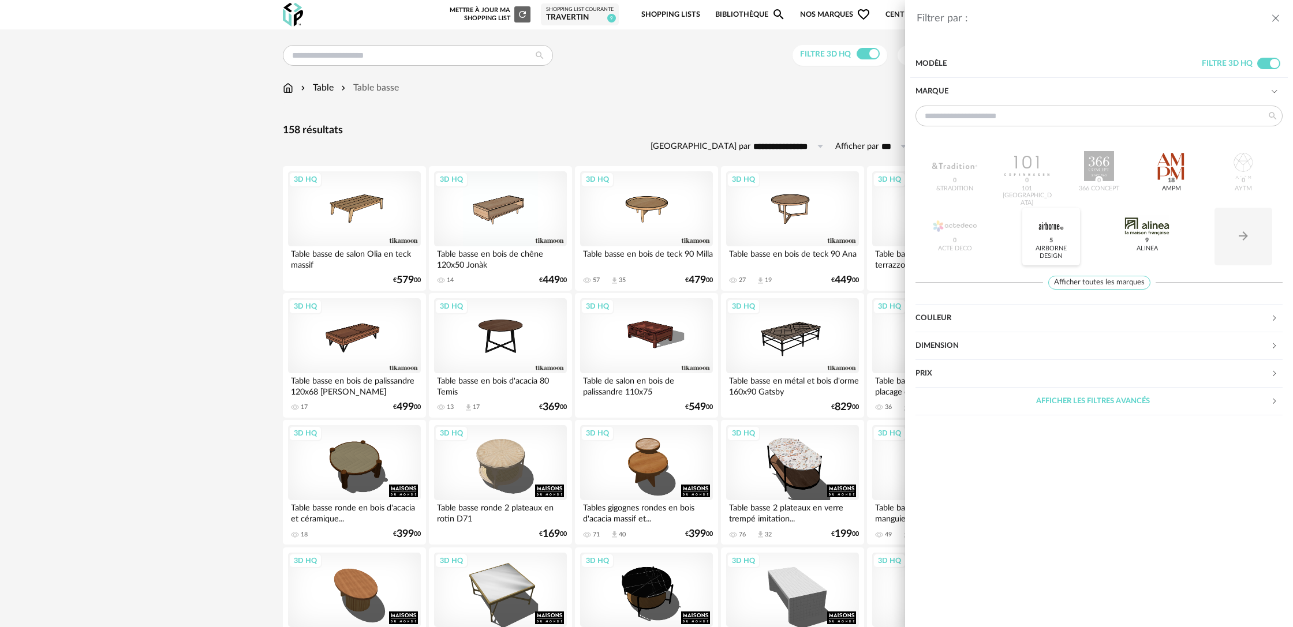
click at [1048, 237] on span "5" at bounding box center [1051, 241] width 8 height 9
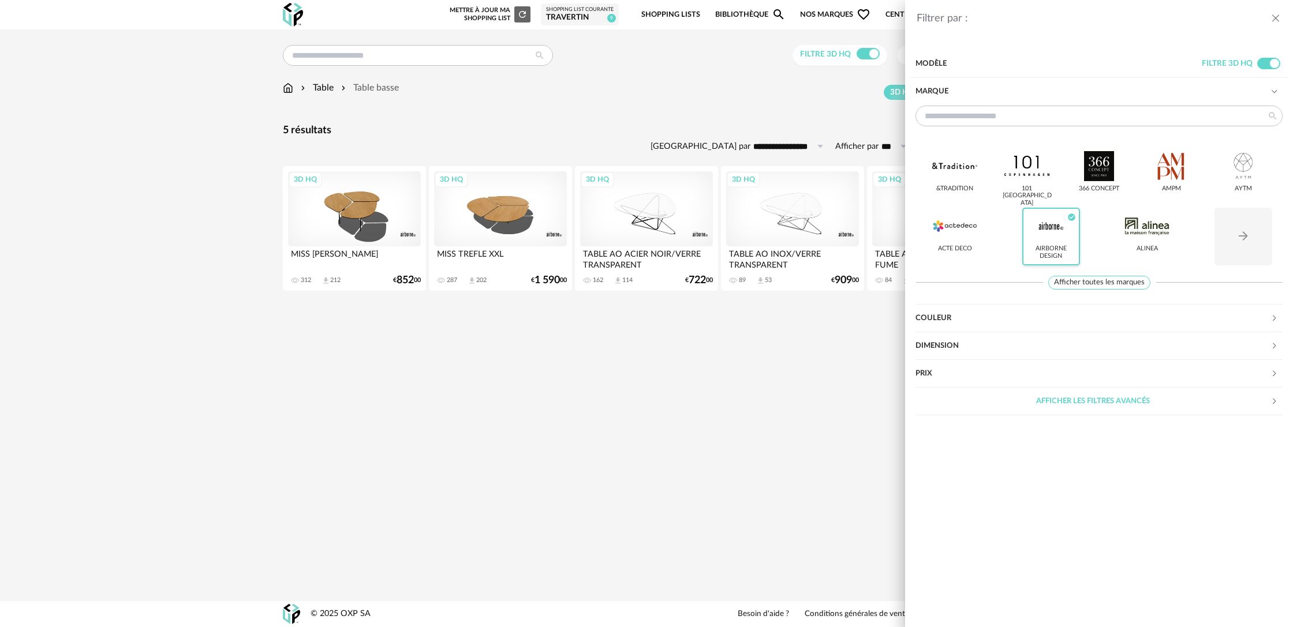
click at [1049, 237] on div at bounding box center [1050, 226] width 45 height 30
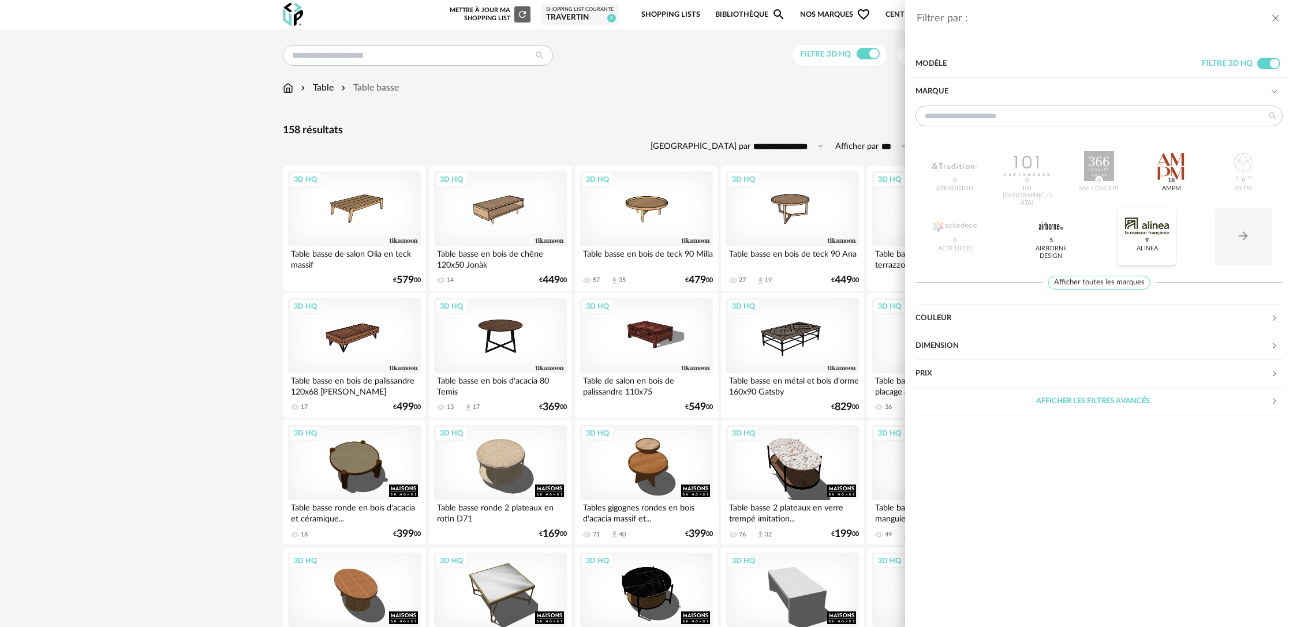
click at [1165, 235] on div at bounding box center [1146, 226] width 45 height 30
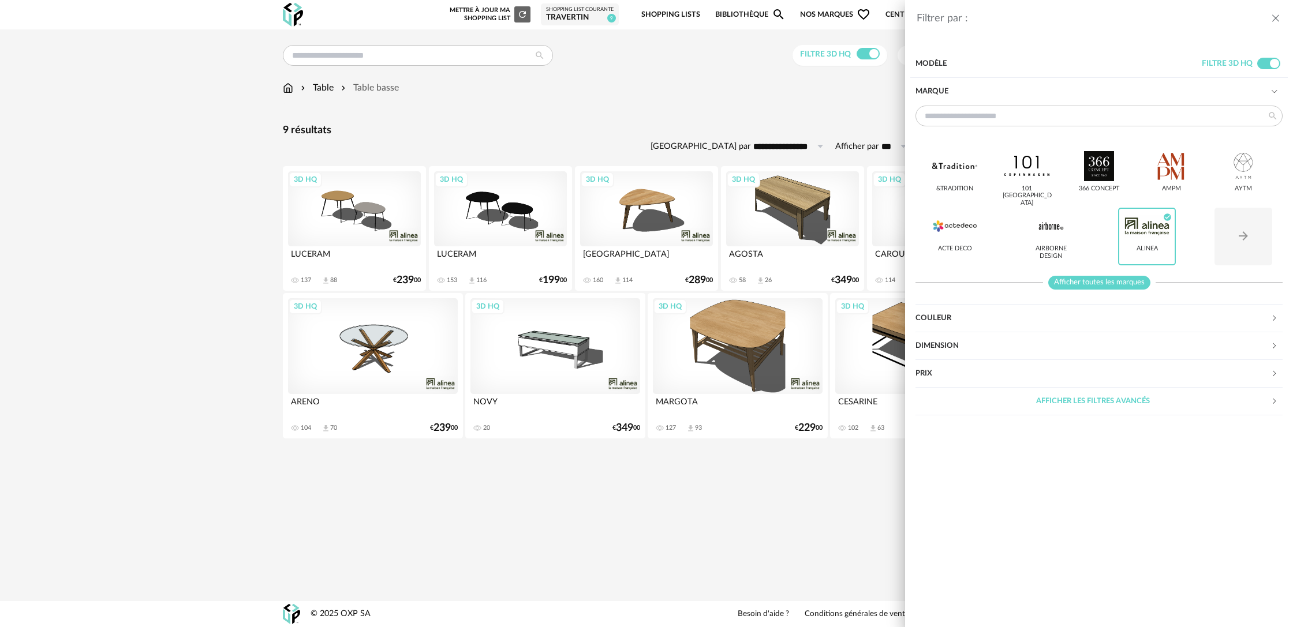
click at [1126, 283] on span "Afficher toutes les marques" at bounding box center [1099, 283] width 102 height 14
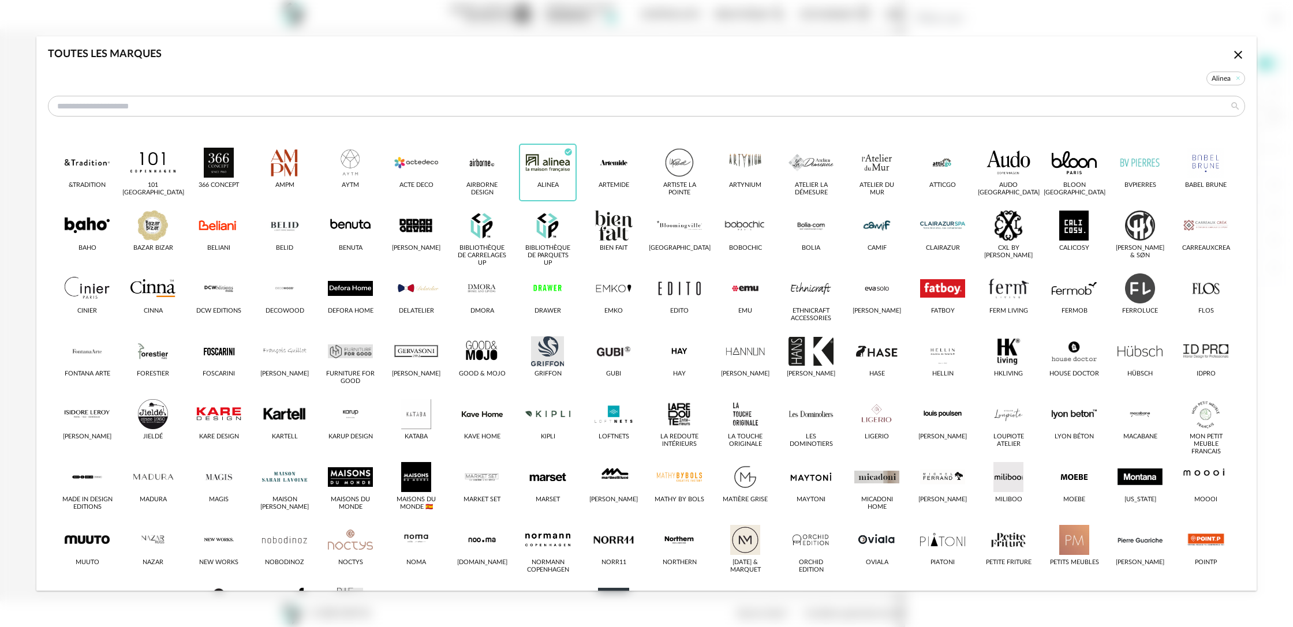
click at [1240, 58] on icon "Close icon" at bounding box center [1238, 55] width 8 height 8
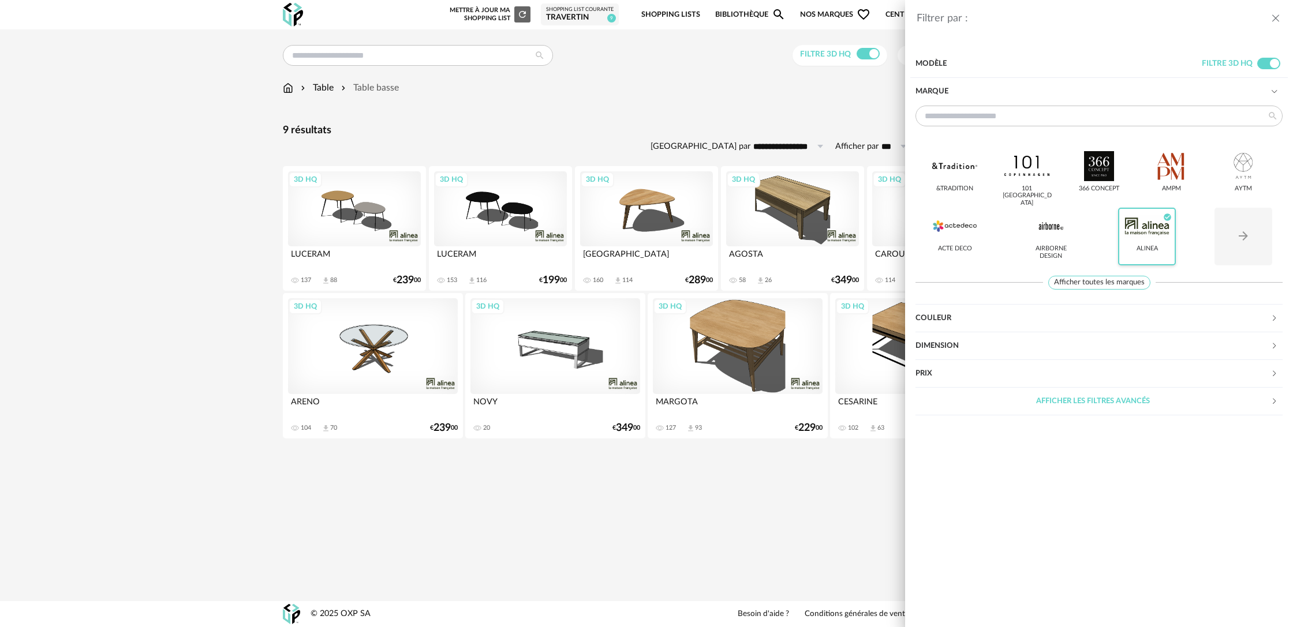
click at [1131, 246] on div "Alinea Check Circle icon" at bounding box center [1147, 237] width 58 height 58
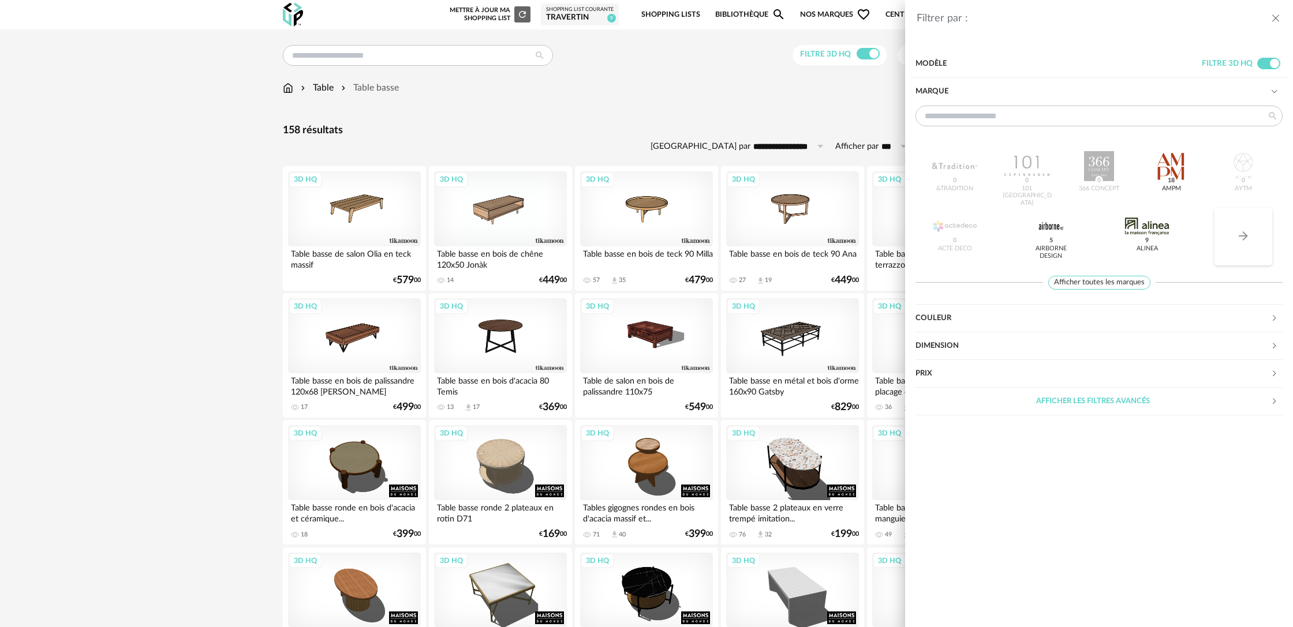
click at [1238, 242] on icon "Arrow Right icon" at bounding box center [1243, 236] width 14 height 14
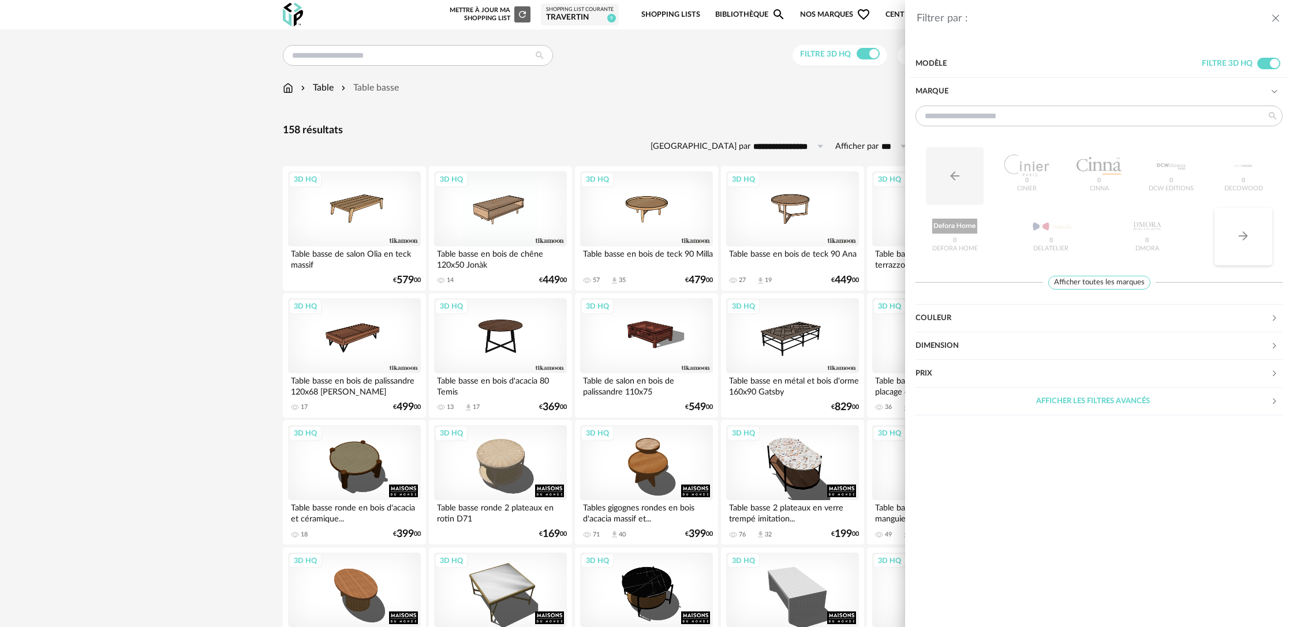
click at [1238, 242] on icon "Arrow Right icon" at bounding box center [1243, 236] width 14 height 14
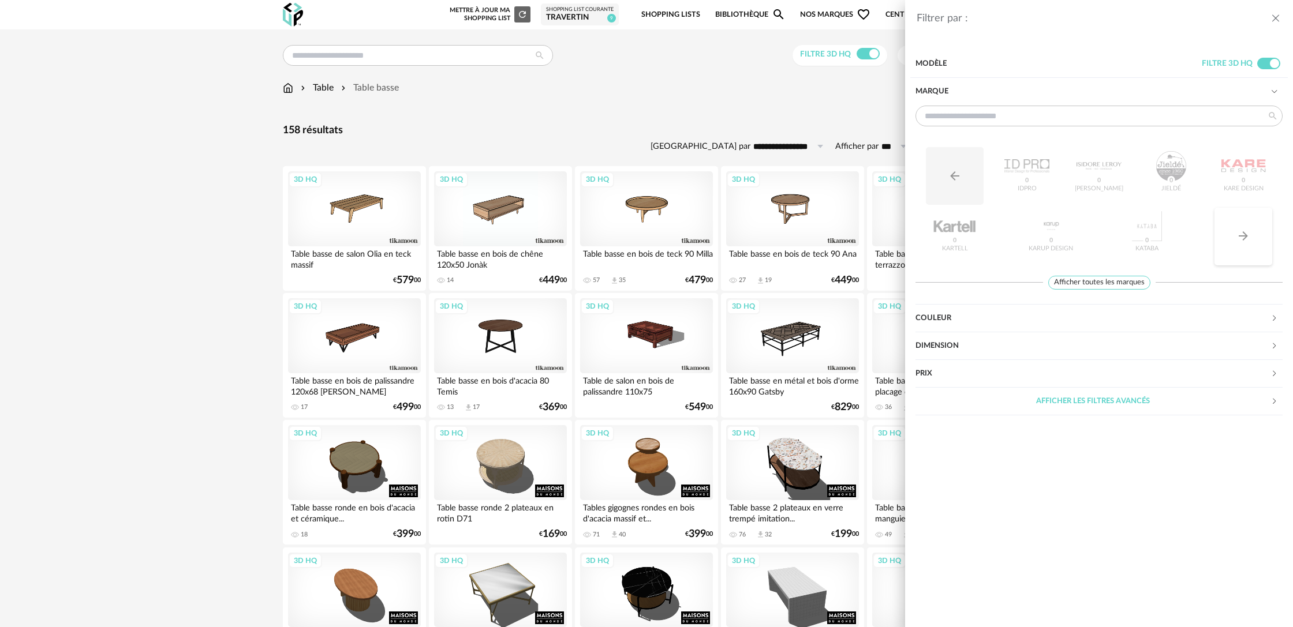
click at [1238, 242] on icon "Arrow Right icon" at bounding box center [1243, 236] width 14 height 14
click at [947, 187] on button "Arrow Left icon" at bounding box center [955, 176] width 58 height 58
click at [1237, 171] on div at bounding box center [1242, 166] width 45 height 30
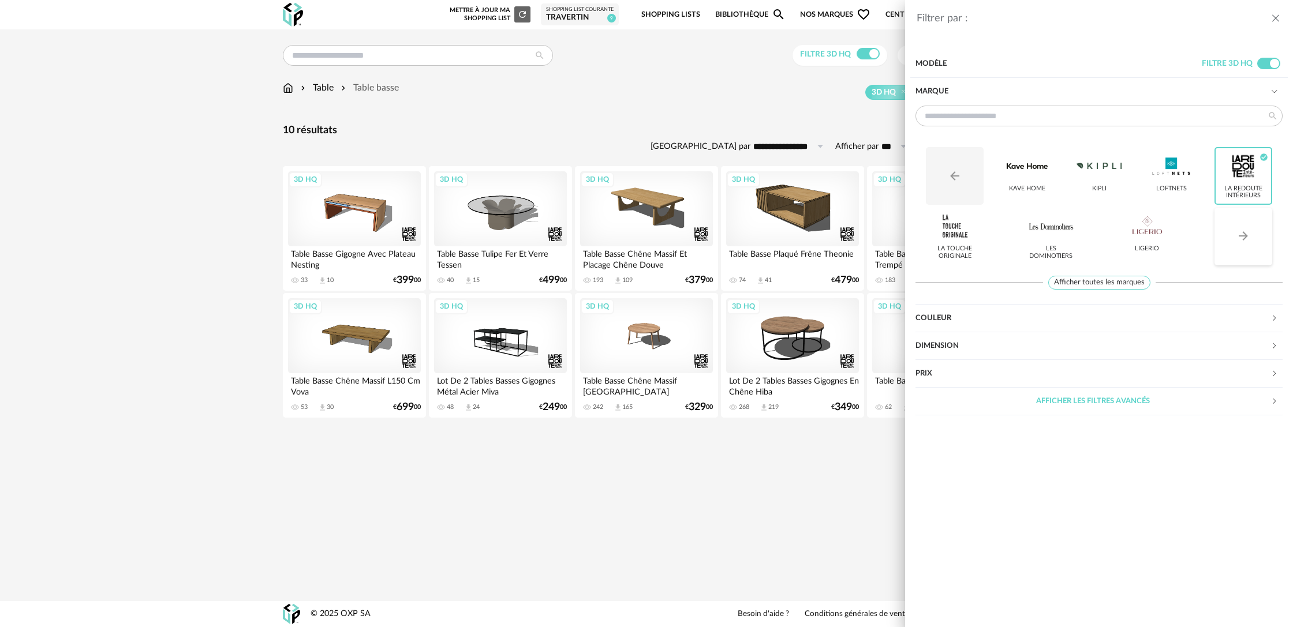
click at [1233, 239] on button "Arrow Right icon" at bounding box center [1243, 237] width 58 height 58
click at [953, 176] on icon "Arrow Left icon" at bounding box center [954, 175] width 9 height 9
click at [1225, 179] on div at bounding box center [1242, 166] width 45 height 30
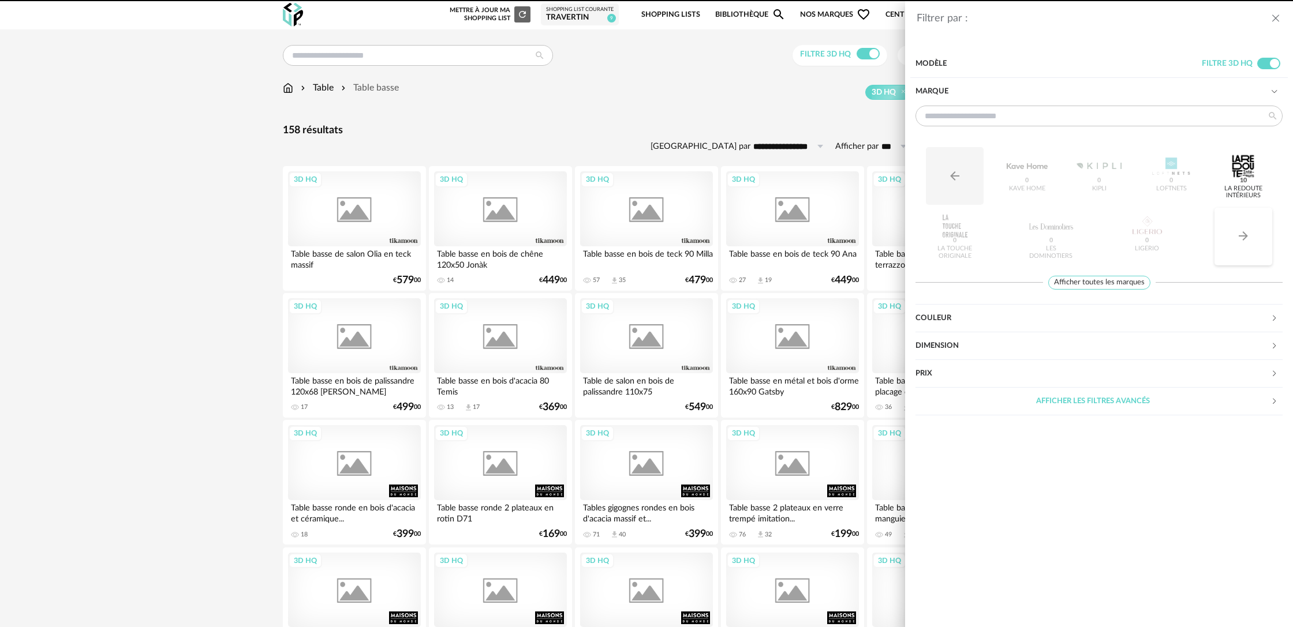
click at [1244, 240] on icon "Arrow Right icon" at bounding box center [1243, 236] width 14 height 14
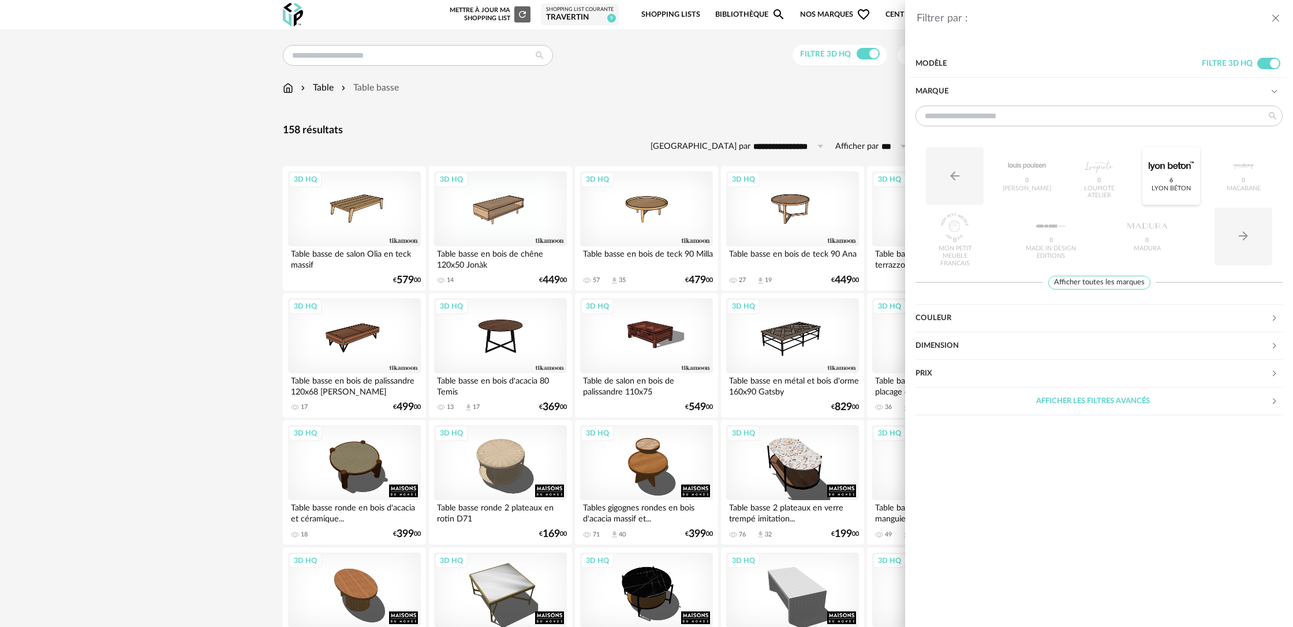
click at [1163, 179] on div at bounding box center [1170, 166] width 45 height 30
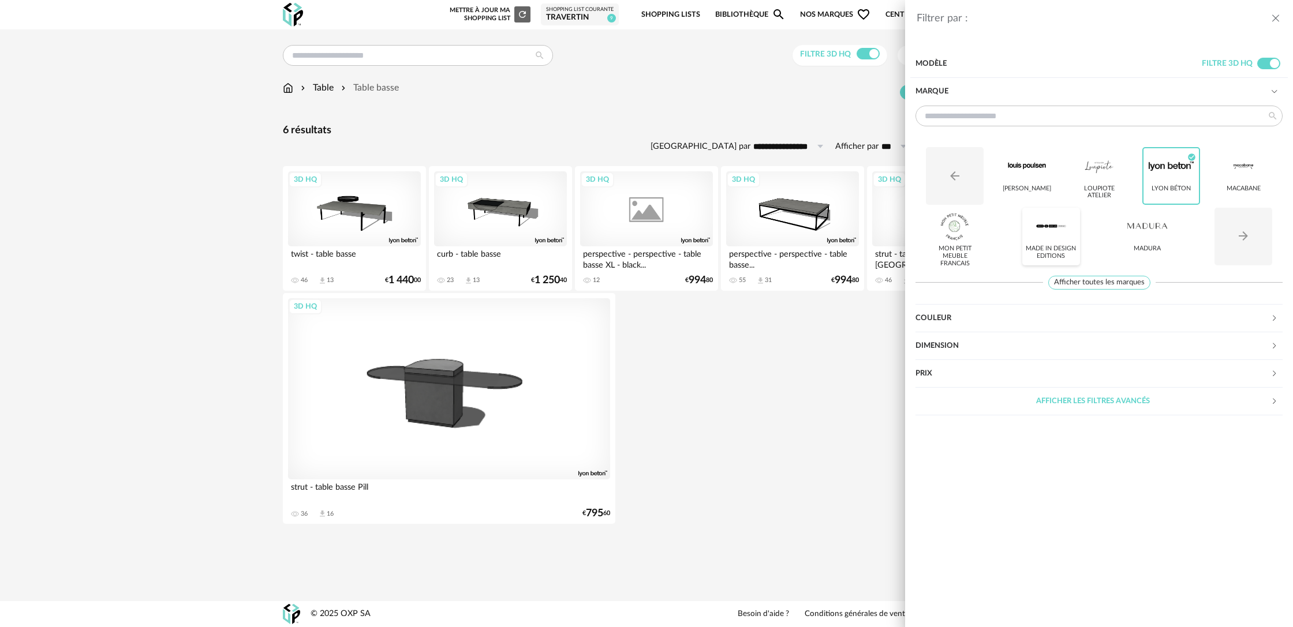
click at [1049, 251] on div "Made in design Editions" at bounding box center [1050, 252] width 50 height 15
click at [1241, 233] on icon "Arrow Right icon" at bounding box center [1243, 236] width 14 height 14
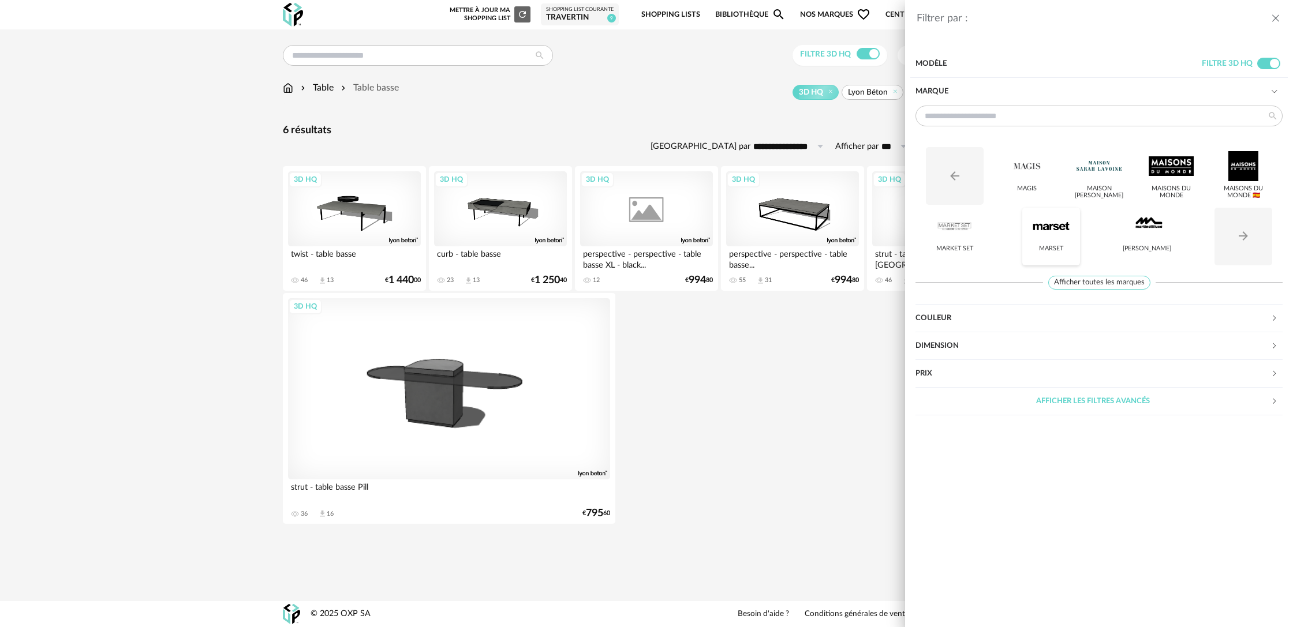
click at [1076, 235] on div "Marset" at bounding box center [1051, 237] width 58 height 58
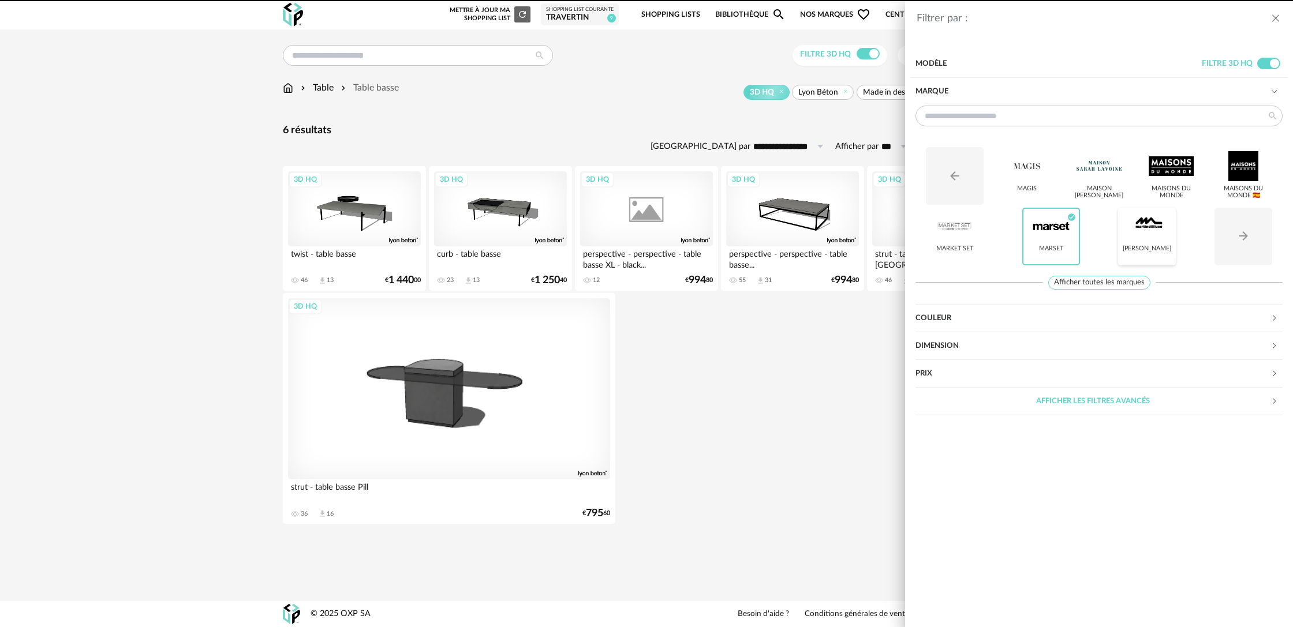
click at [1142, 233] on div at bounding box center [1146, 226] width 45 height 30
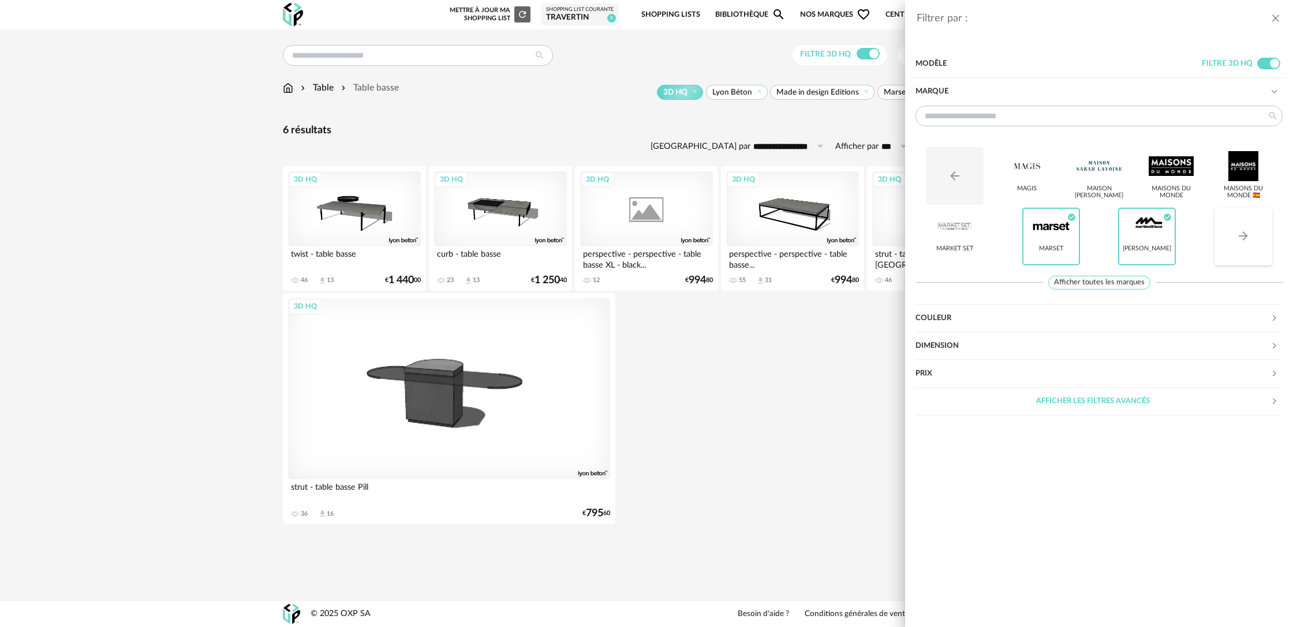
click at [1238, 234] on icon "Arrow Right icon" at bounding box center [1243, 236] width 14 height 14
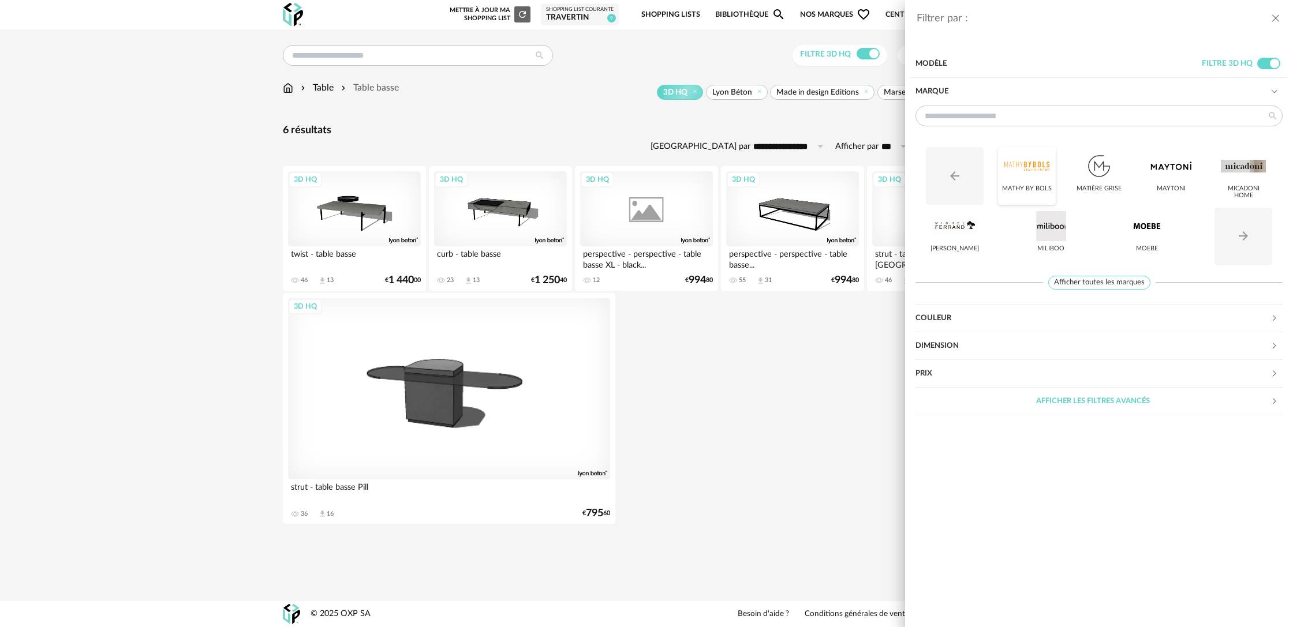
click at [1037, 191] on div "Mathy By Bols" at bounding box center [1027, 189] width 50 height 8
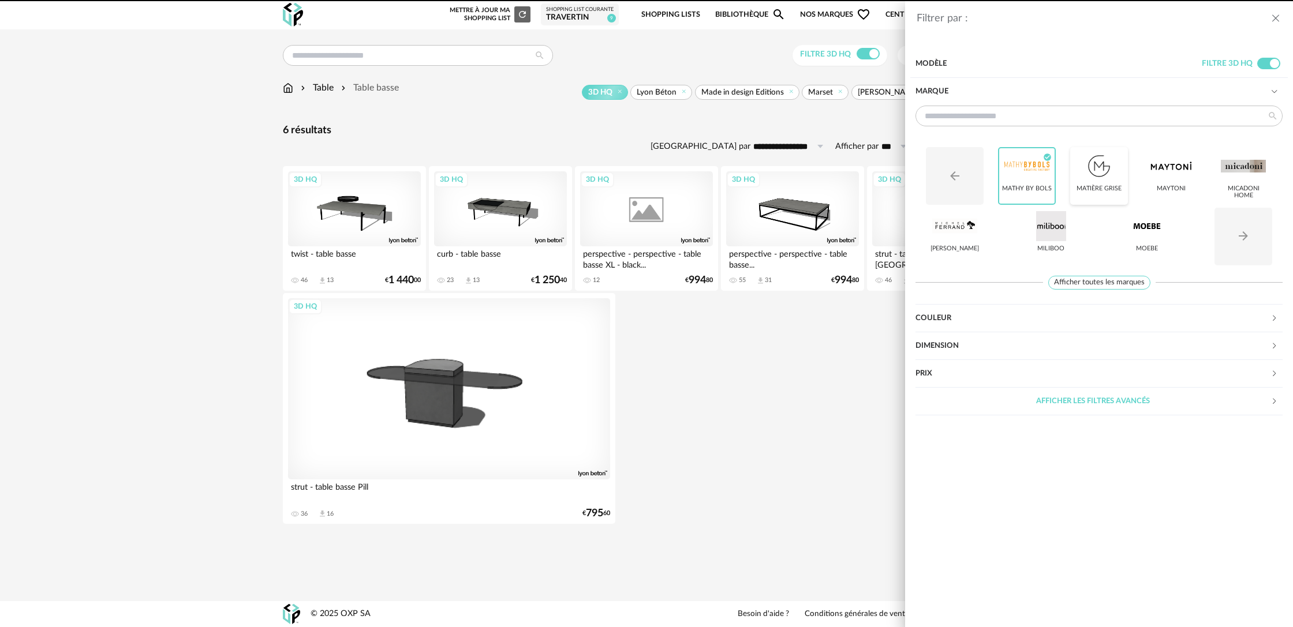
click at [1084, 185] on div "Matière Grise" at bounding box center [1098, 189] width 45 height 8
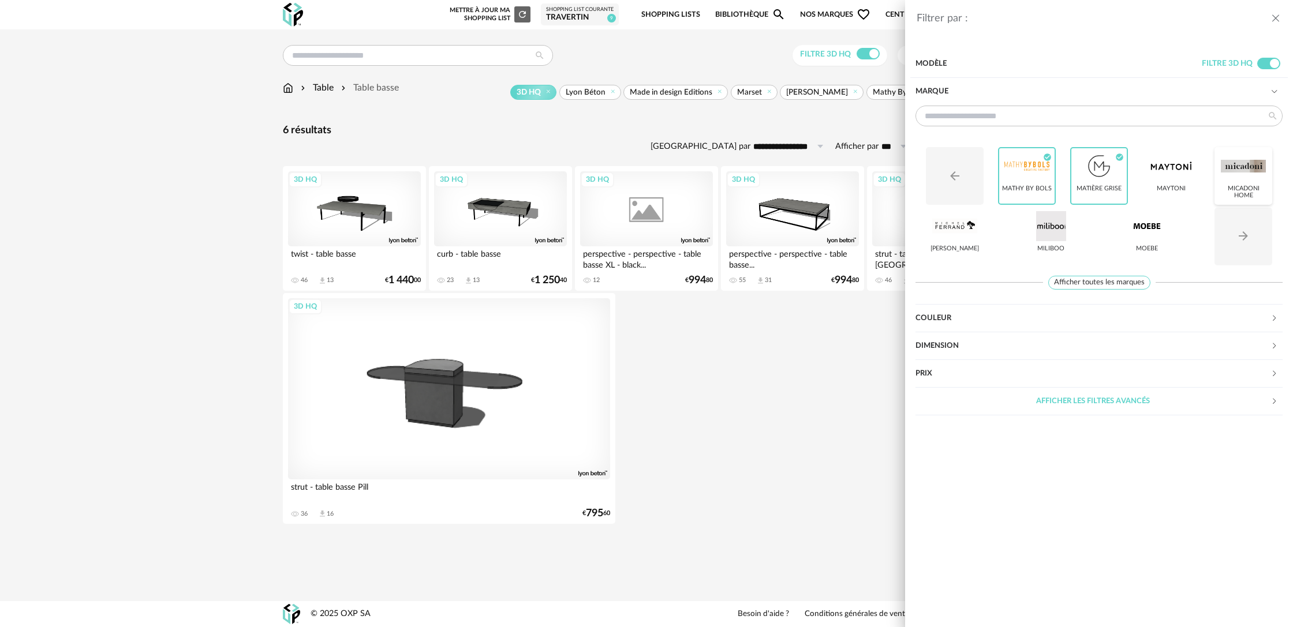
drag, startPoint x: 1175, startPoint y: 178, endPoint x: 1216, endPoint y: 178, distance: 41.5
click at [1175, 178] on div at bounding box center [1170, 166] width 45 height 30
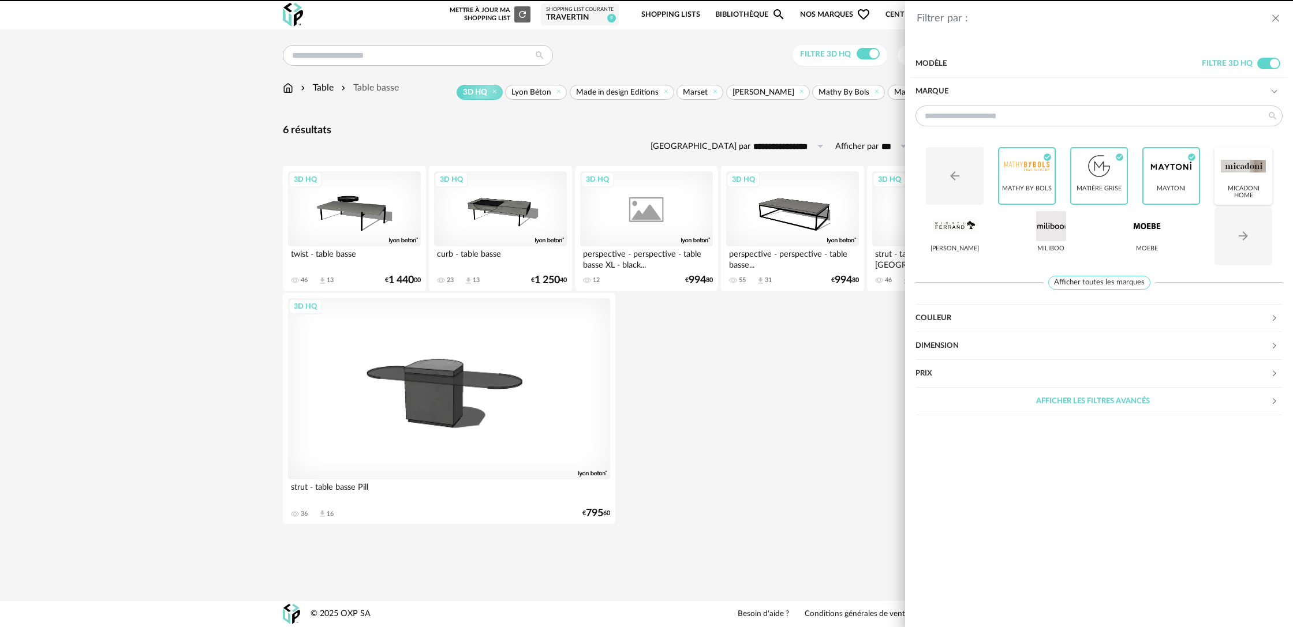
click at [1234, 176] on div at bounding box center [1242, 166] width 45 height 30
click at [1160, 239] on div at bounding box center [1146, 226] width 45 height 30
click at [1061, 240] on div at bounding box center [1050, 226] width 45 height 30
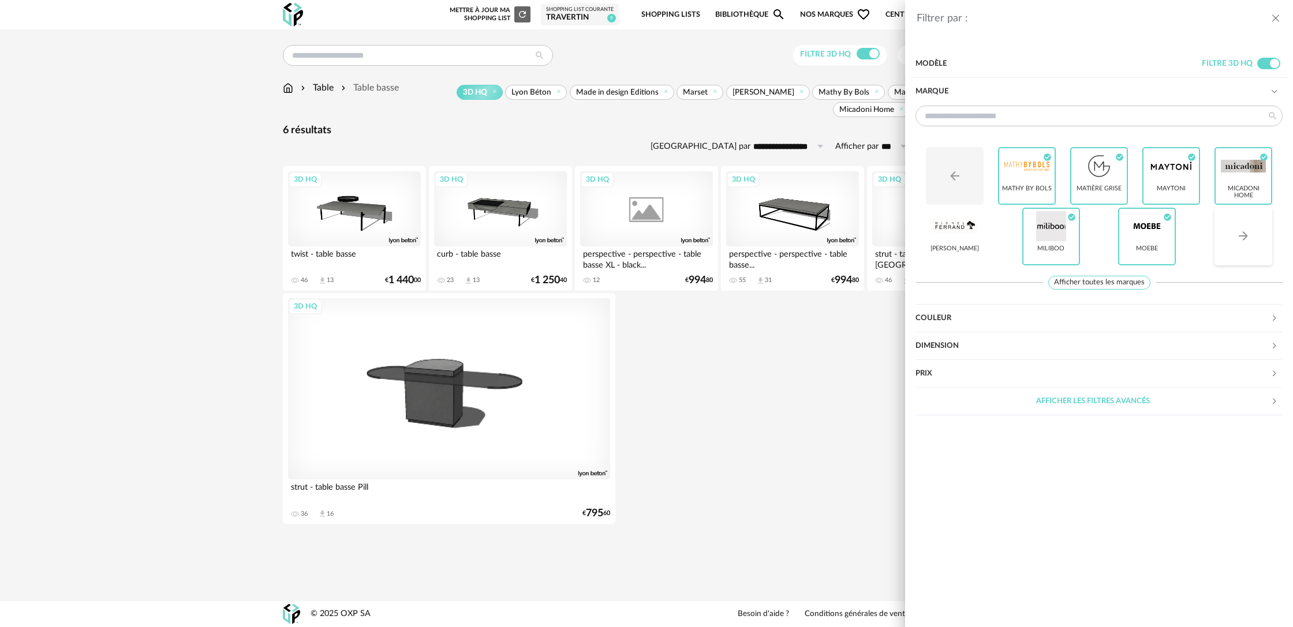
click at [963, 238] on div at bounding box center [954, 226] width 45 height 30
click at [953, 238] on div at bounding box center [954, 226] width 45 height 30
click at [1239, 244] on button "Arrow Right icon" at bounding box center [1243, 237] width 58 height 58
click at [1240, 243] on icon "Arrow Right icon" at bounding box center [1243, 236] width 14 height 14
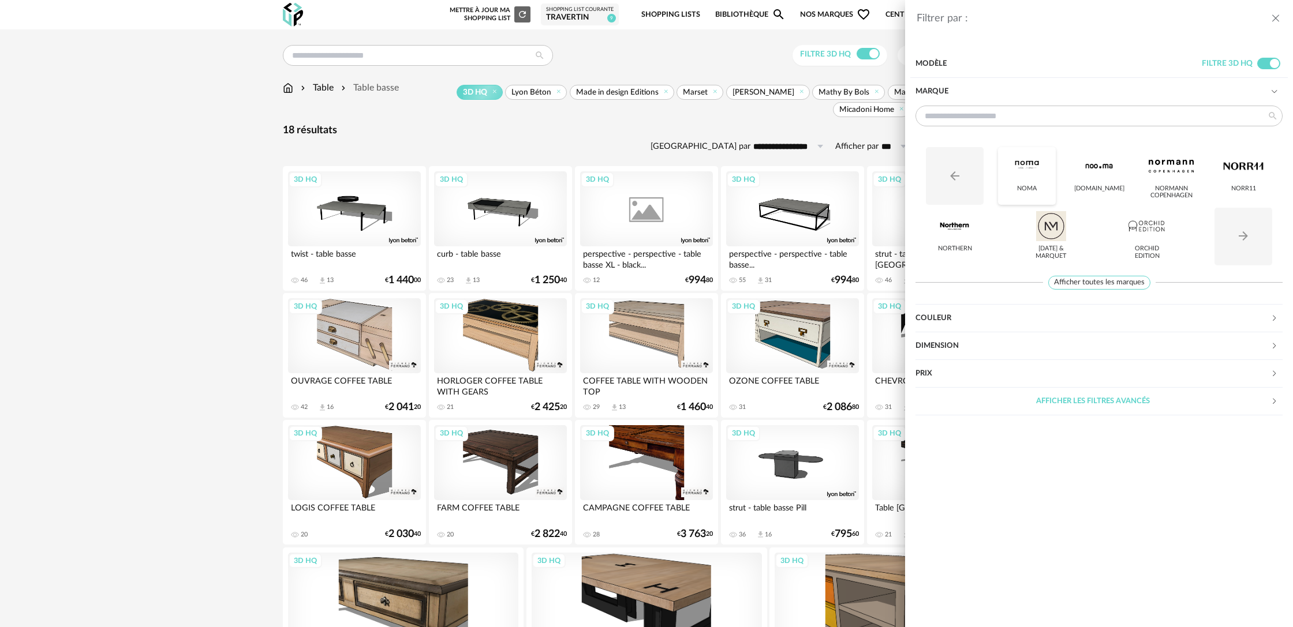
click at [1027, 185] on div "Noma" at bounding box center [1027, 189] width 20 height 8
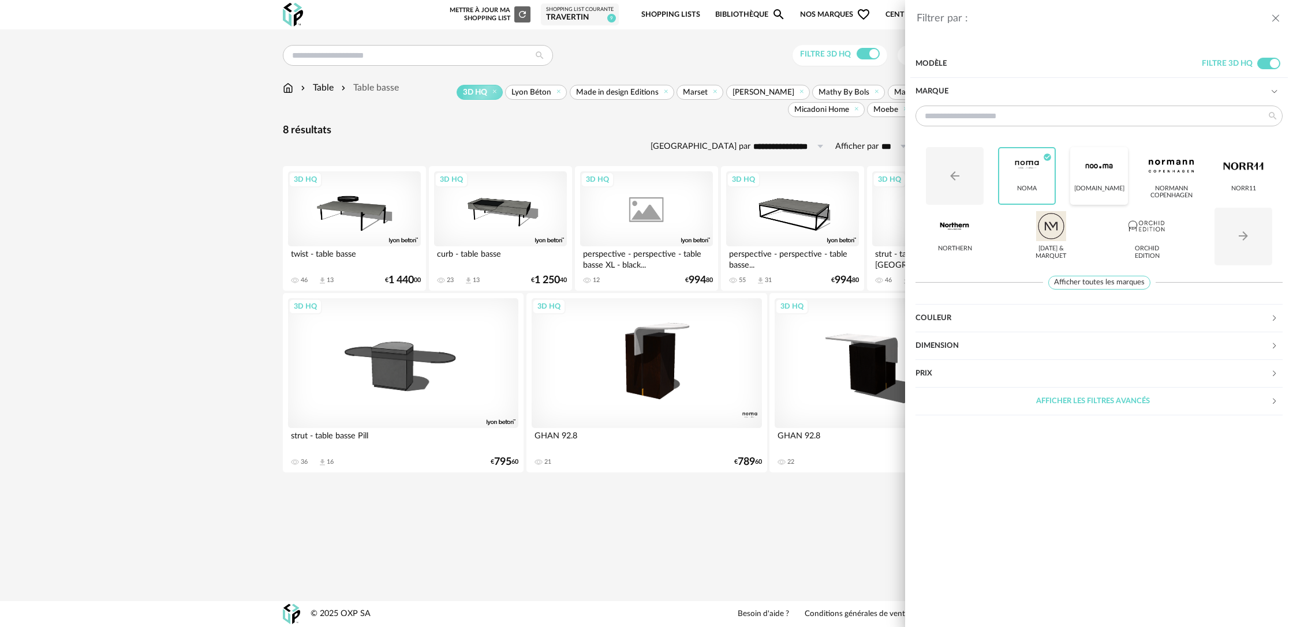
click at [1103, 179] on div at bounding box center [1098, 166] width 45 height 30
click at [1169, 177] on div at bounding box center [1170, 166] width 45 height 30
click at [1235, 175] on div at bounding box center [1242, 166] width 45 height 30
click at [947, 237] on div at bounding box center [954, 226] width 45 height 30
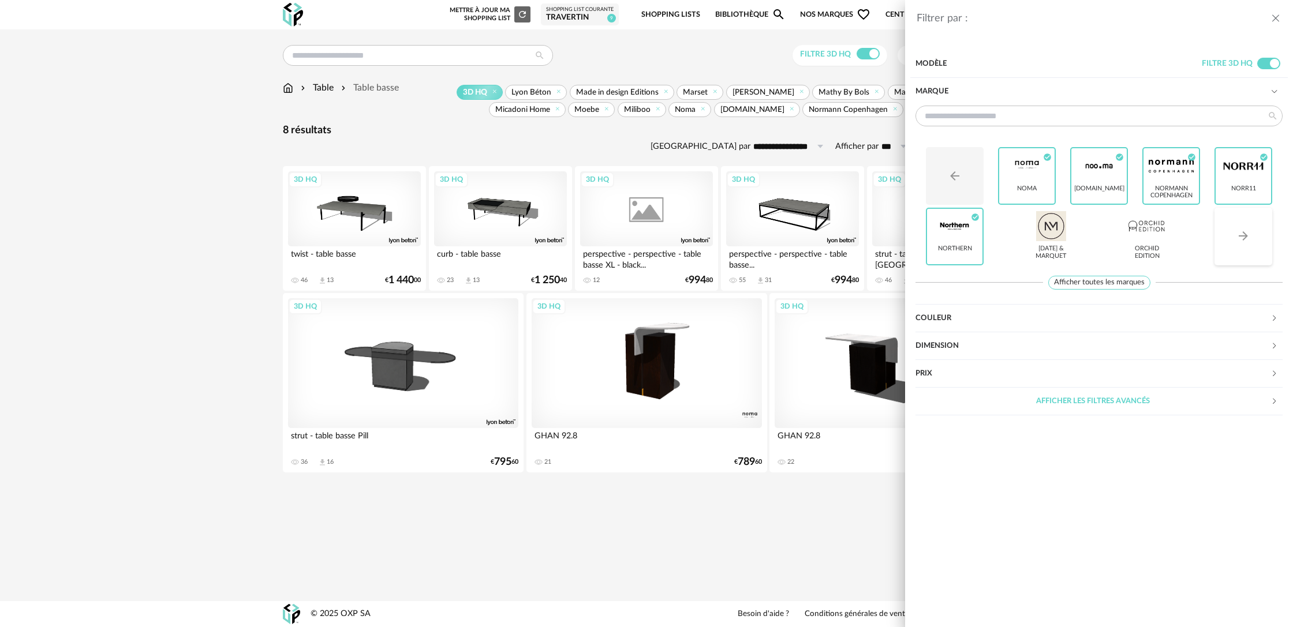
click at [1231, 242] on button "Arrow Right icon" at bounding box center [1243, 237] width 58 height 58
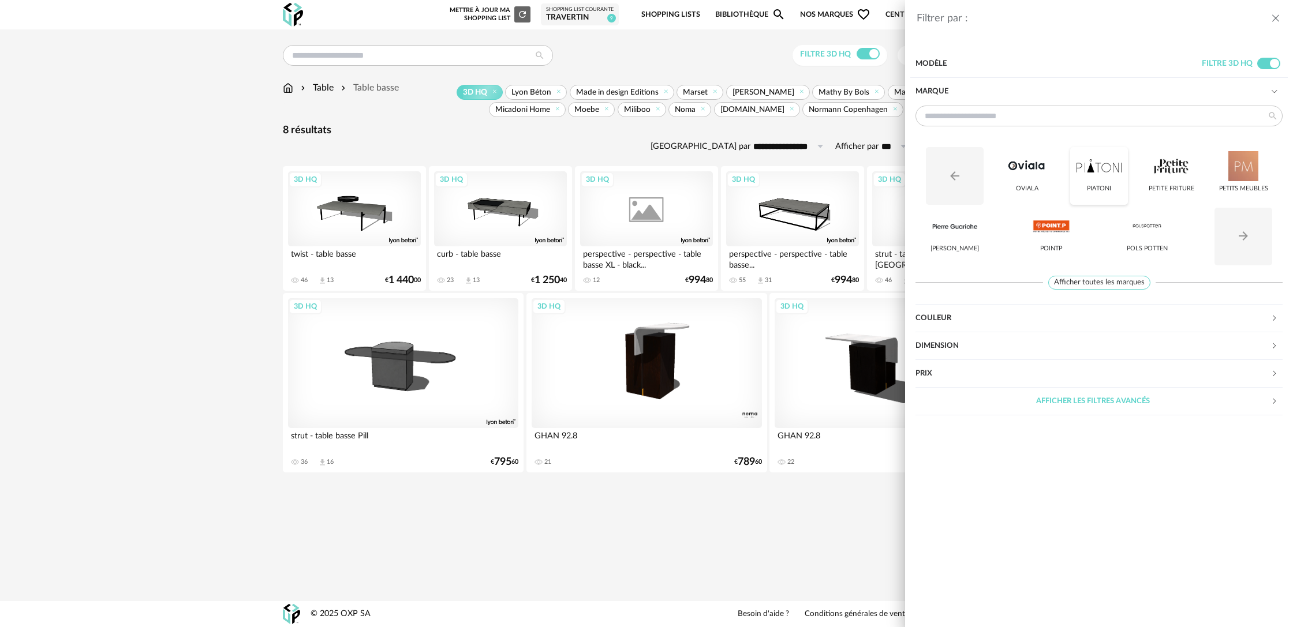
click at [1098, 178] on div at bounding box center [1098, 166] width 45 height 30
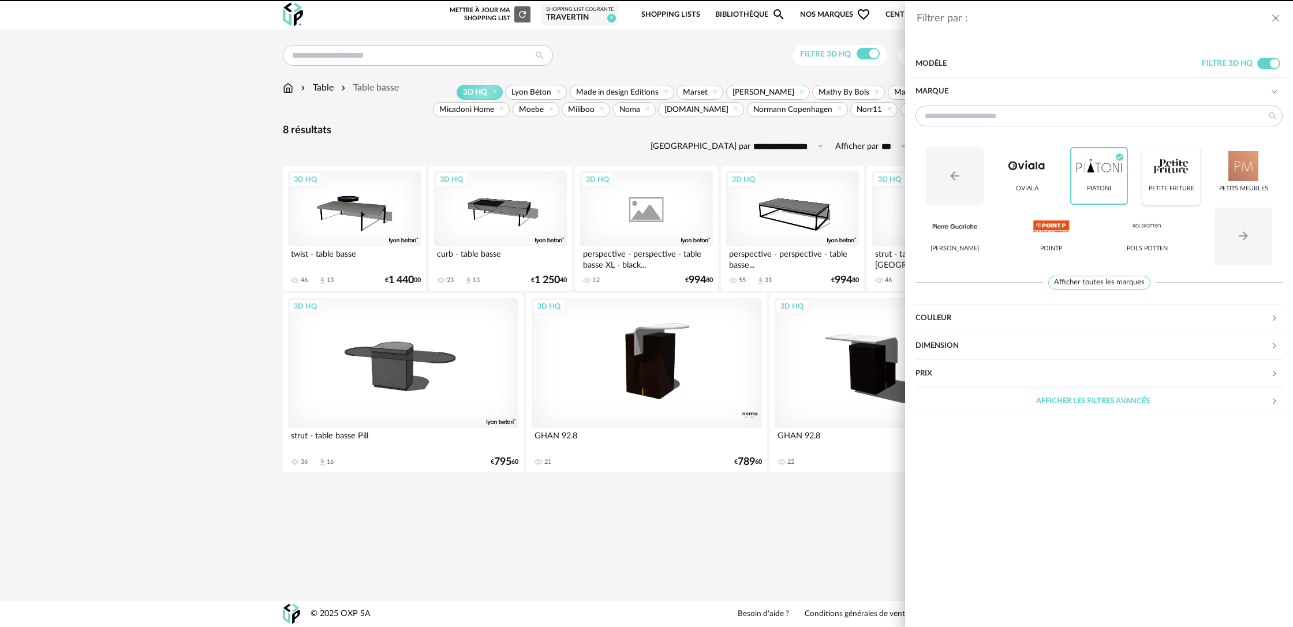
click at [1169, 179] on div at bounding box center [1170, 166] width 45 height 30
click at [1241, 178] on div at bounding box center [1242, 166] width 45 height 30
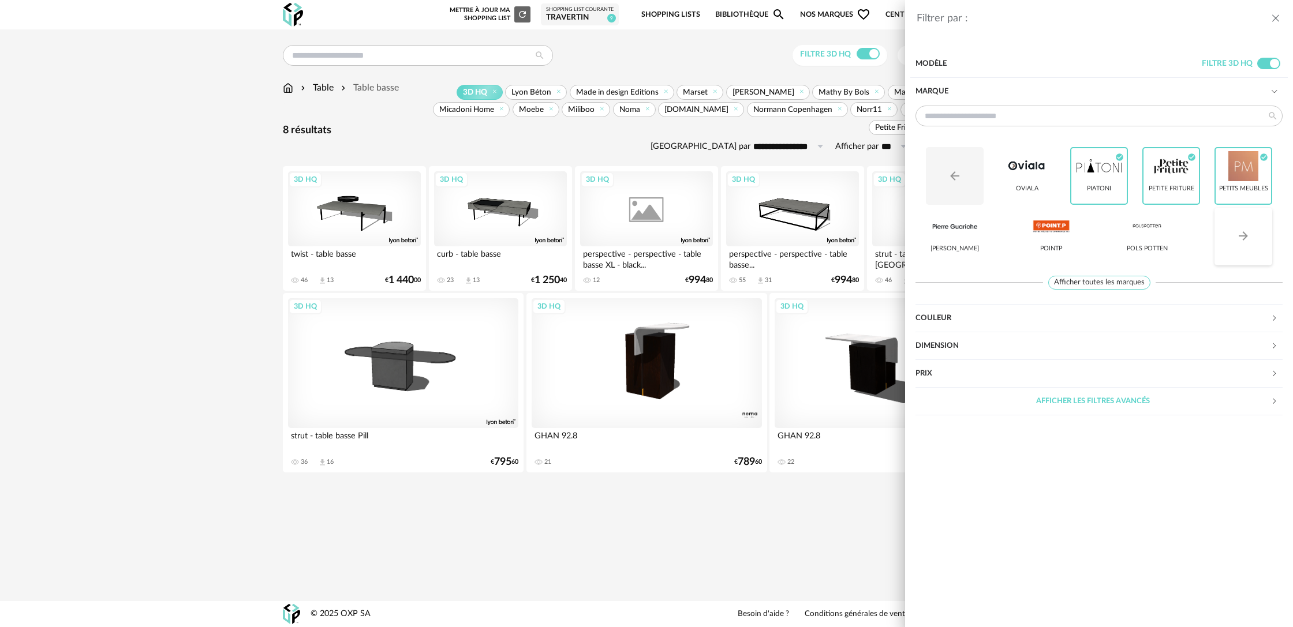
click at [1240, 240] on icon "Arrow Right icon" at bounding box center [1243, 236] width 14 height 14
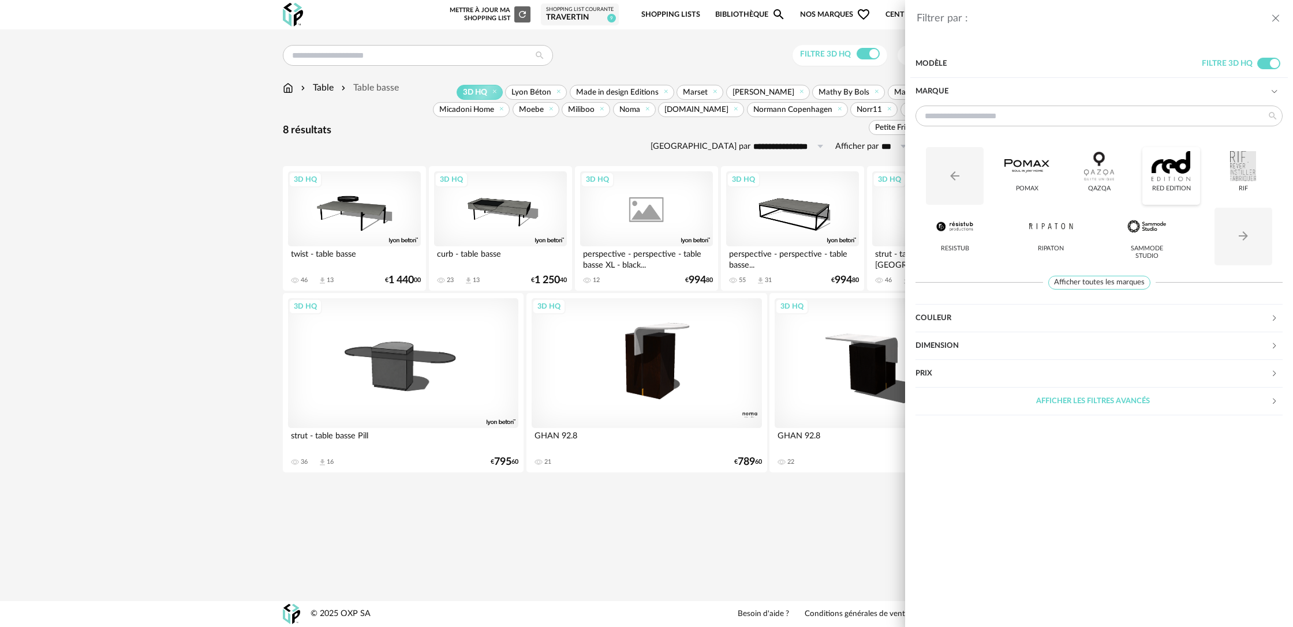
click at [1166, 184] on div "RED Edition" at bounding box center [1171, 176] width 58 height 58
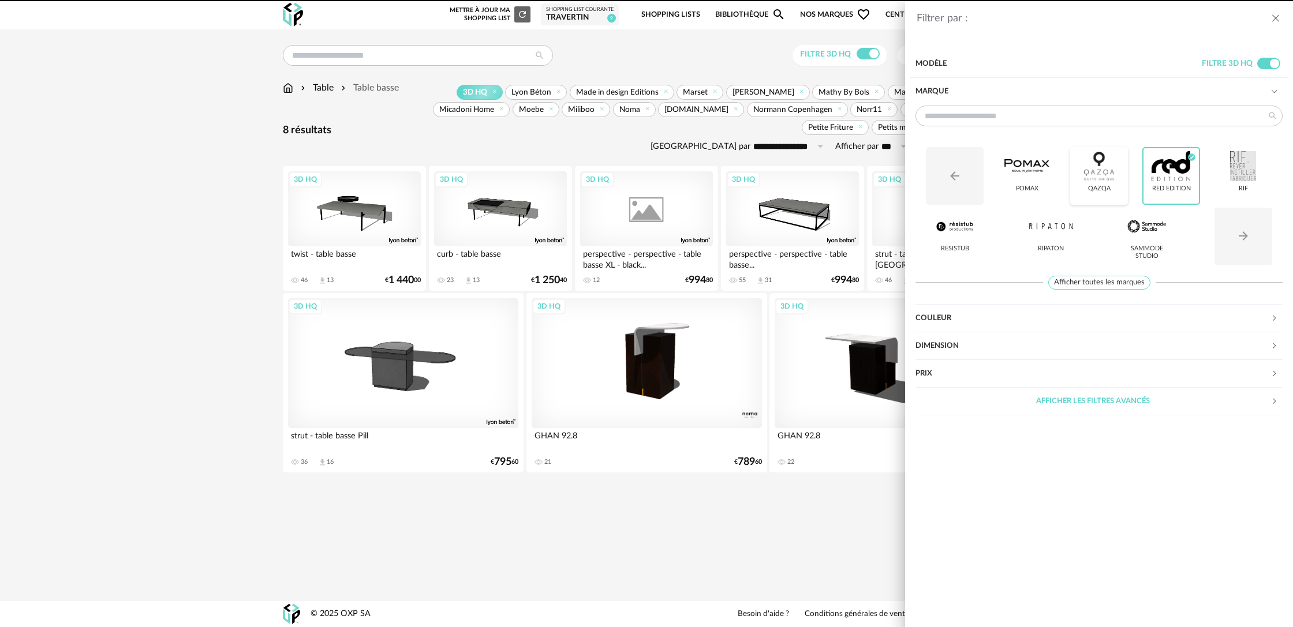
click at [1081, 179] on div at bounding box center [1098, 166] width 45 height 30
click at [1025, 179] on div at bounding box center [1026, 166] width 45 height 30
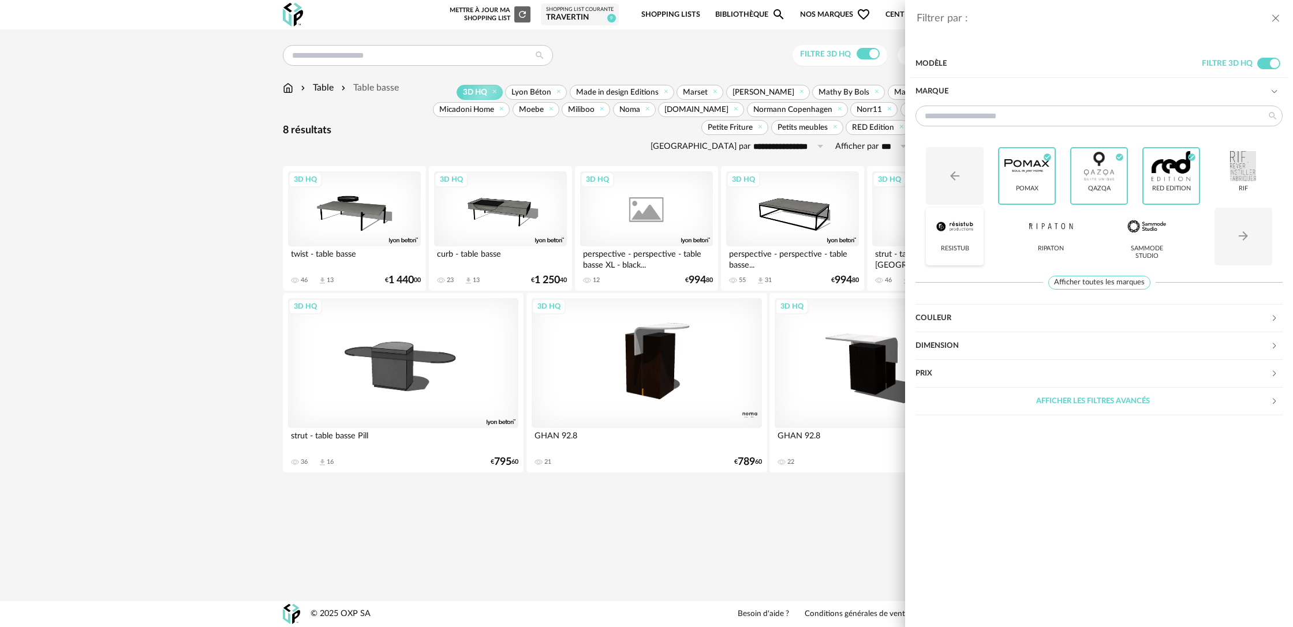
click at [959, 238] on div at bounding box center [954, 226] width 45 height 30
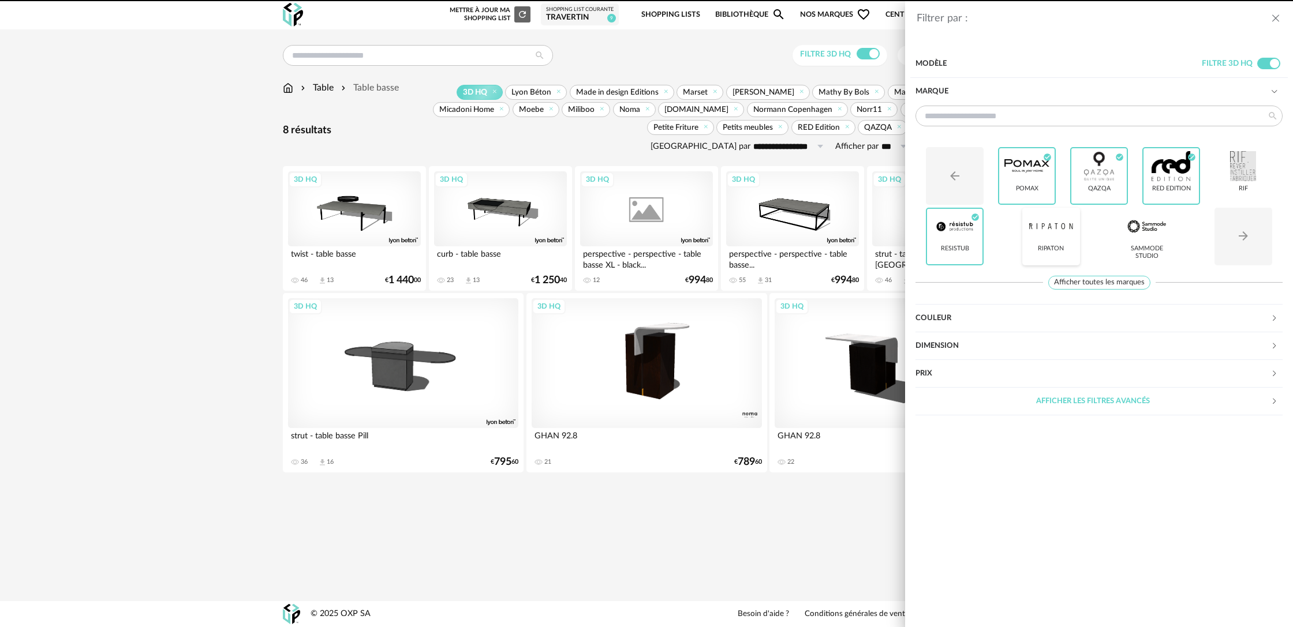
click at [1056, 243] on div "Ripaton" at bounding box center [1051, 237] width 58 height 58
click at [1163, 253] on div "SAMMODE STUDIO" at bounding box center [1147, 252] width 50 height 15
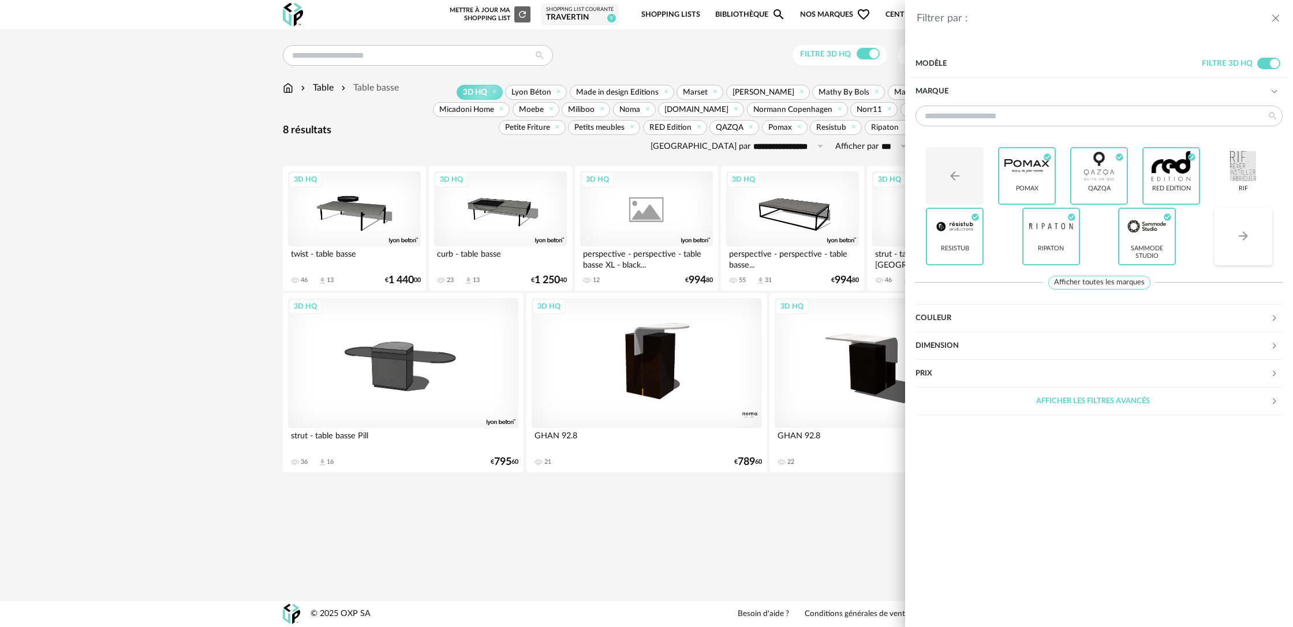
click at [1253, 243] on button "Arrow Right icon" at bounding box center [1243, 237] width 58 height 58
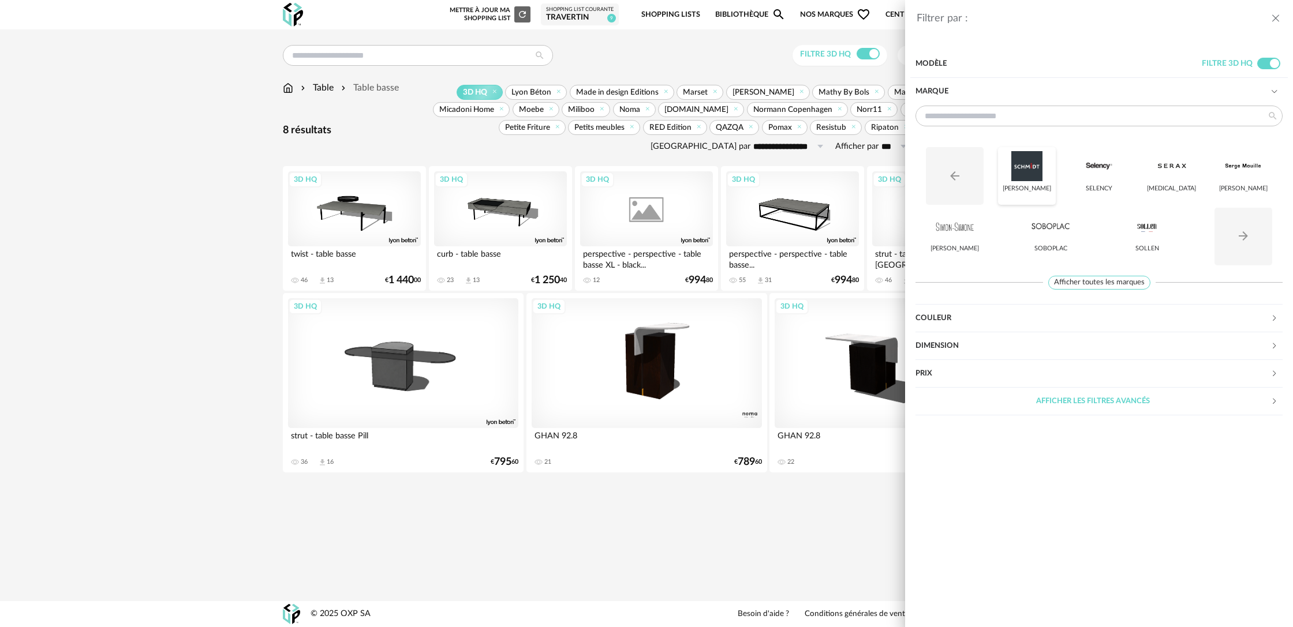
click at [1032, 170] on div at bounding box center [1026, 166] width 45 height 30
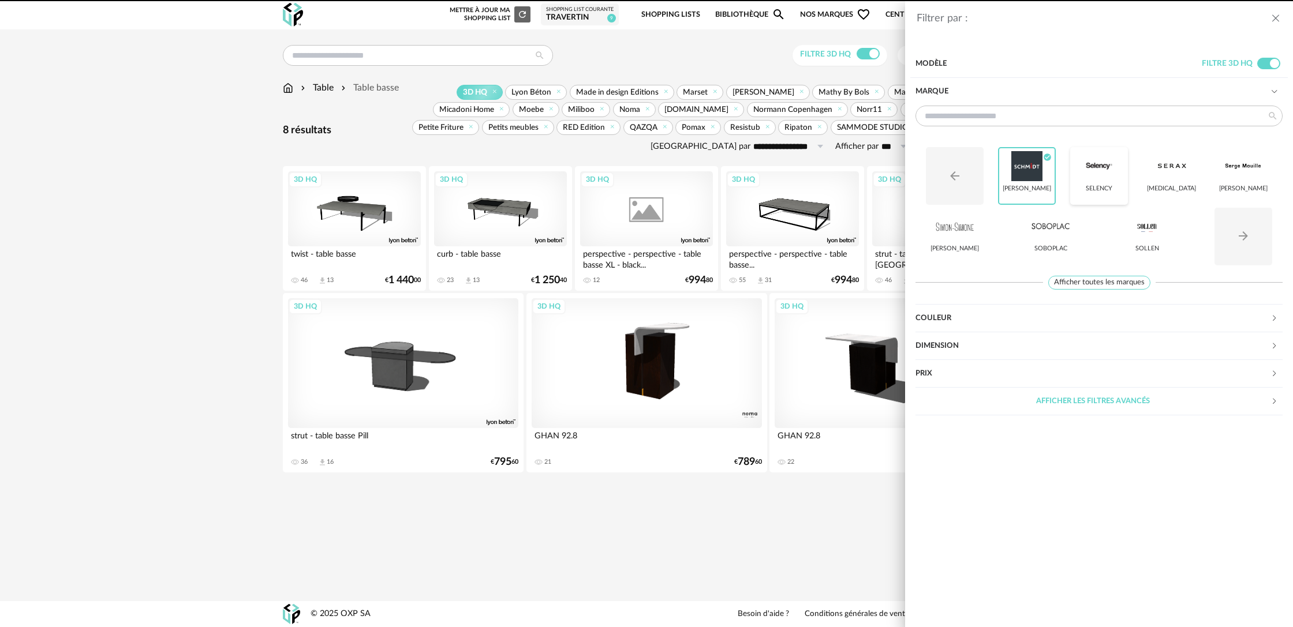
click at [1094, 173] on div at bounding box center [1098, 166] width 45 height 30
click at [1157, 177] on div at bounding box center [1170, 166] width 45 height 30
click at [1235, 181] on div "Serge Mouille" at bounding box center [1243, 176] width 58 height 58
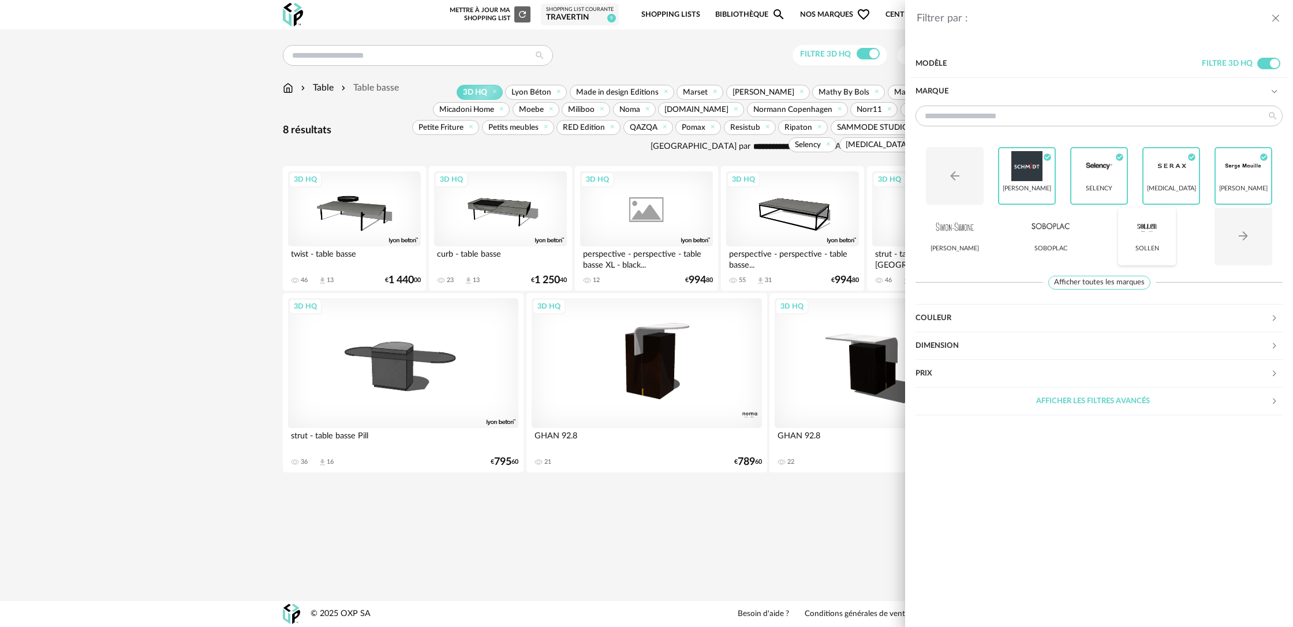
click at [1159, 238] on div at bounding box center [1146, 226] width 45 height 30
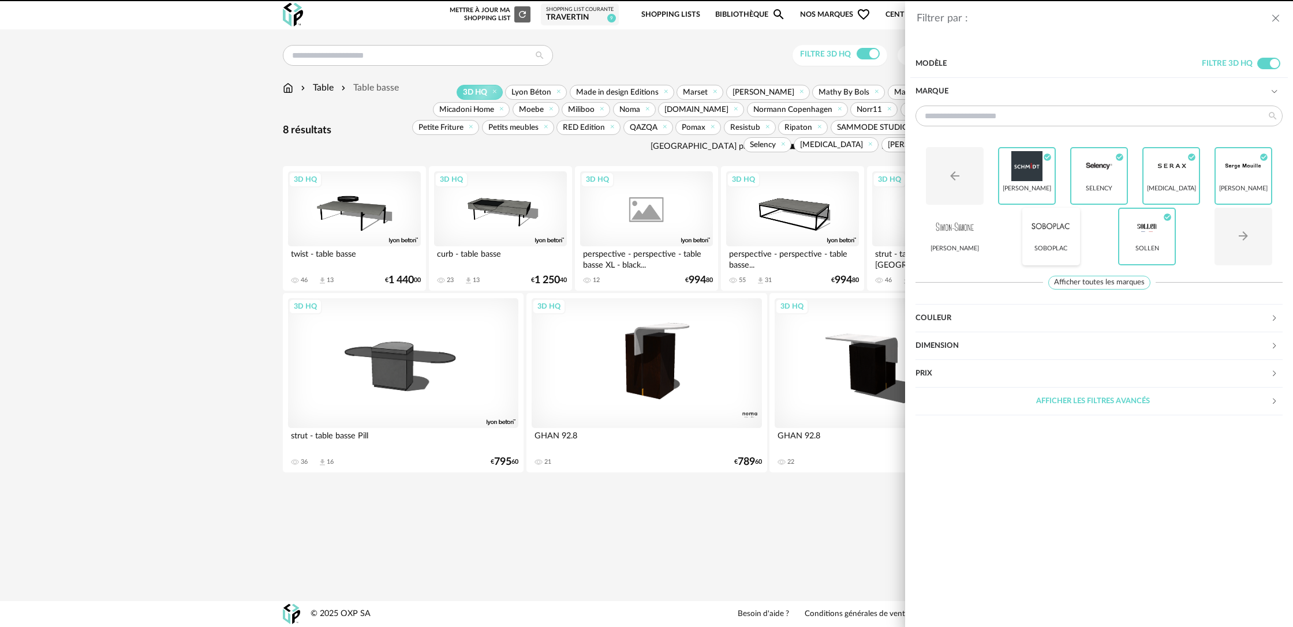
drag, startPoint x: 1047, startPoint y: 240, endPoint x: 1022, endPoint y: 240, distance: 25.4
click at [1045, 240] on div at bounding box center [1050, 226] width 45 height 30
click at [943, 245] on div "Simon Simone" at bounding box center [954, 249] width 48 height 8
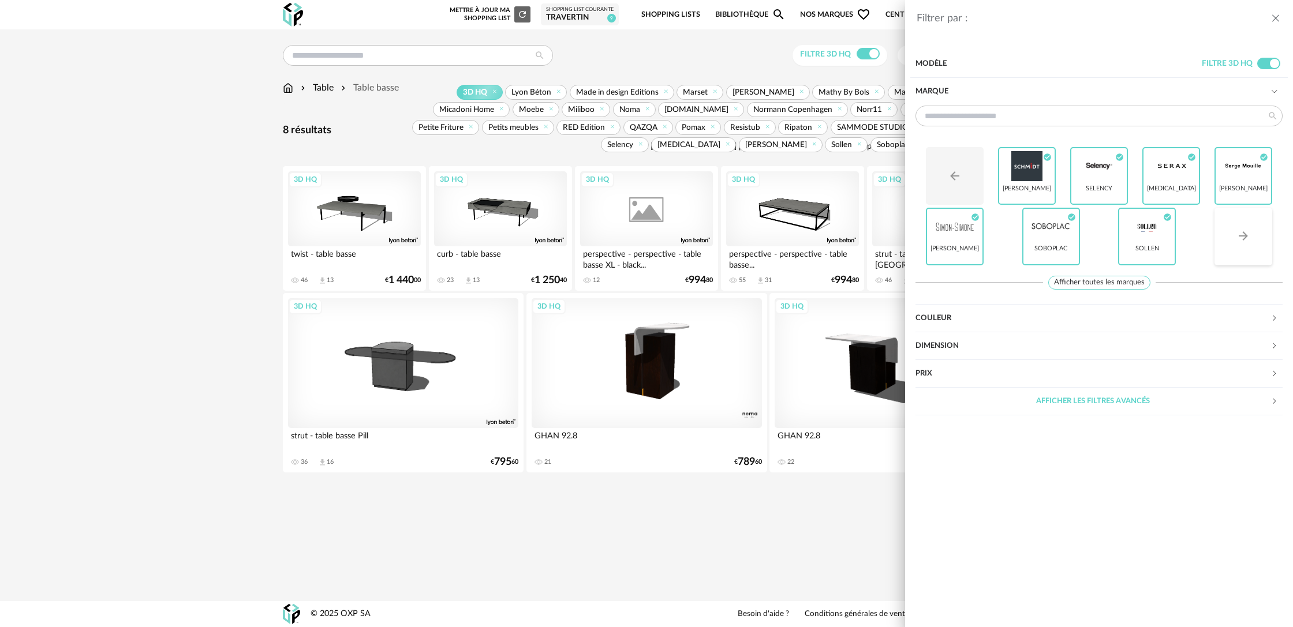
click at [1254, 245] on button "Arrow Right icon" at bounding box center [1243, 237] width 58 height 58
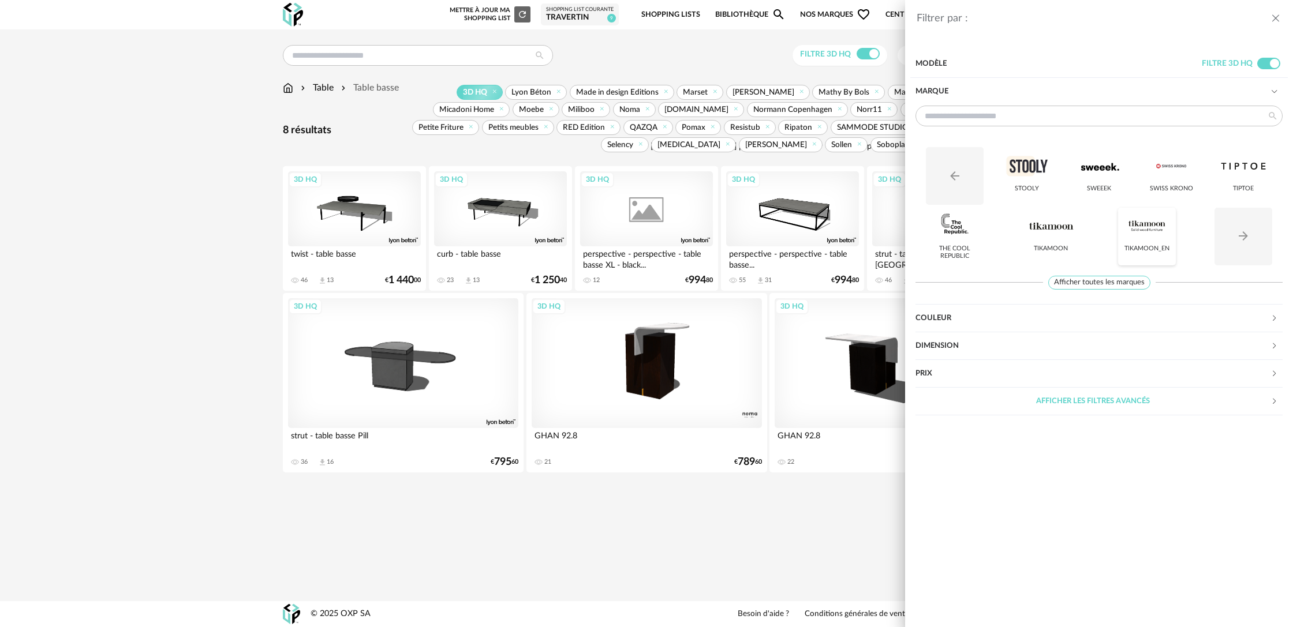
click at [1169, 242] on div "Tikamoon_EN" at bounding box center [1147, 237] width 58 height 58
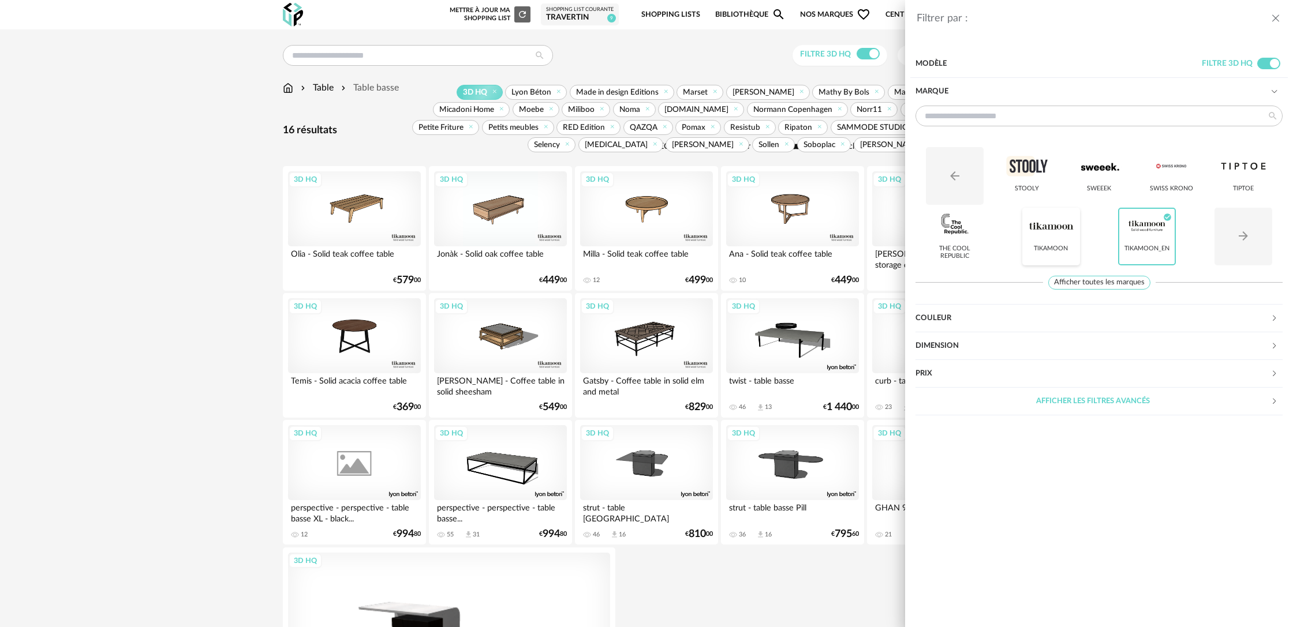
click at [1029, 238] on div at bounding box center [1050, 226] width 45 height 30
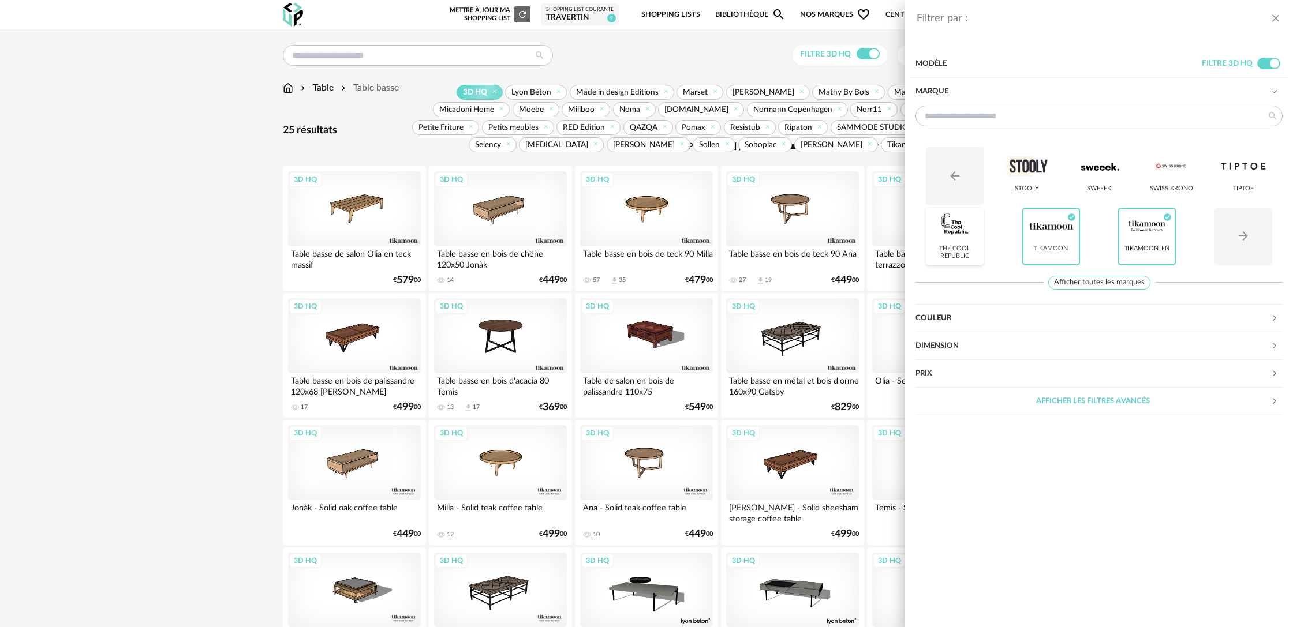
click at [959, 242] on div "The Cool Republic" at bounding box center [955, 237] width 58 height 58
click at [1042, 177] on div at bounding box center [1026, 166] width 45 height 30
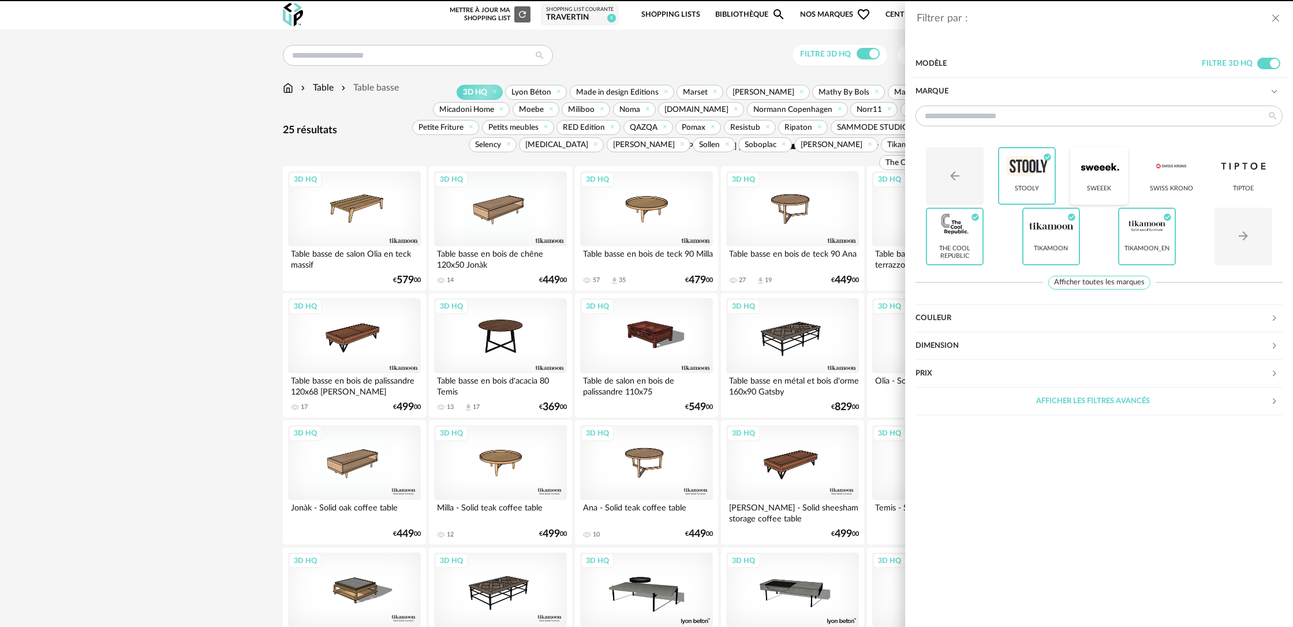
click at [1105, 175] on div at bounding box center [1098, 166] width 45 height 30
drag, startPoint x: 1181, startPoint y: 177, endPoint x: 1217, endPoint y: 177, distance: 35.8
click at [1188, 177] on div at bounding box center [1170, 166] width 45 height 30
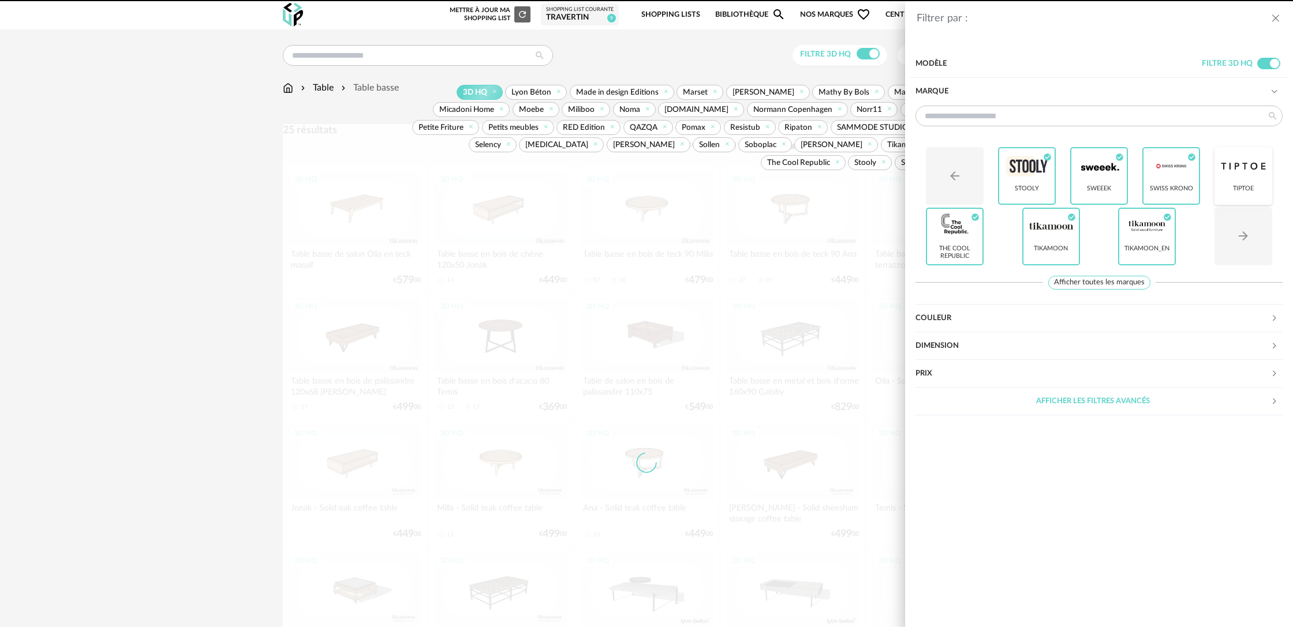
click at [1231, 177] on div at bounding box center [1242, 166] width 45 height 30
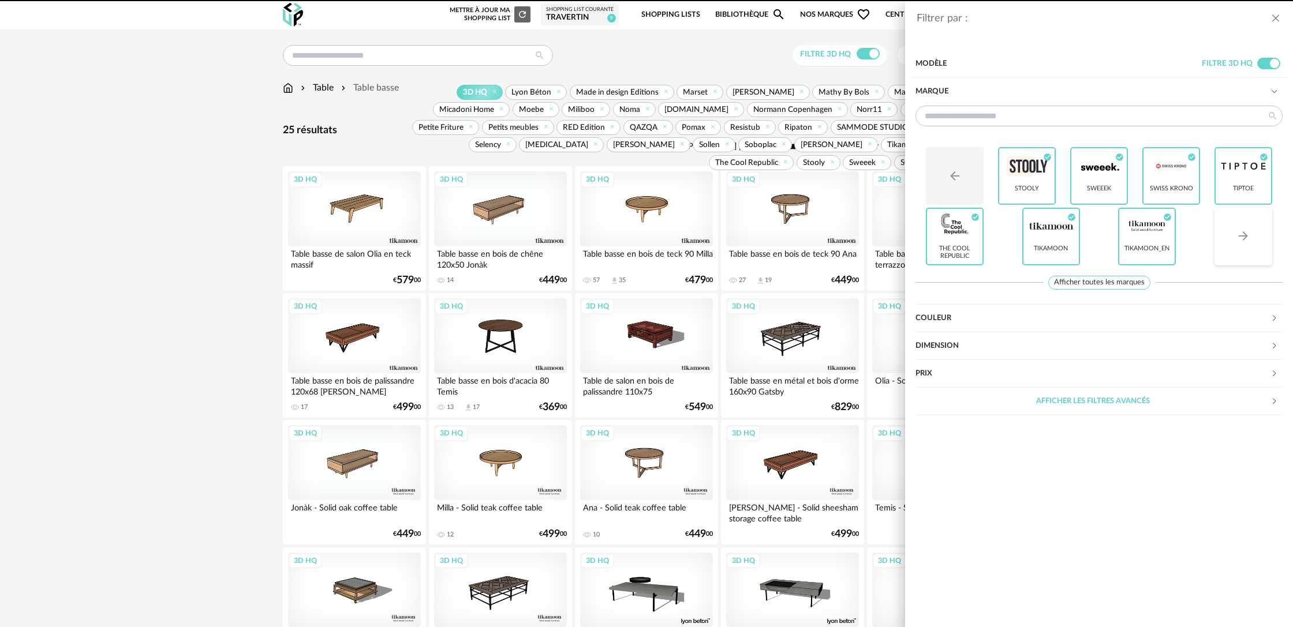
click at [1249, 247] on button "Arrow Right icon" at bounding box center [1243, 237] width 58 height 58
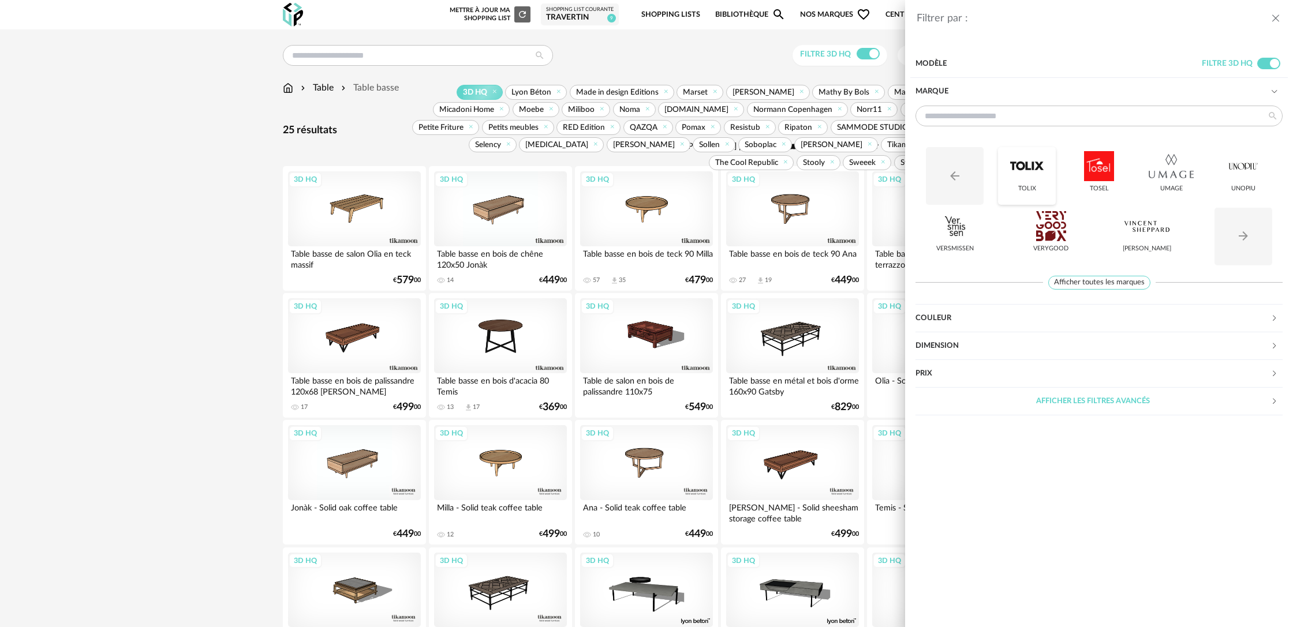
click at [1026, 178] on div at bounding box center [1026, 166] width 45 height 30
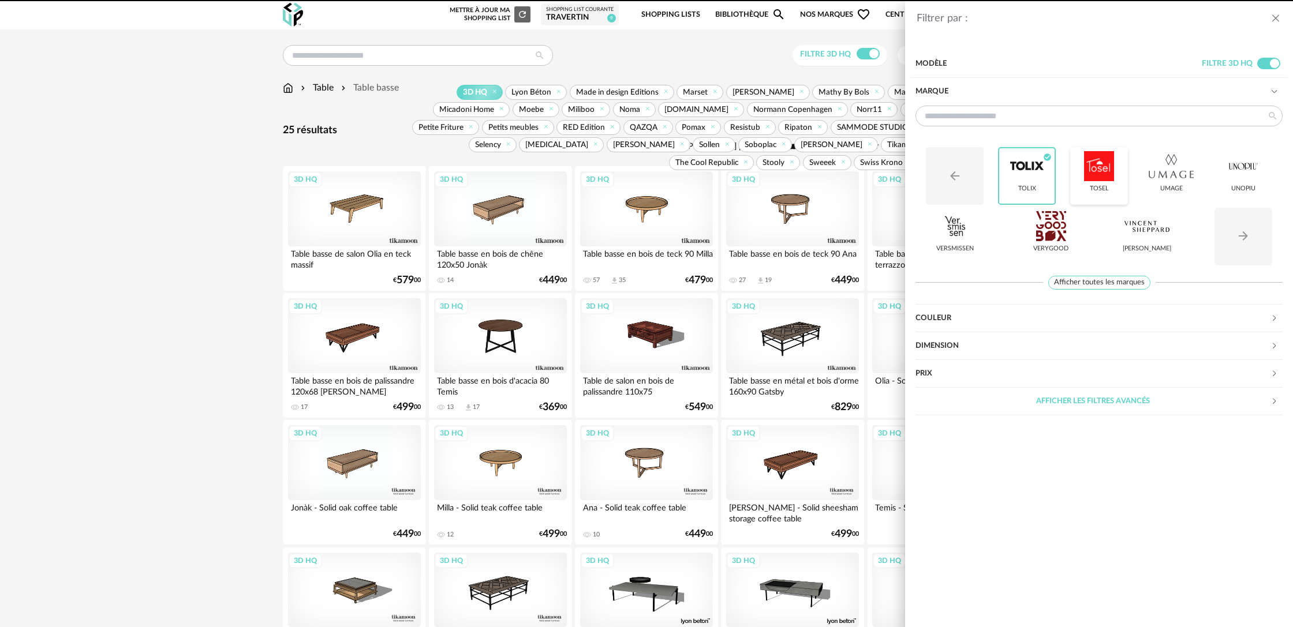
drag, startPoint x: 1107, startPoint y: 171, endPoint x: 1120, endPoint y: 173, distance: 12.8
click at [1107, 171] on div at bounding box center [1098, 166] width 45 height 30
click at [1165, 177] on div at bounding box center [1170, 166] width 45 height 30
click at [1241, 174] on div at bounding box center [1242, 166] width 45 height 30
drag, startPoint x: 1062, startPoint y: 241, endPoint x: 1020, endPoint y: 242, distance: 42.1
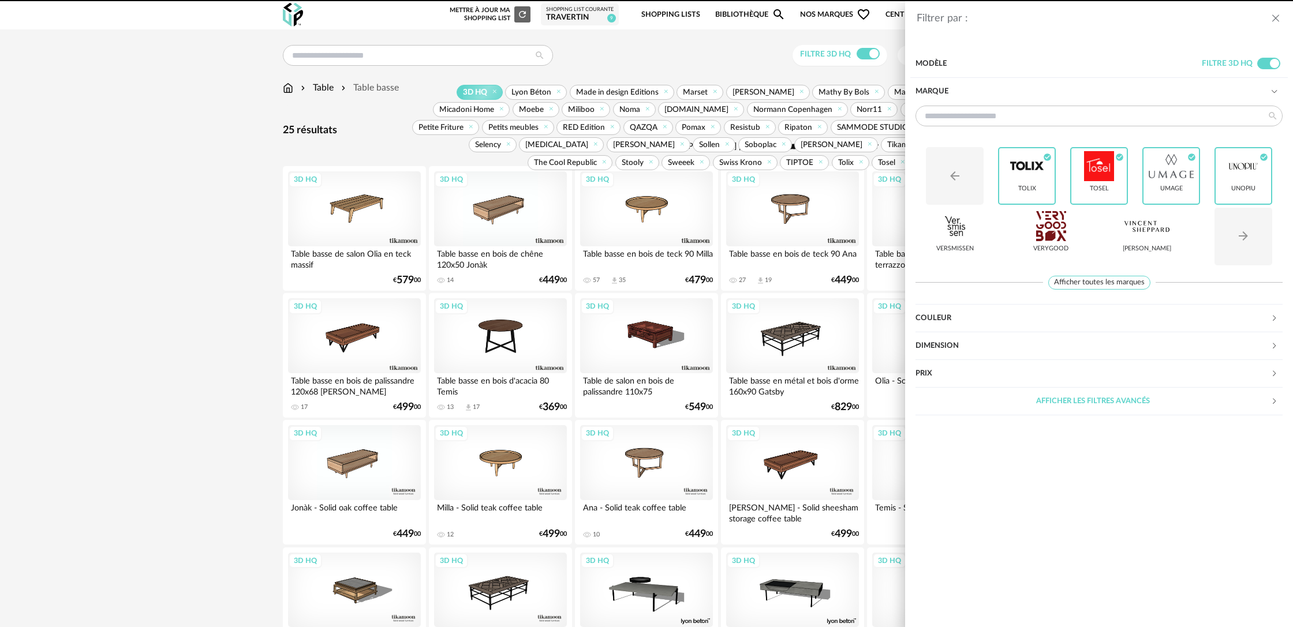
click at [1060, 241] on div "Verygood" at bounding box center [1051, 237] width 58 height 58
click at [937, 243] on div "Versmissen" at bounding box center [955, 237] width 58 height 58
click at [1180, 250] on div "Arrow Left icon Tolix Check Circle icon Tosel Check Circle icon Umage Check Cir…" at bounding box center [1098, 204] width 367 height 134
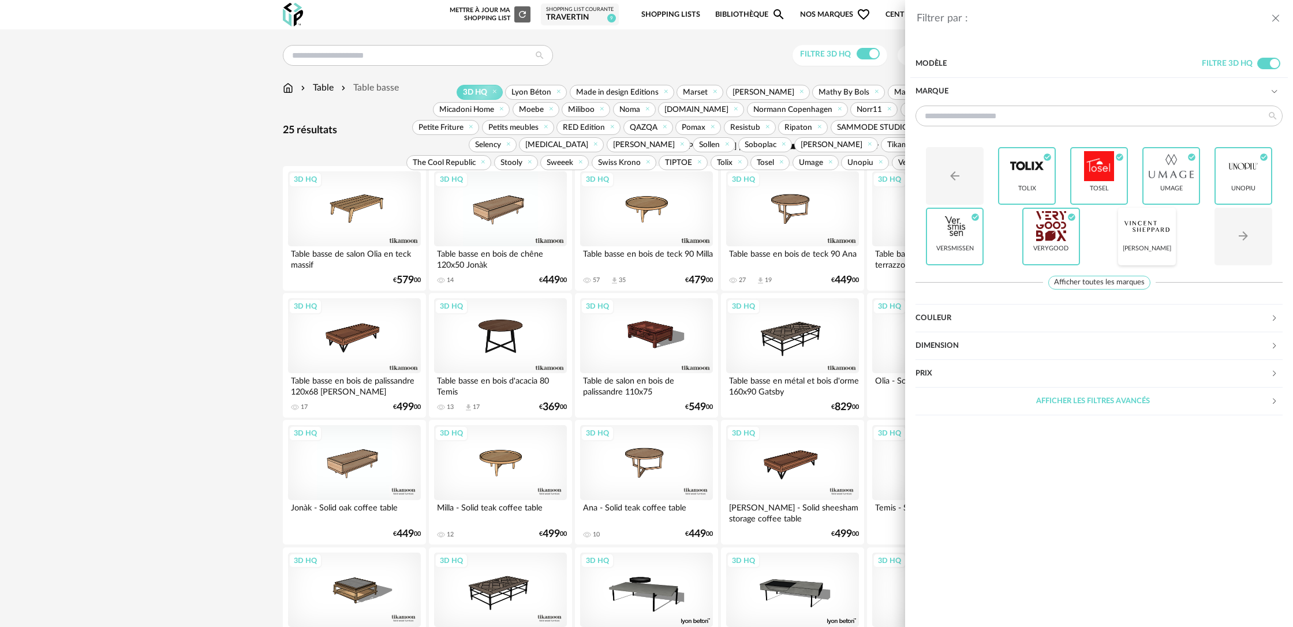
click at [1151, 249] on div "Vincent Sheppard" at bounding box center [1146, 249] width 48 height 8
click at [1253, 244] on button "Arrow Right icon" at bounding box center [1243, 237] width 58 height 58
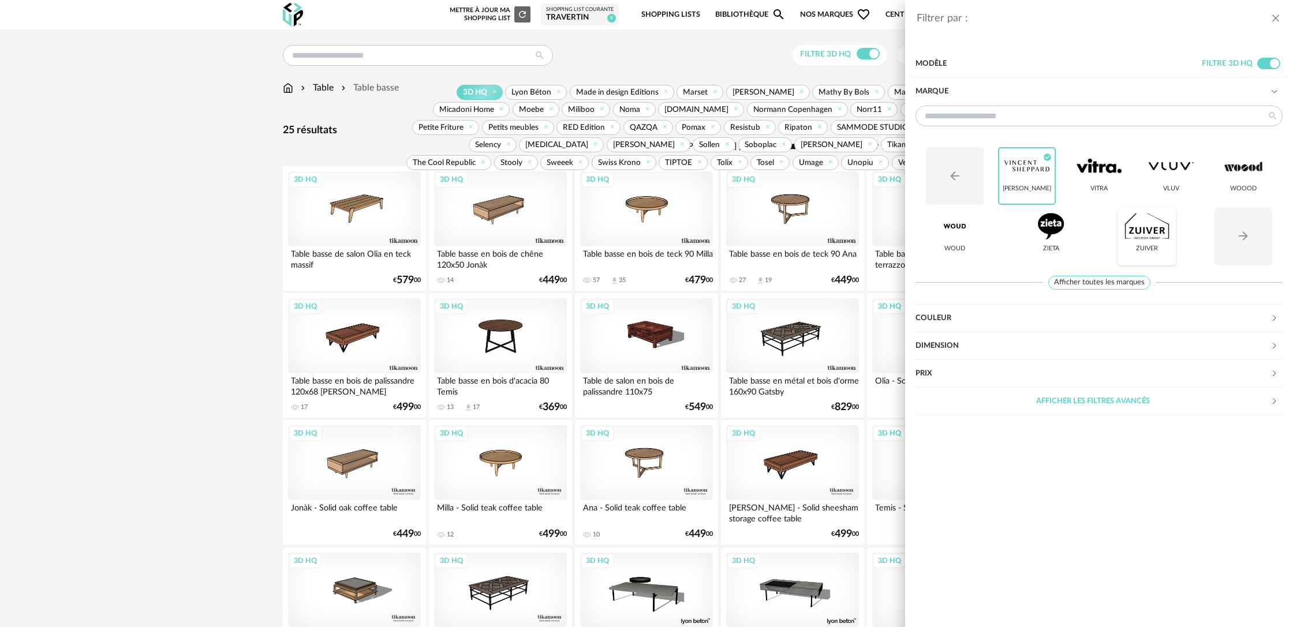
click at [1169, 237] on div "Zuiver" at bounding box center [1147, 237] width 58 height 58
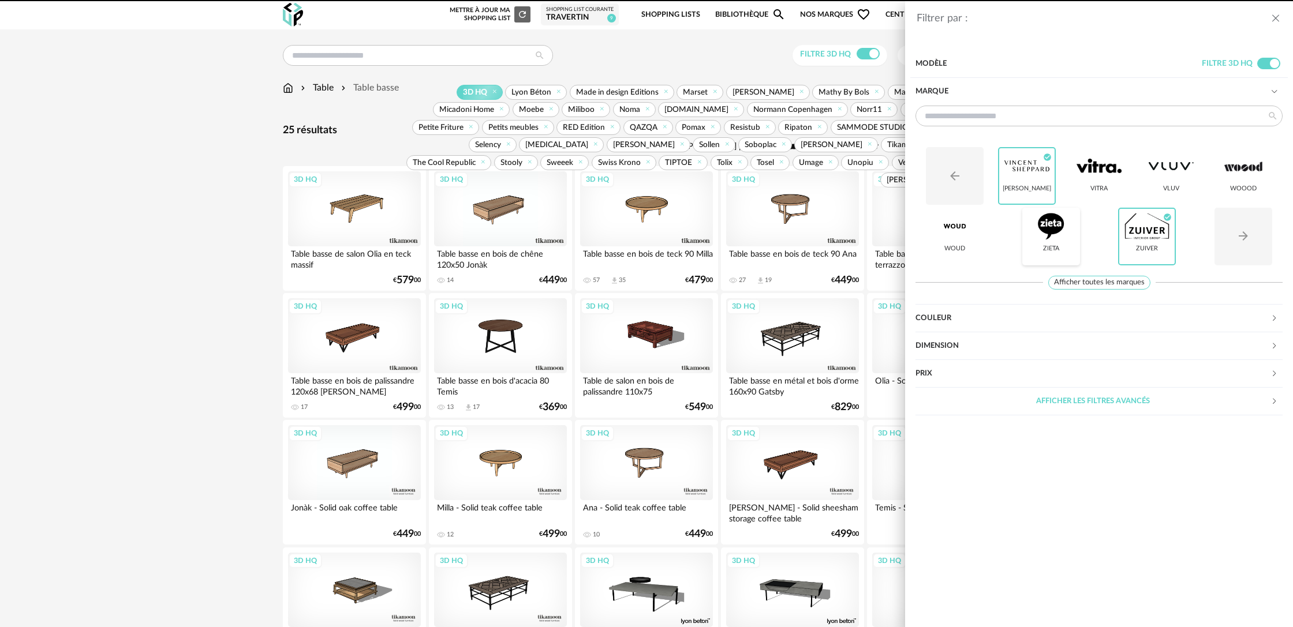
click at [1059, 235] on div at bounding box center [1050, 226] width 45 height 30
click at [1106, 187] on div "Vitra" at bounding box center [1098, 189] width 17 height 8
click at [1200, 176] on div "Arrow Left icon Vincent Sheppard Check Circle icon Vitra Check Circle icon Vluv…" at bounding box center [1098, 204] width 367 height 134
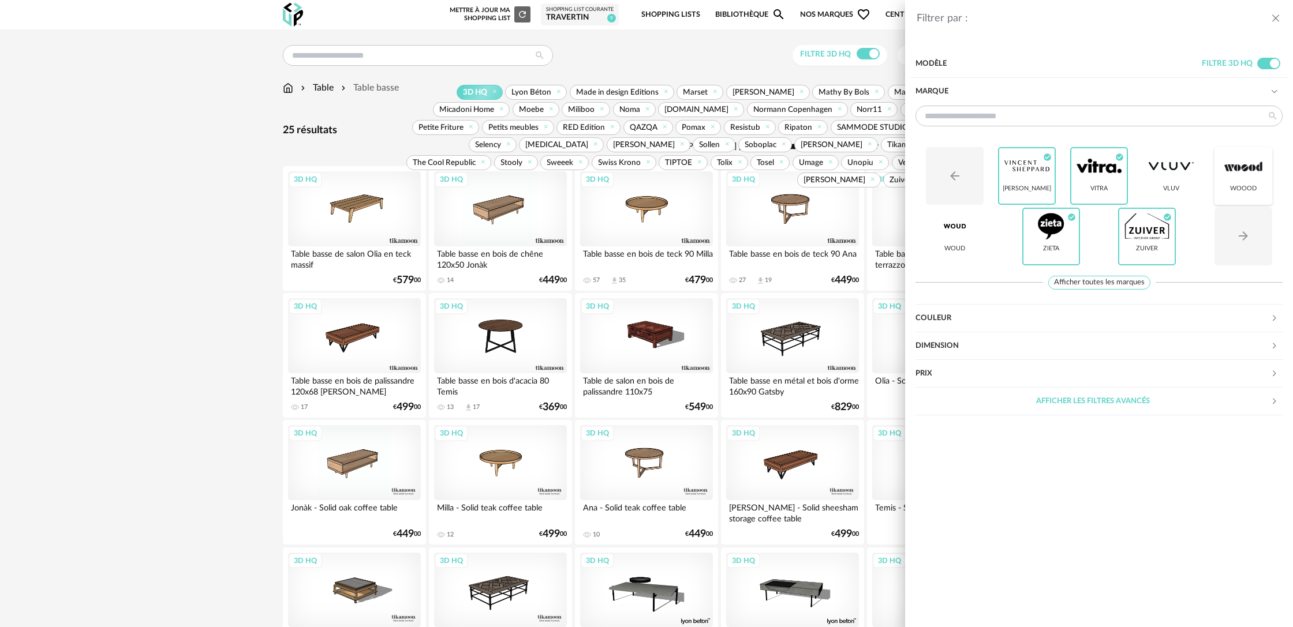
click at [1246, 176] on div at bounding box center [1242, 166] width 45 height 30
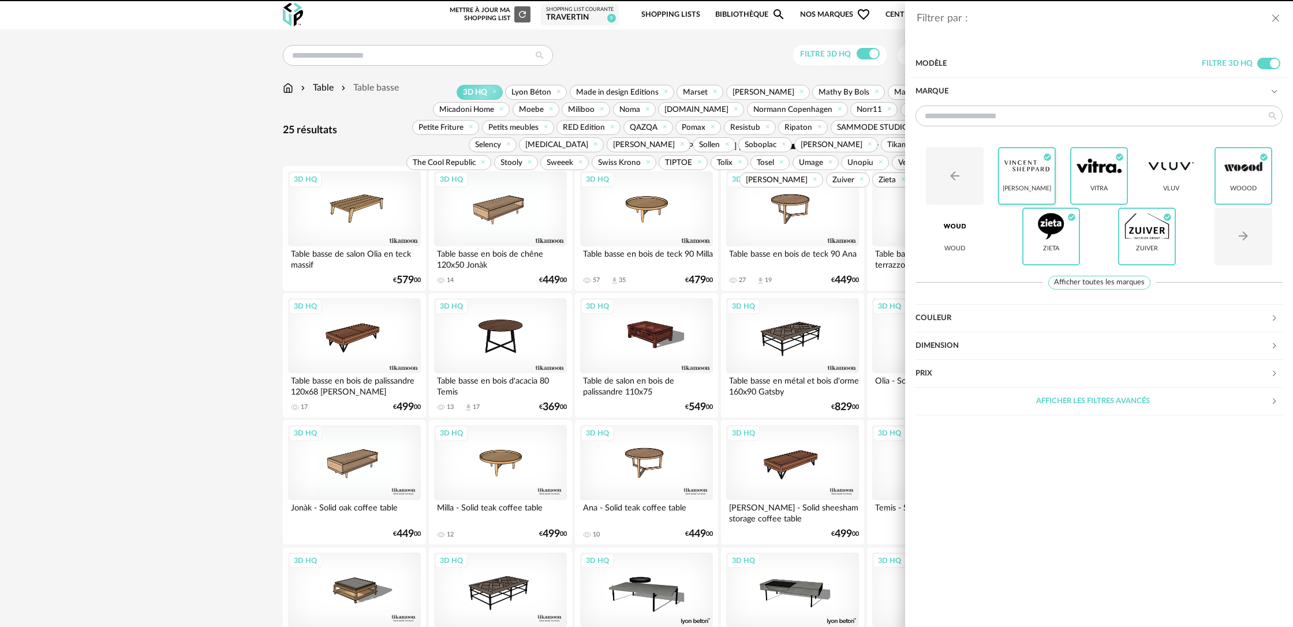
drag, startPoint x: 1151, startPoint y: 183, endPoint x: 1011, endPoint y: 195, distance: 140.7
click at [1151, 183] on div "Vluv" at bounding box center [1171, 176] width 58 height 58
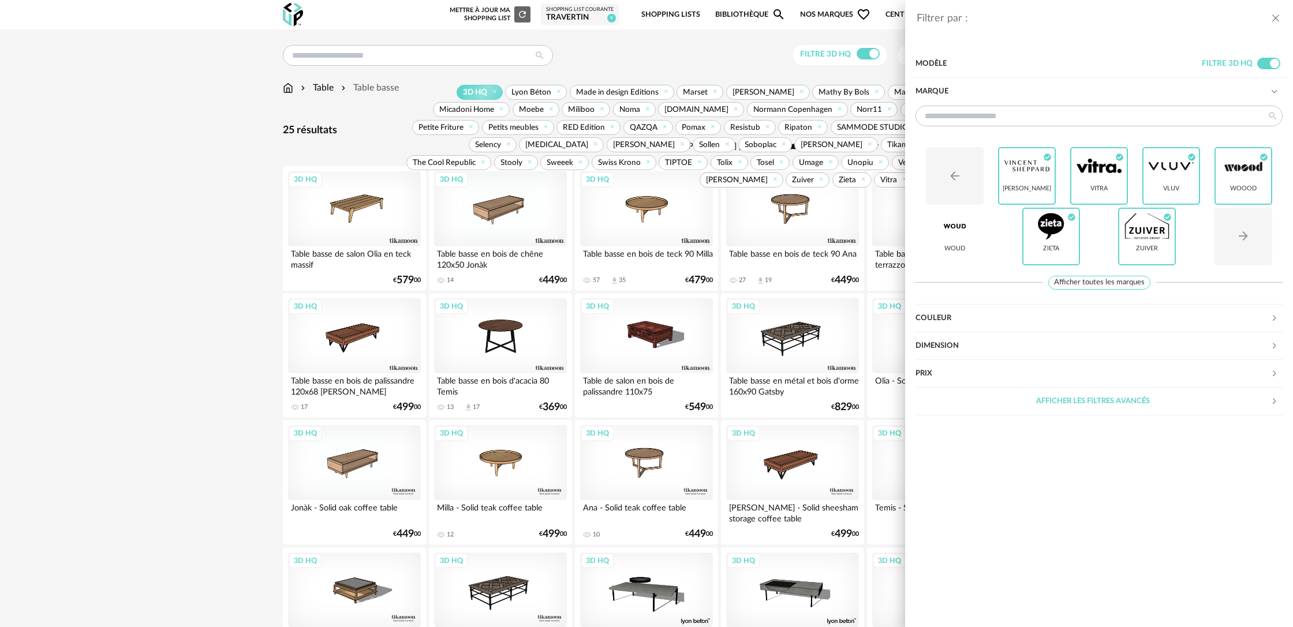
click at [240, 275] on div "Filtrer par : Modèle Filtre 3D HQ Marque Arrow Left icon Vincent Sheppard Check…" at bounding box center [646, 313] width 1293 height 627
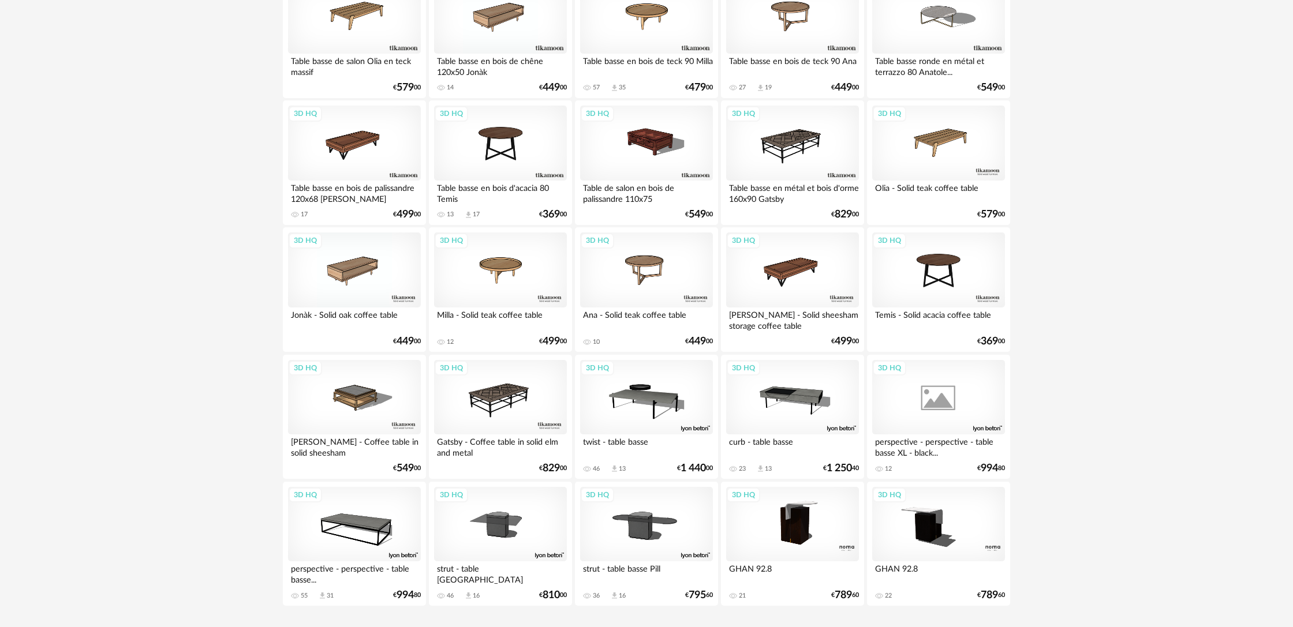
scroll to position [223, 0]
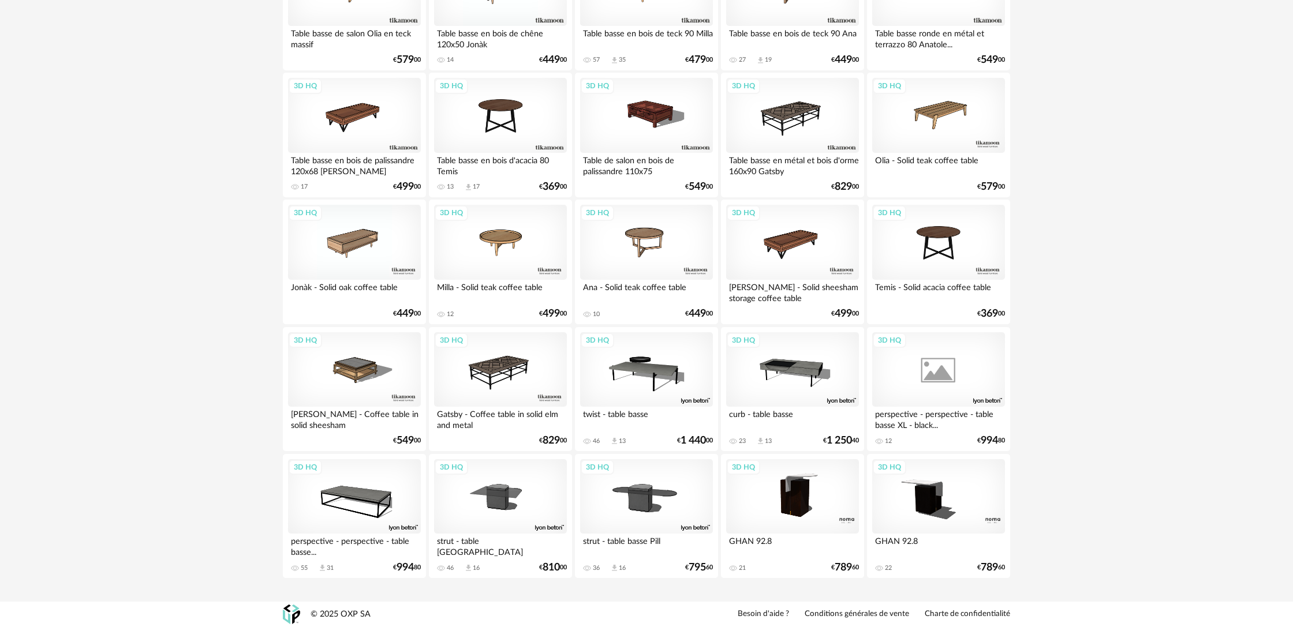
click at [645, 391] on div "3D HQ" at bounding box center [646, 369] width 133 height 75
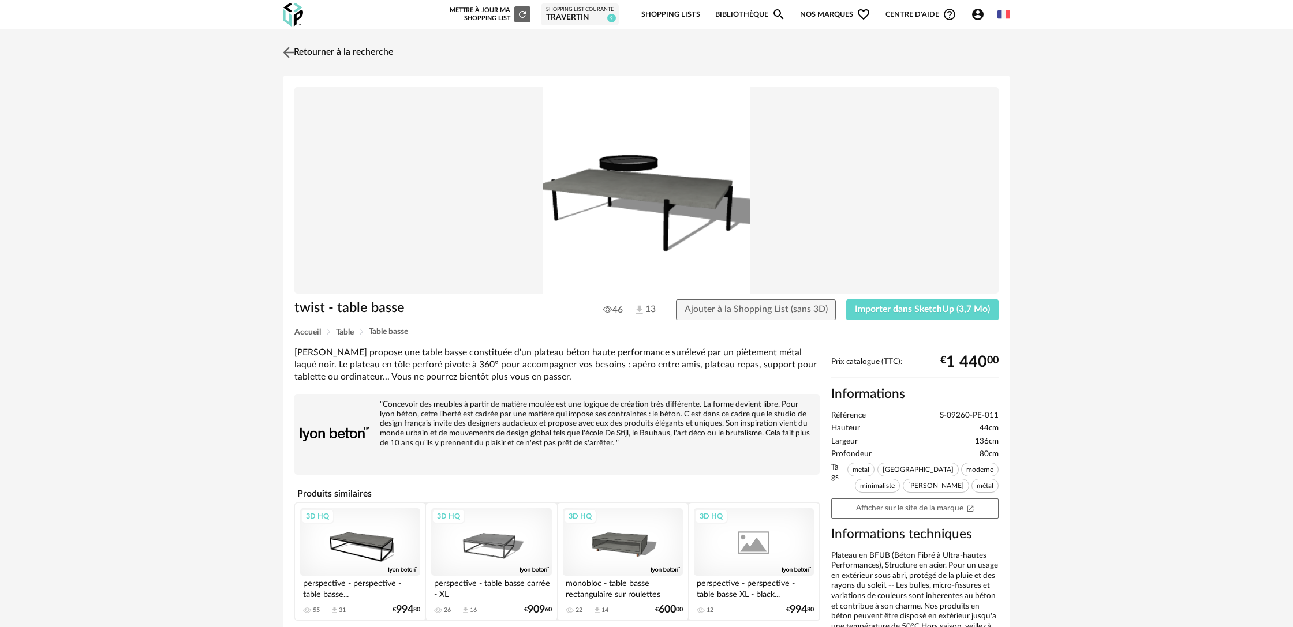
click at [329, 54] on link "Retourner à la recherche" at bounding box center [336, 52] width 113 height 25
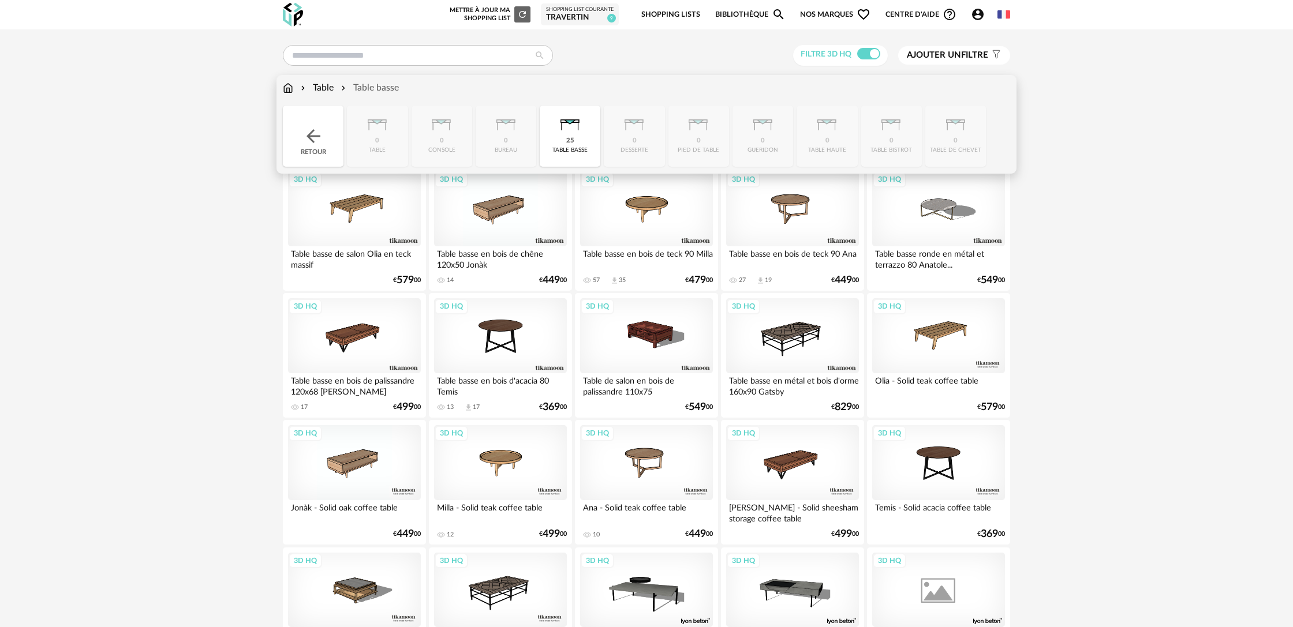
click at [290, 90] on img at bounding box center [288, 87] width 10 height 13
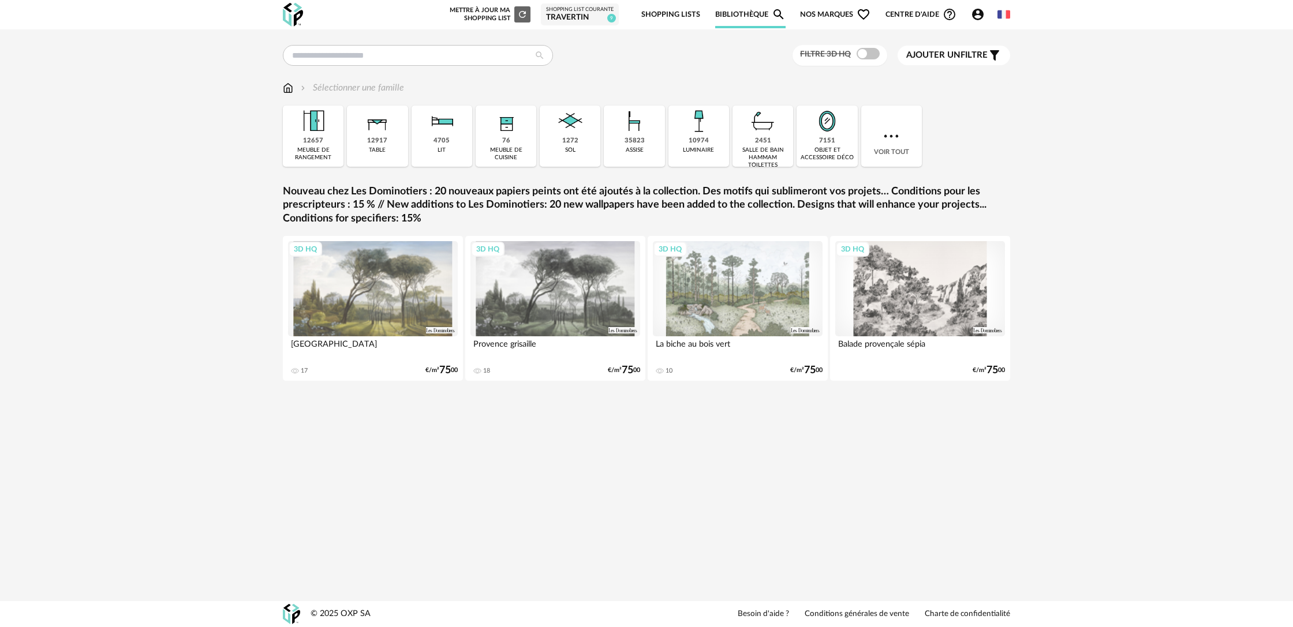
click at [890, 141] on img at bounding box center [891, 136] width 21 height 21
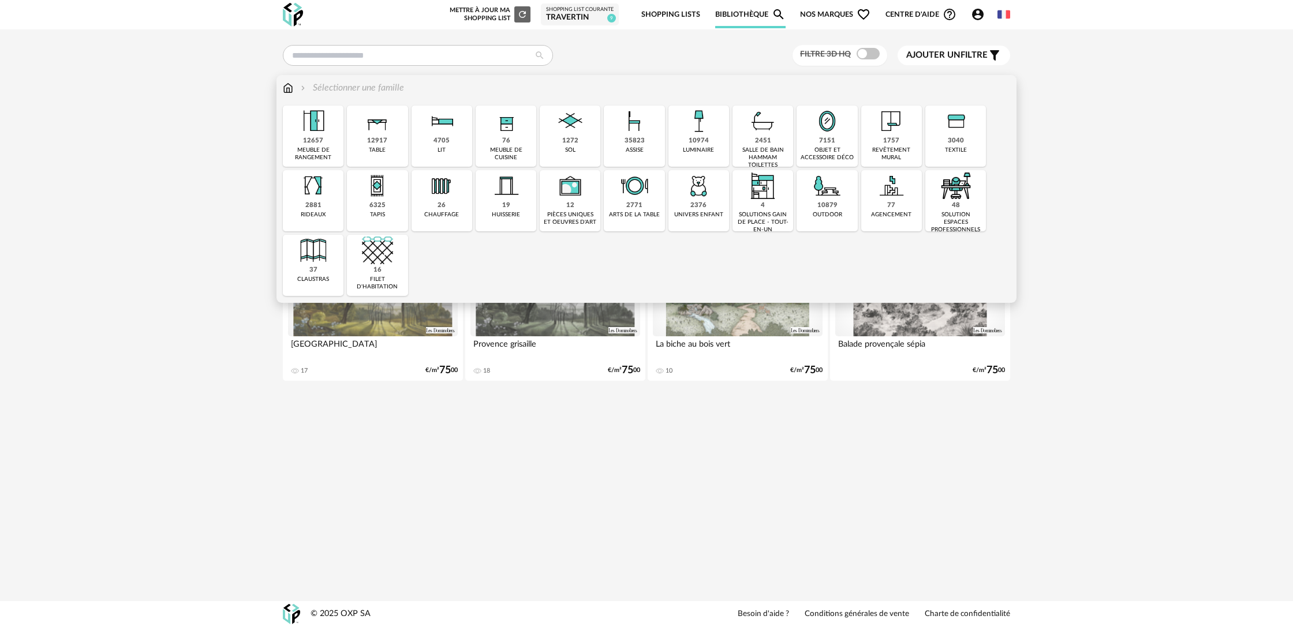
click at [812, 203] on div "10879 outdoor" at bounding box center [826, 200] width 61 height 61
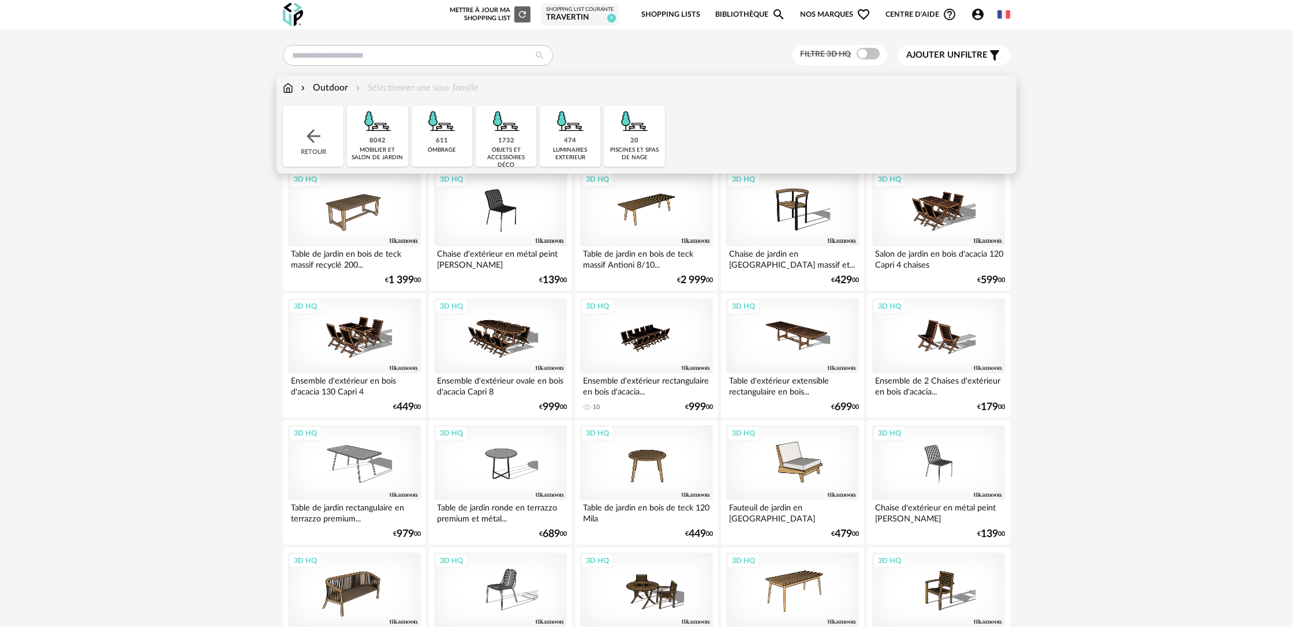
click at [385, 140] on div "8042 mobilier et salon de jardin" at bounding box center [377, 136] width 61 height 61
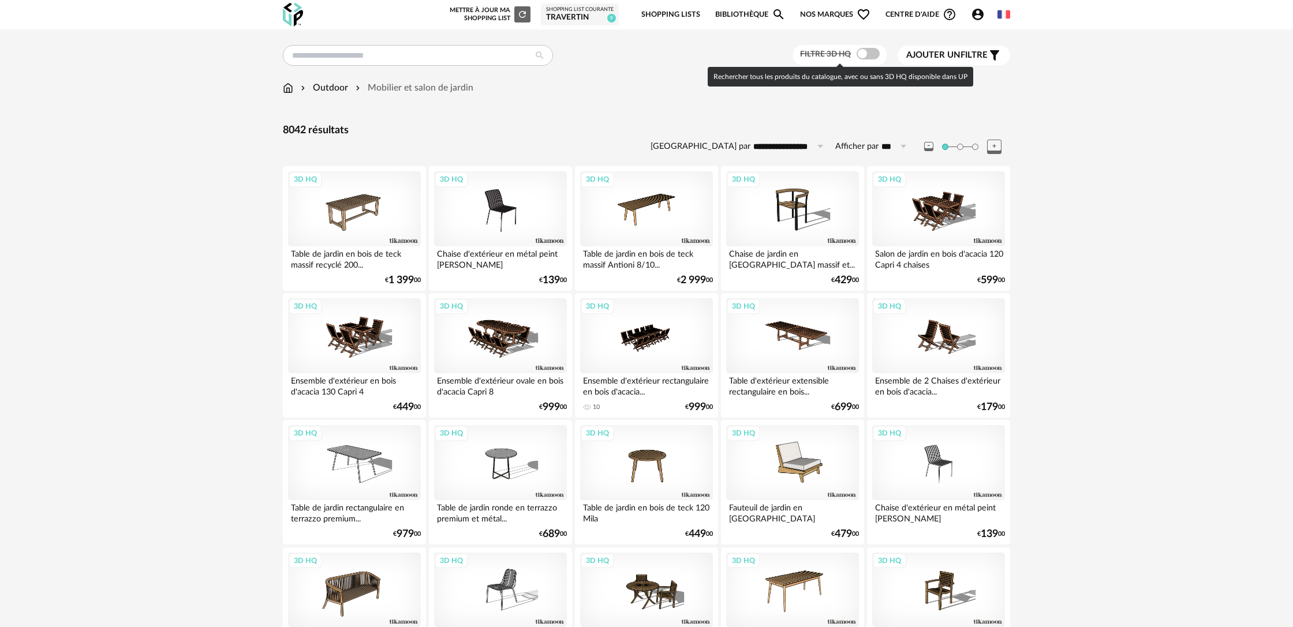
click at [869, 56] on span at bounding box center [867, 54] width 23 height 12
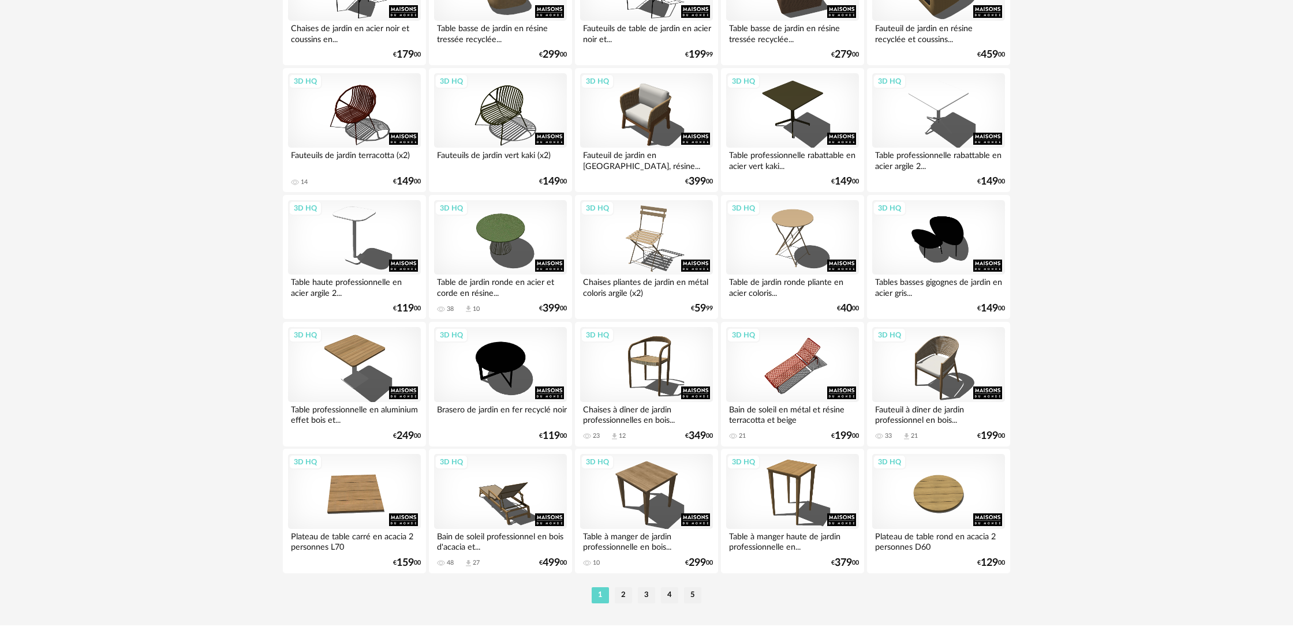
scroll to position [2154, 0]
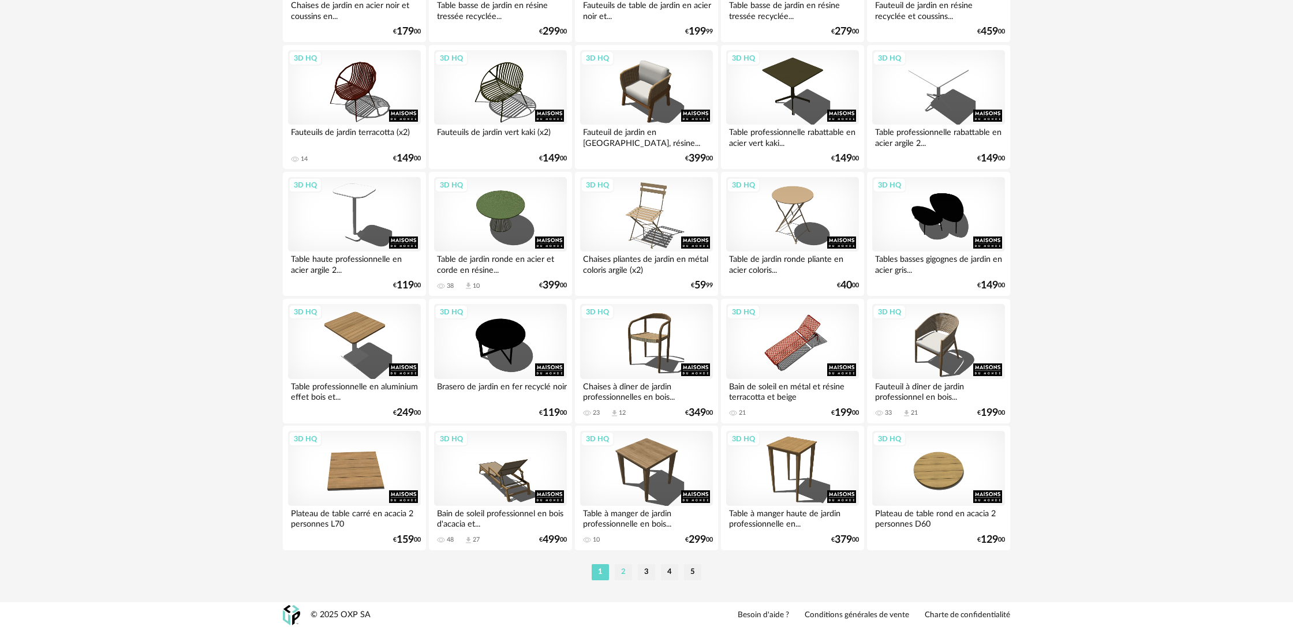
click at [624, 581] on li "2" at bounding box center [623, 572] width 17 height 16
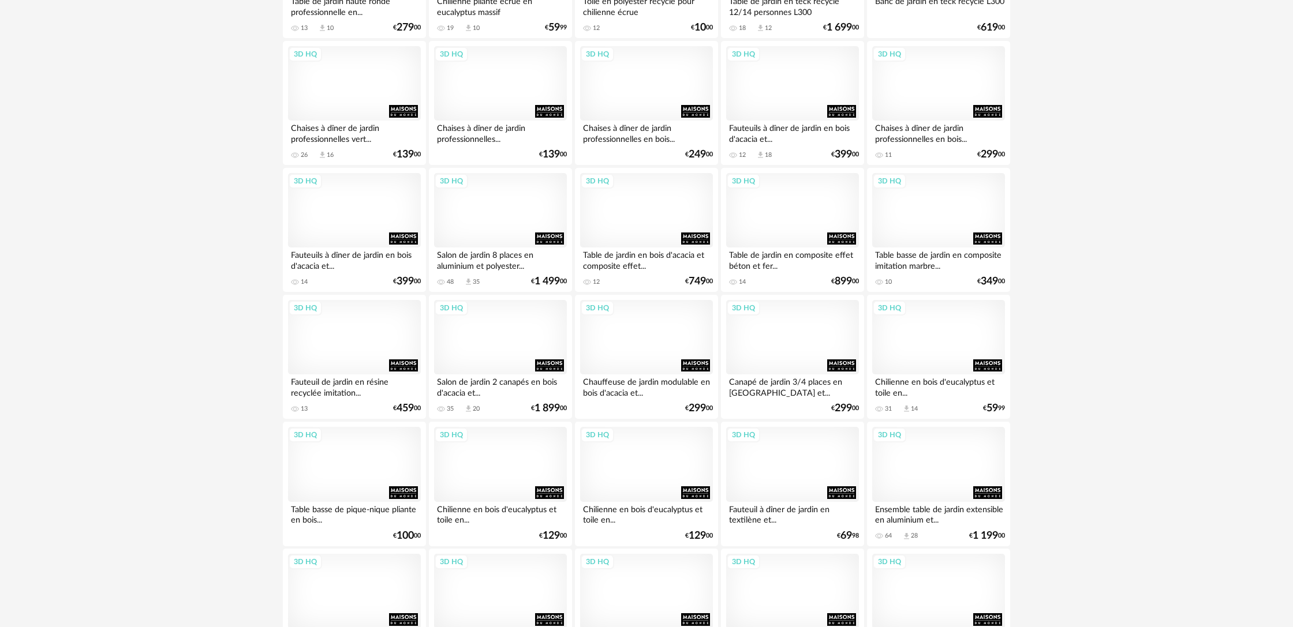
scroll to position [2163, 0]
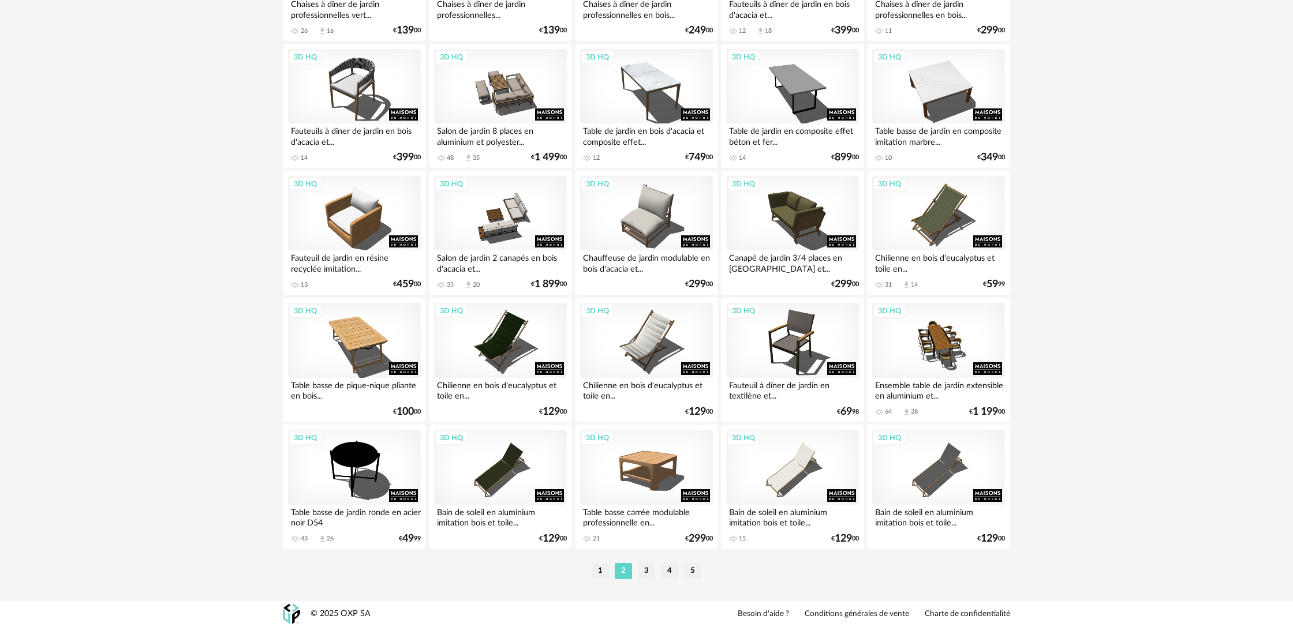
click at [647, 574] on li "3" at bounding box center [646, 571] width 17 height 16
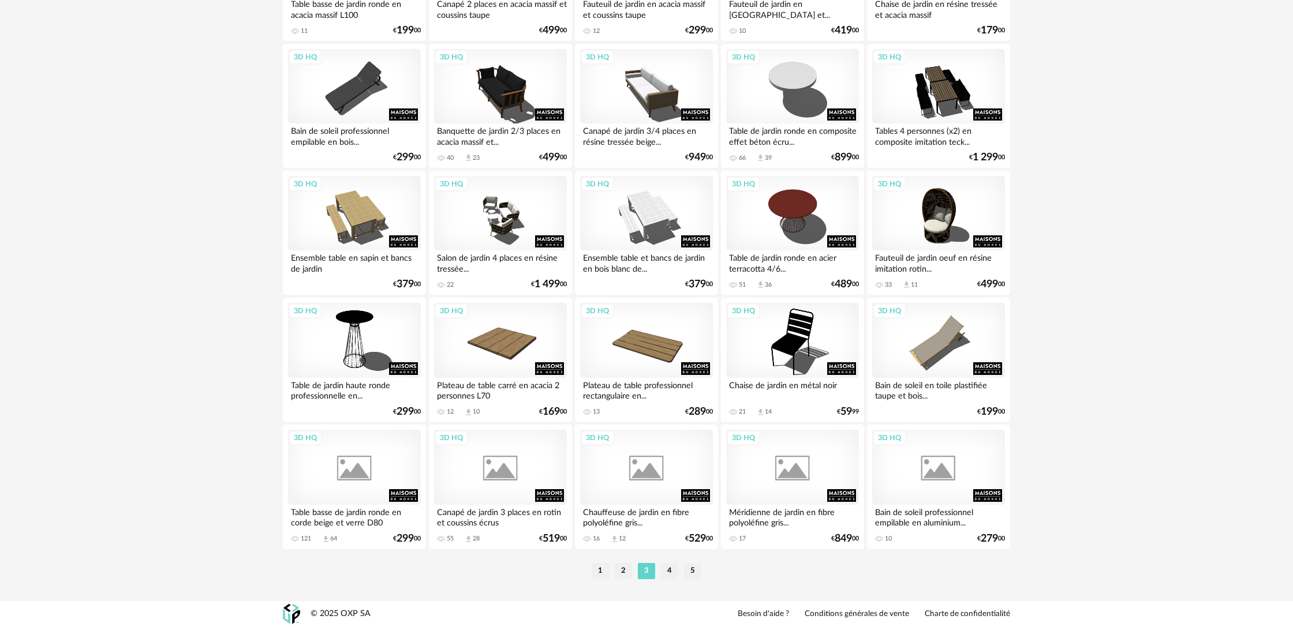
scroll to position [2163, 0]
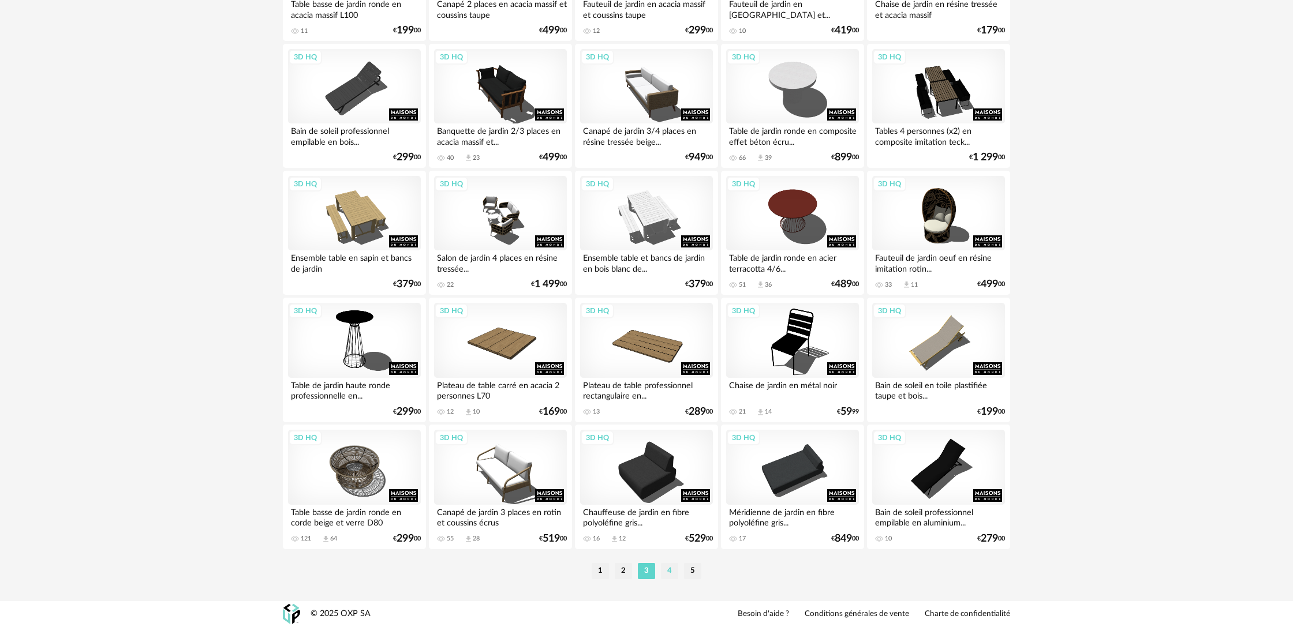
click at [668, 575] on li "4" at bounding box center [669, 571] width 17 height 16
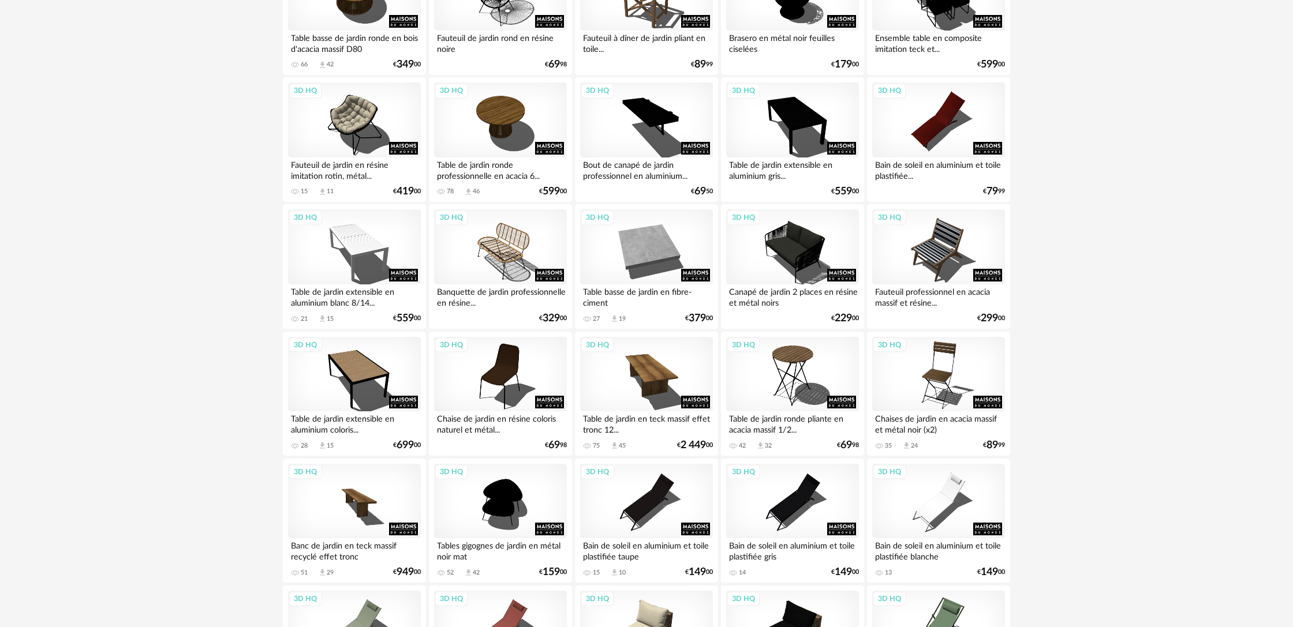
scroll to position [216, 0]
click at [658, 266] on div "3D HQ" at bounding box center [646, 246] width 133 height 75
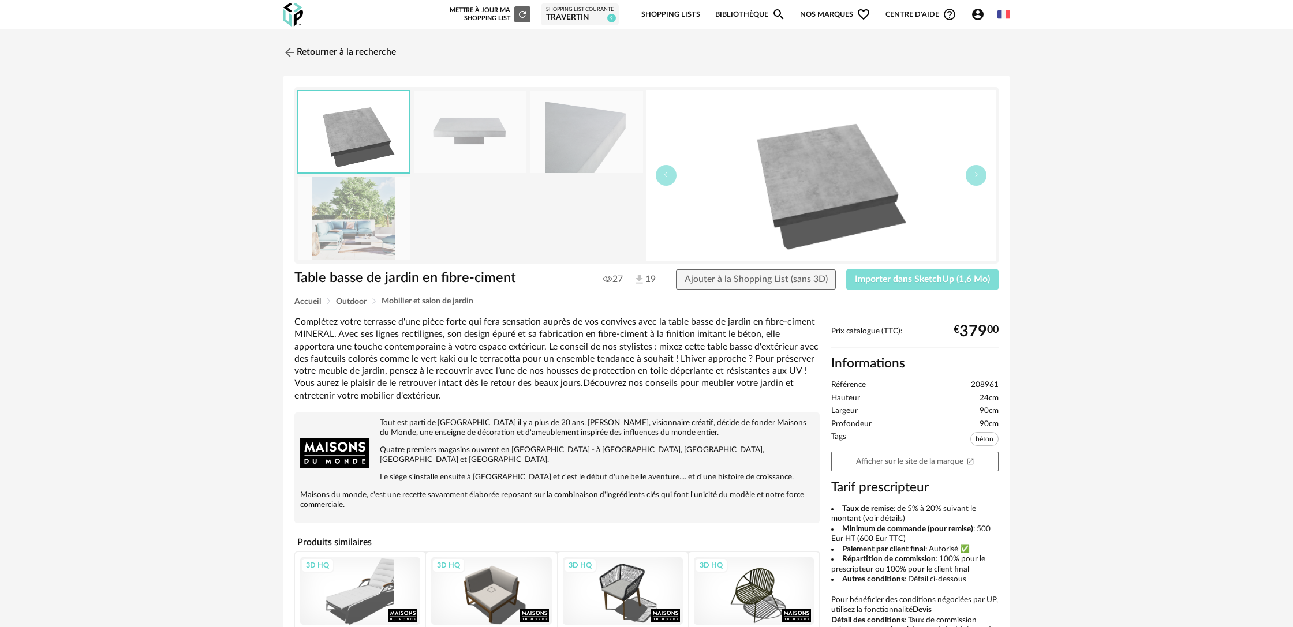
click at [950, 284] on span "Importer dans SketchUp (1,6 Mo)" at bounding box center [922, 279] width 135 height 9
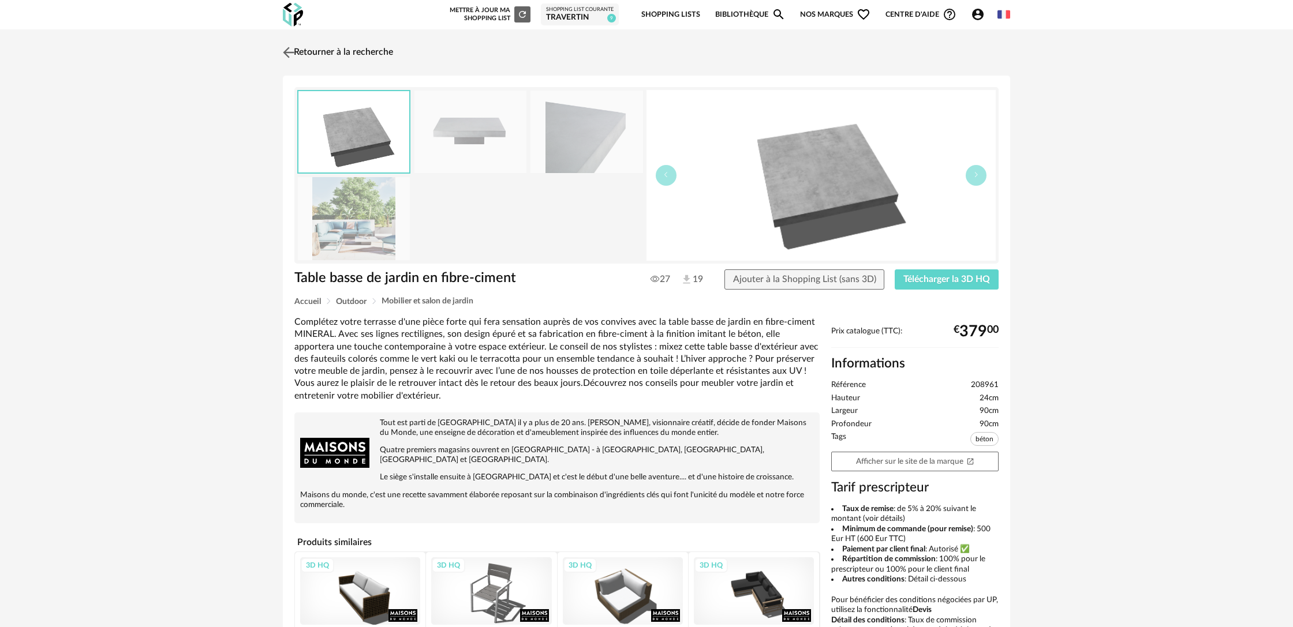
click at [383, 54] on link "Retourner à la recherche" at bounding box center [336, 52] width 113 height 25
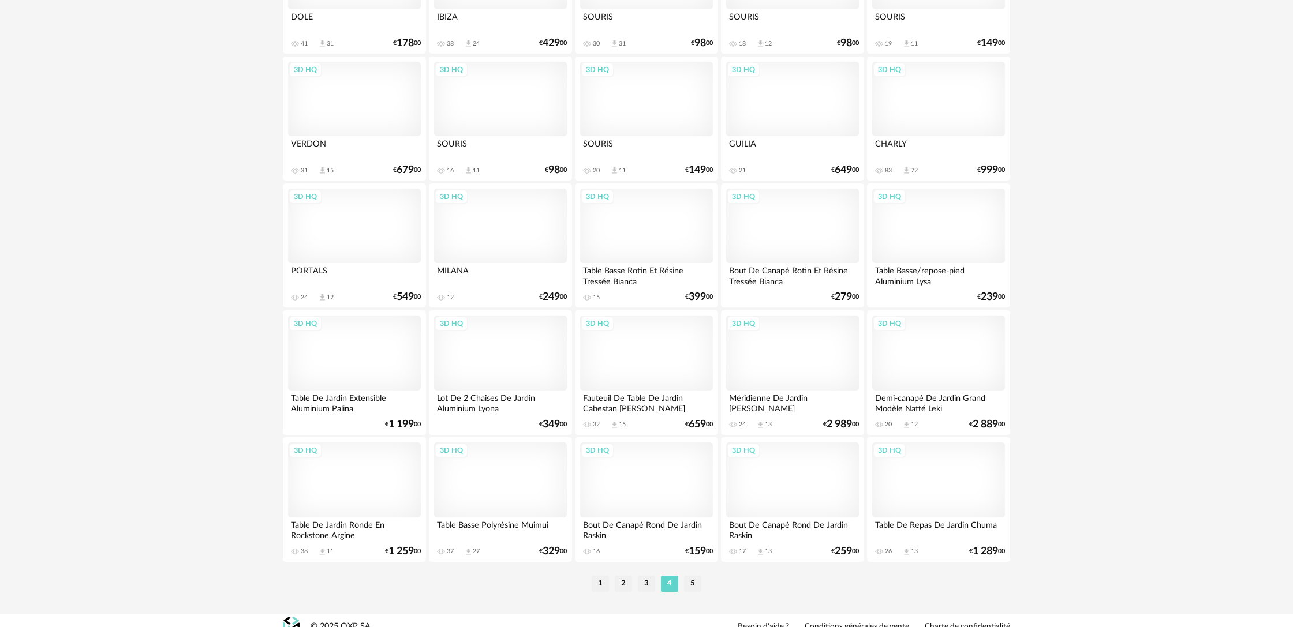
scroll to position [2163, 0]
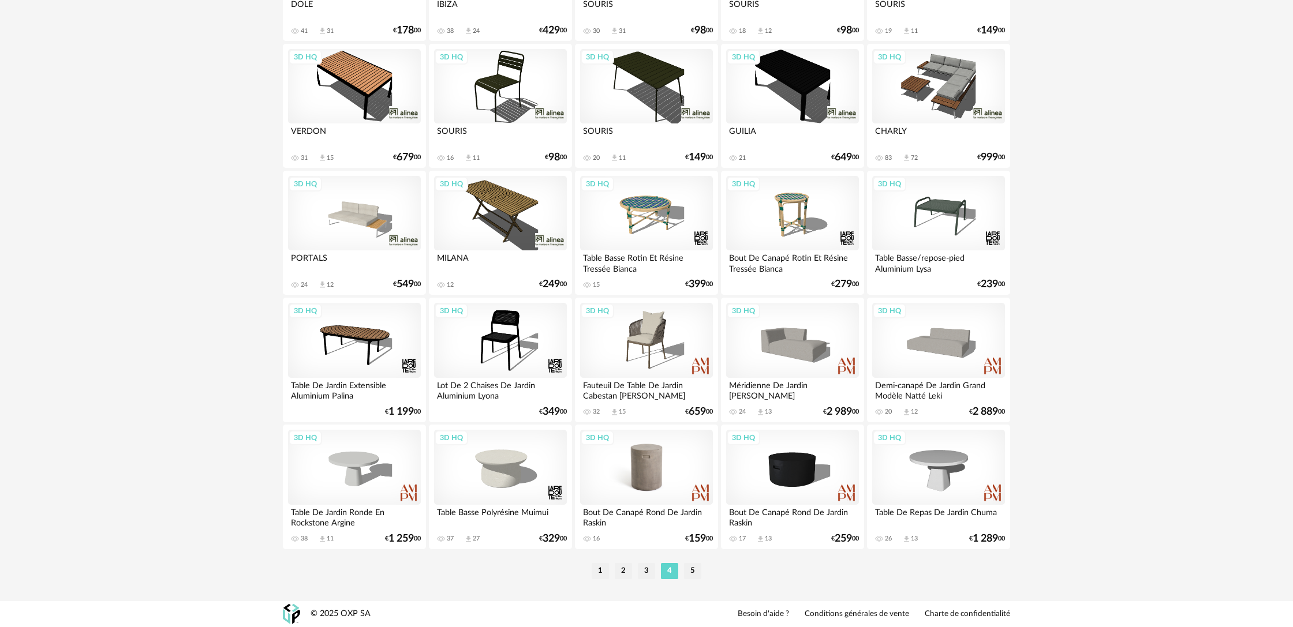
click at [660, 482] on div "3D HQ" at bounding box center [646, 467] width 133 height 75
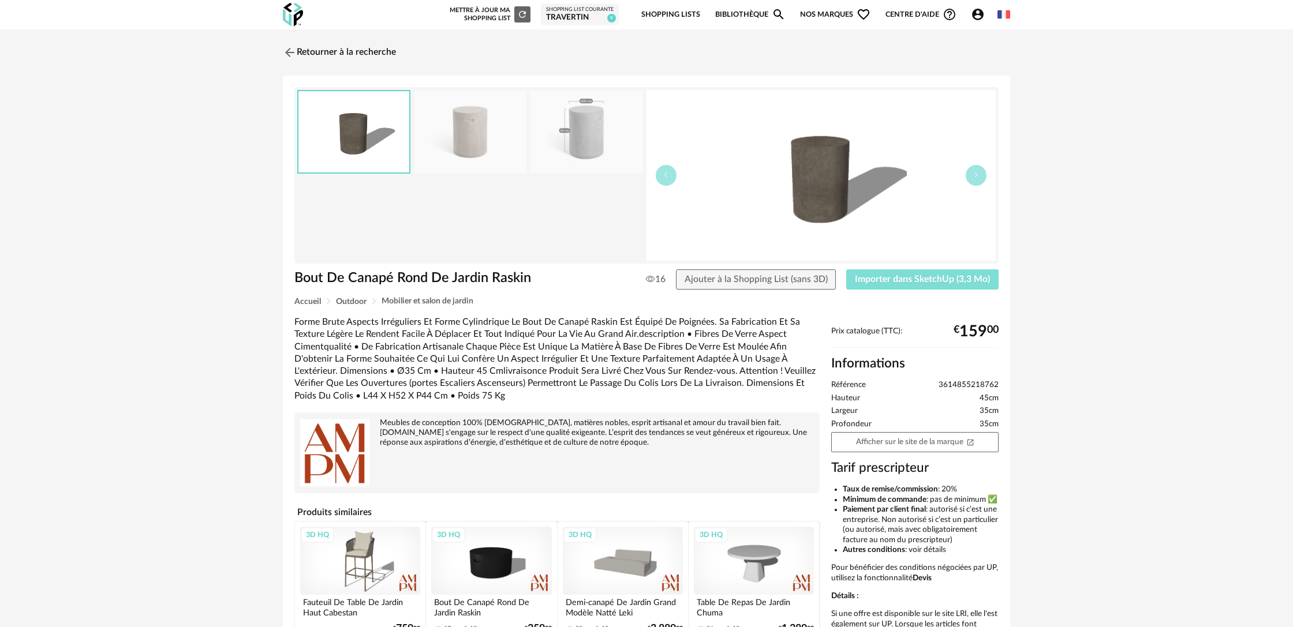
click at [913, 284] on button "Importer dans SketchUp (3,3 Mo)" at bounding box center [922, 279] width 152 height 21
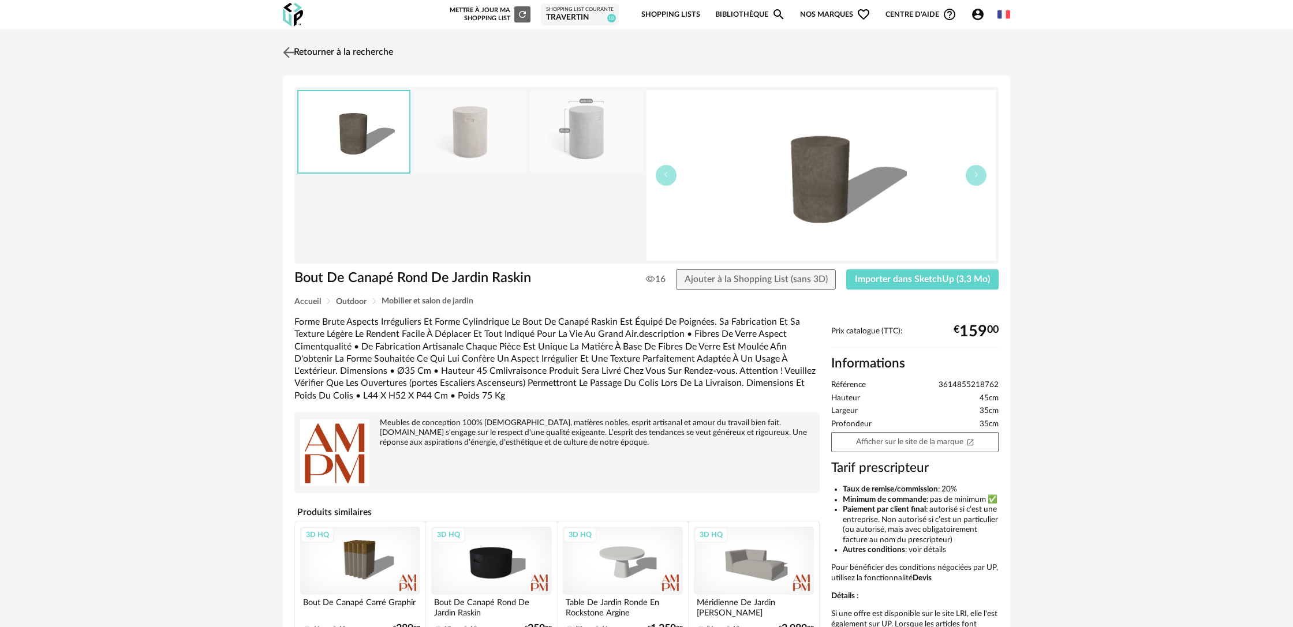
click at [352, 48] on link "Retourner à la recherche" at bounding box center [336, 52] width 113 height 25
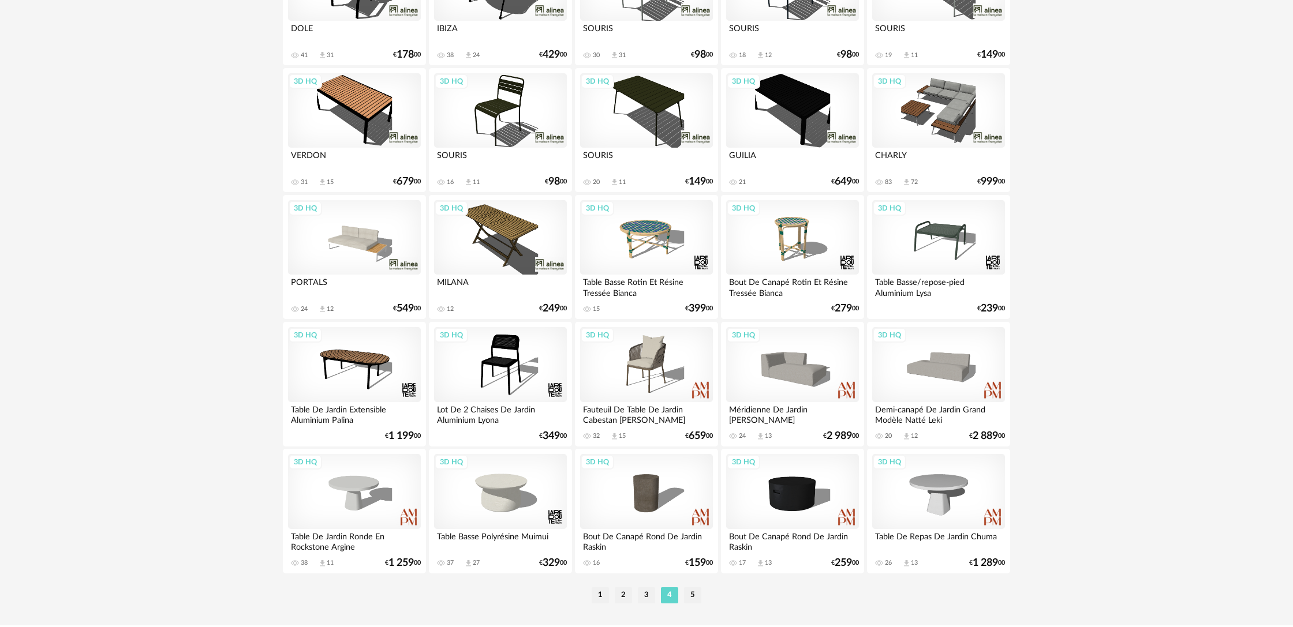
scroll to position [2163, 0]
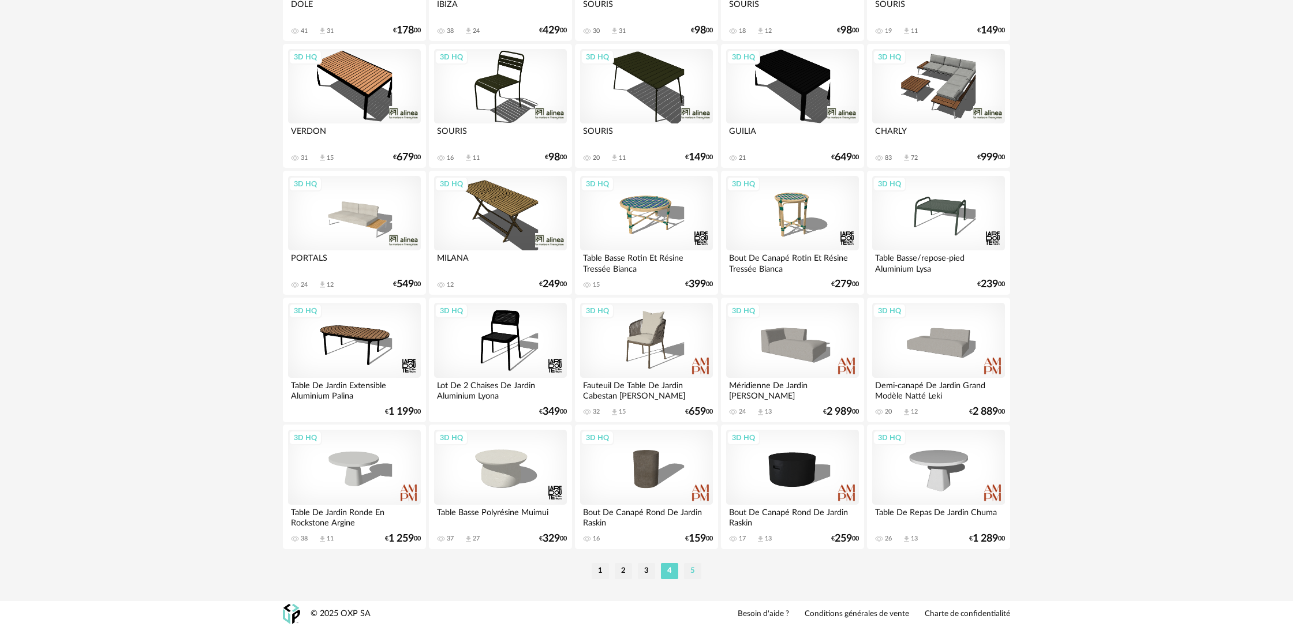
click at [695, 574] on li "5" at bounding box center [692, 571] width 17 height 16
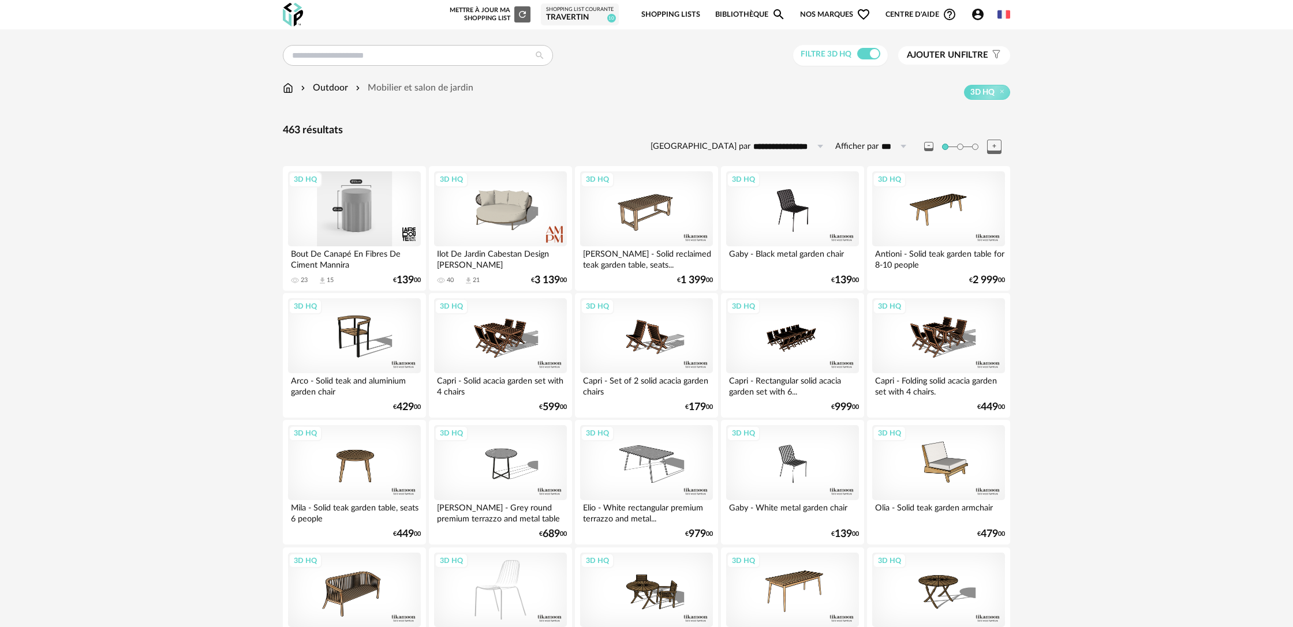
click at [380, 228] on div "3D HQ" at bounding box center [354, 208] width 133 height 75
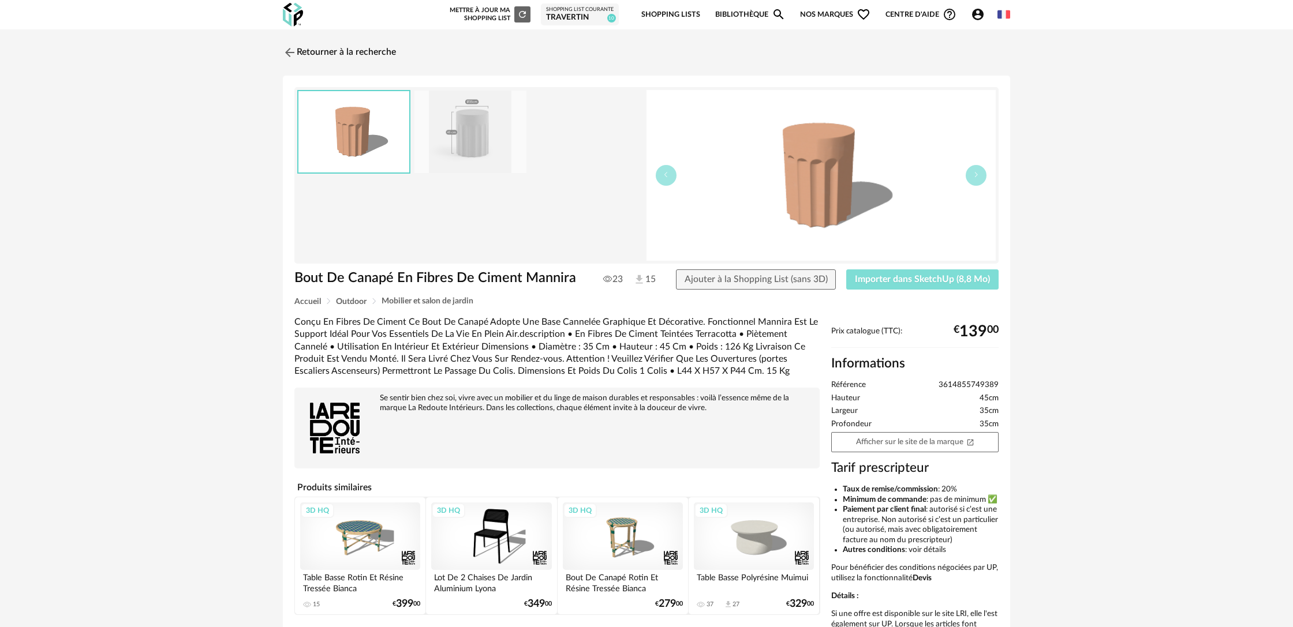
click at [925, 277] on span "Importer dans SketchUp (8,8 Mo)" at bounding box center [922, 279] width 135 height 9
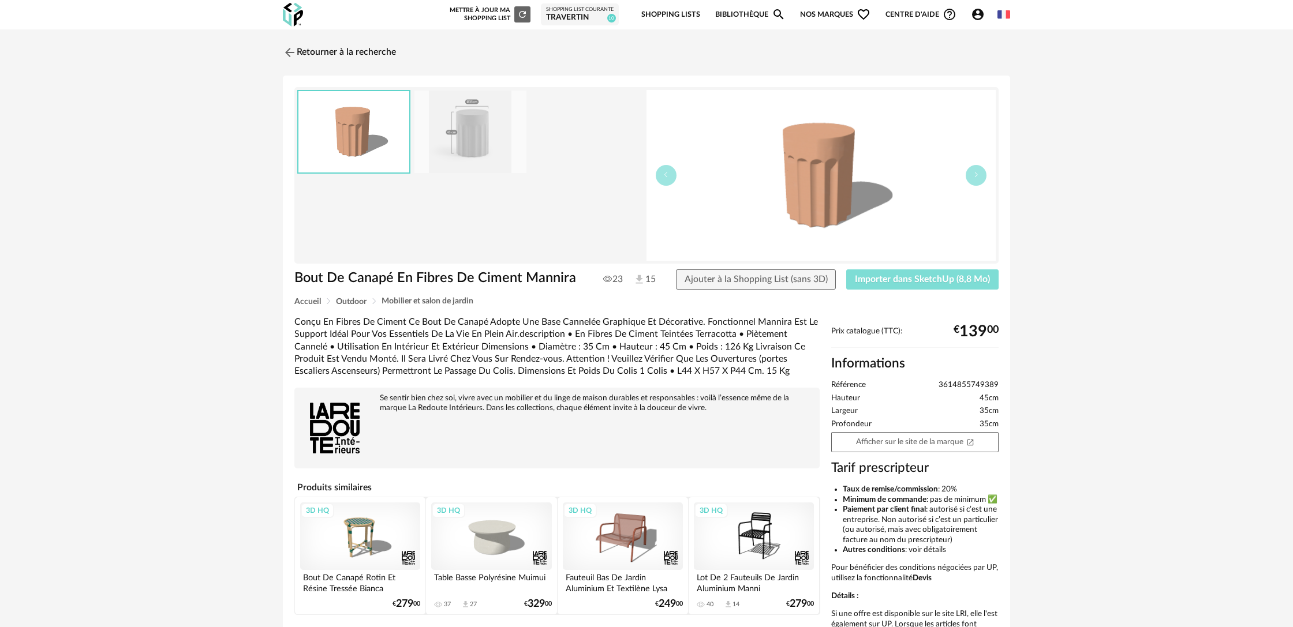
click at [926, 284] on span "Importer dans SketchUp (8,8 Mo)" at bounding box center [922, 279] width 135 height 9
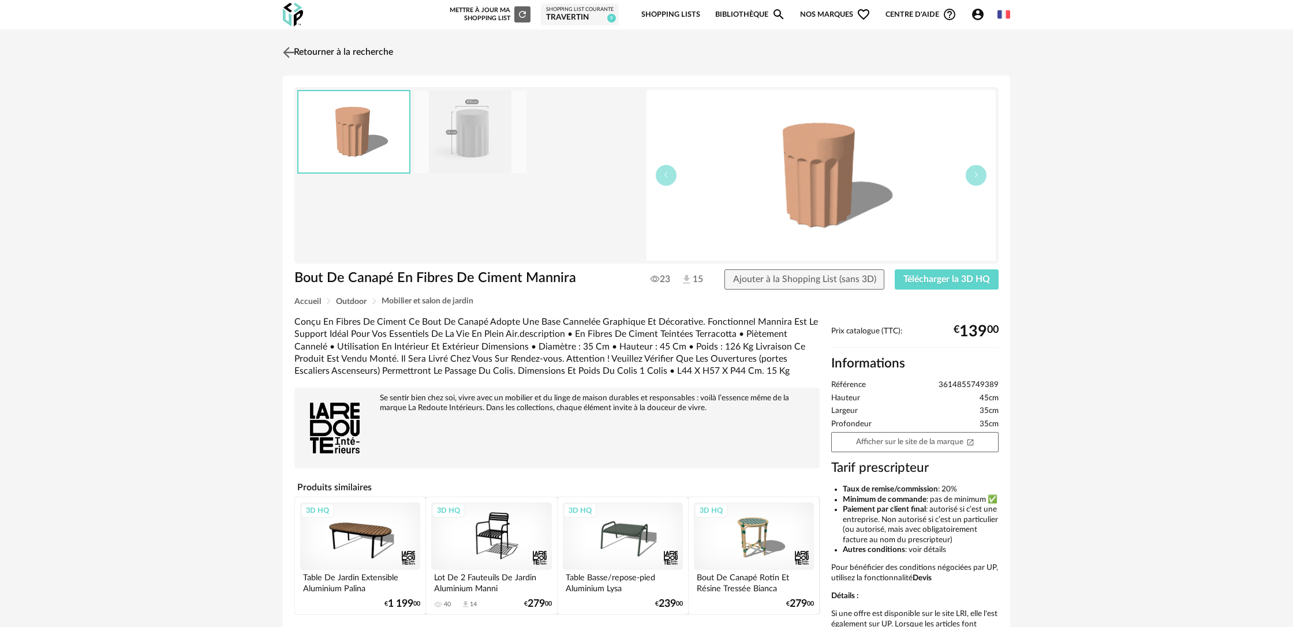
click at [379, 54] on link "Retourner à la recherche" at bounding box center [336, 52] width 113 height 25
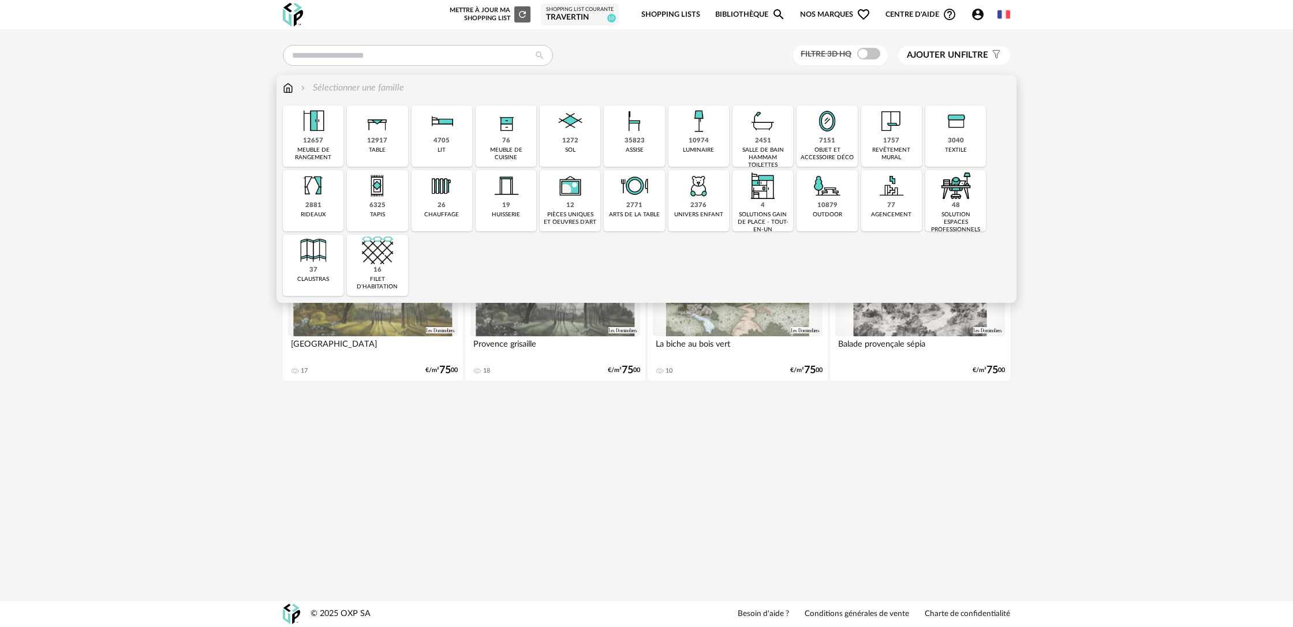
click at [814, 204] on div "10879 outdoor" at bounding box center [826, 200] width 61 height 61
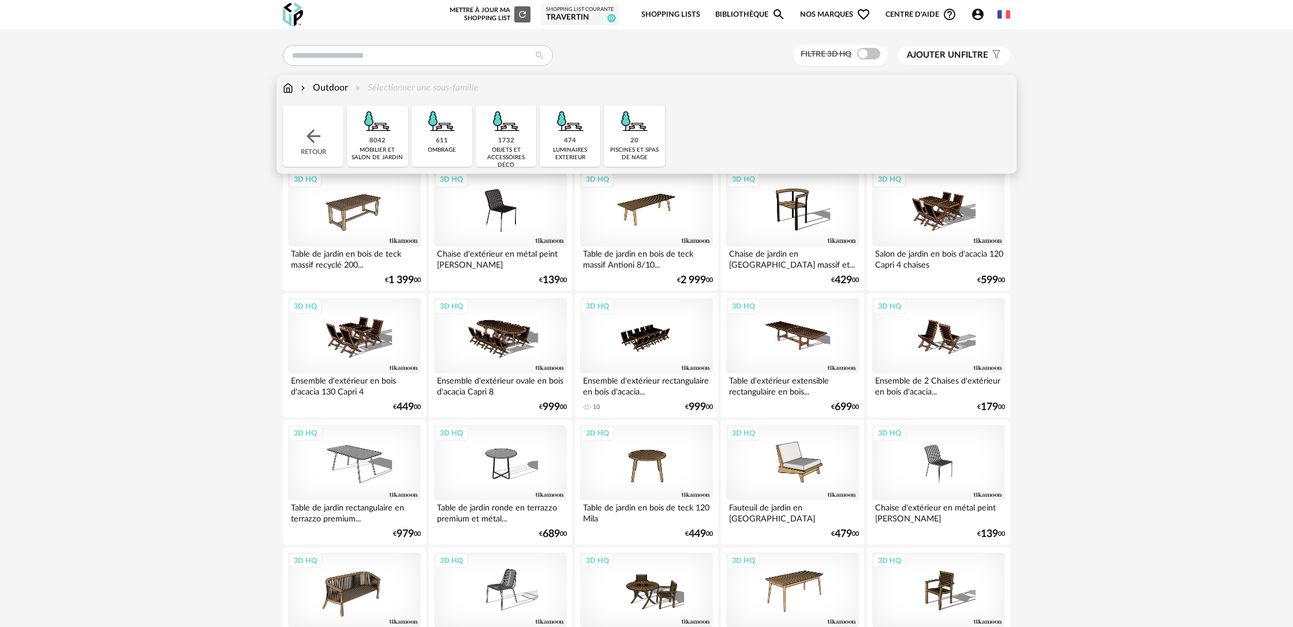
click at [373, 137] on div "8042" at bounding box center [377, 141] width 16 height 9
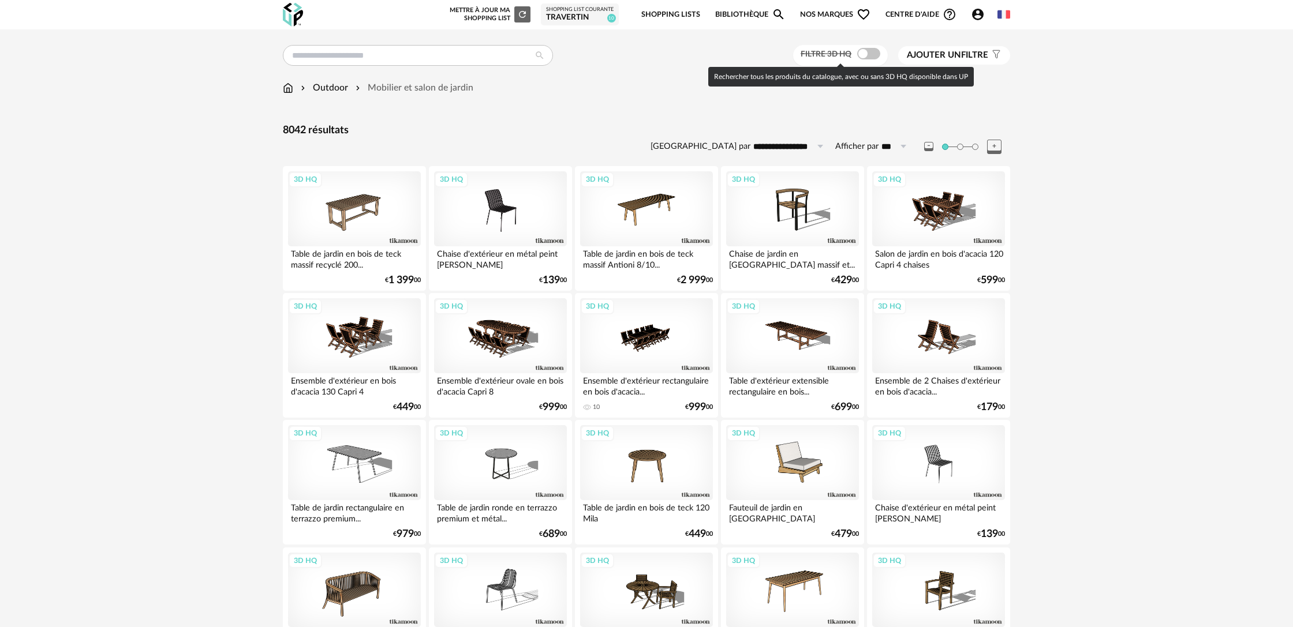
click at [871, 53] on span at bounding box center [868, 54] width 23 height 12
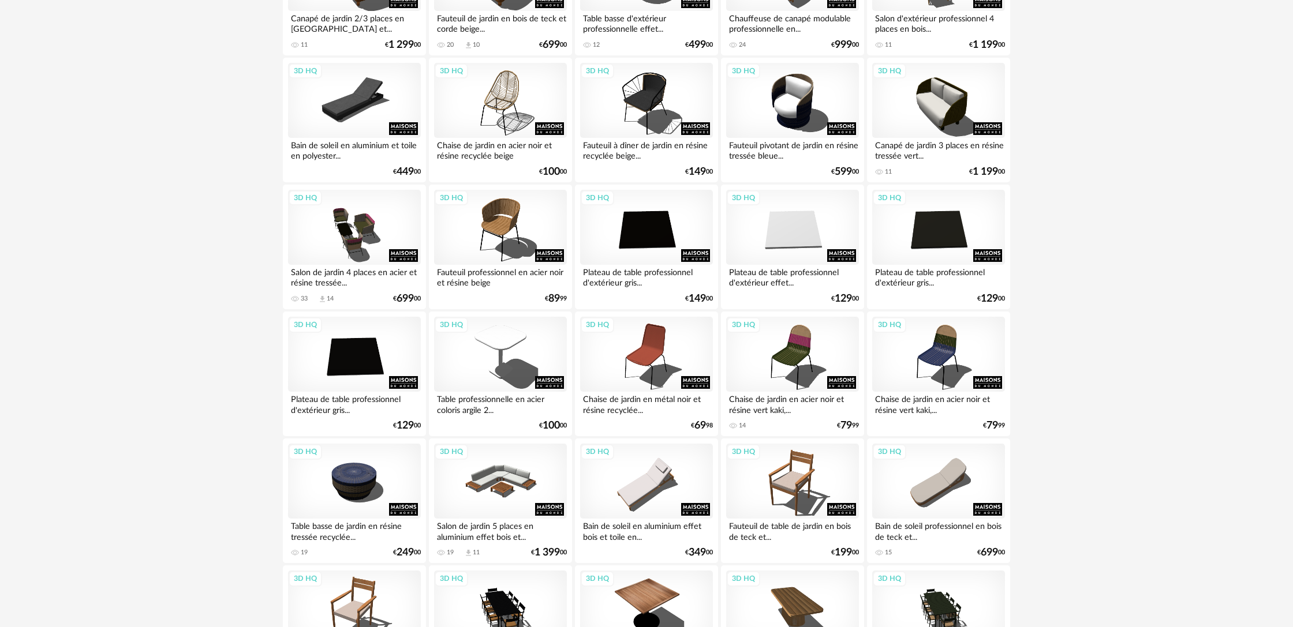
scroll to position [1130, 0]
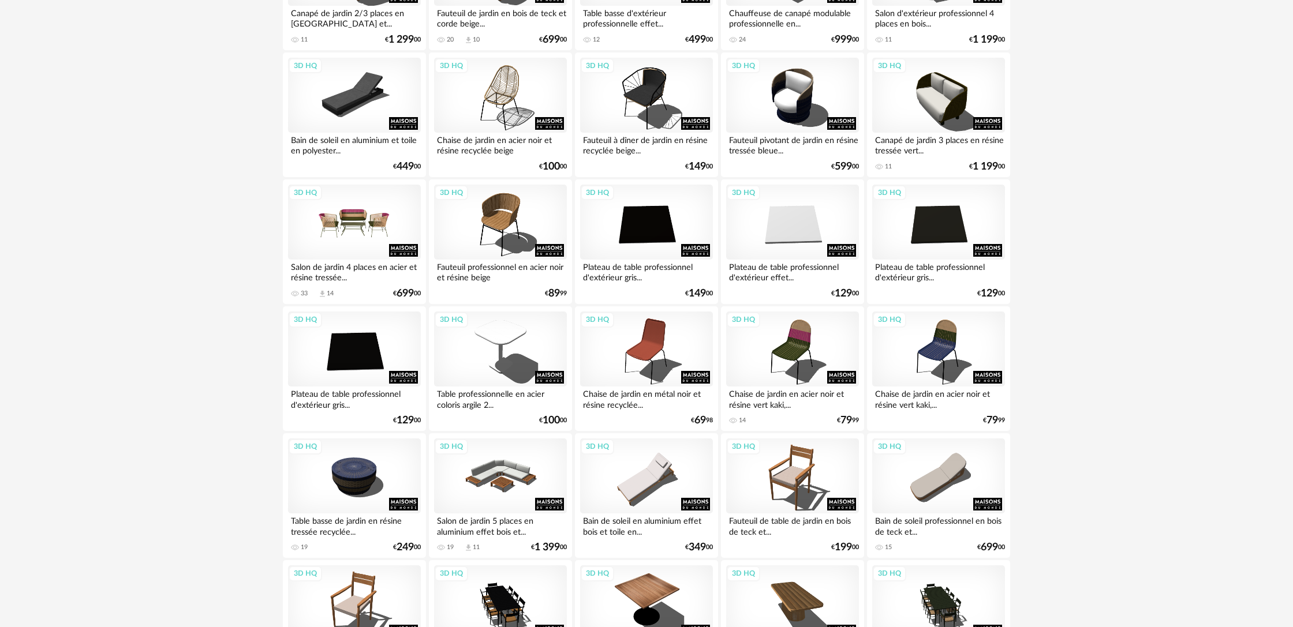
click at [379, 240] on div "3D HQ" at bounding box center [354, 222] width 133 height 75
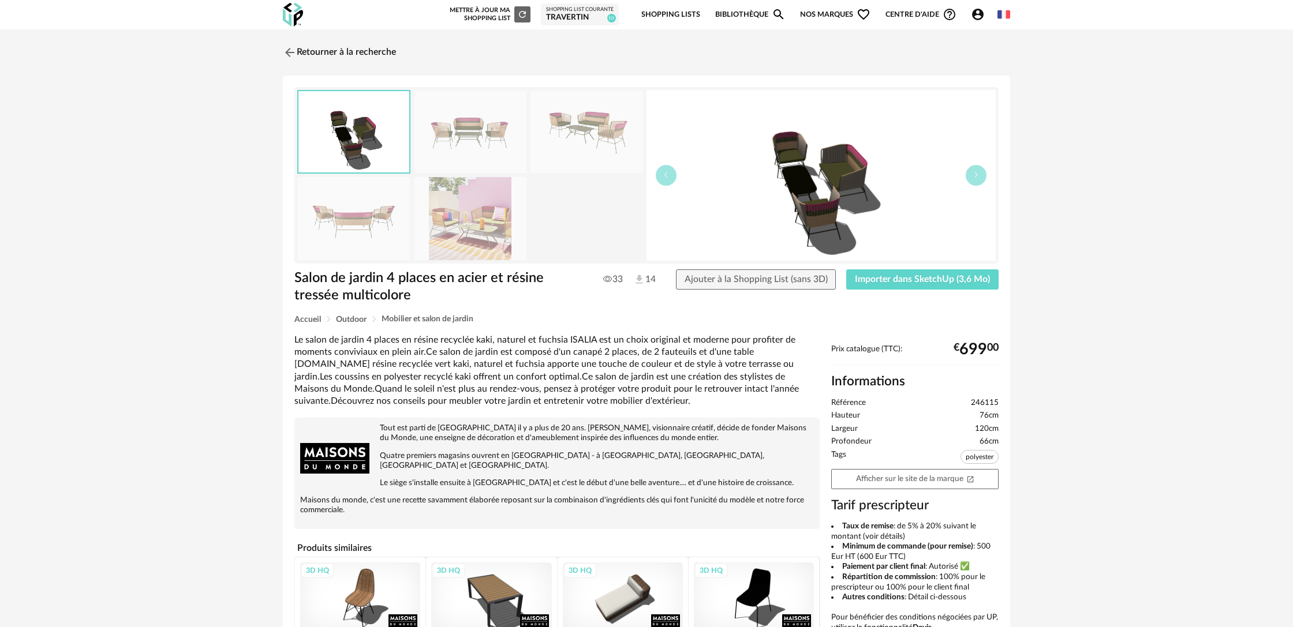
click at [463, 208] on img at bounding box center [470, 218] width 112 height 83
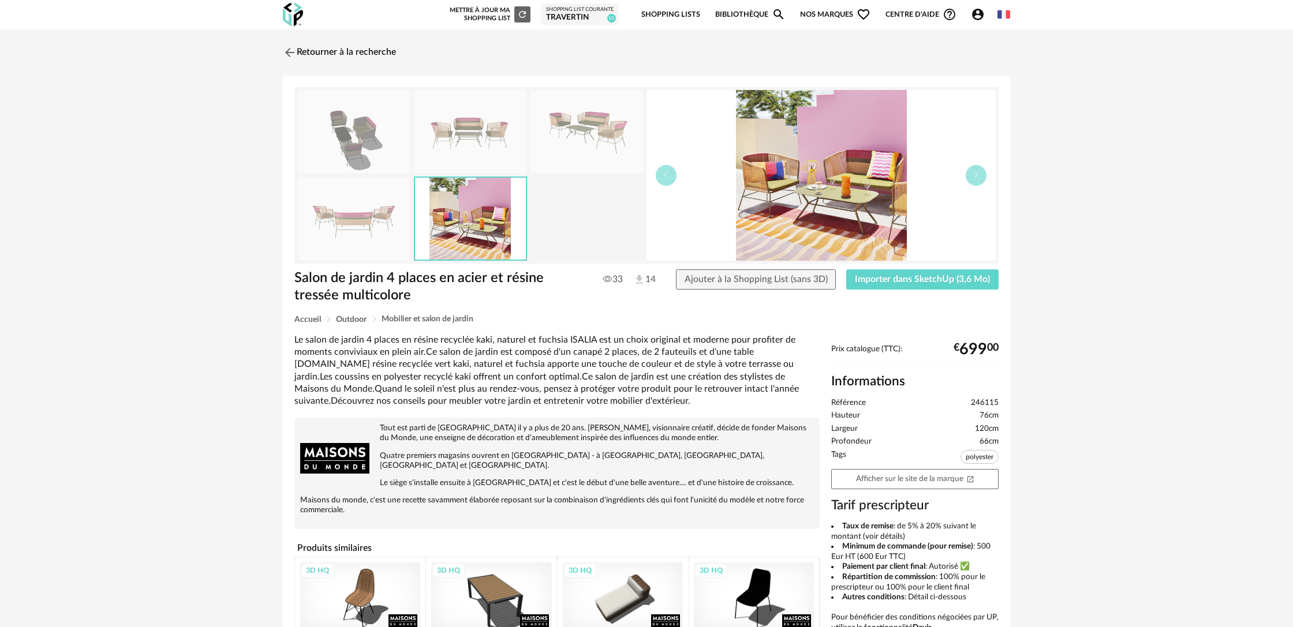
click at [467, 154] on img at bounding box center [470, 132] width 112 height 83
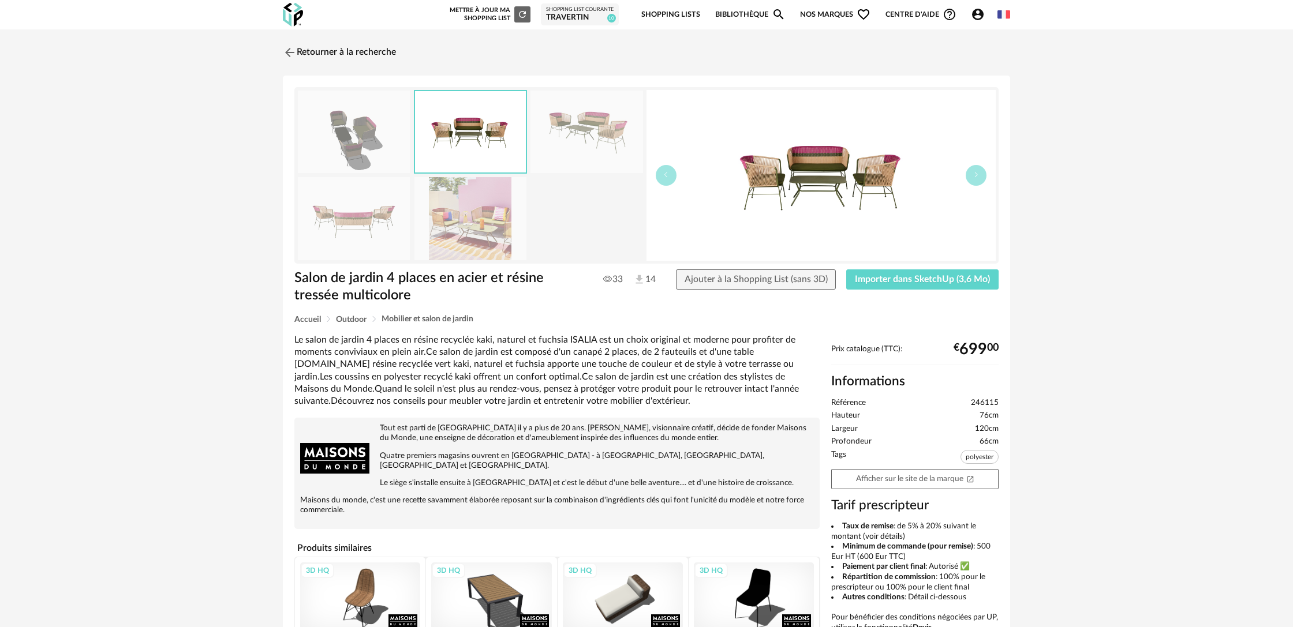
click at [589, 142] on img at bounding box center [586, 132] width 112 height 83
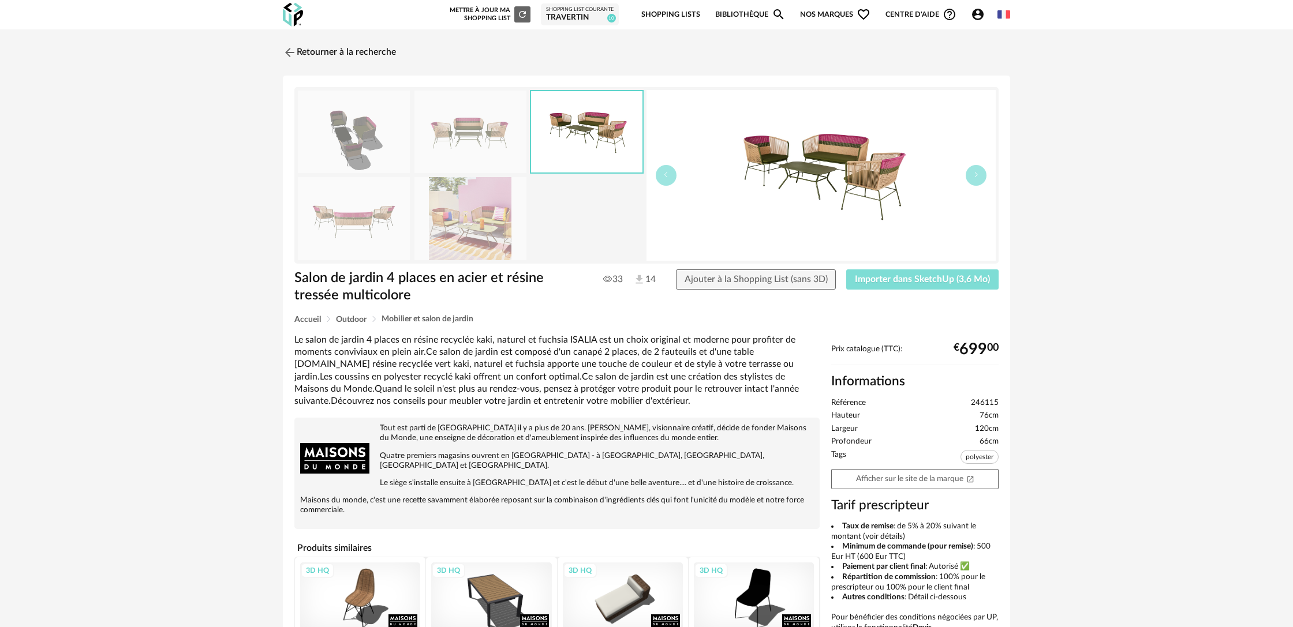
click at [957, 286] on button "Importer dans SketchUp (3,6 Mo)" at bounding box center [922, 279] width 152 height 21
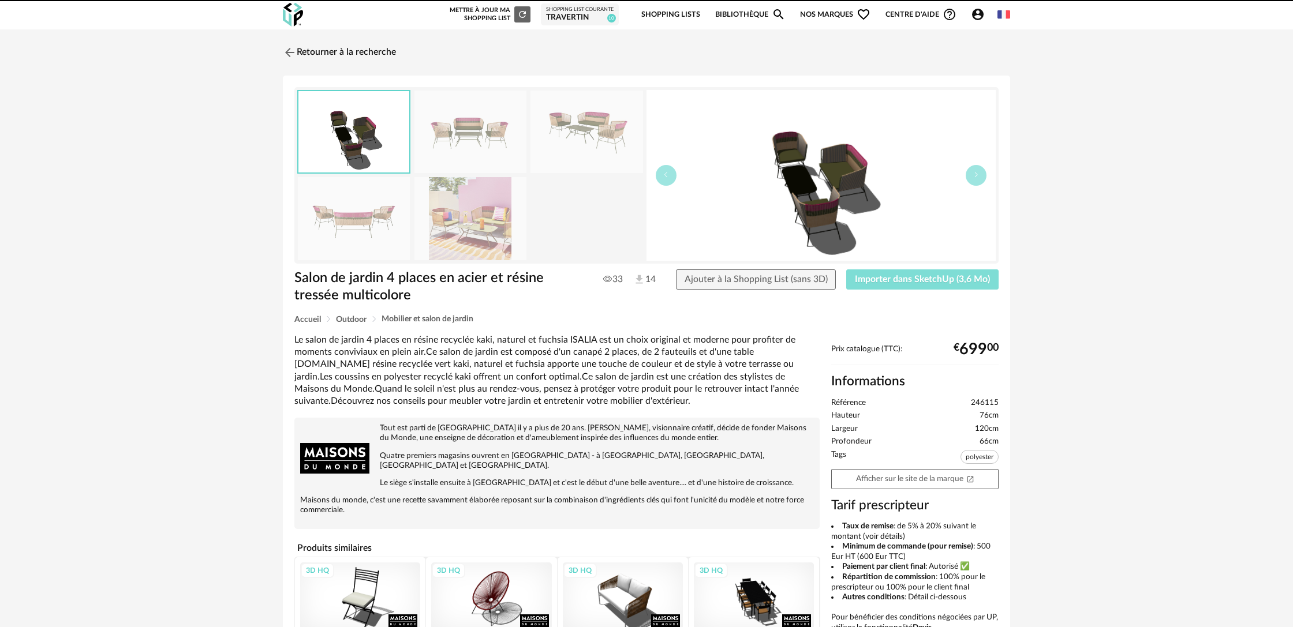
click at [949, 282] on span "Importer dans SketchUp (3,6 Mo)" at bounding box center [922, 279] width 135 height 9
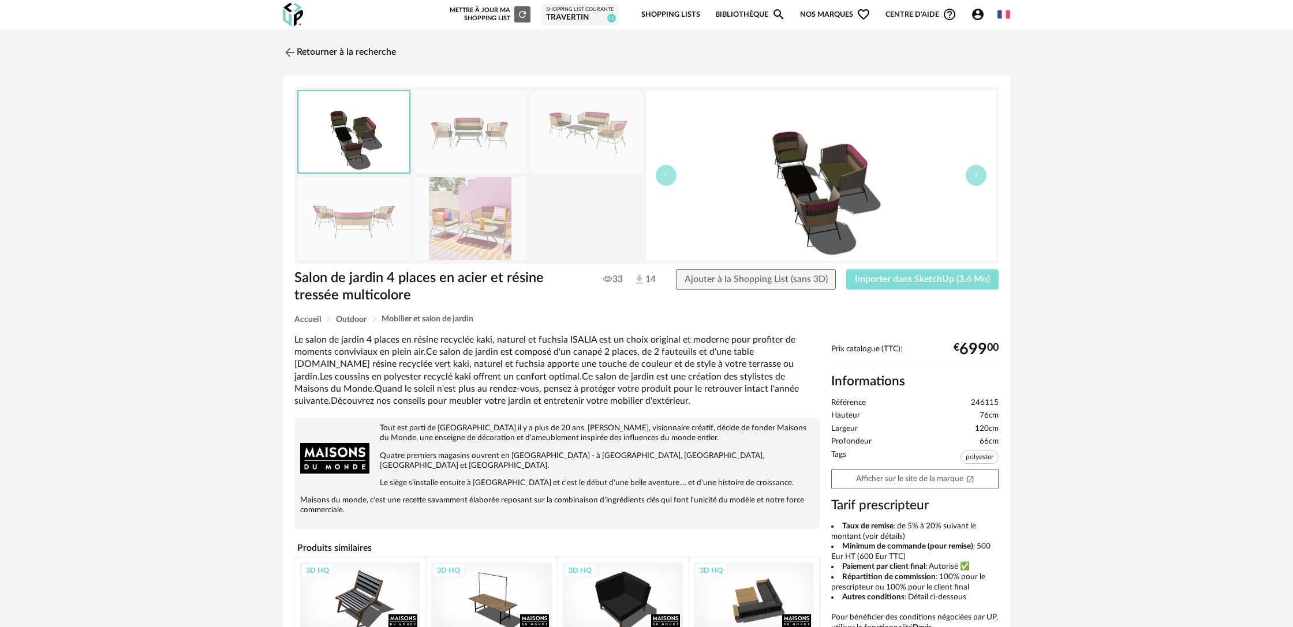
click at [901, 287] on button "Importer dans SketchUp (3,6 Mo)" at bounding box center [922, 279] width 152 height 21
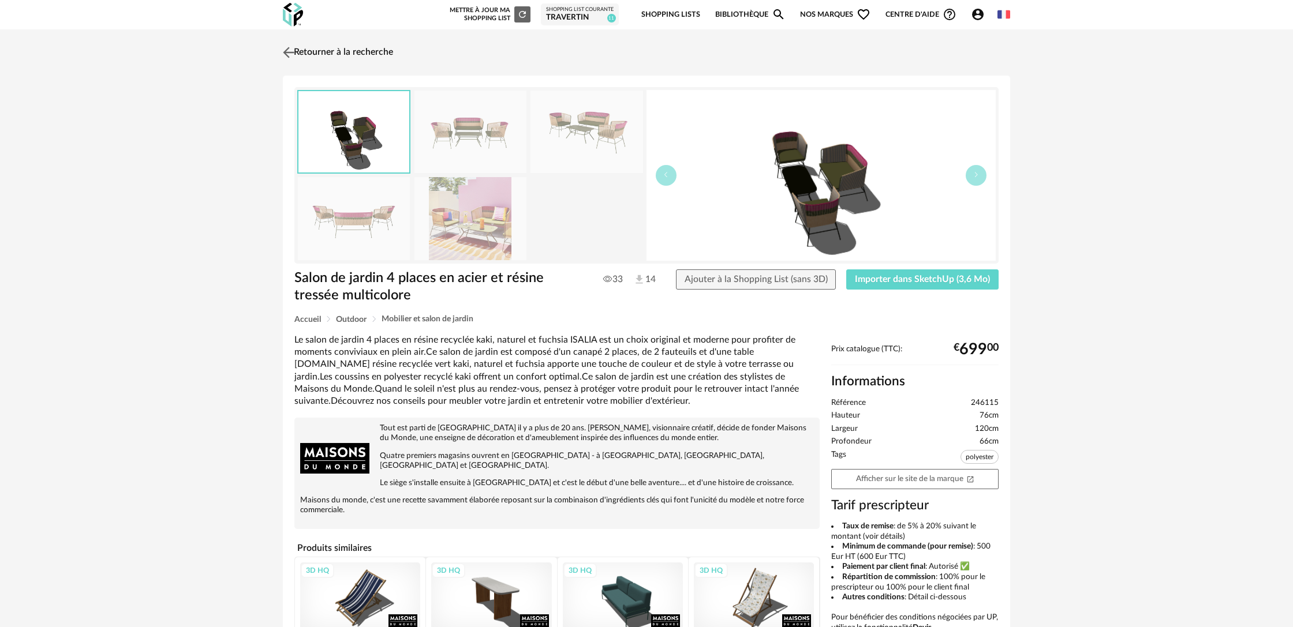
click at [360, 53] on link "Retourner à la recherche" at bounding box center [336, 52] width 113 height 25
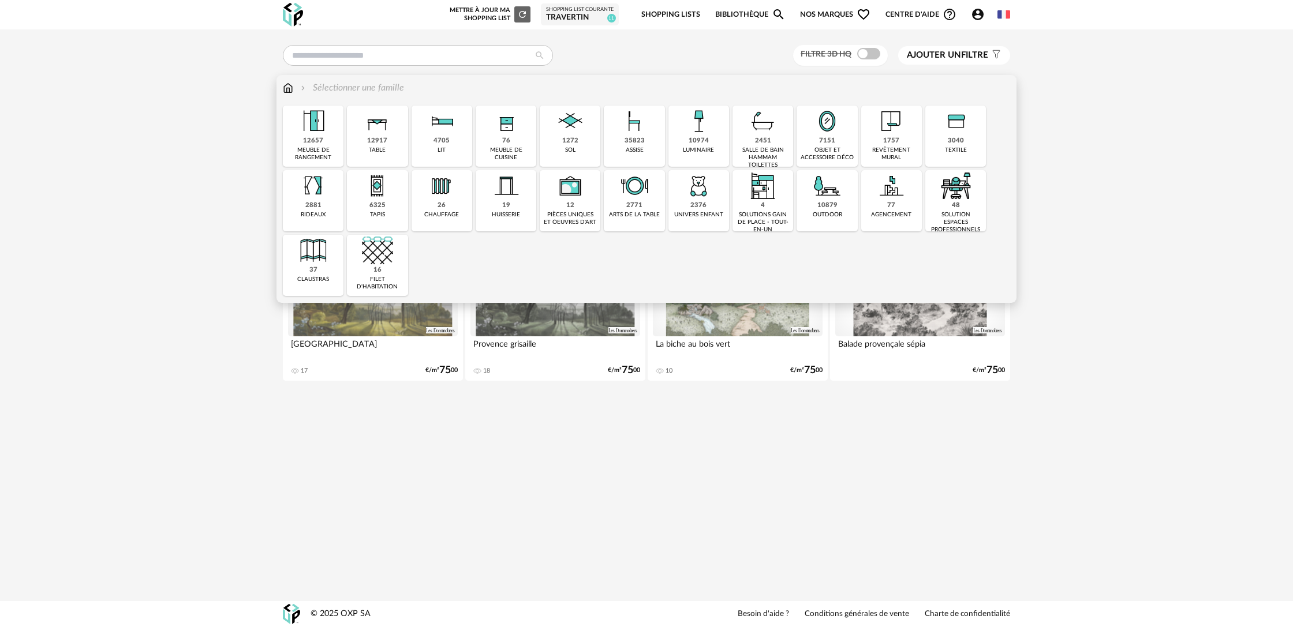
click at [832, 214] on div "outdoor" at bounding box center [827, 215] width 29 height 8
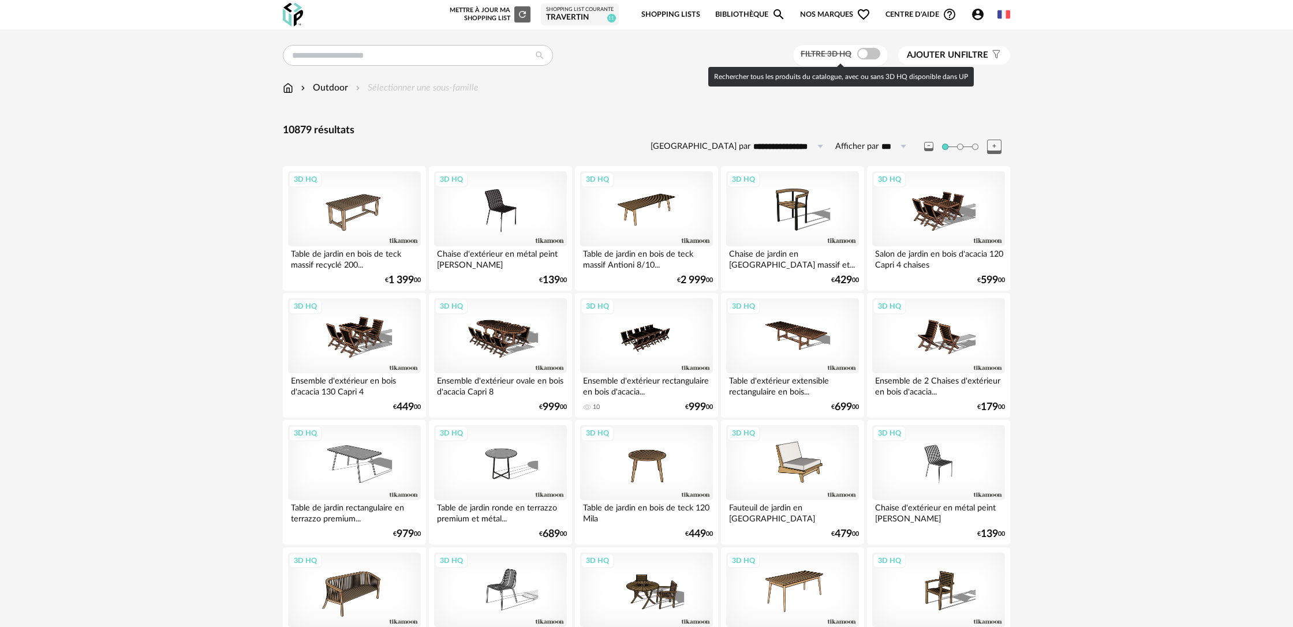
click at [874, 58] on span at bounding box center [868, 54] width 23 height 12
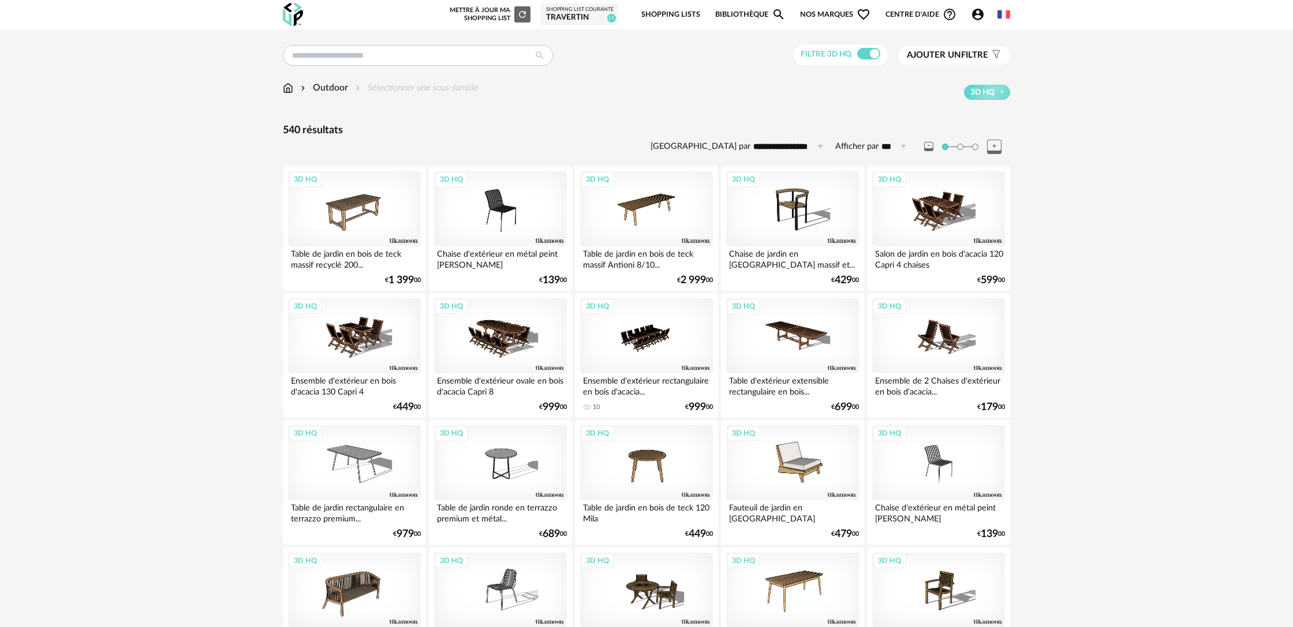
click at [405, 91] on div "Outdoor Sélectionner une sous-famille" at bounding box center [381, 87] width 196 height 13
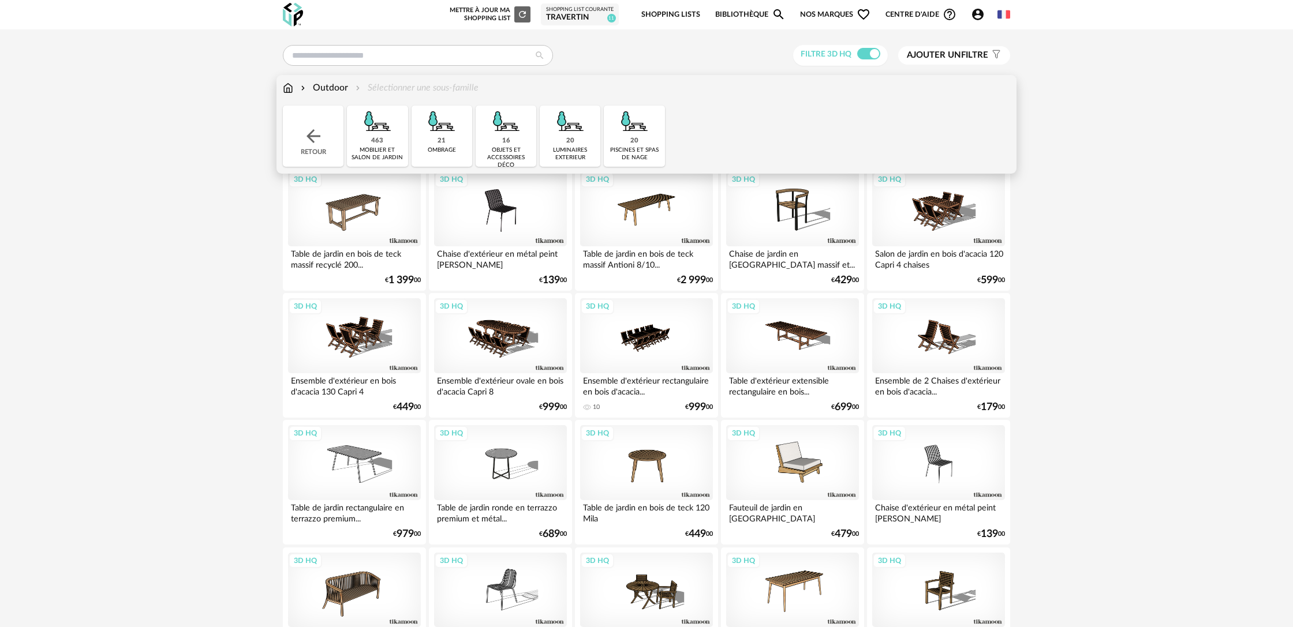
click at [440, 137] on div "21" at bounding box center [441, 141] width 8 height 9
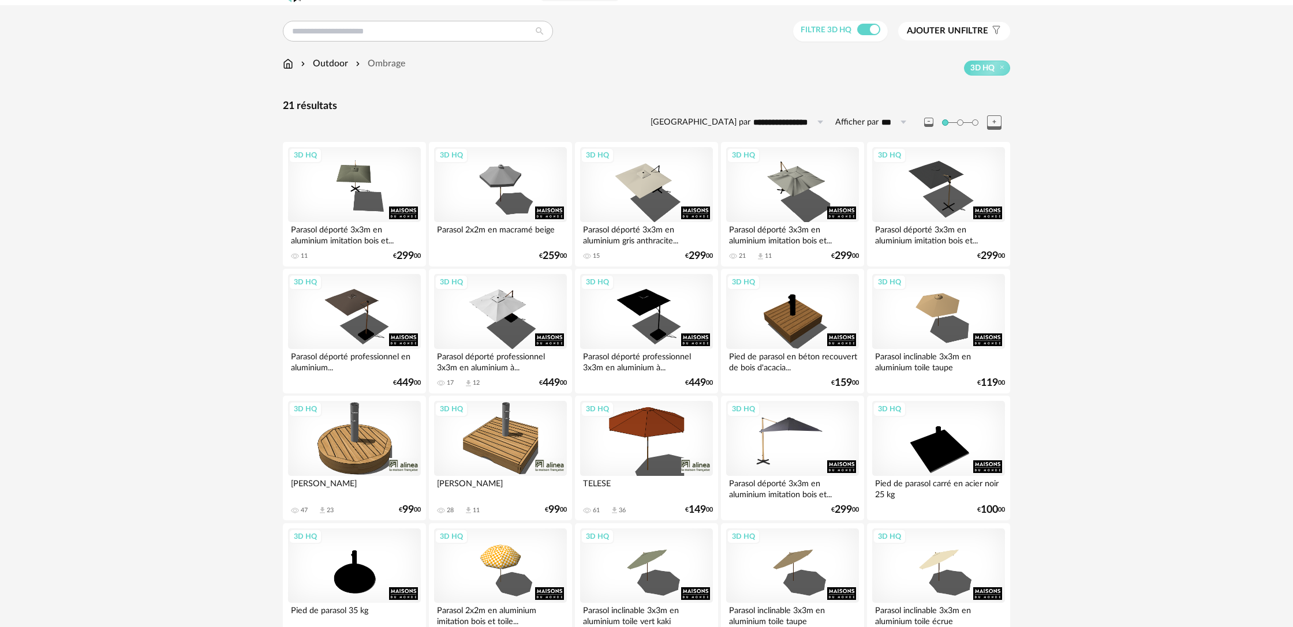
scroll to position [23, 0]
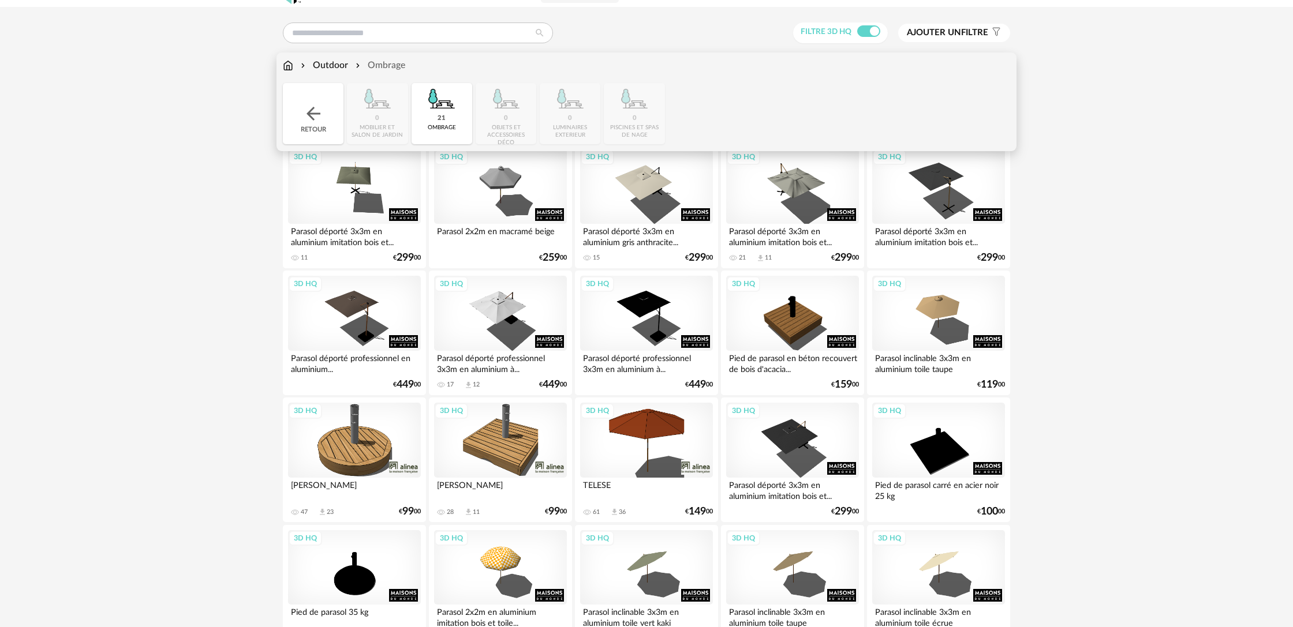
click at [334, 66] on div "Outdoor" at bounding box center [323, 65] width 50 height 13
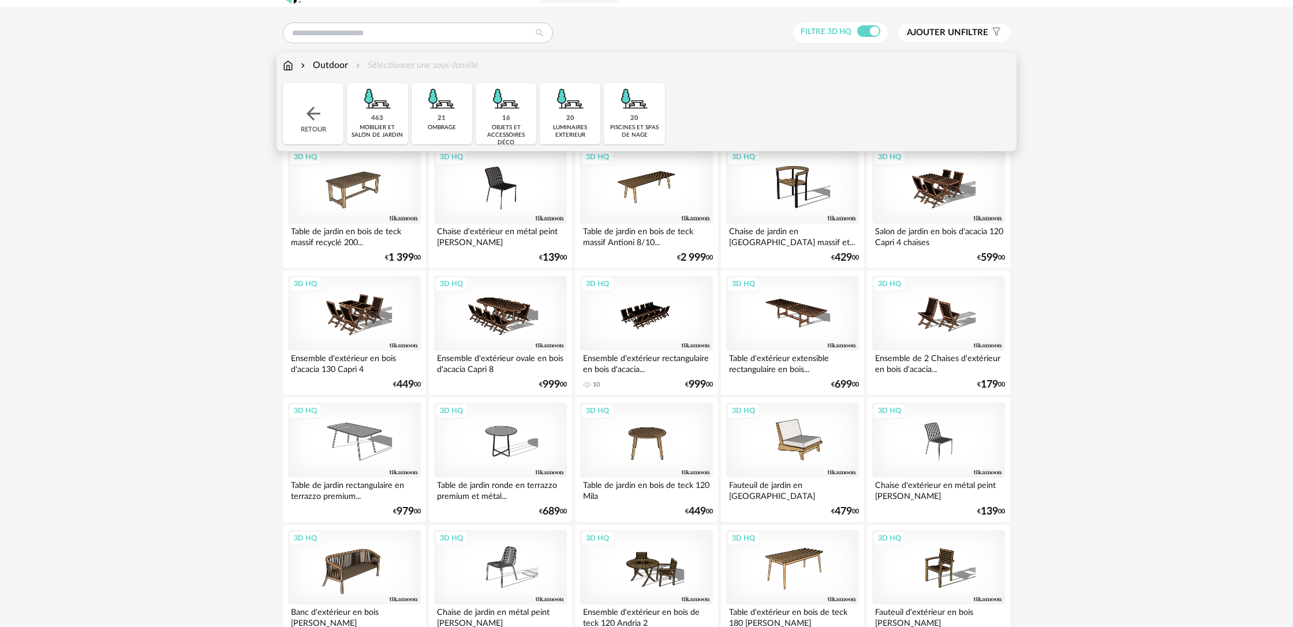
click at [392, 66] on div "Outdoor Sélectionner une sous-famille" at bounding box center [381, 65] width 196 height 13
click at [639, 125] on div "piscines et spas de nage" at bounding box center [634, 131] width 54 height 15
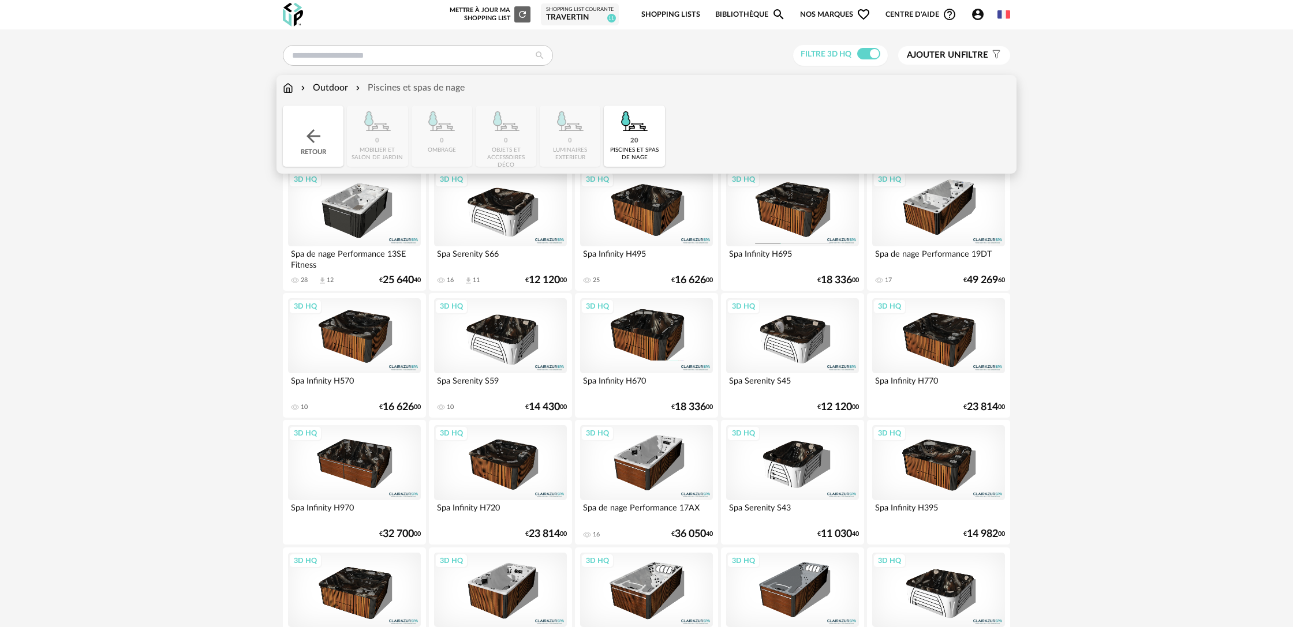
click at [291, 91] on img at bounding box center [288, 87] width 10 height 13
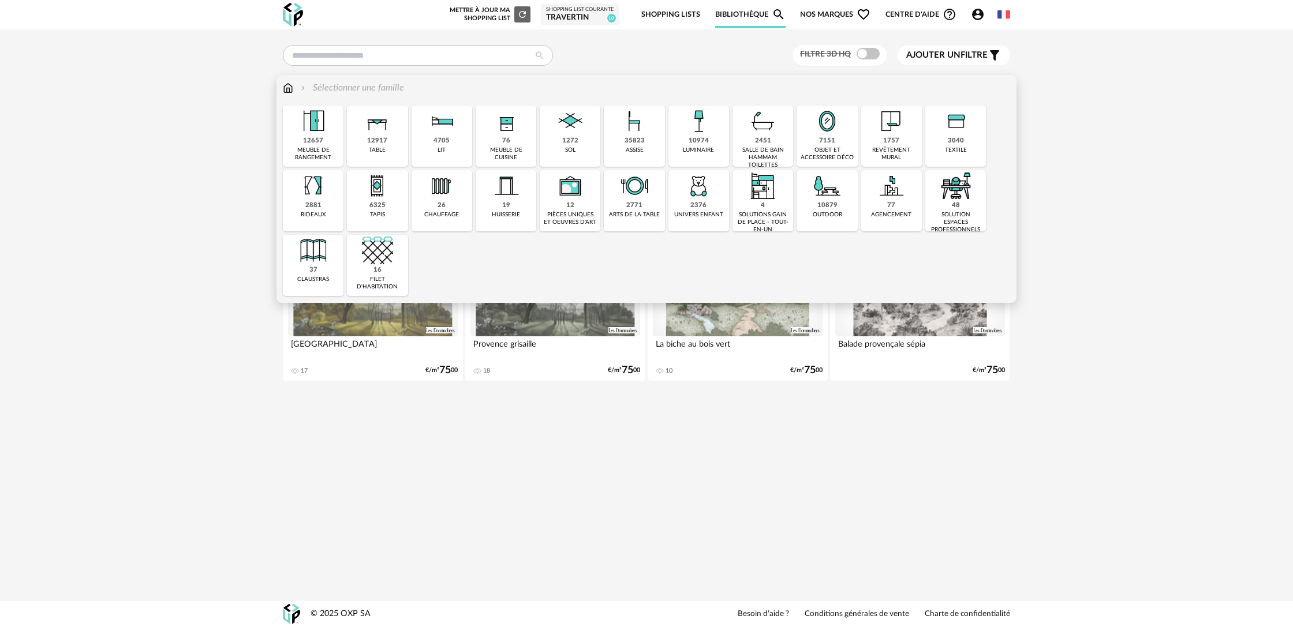
click at [826, 140] on div "7151" at bounding box center [827, 141] width 16 height 9
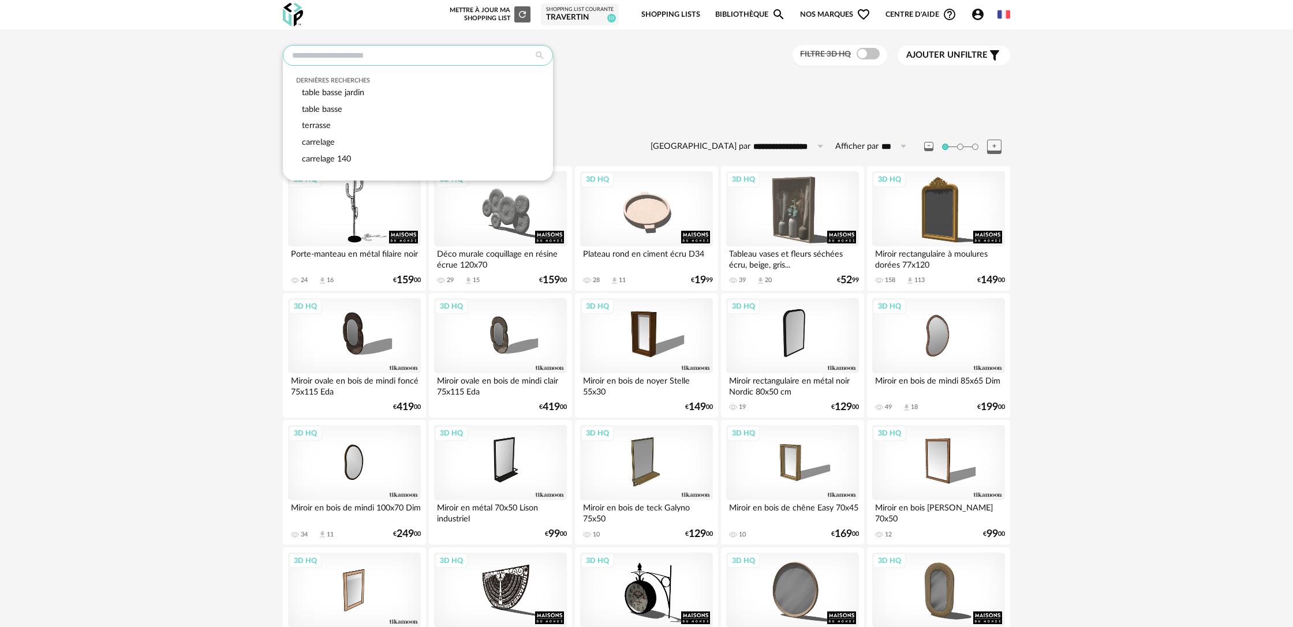
click at [413, 57] on input "text" at bounding box center [418, 55] width 270 height 21
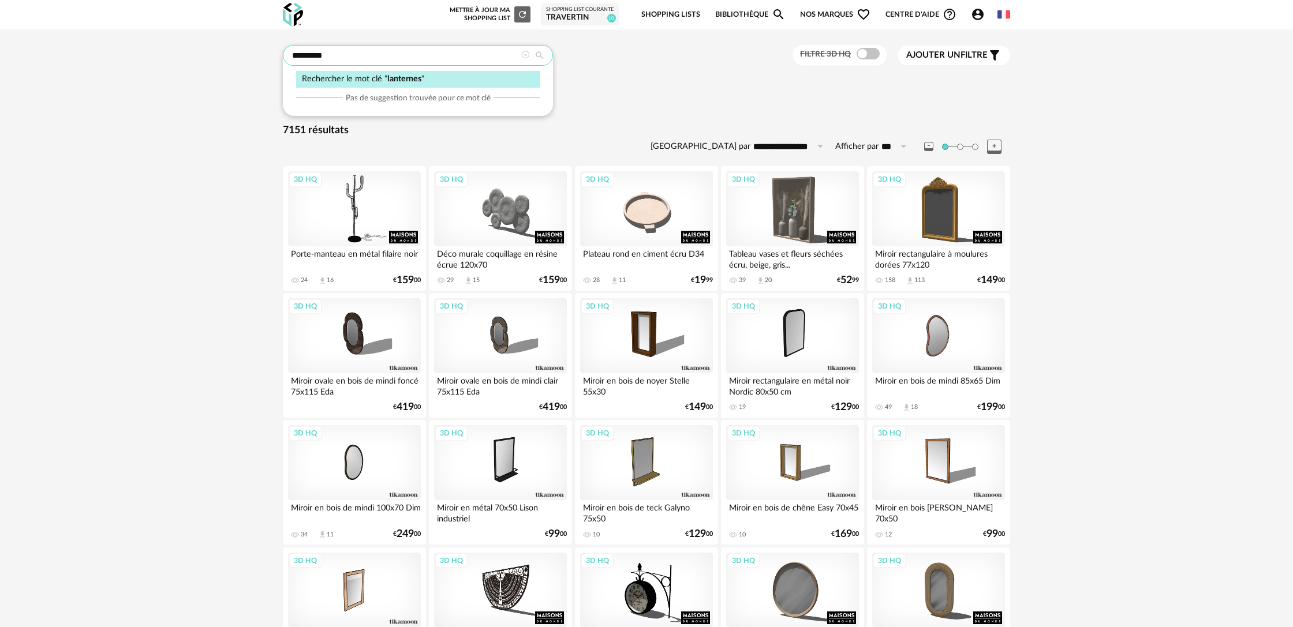
type input "*********"
type input "**********"
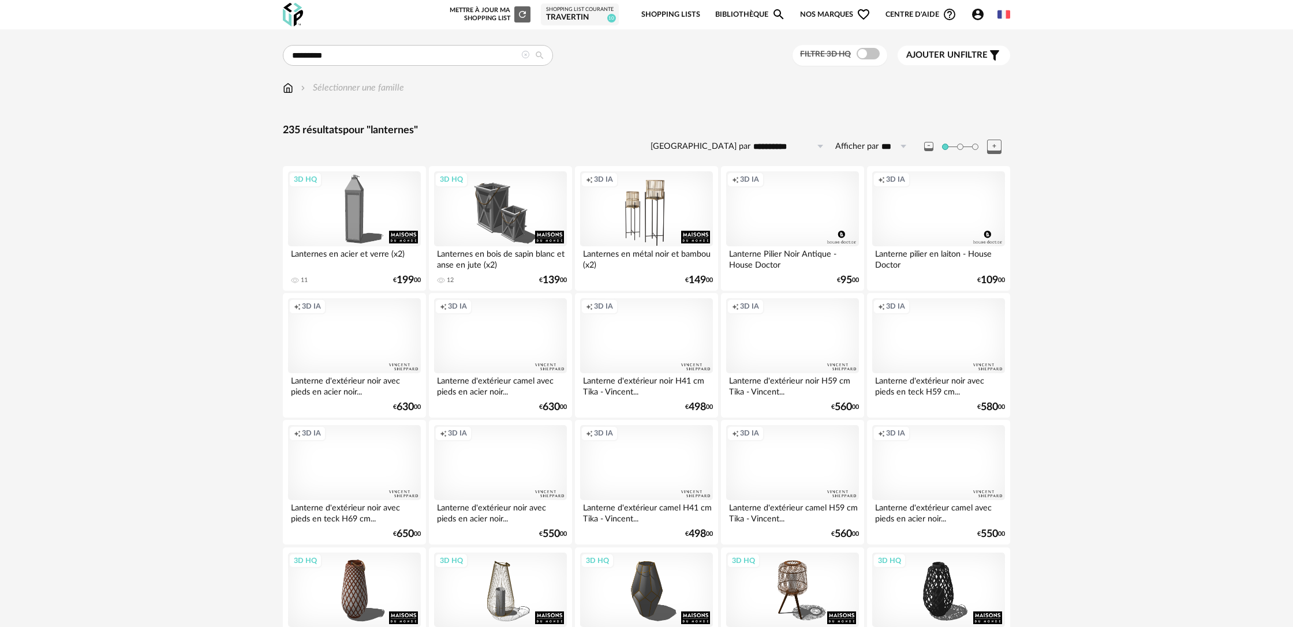
click at [826, 478] on div "Creation icon 3D IA" at bounding box center [792, 462] width 133 height 75
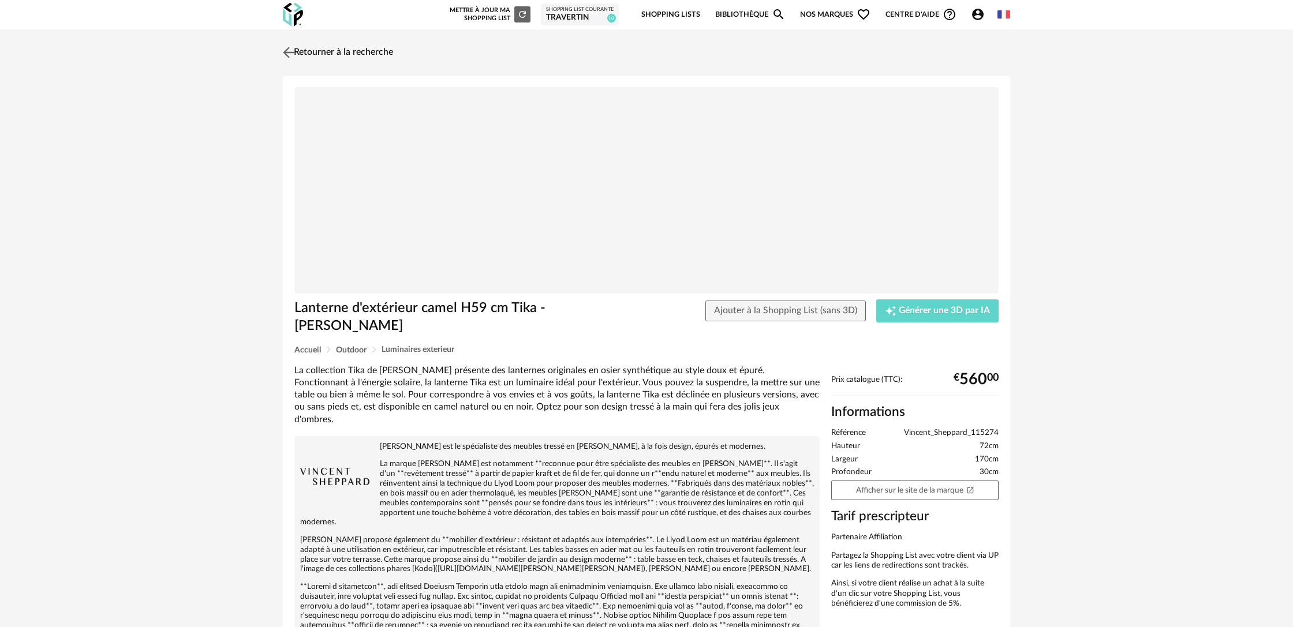
click at [307, 57] on link "Retourner à la recherche" at bounding box center [336, 52] width 113 height 25
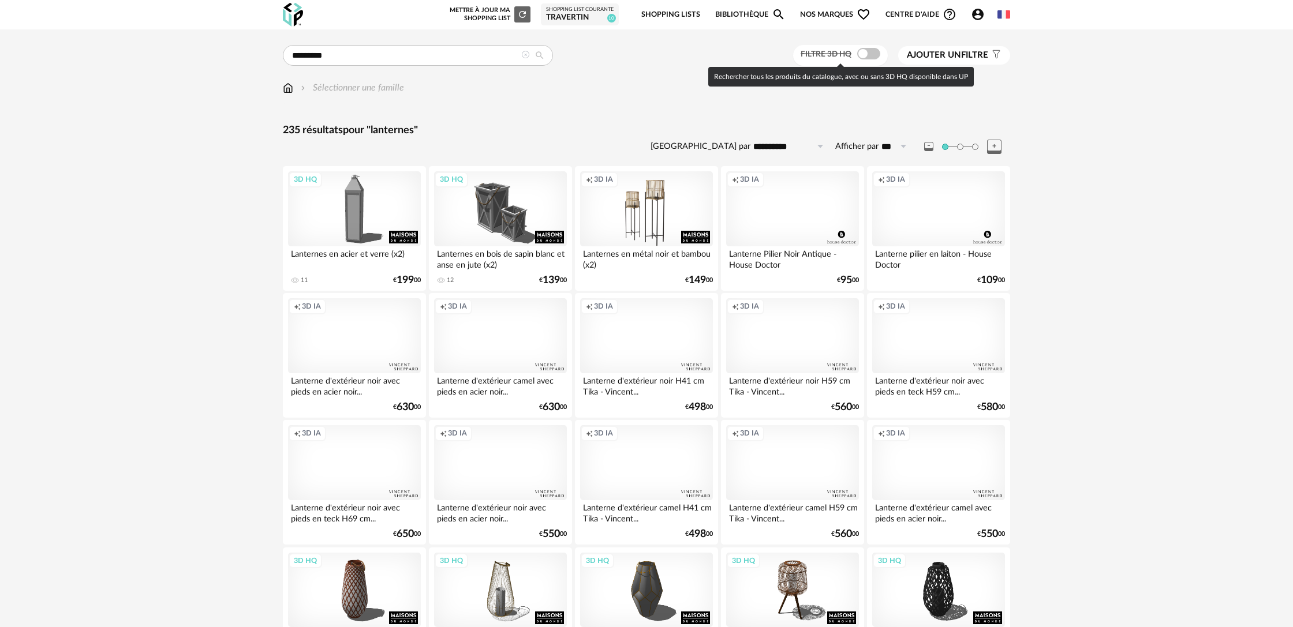
click at [864, 53] on span at bounding box center [868, 54] width 23 height 12
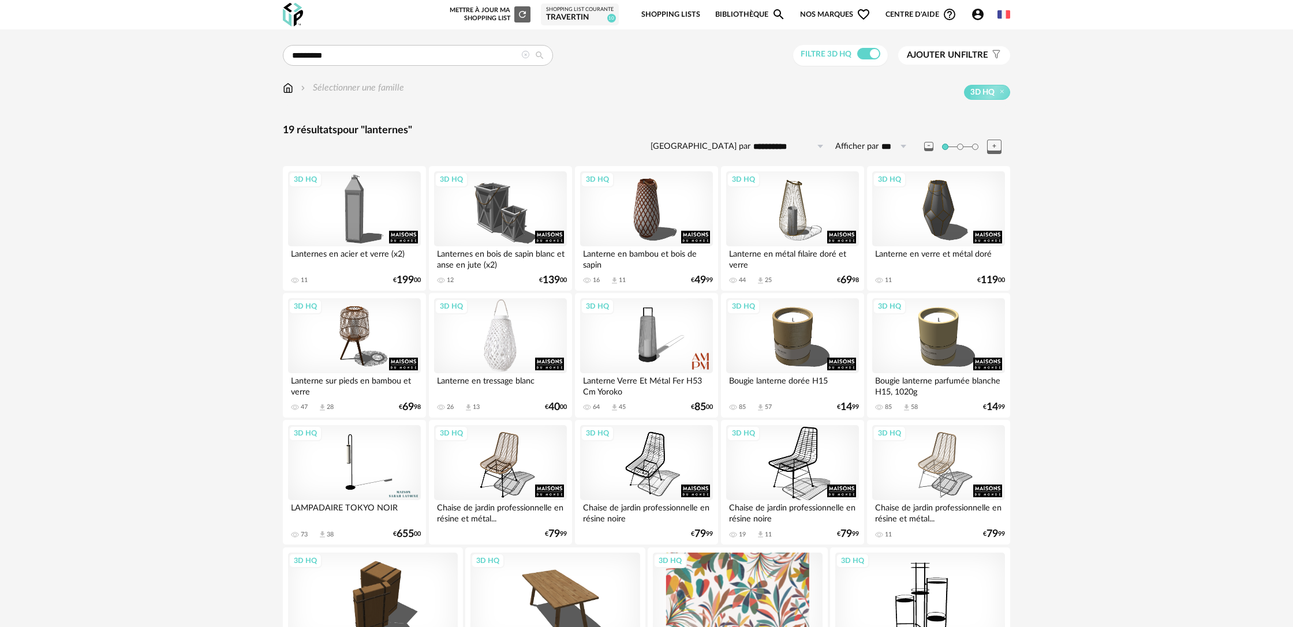
click at [532, 361] on div "3D HQ" at bounding box center [500, 335] width 133 height 75
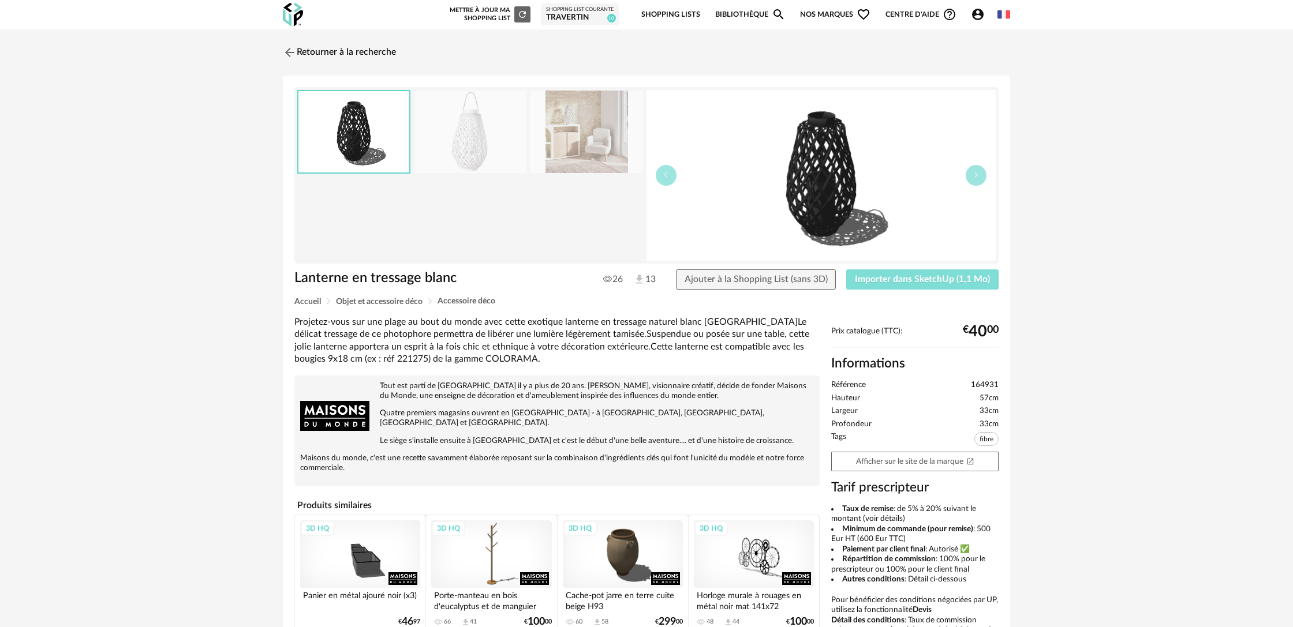
click at [913, 286] on button "Importer dans SketchUp (1,1 Mo)" at bounding box center [922, 279] width 152 height 21
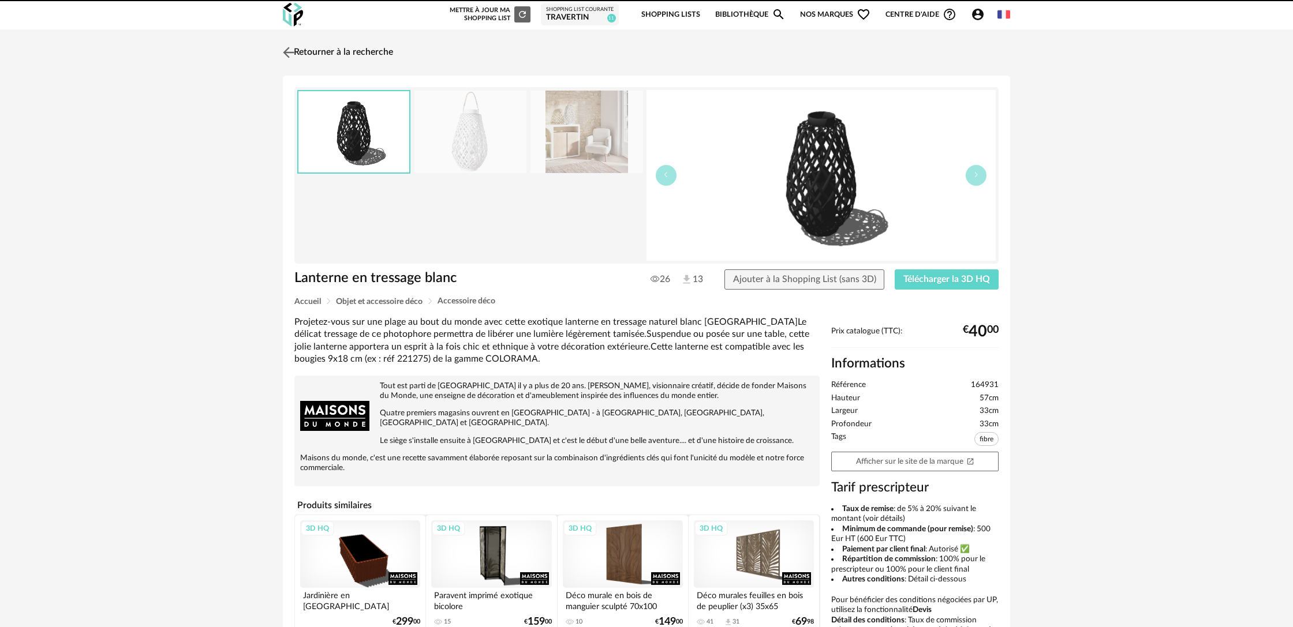
click at [348, 51] on link "Retourner à la recherche" at bounding box center [336, 52] width 113 height 25
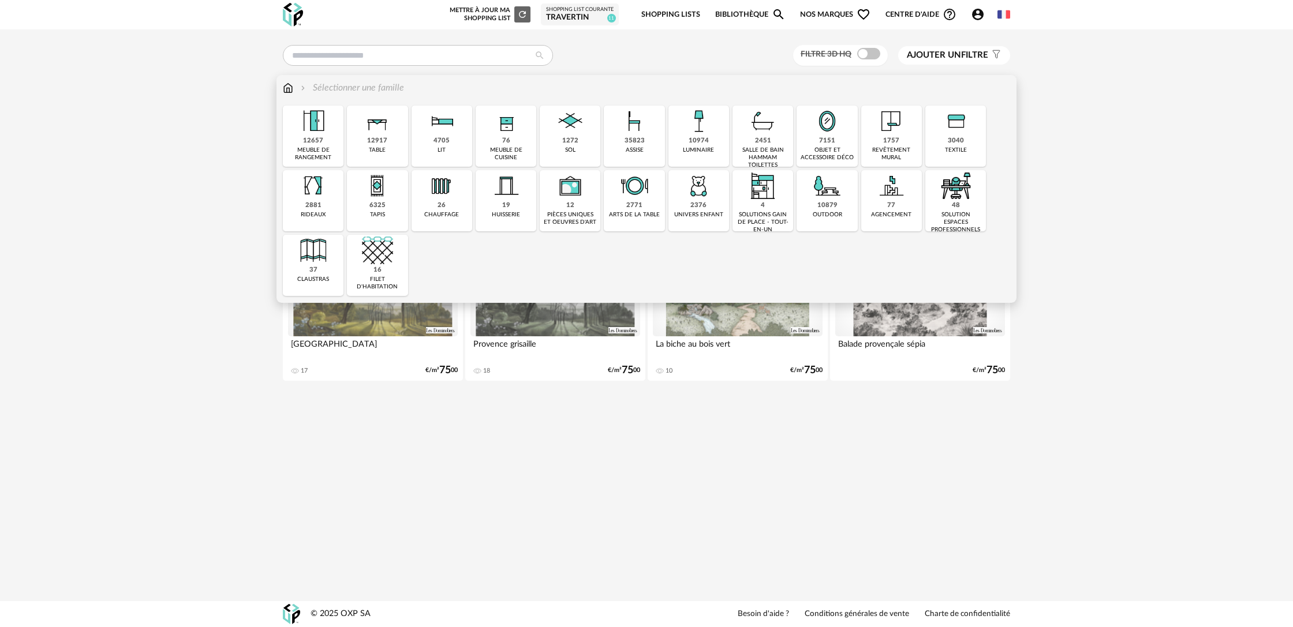
click at [819, 218] on div "outdoor" at bounding box center [827, 215] width 29 height 8
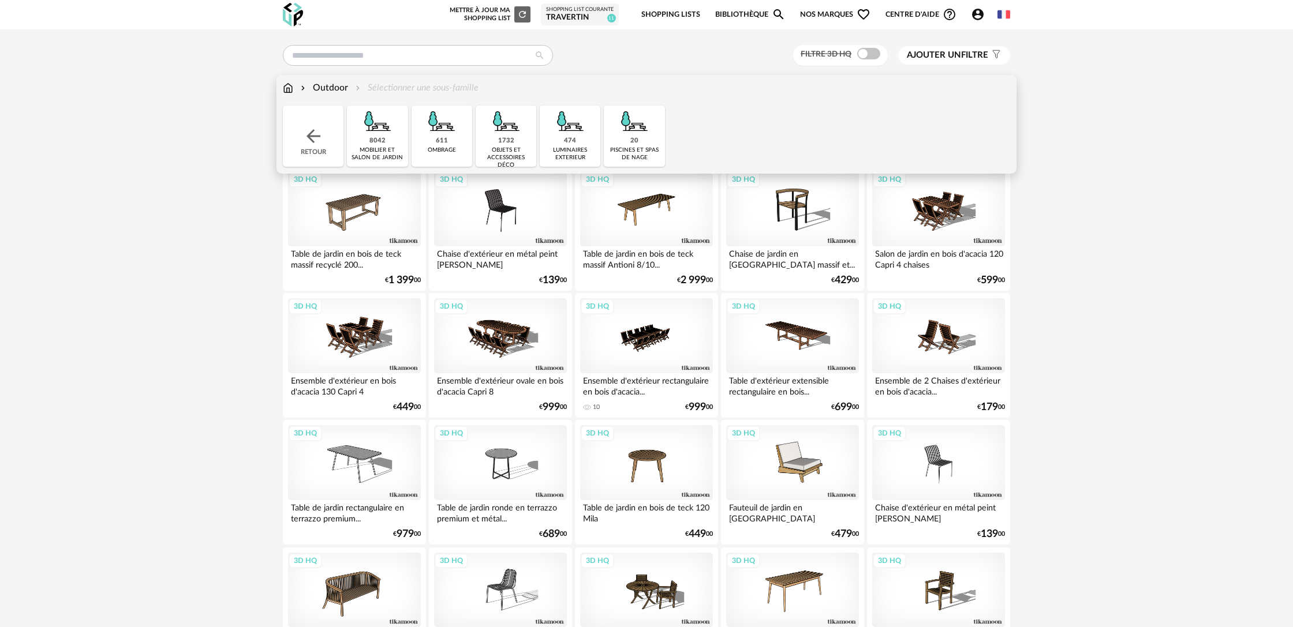
click at [498, 136] on img at bounding box center [506, 121] width 31 height 31
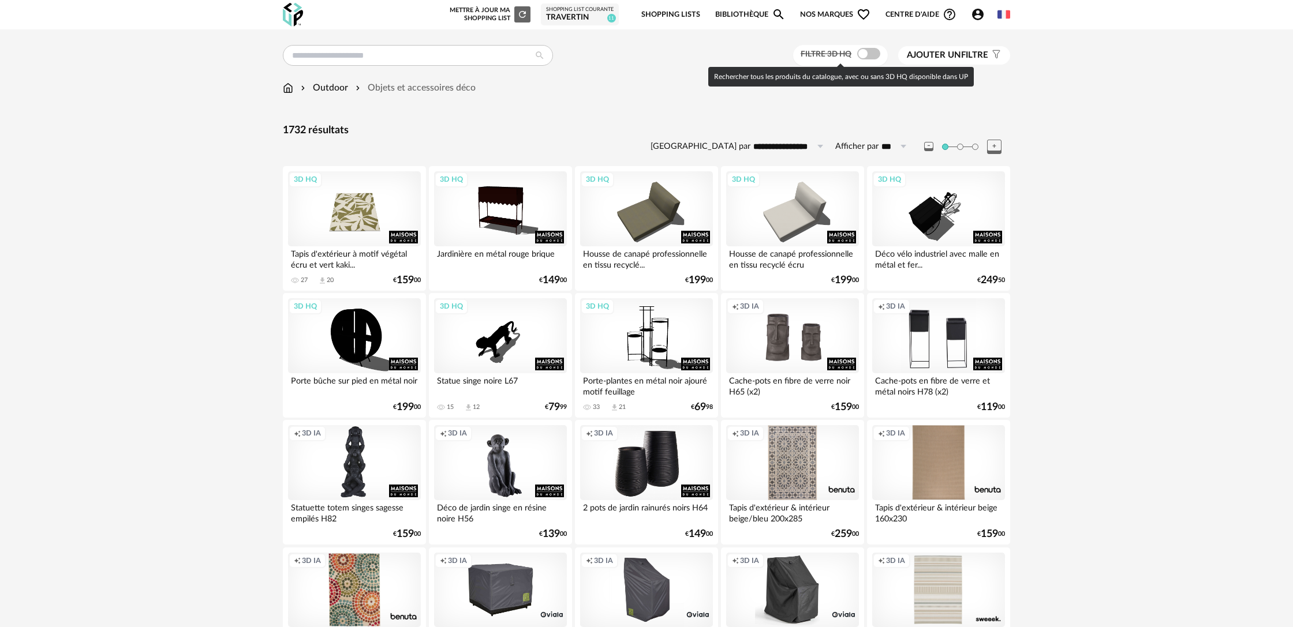
click at [867, 55] on span at bounding box center [868, 54] width 23 height 12
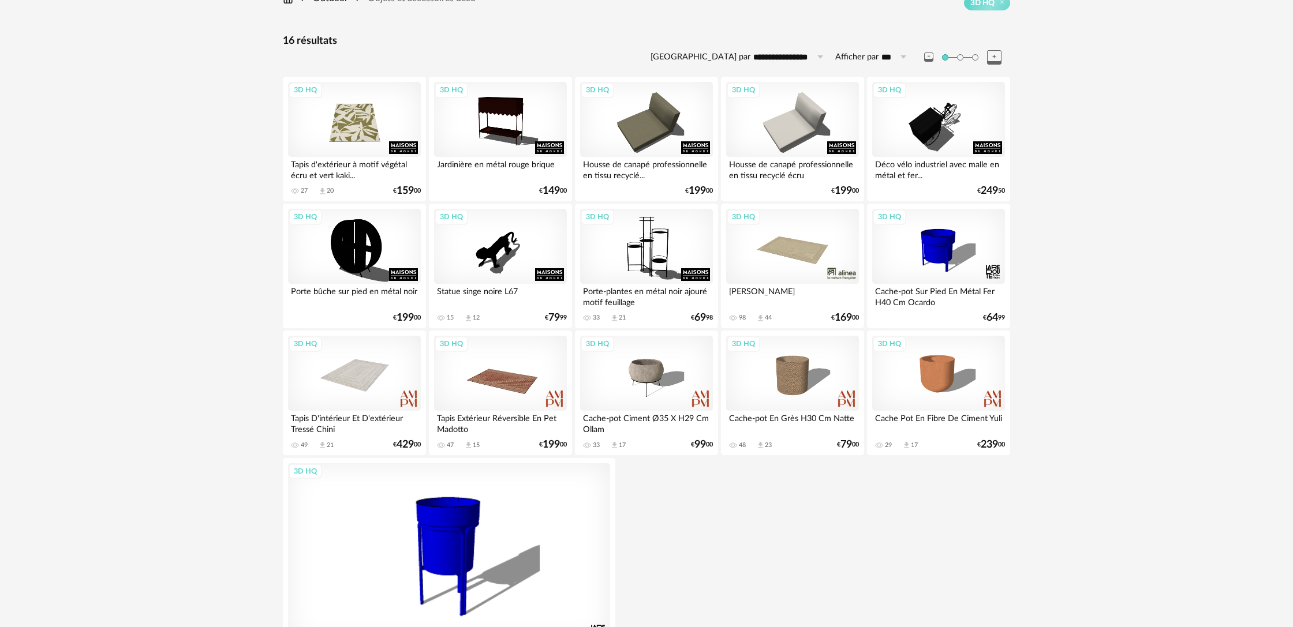
scroll to position [92, 0]
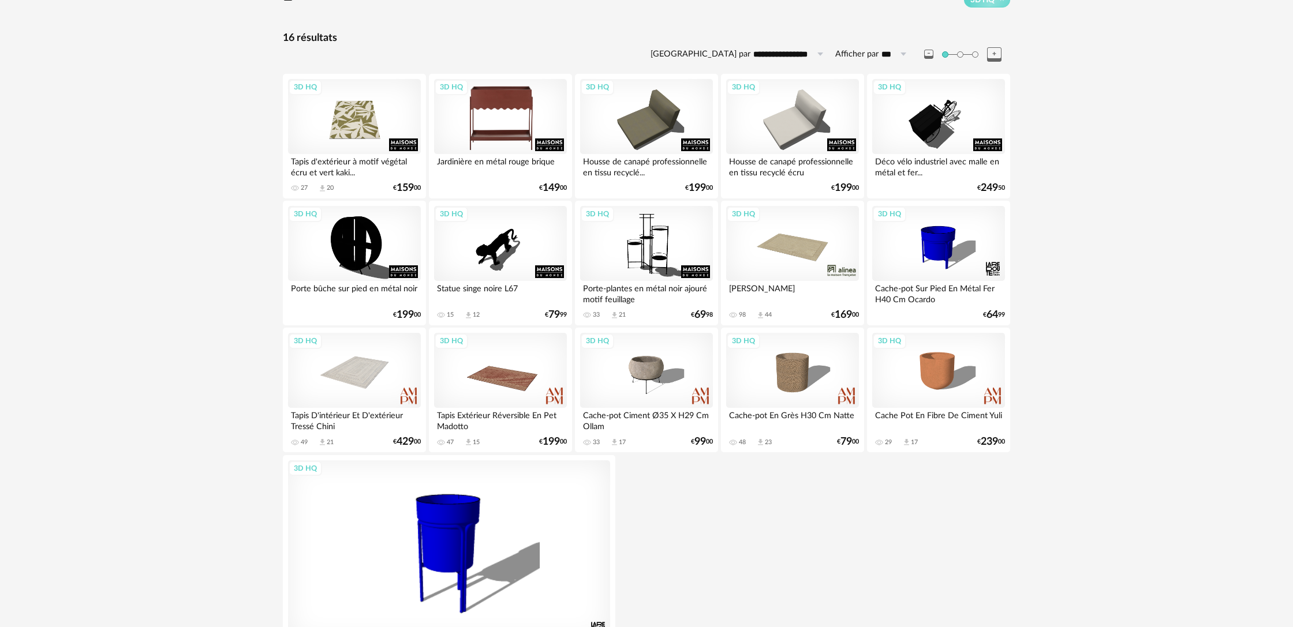
click at [505, 132] on div "3D HQ" at bounding box center [500, 116] width 133 height 75
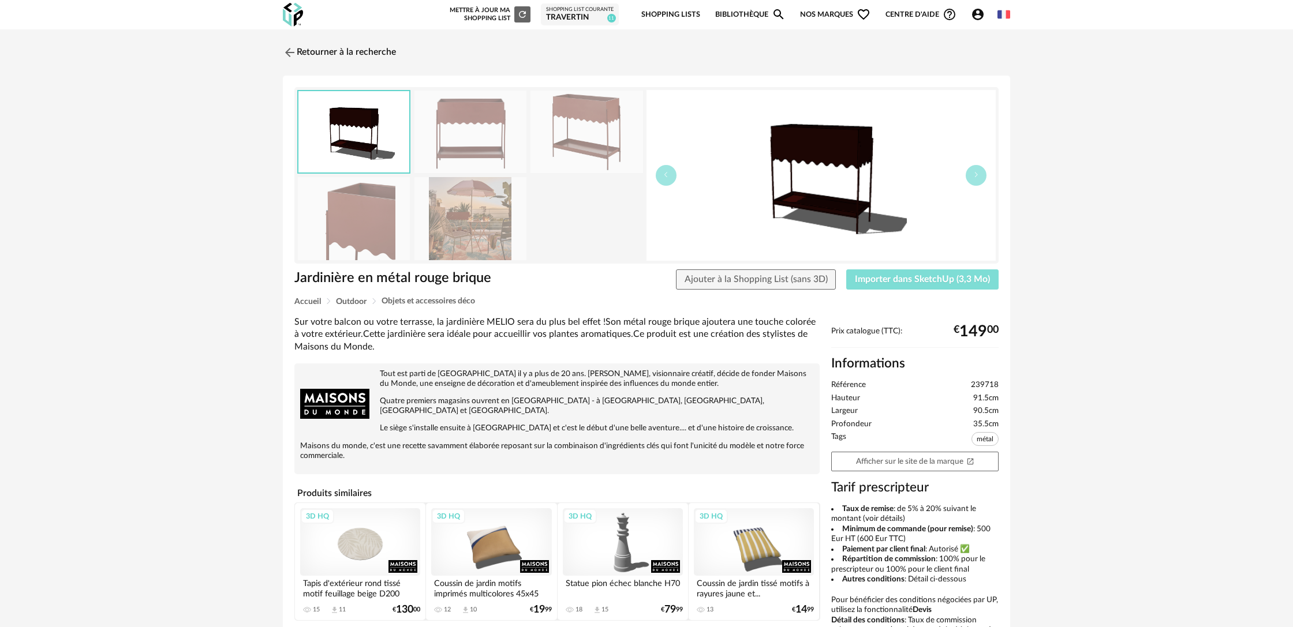
click at [930, 283] on span "Importer dans SketchUp (3,3 Mo)" at bounding box center [922, 279] width 135 height 9
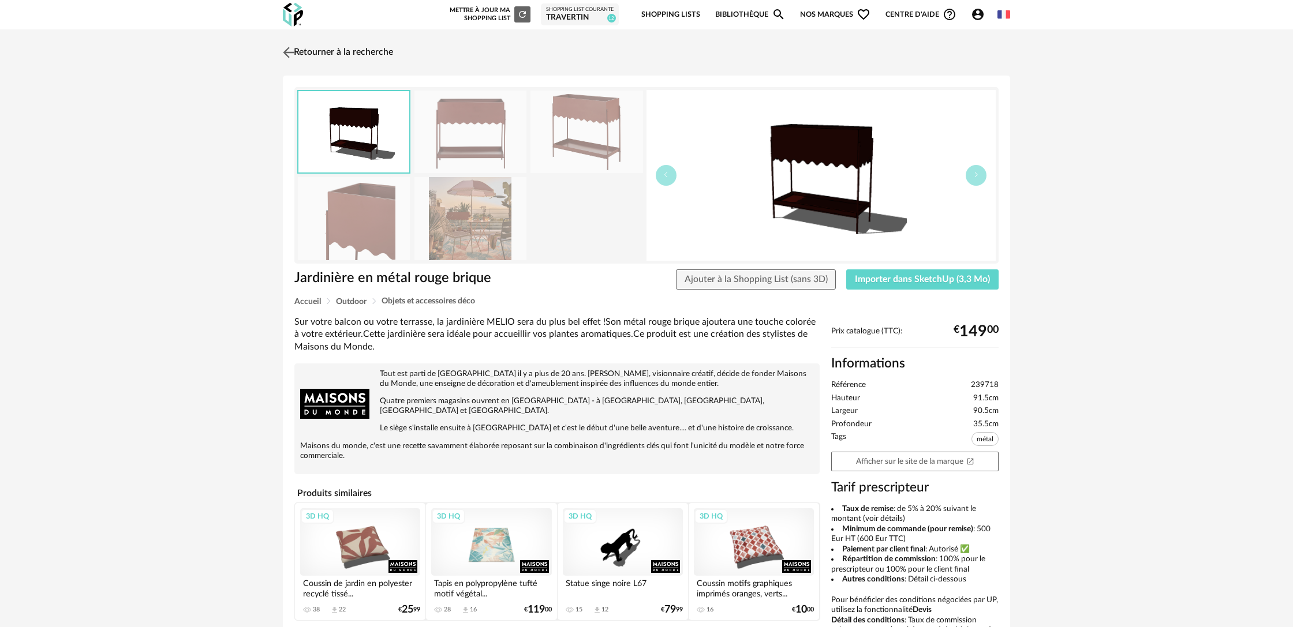
click at [294, 51] on img at bounding box center [288, 52] width 17 height 17
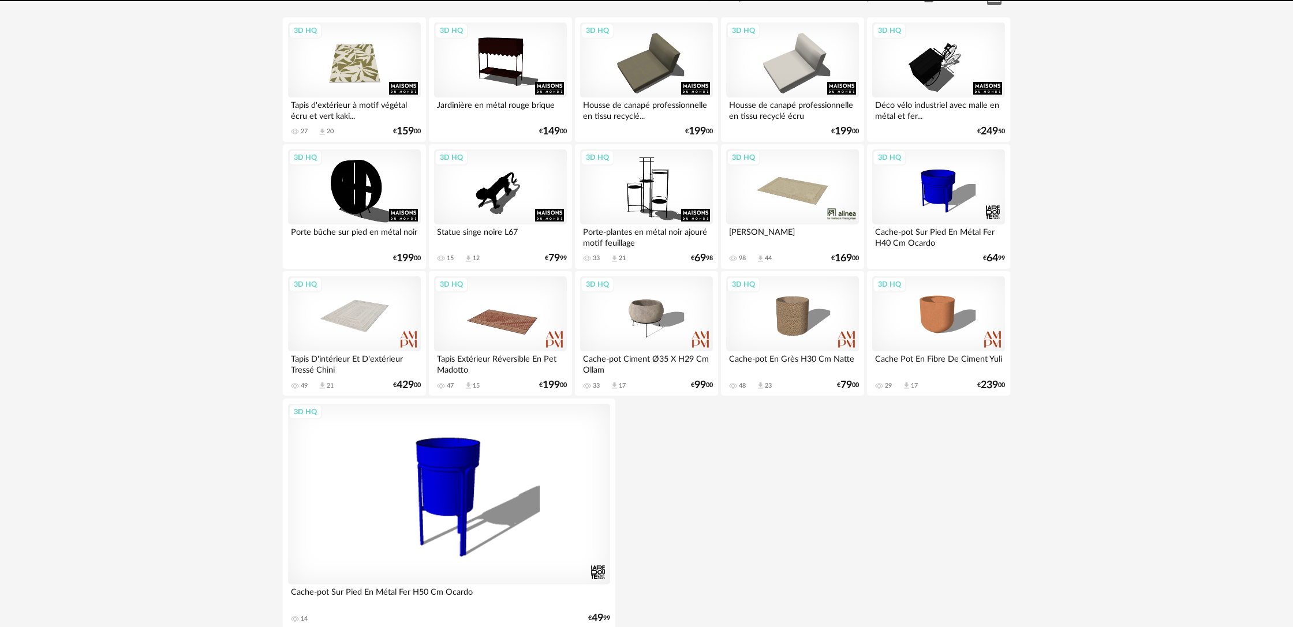
scroll to position [162, 0]
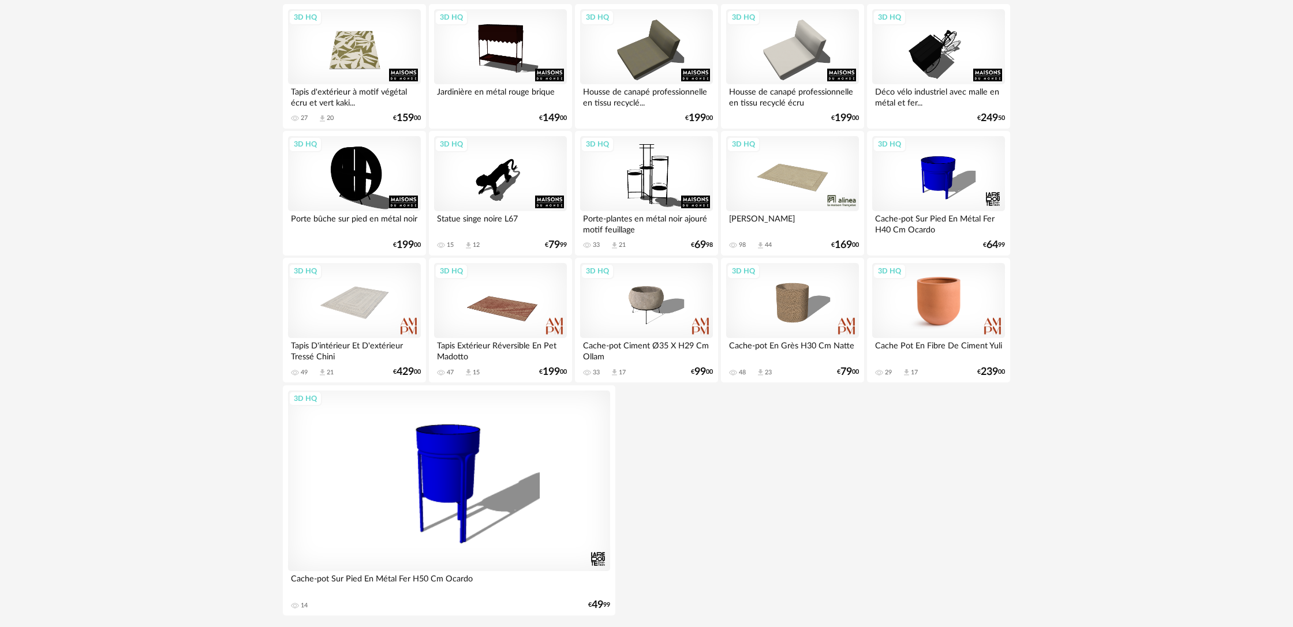
click at [965, 322] on div "3D HQ" at bounding box center [938, 300] width 133 height 75
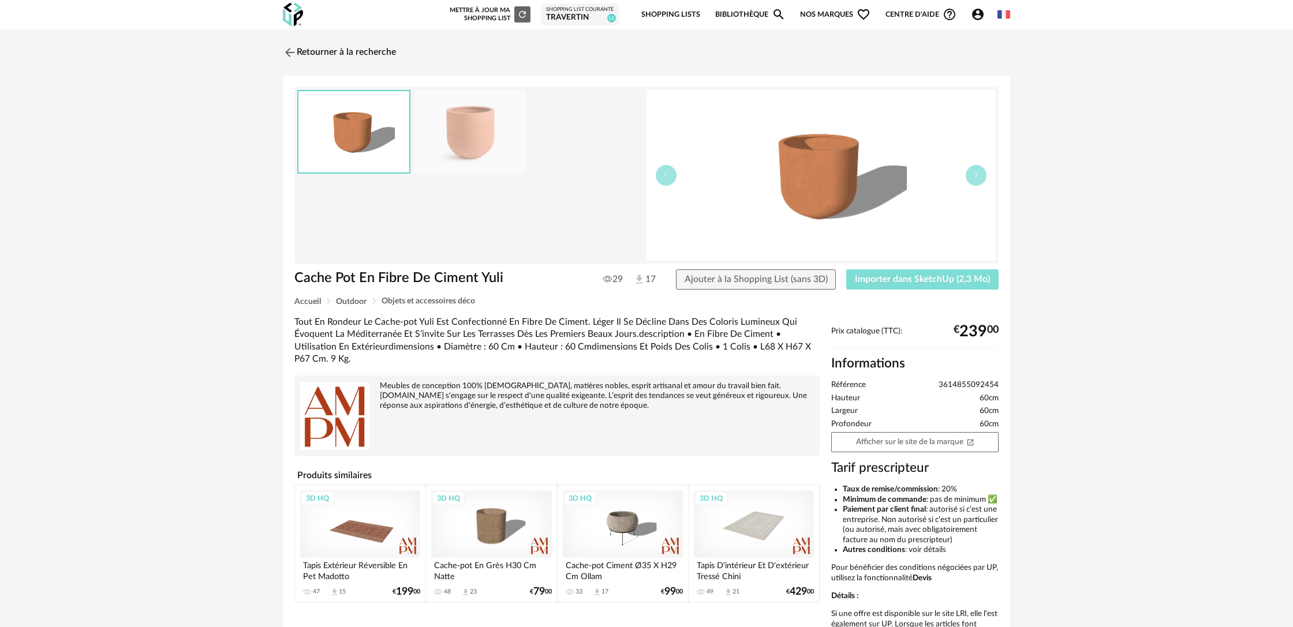
click at [943, 285] on button "Importer dans SketchUp (2,3 Mo)" at bounding box center [922, 279] width 152 height 21
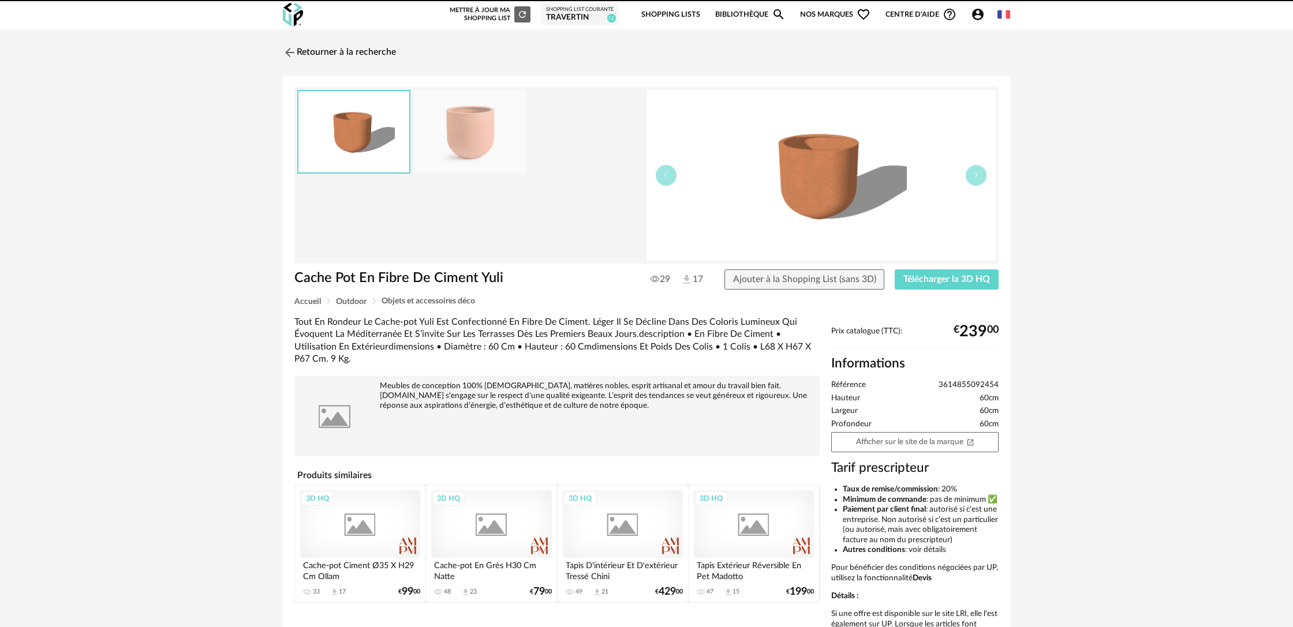
click at [330, 56] on link "Retourner à la recherche" at bounding box center [339, 52] width 113 height 25
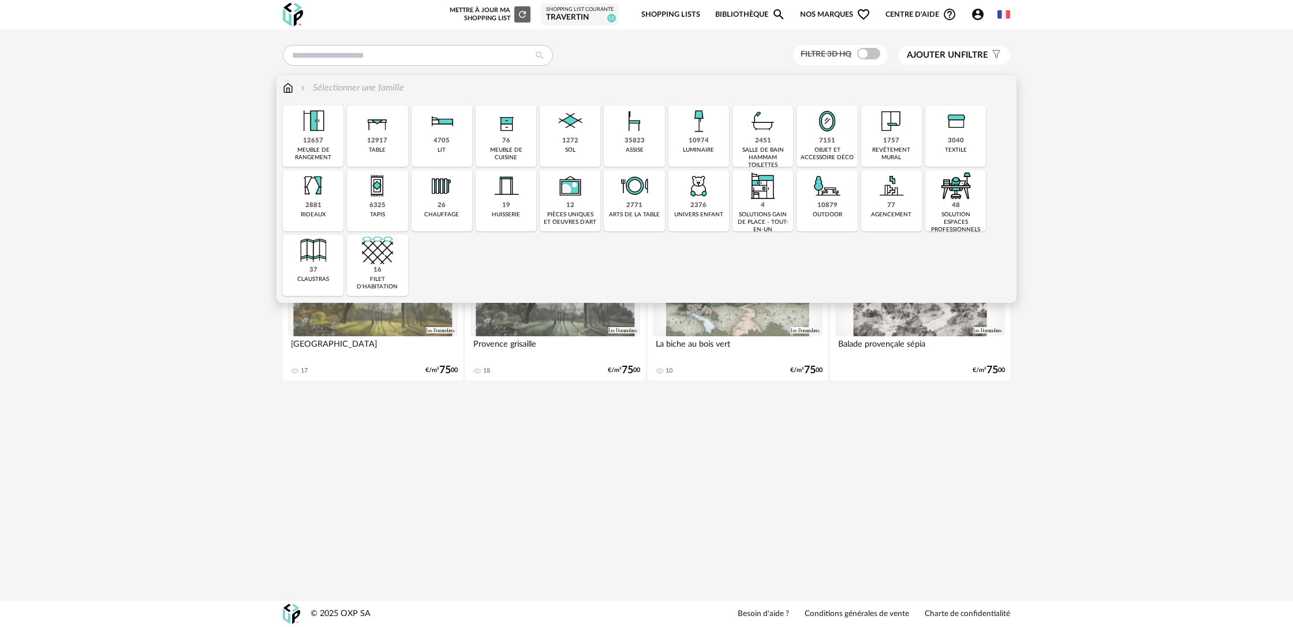
click at [707, 149] on div "luminaire" at bounding box center [698, 151] width 31 height 8
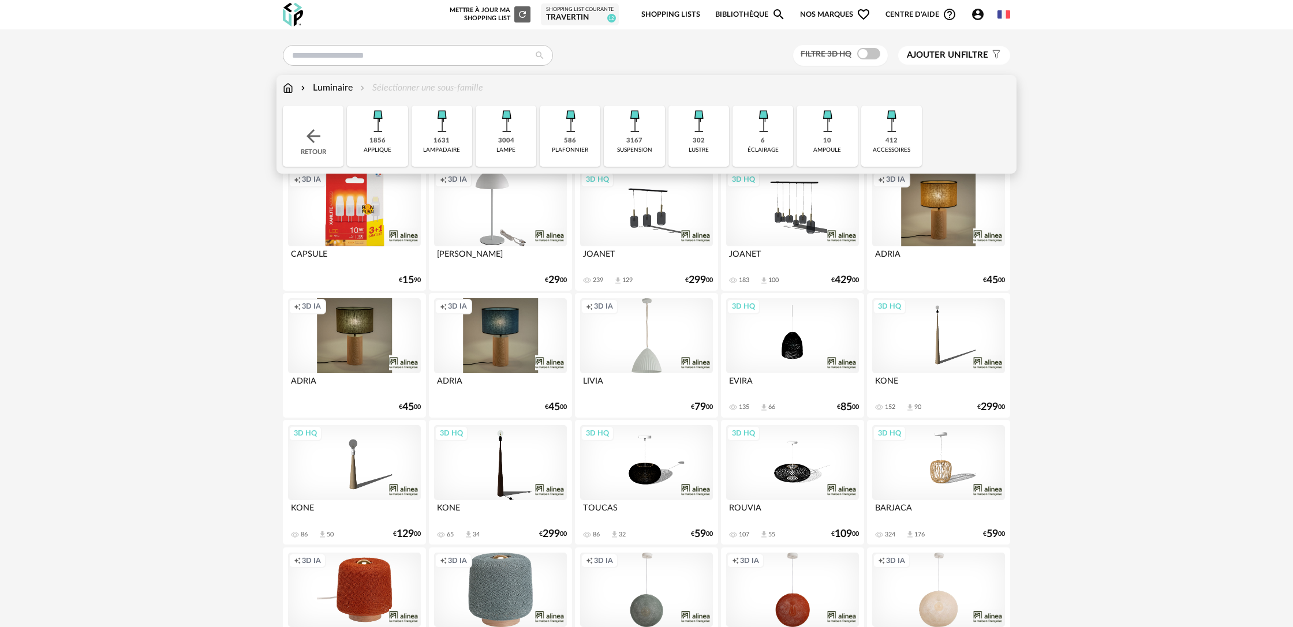
click at [506, 140] on div "3004" at bounding box center [506, 141] width 16 height 9
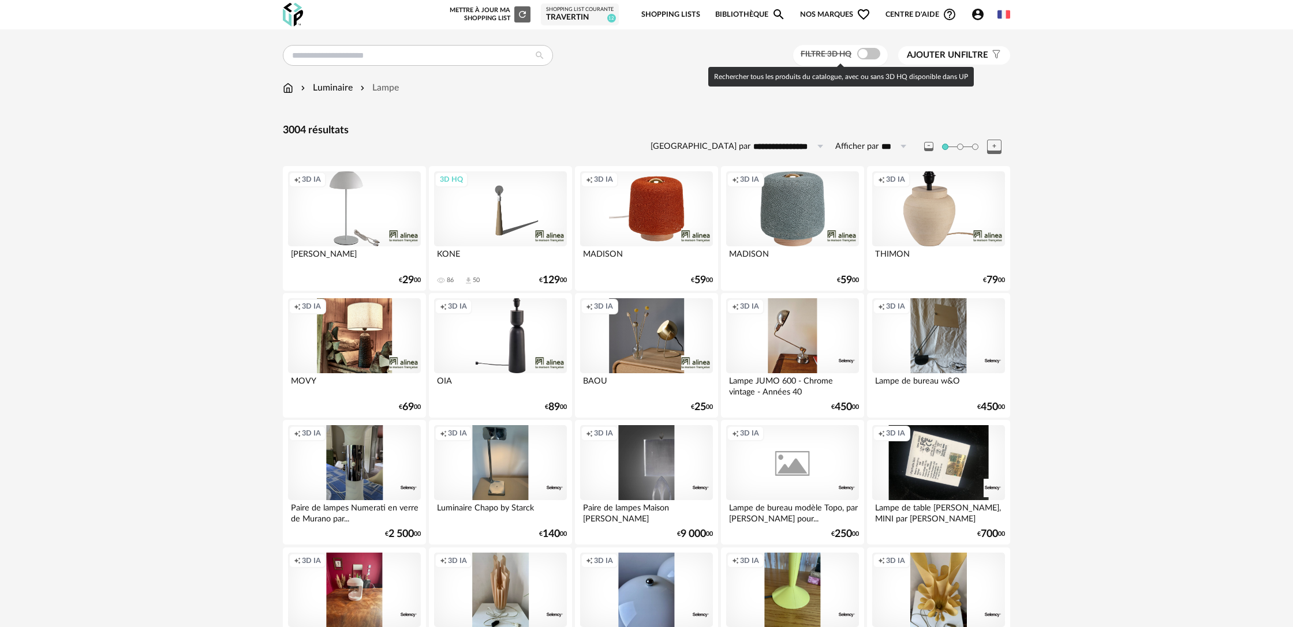
click at [871, 53] on span at bounding box center [868, 54] width 23 height 12
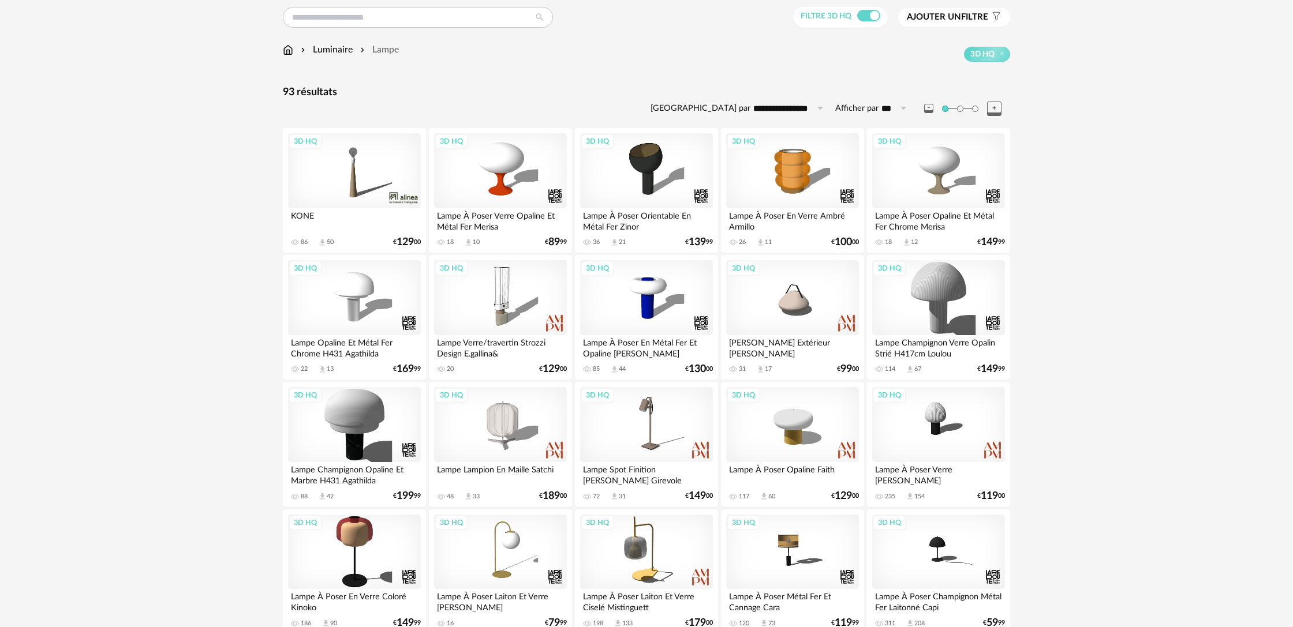
scroll to position [42, 0]
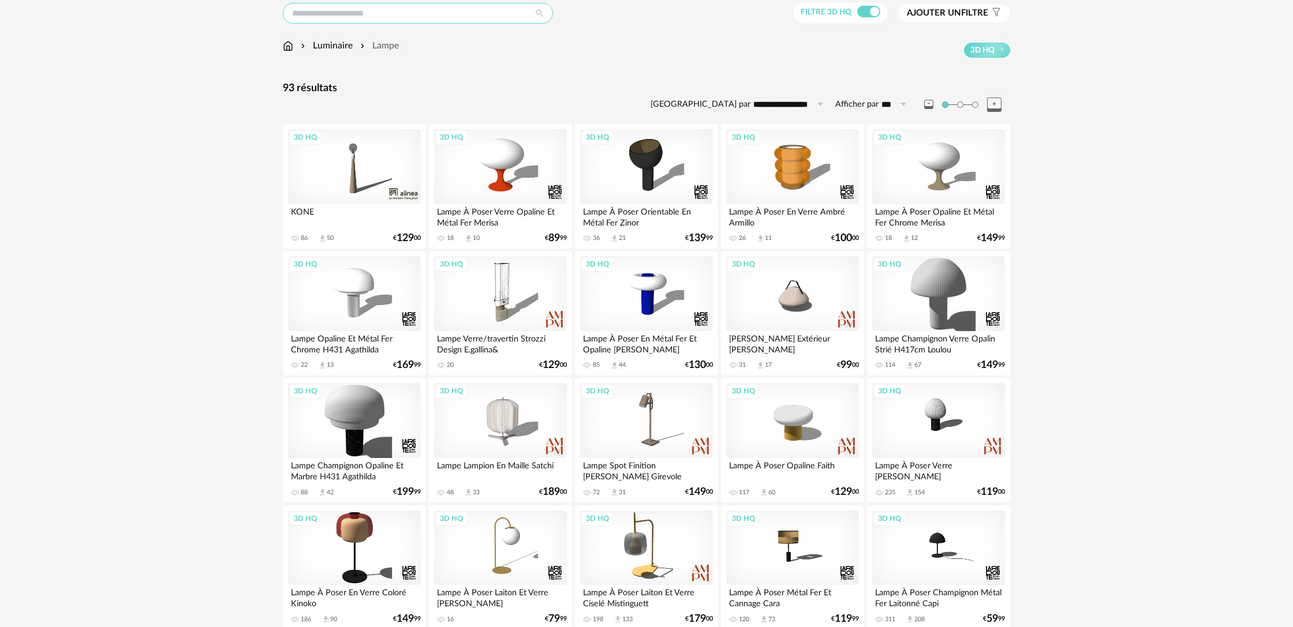
click at [456, 10] on input "text" at bounding box center [418, 13] width 270 height 21
type input "***"
type input "**********"
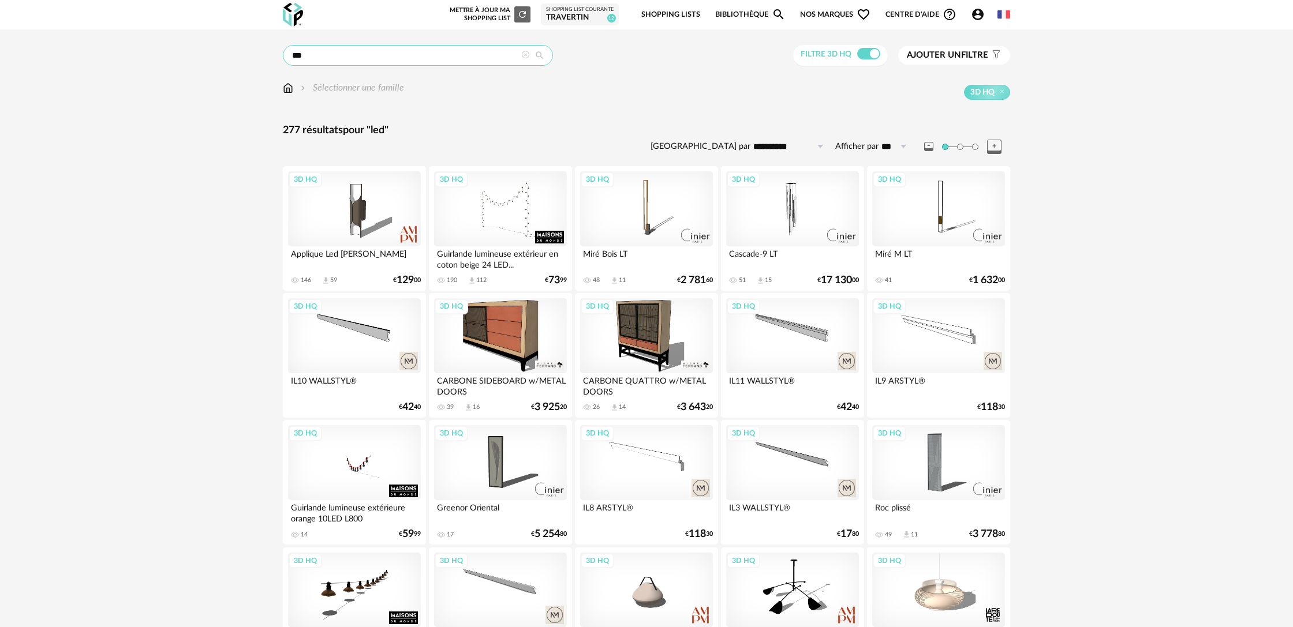
click at [336, 58] on input "***" at bounding box center [418, 55] width 270 height 21
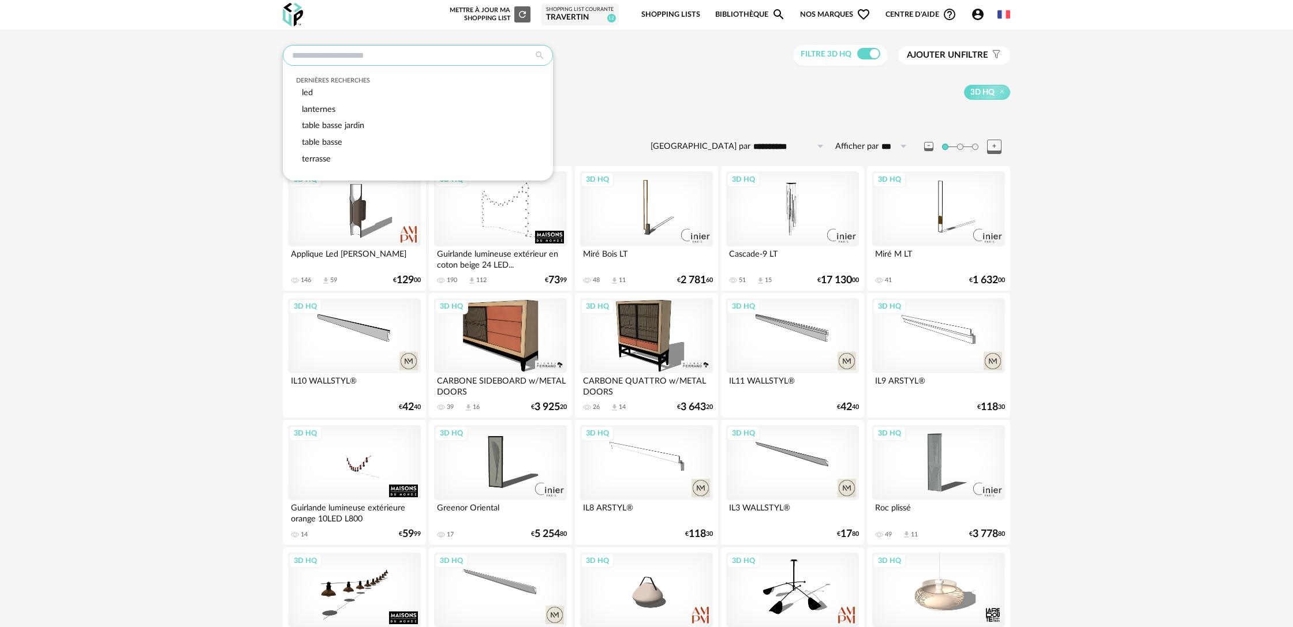
type input "**********"
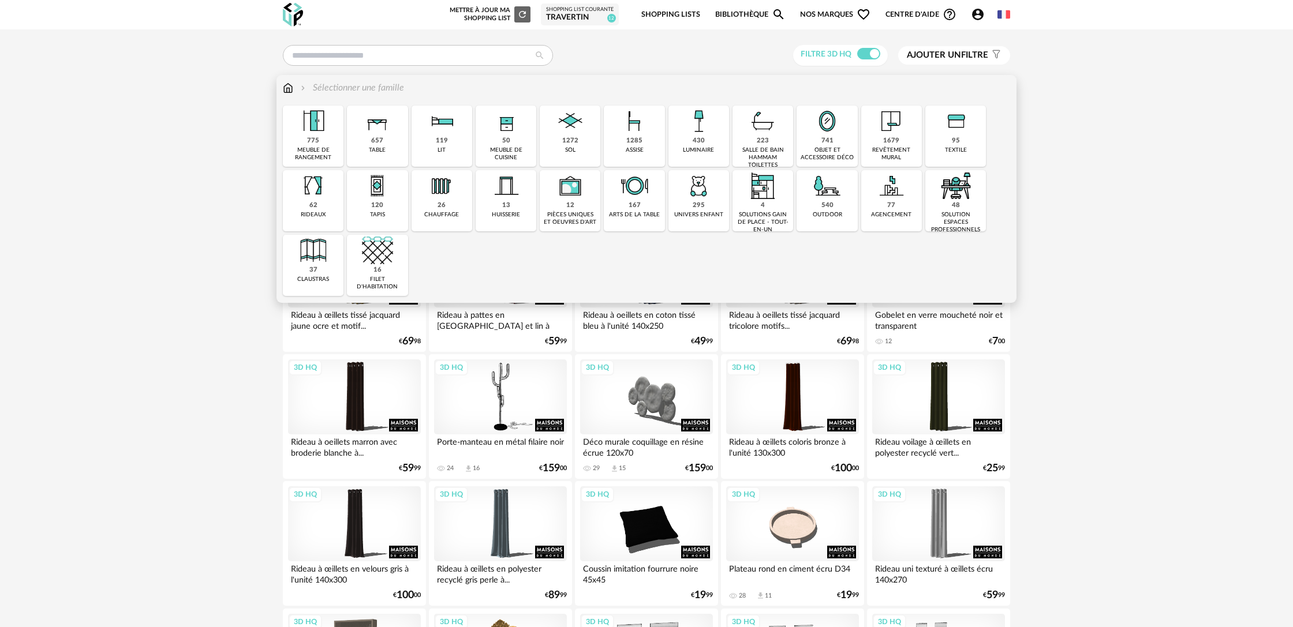
click at [686, 145] on div "430 luminaire" at bounding box center [698, 136] width 61 height 61
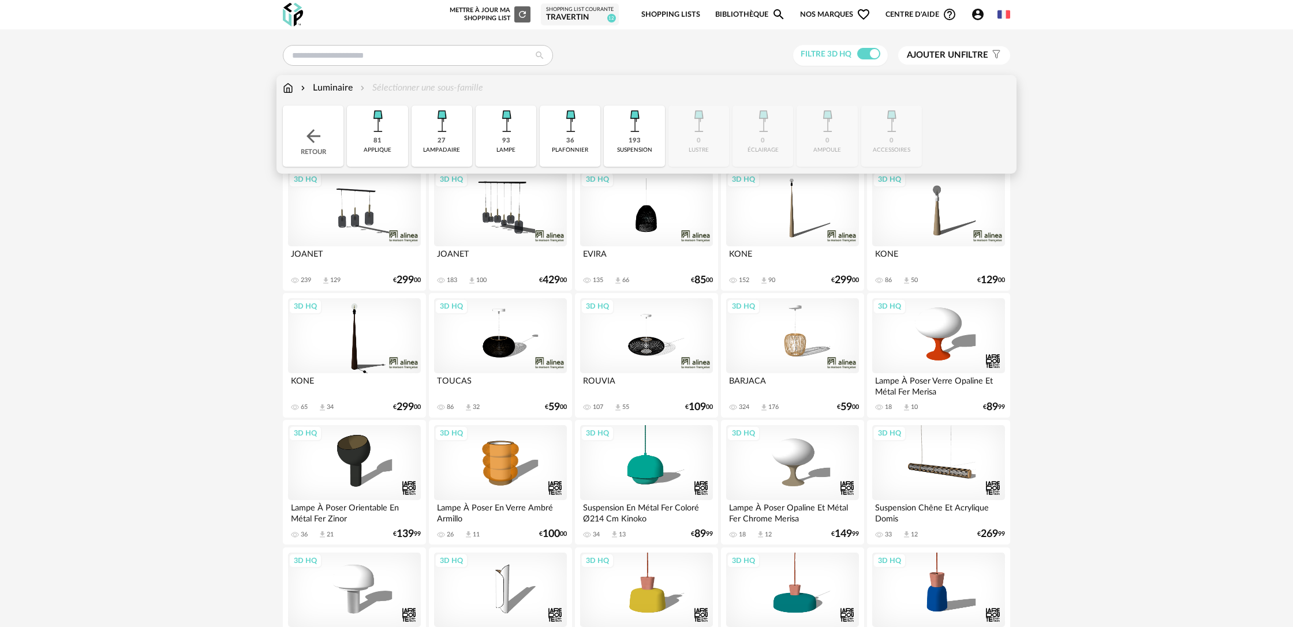
click at [513, 139] on div "93 lampe" at bounding box center [506, 136] width 61 height 61
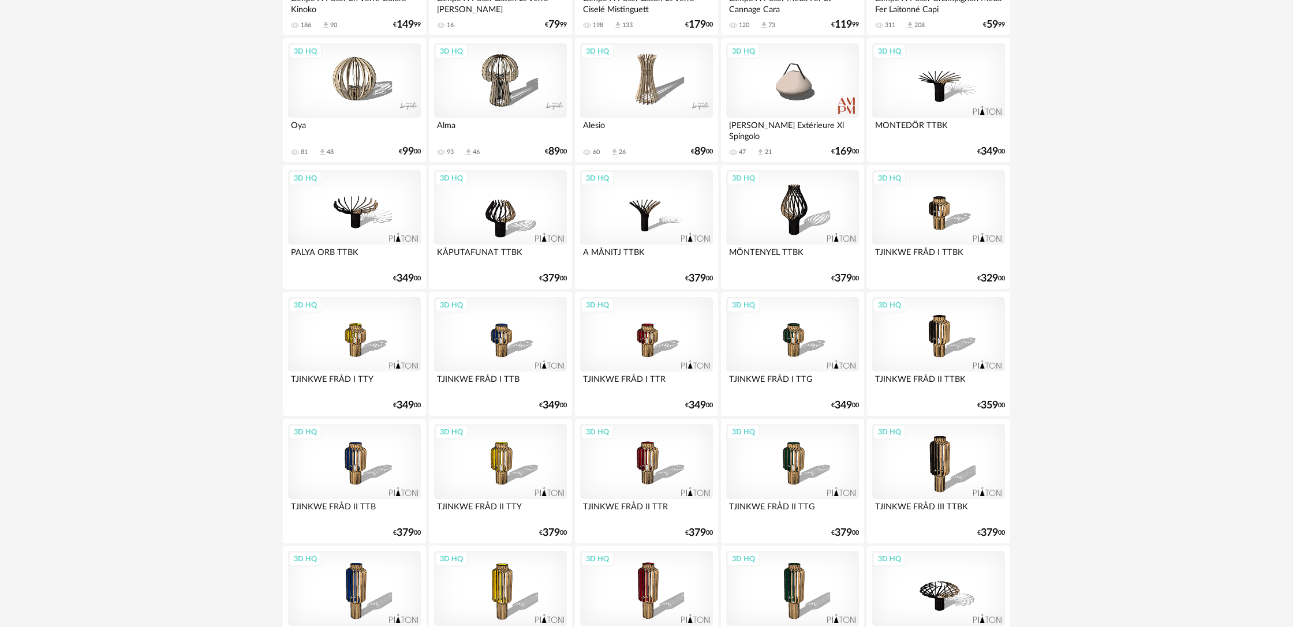
scroll to position [668, 0]
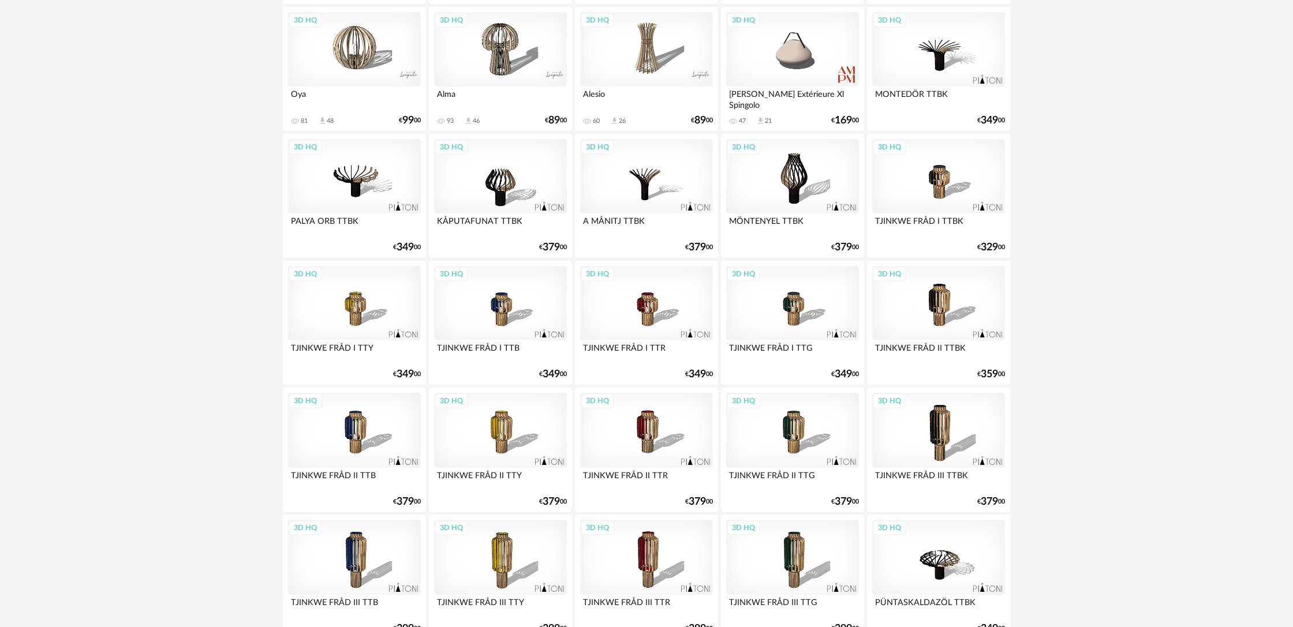
click at [361, 316] on div "3D HQ" at bounding box center [354, 303] width 133 height 75
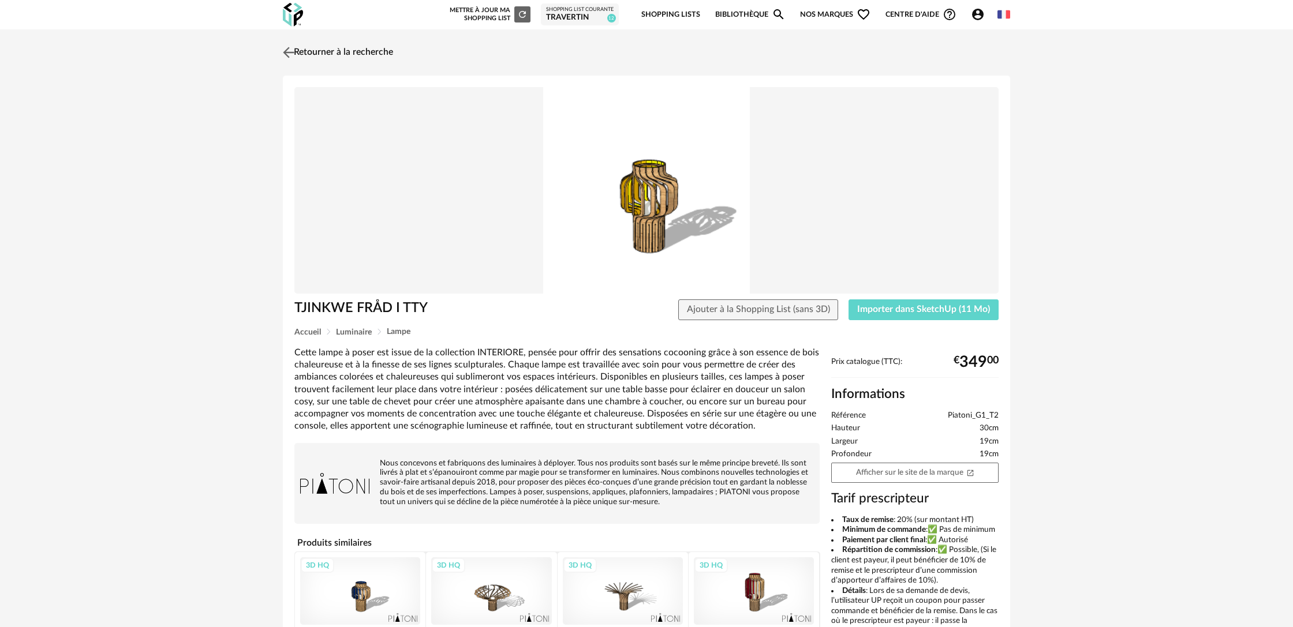
click at [338, 52] on link "Retourner à la recherche" at bounding box center [336, 52] width 113 height 25
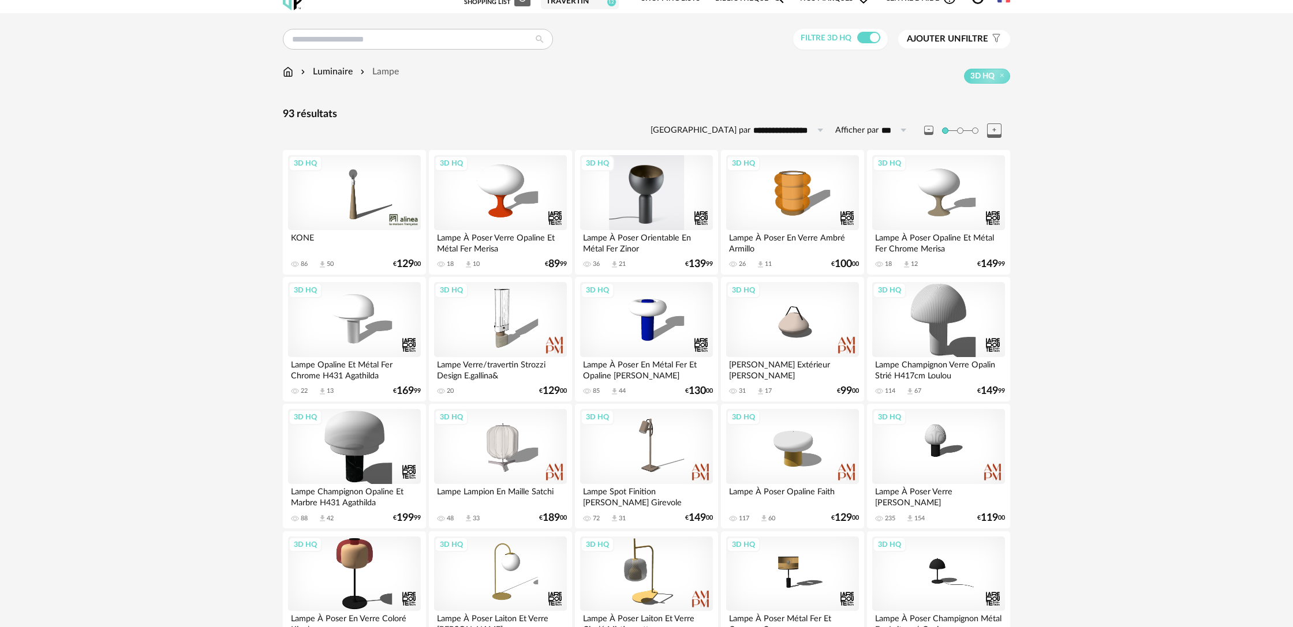
scroll to position [10, 0]
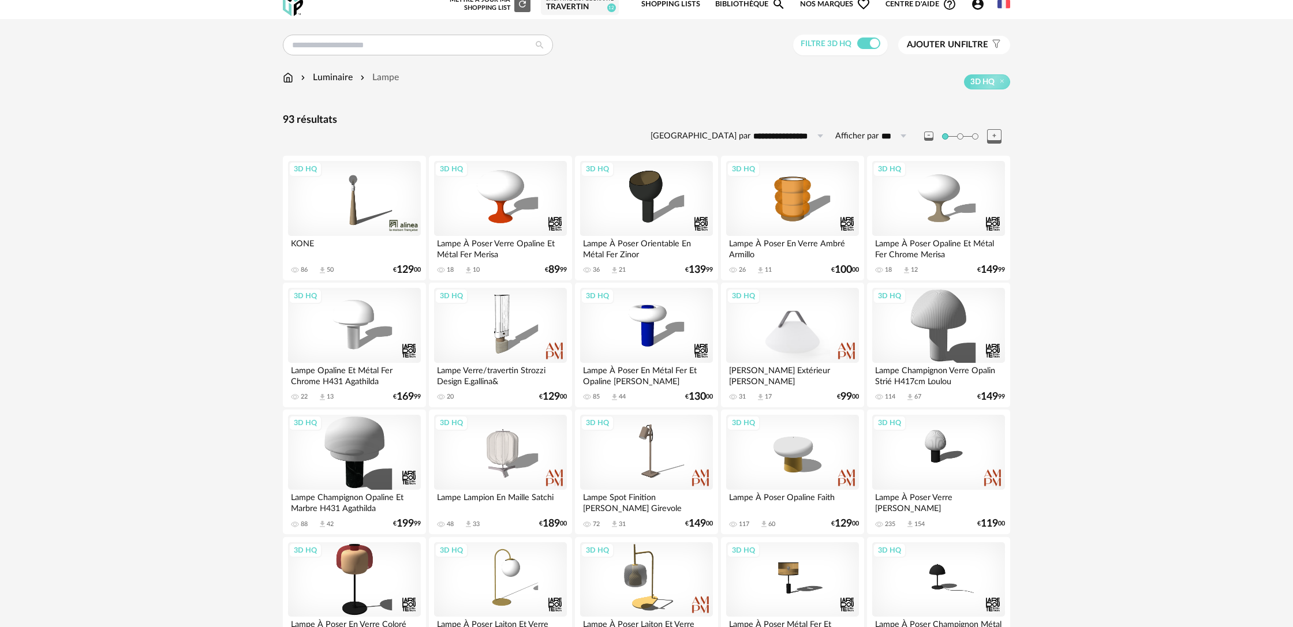
click at [813, 327] on div "3D HQ" at bounding box center [792, 325] width 133 height 75
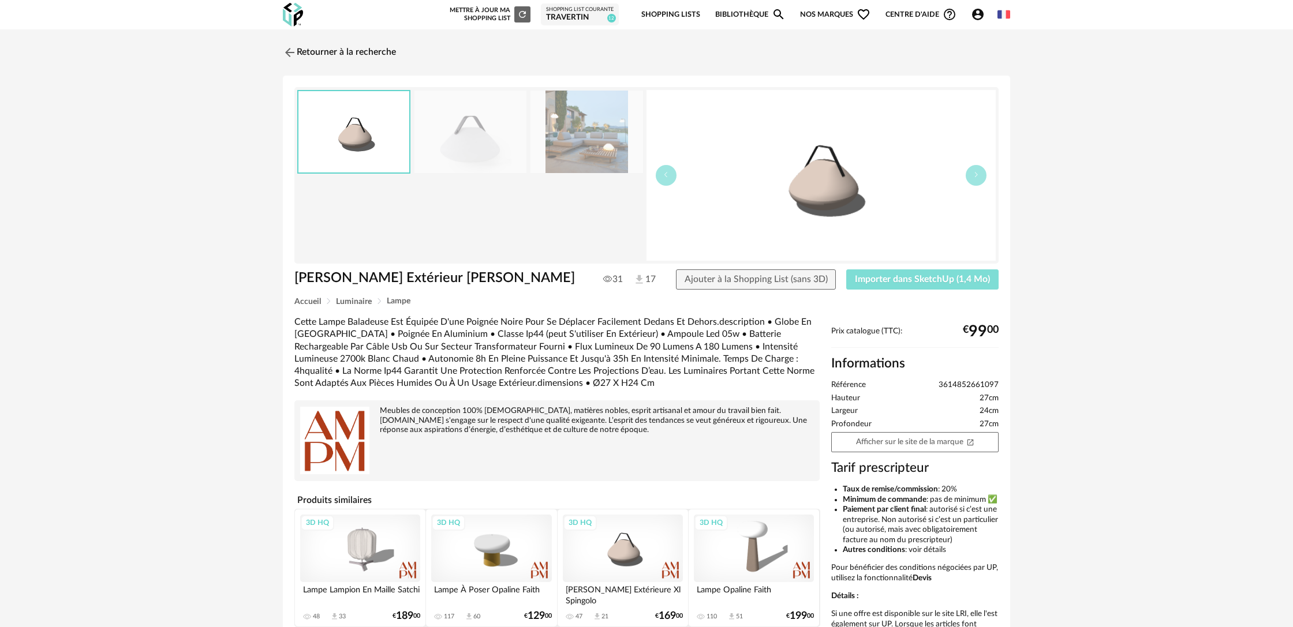
click at [916, 280] on span "Importer dans SketchUp (1,4 Mo)" at bounding box center [922, 279] width 135 height 9
